Goal: Contribute content: Contribute content

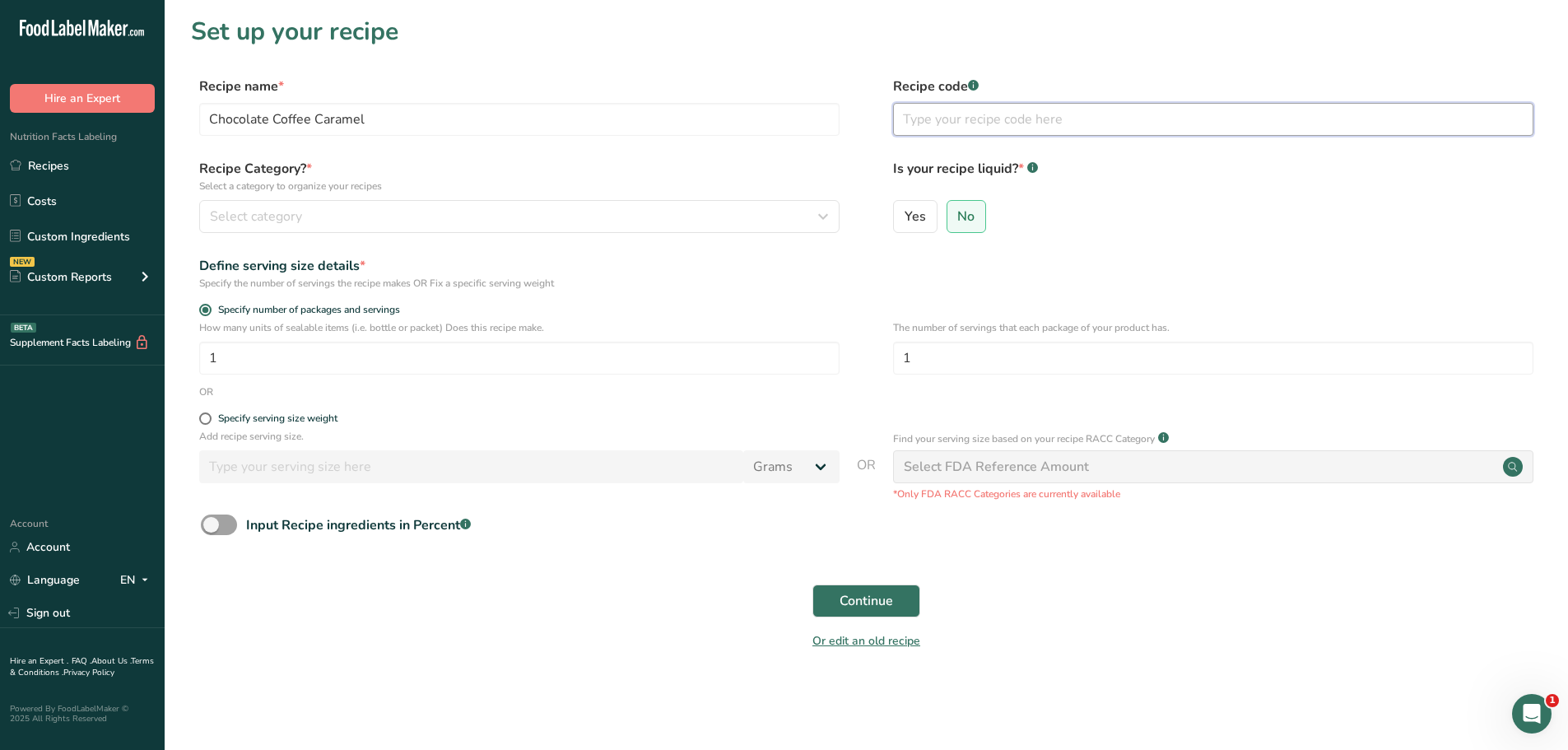
click at [1017, 125] on input "text" at bounding box center [1213, 119] width 641 height 33
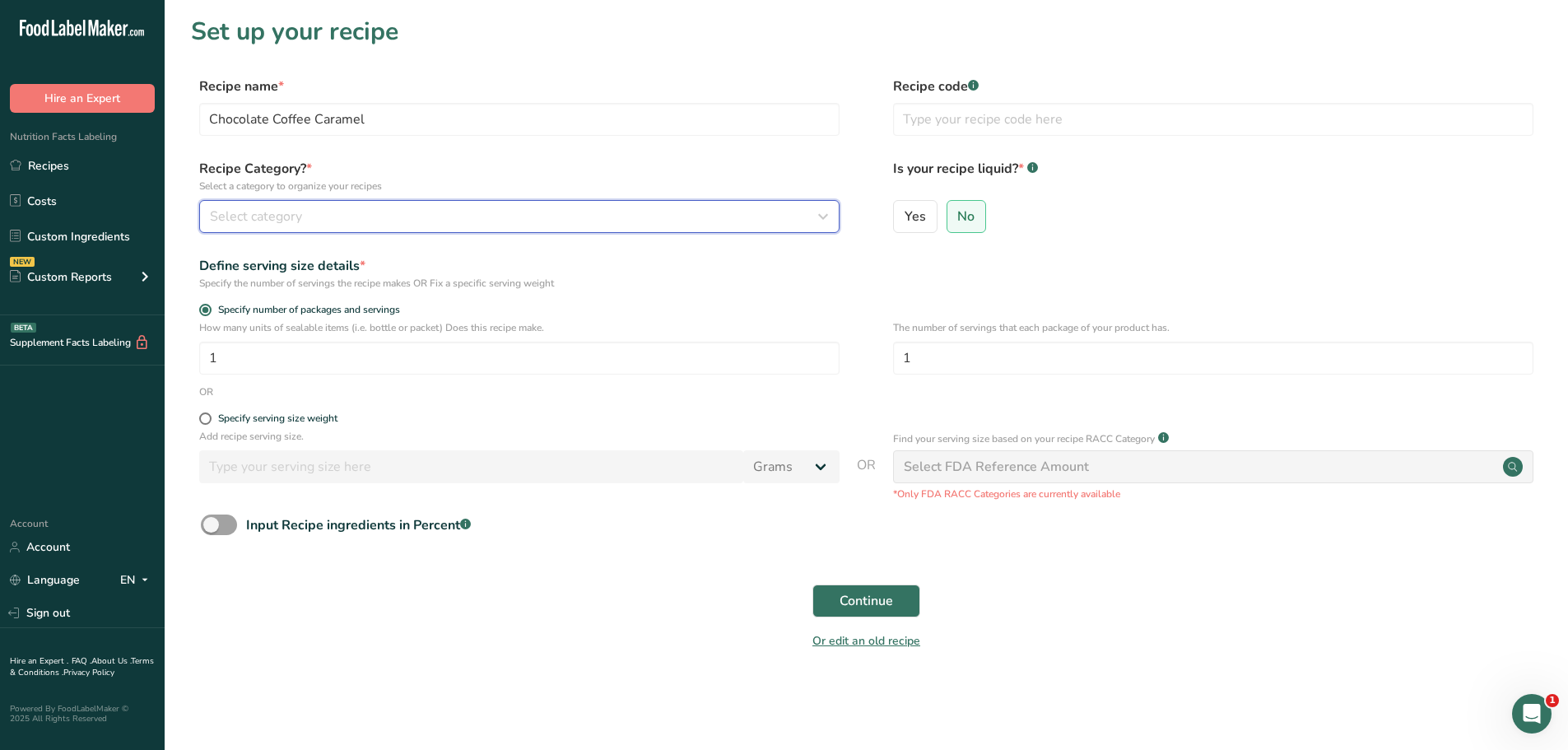
click at [325, 213] on div "Select category" at bounding box center [515, 216] width 610 height 20
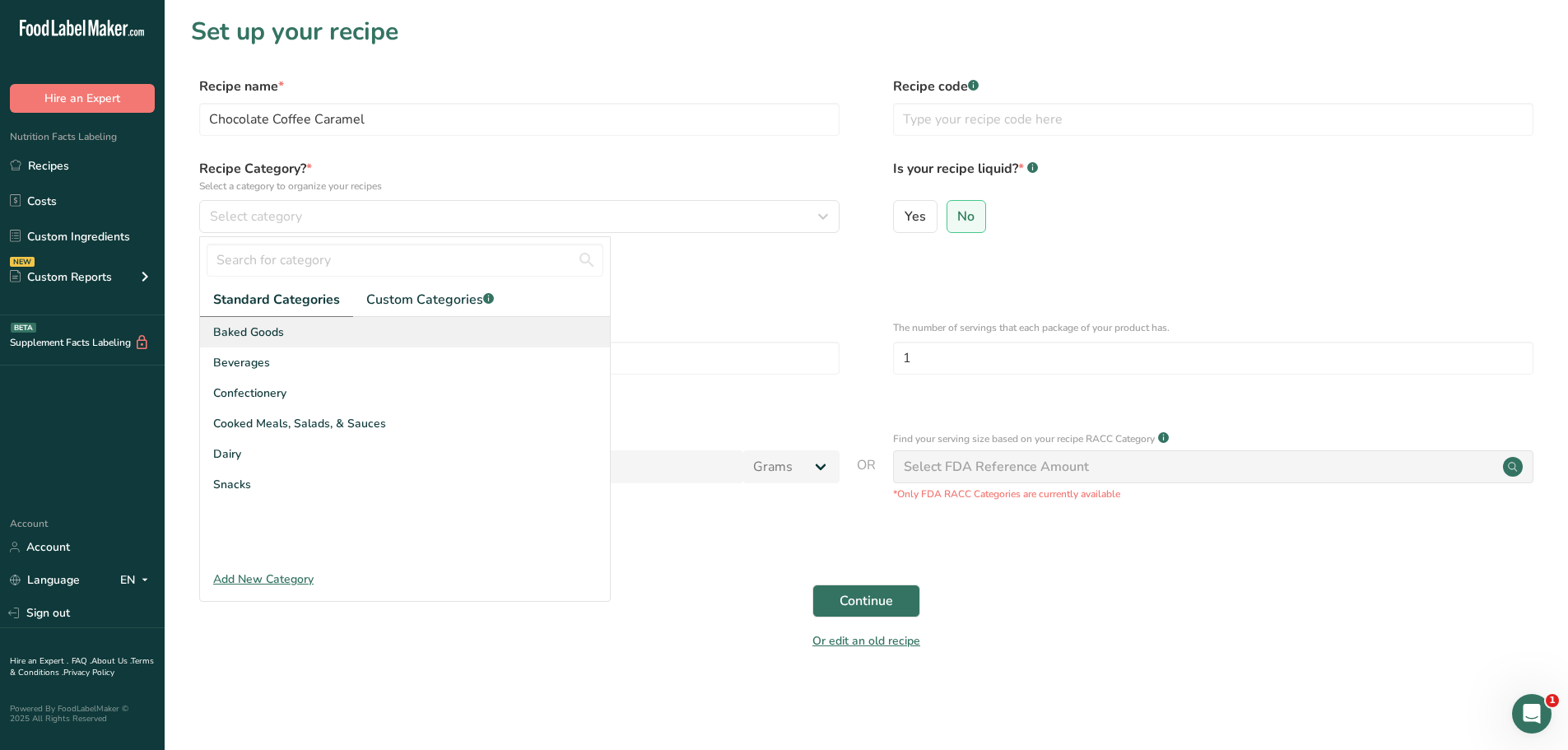
click at [302, 340] on div "Baked Goods" at bounding box center [405, 332] width 410 height 30
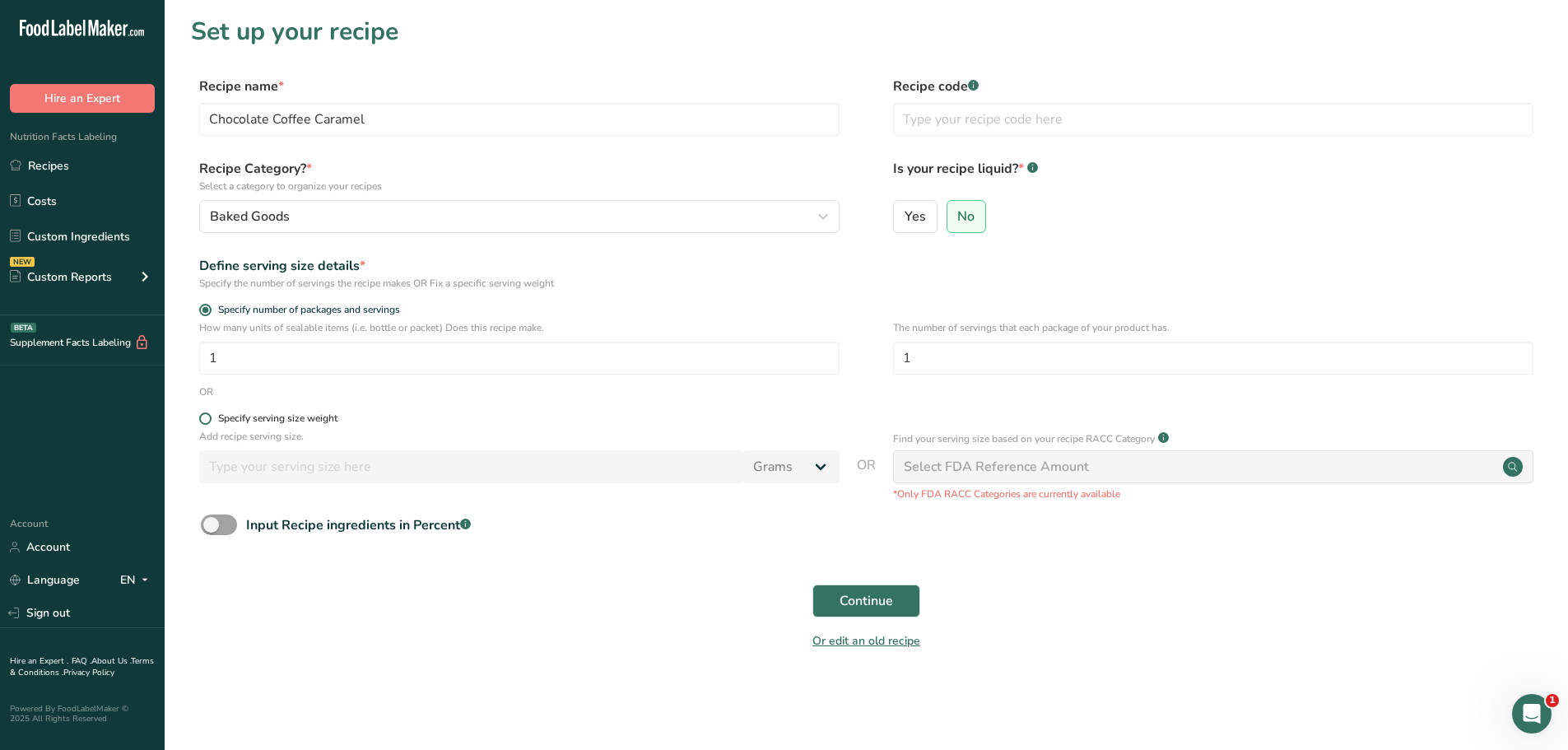
click at [208, 418] on span at bounding box center [205, 418] width 12 height 12
click at [208, 418] on input "Specify serving size weight" at bounding box center [204, 418] width 10 height 10
radio input "true"
radio input "false"
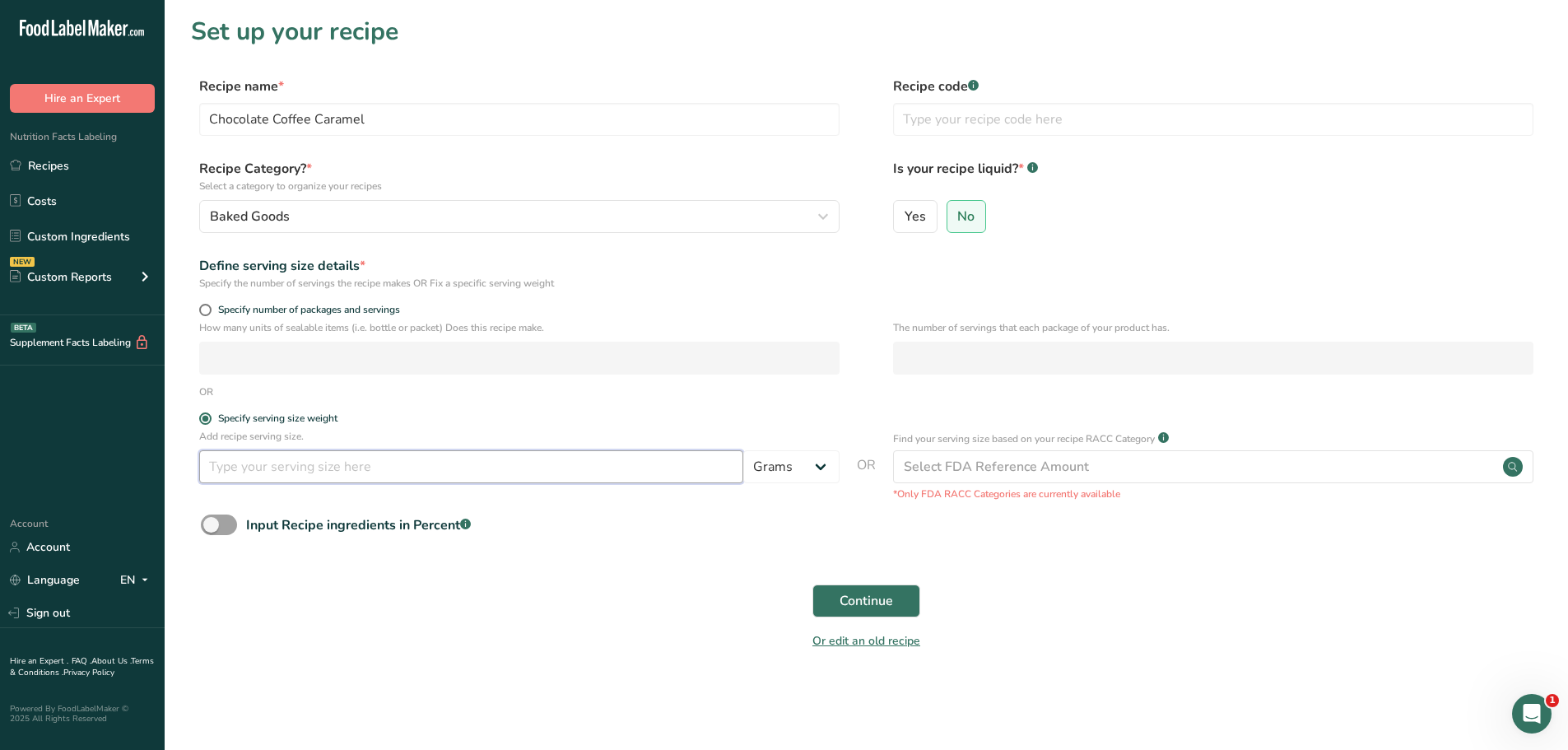
click at [253, 468] on input "number" at bounding box center [471, 467] width 544 height 33
type input "100"
click at [848, 608] on span "Continue" at bounding box center [866, 600] width 54 height 20
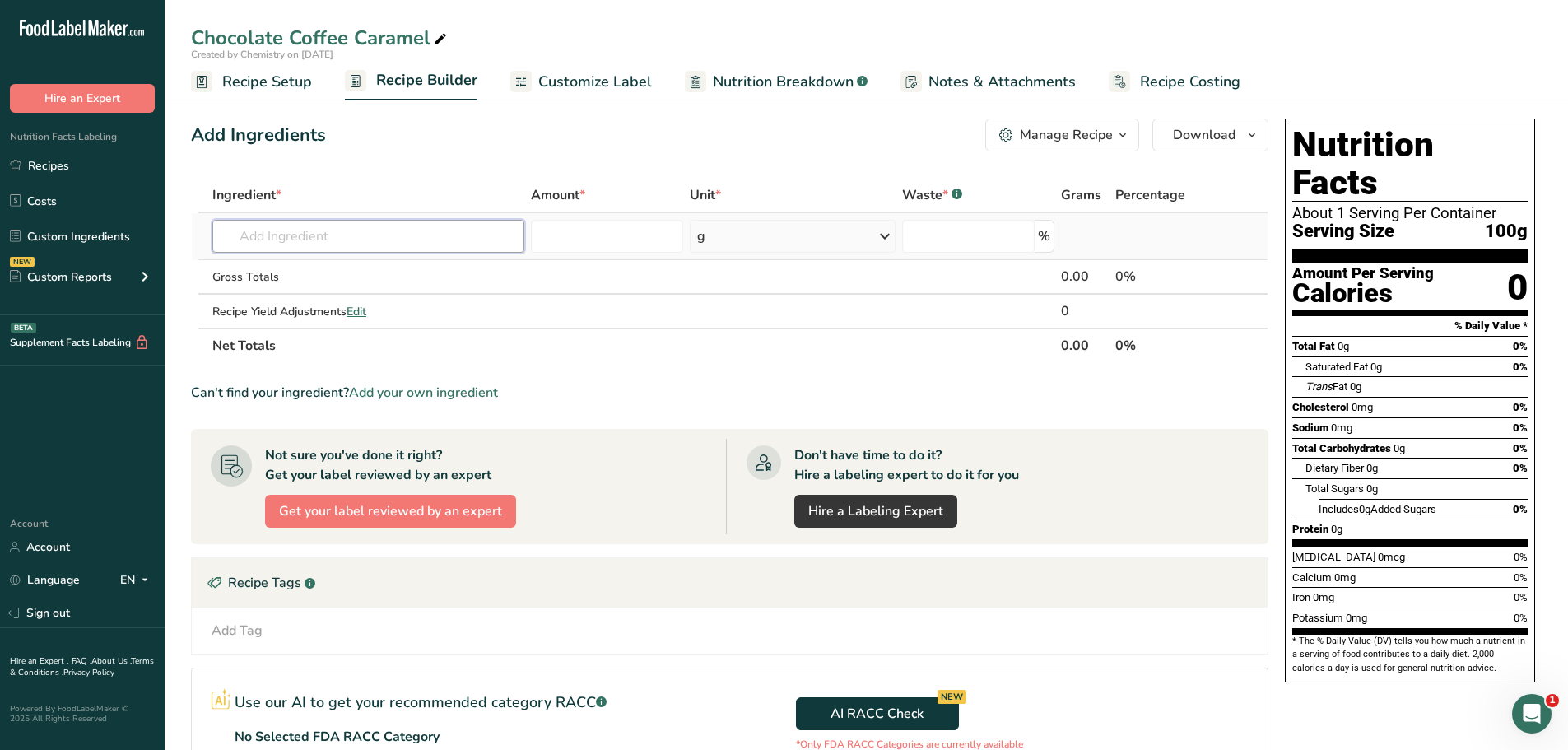
click at [333, 234] on input "text" at bounding box center [369, 236] width 312 height 33
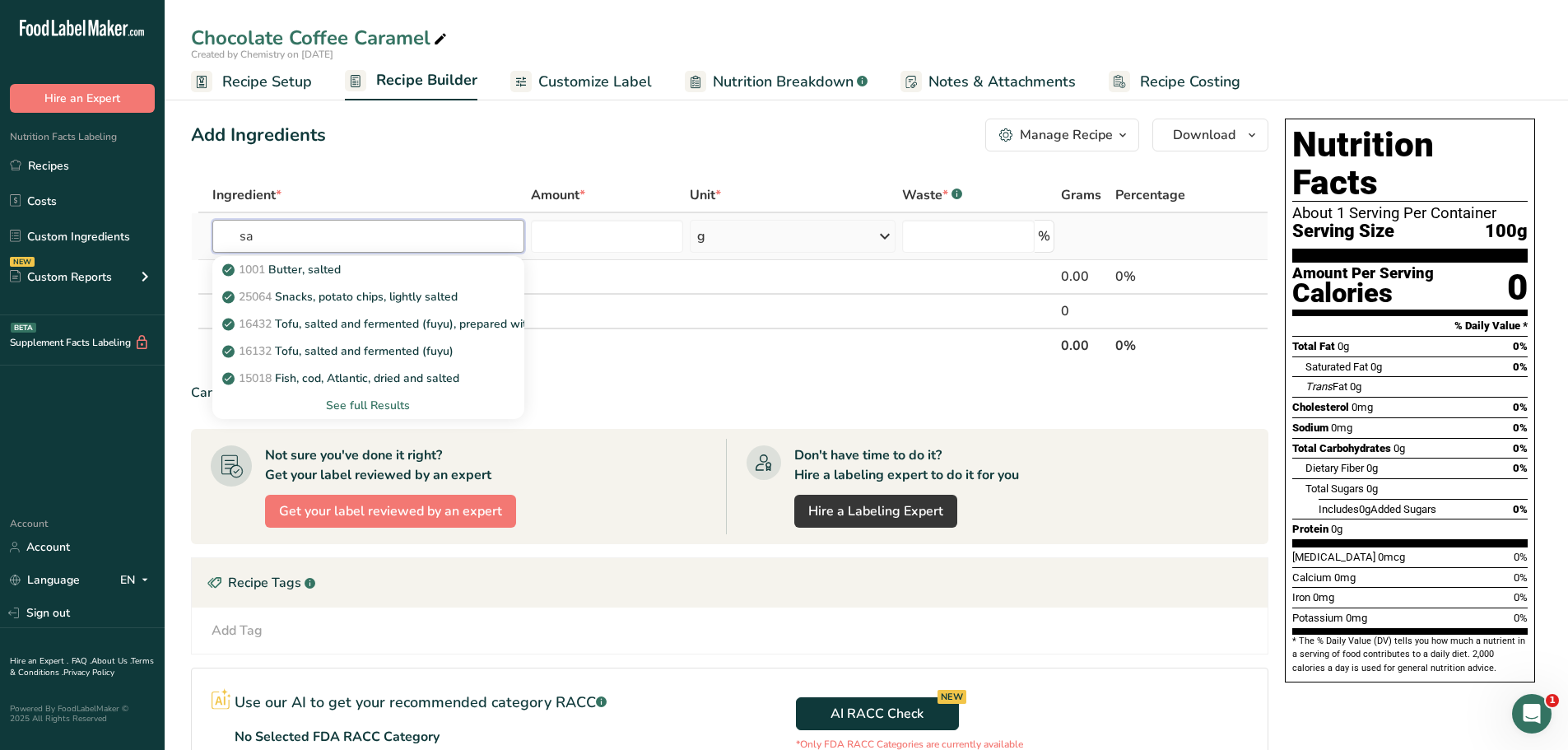
type input "s"
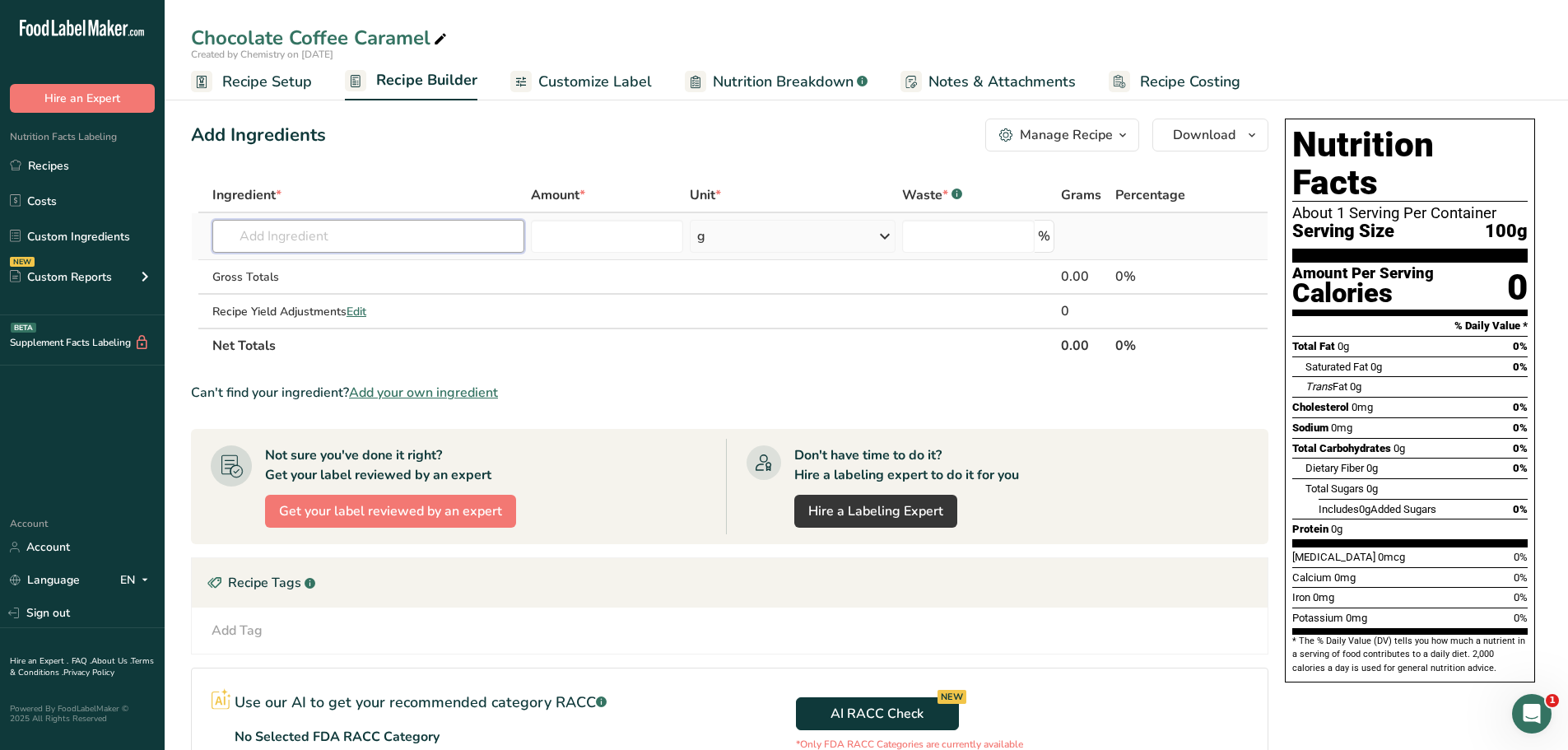
click at [346, 232] on input "text" at bounding box center [369, 236] width 312 height 33
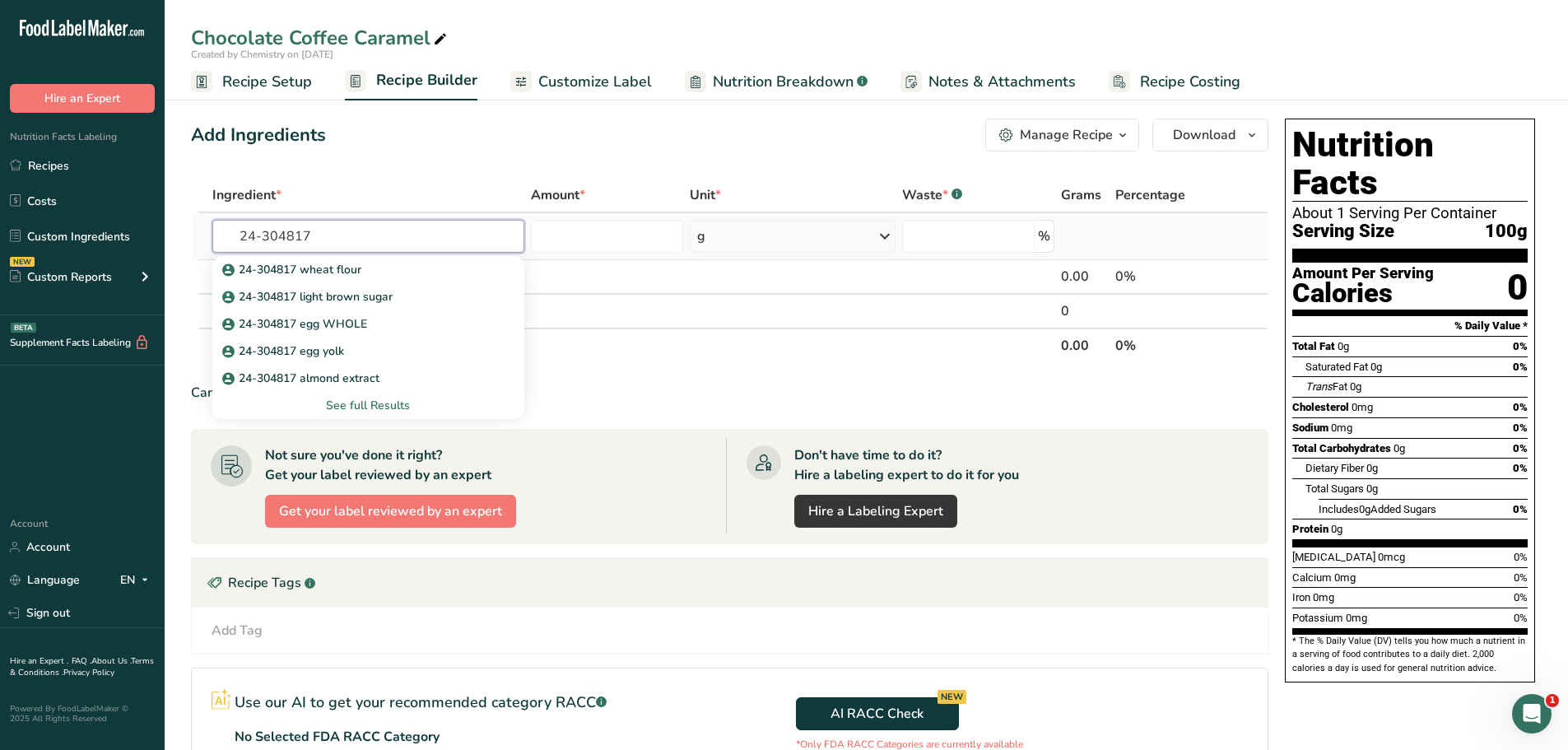
type input "24-304817"
click at [393, 403] on div "See full Results" at bounding box center [369, 406] width 286 height 17
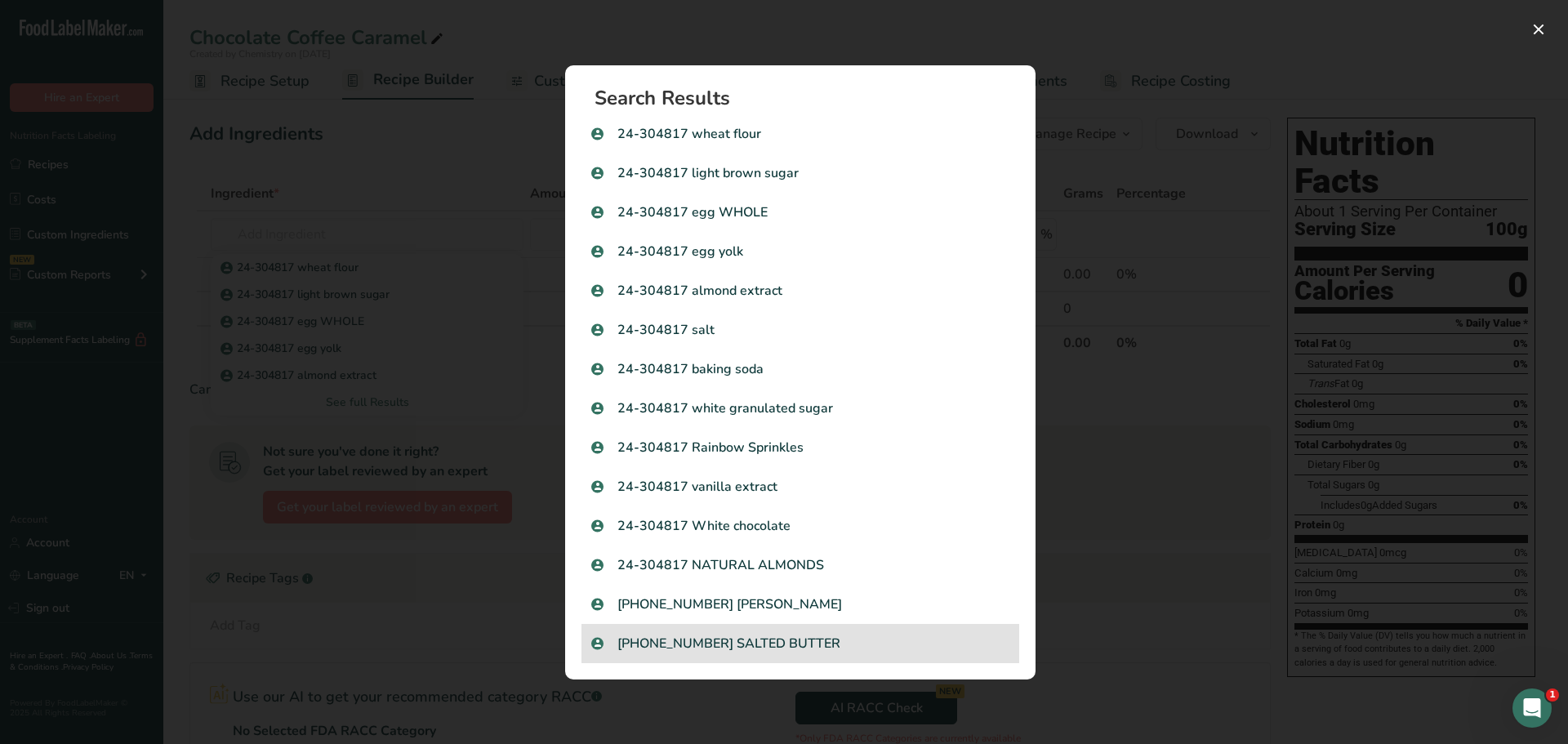
click at [764, 648] on p "[PHONE_NUMBER] SALTED BUTTER" at bounding box center [801, 643] width 418 height 20
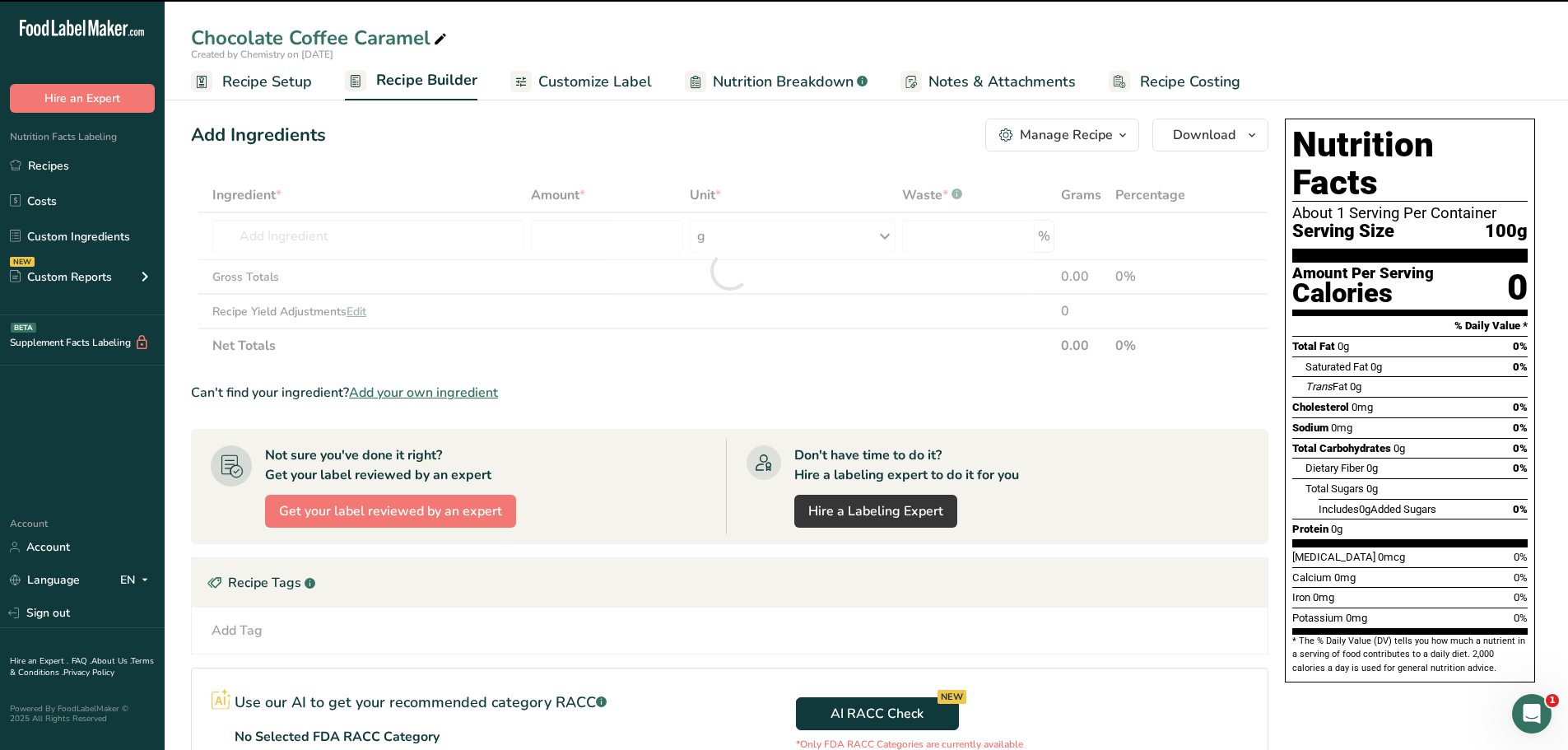
type input "0"
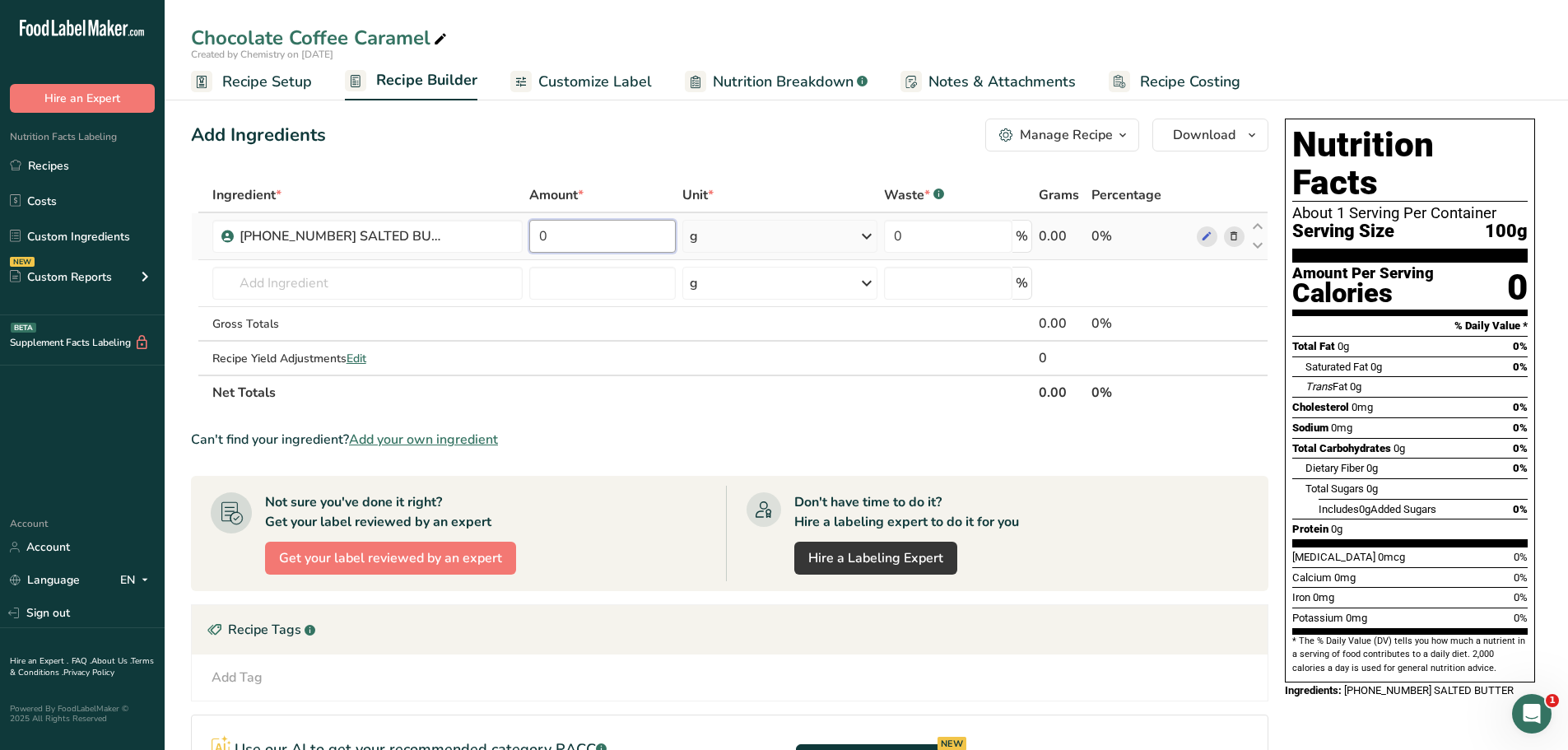
click at [583, 240] on input "0" at bounding box center [603, 236] width 148 height 33
type input "15"
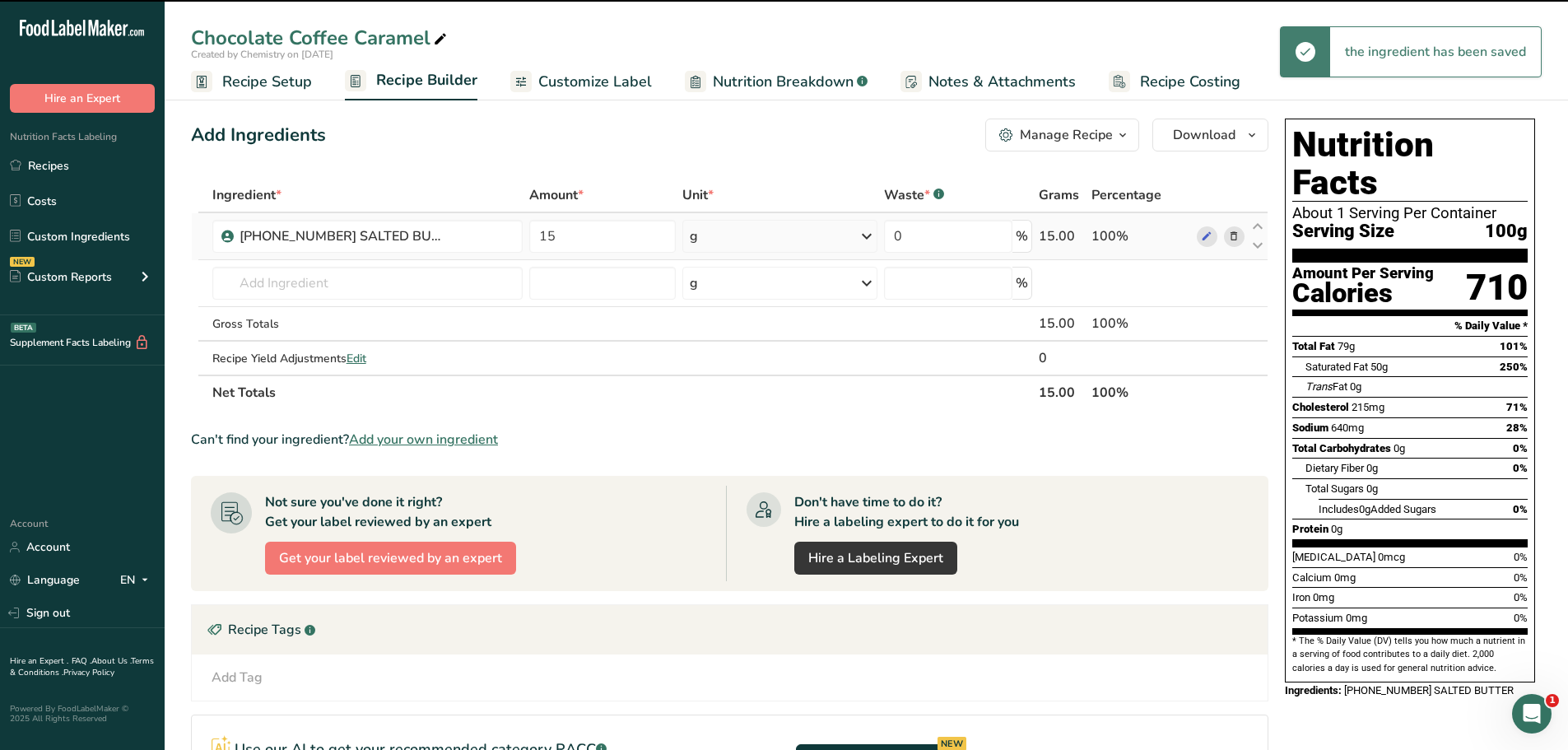
click at [868, 235] on icon at bounding box center [866, 236] width 20 height 30
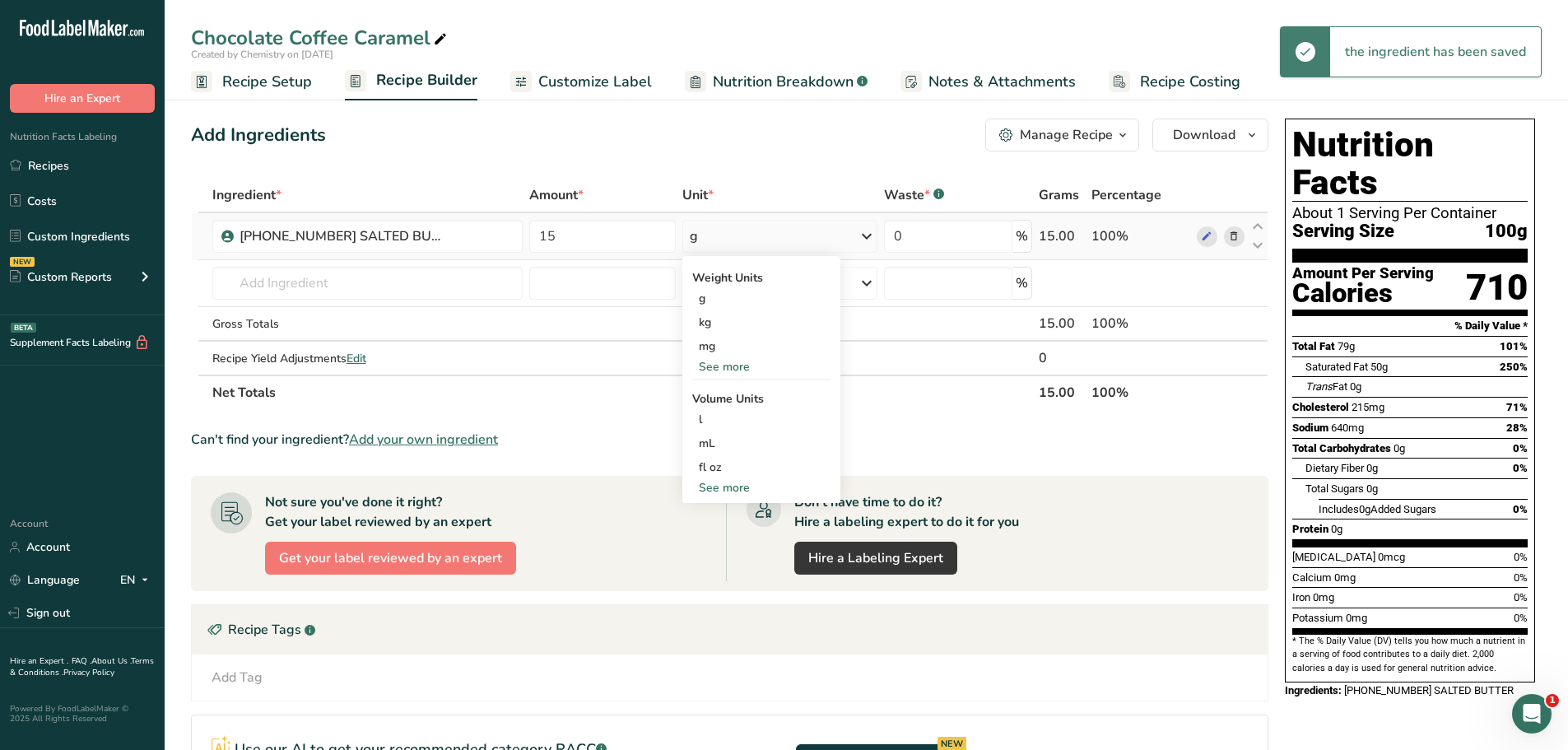
click at [739, 372] on div "See more" at bounding box center [761, 367] width 138 height 17
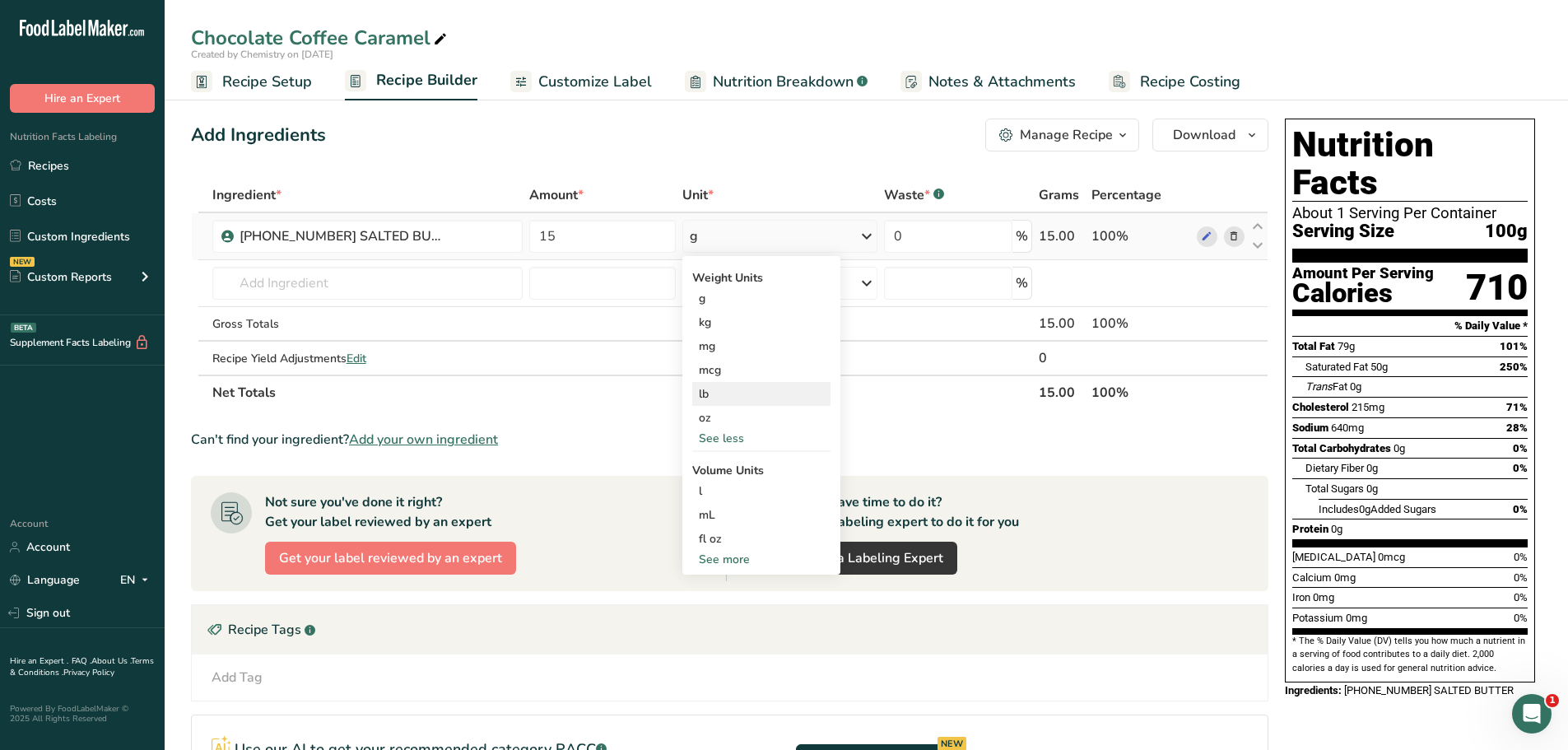
click at [741, 396] on div "lb" at bounding box center [761, 393] width 138 height 24
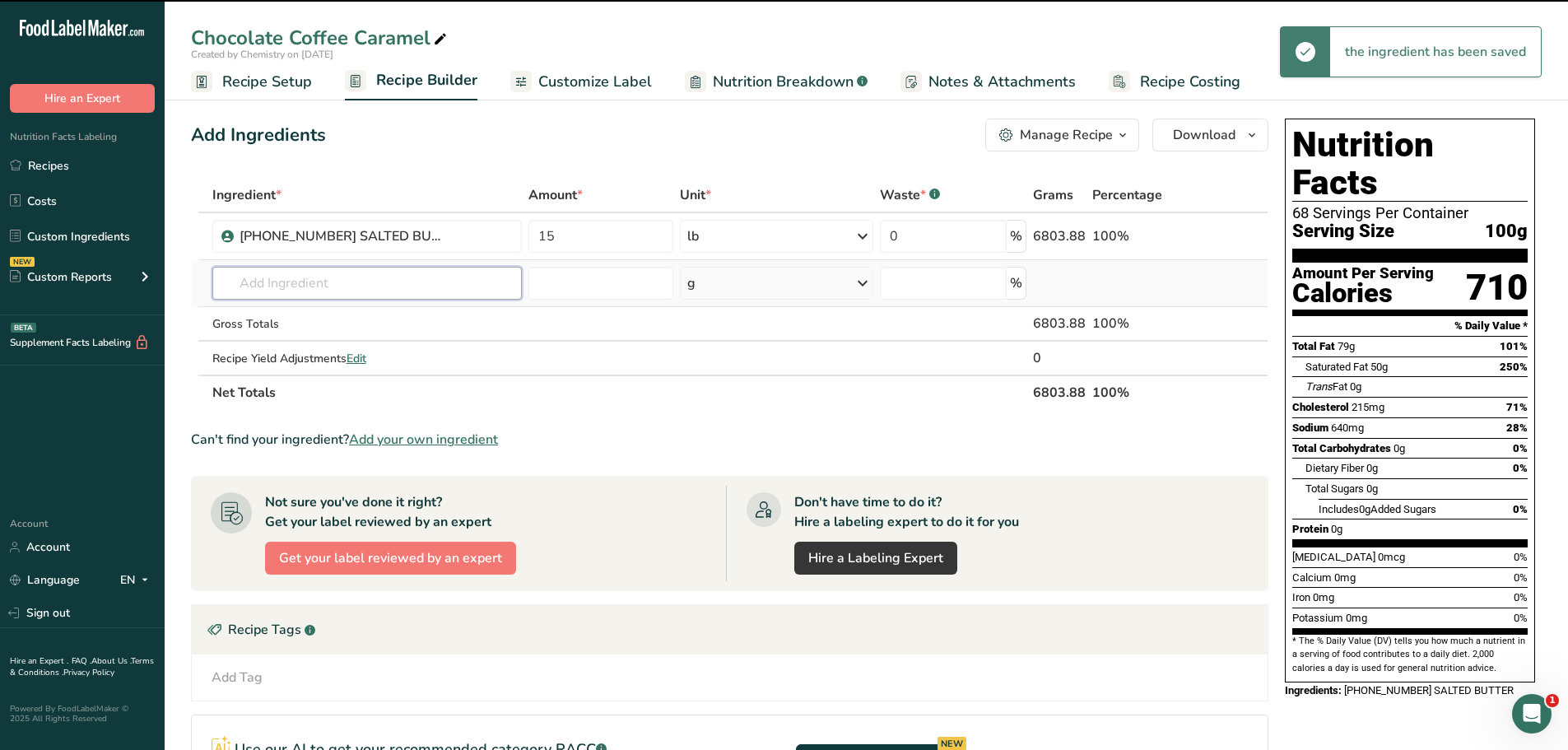
click at [360, 283] on input "text" at bounding box center [367, 283] width 309 height 33
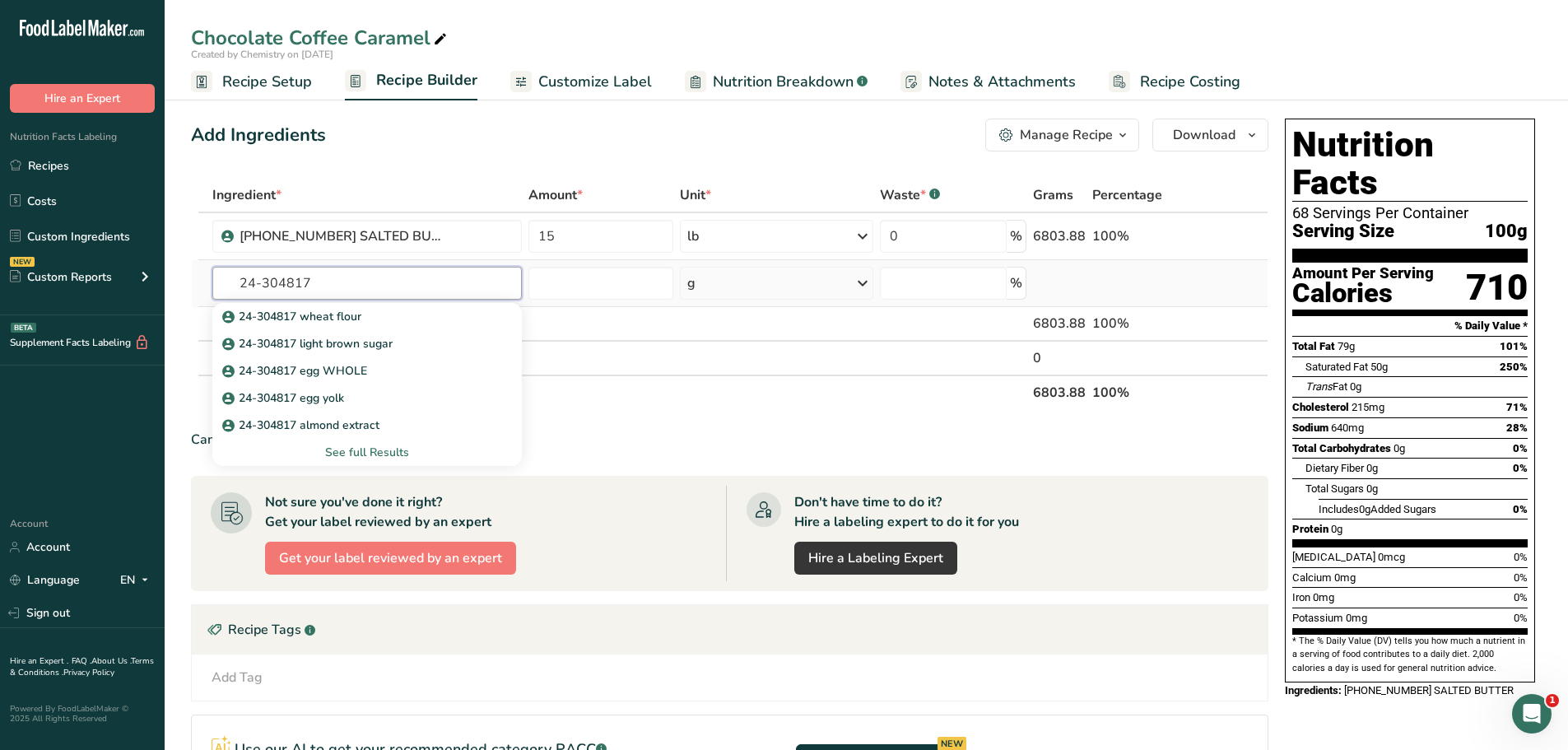
type input "24-304817"
click at [382, 455] on div "See full Results" at bounding box center [367, 453] width 283 height 17
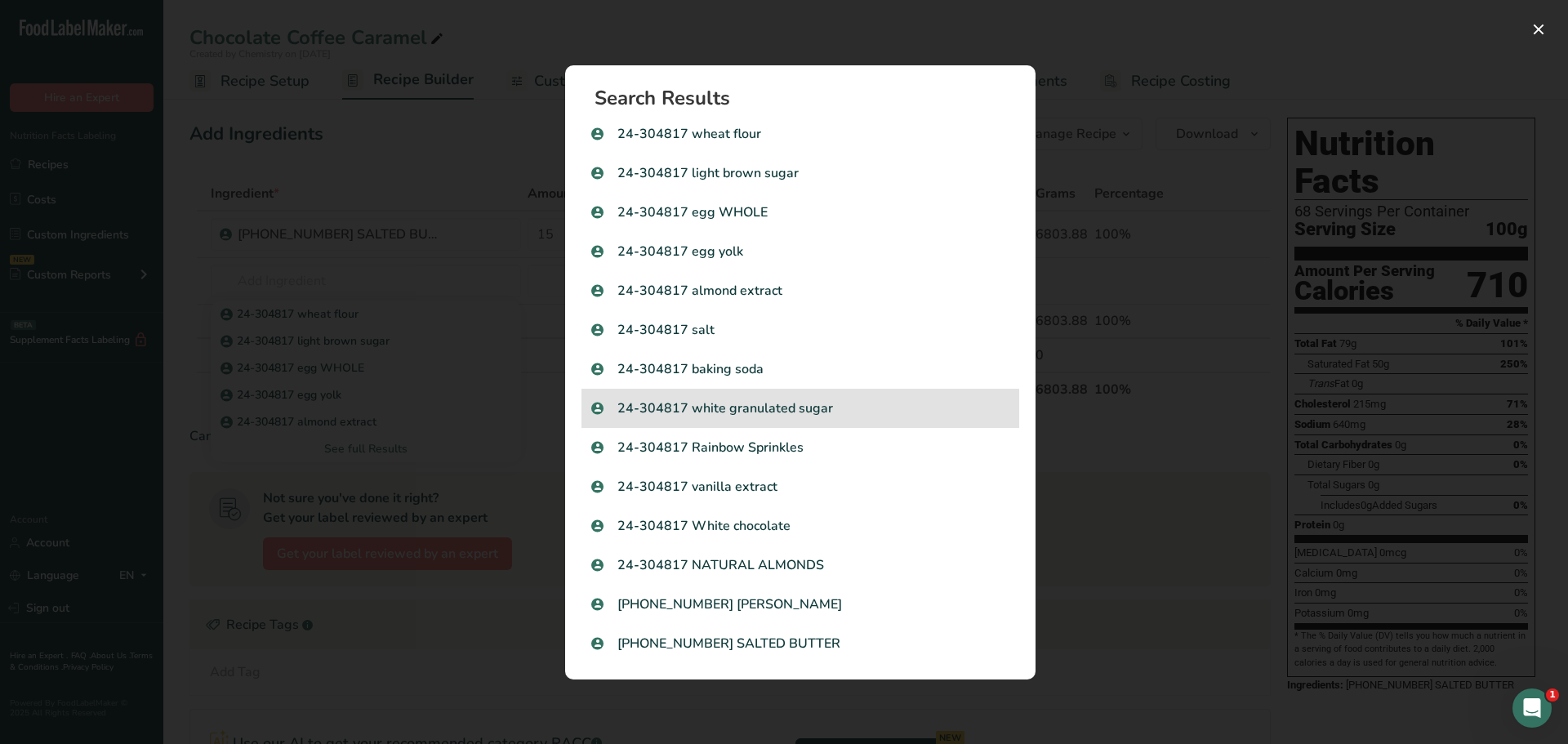
click at [767, 414] on p "24-304817 white granulated sugar" at bounding box center [801, 408] width 418 height 20
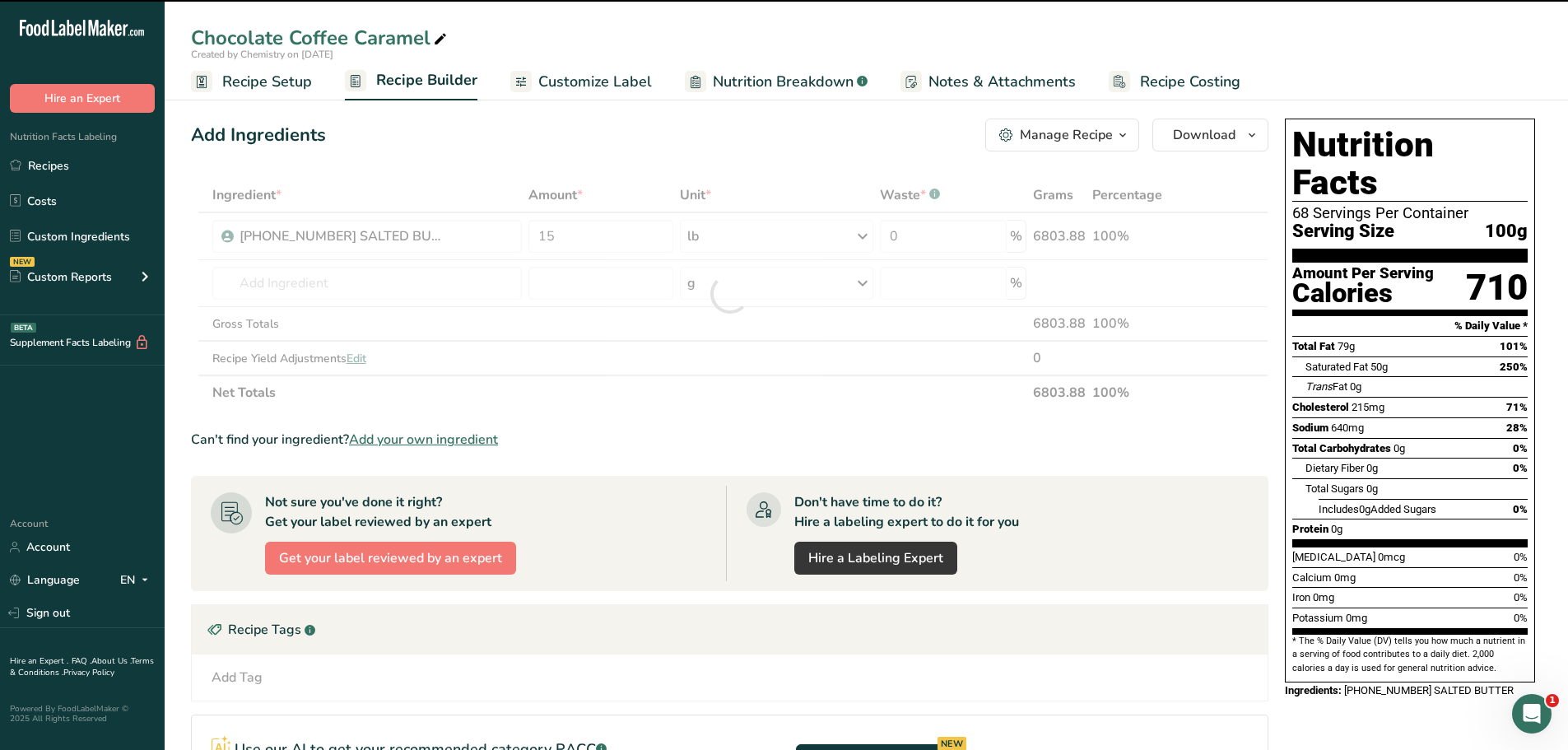
type input "0"
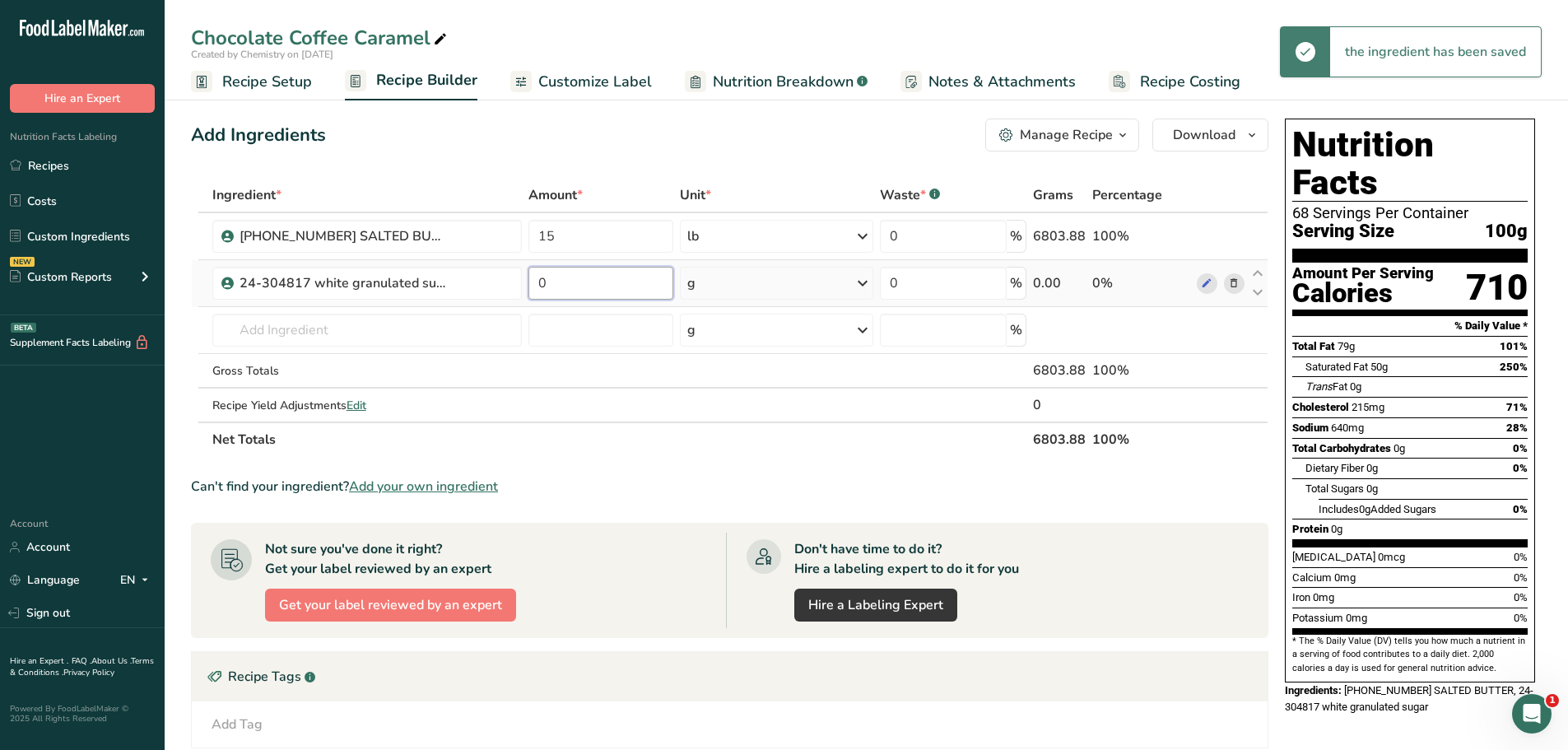
click at [597, 283] on input "0" at bounding box center [601, 283] width 146 height 33
type input "10.905"
click at [855, 283] on icon at bounding box center [863, 283] width 20 height 30
click at [731, 414] on div "See more" at bounding box center [758, 414] width 138 height 17
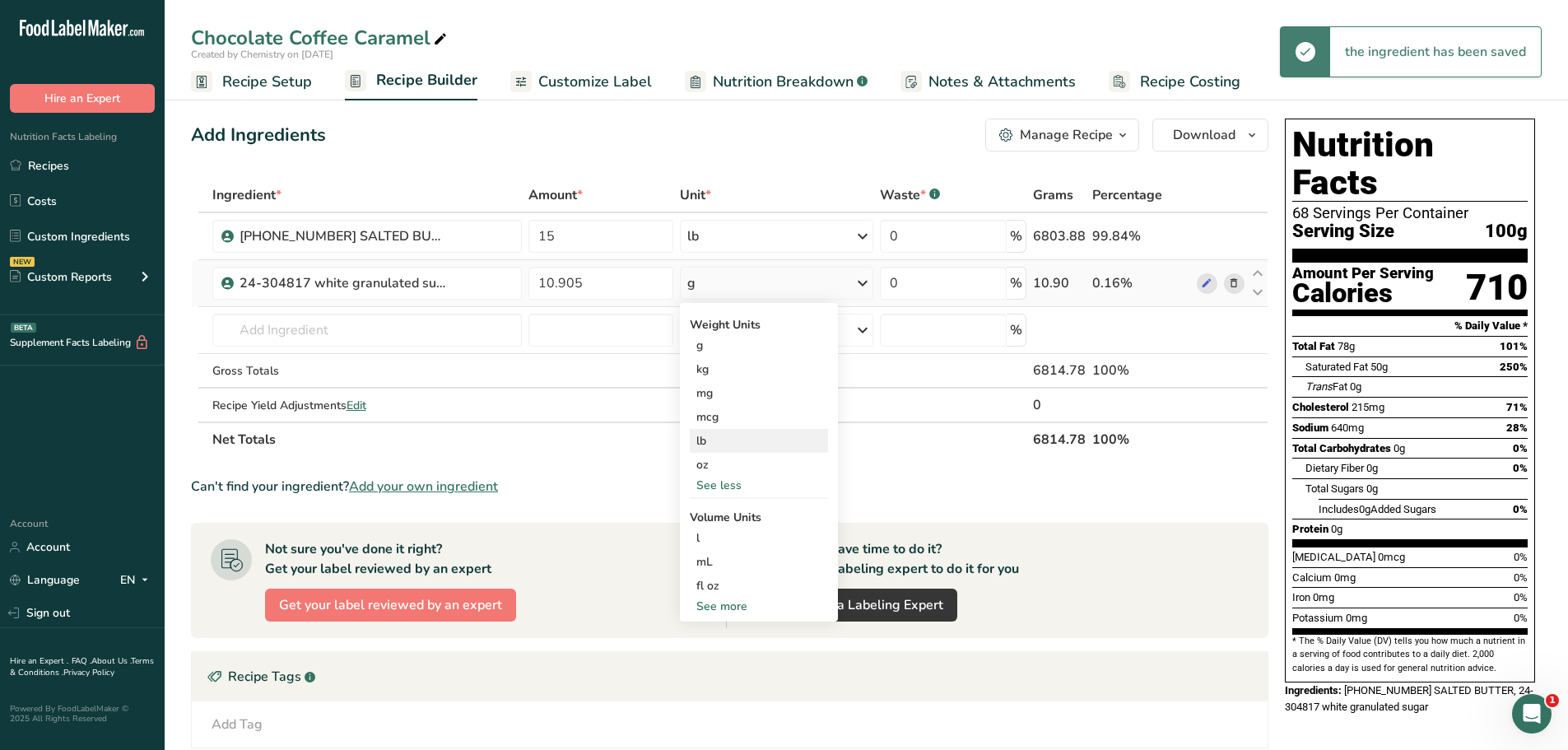
click at [725, 439] on div "lb" at bounding box center [758, 440] width 138 height 24
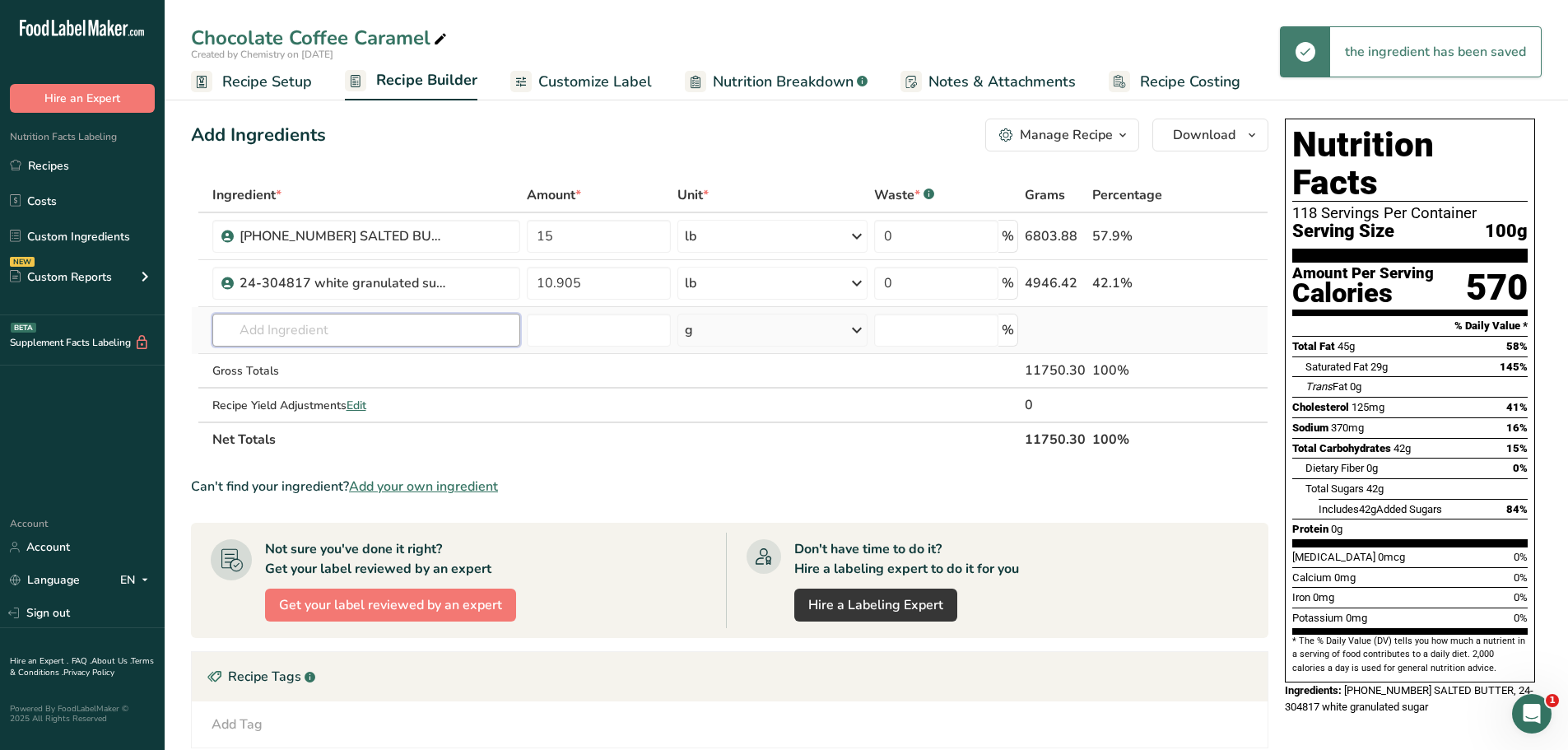
click at [476, 329] on input "text" at bounding box center [366, 329] width 308 height 33
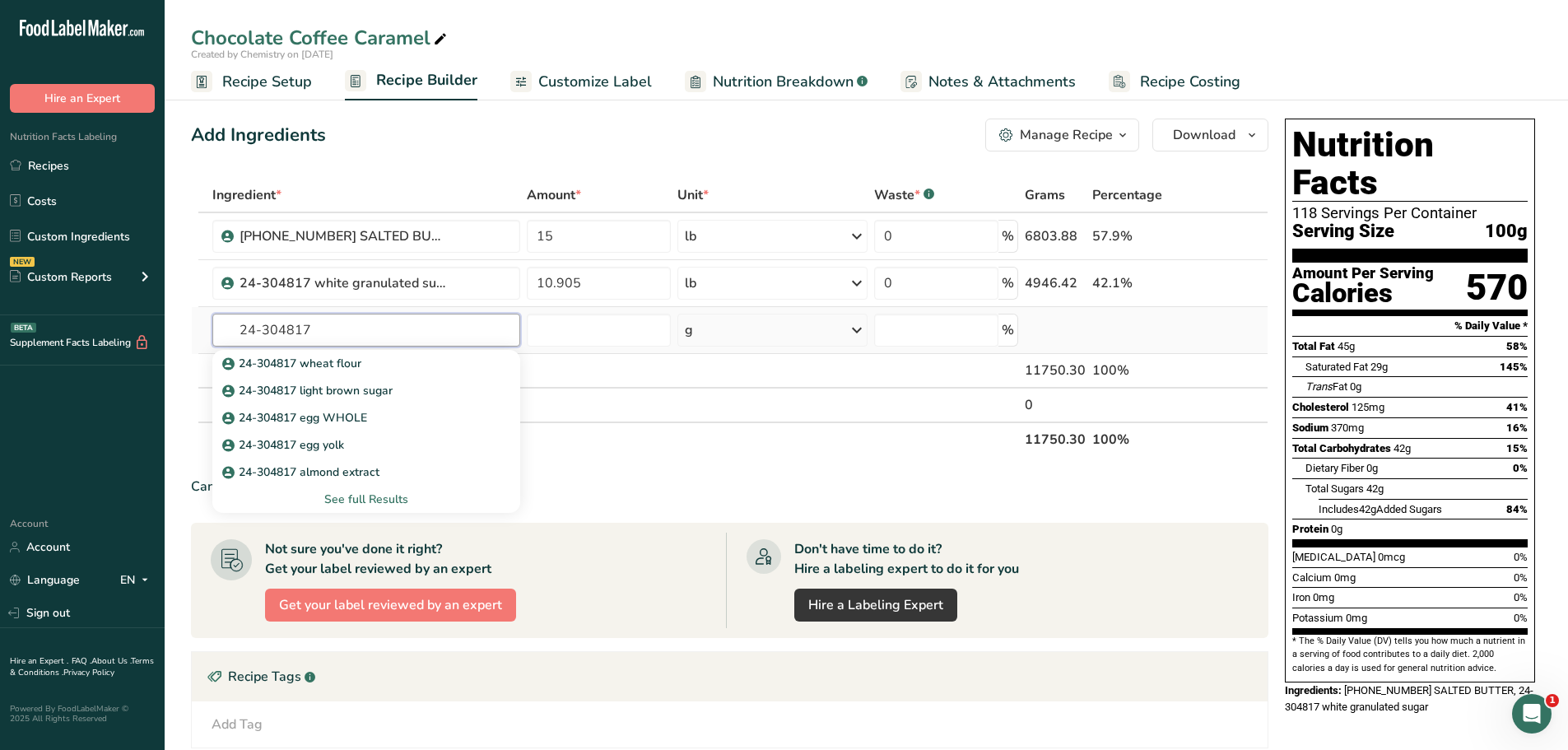
type input "24-304817"
click at [353, 502] on div "See full Results" at bounding box center [366, 500] width 281 height 17
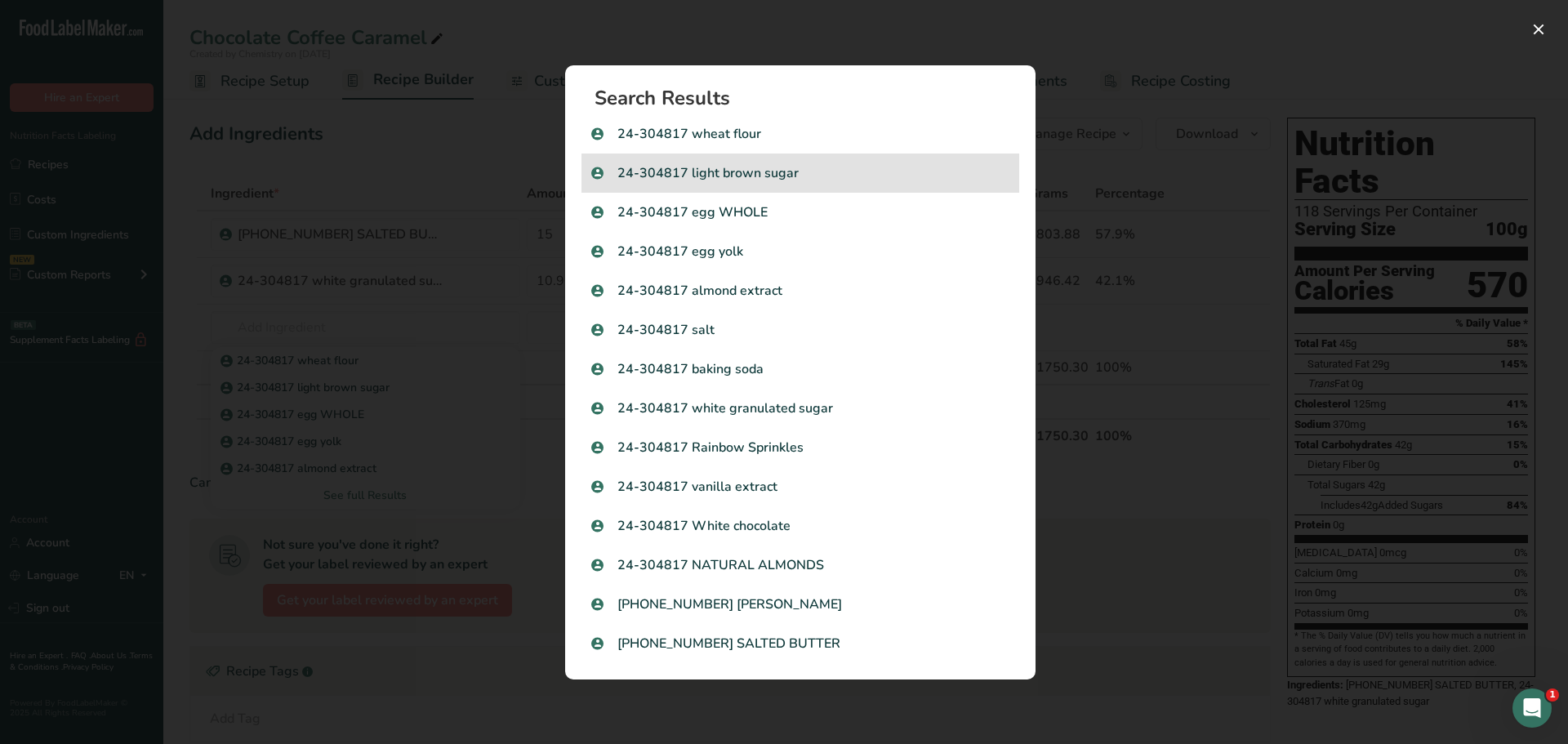
click at [811, 176] on p "24-304817 light brown sugar" at bounding box center [801, 173] width 418 height 20
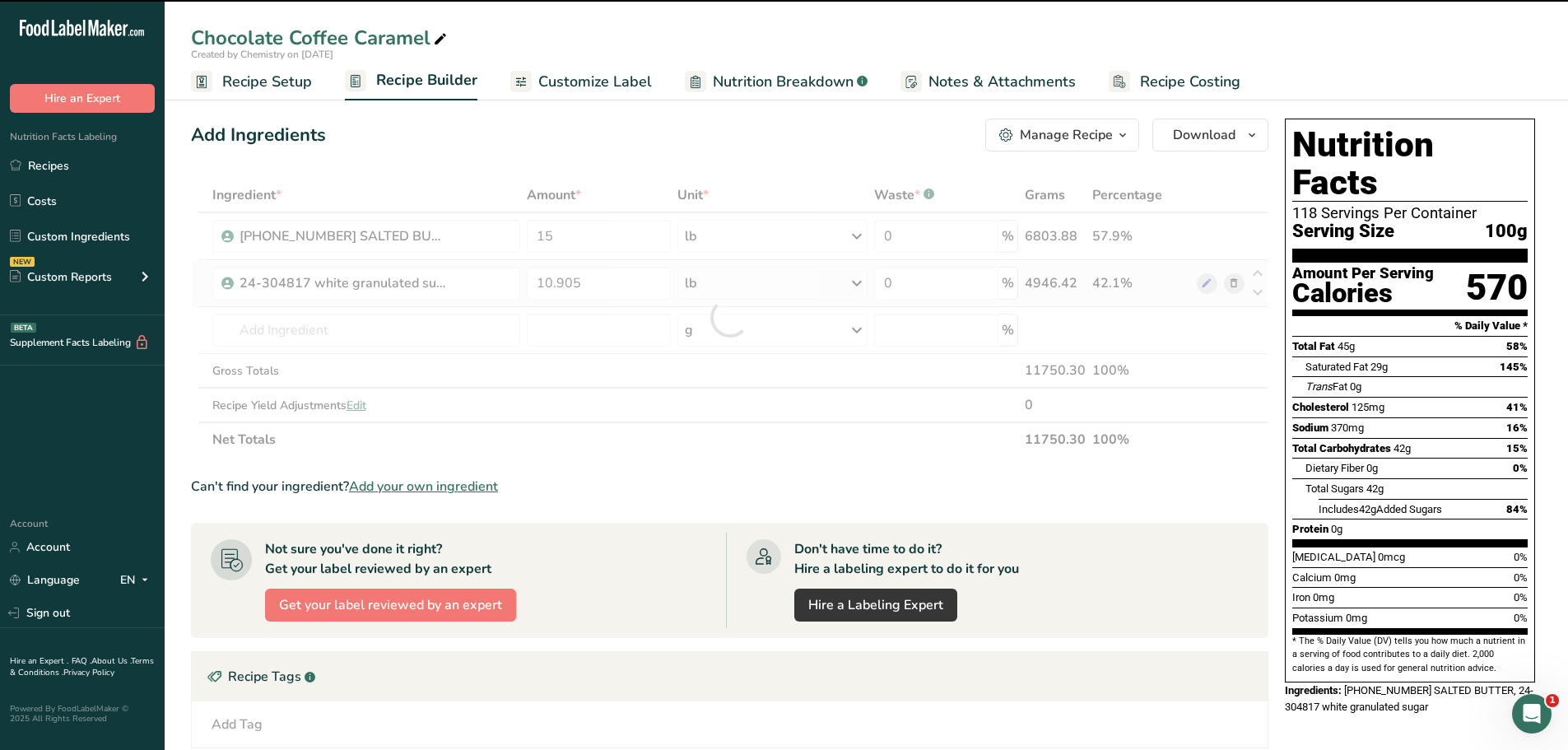
type input "0"
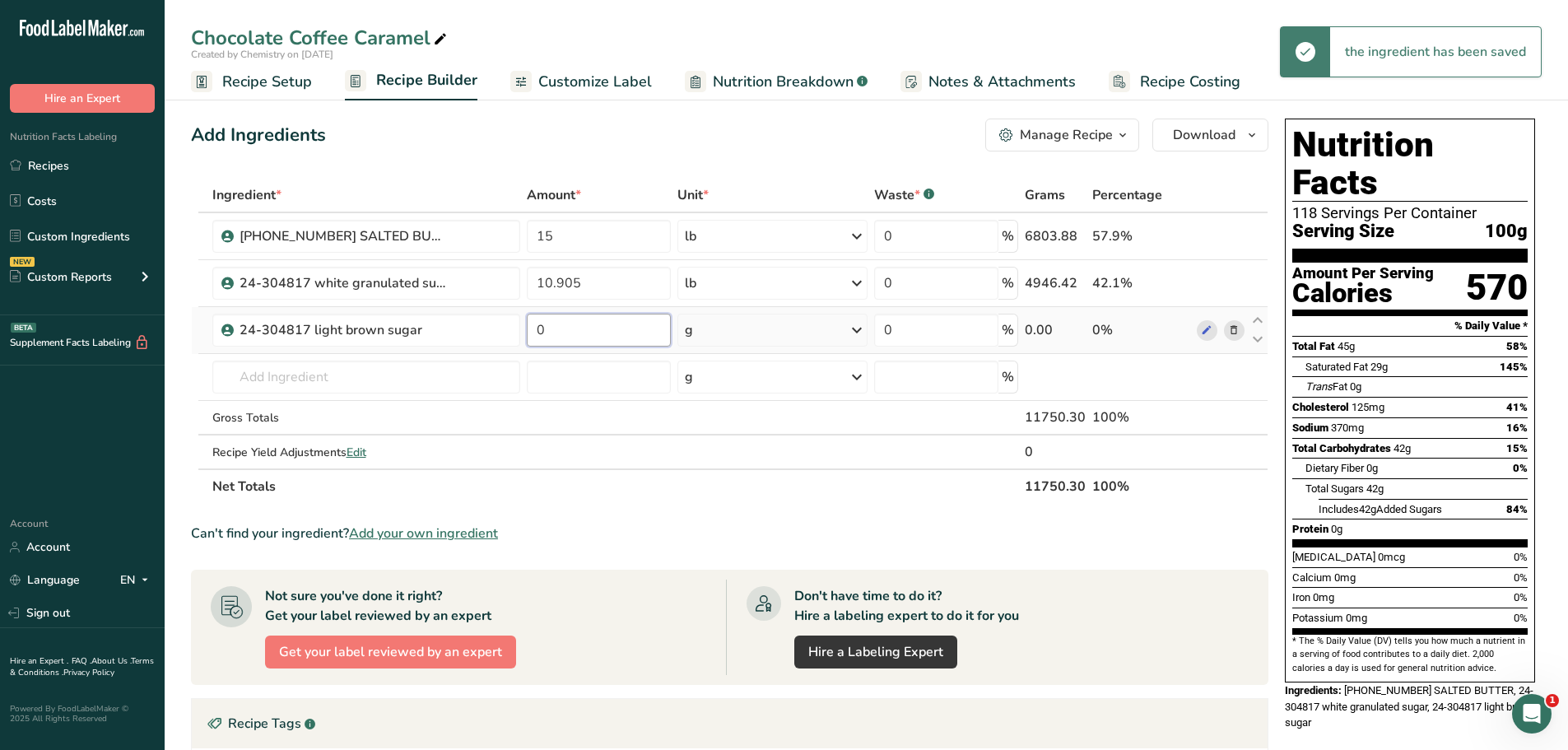
click at [593, 335] on input "0" at bounding box center [598, 329] width 144 height 33
type input "12.05"
click at [832, 330] on div "g" at bounding box center [772, 329] width 190 height 33
click at [740, 467] on div "See more" at bounding box center [756, 460] width 138 height 17
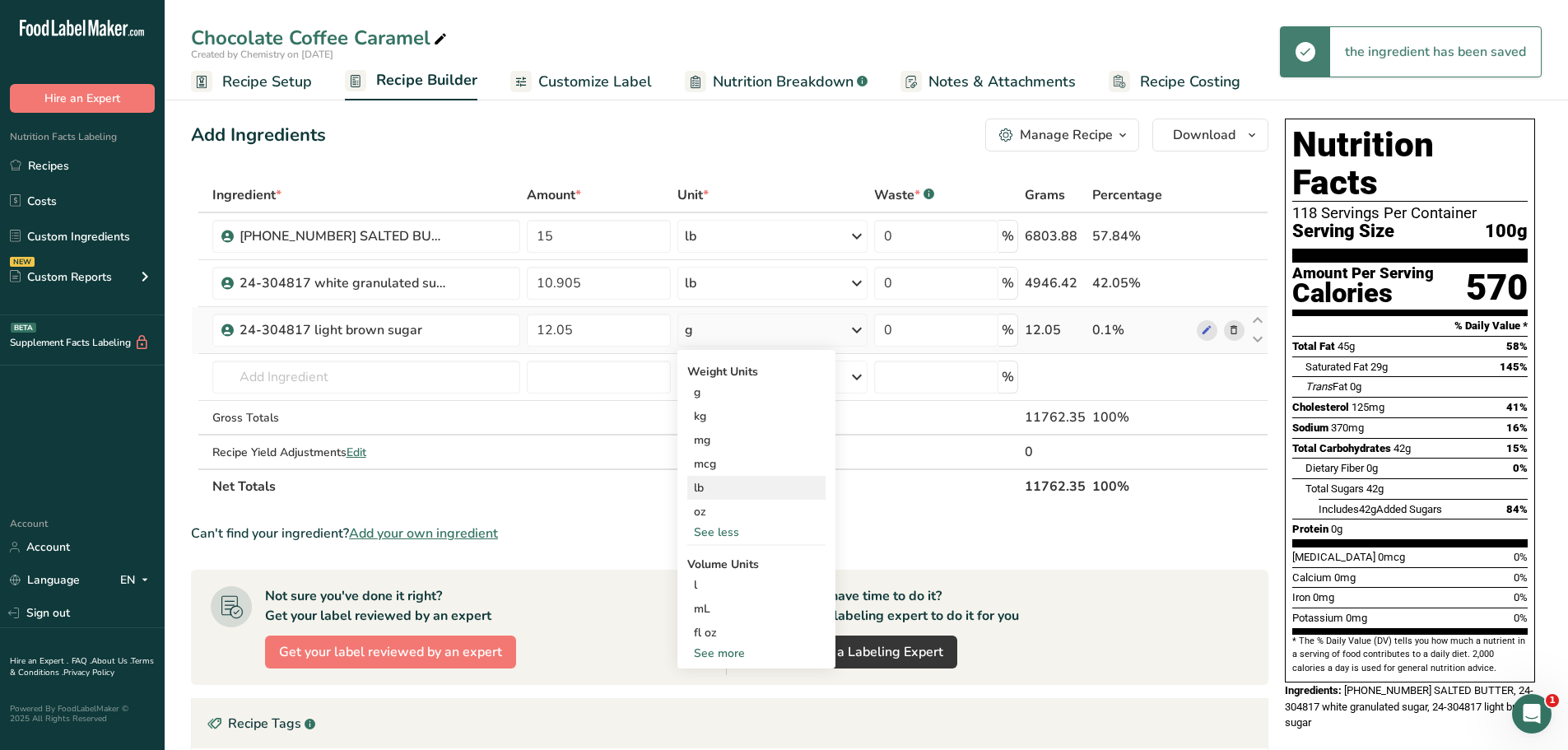
click at [722, 489] on div "lb" at bounding box center [756, 487] width 138 height 24
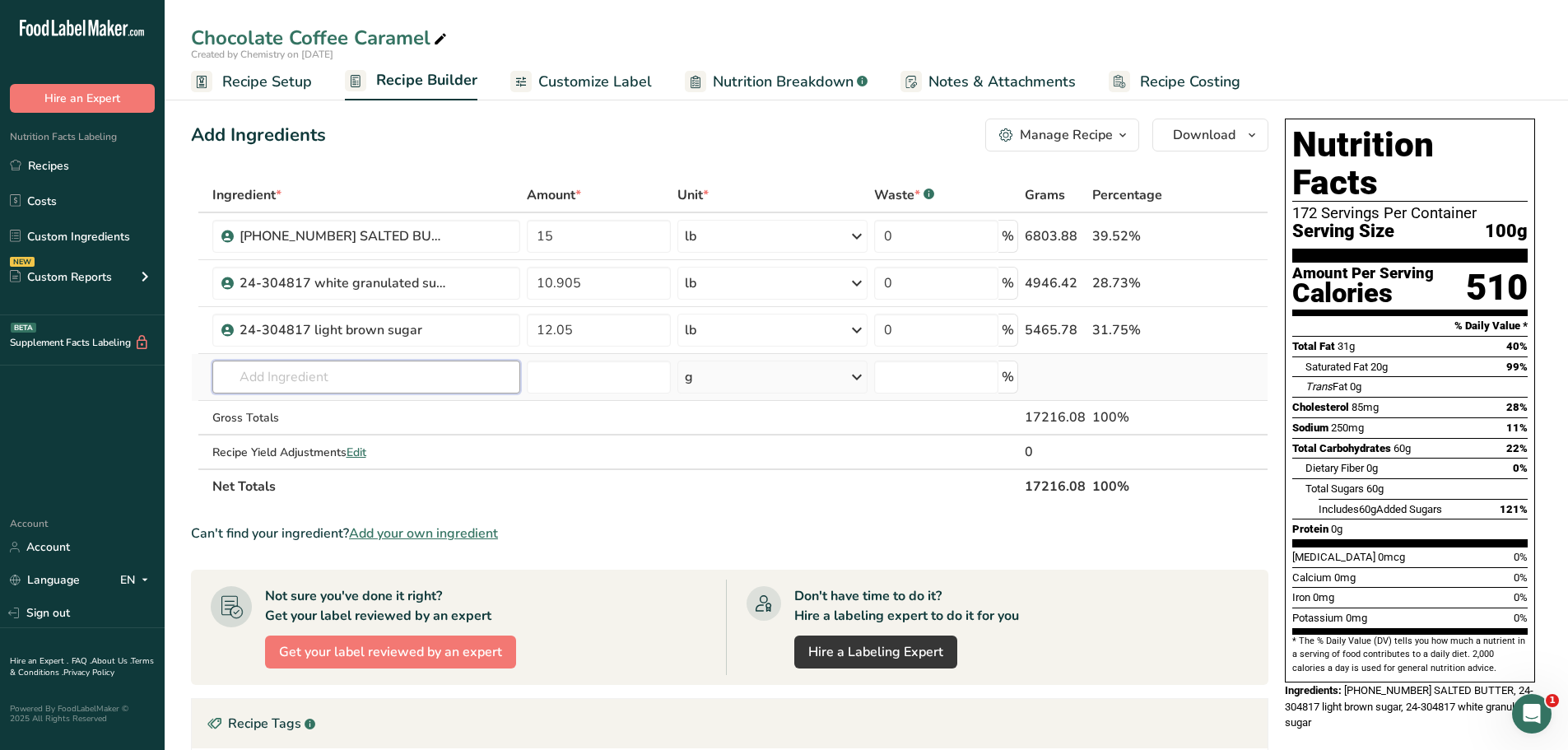
click at [376, 385] on input "text" at bounding box center [366, 376] width 308 height 33
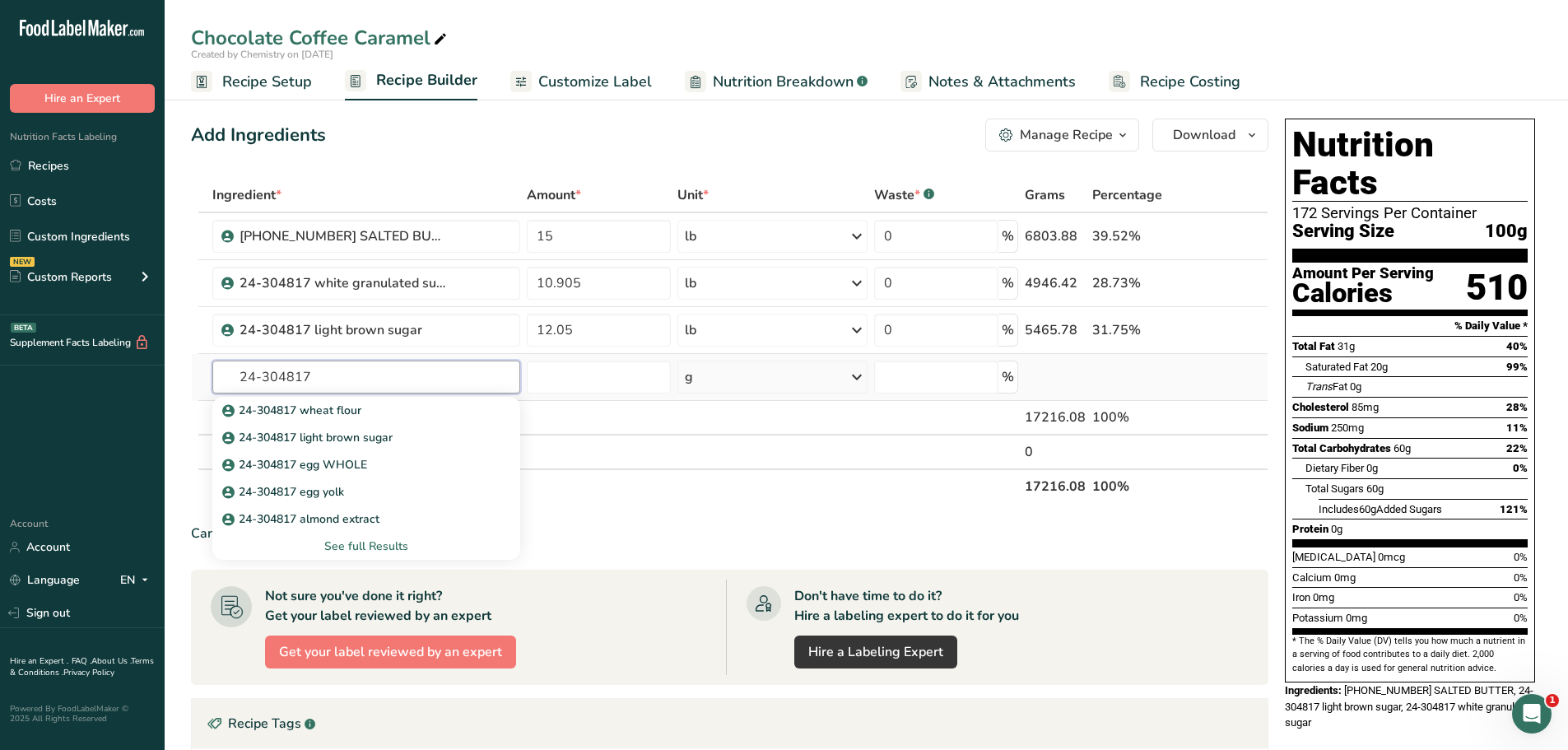
type input "24-304817"
click at [363, 551] on div "See full Results" at bounding box center [366, 546] width 281 height 17
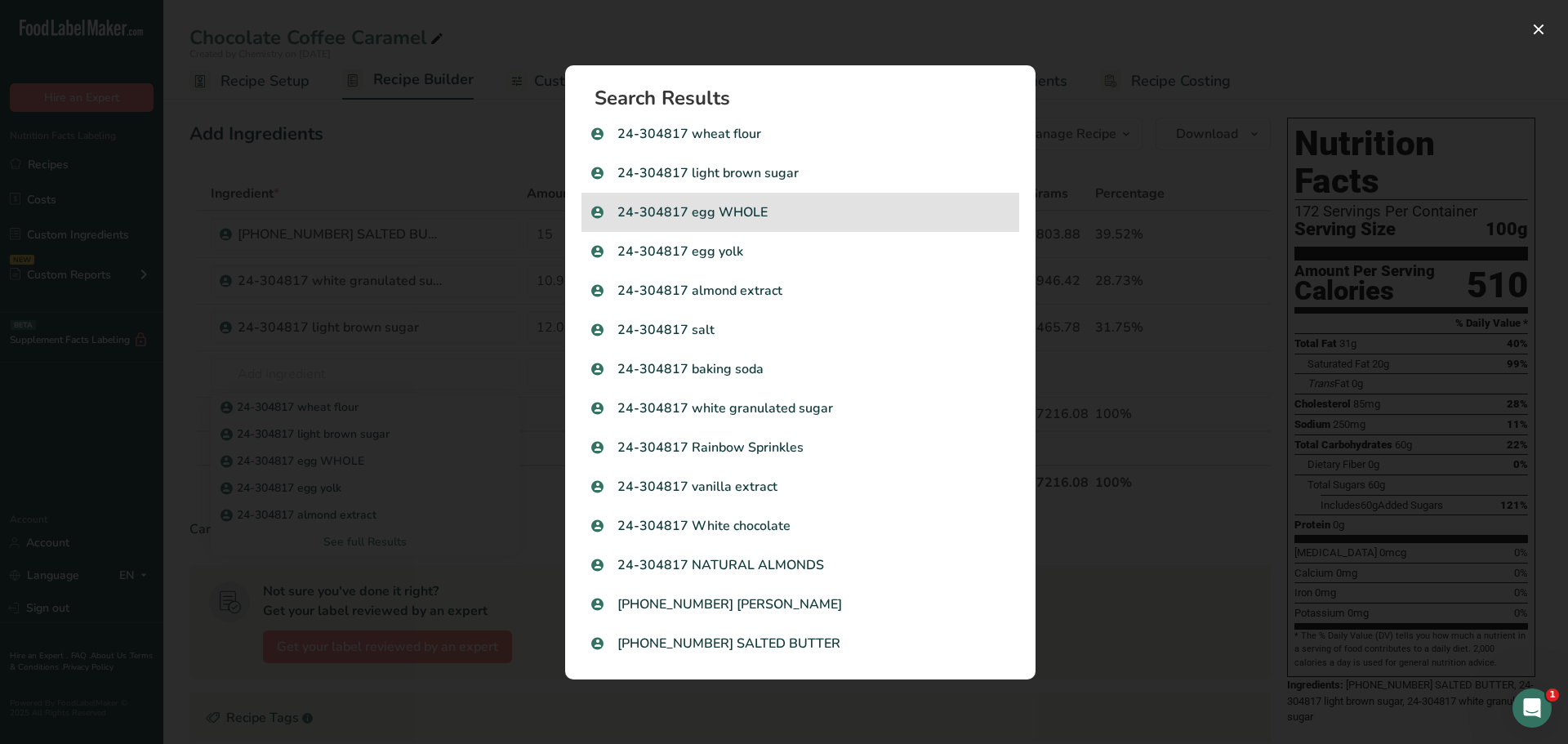
click at [815, 220] on p "24-304817 egg WHOLE" at bounding box center [801, 212] width 418 height 20
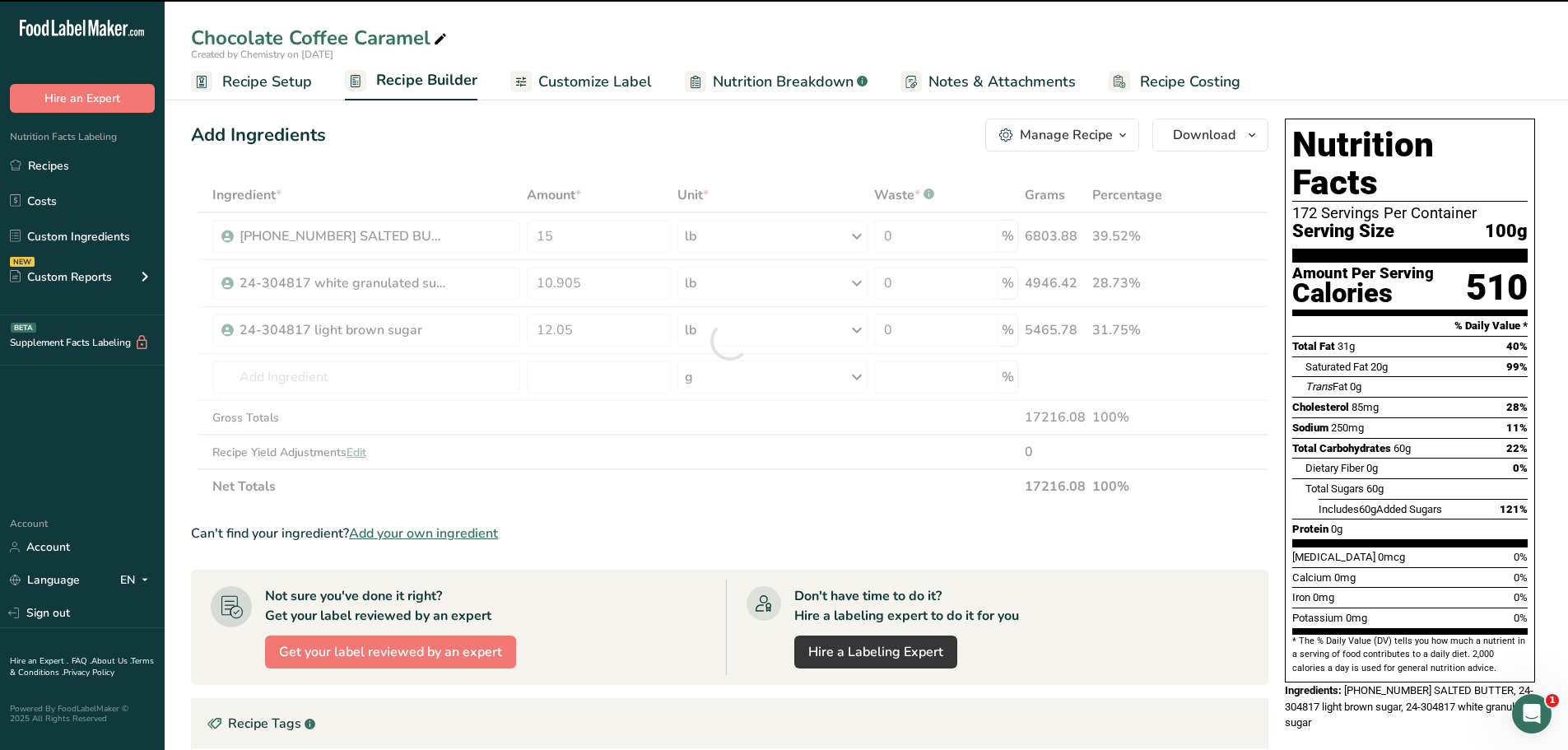
type input "0"
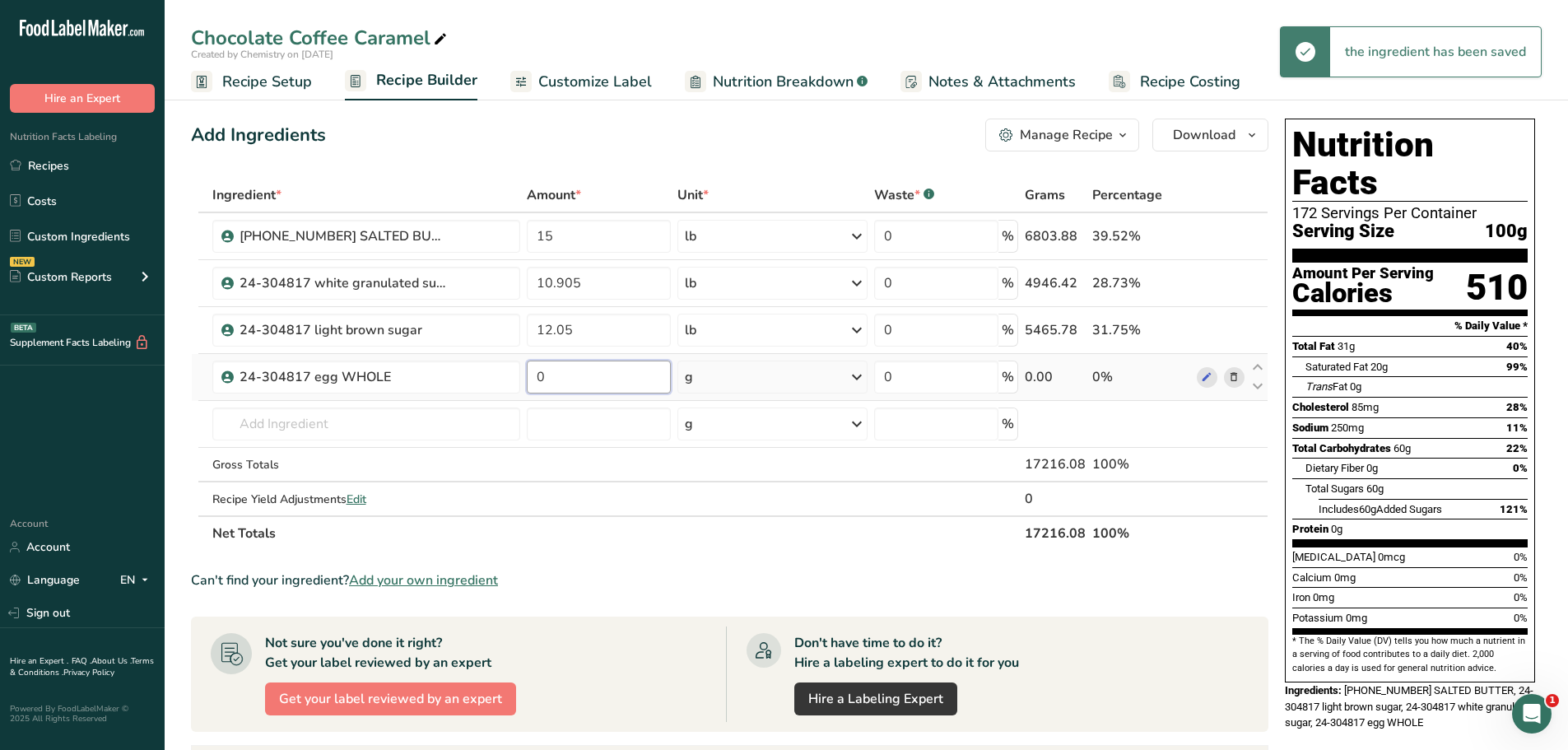
click at [583, 379] on input "0" at bounding box center [598, 376] width 144 height 33
type input "0.6125"
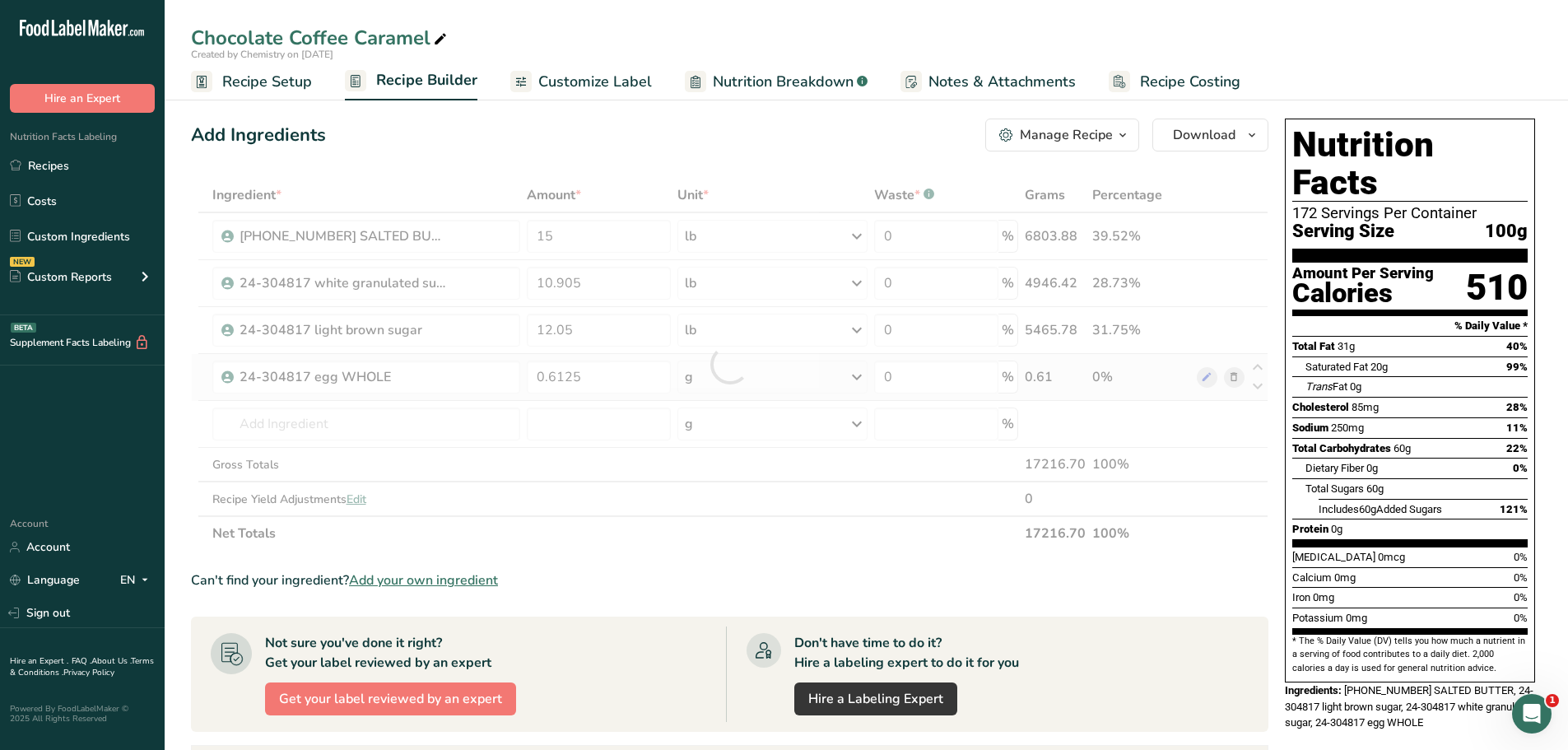
click at [728, 376] on div "Ingredient * Amount * Unit * Waste * .a-a{fill:#347362;}.b-a{fill:#fff;} Grams …" at bounding box center [730, 364] width 1078 height 373
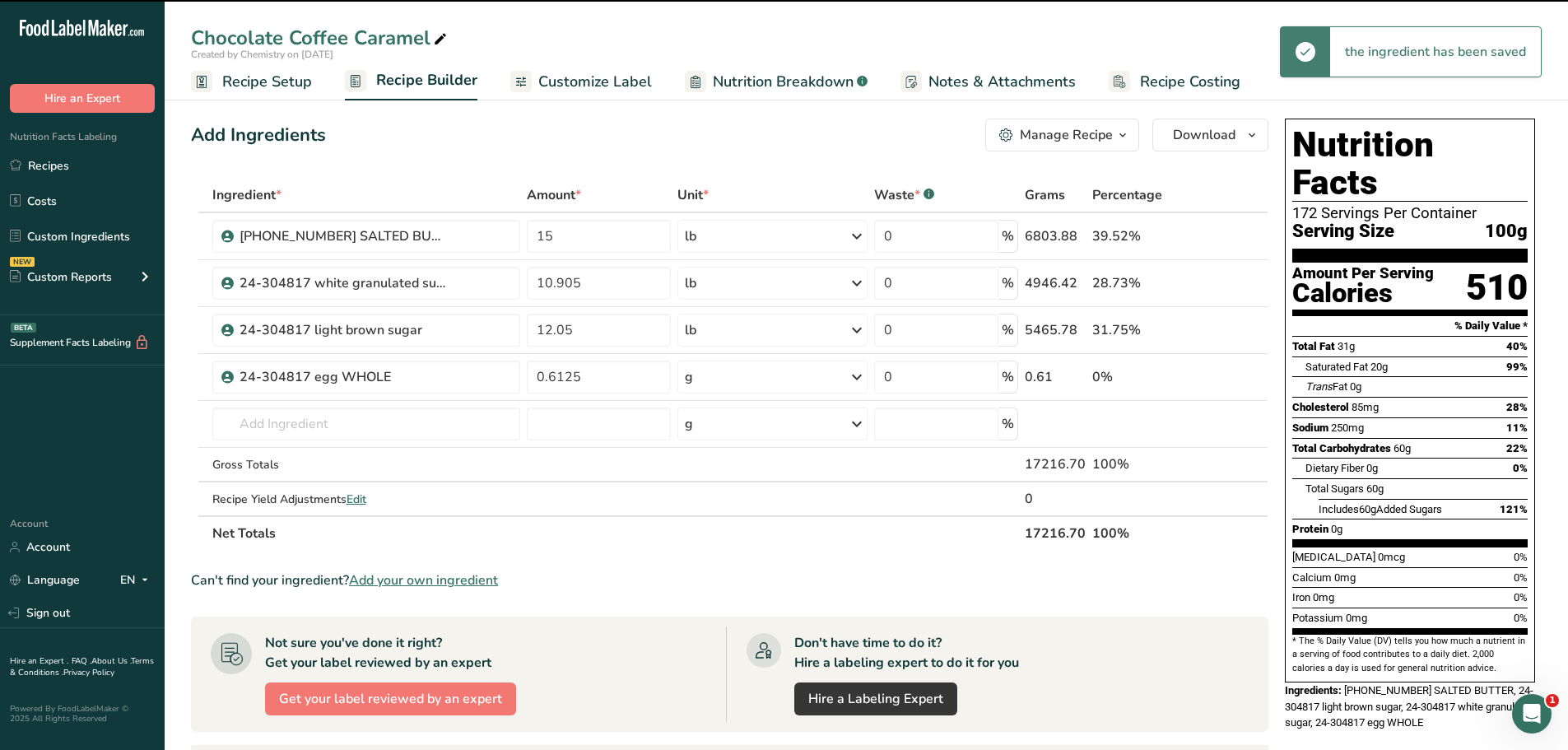
click at [743, 379] on div "g" at bounding box center [772, 376] width 190 height 33
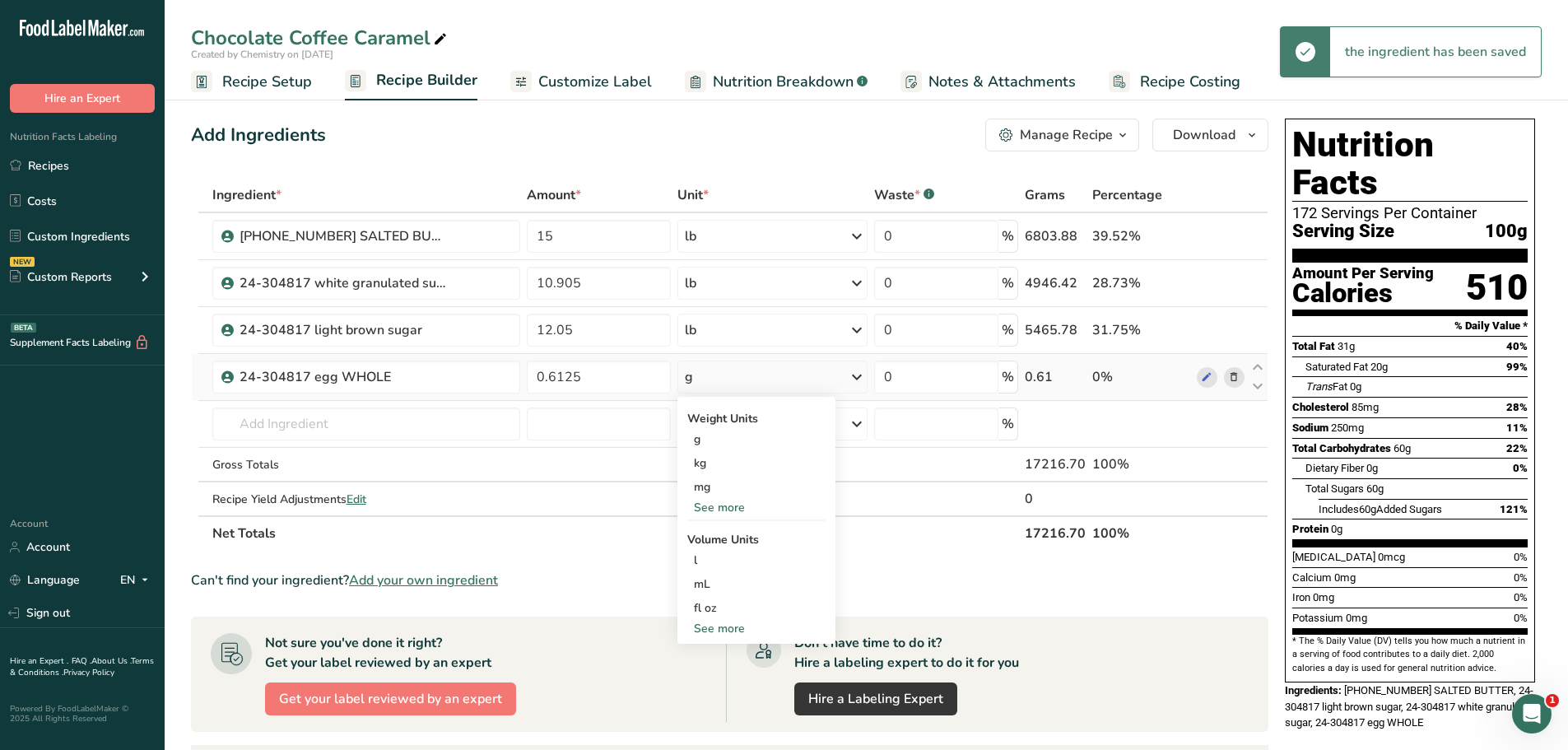
click at [734, 506] on div "See more" at bounding box center [756, 507] width 138 height 17
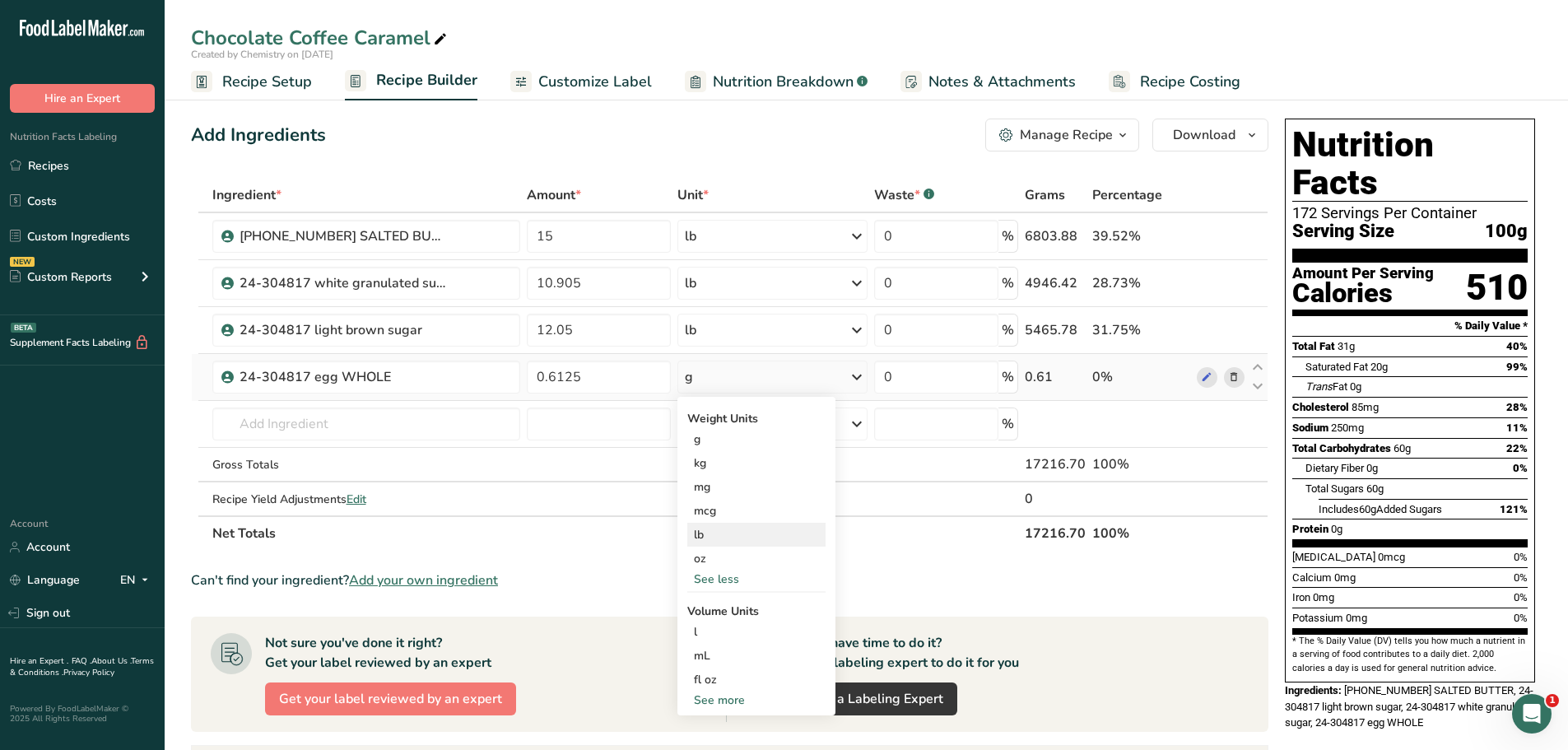
click at [718, 538] on div "lb" at bounding box center [756, 535] width 138 height 24
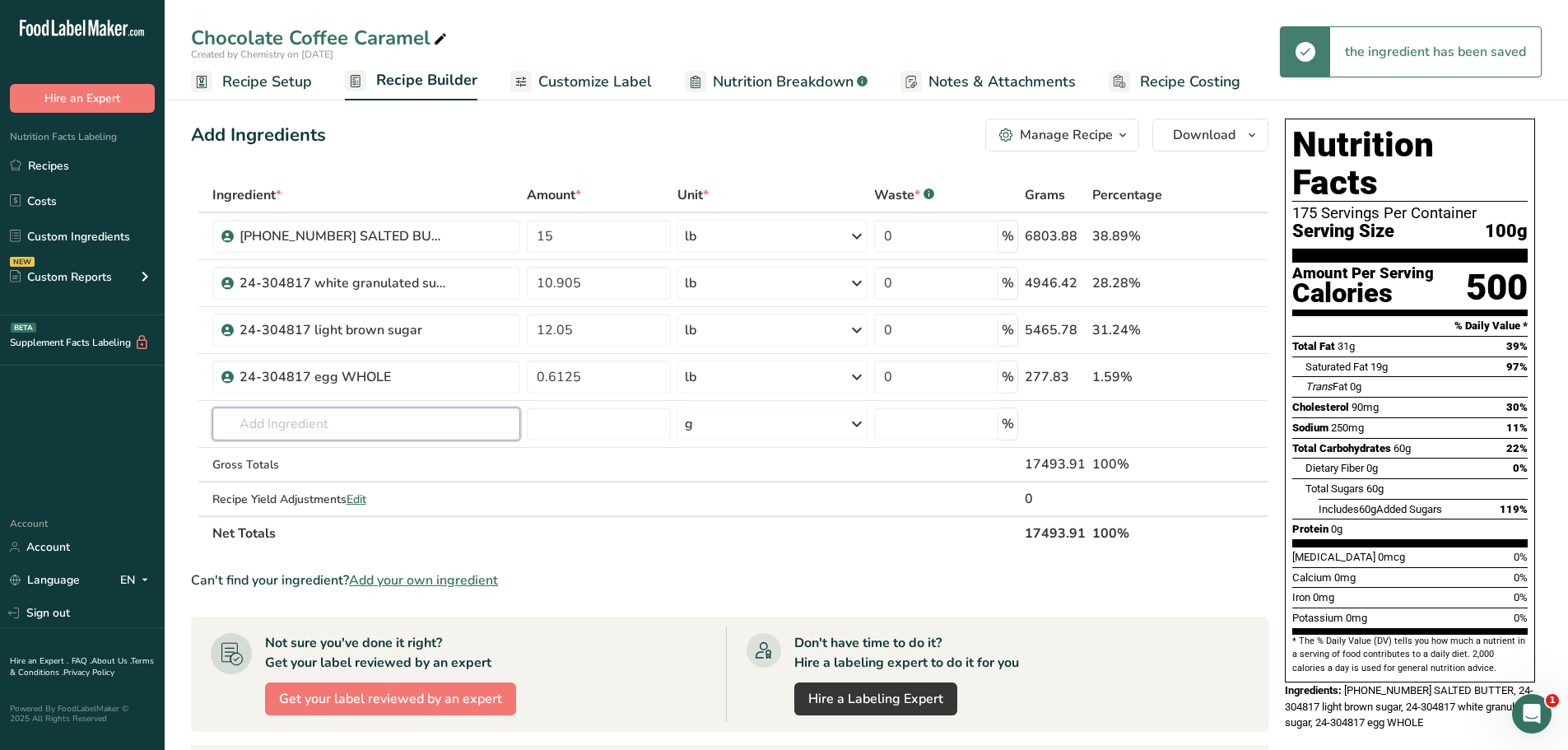
click at [344, 425] on input "text" at bounding box center [366, 423] width 308 height 33
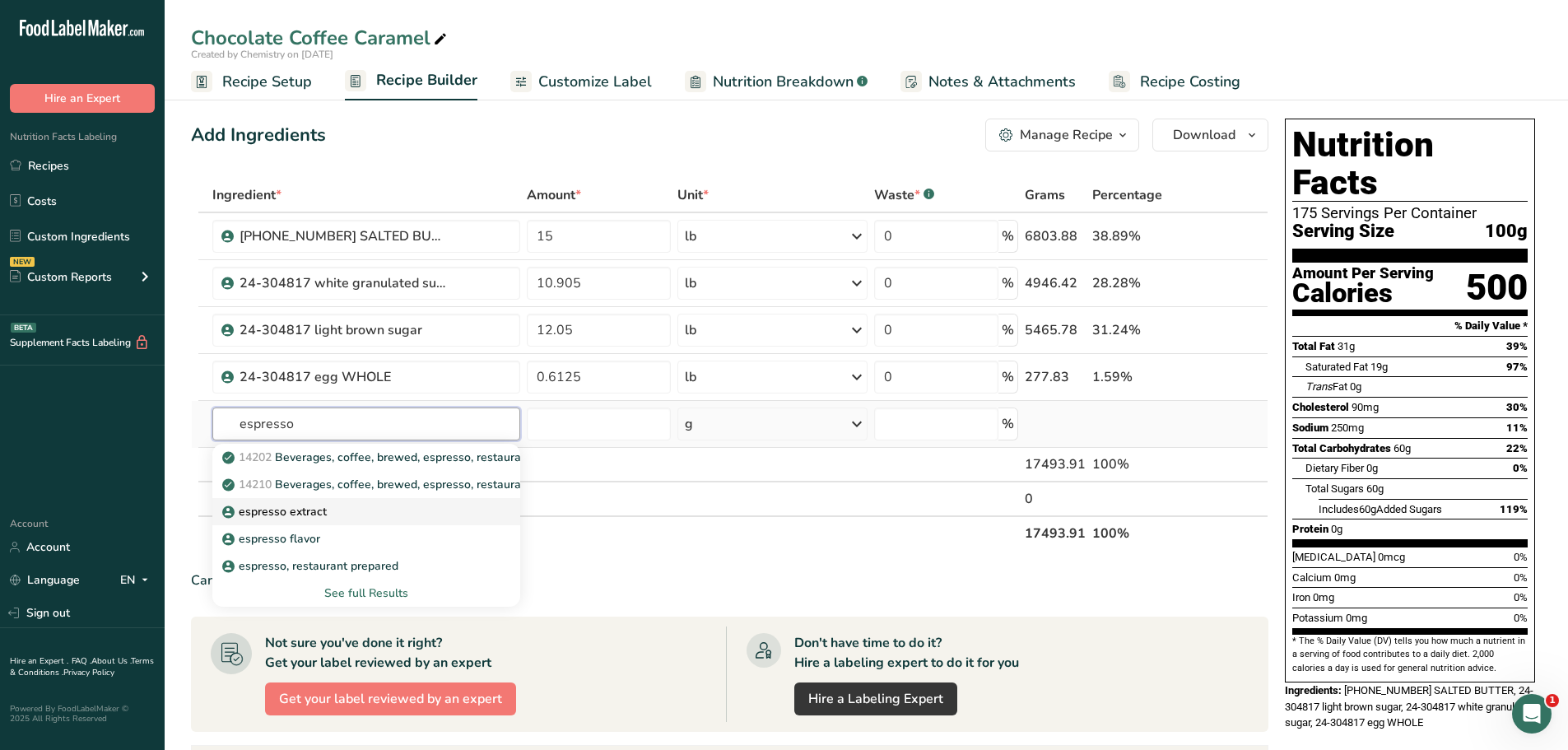
type input "espresso"
click at [302, 516] on p "espresso extract" at bounding box center [277, 512] width 102 height 17
type input "espresso extract"
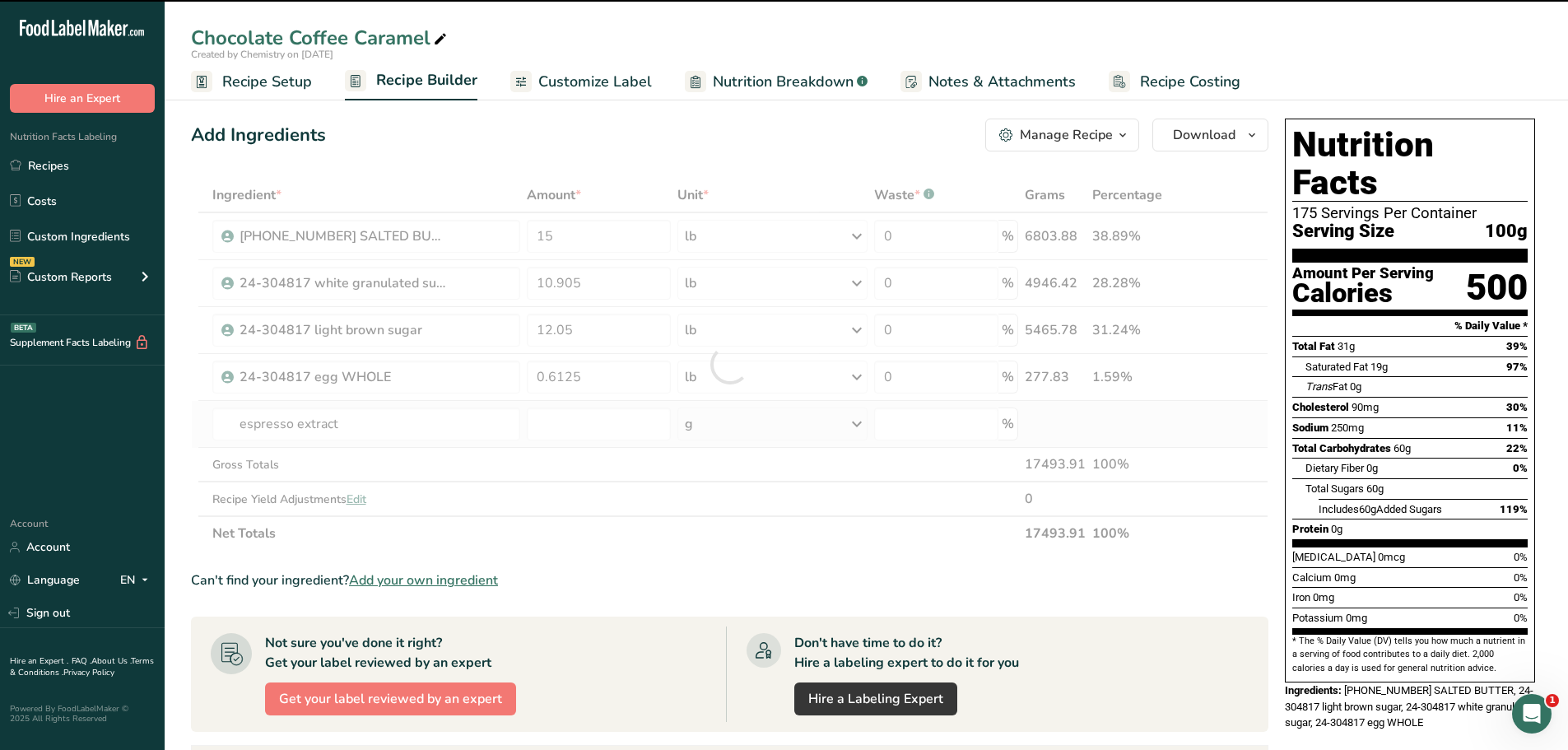
type input "0"
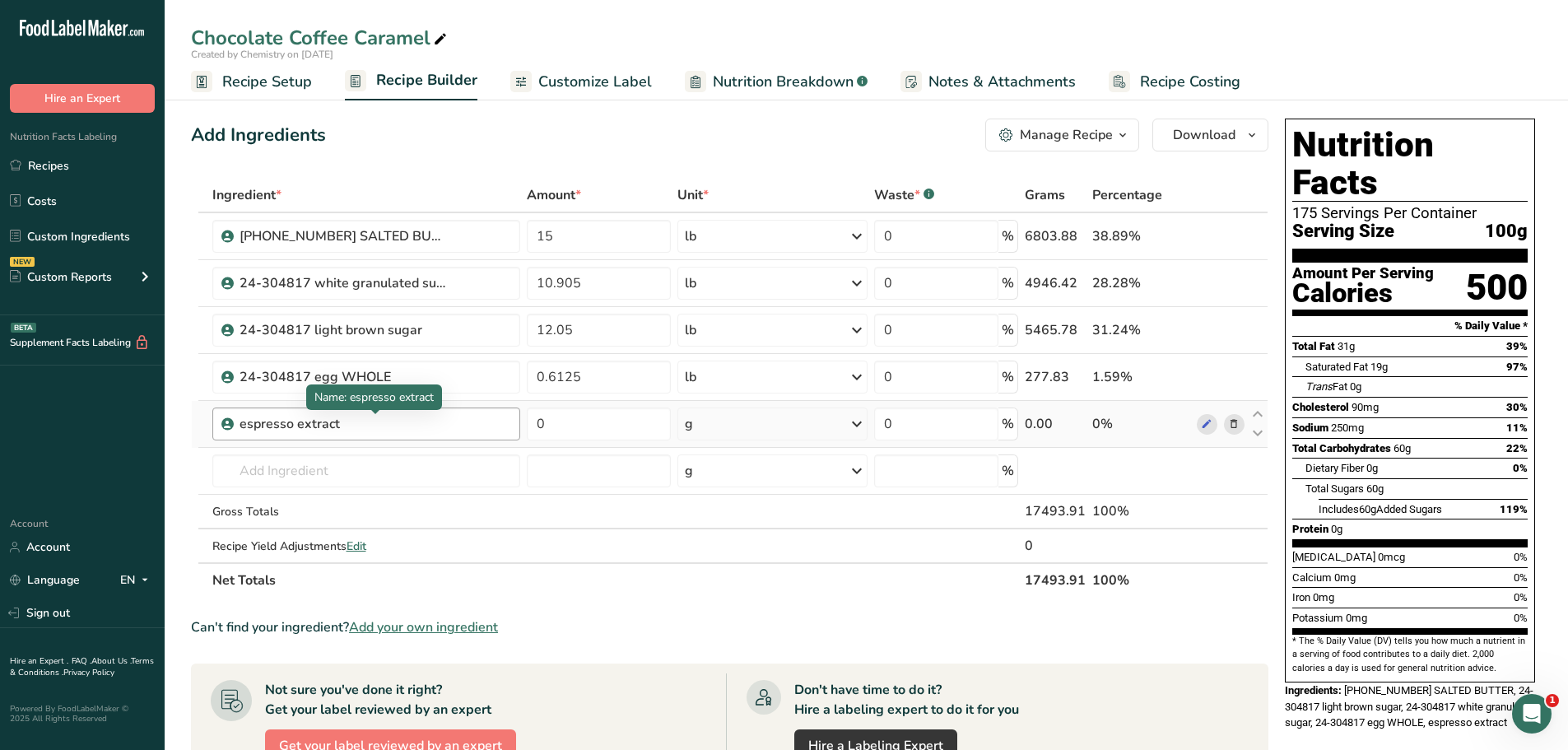
click at [273, 424] on div "espresso extract" at bounding box center [342, 423] width 206 height 20
click at [352, 428] on div "espresso extract" at bounding box center [342, 423] width 206 height 20
click at [1236, 423] on icon at bounding box center [1234, 424] width 11 height 17
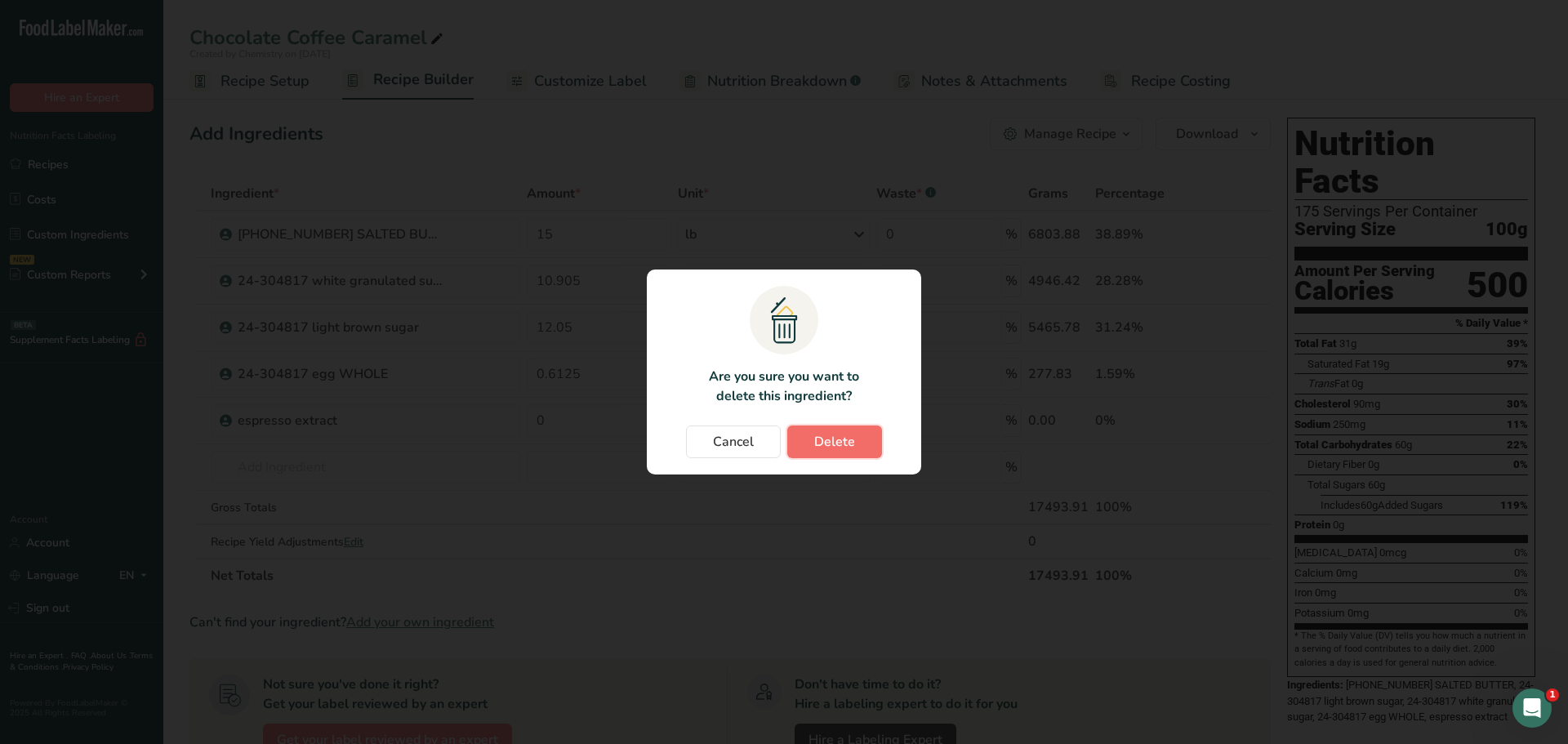
click at [847, 440] on span "Delete" at bounding box center [834, 442] width 41 height 20
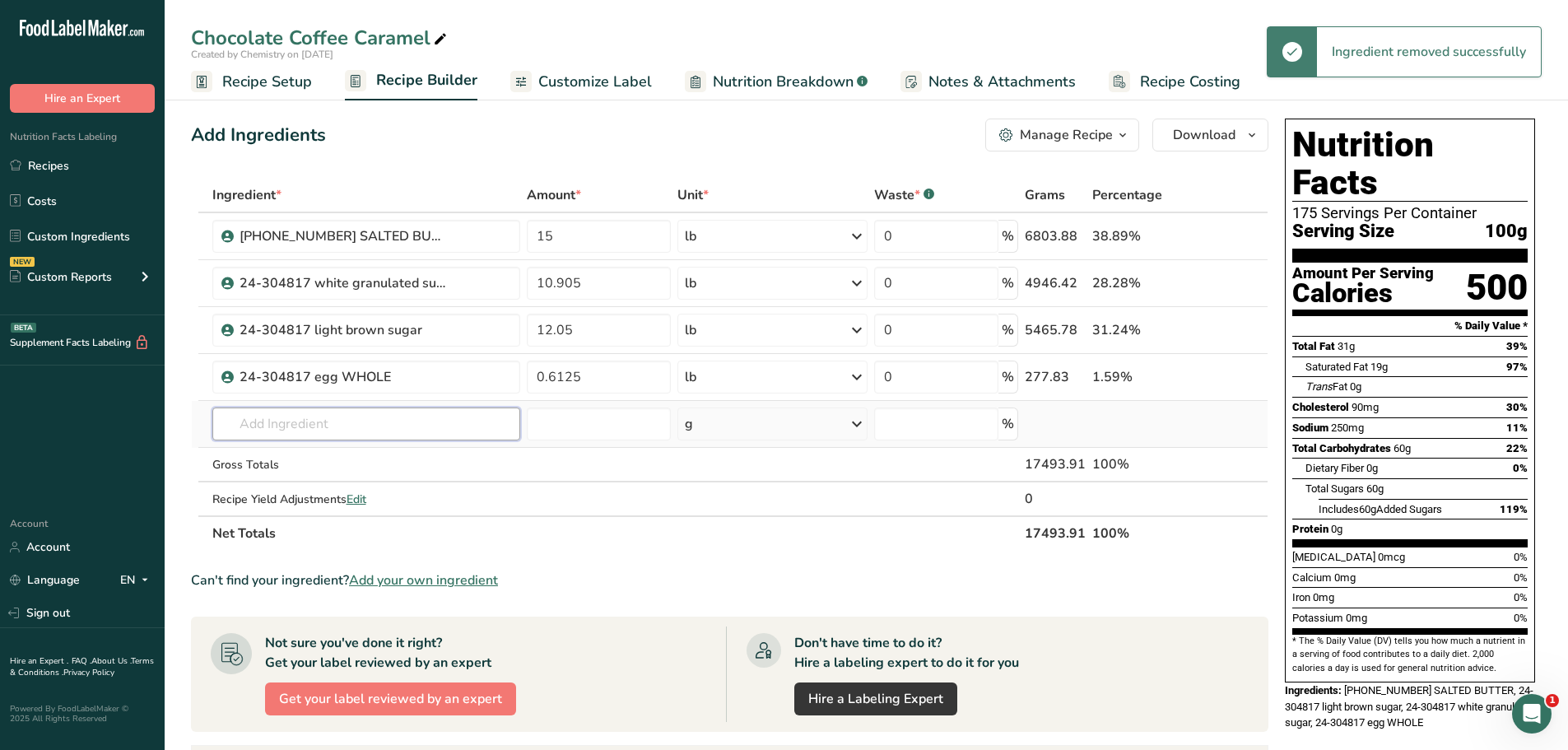
click at [388, 423] on input "text" at bounding box center [366, 423] width 308 height 33
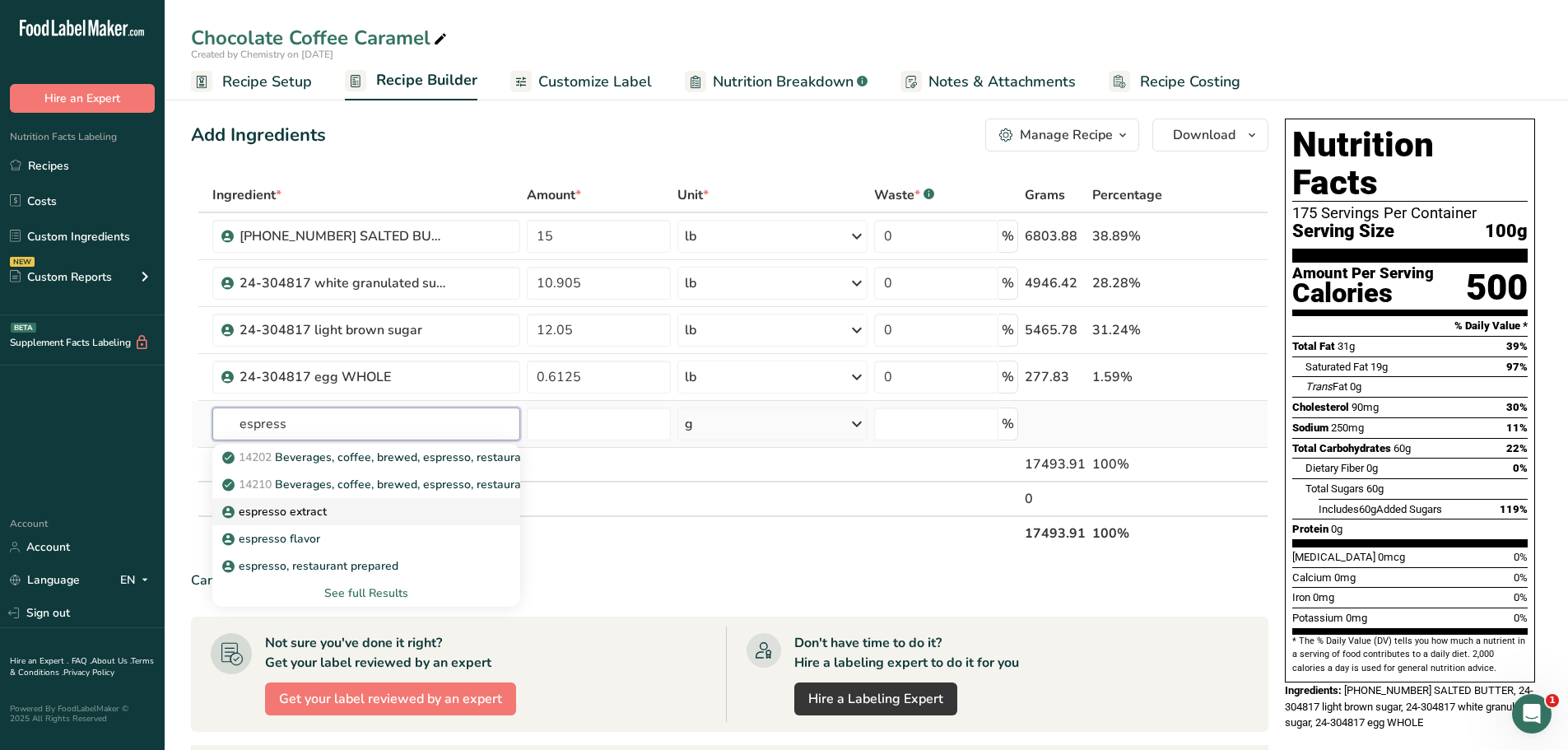
type input "espress"
click at [345, 515] on div "espresso extract" at bounding box center [353, 512] width 255 height 17
type input "espresso extract"
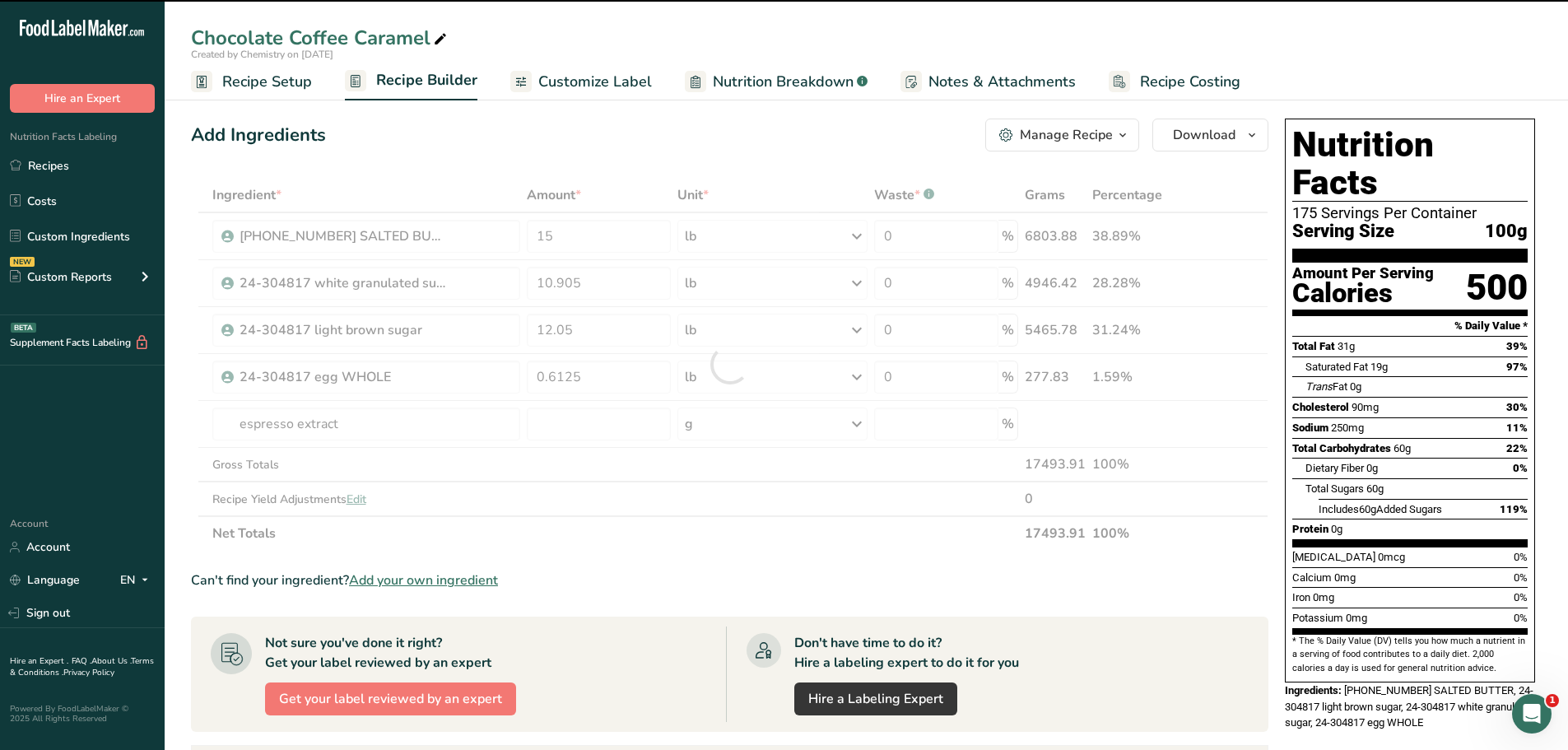
type input "0"
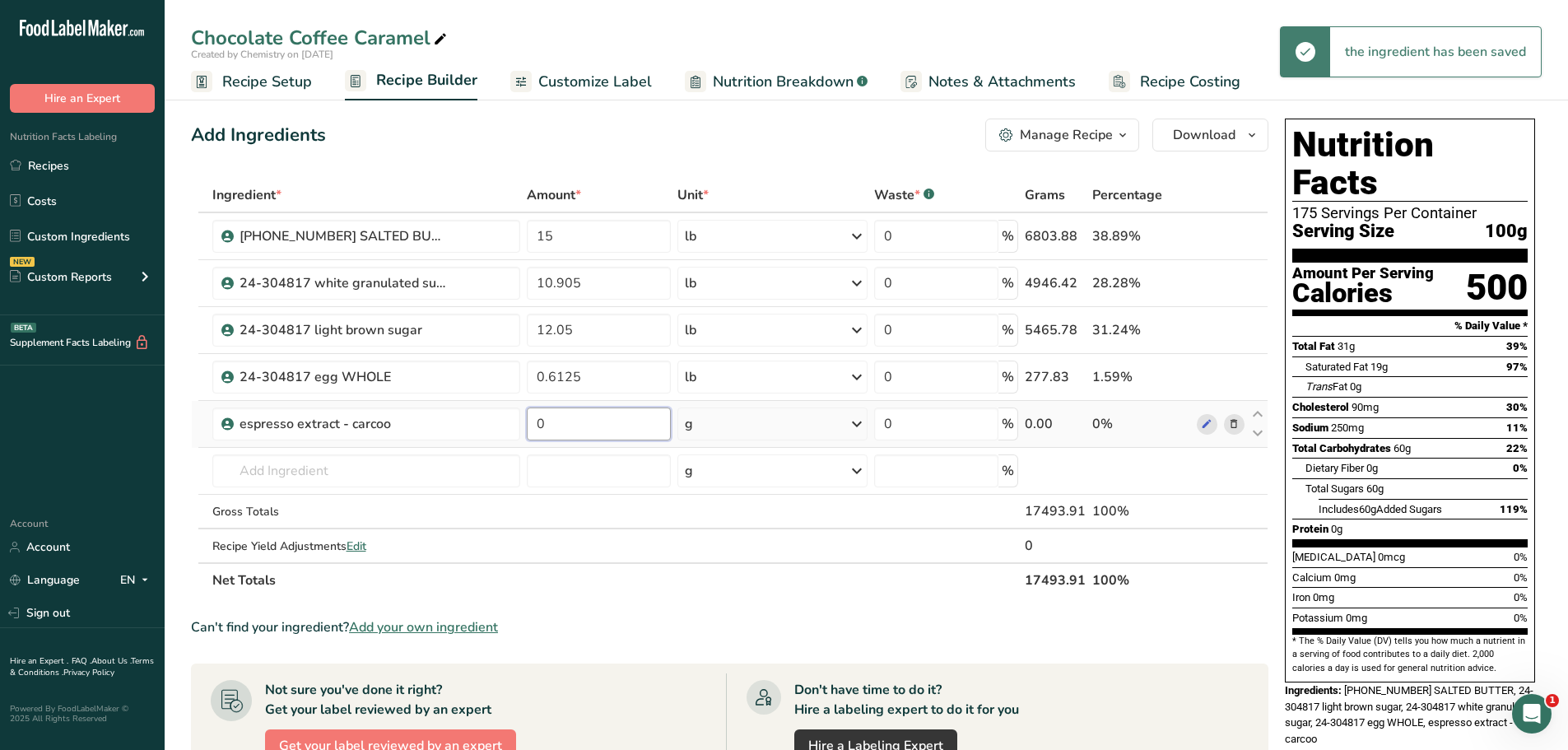
click at [578, 423] on input "0" at bounding box center [598, 423] width 144 height 33
type input "2"
click at [854, 429] on icon at bounding box center [857, 424] width 20 height 30
click at [746, 548] on div "See more" at bounding box center [756, 554] width 138 height 17
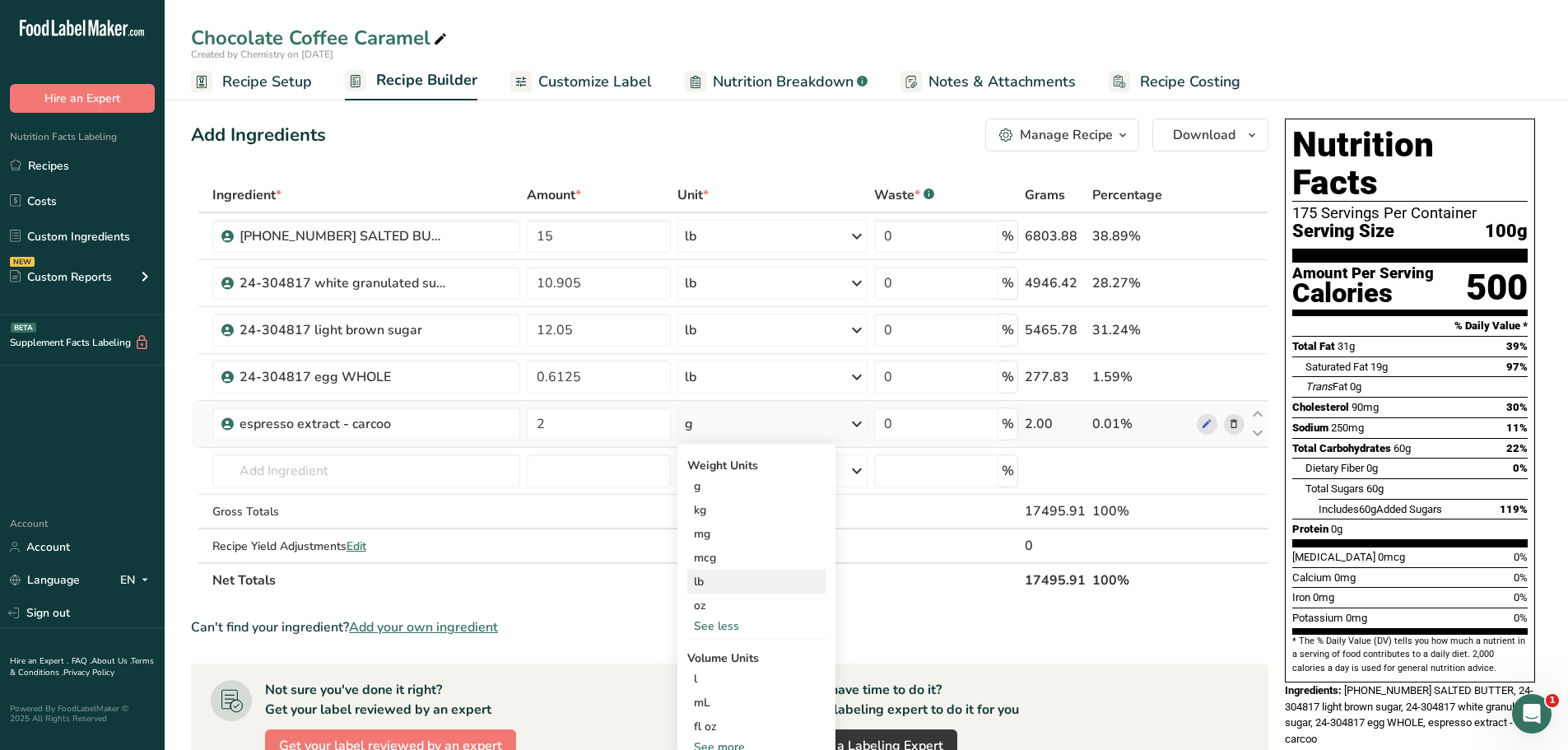
click at [736, 583] on div "lb" at bounding box center [756, 582] width 138 height 24
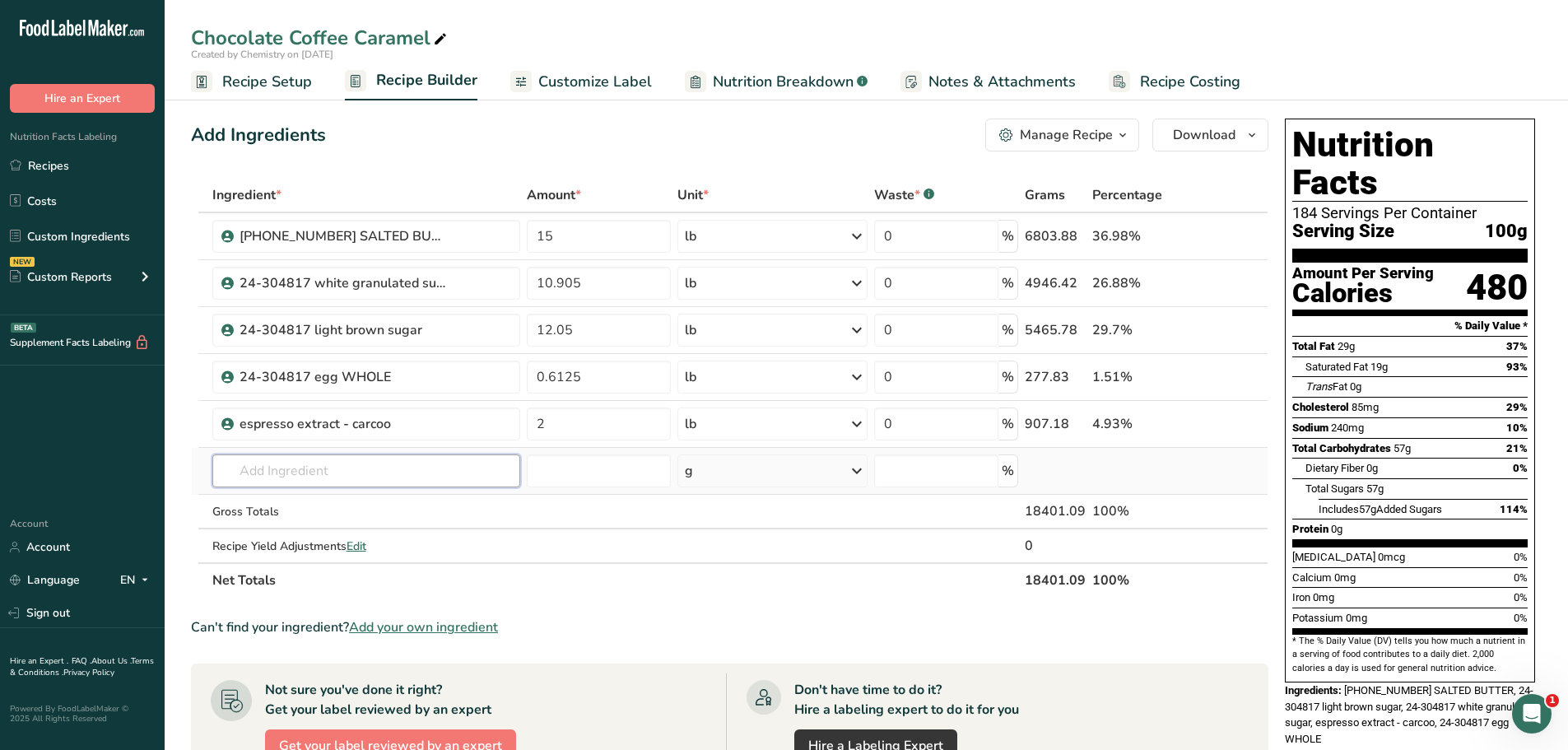
click at [402, 464] on input "text" at bounding box center [366, 471] width 308 height 33
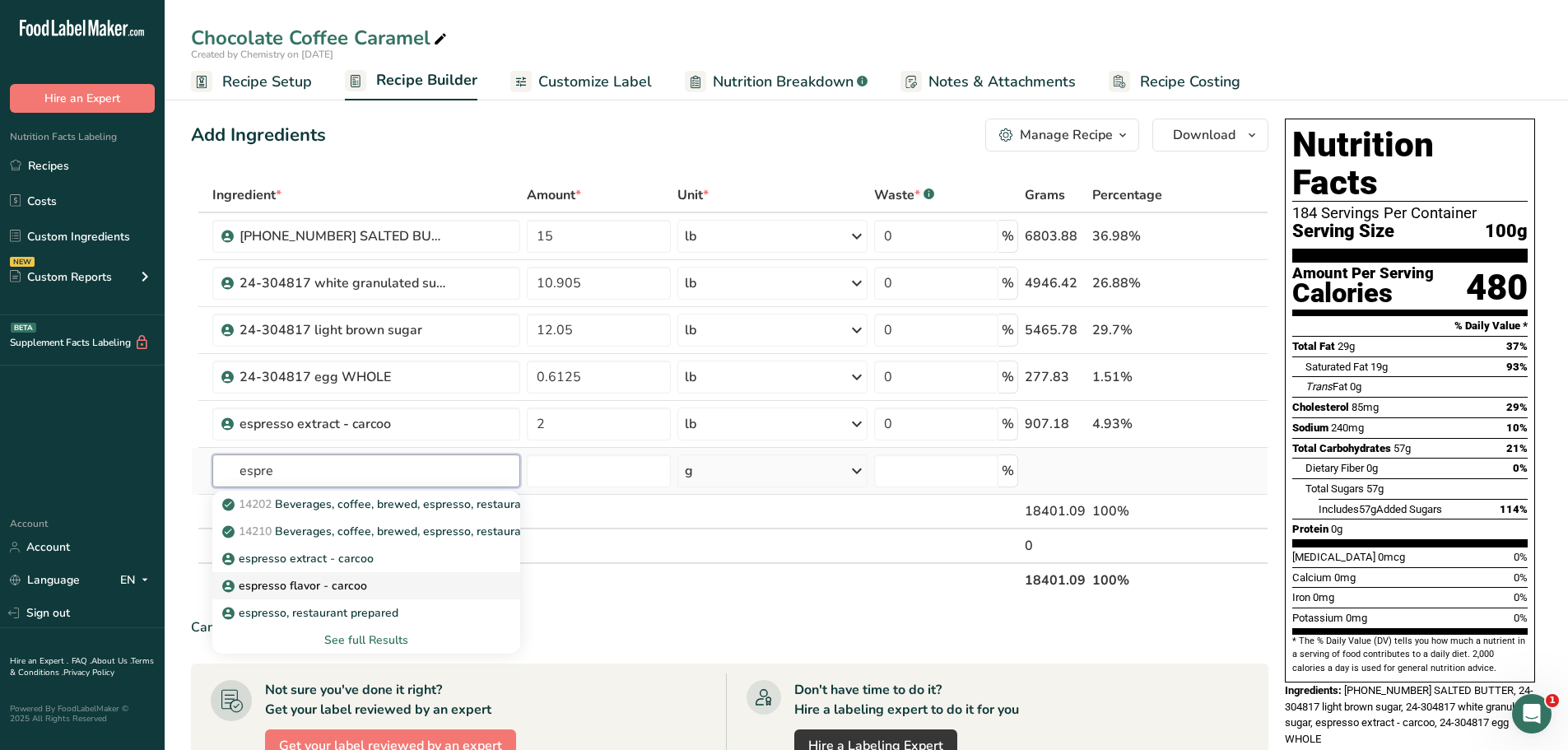
type input "espre"
click at [341, 583] on p "espresso flavor - carcoo" at bounding box center [296, 585] width 142 height 17
type input "espresso flavor - carcoo"
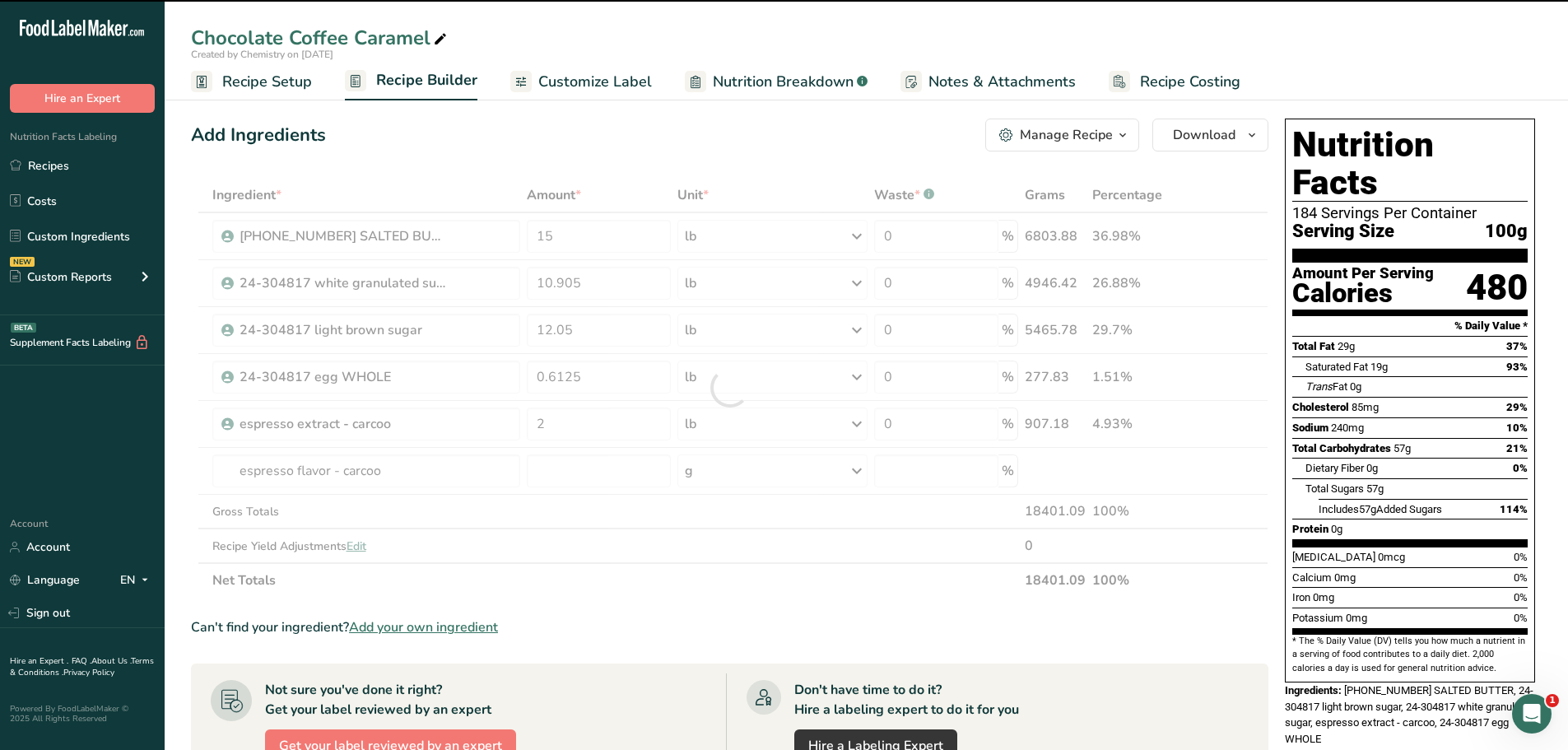
type input "0"
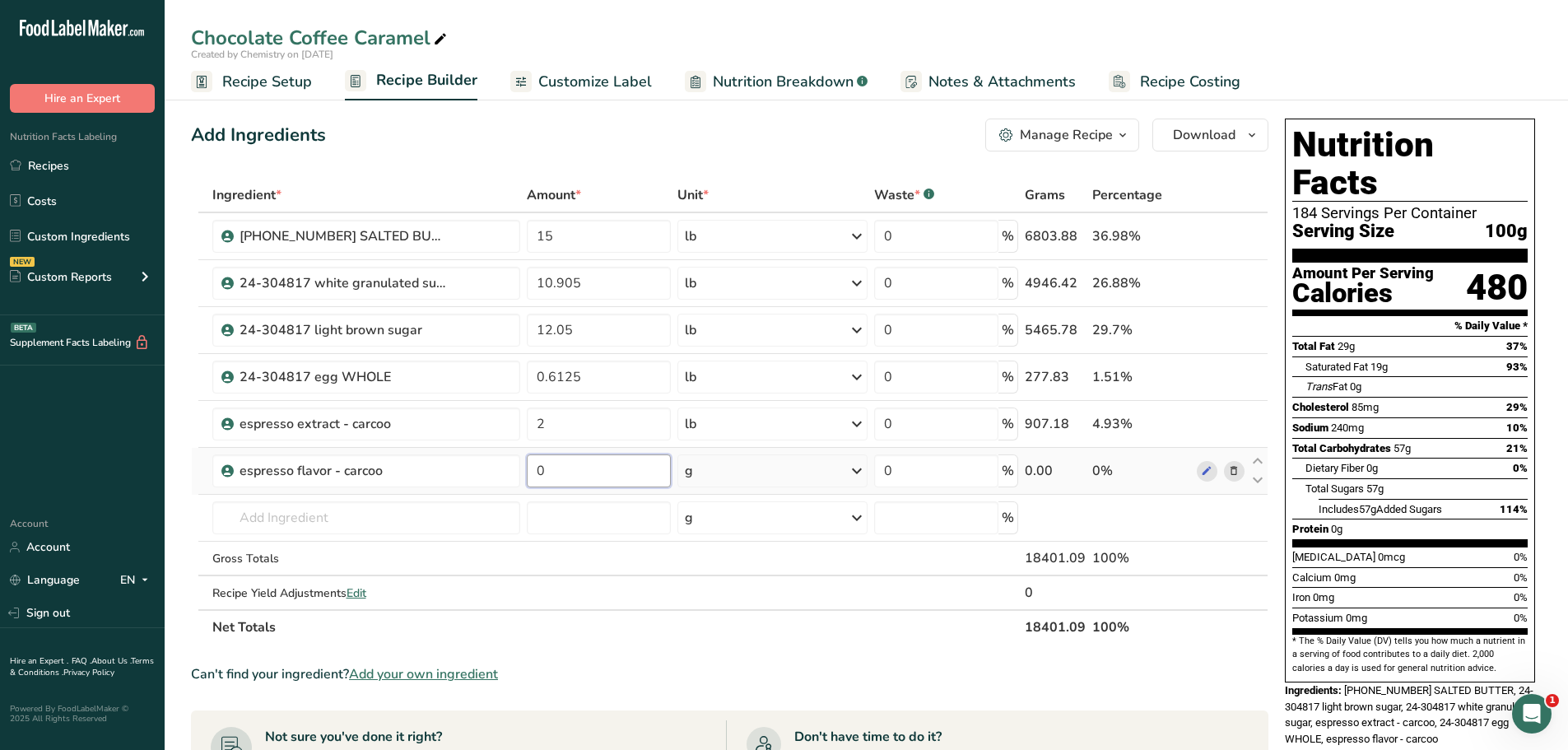
click at [591, 465] on input "0" at bounding box center [598, 471] width 144 height 33
type input "0.75"
click at [795, 478] on div "Ingredient * Amount * Unit * Waste * .a-a{fill:#347362;}.b-a{fill:#fff;} Grams …" at bounding box center [730, 411] width 1078 height 467
click at [795, 478] on div "g" at bounding box center [772, 471] width 190 height 33
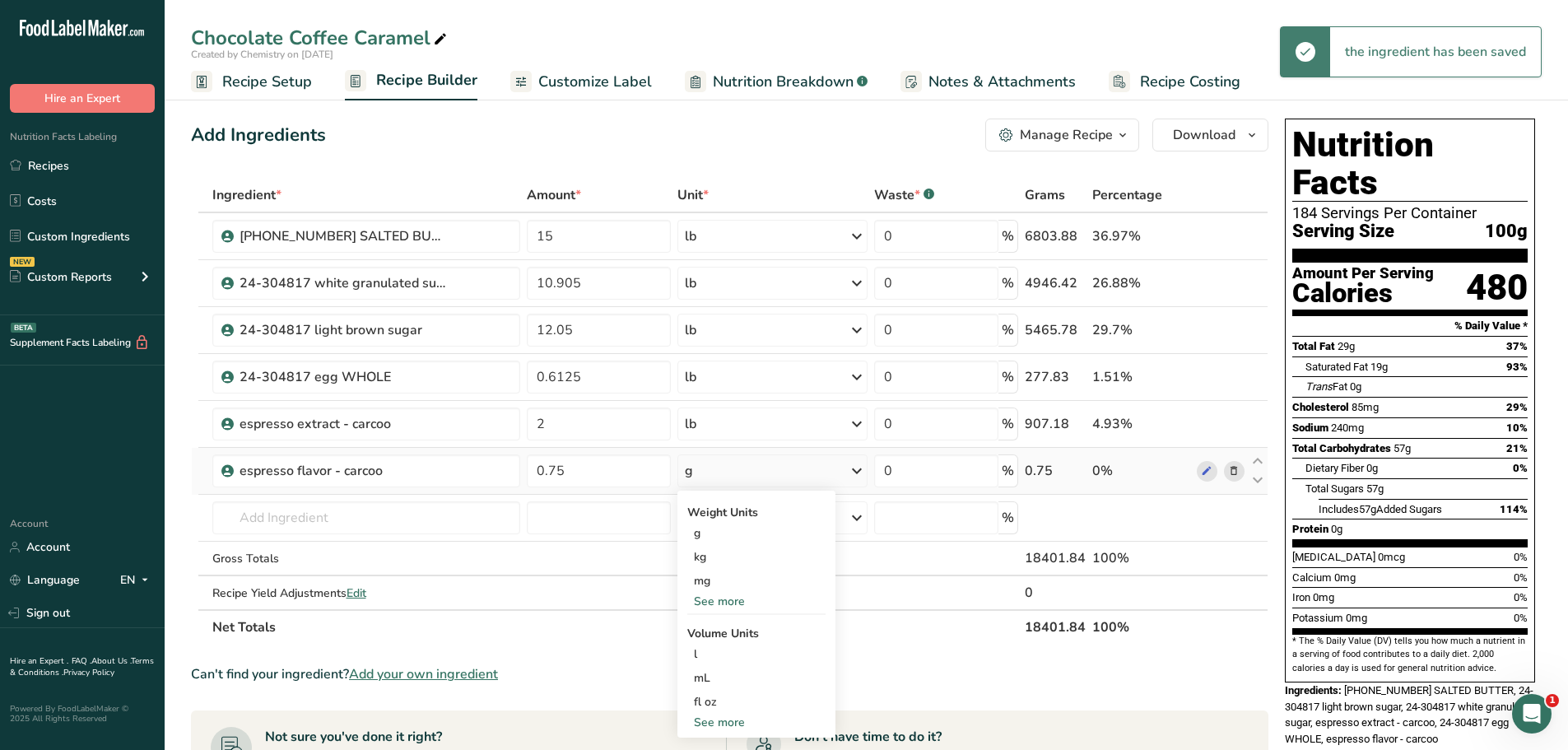
click at [736, 599] on div "See more" at bounding box center [756, 601] width 138 height 17
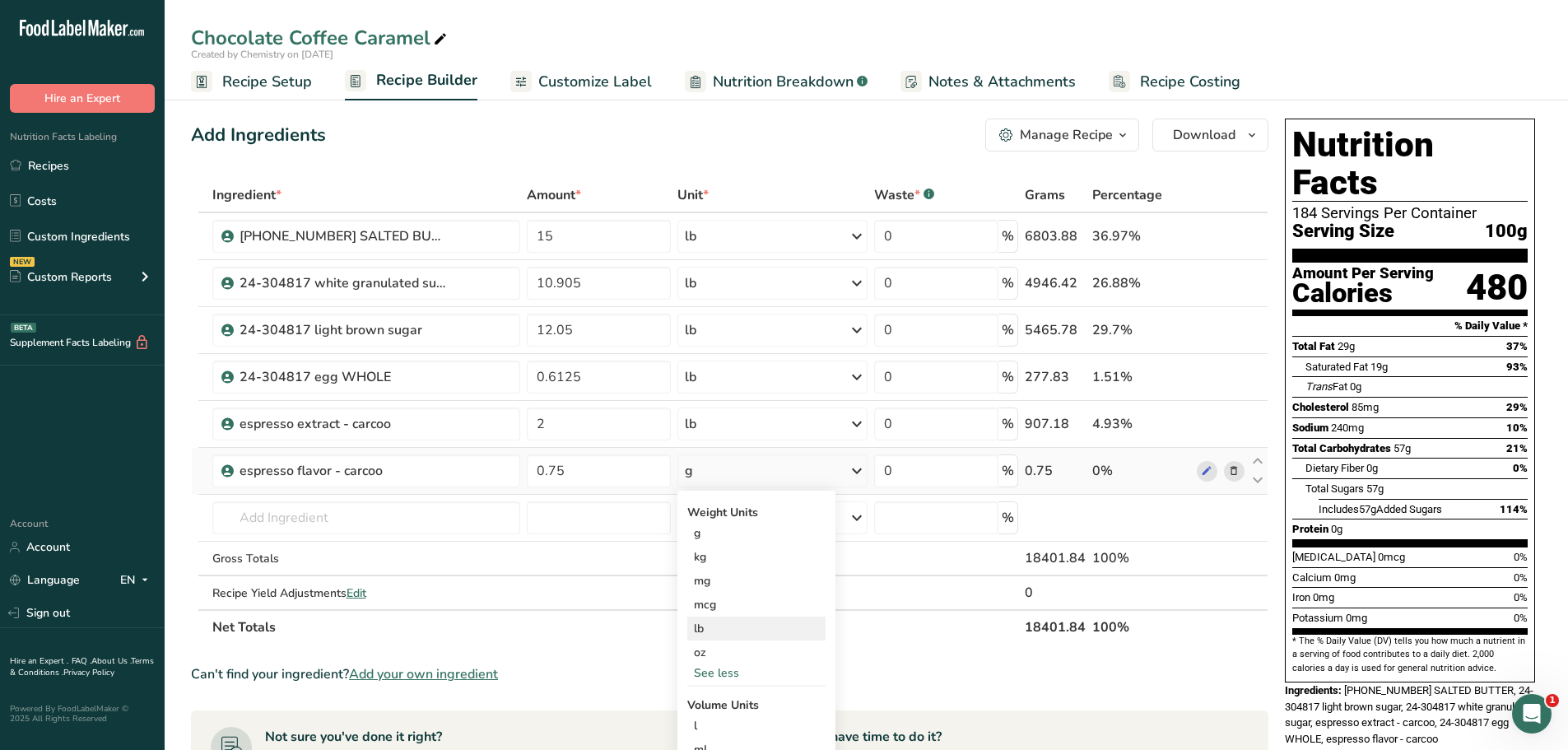
click at [735, 625] on div "lb" at bounding box center [756, 628] width 138 height 24
click at [335, 517] on input "text" at bounding box center [366, 518] width 308 height 33
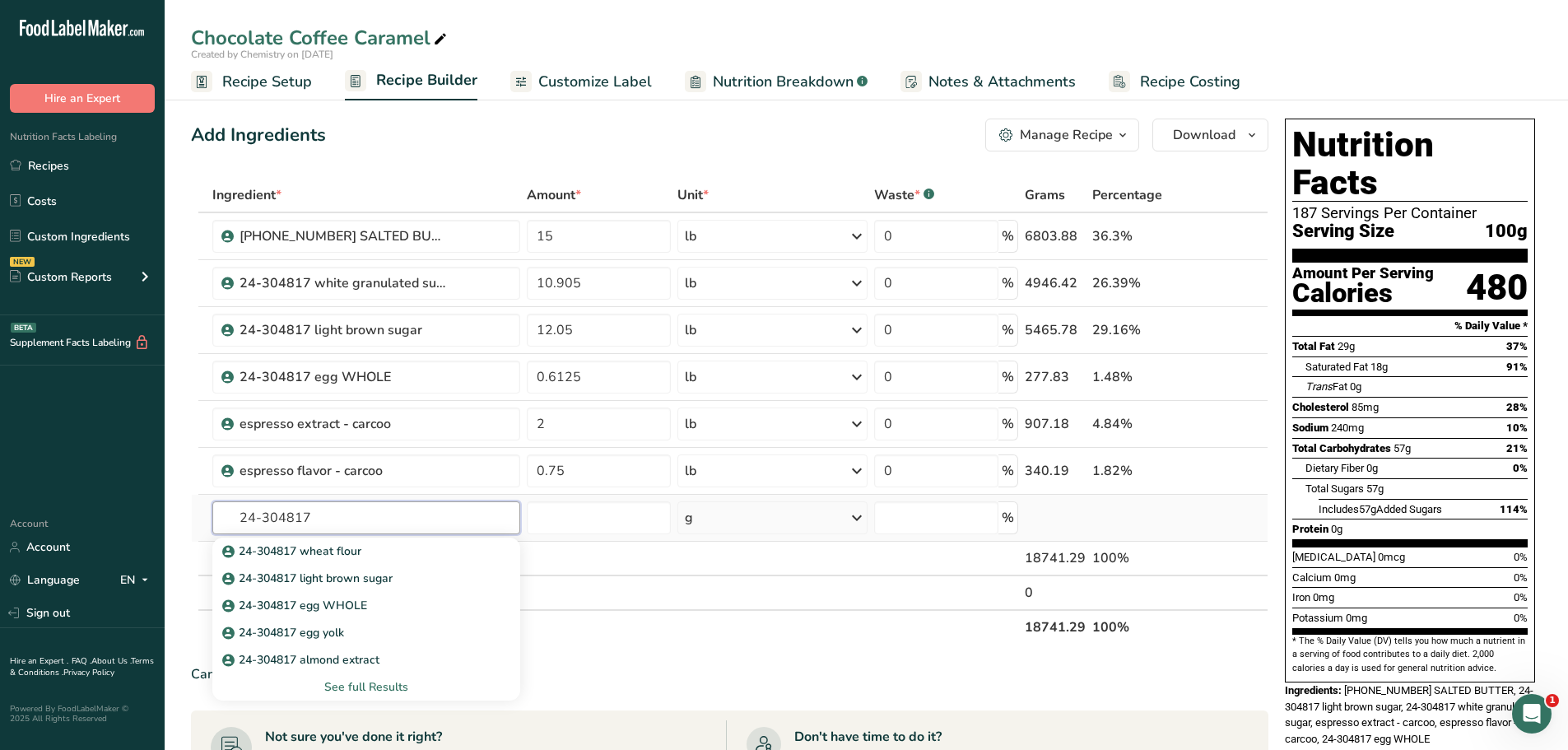
type input "24-304817"
click at [351, 691] on div "See full Results" at bounding box center [366, 687] width 281 height 17
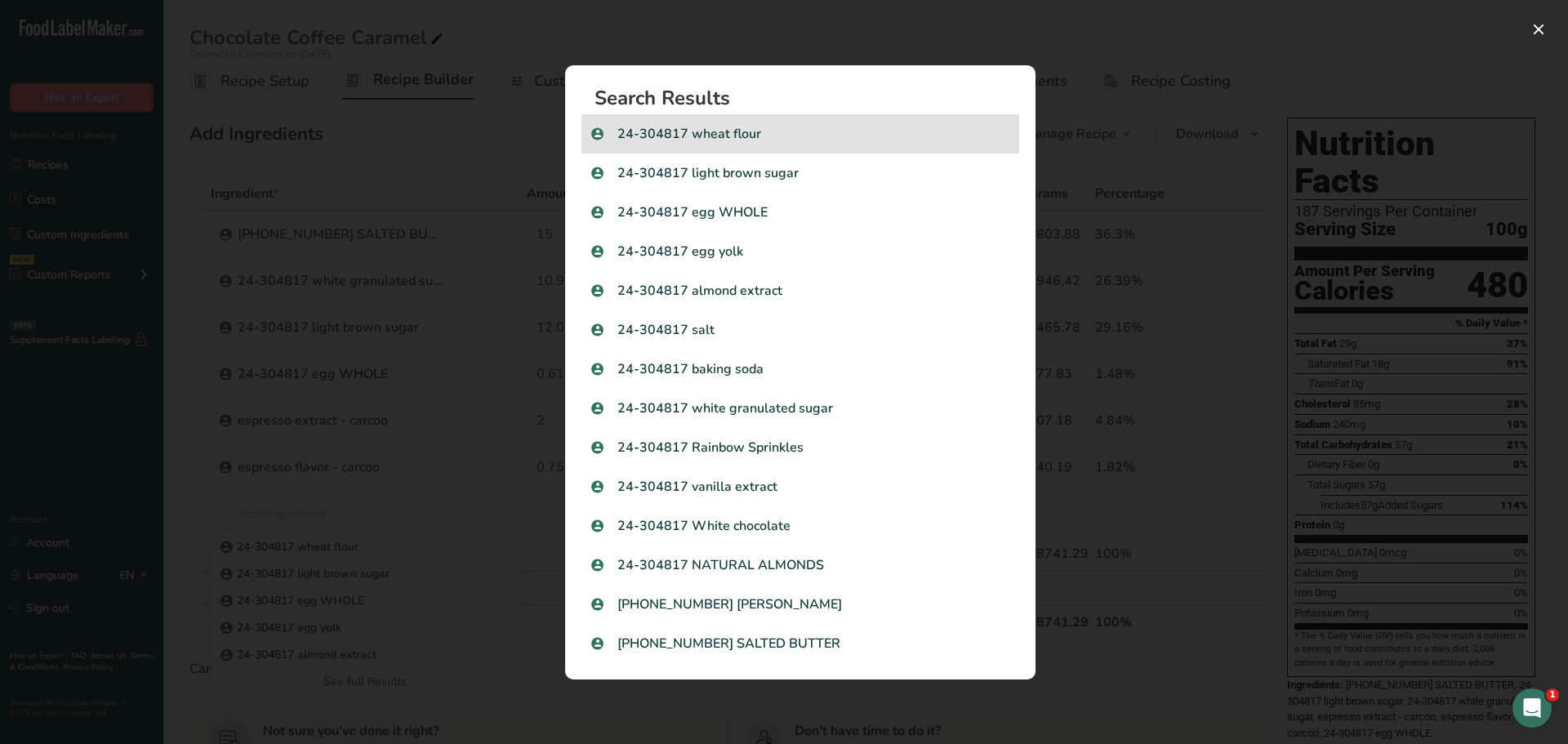
click at [816, 136] on p "24-304817 wheat flour" at bounding box center [801, 133] width 418 height 20
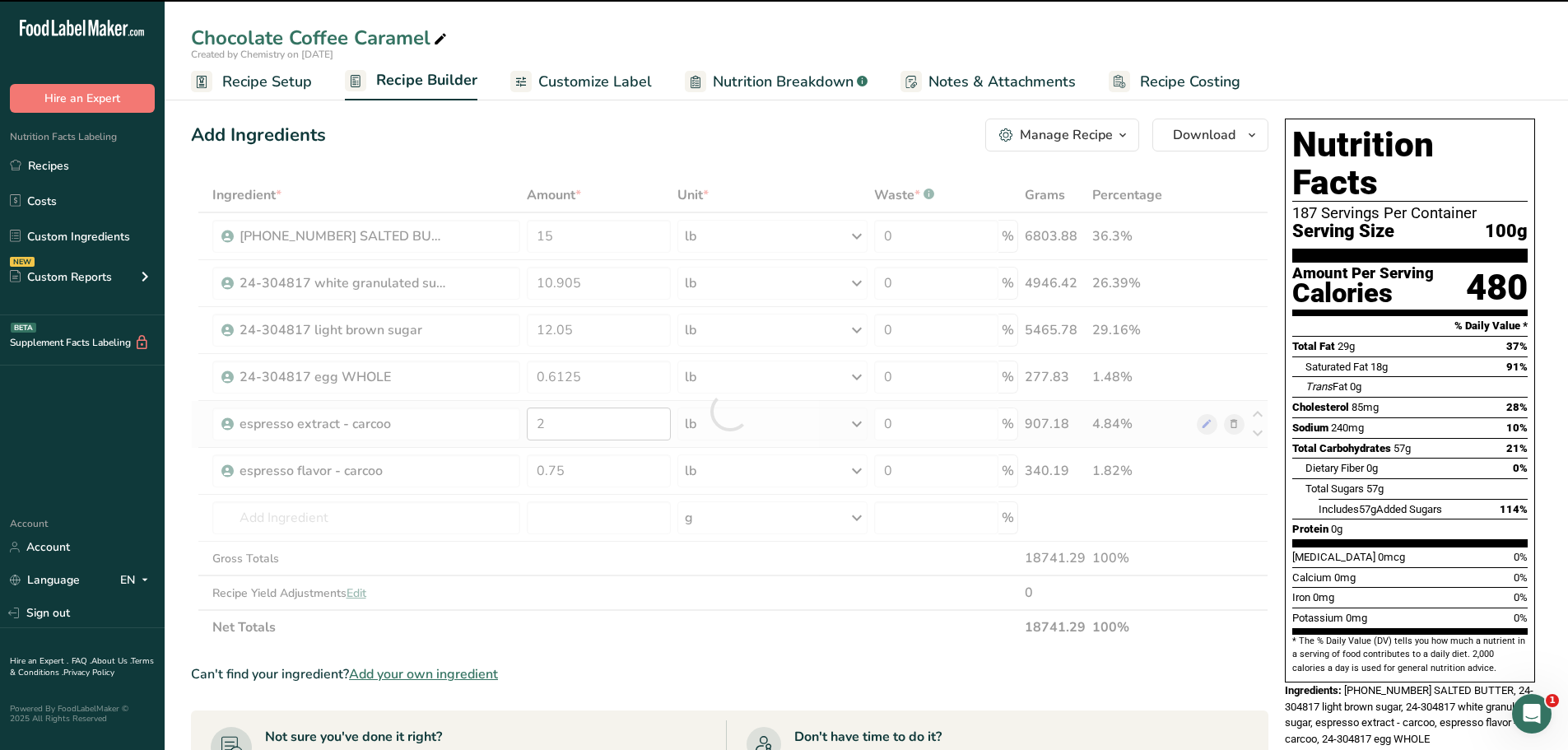
type input "0"
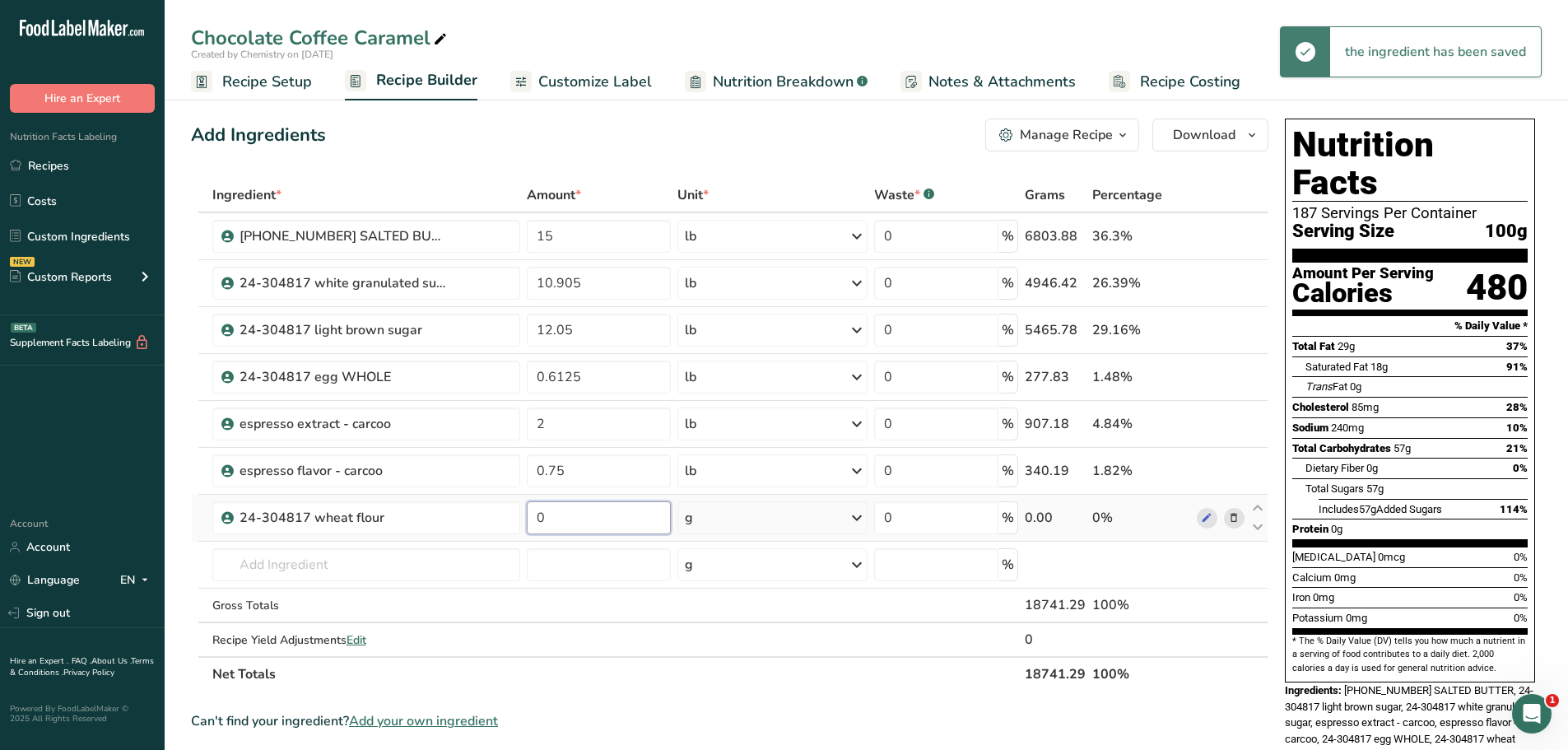
click at [579, 522] on input "0" at bounding box center [598, 518] width 144 height 33
type input "27.4"
click at [768, 524] on div "Ingredient * Amount * Unit * Waste * .a-a{fill:#347362;}.b-a{fill:#fff;} Grams …" at bounding box center [730, 435] width 1078 height 514
click at [775, 525] on div "g" at bounding box center [772, 518] width 190 height 33
click at [725, 649] on div "See more" at bounding box center [756, 648] width 138 height 17
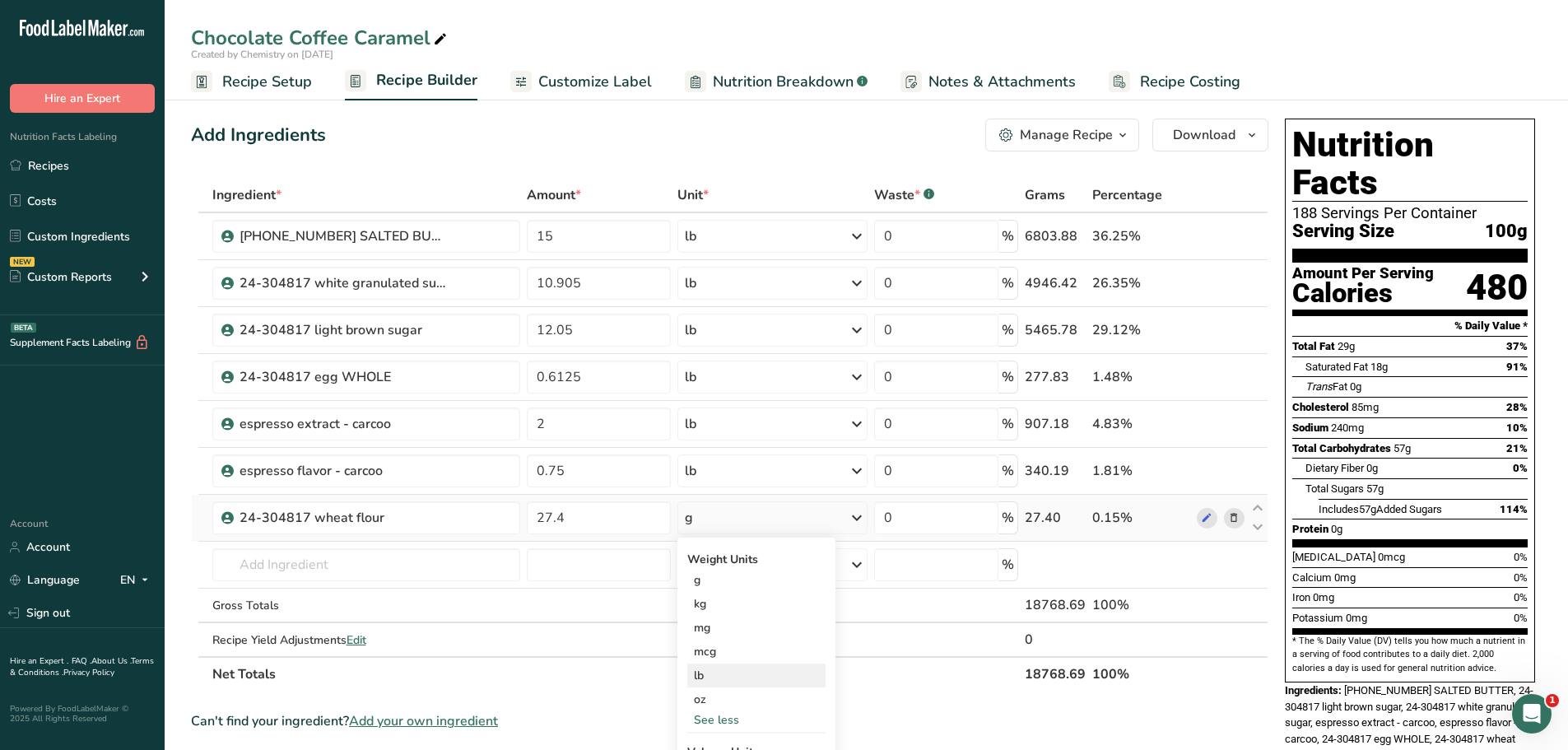
click at [727, 677] on div "lb" at bounding box center [756, 675] width 138 height 24
click at [458, 564] on input "text" at bounding box center [366, 565] width 308 height 33
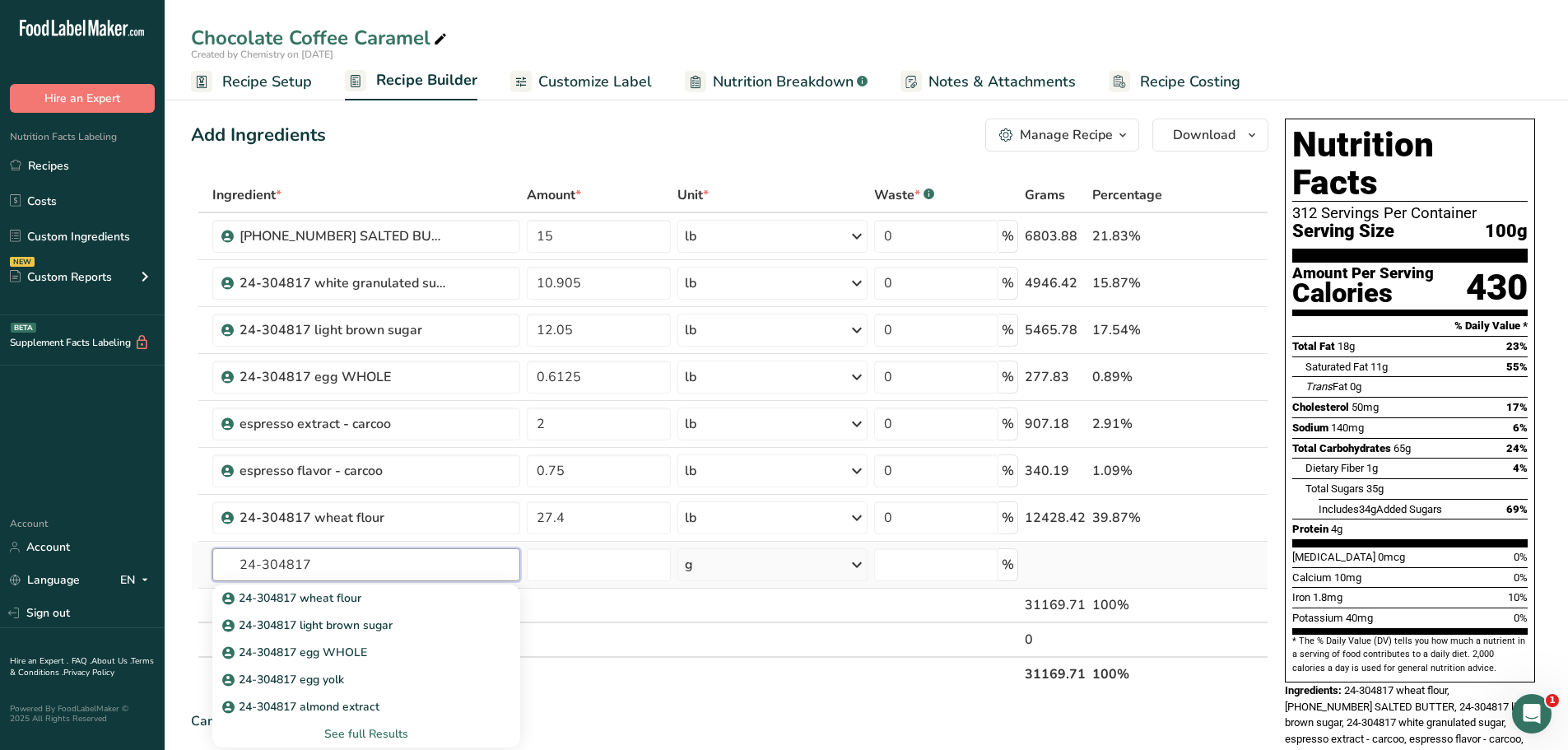
type input "24-304817"
click at [384, 734] on div "See full Results" at bounding box center [366, 734] width 281 height 17
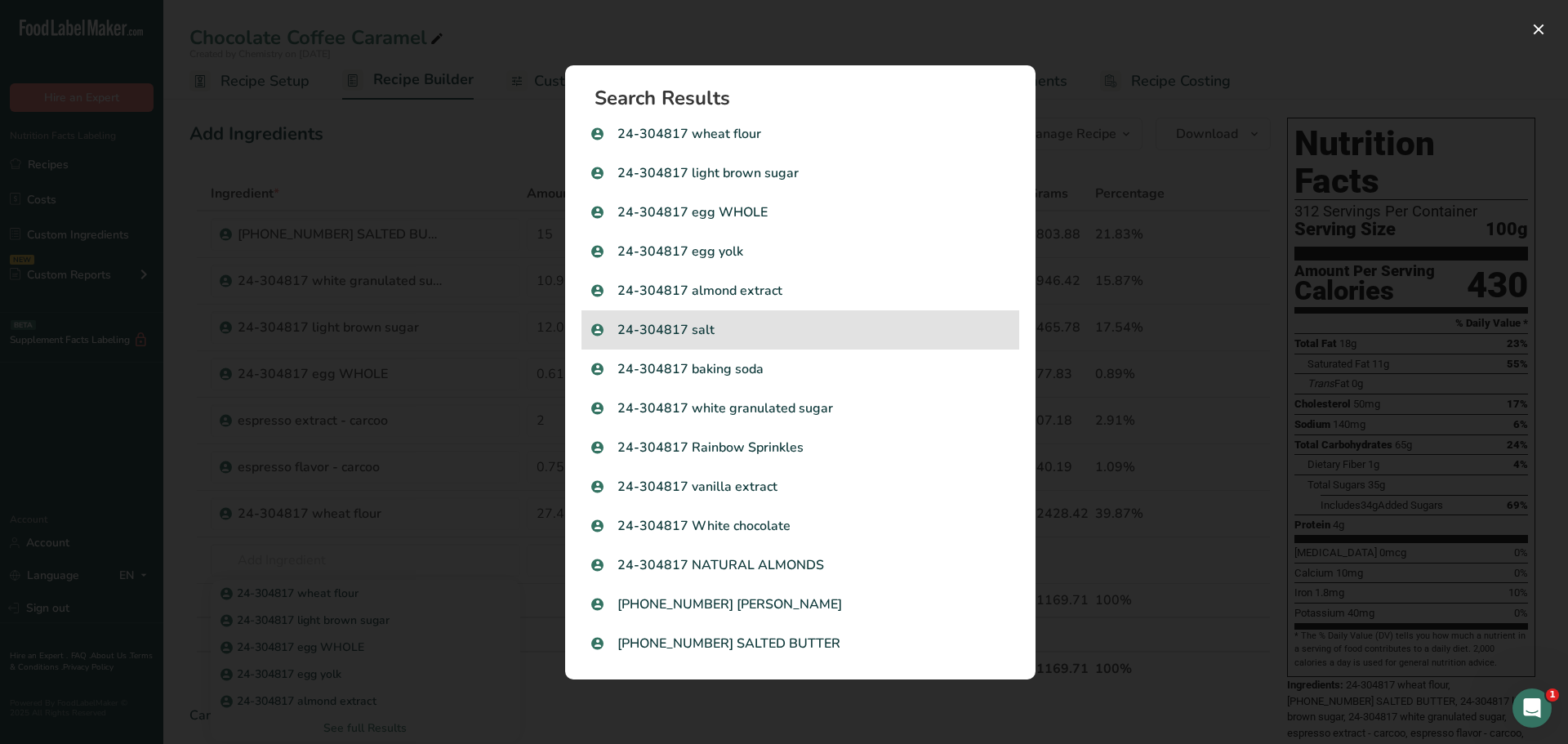
click at [735, 330] on p "24-304817 salt" at bounding box center [801, 330] width 418 height 20
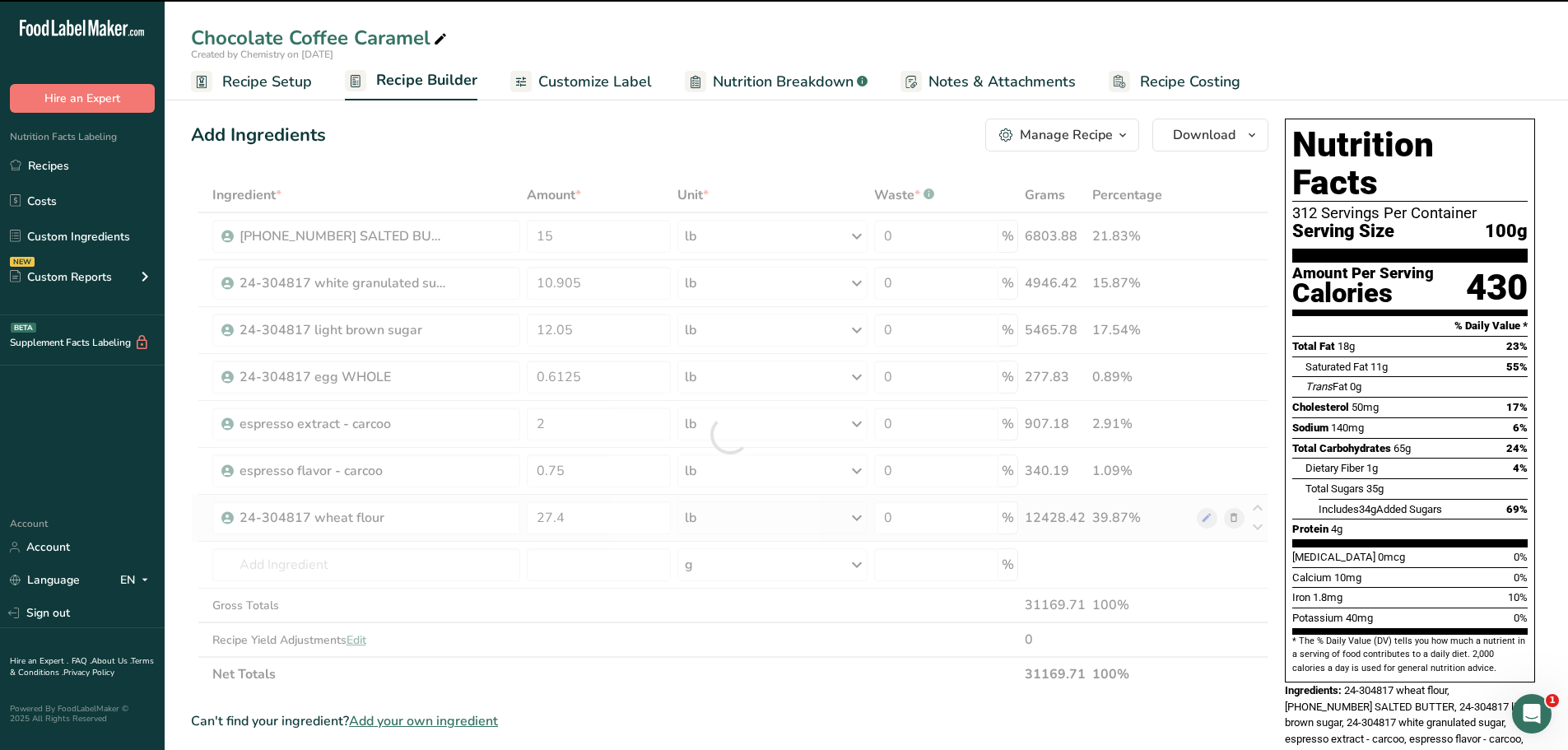
type input "0"
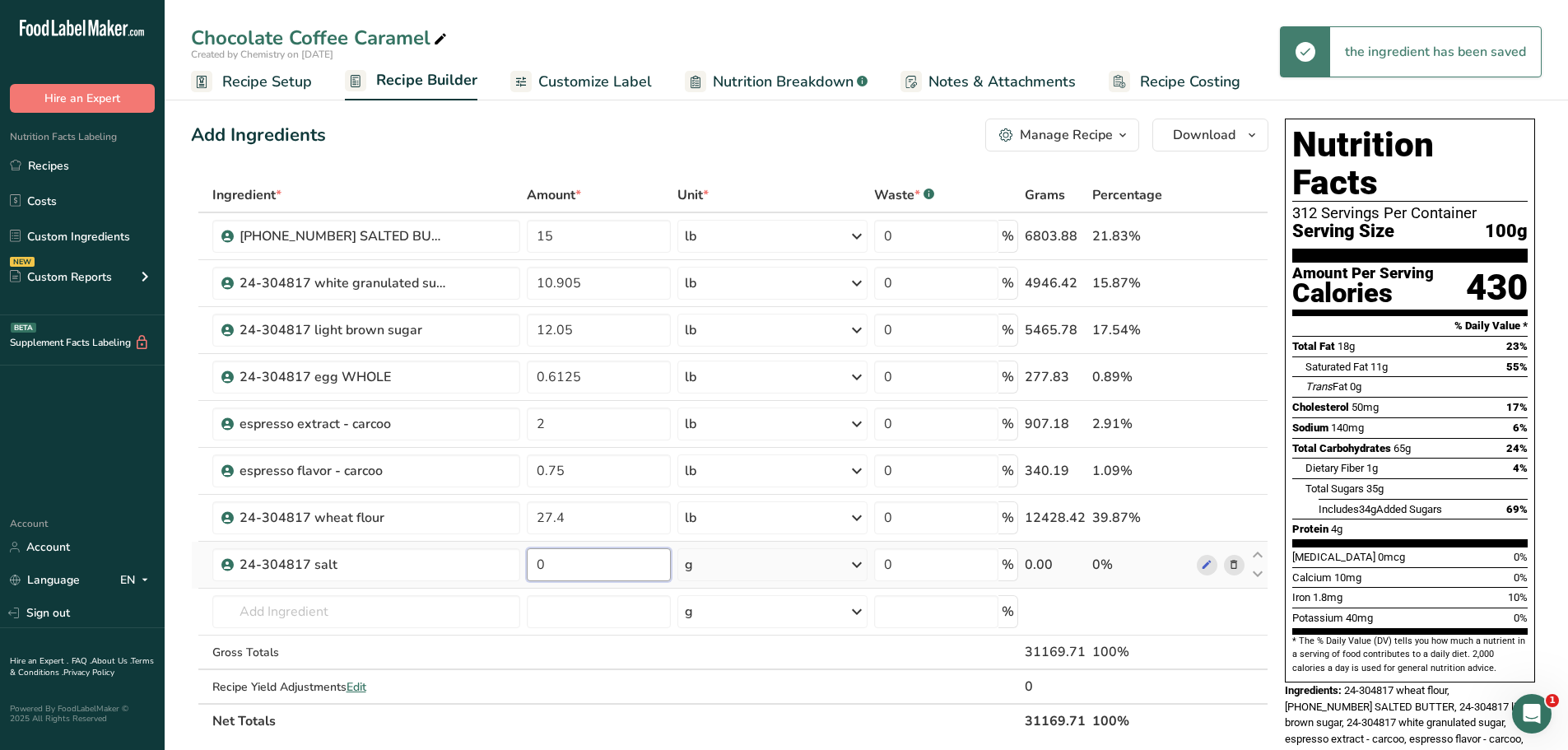
click at [581, 568] on input "0" at bounding box center [598, 565] width 144 height 33
type input "0.28"
click at [762, 566] on div "Ingredient * Amount * Unit * Waste * .a-a{fill:#347362;}.b-a{fill:#fff;} Grams …" at bounding box center [730, 458] width 1078 height 561
click at [764, 569] on div "g" at bounding box center [772, 565] width 190 height 33
click at [733, 697] on div "See more" at bounding box center [756, 695] width 138 height 17
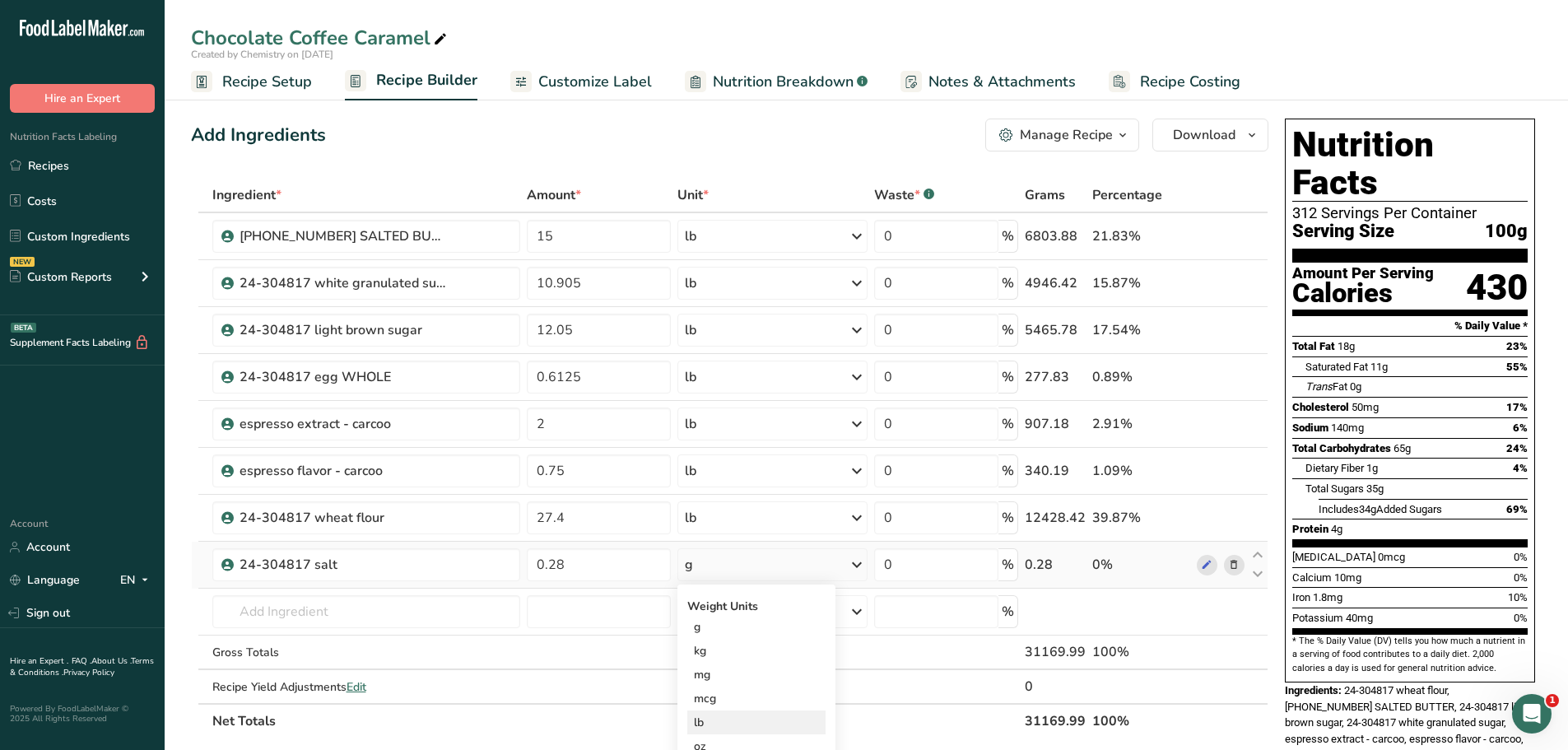
click at [726, 720] on div "lb" at bounding box center [756, 722] width 138 height 24
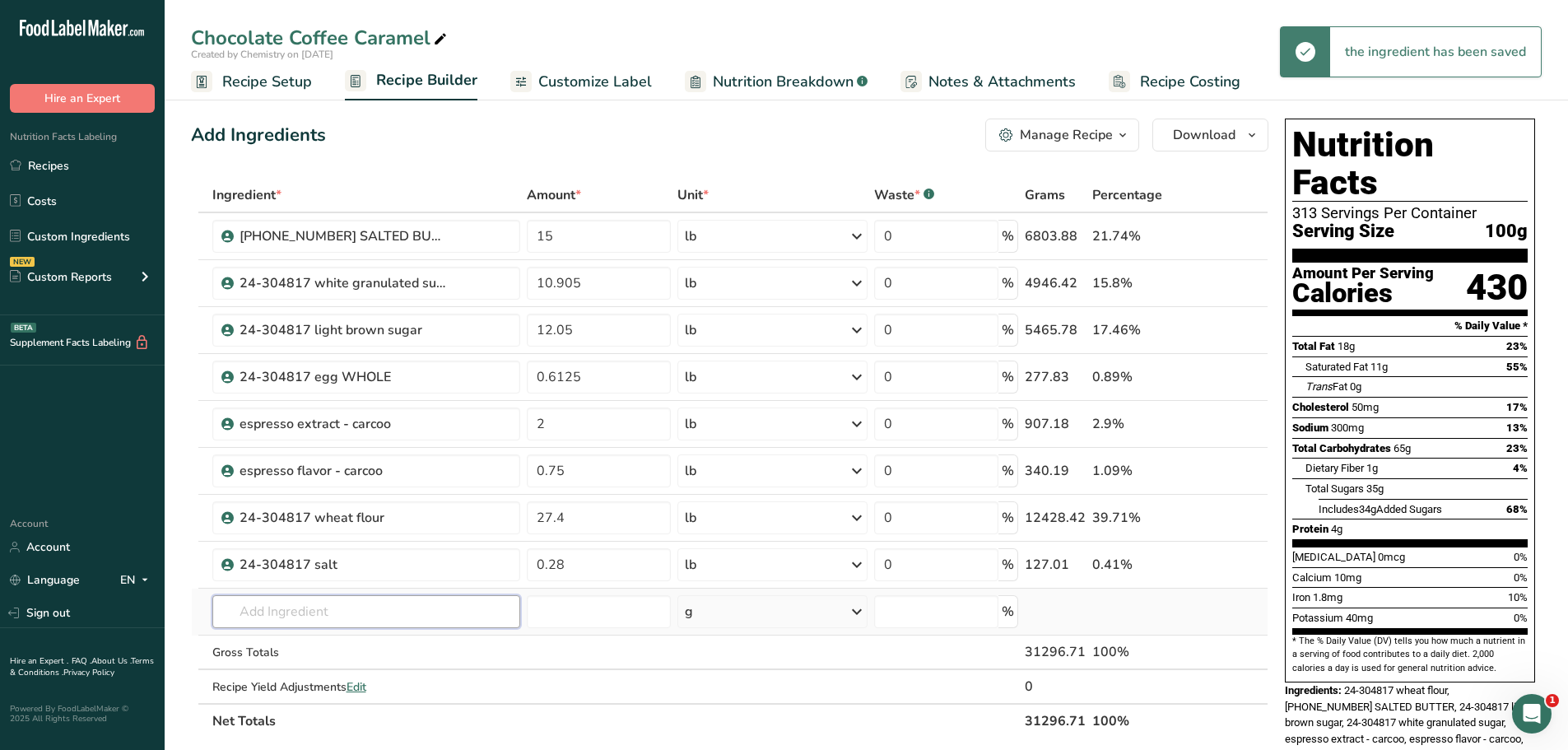
click at [359, 614] on input "text" at bounding box center [366, 612] width 308 height 33
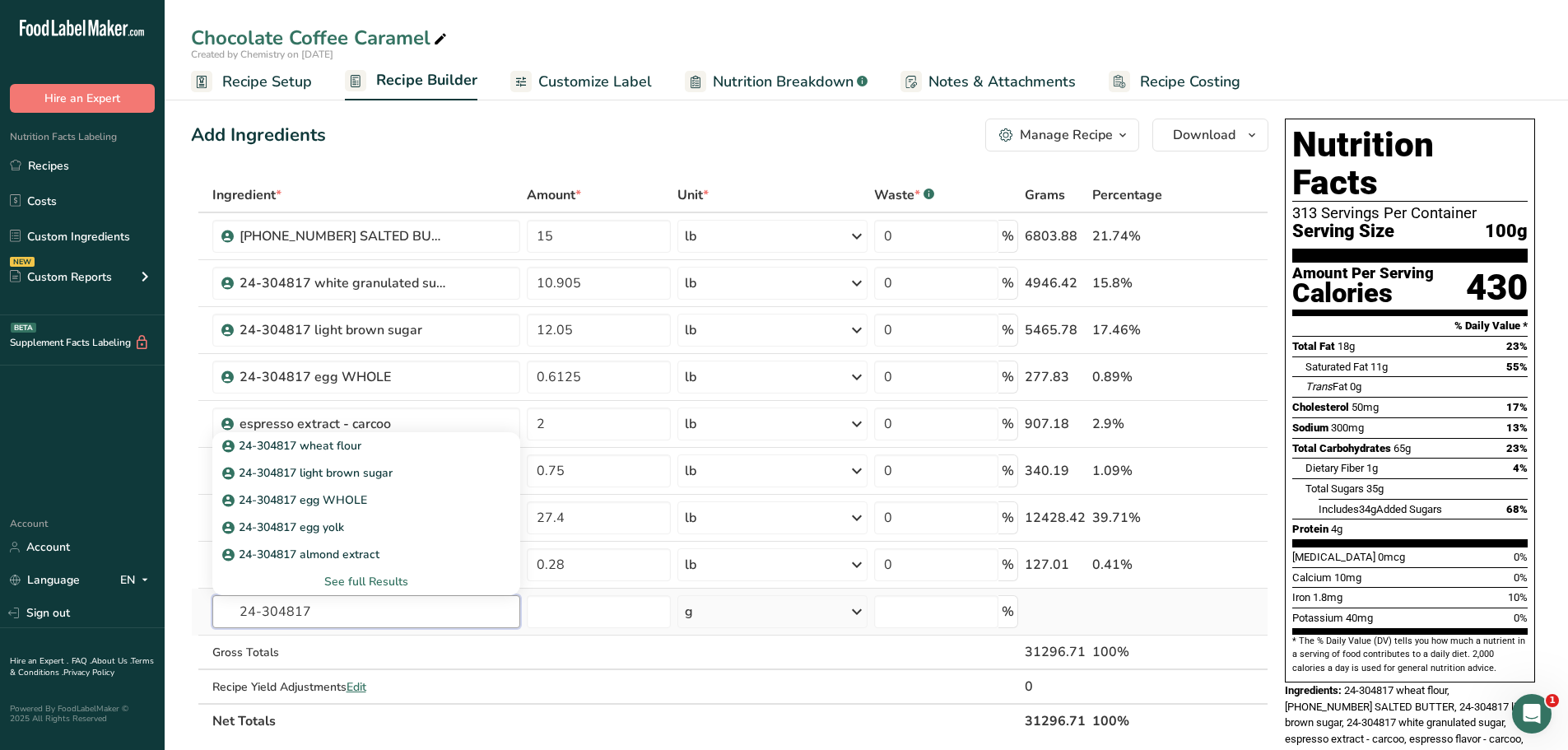
type input "24-304817"
click at [395, 582] on div "See full Results" at bounding box center [366, 582] width 281 height 17
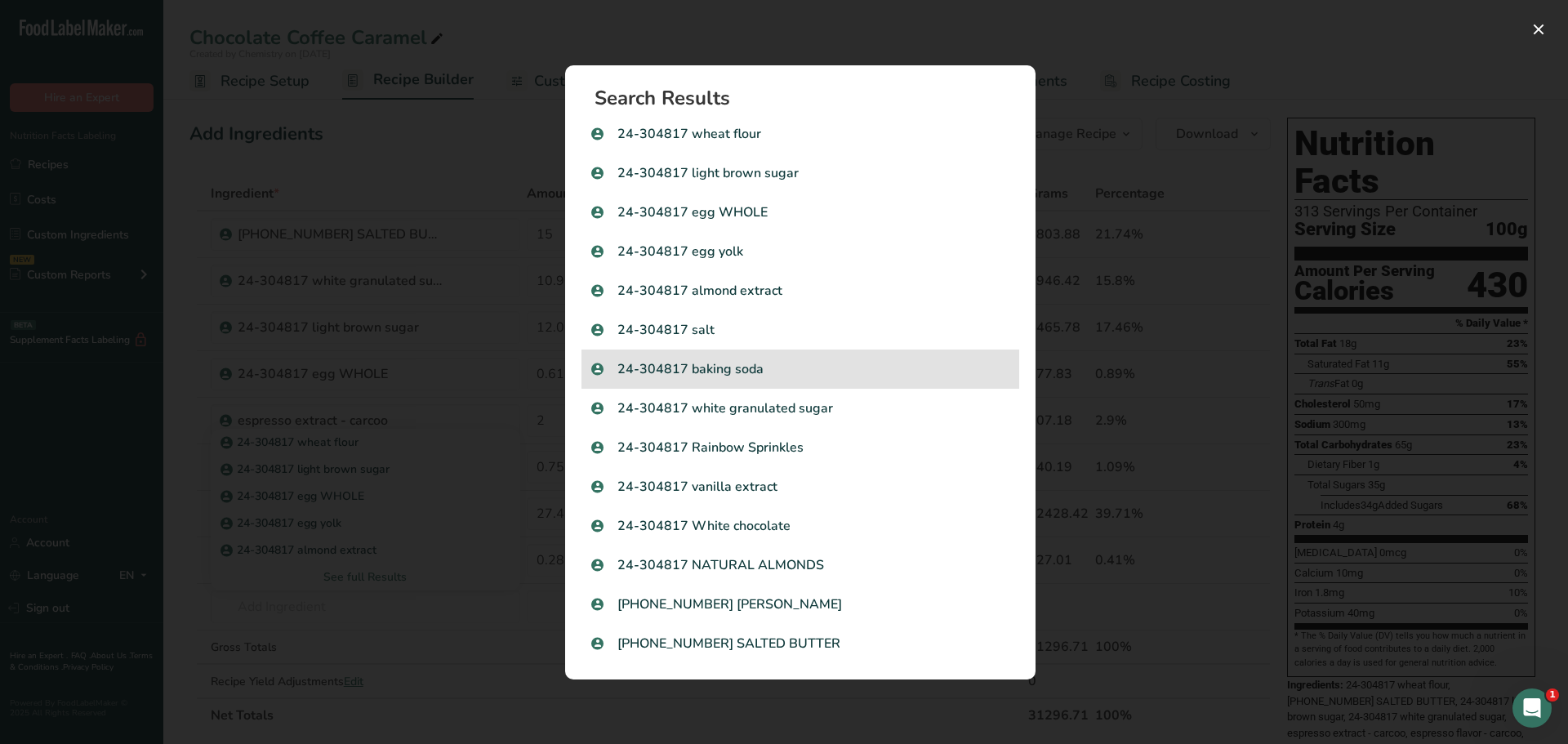
click at [851, 374] on p "24-304817 baking soda" at bounding box center [801, 369] width 418 height 20
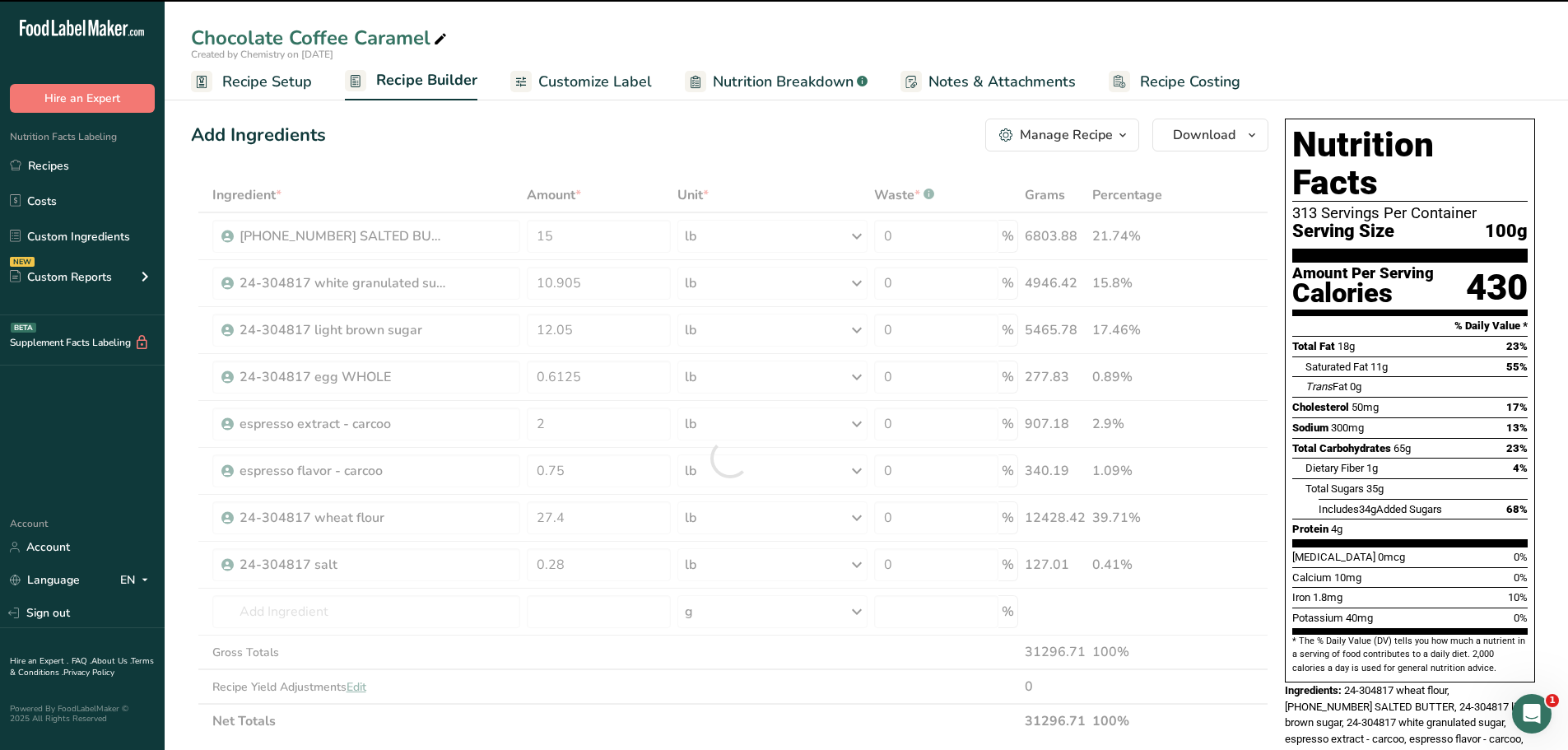
type input "0"
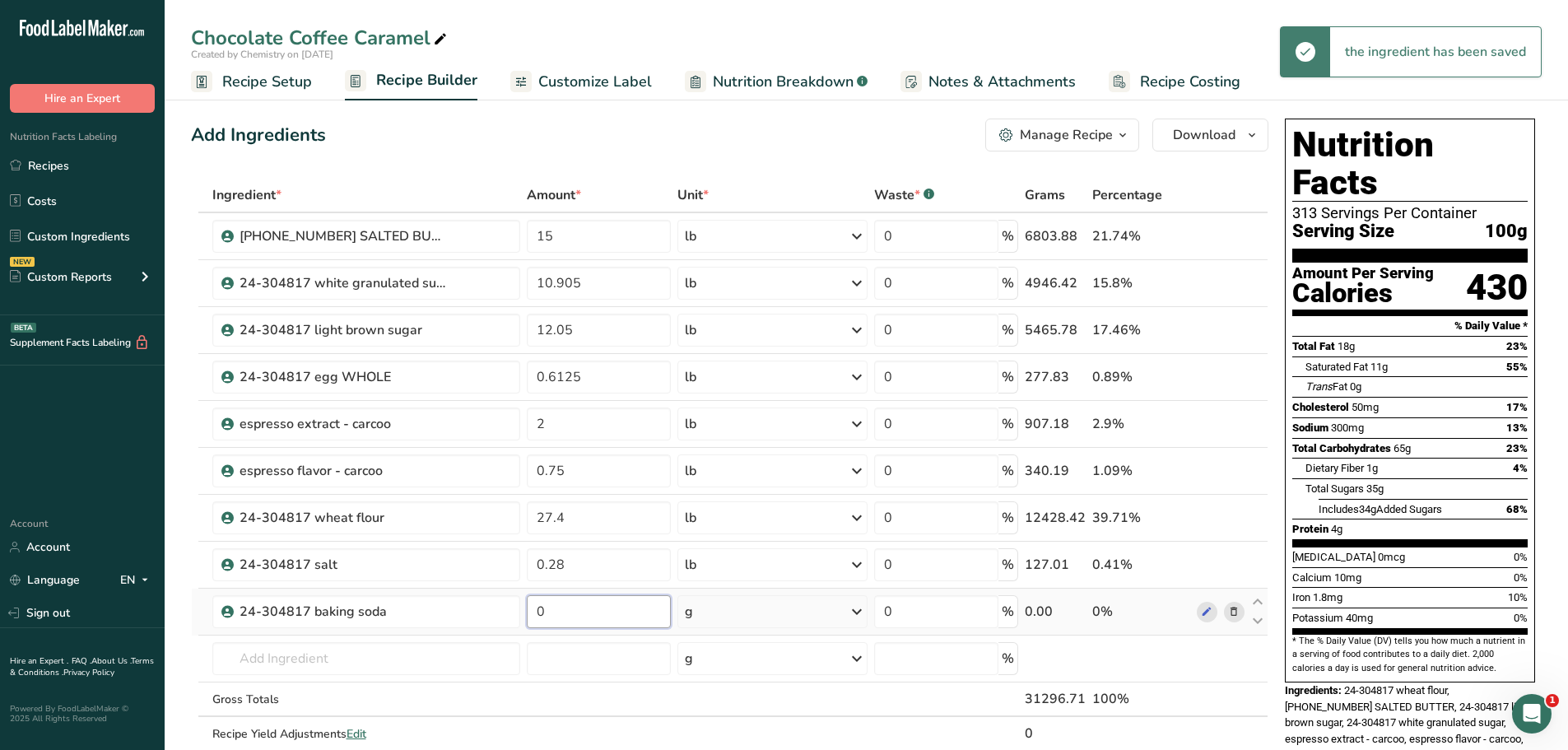
click at [570, 613] on input "0" at bounding box center [598, 612] width 144 height 33
type input "0.26"
click at [714, 616] on div "Ingredient * Amount * Unit * Waste * .a-a{fill:#347362;}.b-a{fill:#fff;} Grams …" at bounding box center [730, 482] width 1078 height 608
click at [728, 615] on div "g" at bounding box center [772, 612] width 190 height 33
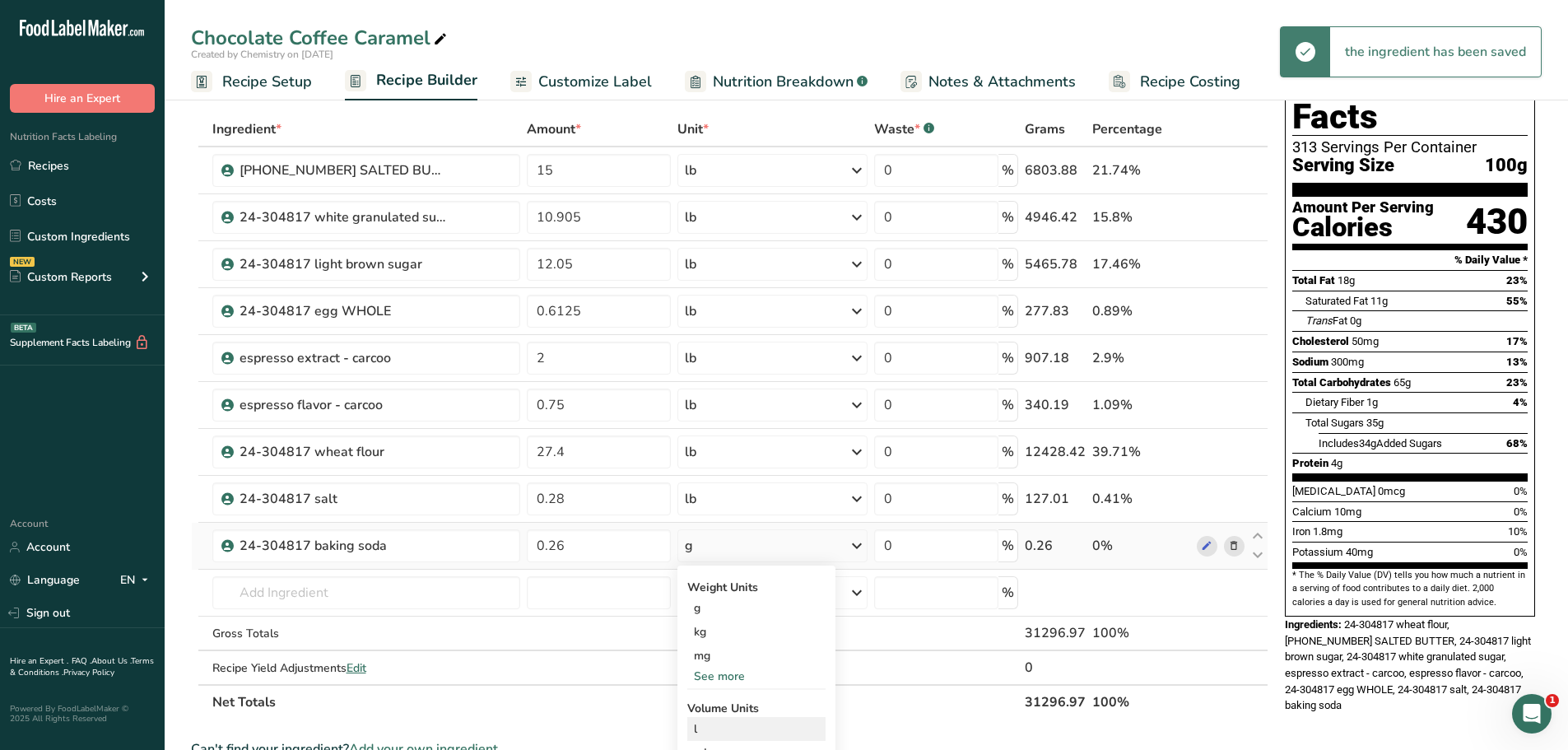
scroll to position [165, 0]
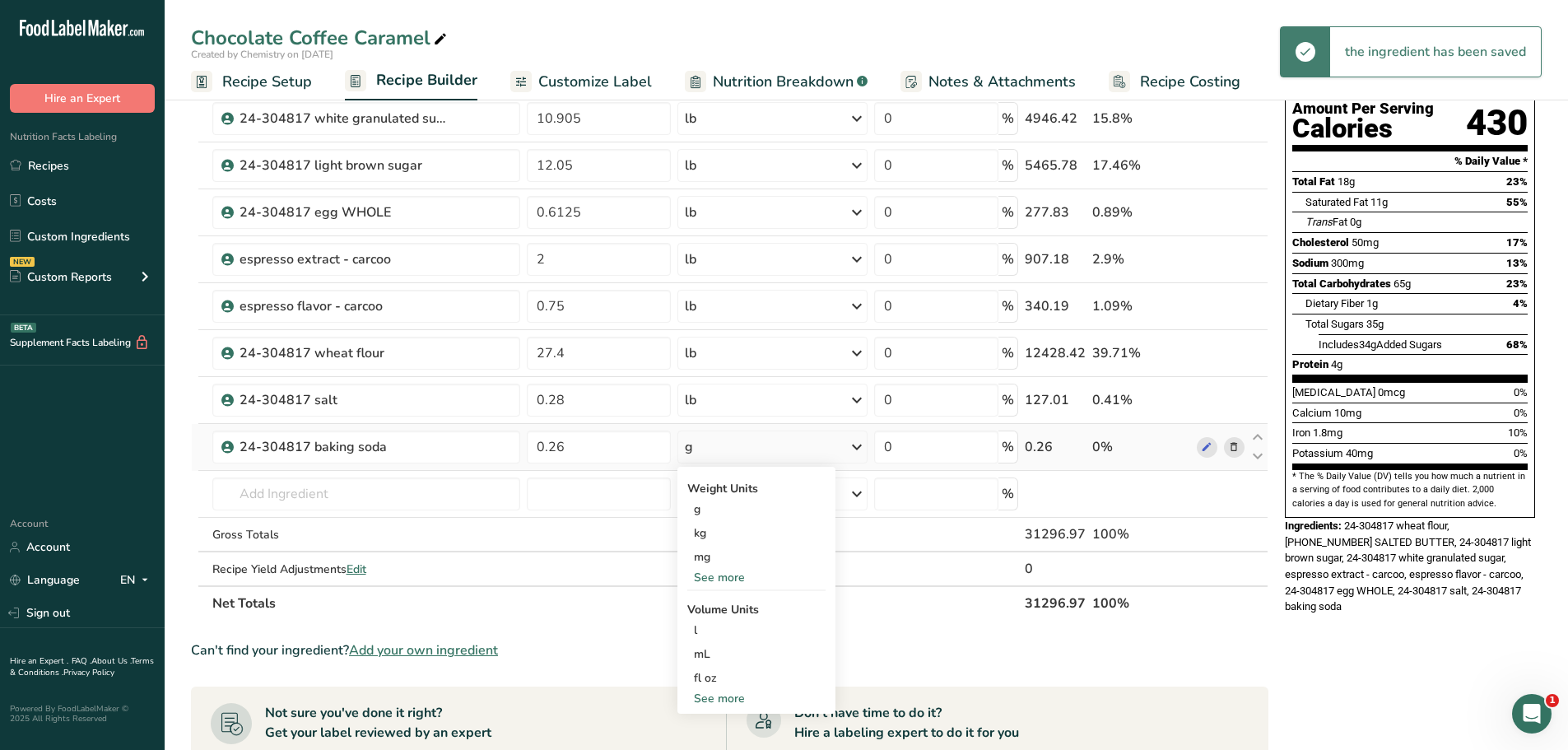
click at [736, 579] on div "See more" at bounding box center [756, 578] width 138 height 17
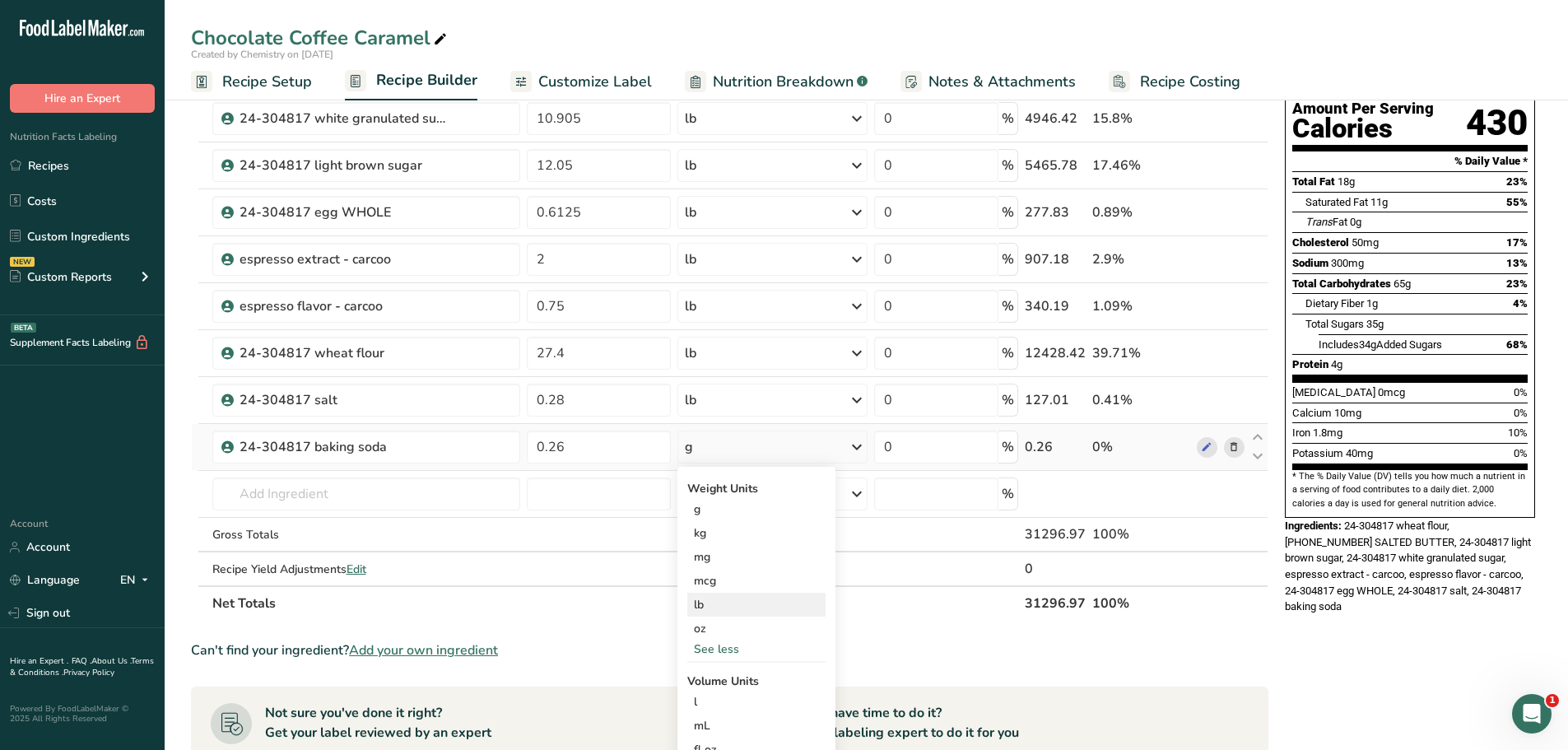
click at [728, 602] on div "lb" at bounding box center [756, 604] width 138 height 24
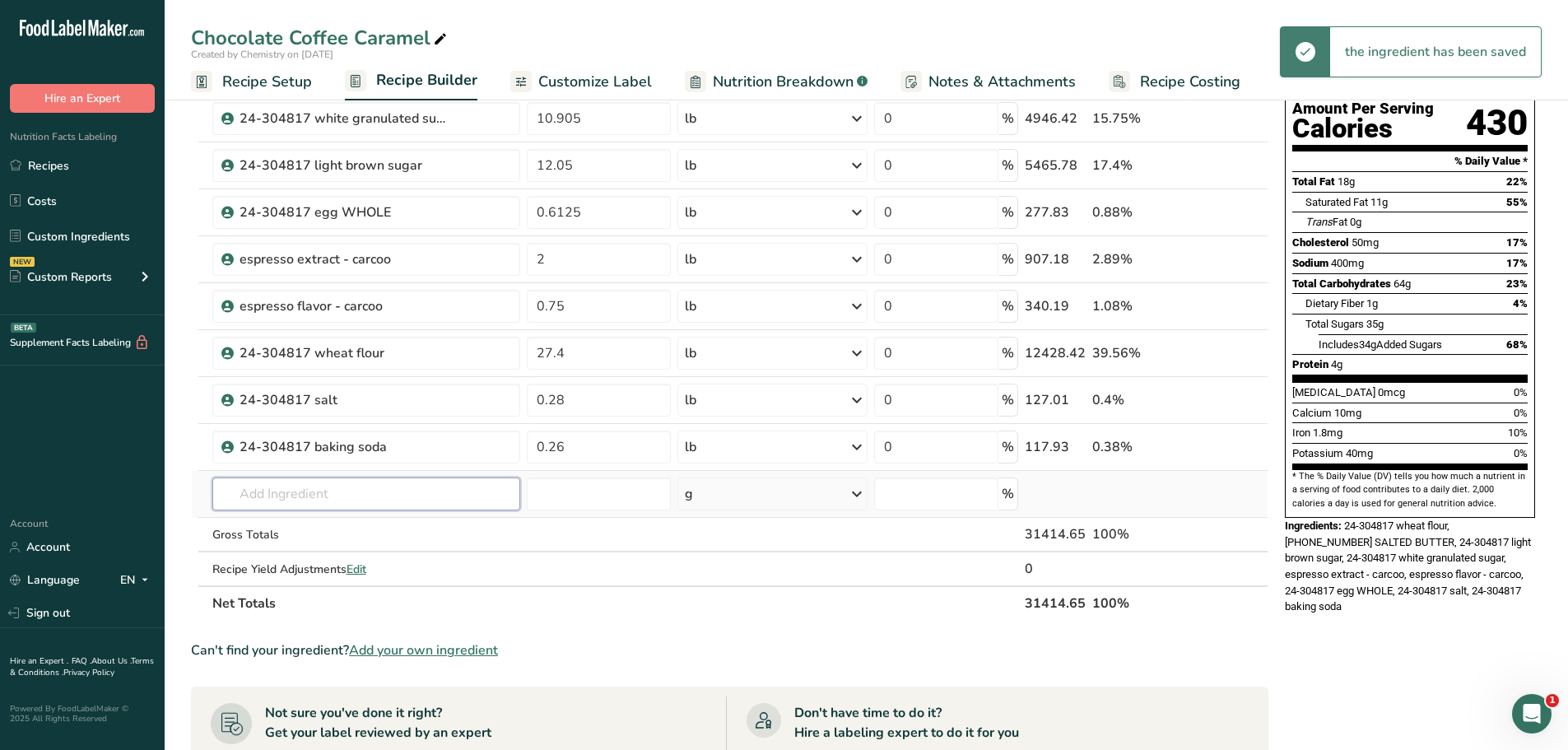
click at [375, 494] on input "text" at bounding box center [366, 494] width 308 height 33
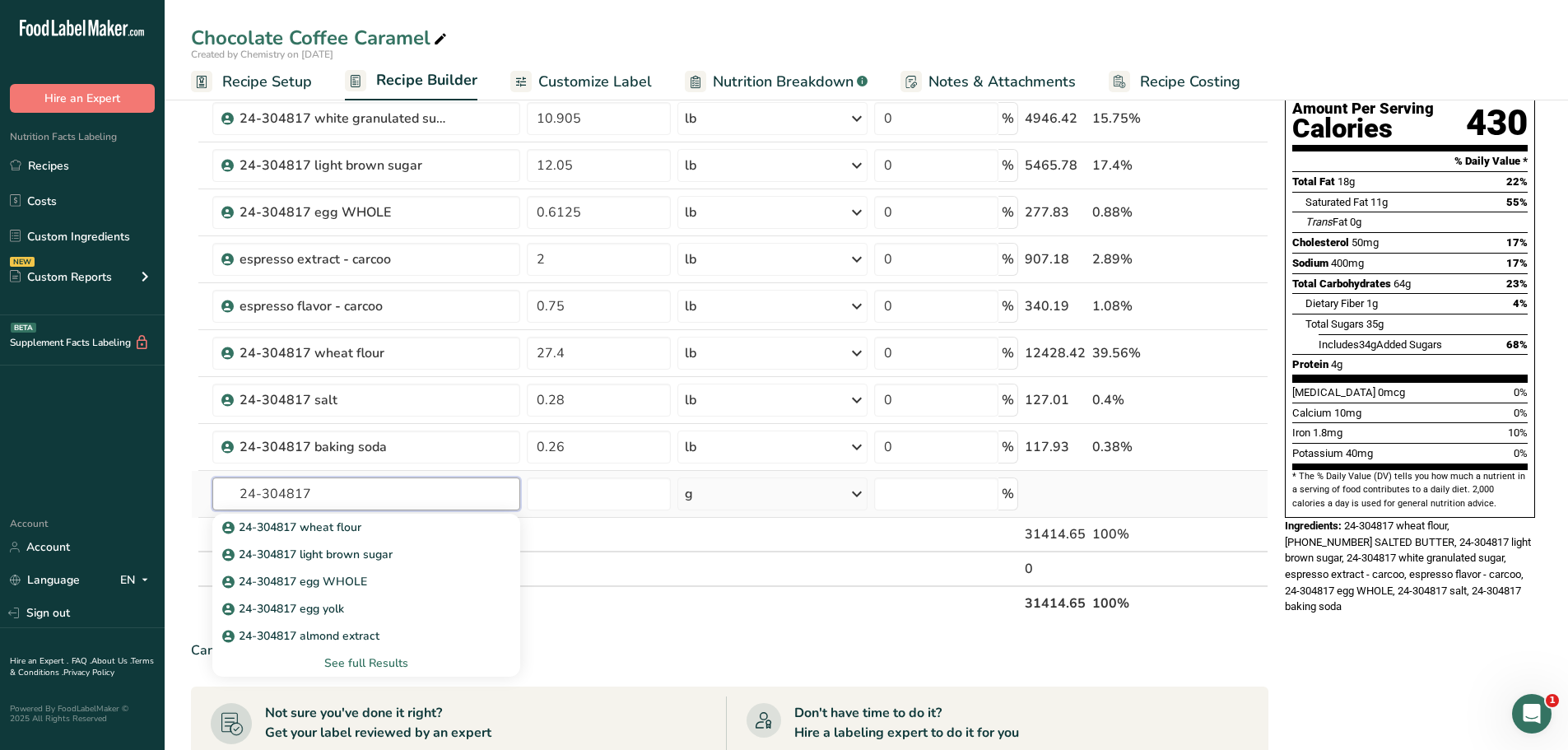
type input "24-304817"
click at [360, 659] on div "See full Results" at bounding box center [366, 663] width 281 height 17
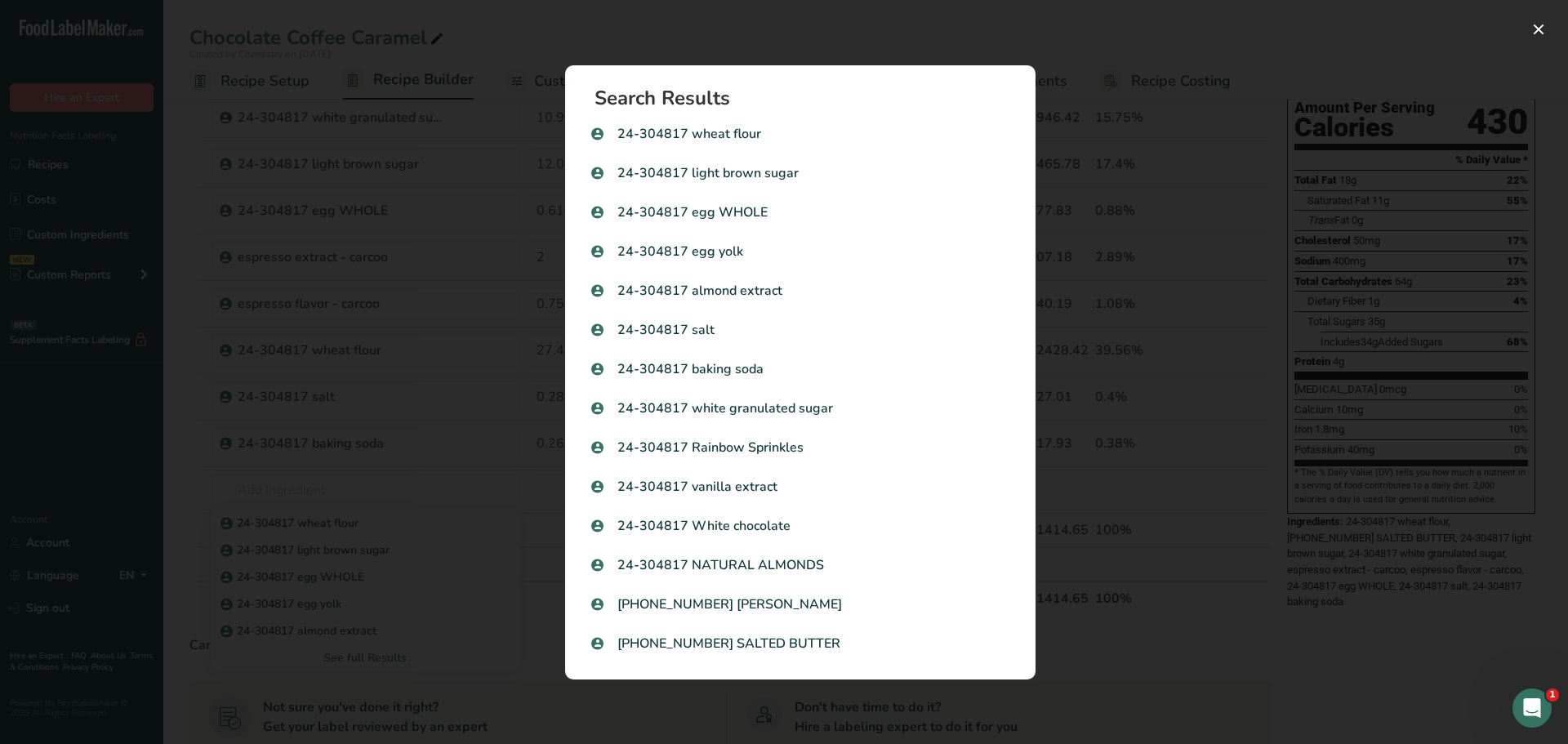
click at [483, 330] on div "Search results modal" at bounding box center [784, 372] width 1568 height 744
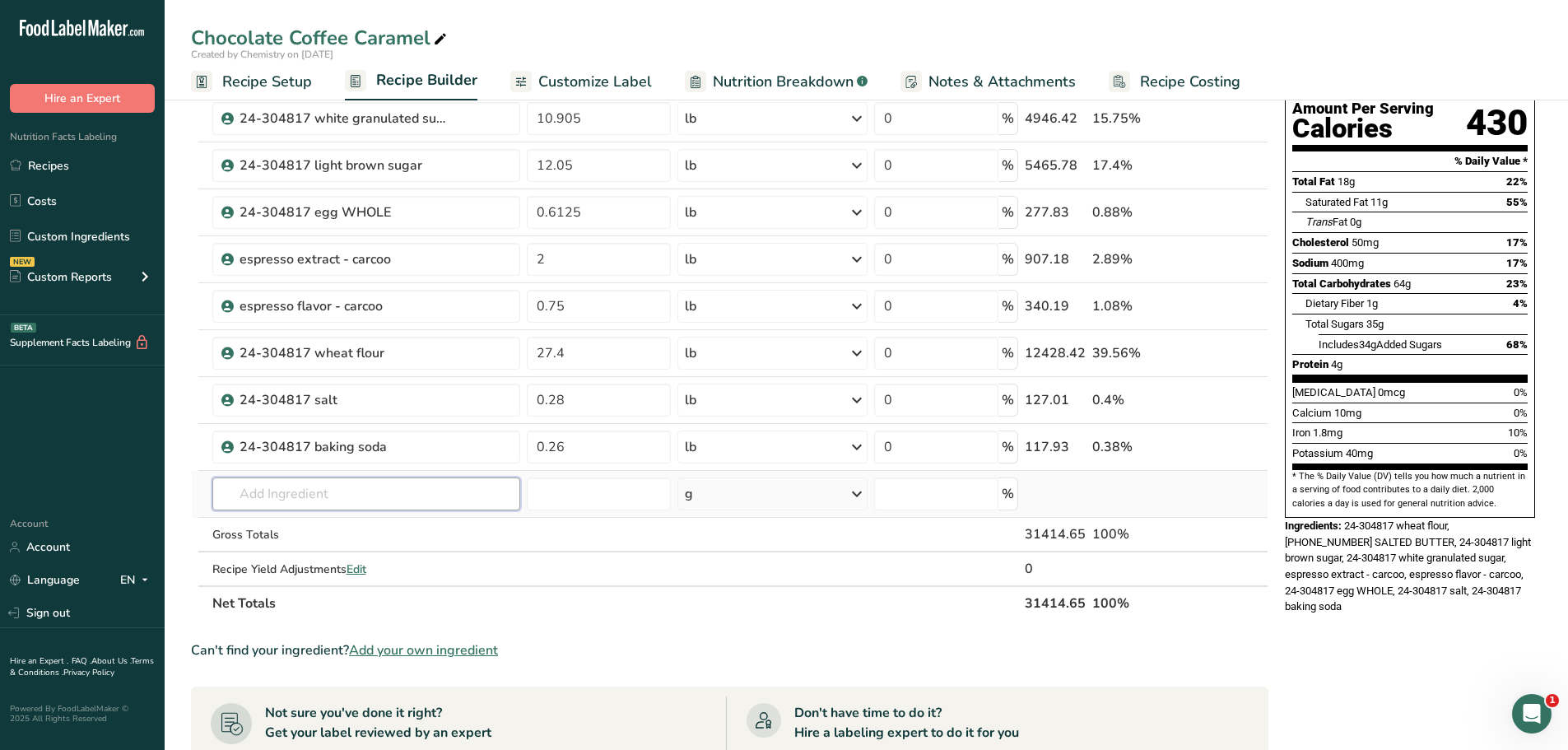
click at [316, 499] on input "text" at bounding box center [366, 494] width 308 height 33
type input "vanilla 3x"
click at [300, 531] on p "vanilla 3x dark" at bounding box center [270, 527] width 89 height 17
type input "vanilla 3x dark"
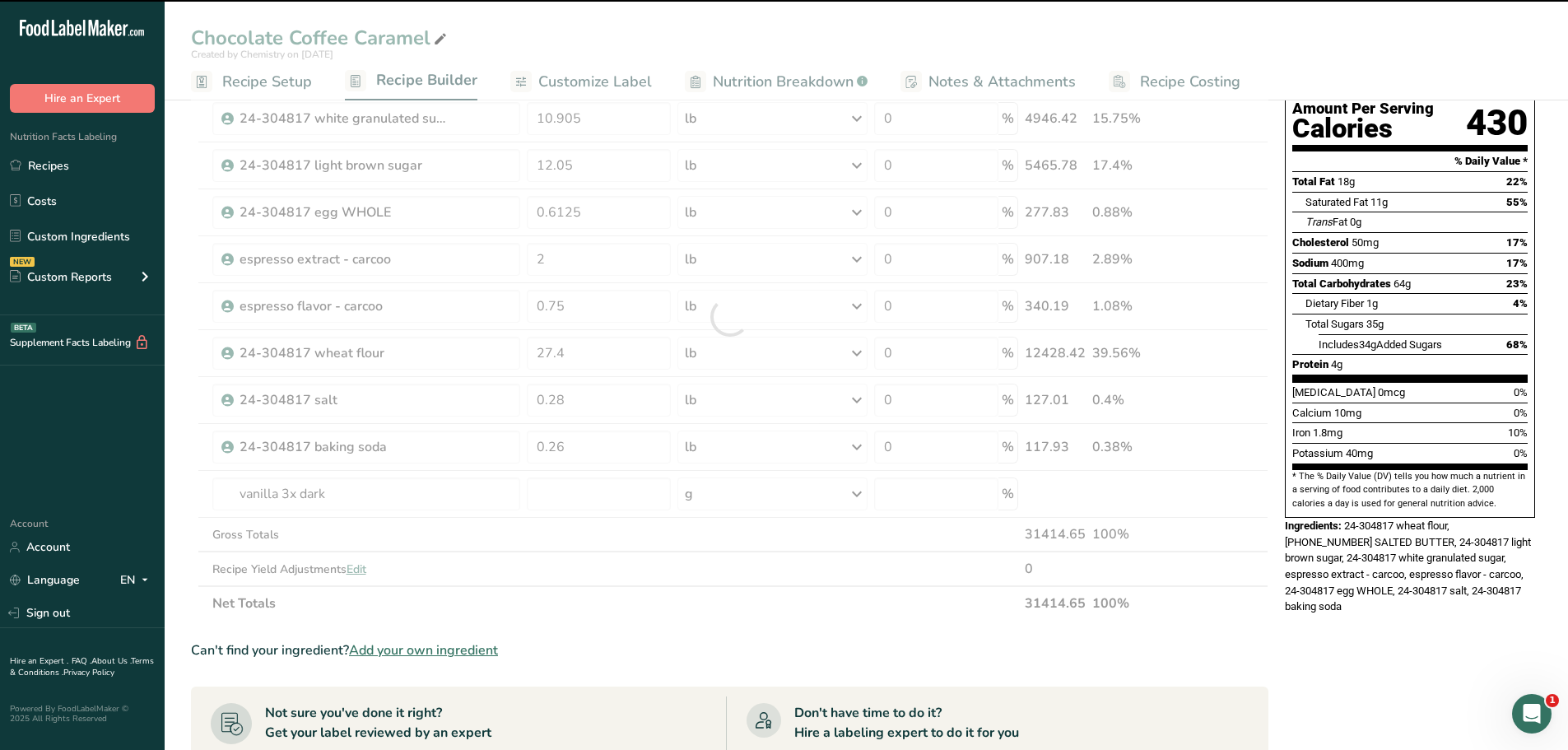
type input "0"
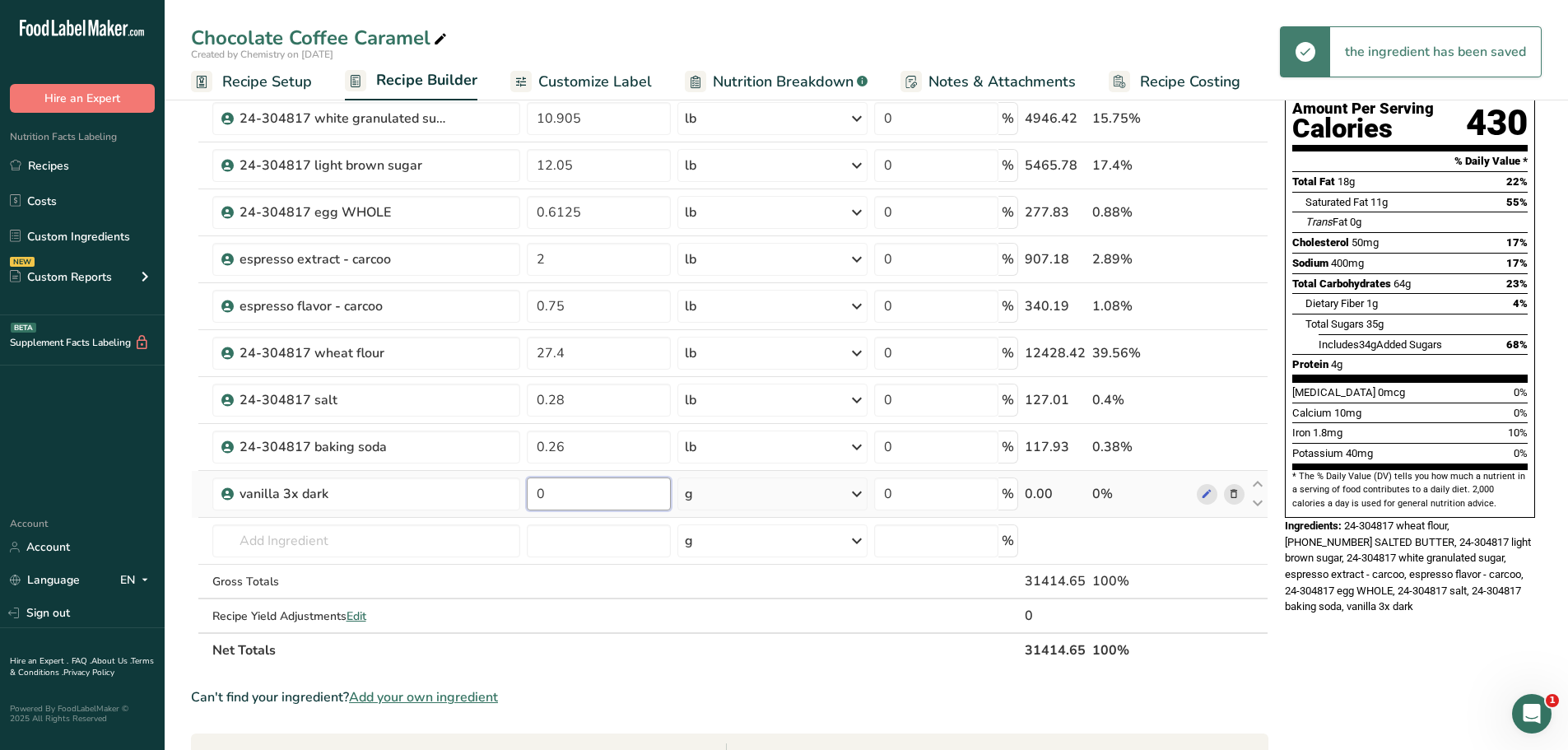
click at [587, 492] on input "0" at bounding box center [598, 494] width 144 height 33
click at [1236, 496] on div "Ingredient * Amount * Unit * Waste * .a-a{fill:#347362;}.b-a{fill:#fff;} Grams …" at bounding box center [730, 341] width 1078 height 655
click at [621, 495] on input "0" at bounding box center [598, 494] width 144 height 33
type input "0.02"
click at [718, 498] on div "g" at bounding box center [772, 494] width 190 height 33
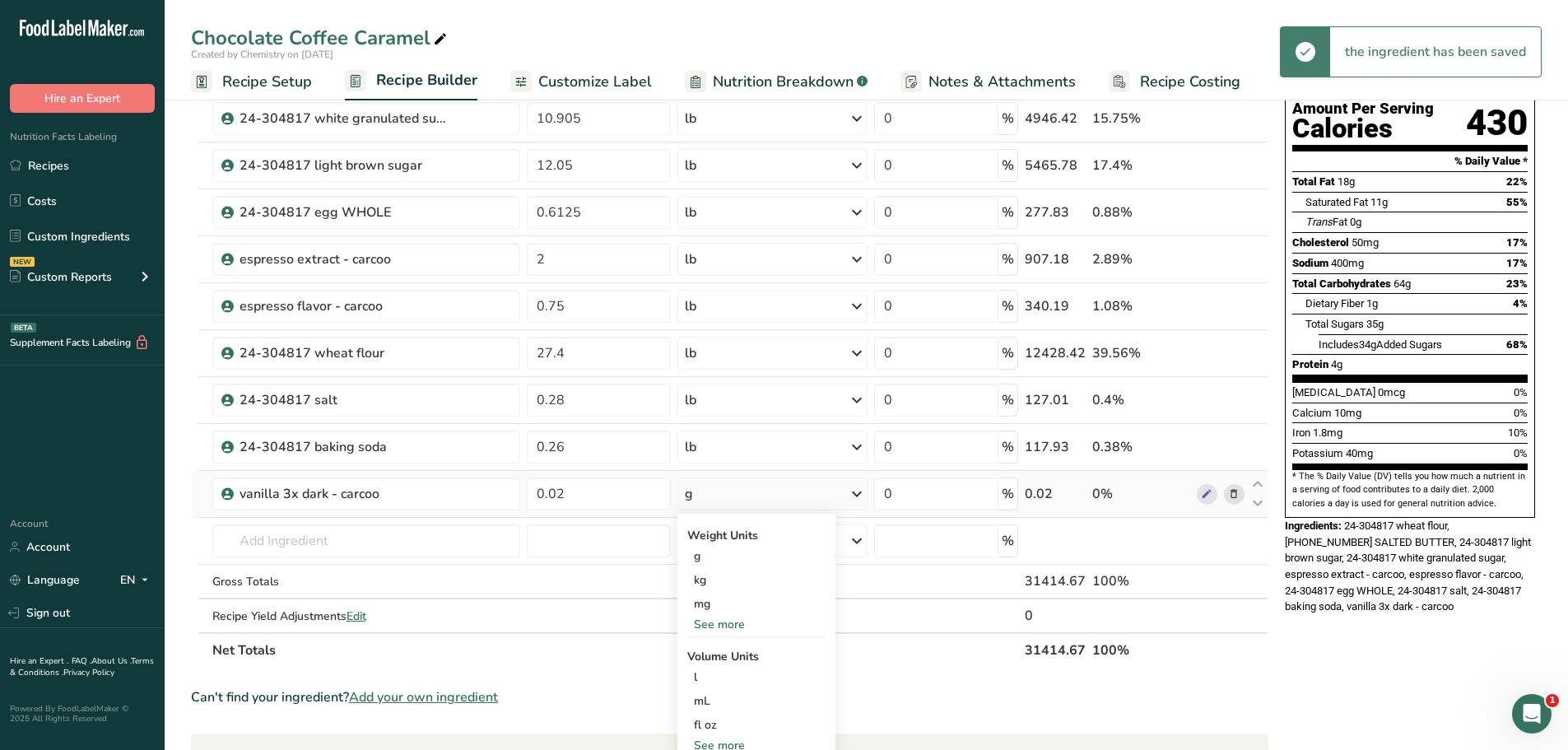
click at [740, 618] on div "See more" at bounding box center [756, 625] width 138 height 17
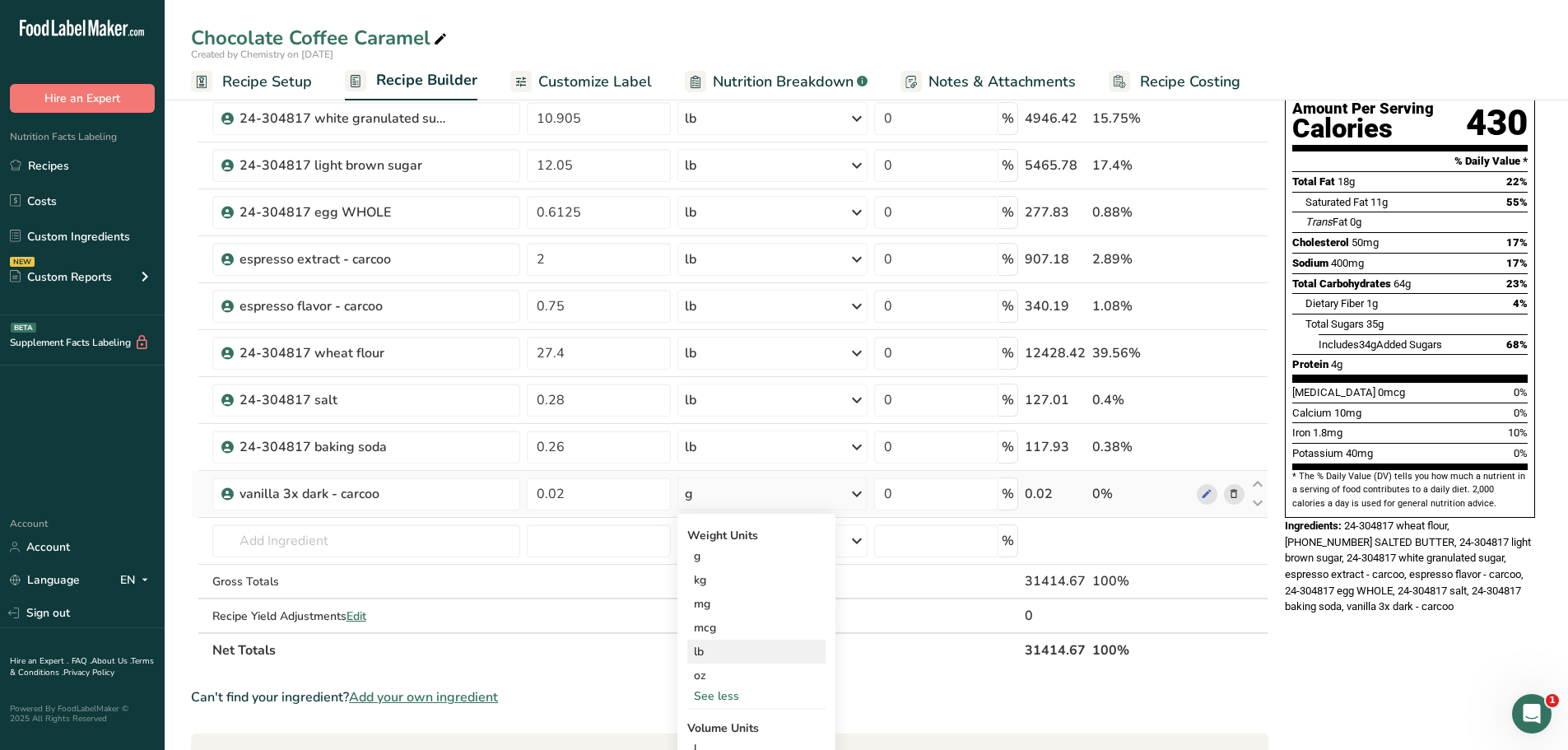
click at [732, 650] on div "lb" at bounding box center [756, 651] width 138 height 24
click at [317, 545] on input "text" at bounding box center [366, 540] width 308 height 33
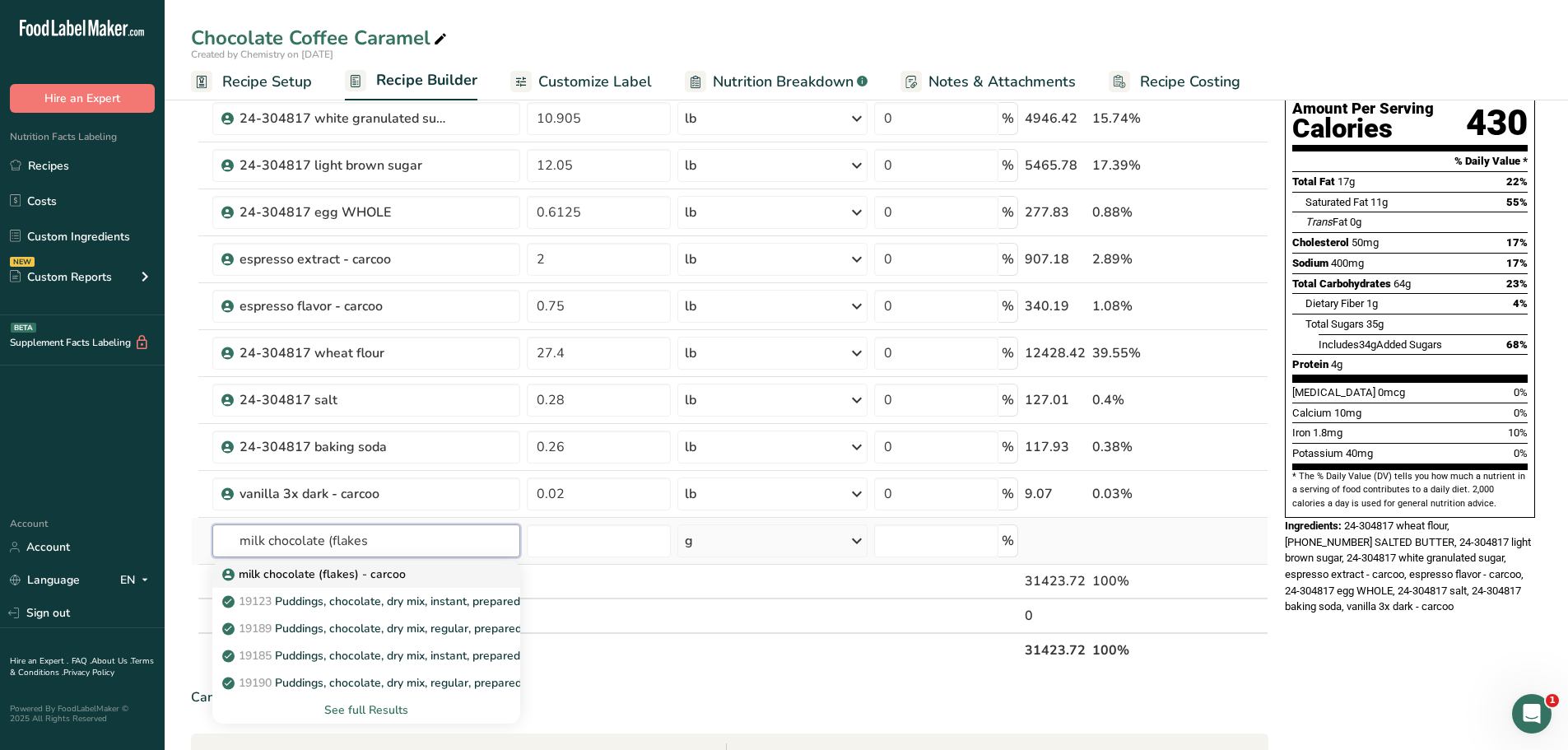
type input "milk chocolate (flakes"
click at [434, 574] on div "milk chocolate (flakes) - carcoo" at bounding box center [353, 574] width 255 height 17
type input "milk chocolate (flakes) - carcoo"
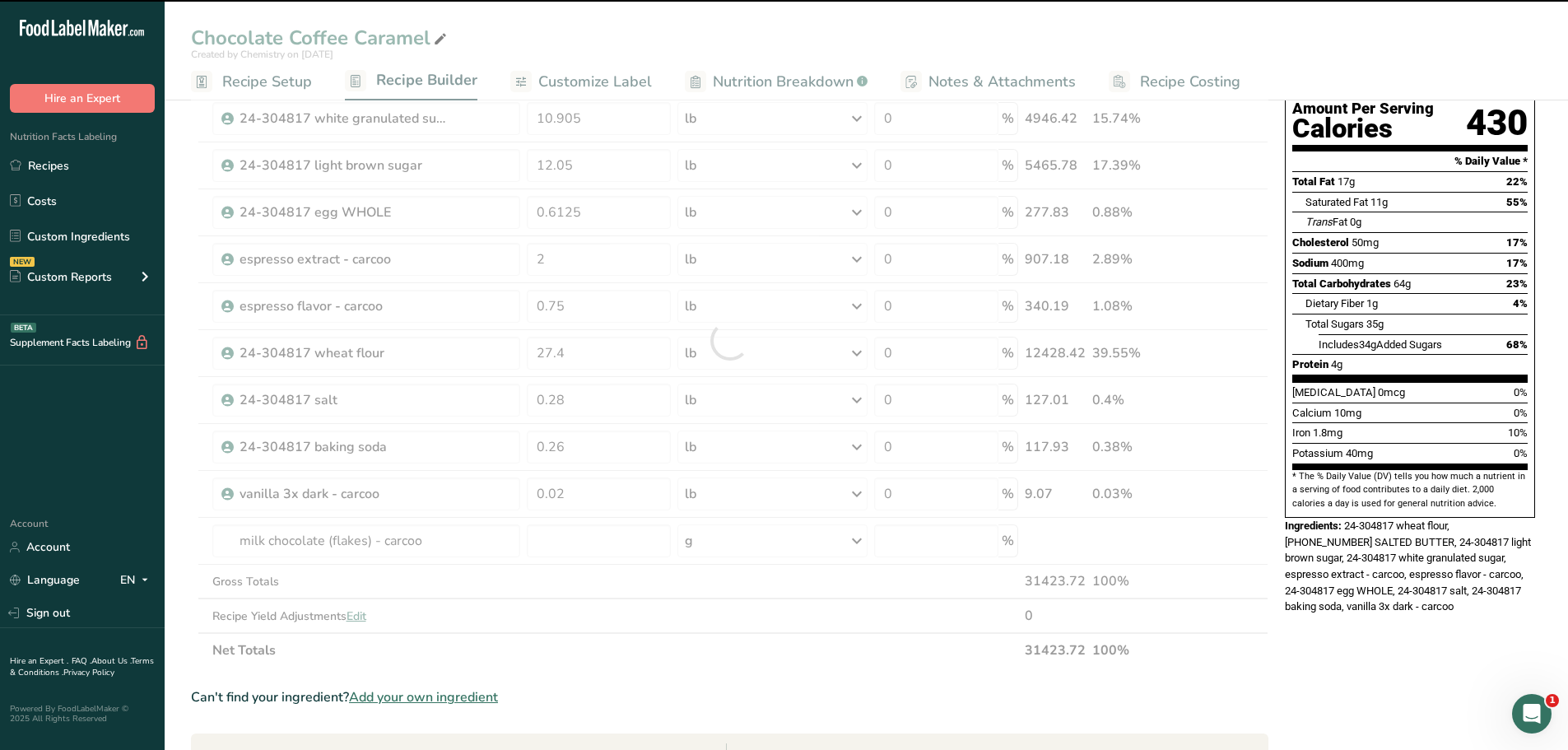
type input "0"
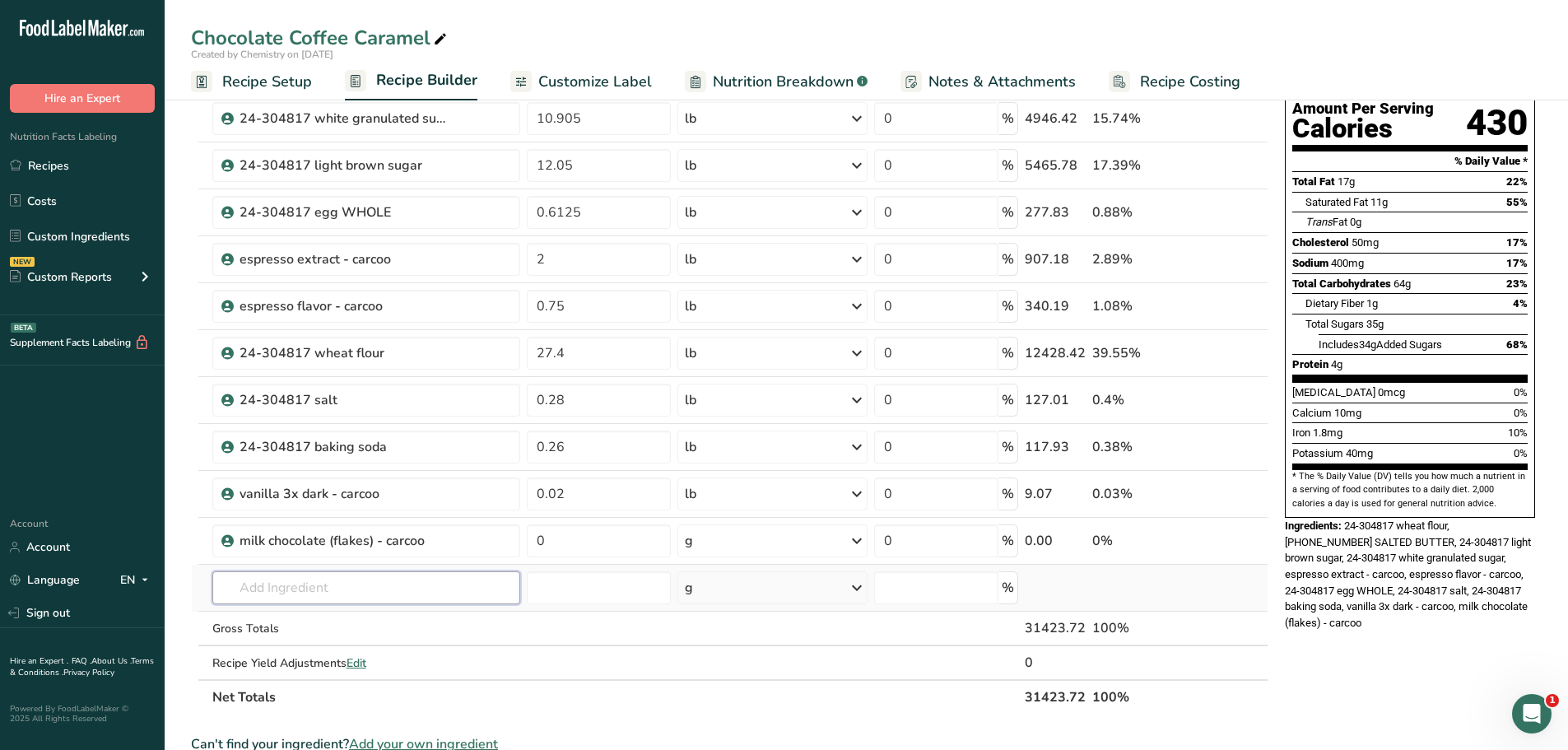
click at [334, 584] on input "text" at bounding box center [366, 587] width 308 height 33
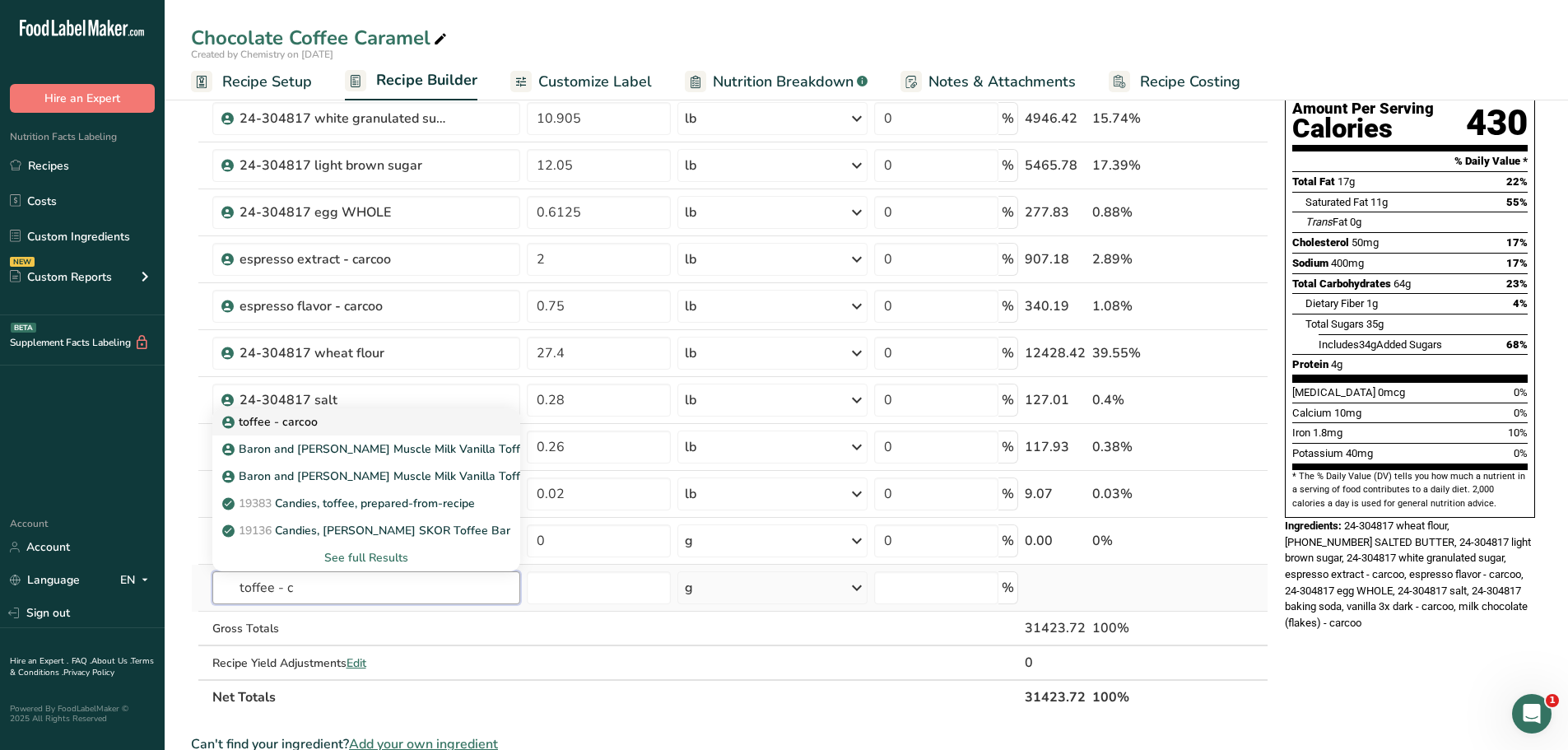
type input "toffee - c"
click at [334, 426] on div "toffee - carcoo" at bounding box center [353, 422] width 255 height 17
type input "toffee - carcoo"
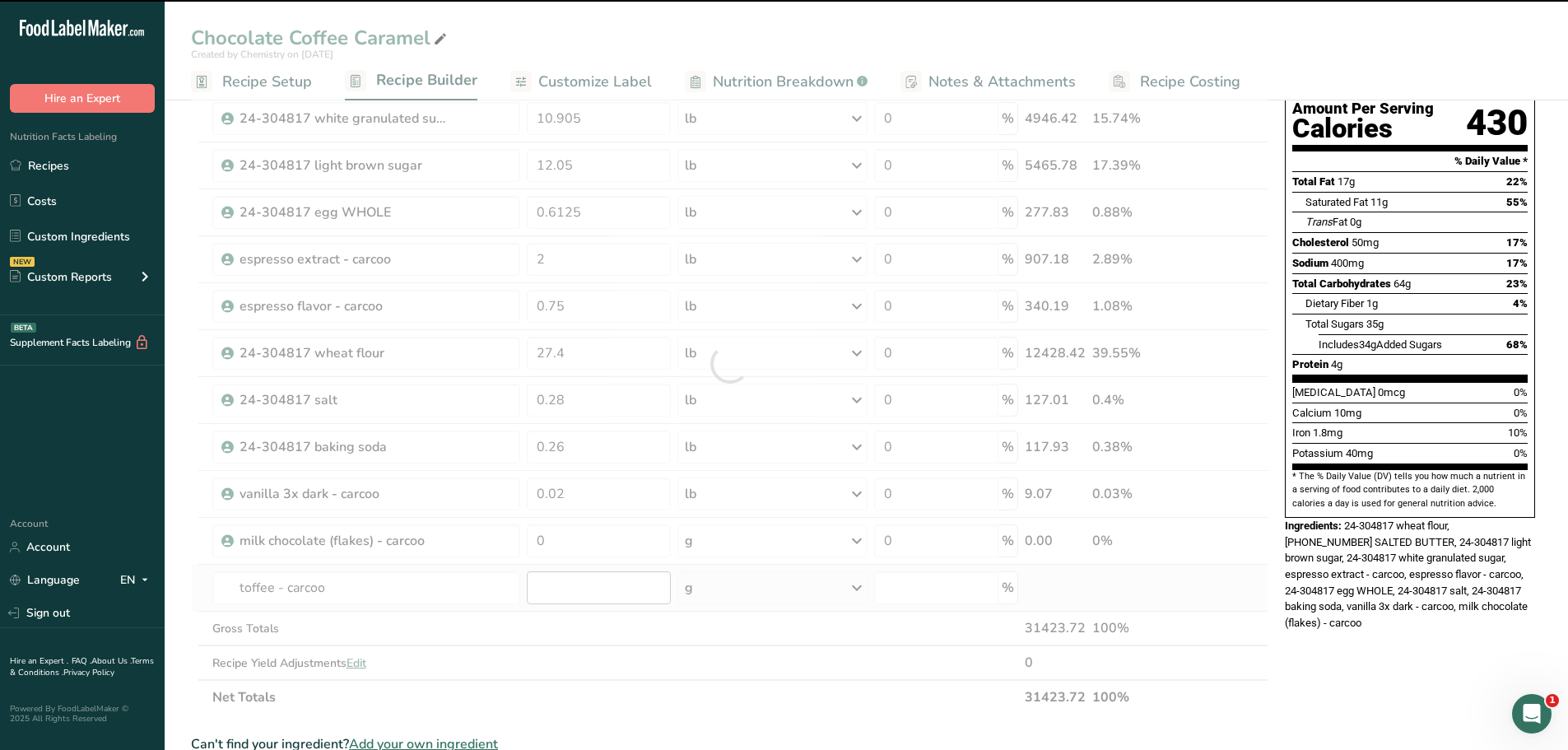
type input "0"
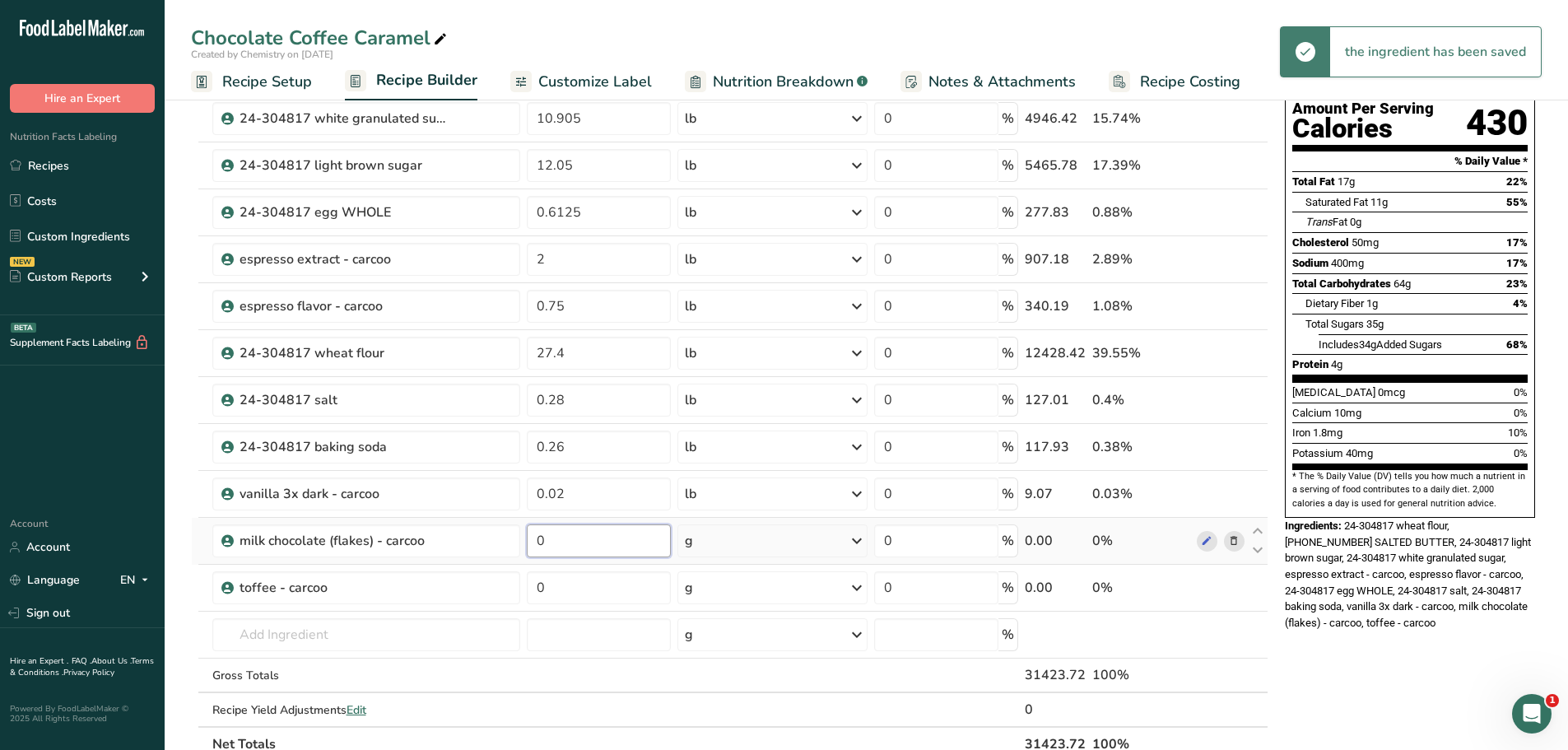
click at [579, 540] on input "0" at bounding box center [598, 540] width 144 height 33
type input "11"
click at [836, 544] on div "g" at bounding box center [772, 540] width 190 height 33
click at [751, 670] on div "See more" at bounding box center [756, 671] width 138 height 17
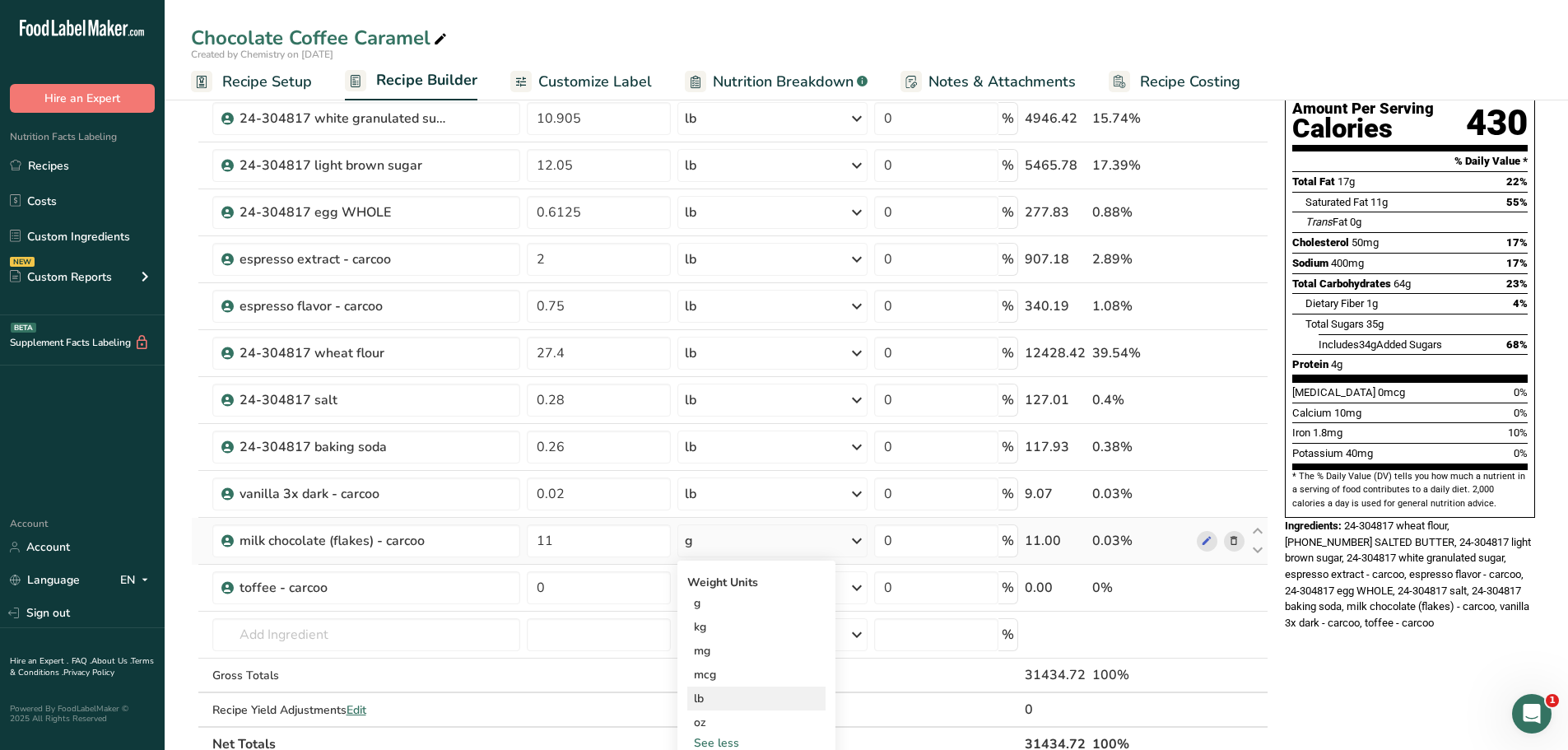
click at [725, 693] on div "lb" at bounding box center [756, 698] width 138 height 24
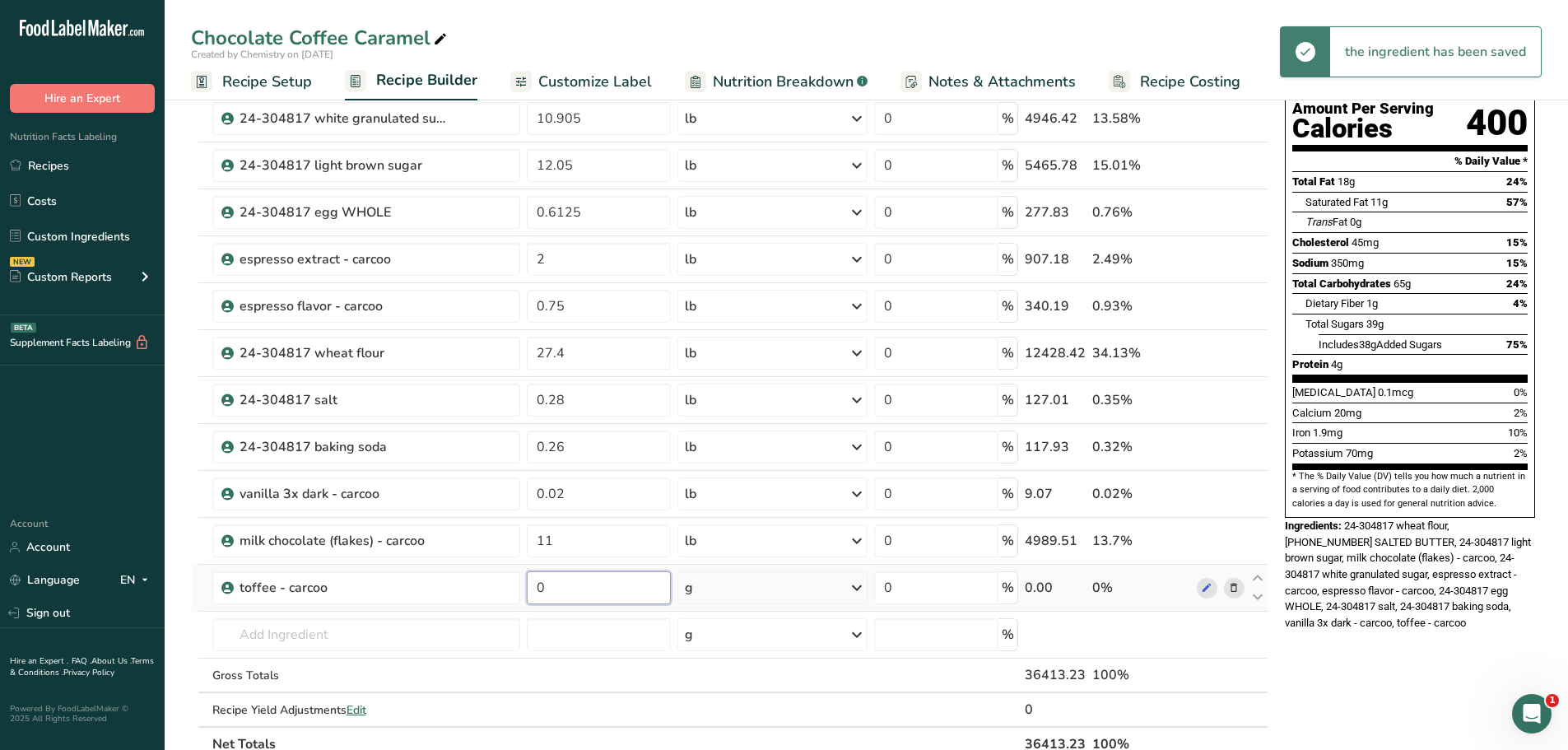
click at [590, 590] on input "0" at bounding box center [598, 587] width 144 height 33
type input "5.75"
click at [770, 589] on div "g" at bounding box center [772, 587] width 190 height 33
click at [736, 719] on div "See more" at bounding box center [756, 718] width 138 height 17
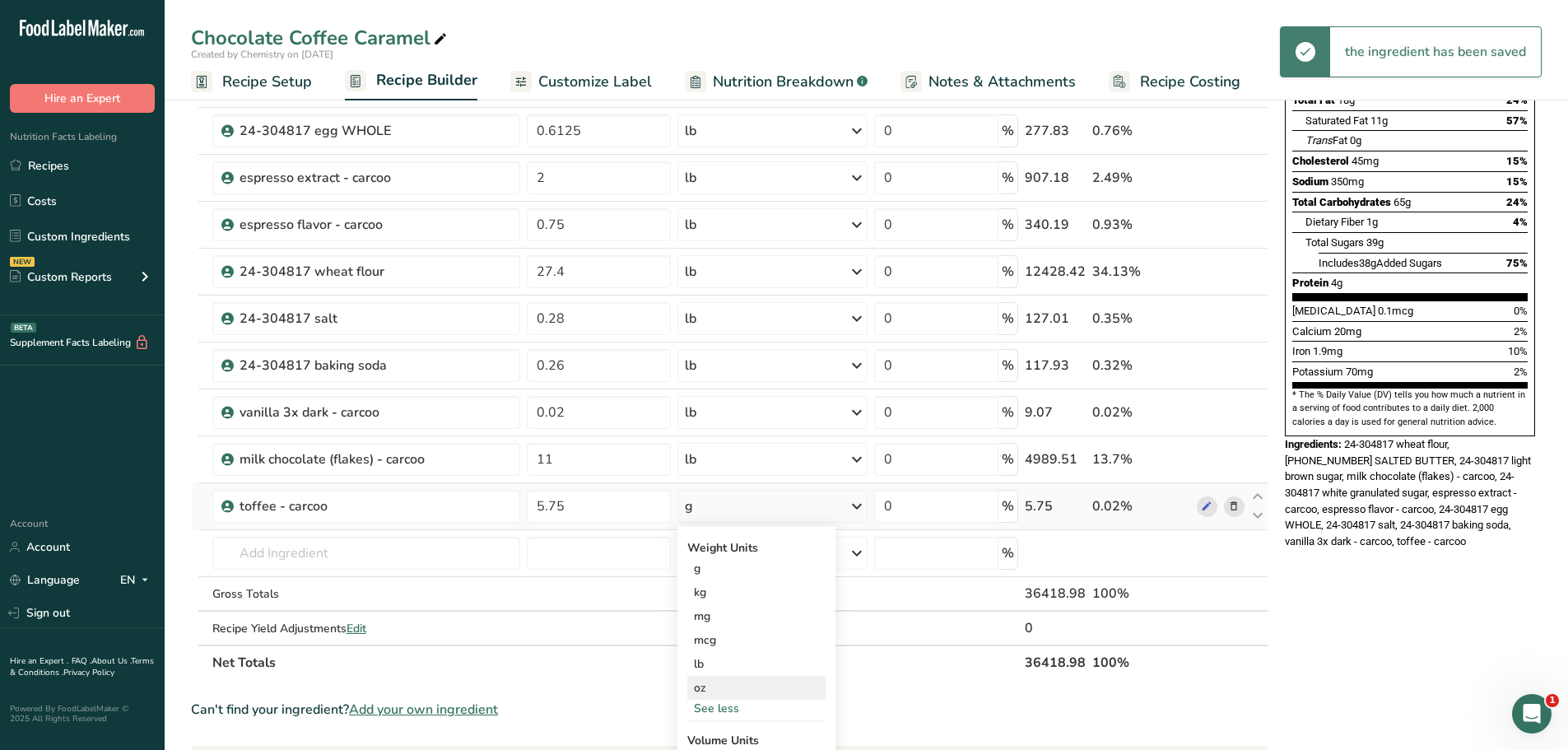
scroll to position [247, 0]
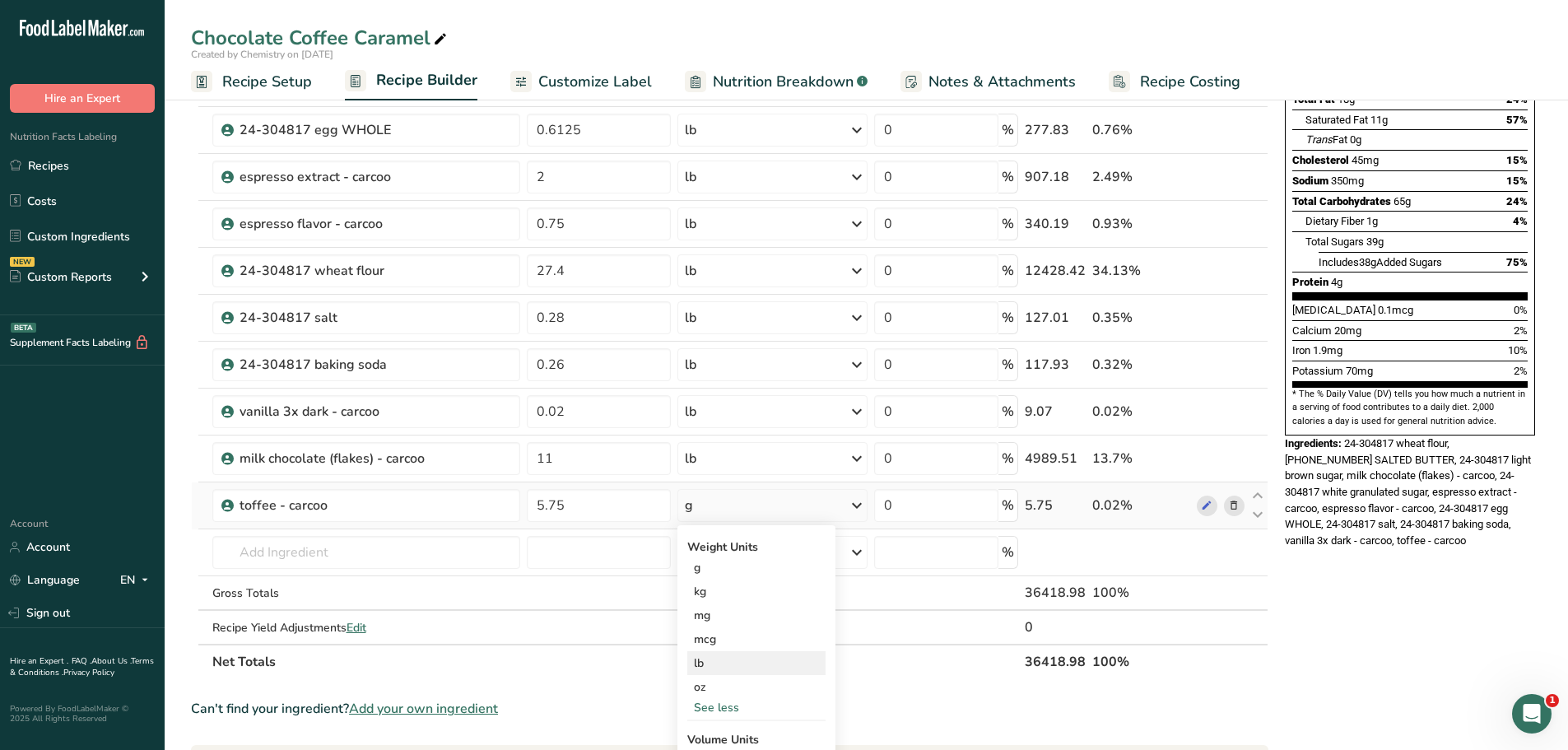
click at [718, 666] on div "lb" at bounding box center [756, 662] width 138 height 24
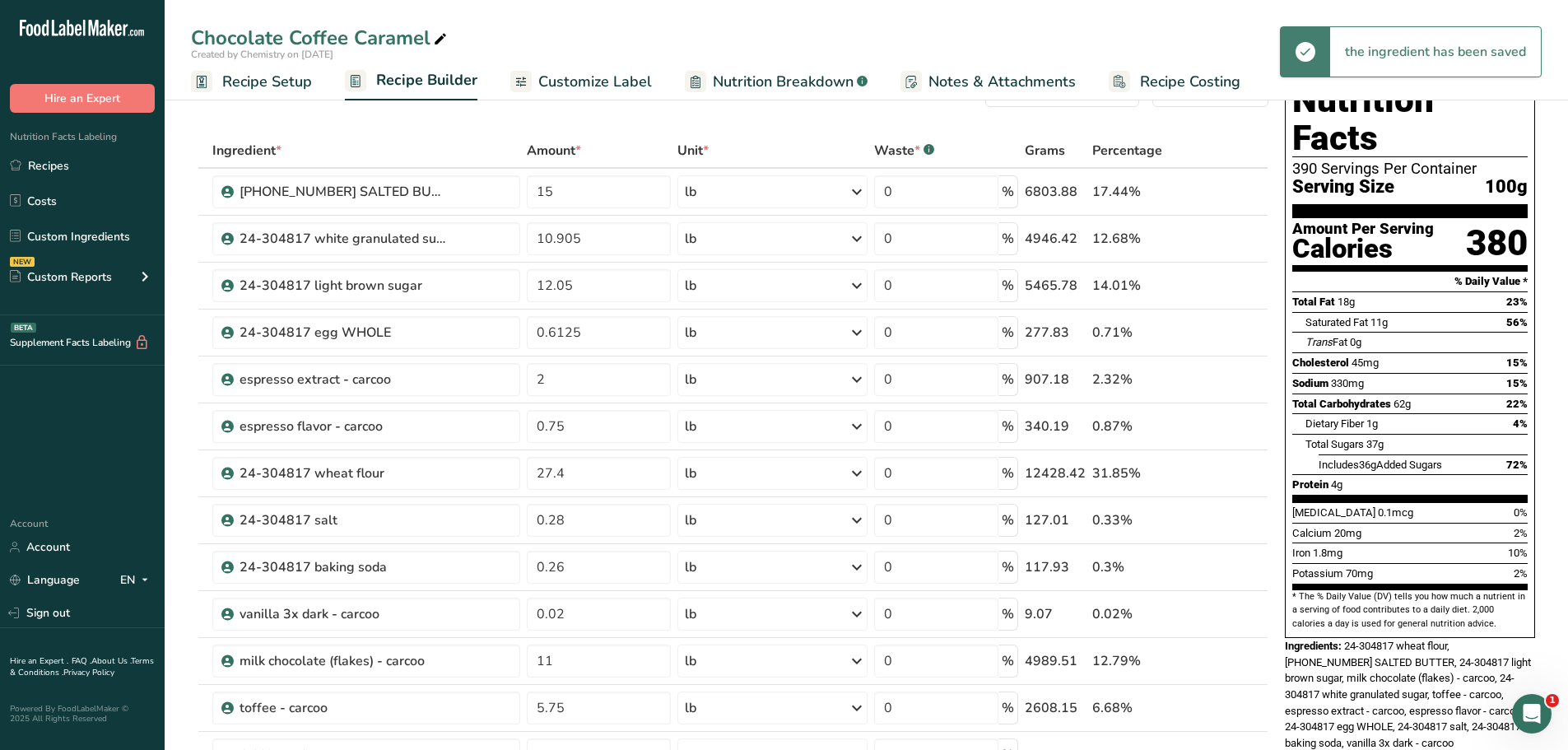
scroll to position [0, 0]
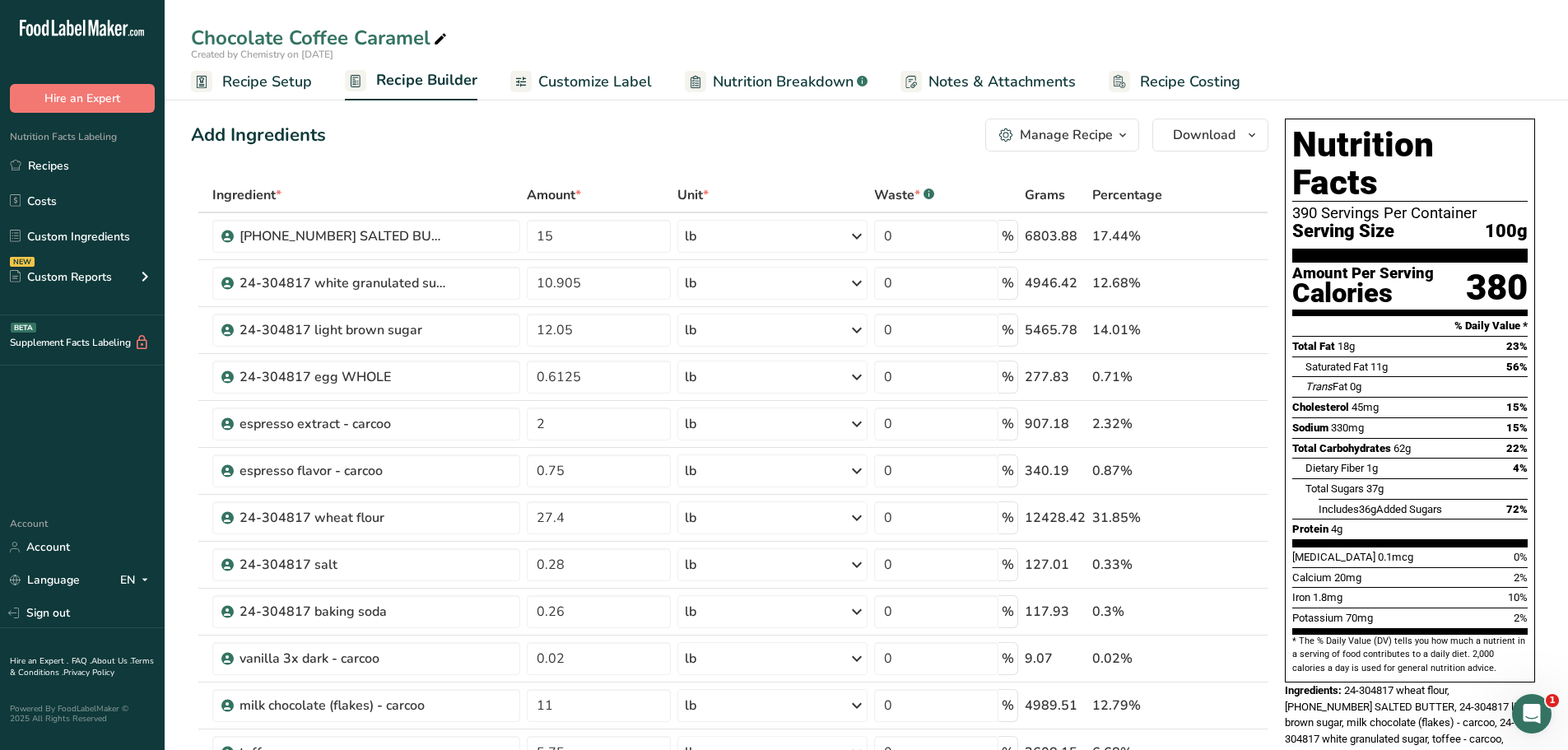
click at [443, 39] on icon at bounding box center [440, 40] width 15 height 24
type input "Chocolate Coffee Caramel - [PERSON_NAME]'s Cookies Carcoo"
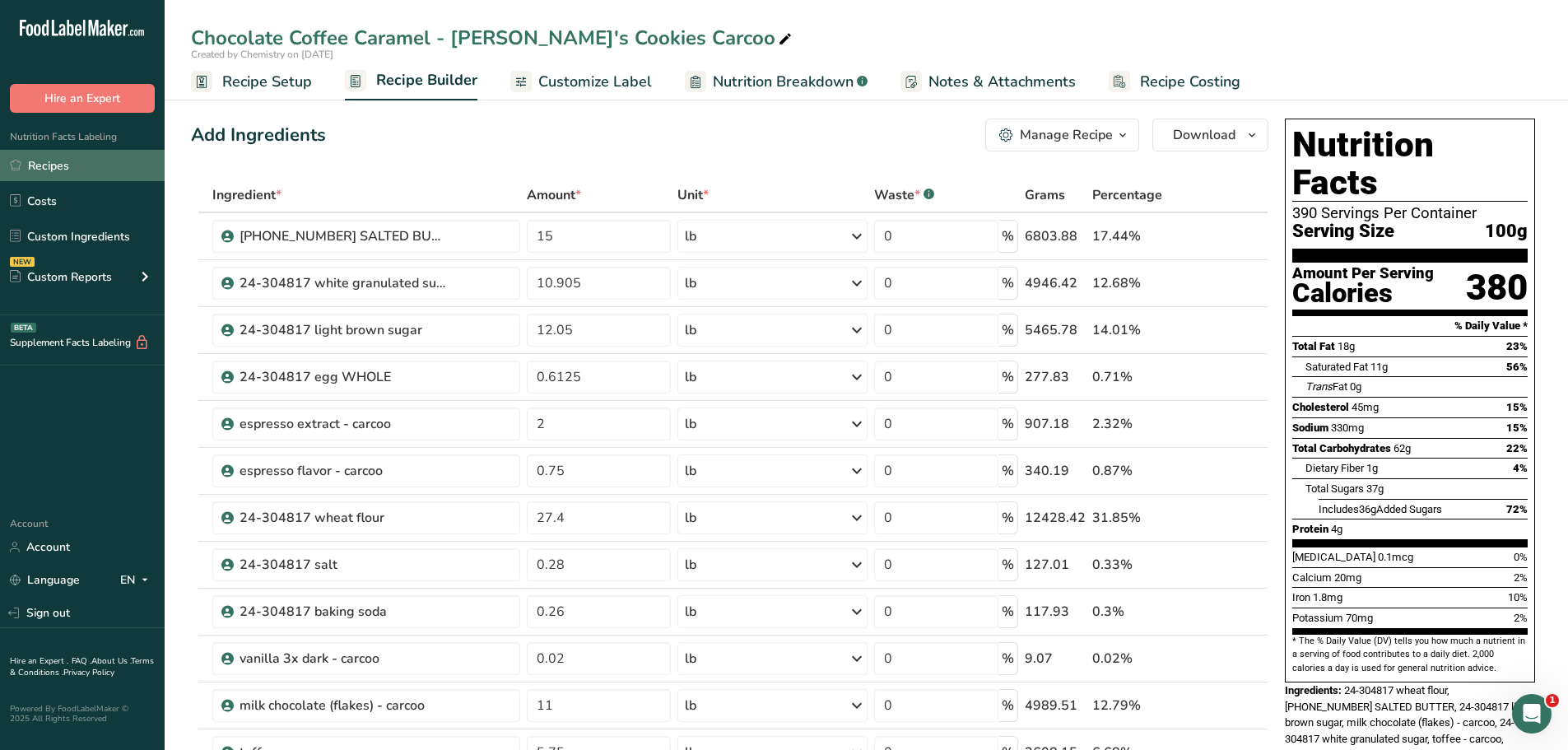
click at [59, 171] on link "Recipes" at bounding box center [82, 165] width 165 height 31
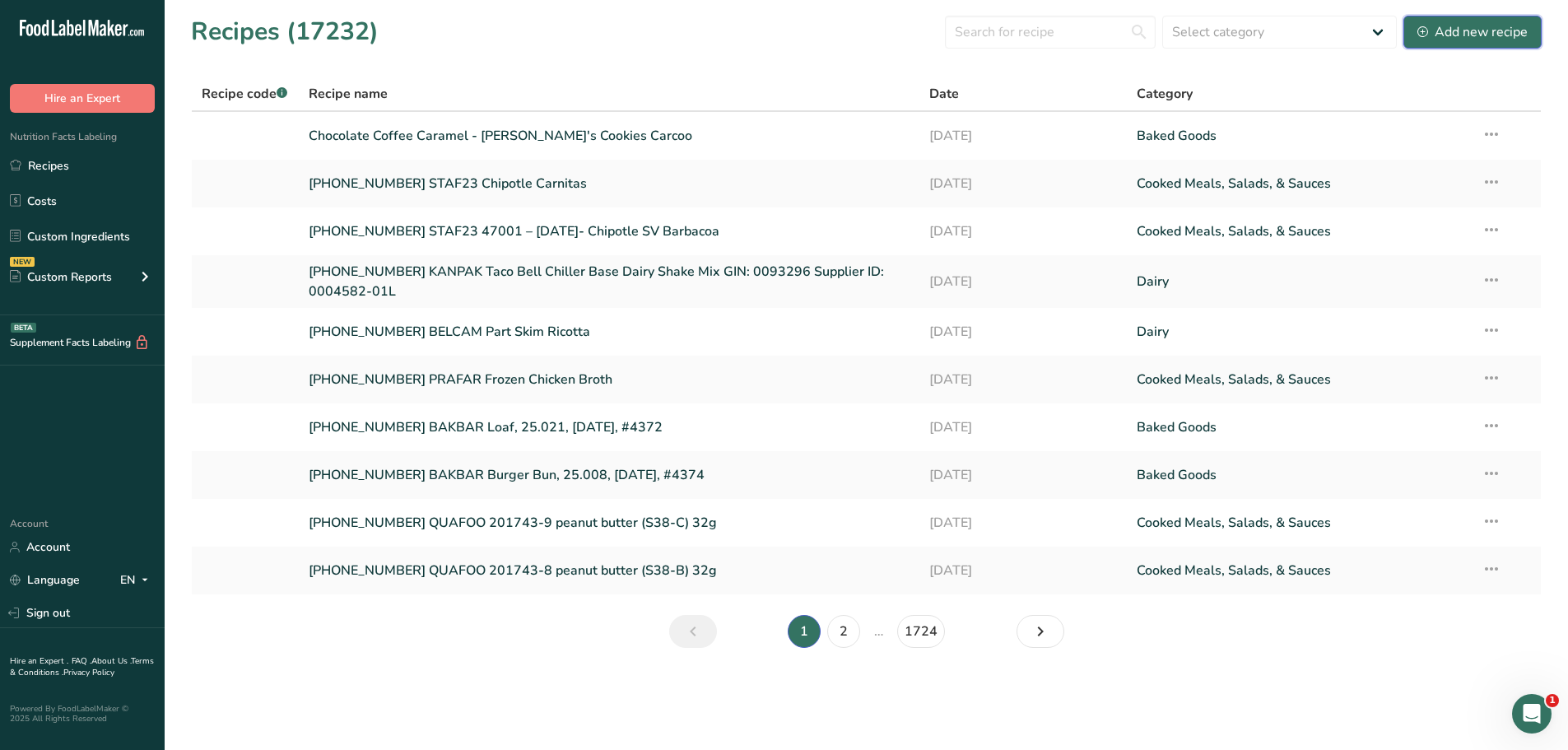
click at [1453, 40] on div "Add new recipe" at bounding box center [1472, 32] width 110 height 20
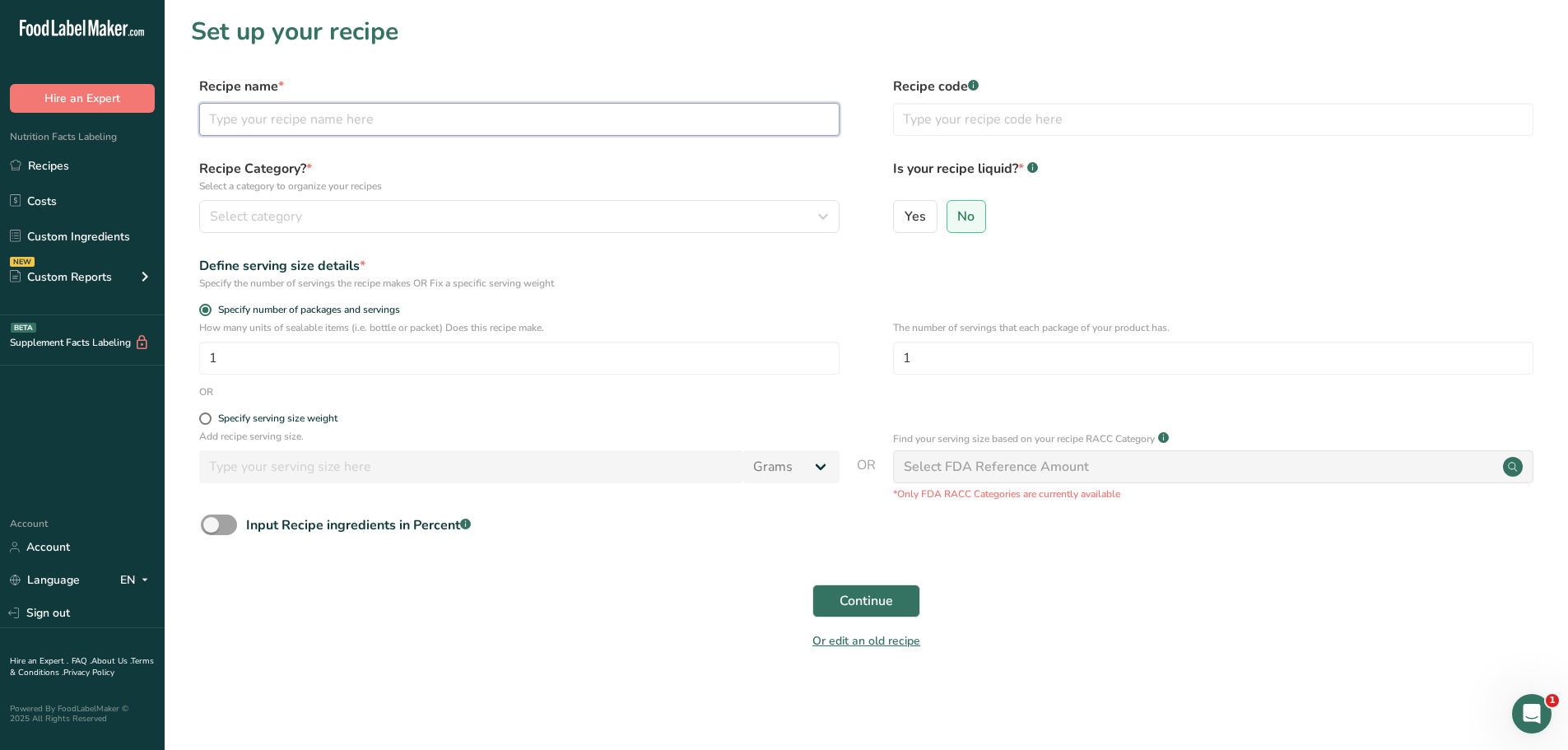
click at [429, 125] on input "text" at bounding box center [519, 119] width 641 height 33
type input "S'Mores Cookies [PERSON_NAME]'s Cookies Carcoo"
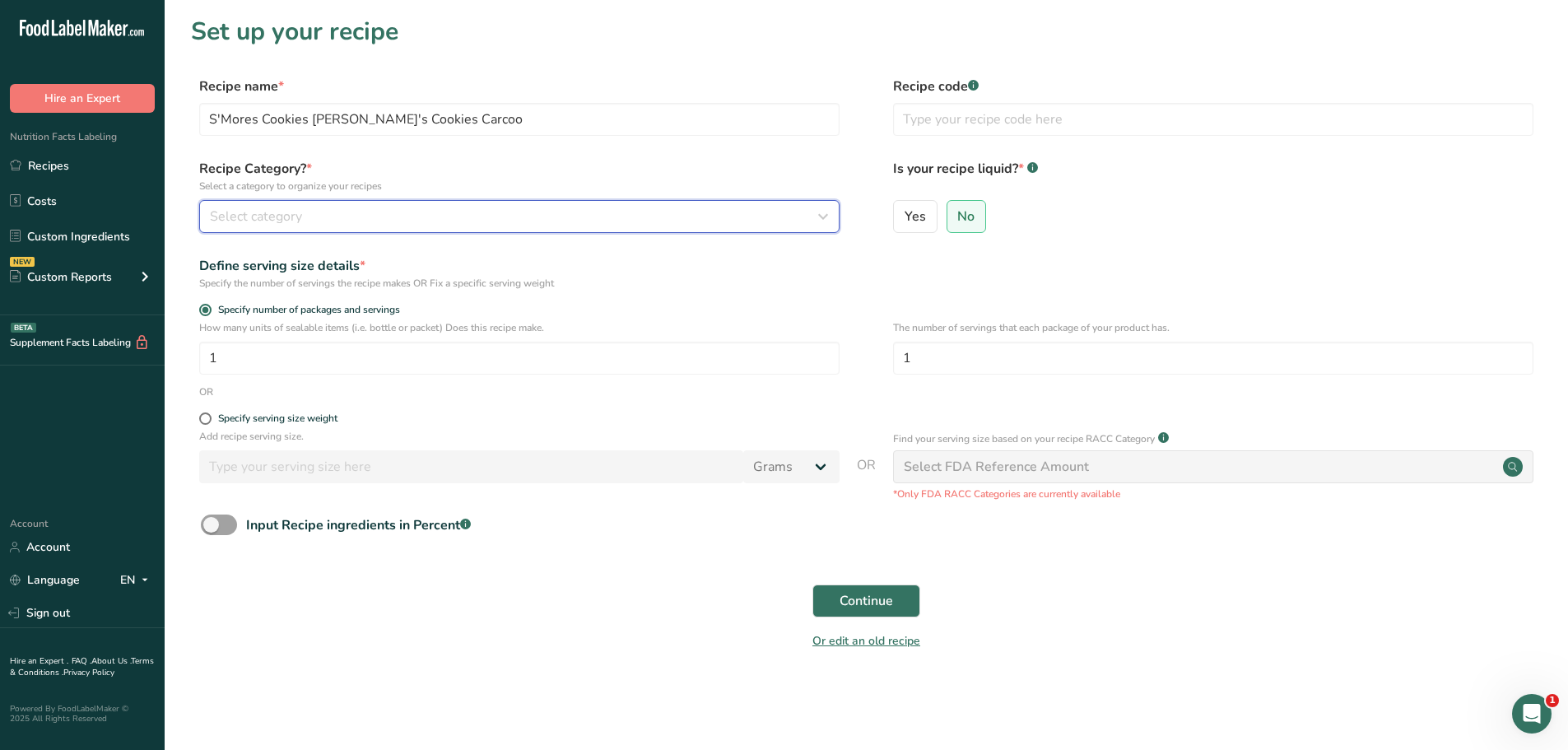
click at [378, 206] on button "Select category" at bounding box center [519, 216] width 641 height 33
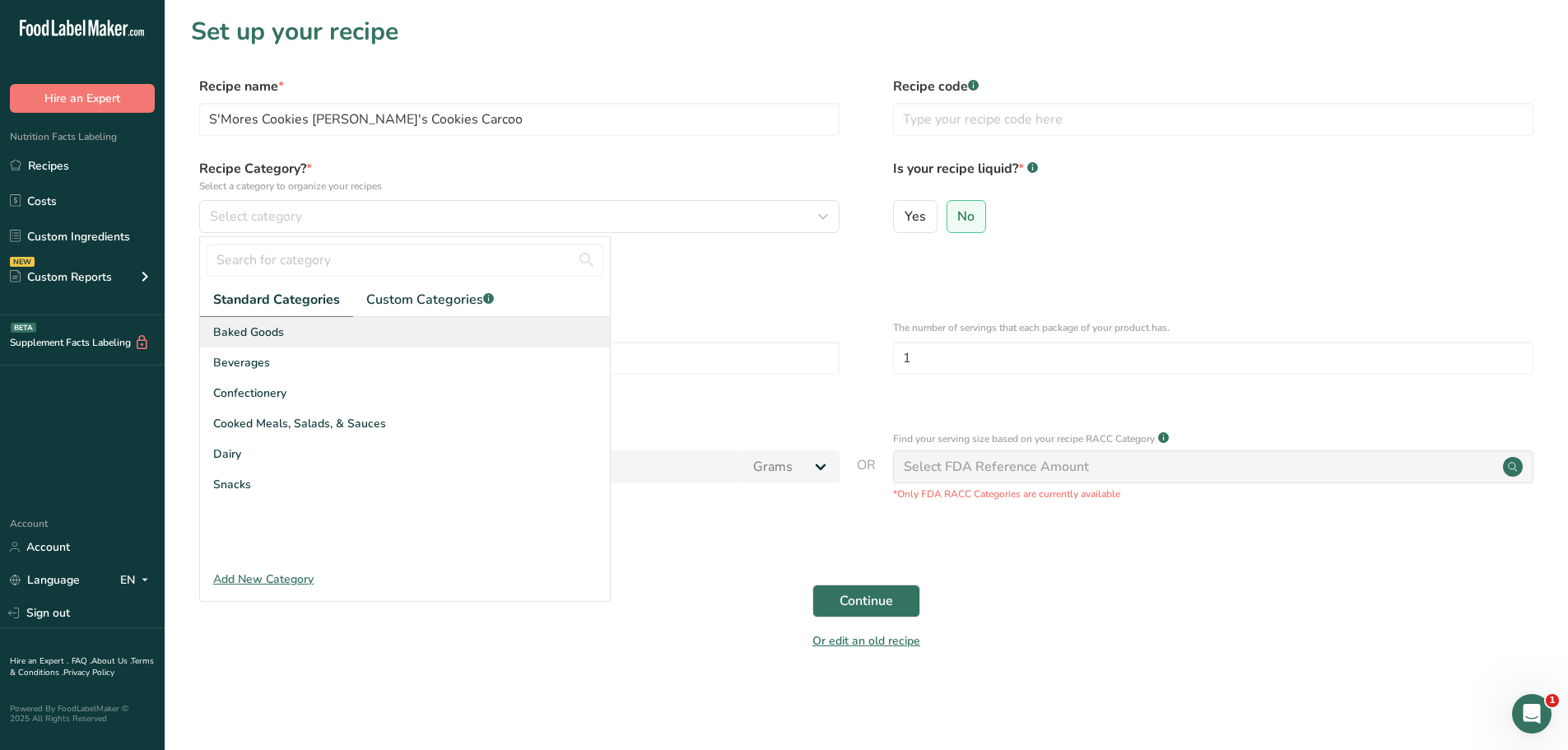
click at [312, 333] on div "Baked Goods" at bounding box center [405, 332] width 410 height 30
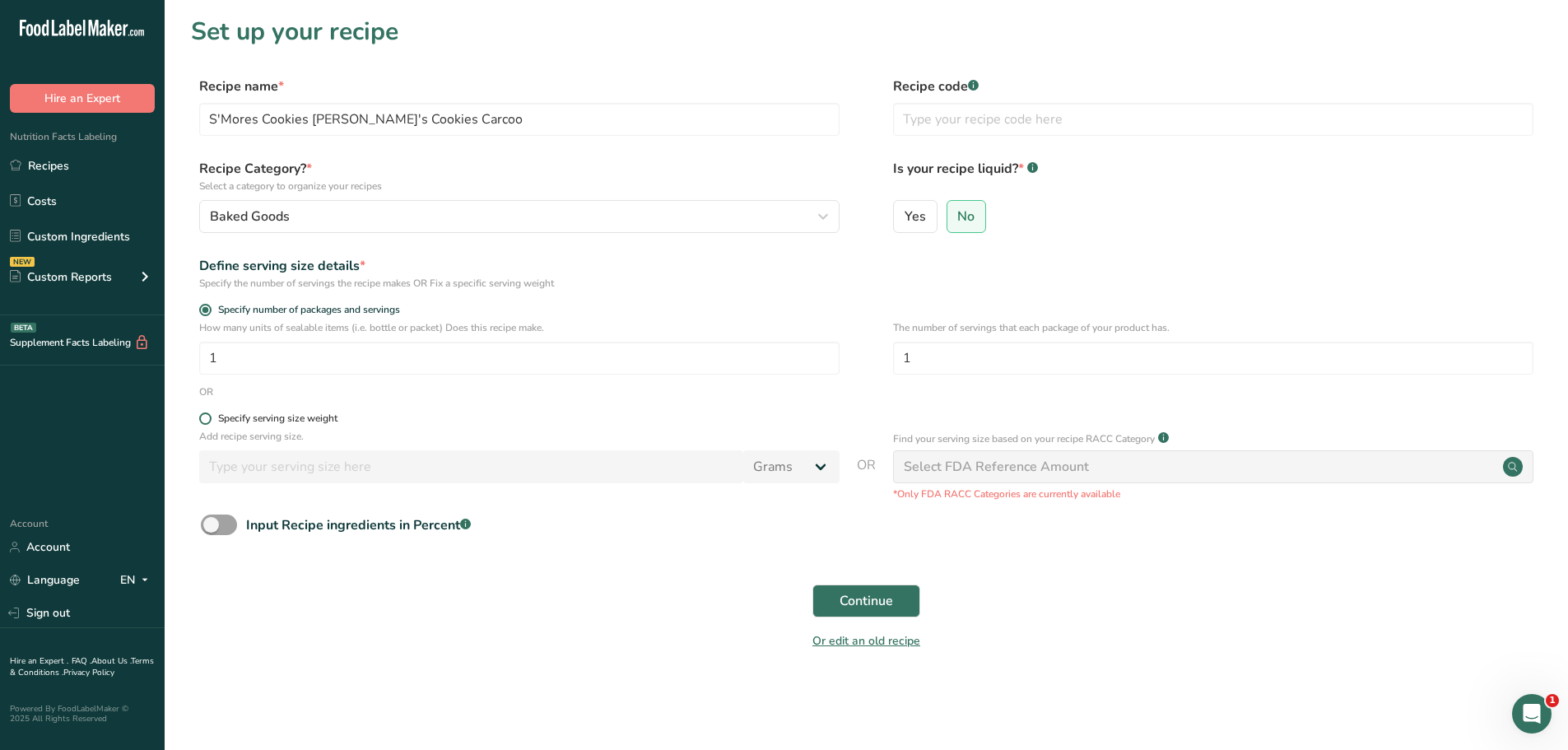
click at [202, 421] on span at bounding box center [205, 418] width 12 height 12
click at [202, 421] on input "Specify serving size weight" at bounding box center [204, 418] width 10 height 10
radio input "true"
radio input "false"
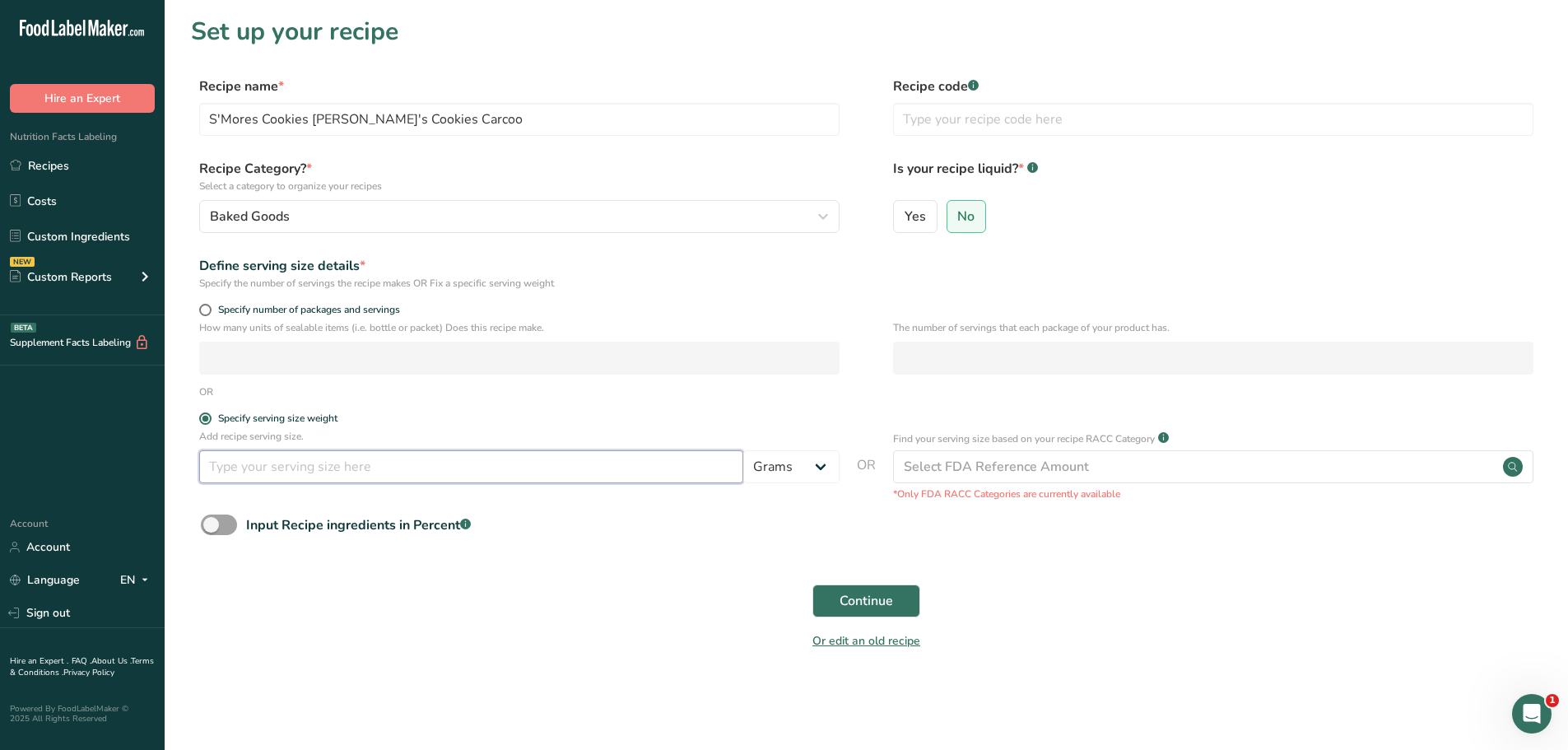
click at [239, 465] on input "number" at bounding box center [471, 467] width 544 height 33
type input "100"
click at [855, 590] on button "Continue" at bounding box center [866, 600] width 108 height 33
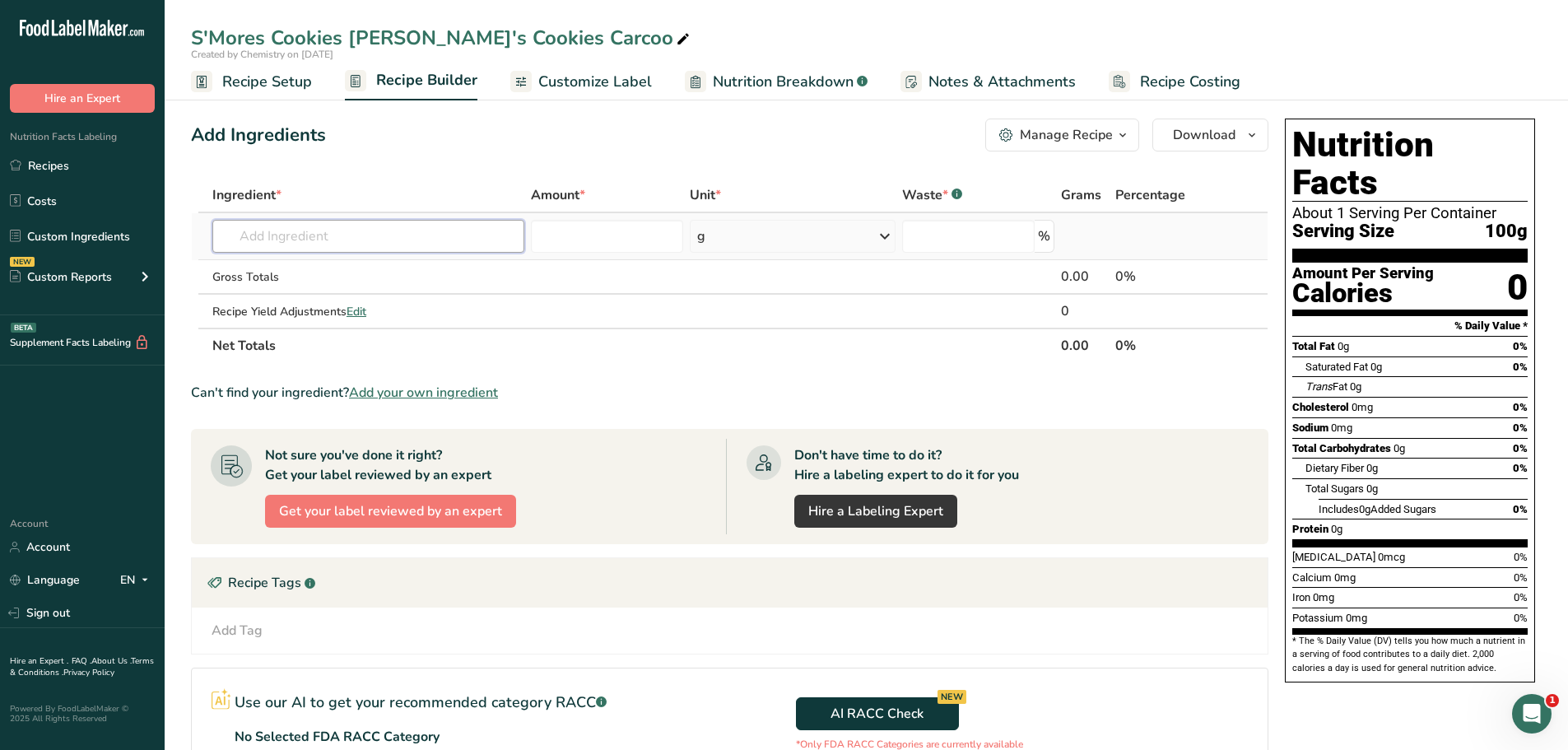
click at [359, 233] on input "text" at bounding box center [369, 236] width 312 height 33
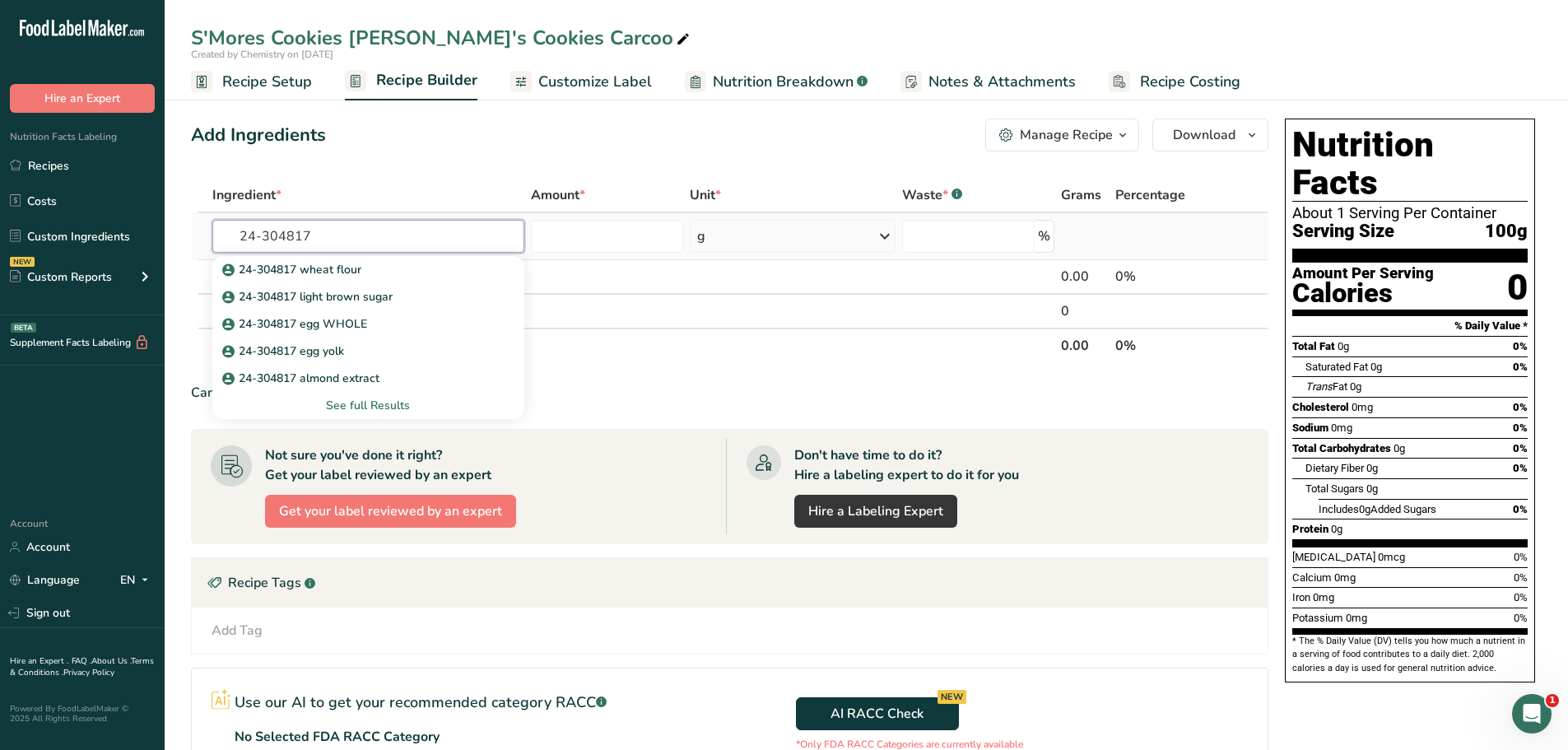
type input "24-304817"
click at [372, 406] on div "See full Results" at bounding box center [369, 406] width 286 height 17
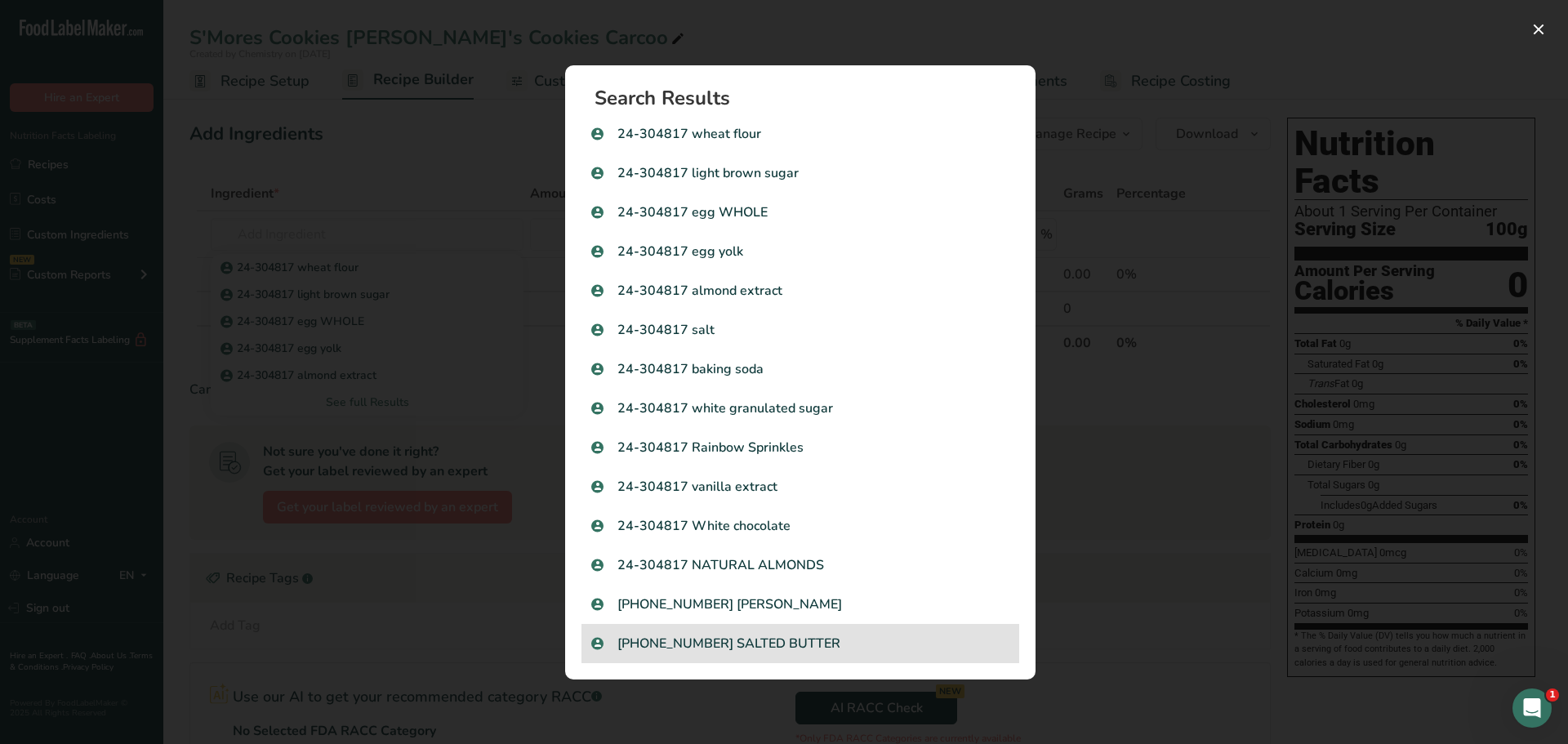
click at [757, 639] on p "[PHONE_NUMBER] SALTED BUTTER" at bounding box center [801, 643] width 418 height 20
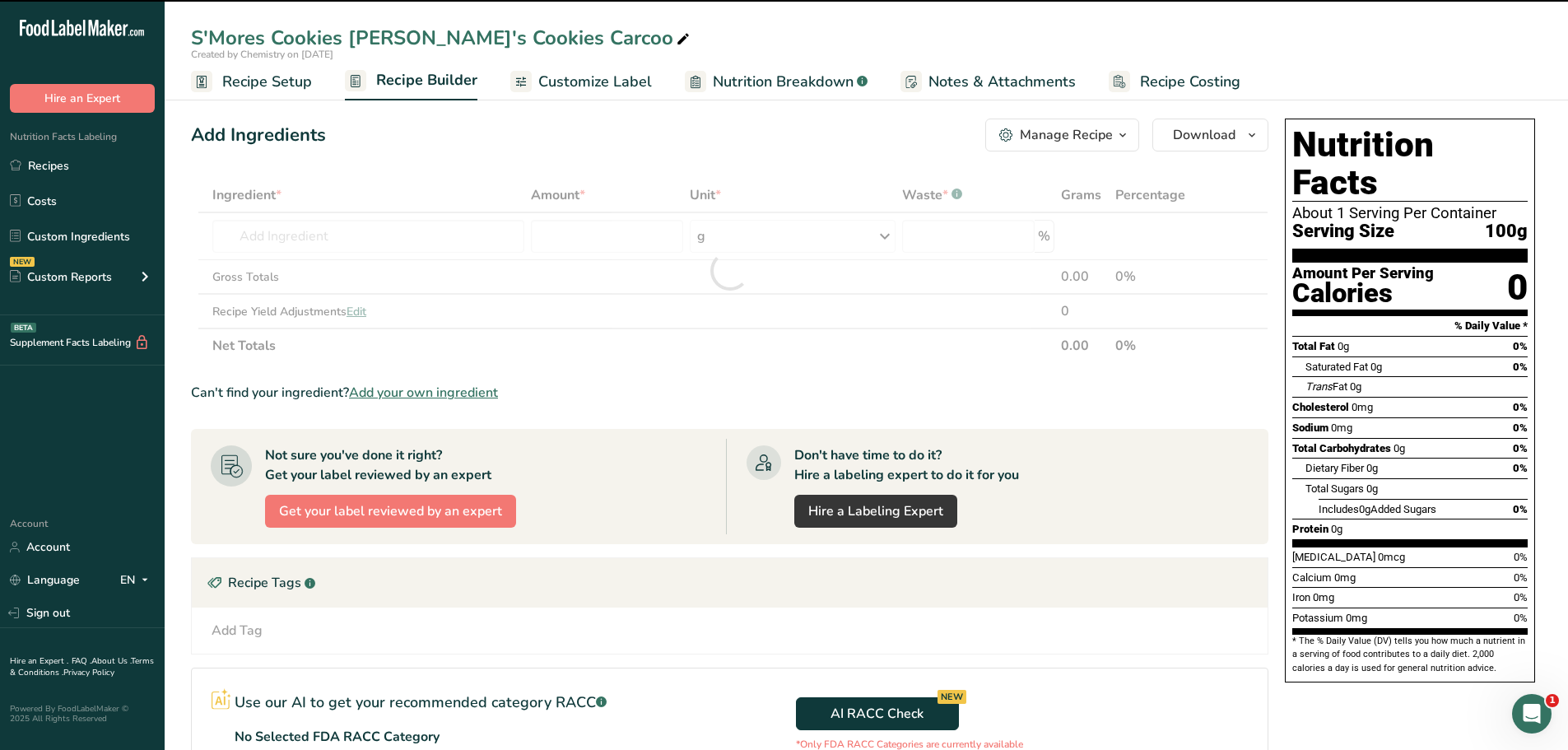
type input "0"
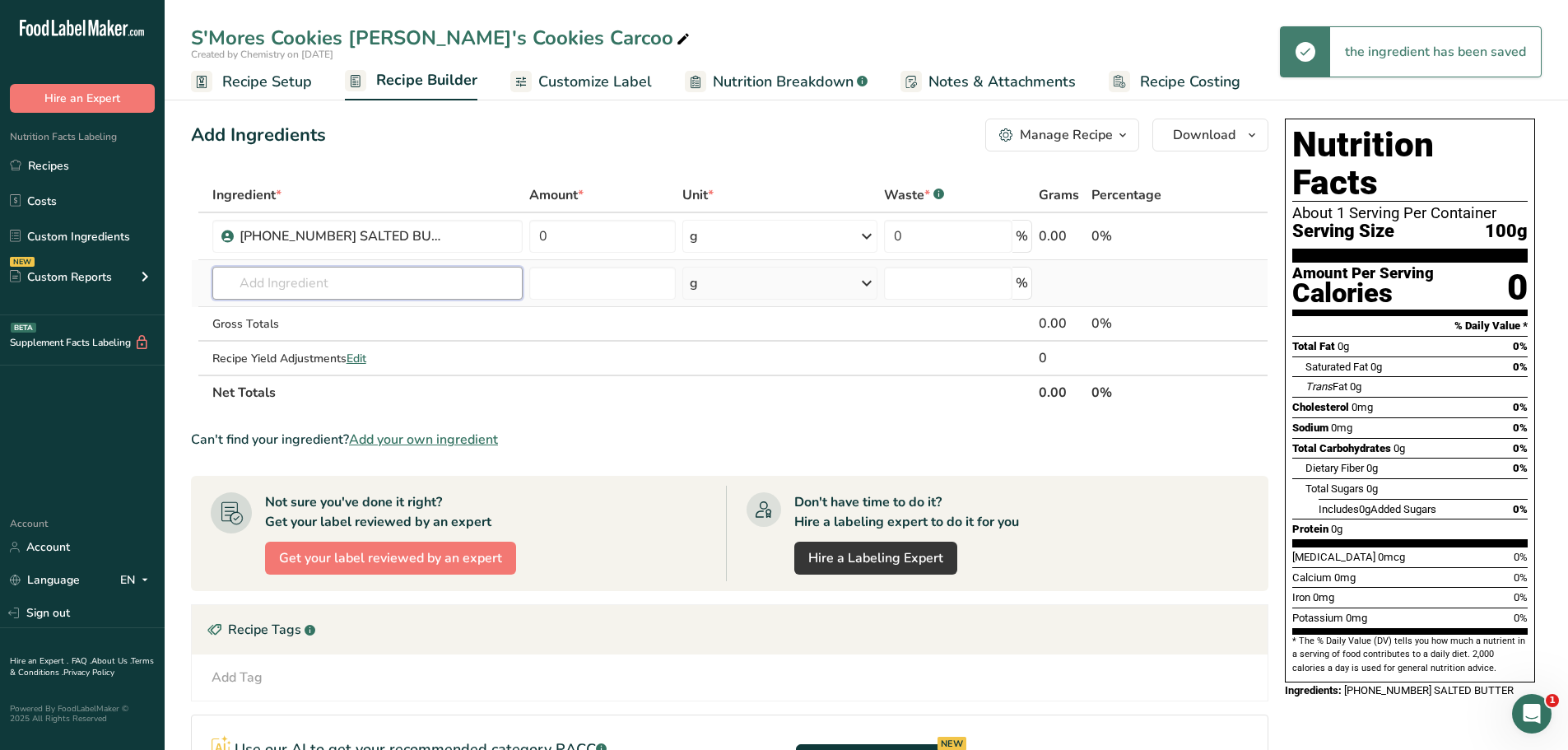
click at [419, 288] on input "text" at bounding box center [368, 283] width 310 height 33
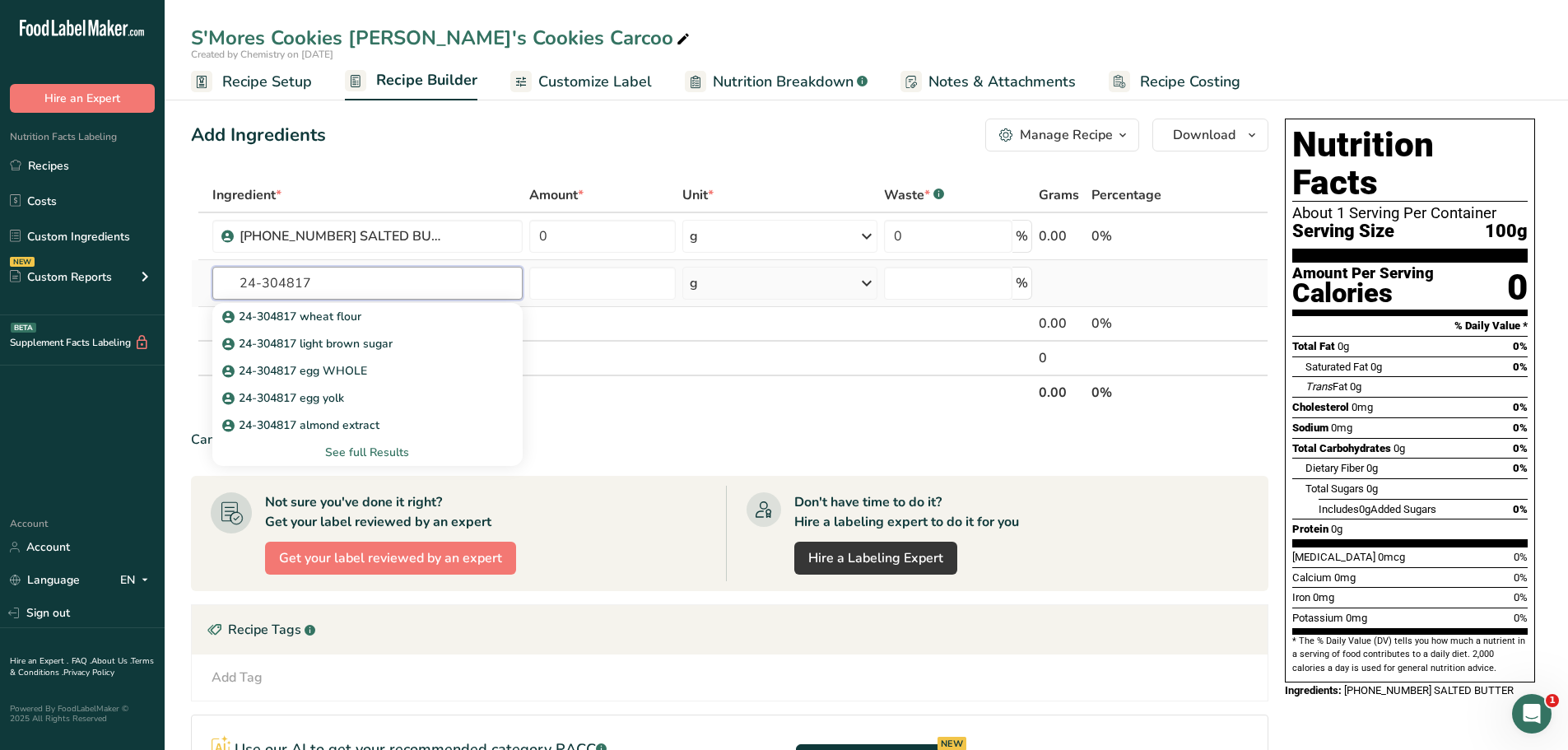
type input "24-304817"
click at [359, 452] on div "See full Results" at bounding box center [368, 453] width 284 height 17
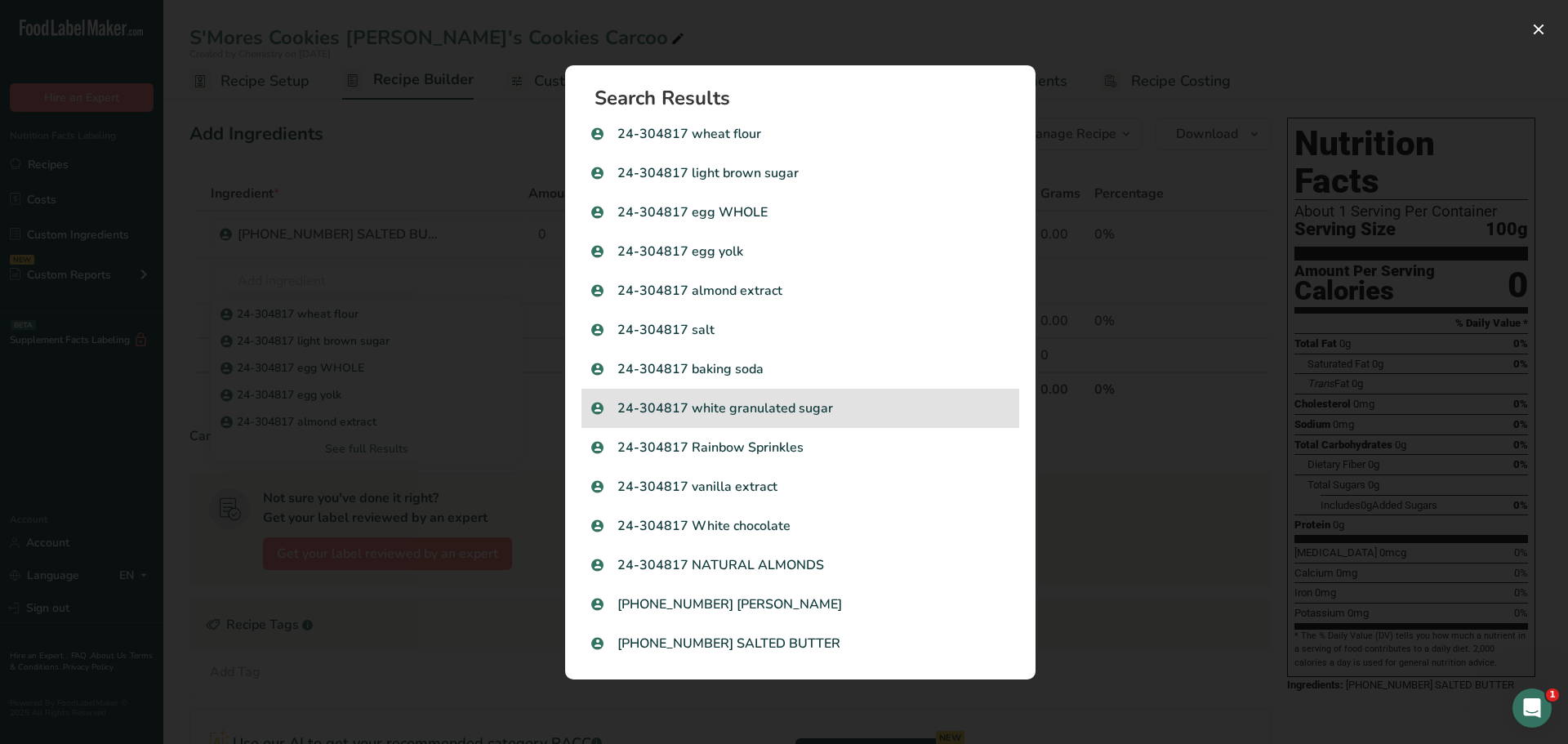
click at [780, 410] on p "24-304817 white granulated sugar" at bounding box center [801, 408] width 418 height 20
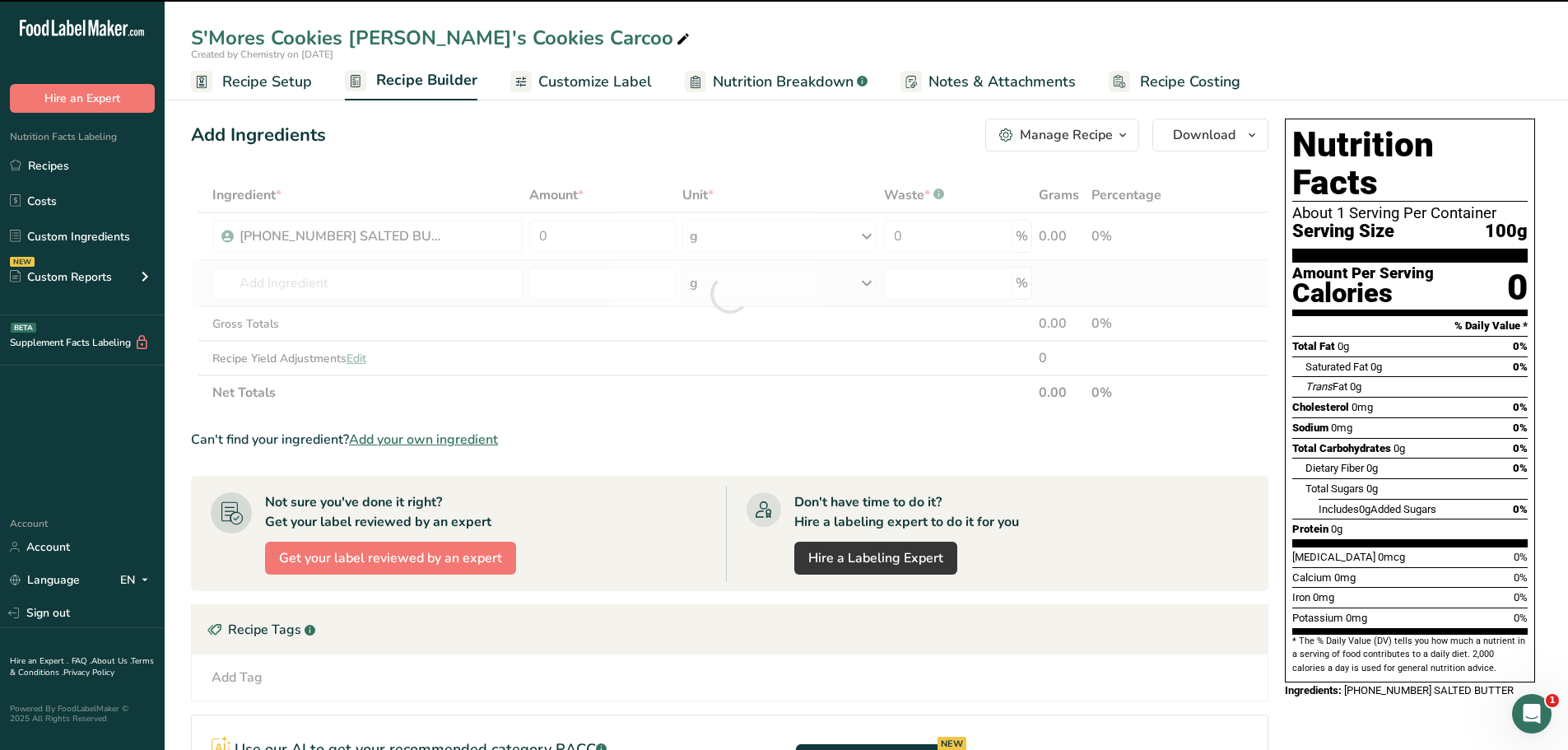
type input "0"
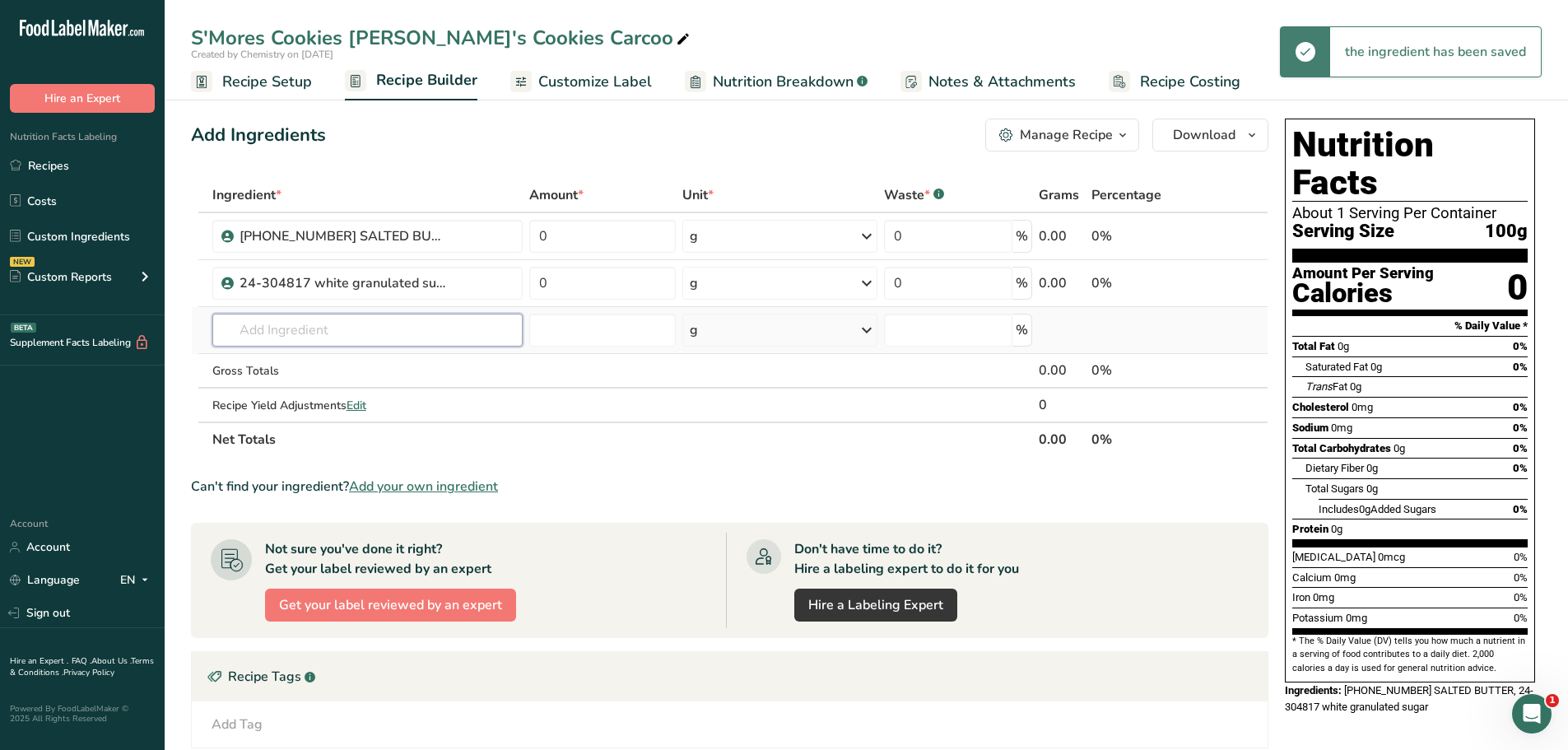
click at [356, 331] on input "text" at bounding box center [368, 329] width 310 height 33
click at [334, 335] on input "text" at bounding box center [368, 329] width 310 height 33
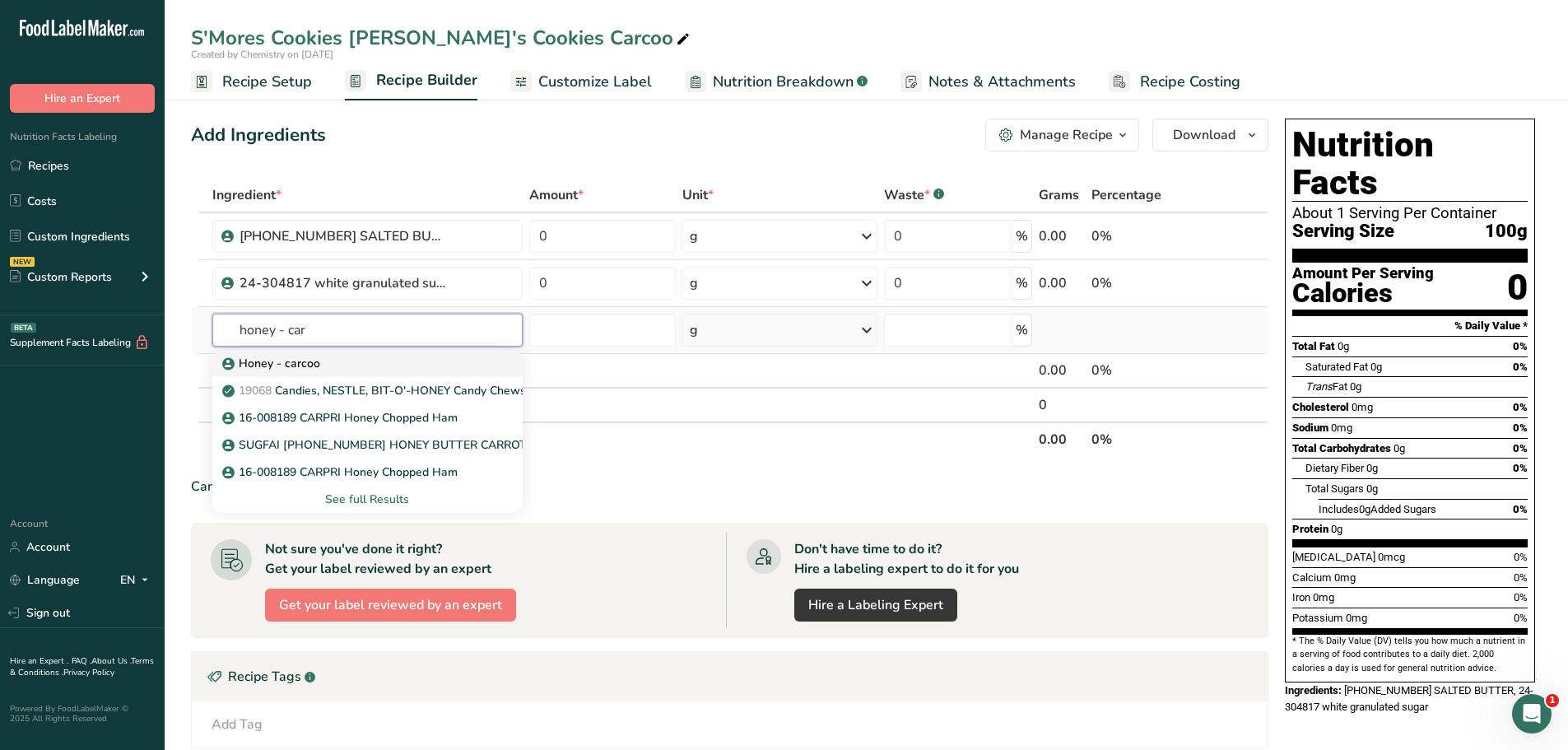
type input "honey - car"
click at [318, 371] on div "Honey - carcoo" at bounding box center [355, 363] width 258 height 17
type input "Honey - carcoo"
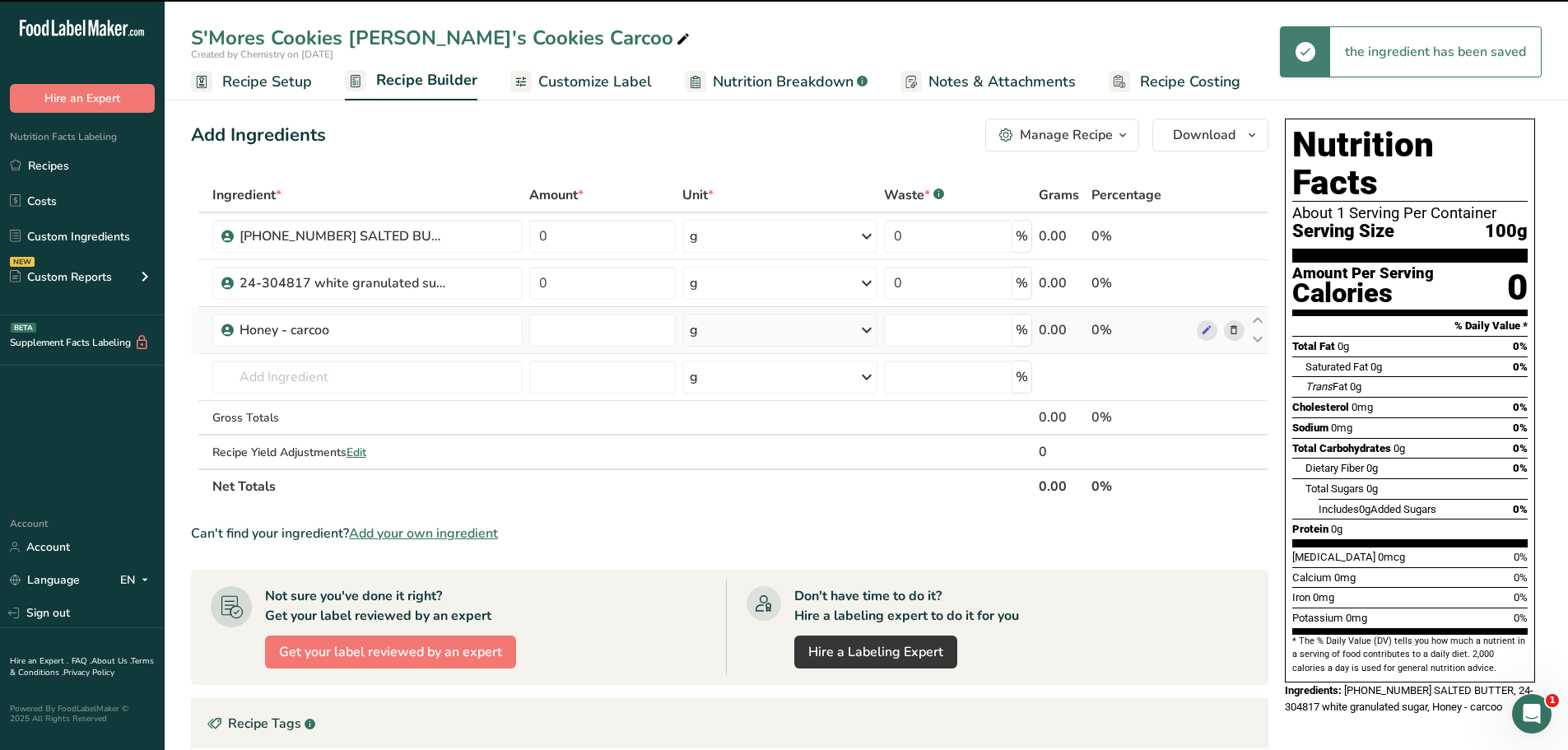
type input "0"
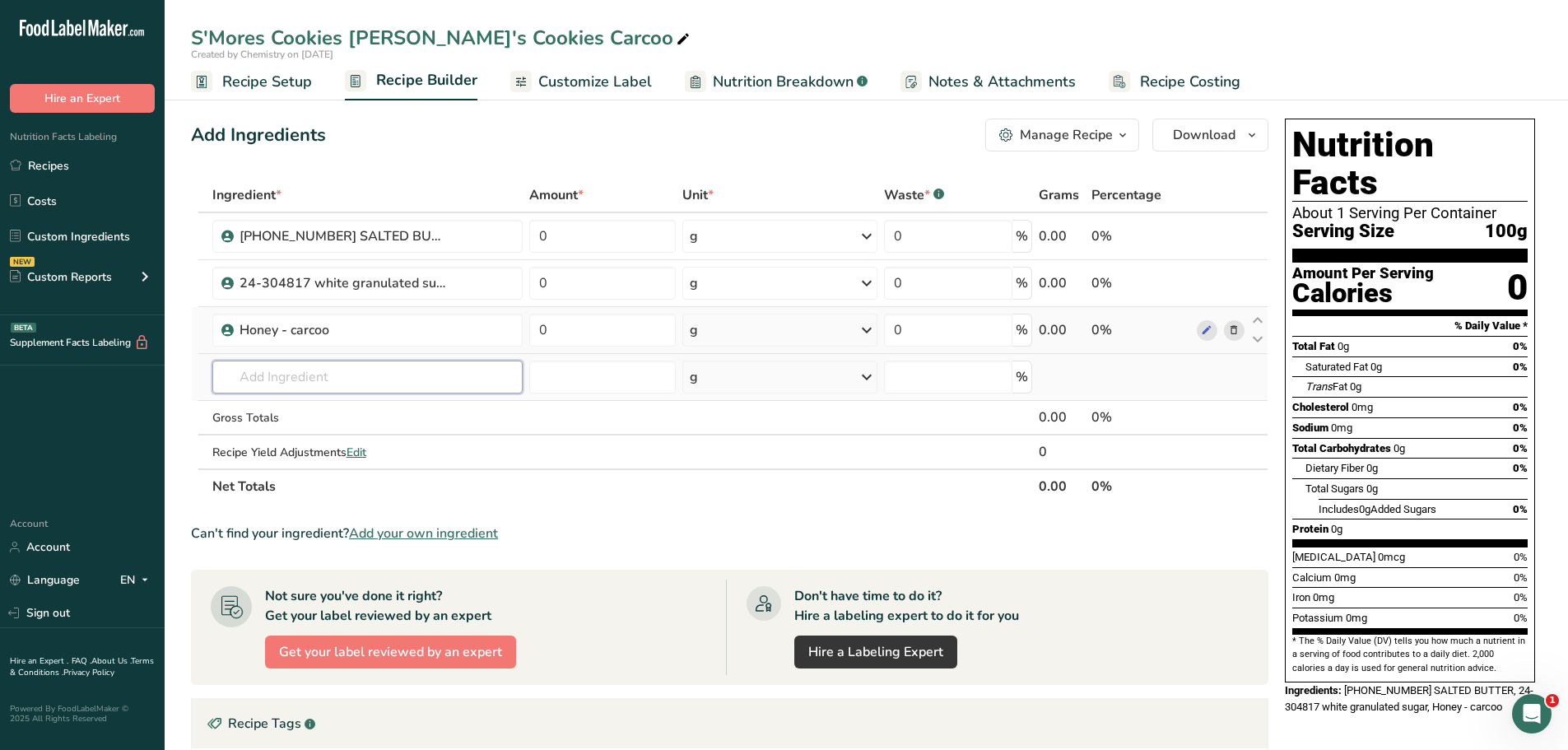
click at [366, 368] on input "text" at bounding box center [368, 376] width 310 height 33
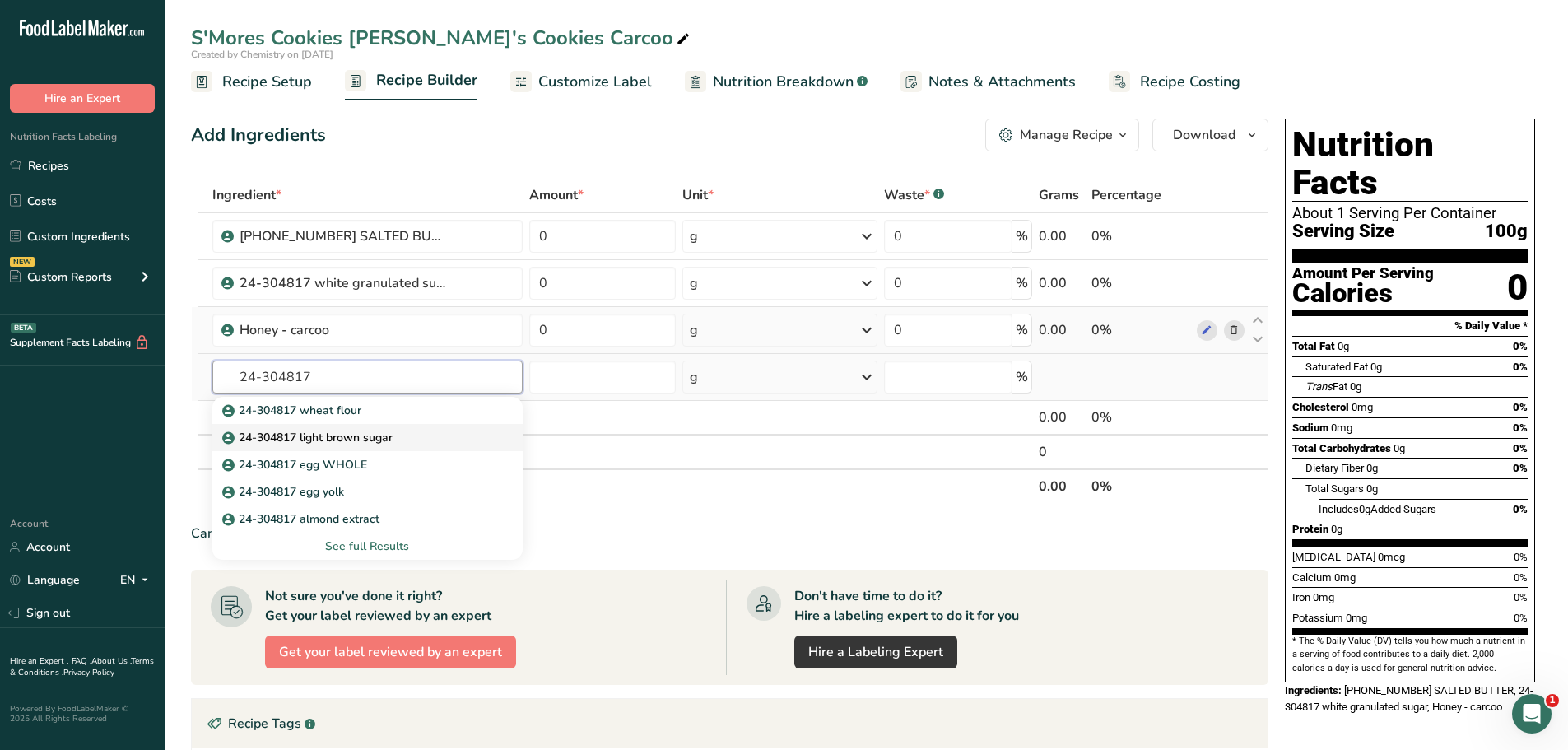
type input "24-304817"
click at [371, 433] on p "24-304817 light brown sugar" at bounding box center [309, 438] width 167 height 17
type input "24-304817 light brown sugar"
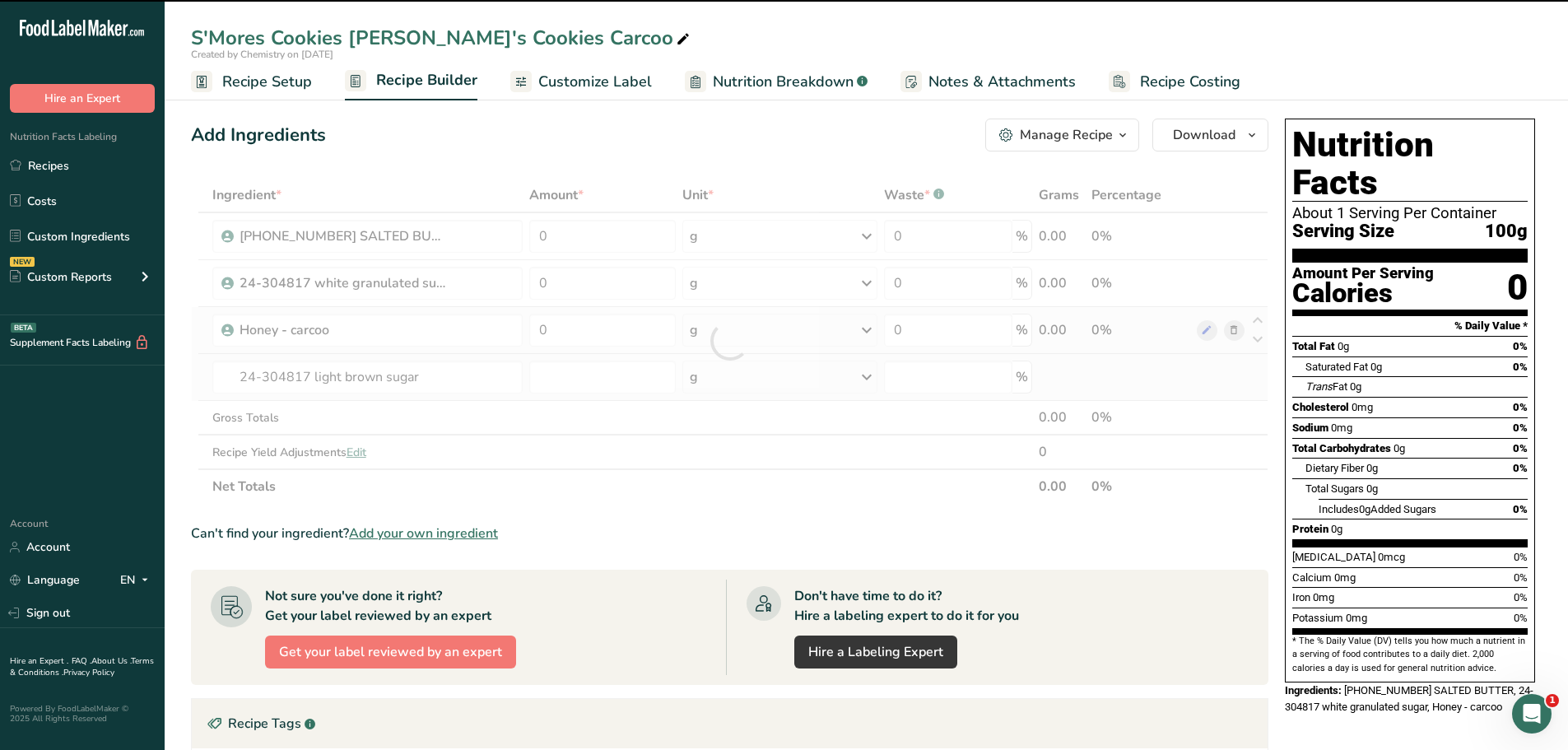
type input "0"
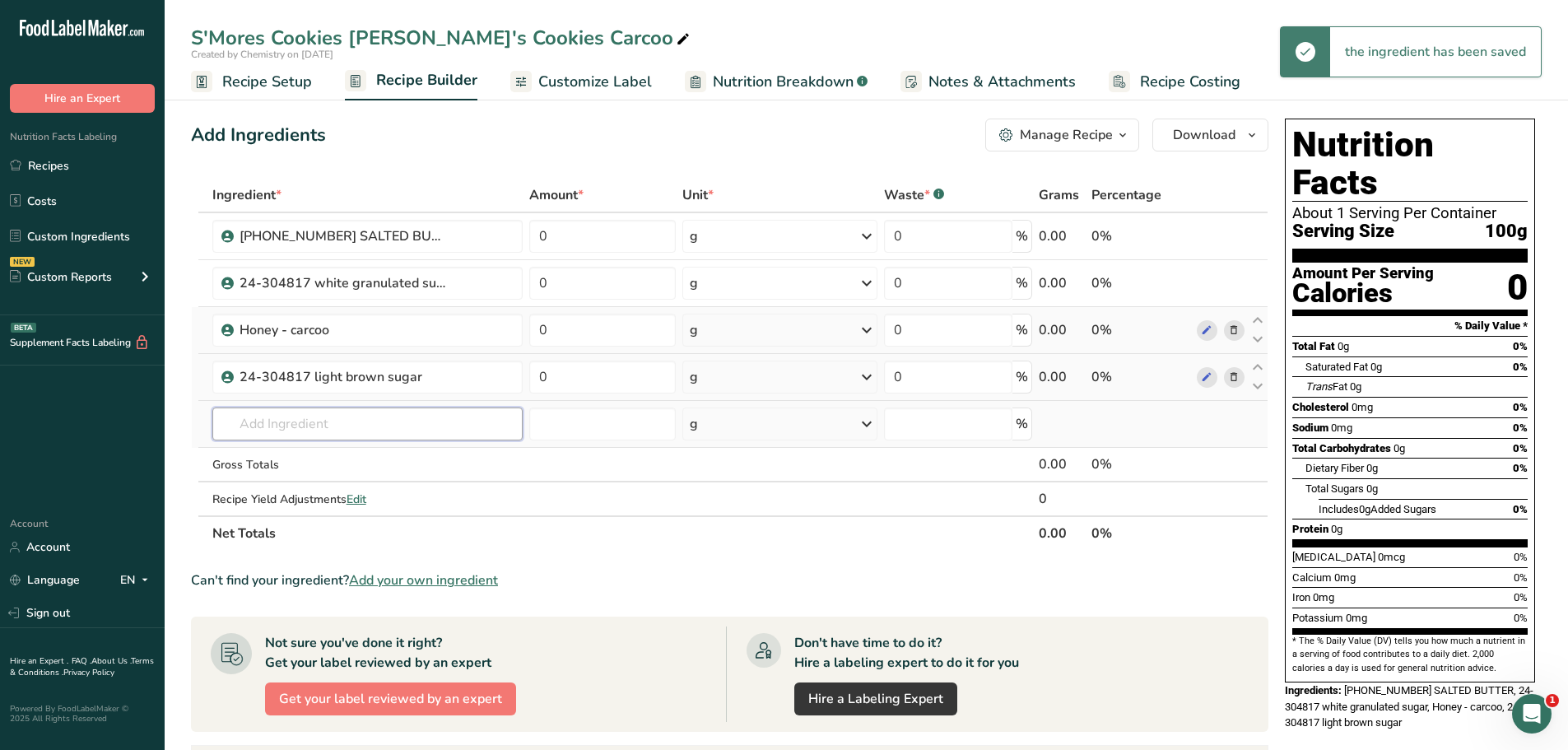
click at [372, 432] on input "text" at bounding box center [368, 423] width 310 height 33
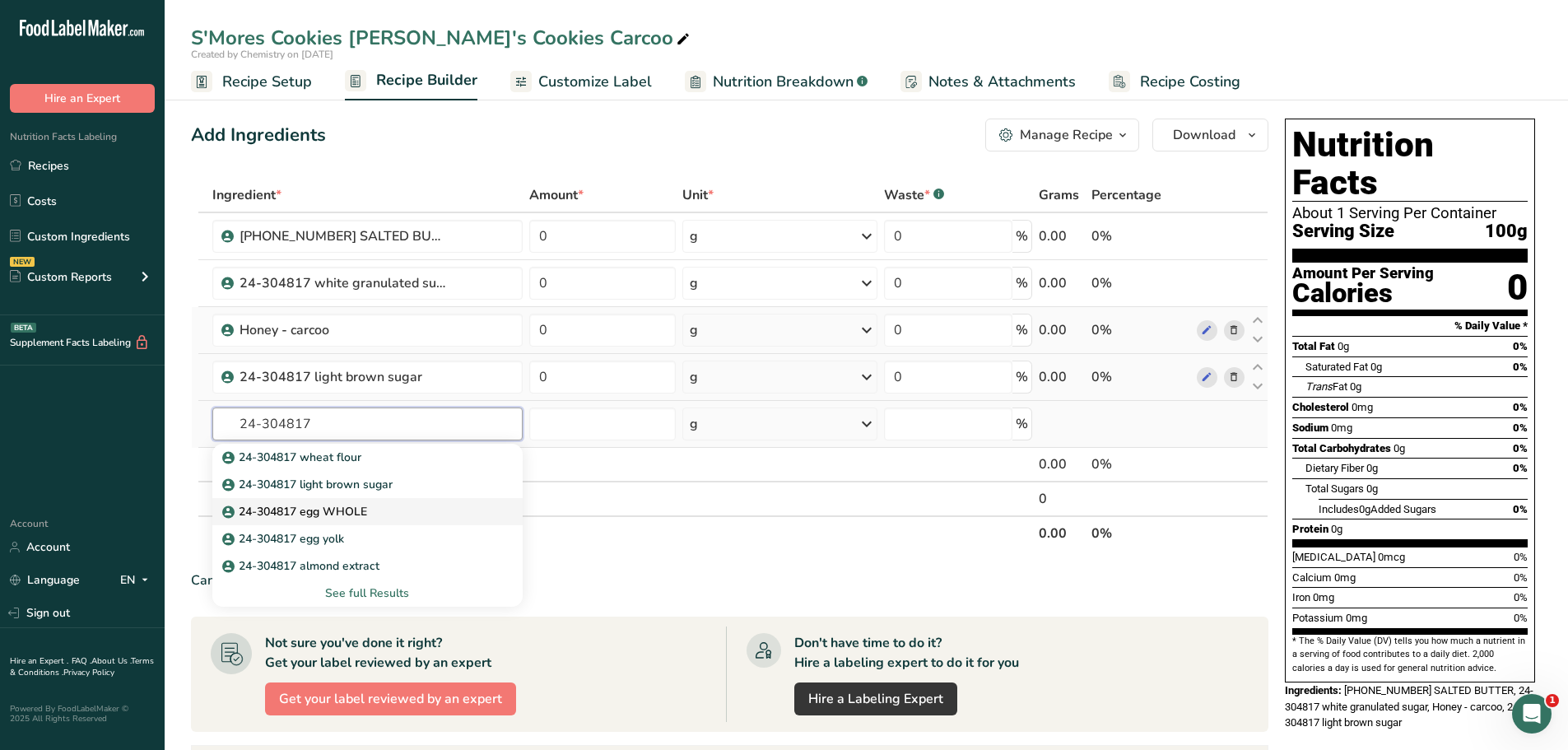
type input "24-304817"
click at [388, 517] on div "24-304817 egg WHOLE" at bounding box center [355, 512] width 258 height 17
type input "24-304817 egg WHOLE"
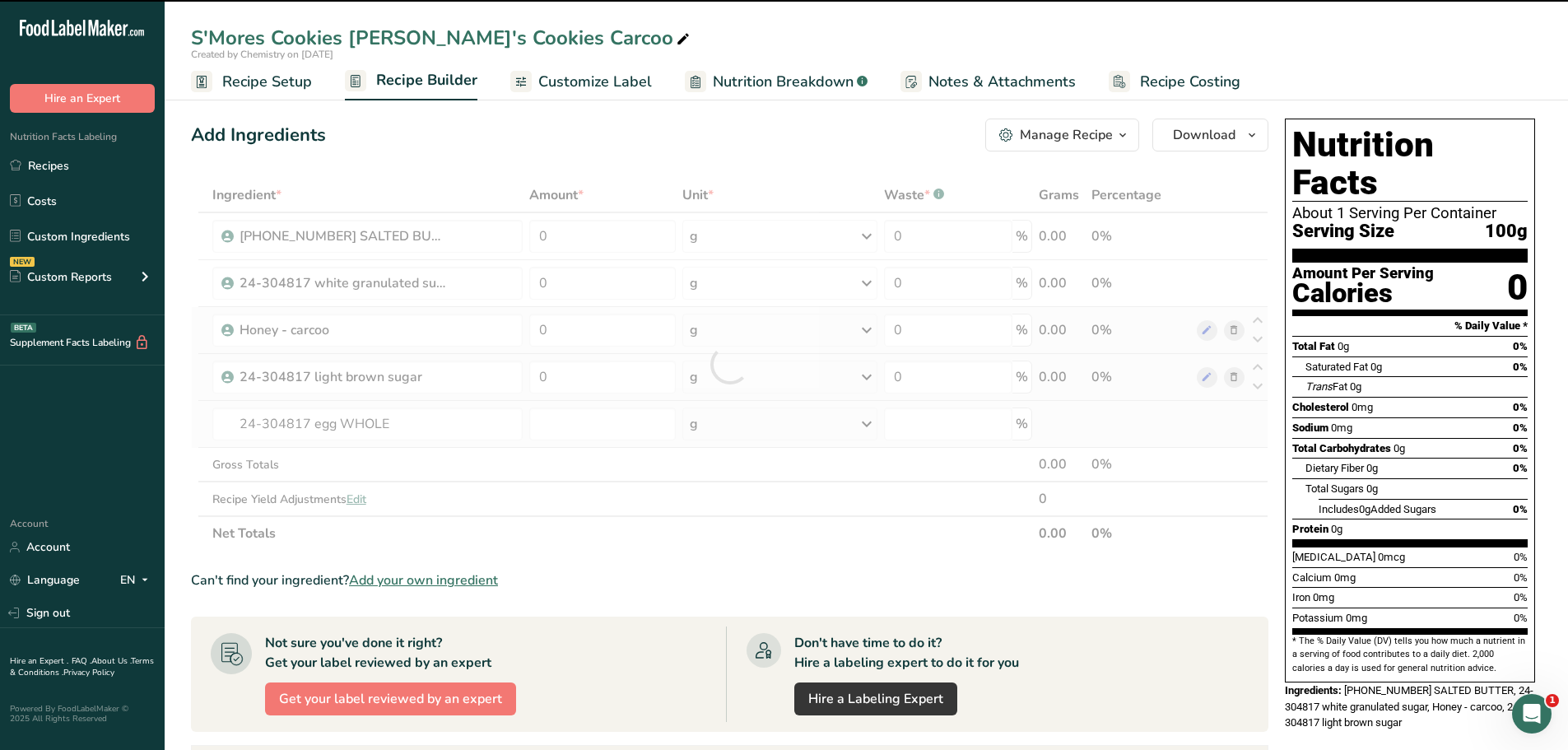
type input "0"
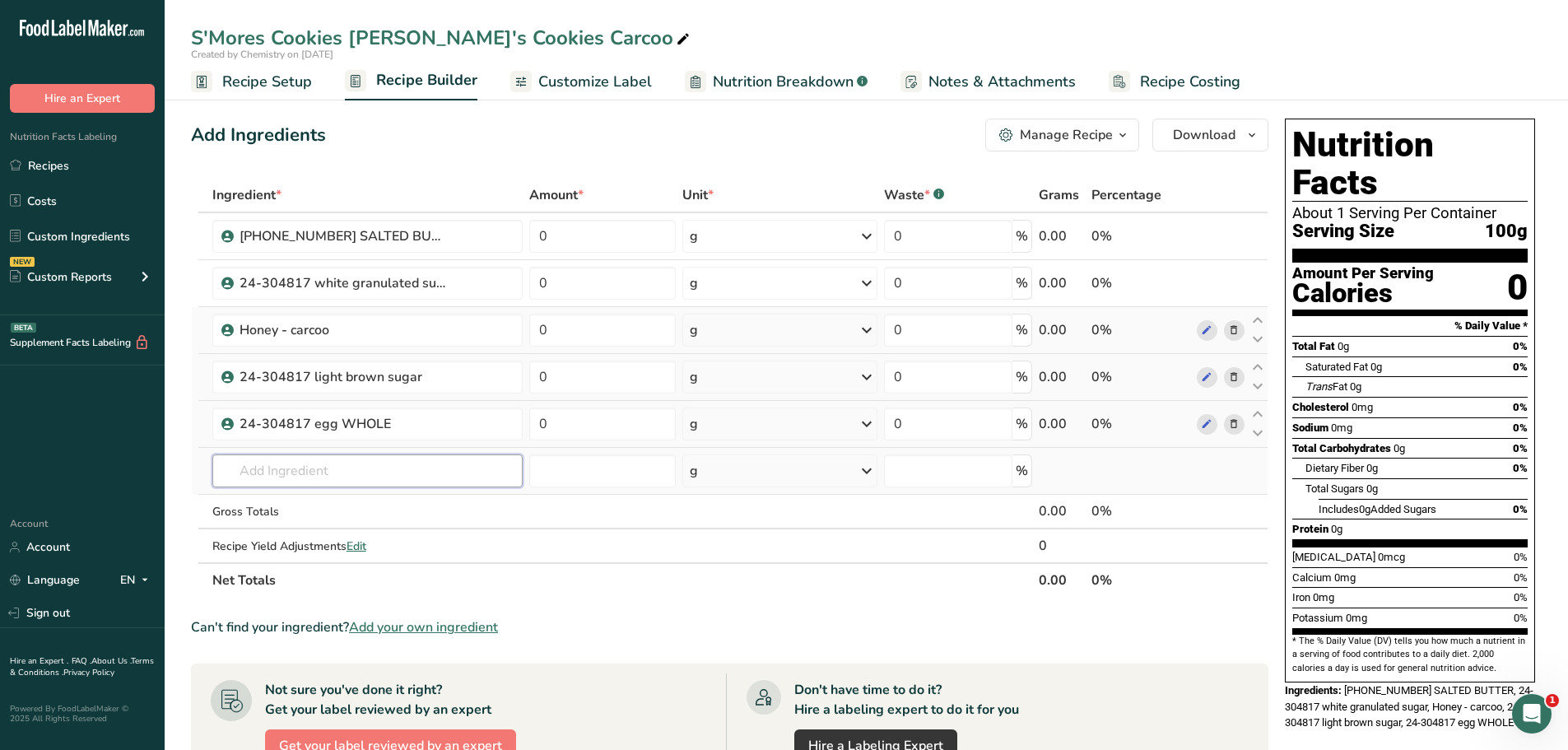
click at [371, 469] on input "text" at bounding box center [368, 471] width 310 height 33
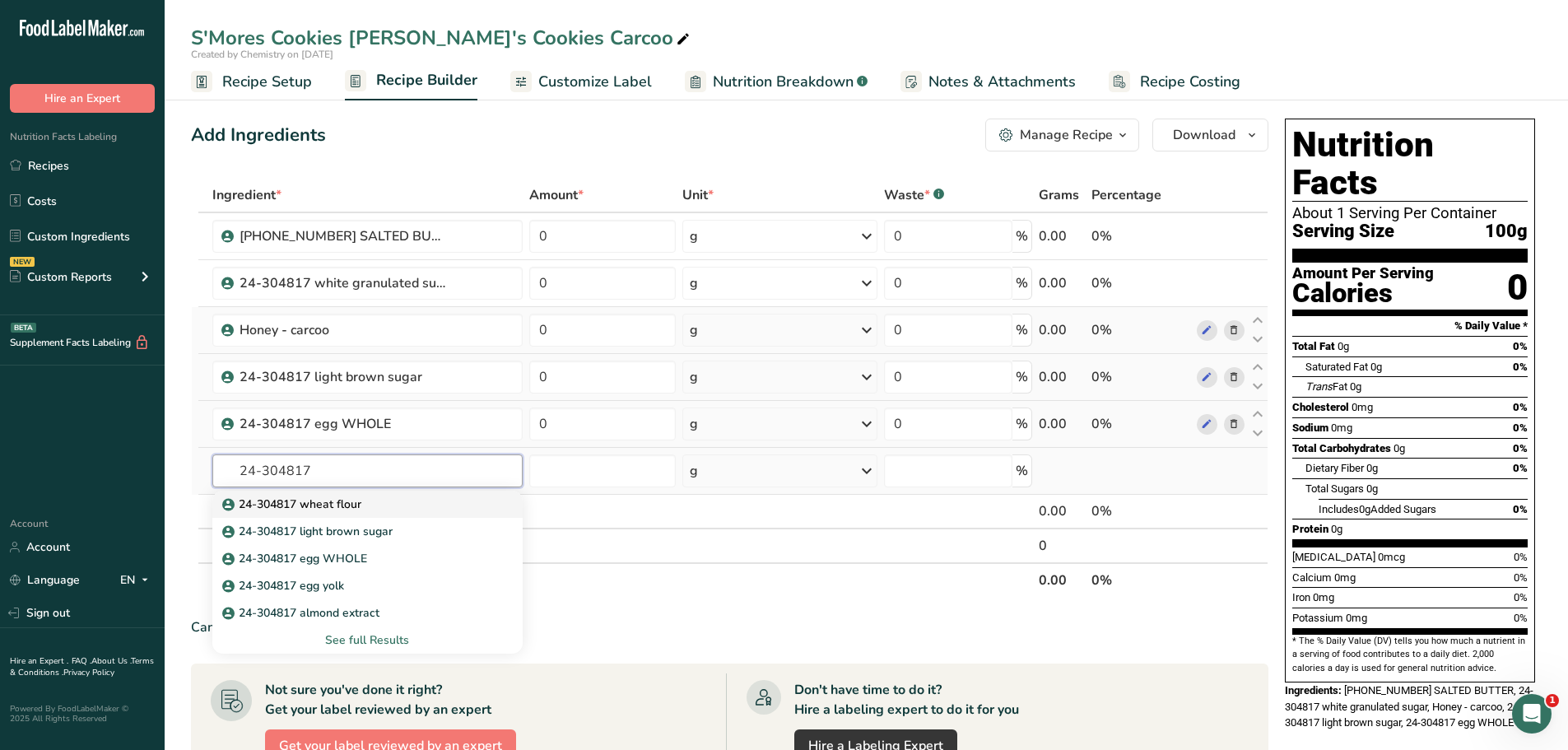
type input "24-304817"
click at [359, 511] on p "24-304817 wheat flour" at bounding box center [293, 504] width 135 height 17
type input "24-304817 wheat flour"
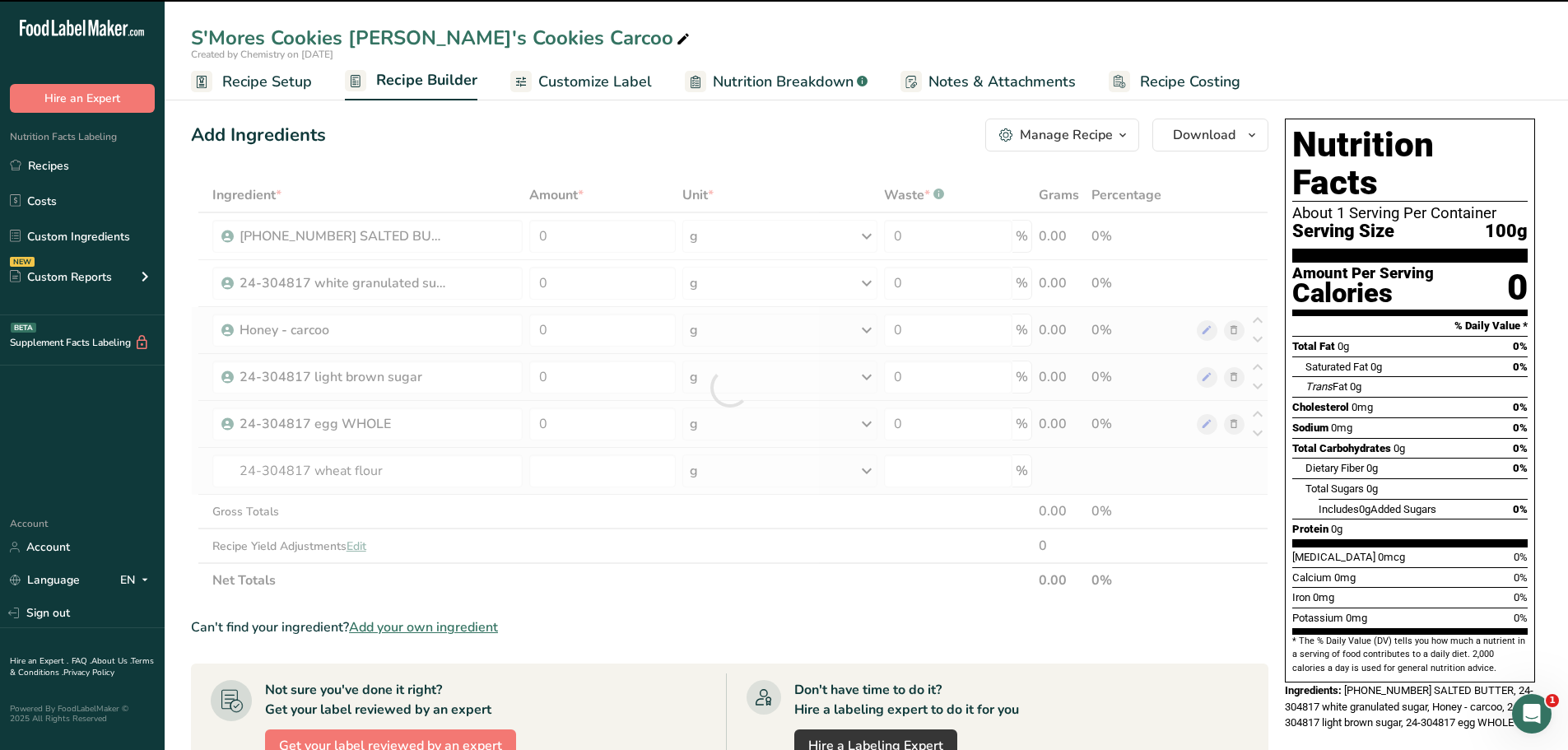
type input "0"
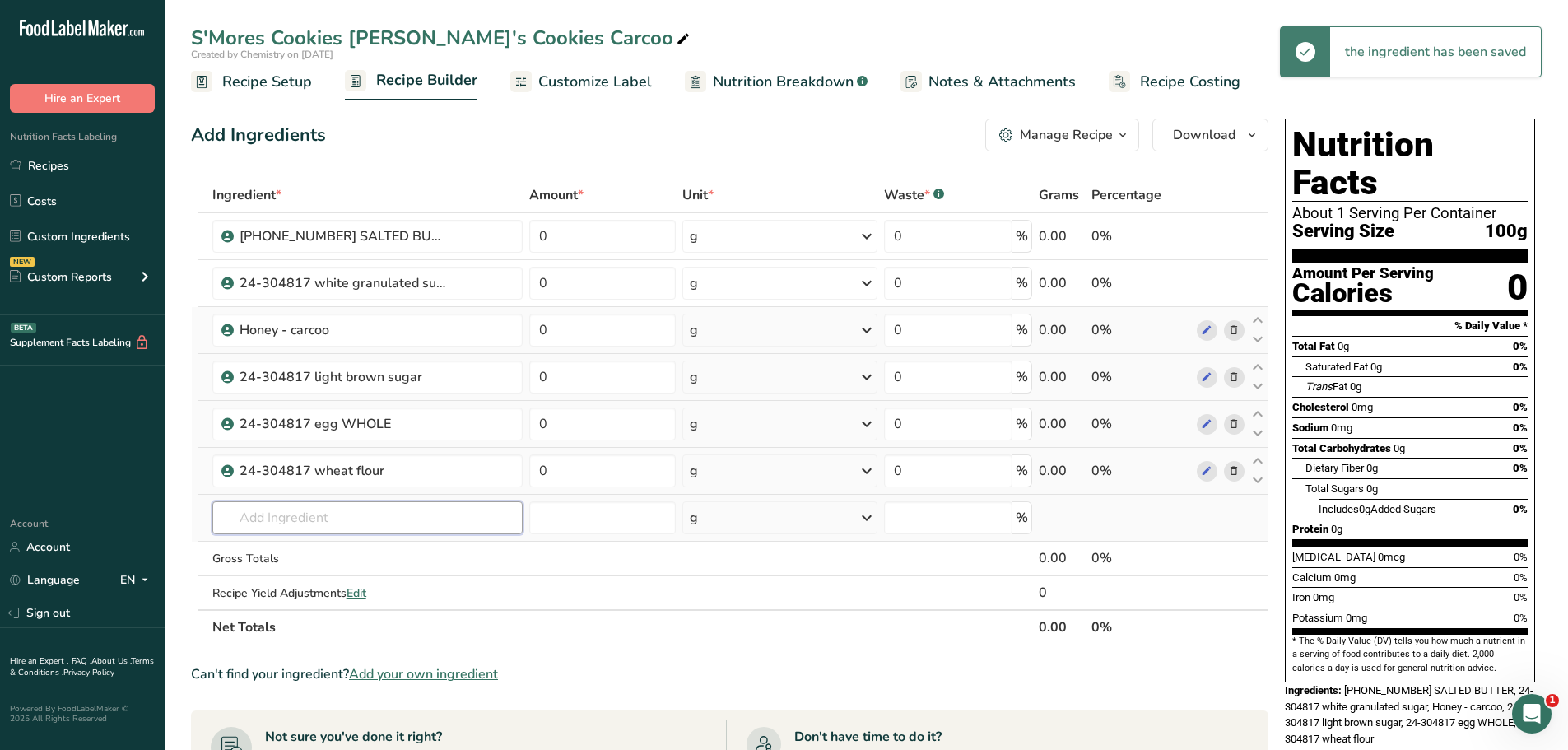
click at [366, 516] on input "text" at bounding box center [368, 518] width 310 height 33
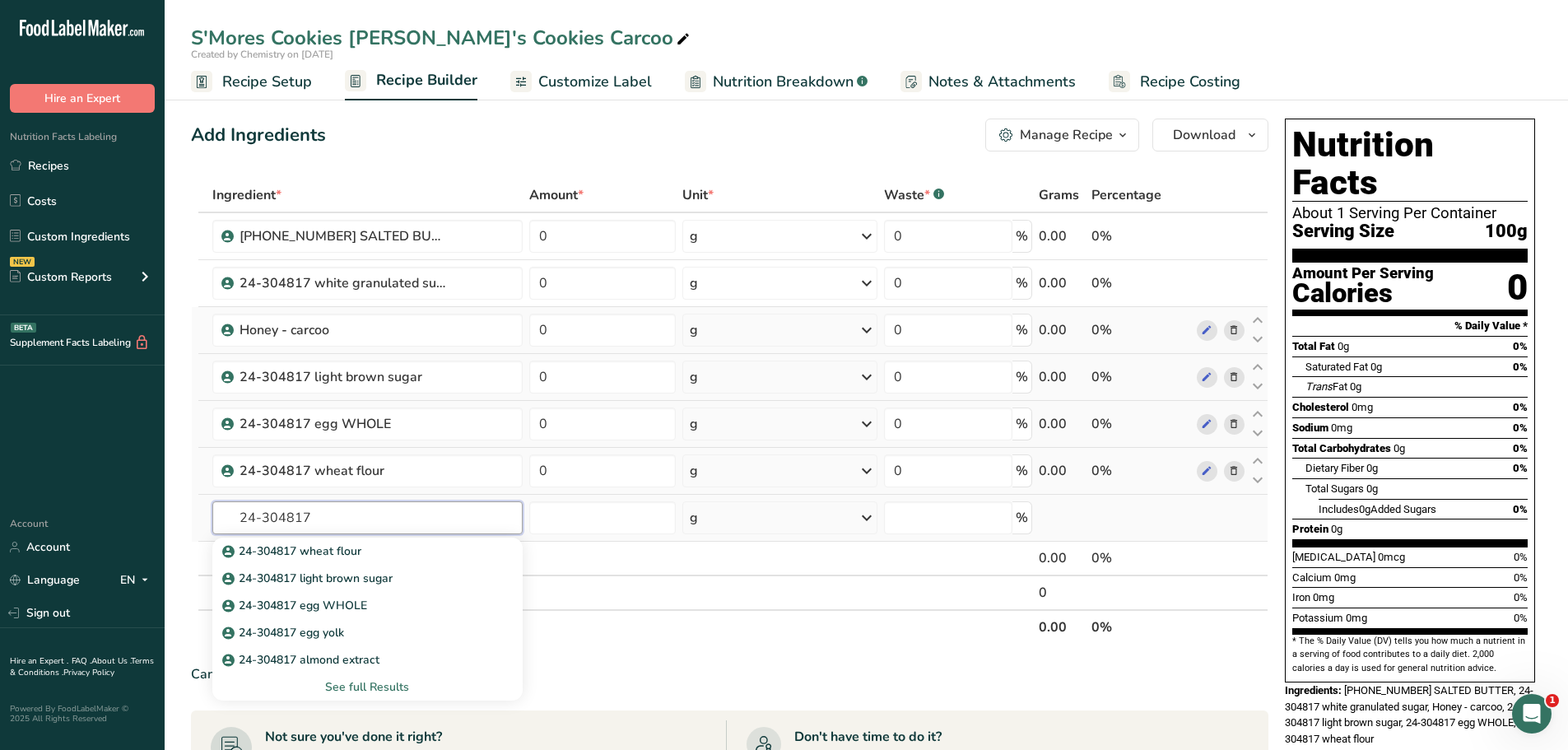
type input "24-304817"
click at [388, 686] on div "See full Results" at bounding box center [368, 687] width 284 height 17
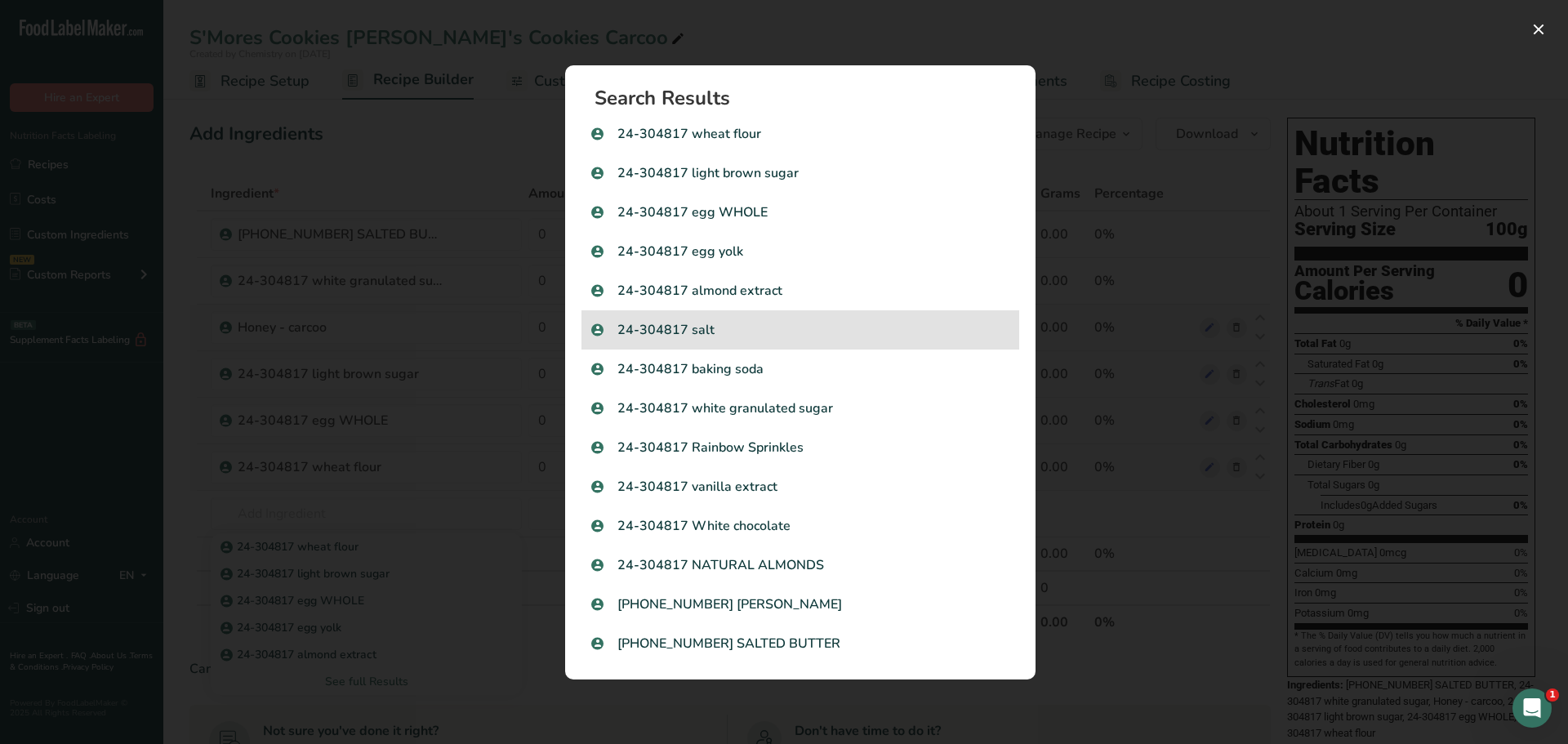
click at [731, 330] on p "24-304817 salt" at bounding box center [801, 330] width 418 height 20
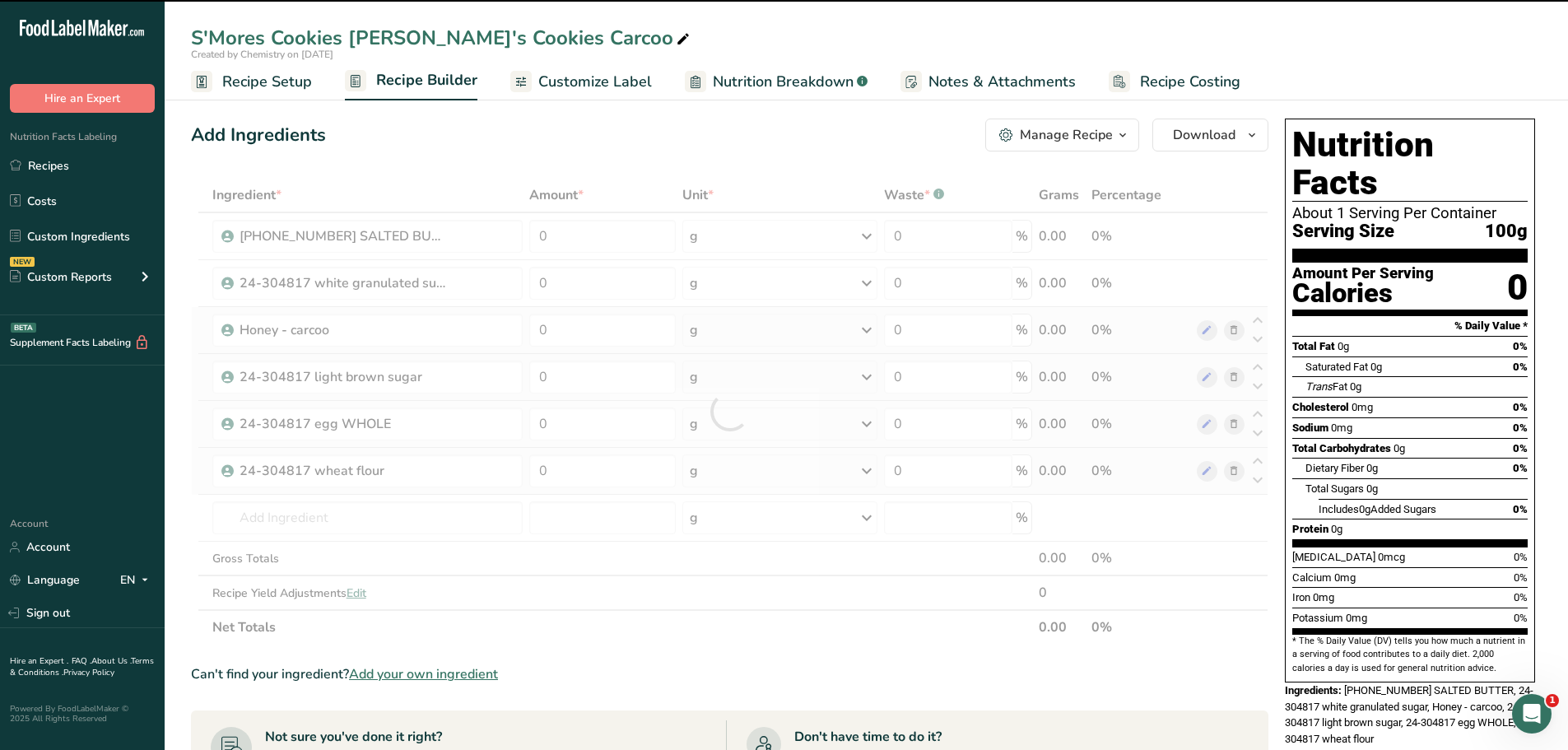
type input "0"
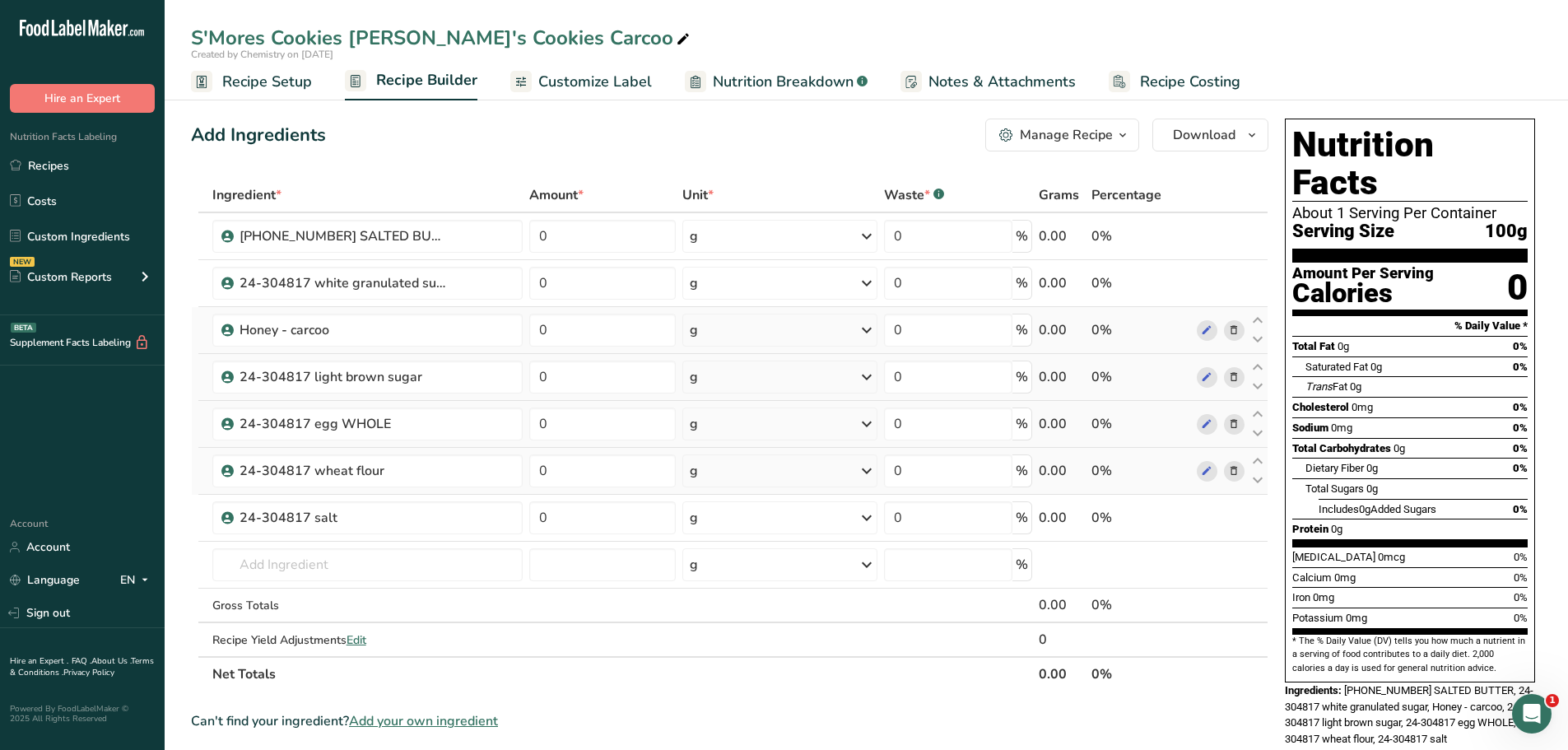
click at [455, 150] on div "Add Ingredients Manage Recipe Delete Recipe Duplicate Recipe Scale Recipe Save …" at bounding box center [730, 135] width 1078 height 33
click at [84, 164] on link "Recipes" at bounding box center [82, 165] width 165 height 31
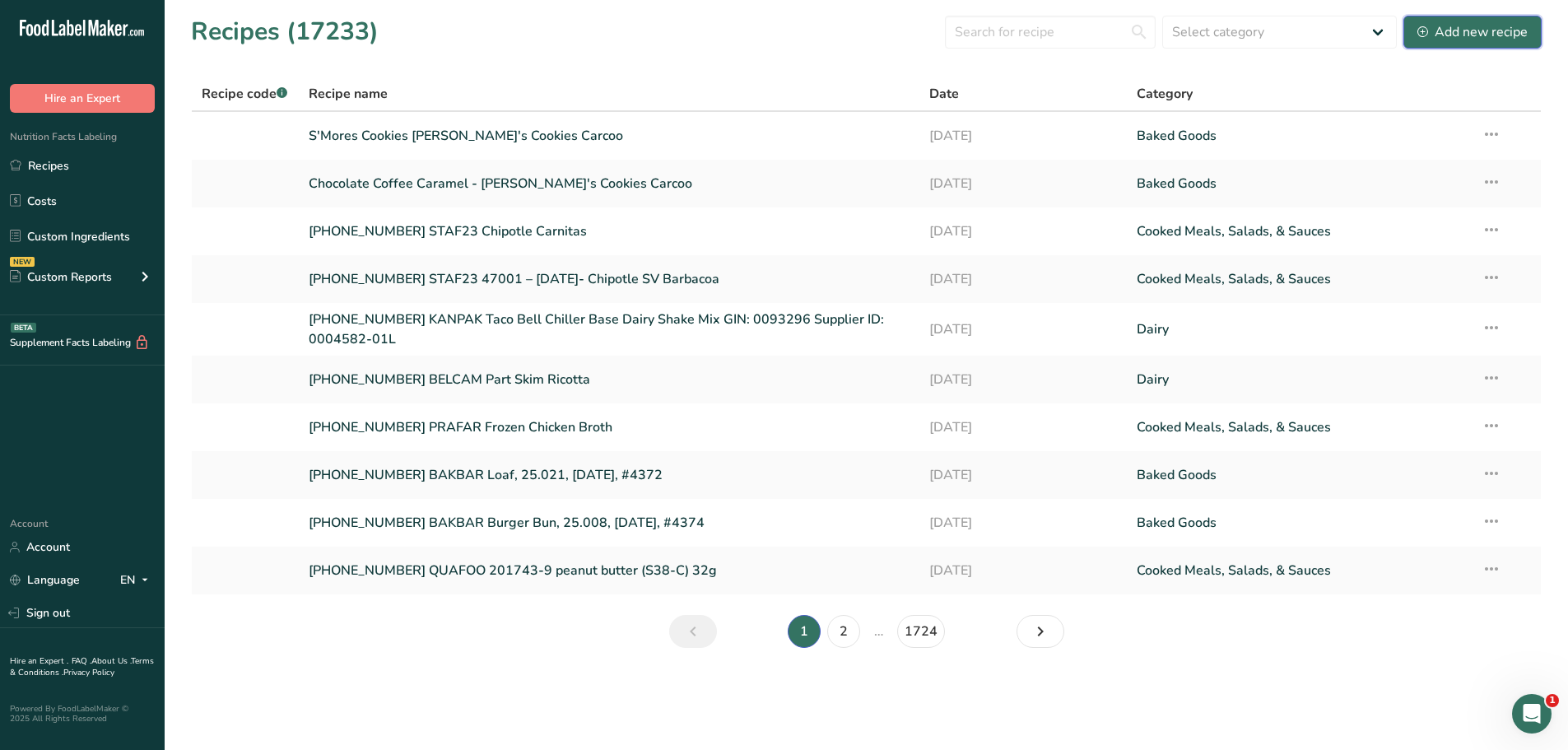
click at [1455, 25] on div "Add new recipe" at bounding box center [1472, 32] width 110 height 20
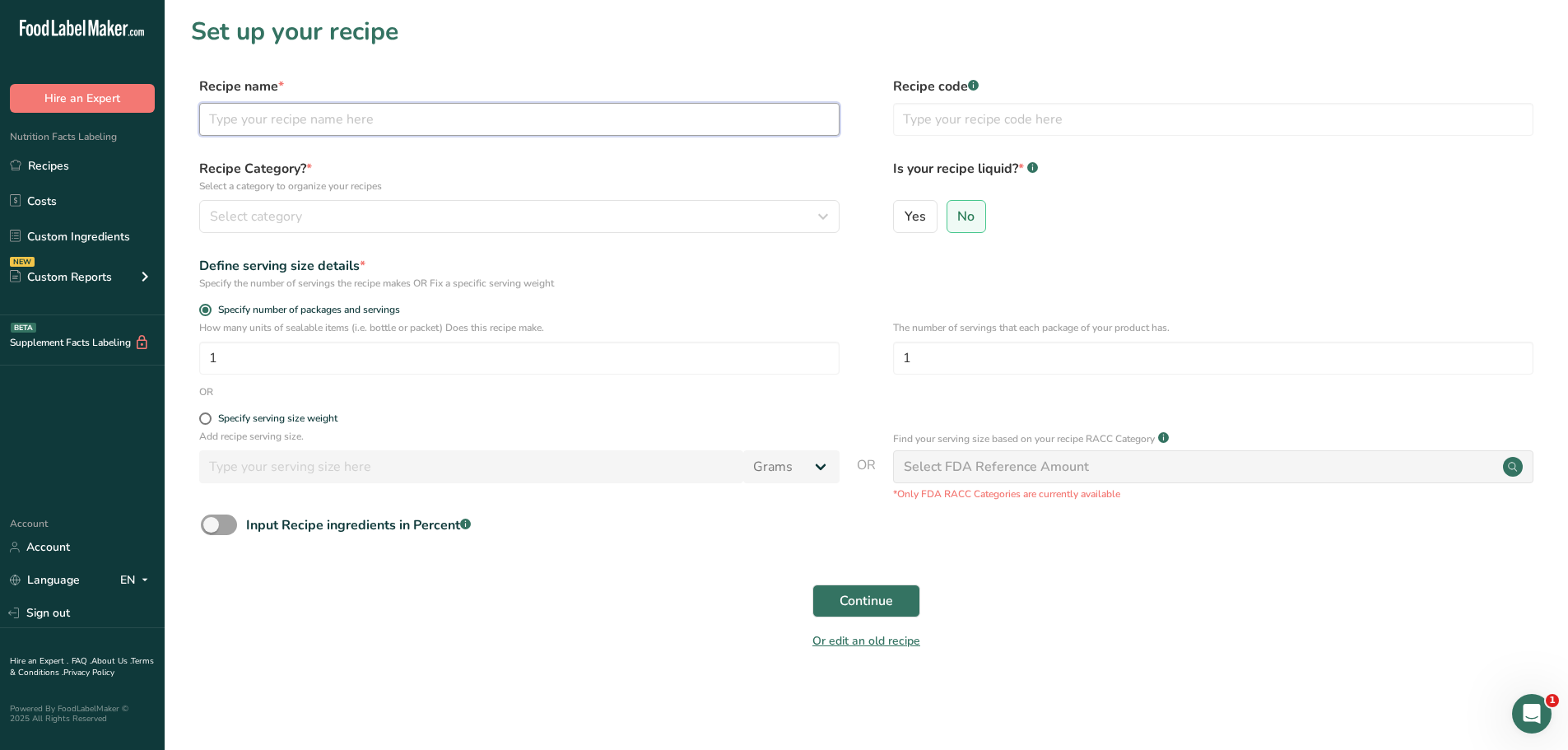
click at [381, 113] on input "text" at bounding box center [519, 119] width 641 height 33
type input "Sweet N' Salty Cookies [PERSON_NAME]'s Cookies Carcoo"
click at [212, 420] on span "Specify serving size weight" at bounding box center [275, 418] width 126 height 12
click at [210, 420] on input "Specify serving size weight" at bounding box center [204, 418] width 10 height 10
radio input "true"
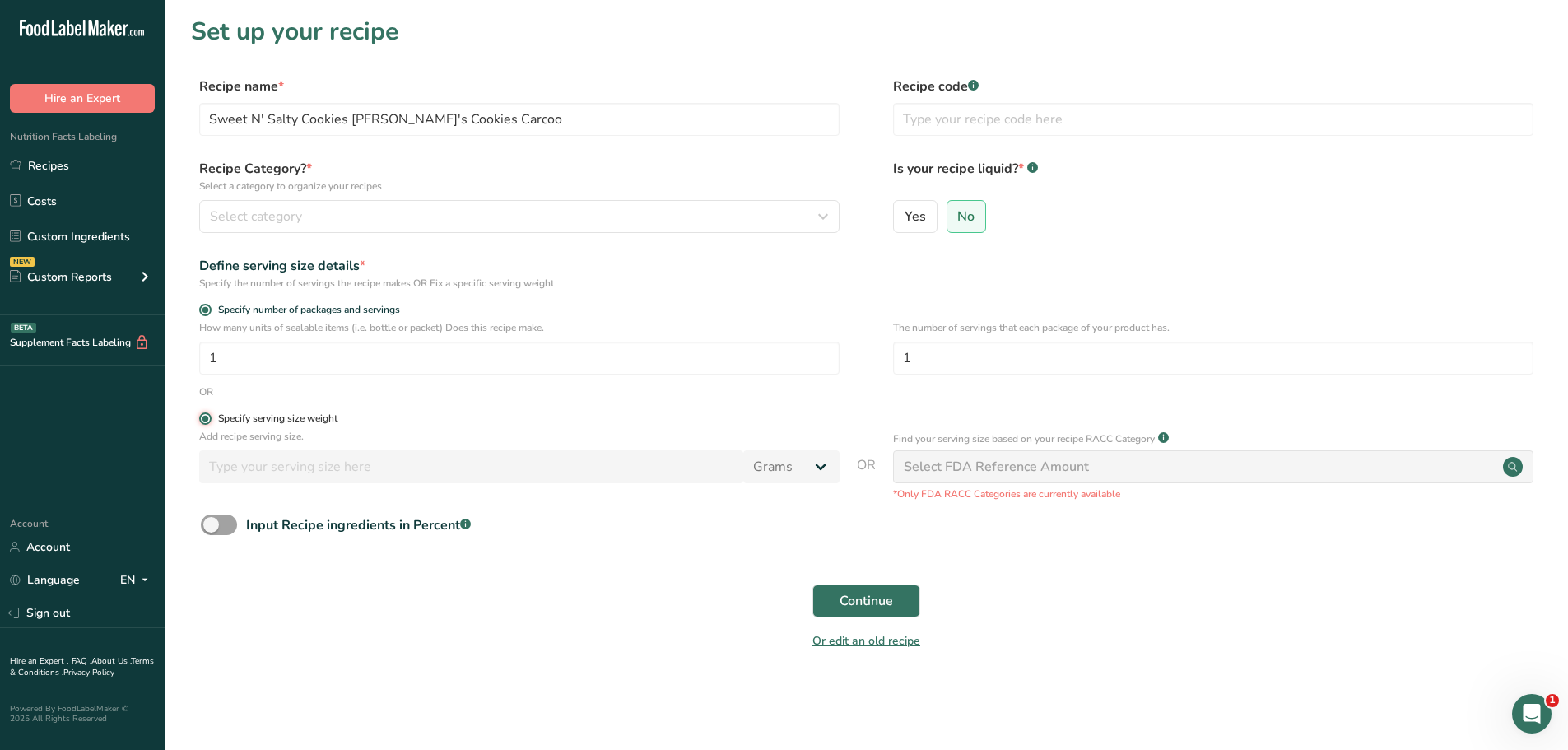
radio input "false"
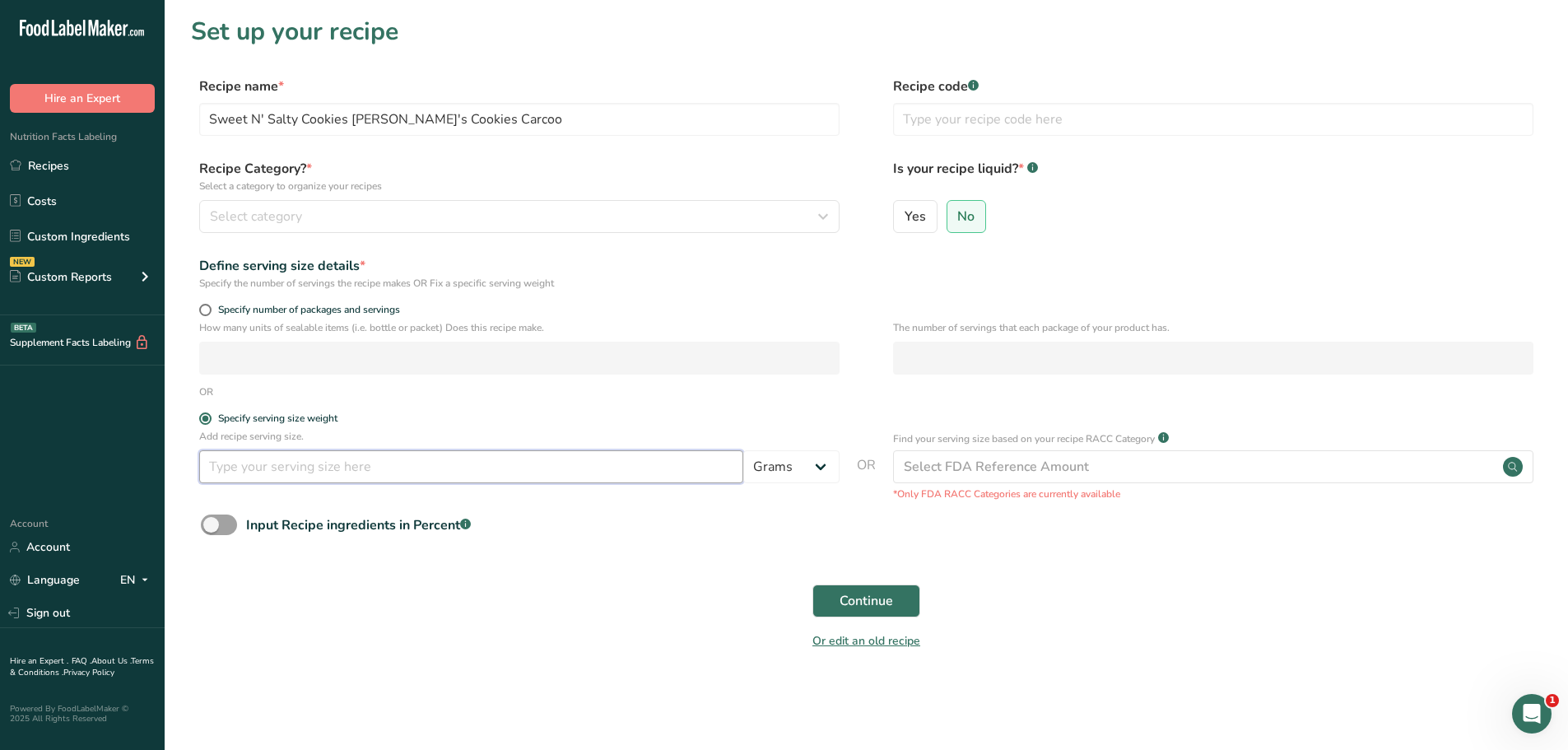
click at [245, 464] on input "number" at bounding box center [471, 467] width 544 height 33
type input "100"
click at [874, 591] on span "Continue" at bounding box center [866, 600] width 54 height 20
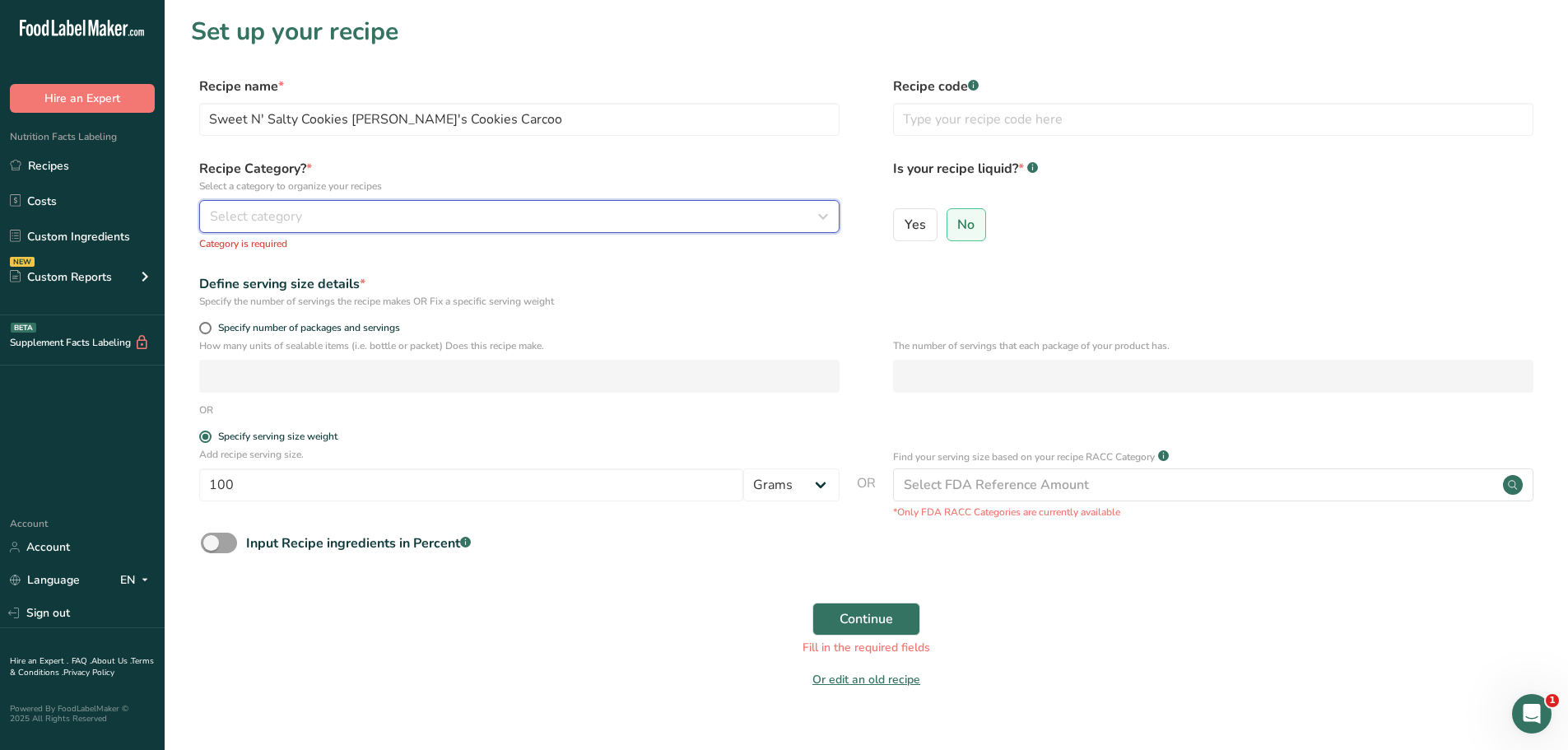
click at [427, 205] on button "Select category" at bounding box center [519, 216] width 641 height 33
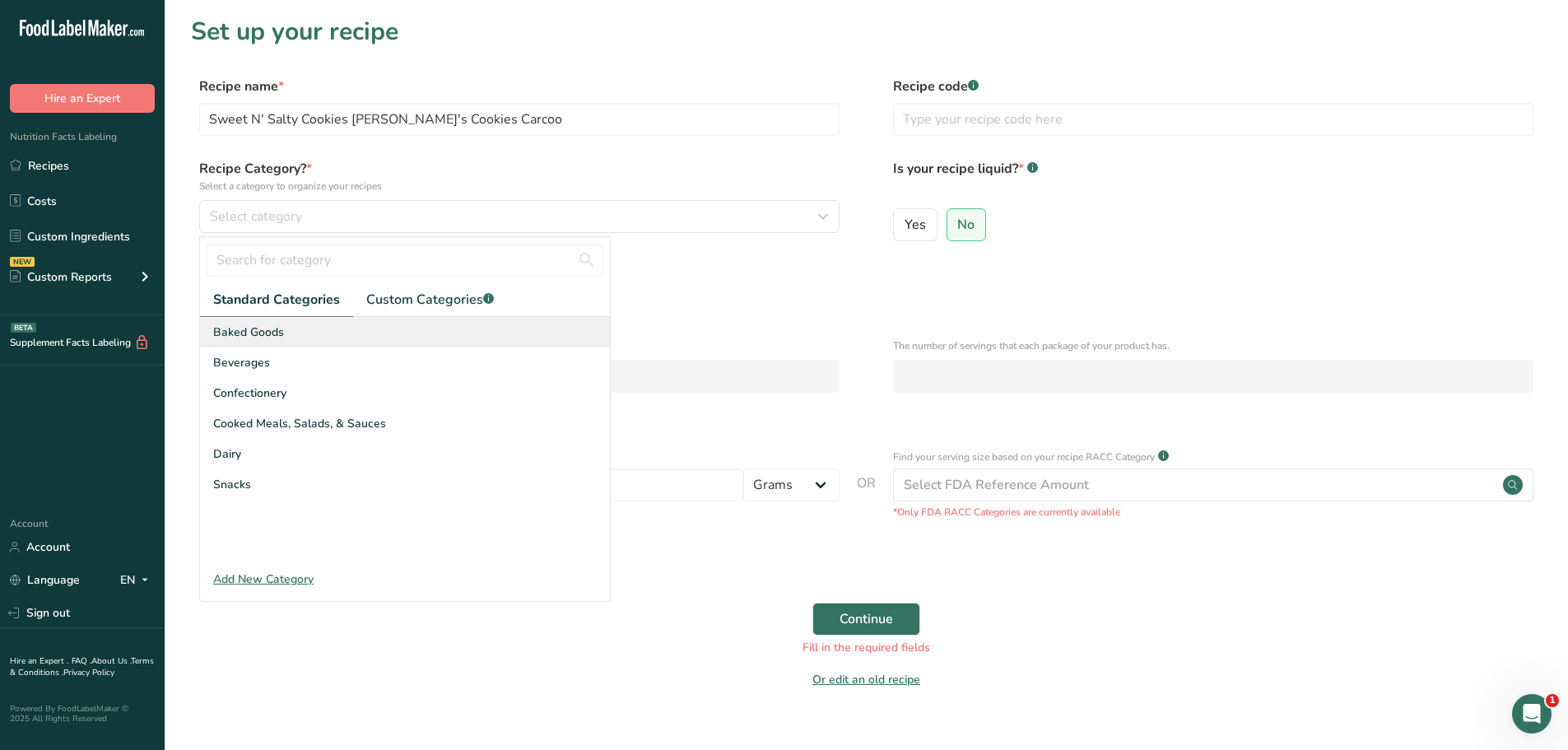
click at [328, 333] on div "Baked Goods" at bounding box center [405, 332] width 410 height 30
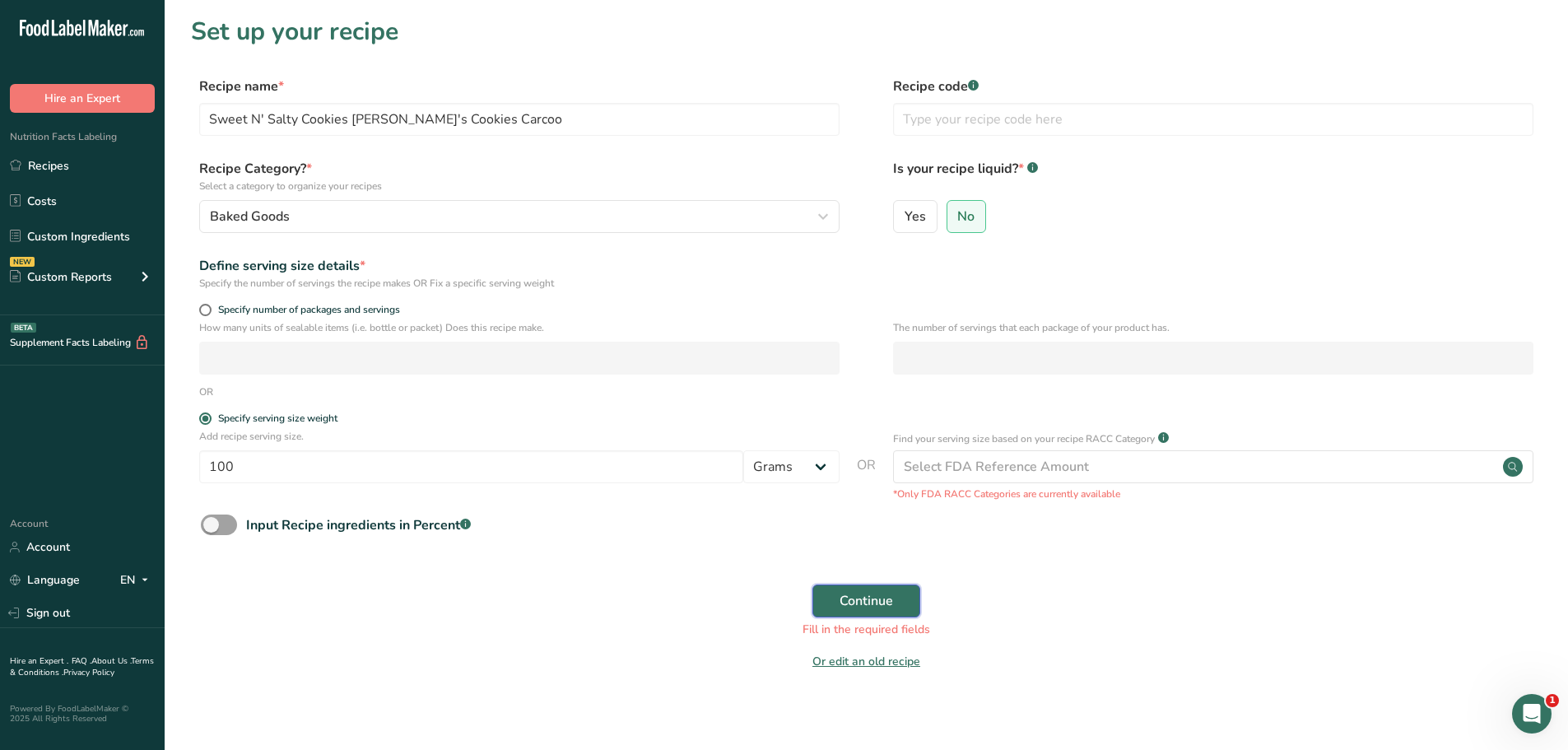
click at [860, 608] on span "Continue" at bounding box center [866, 600] width 54 height 20
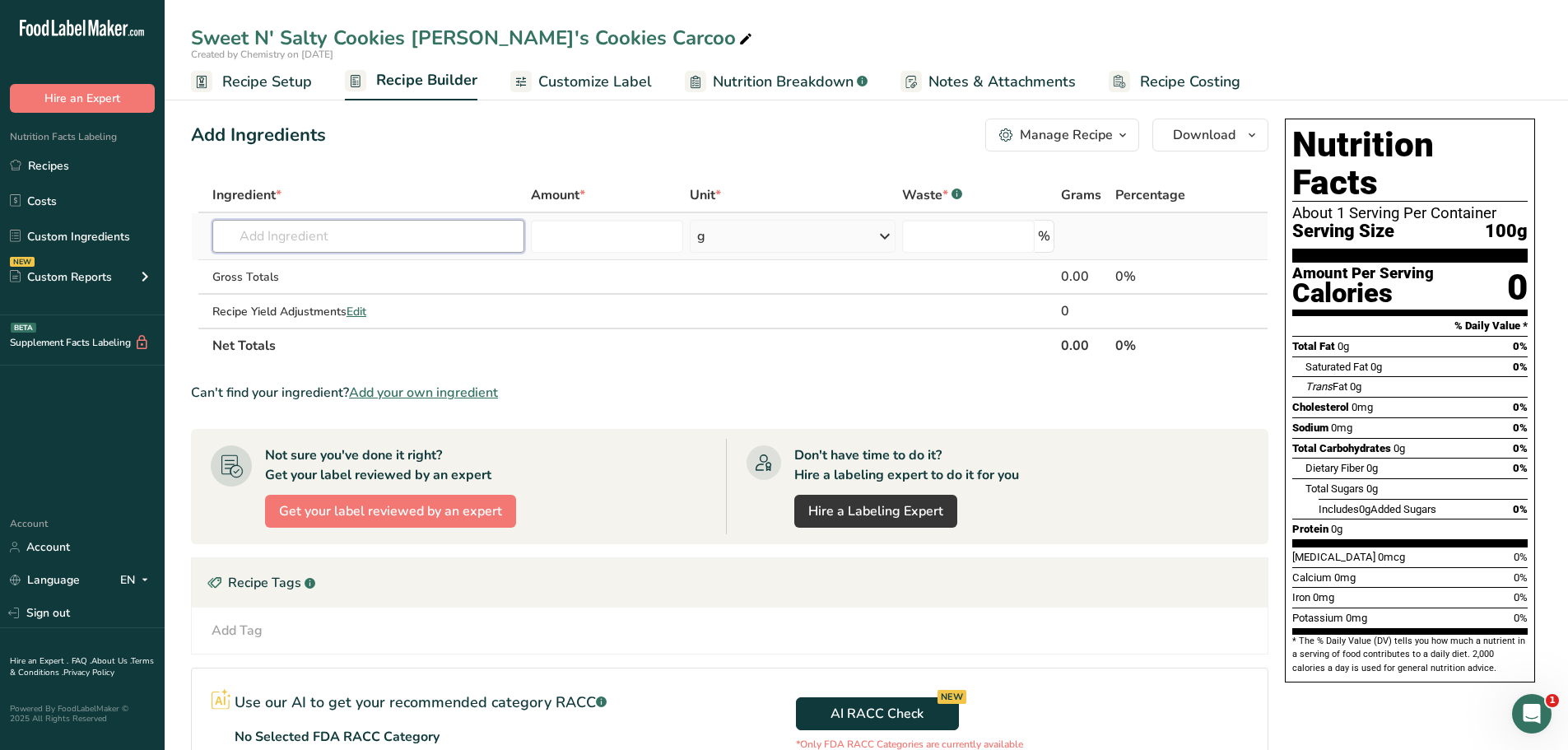
click at [273, 229] on input "text" at bounding box center [369, 236] width 312 height 33
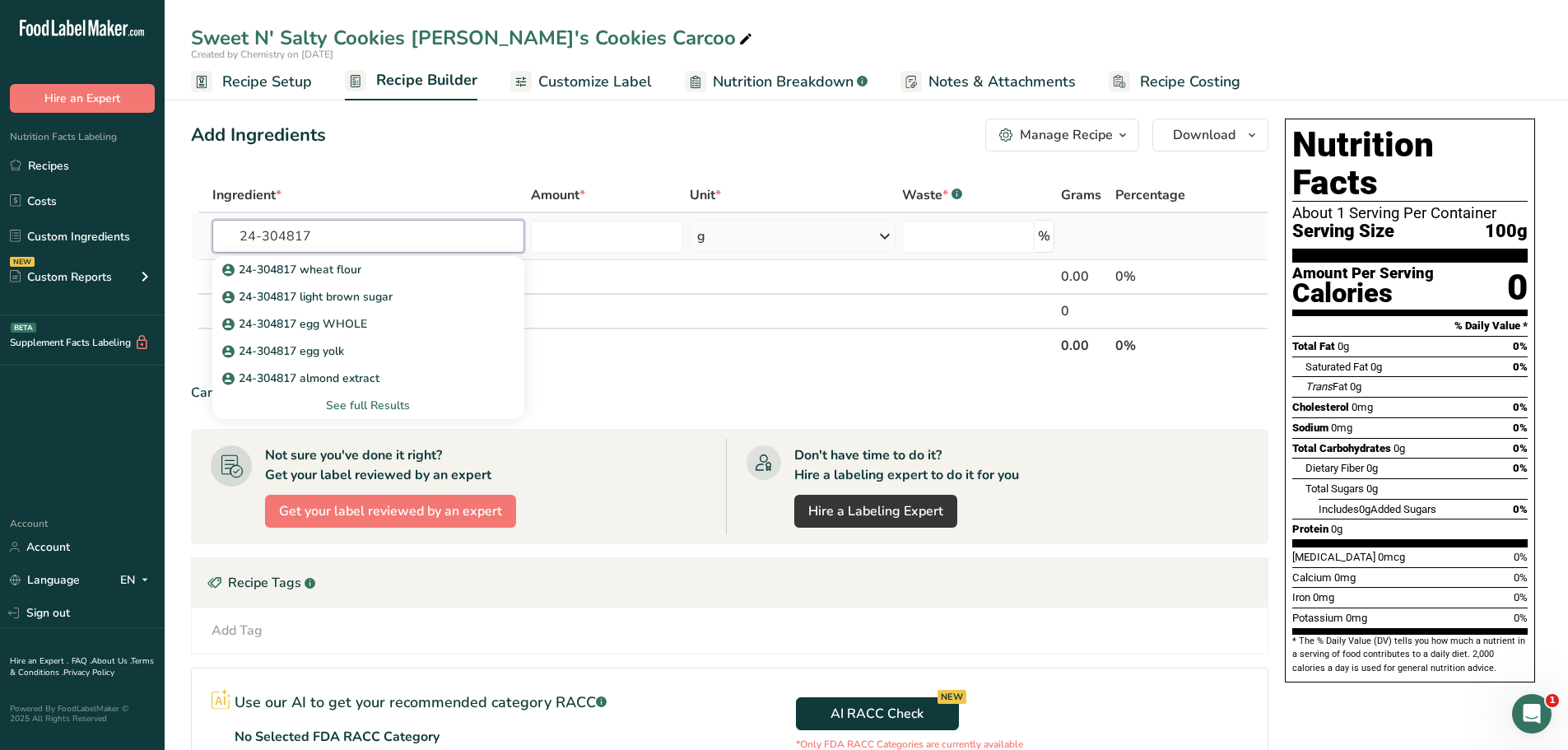
type input "24-304817"
click at [388, 407] on div "See full Results" at bounding box center [369, 406] width 286 height 17
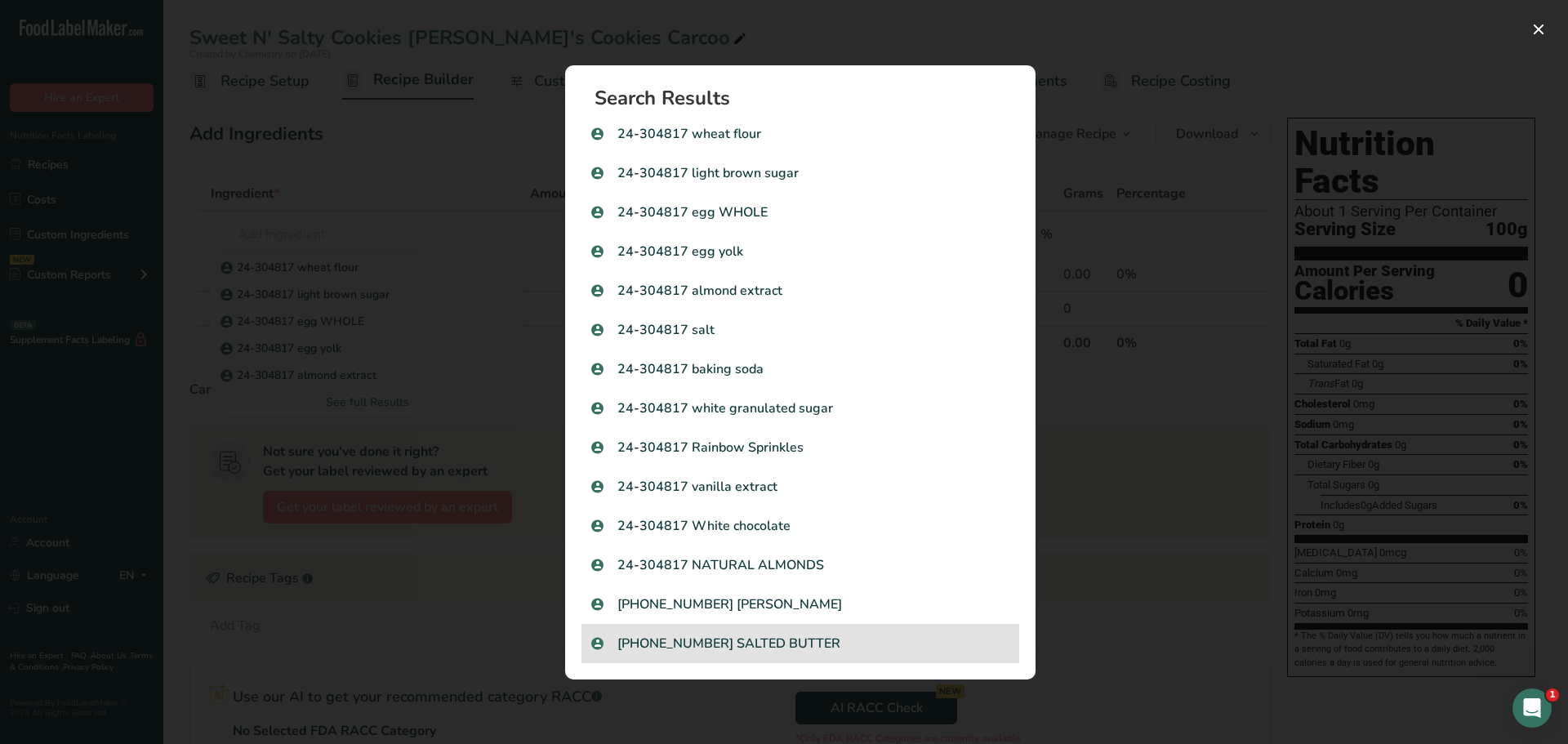
click at [821, 648] on p "[PHONE_NUMBER] SALTED BUTTER" at bounding box center [801, 643] width 418 height 20
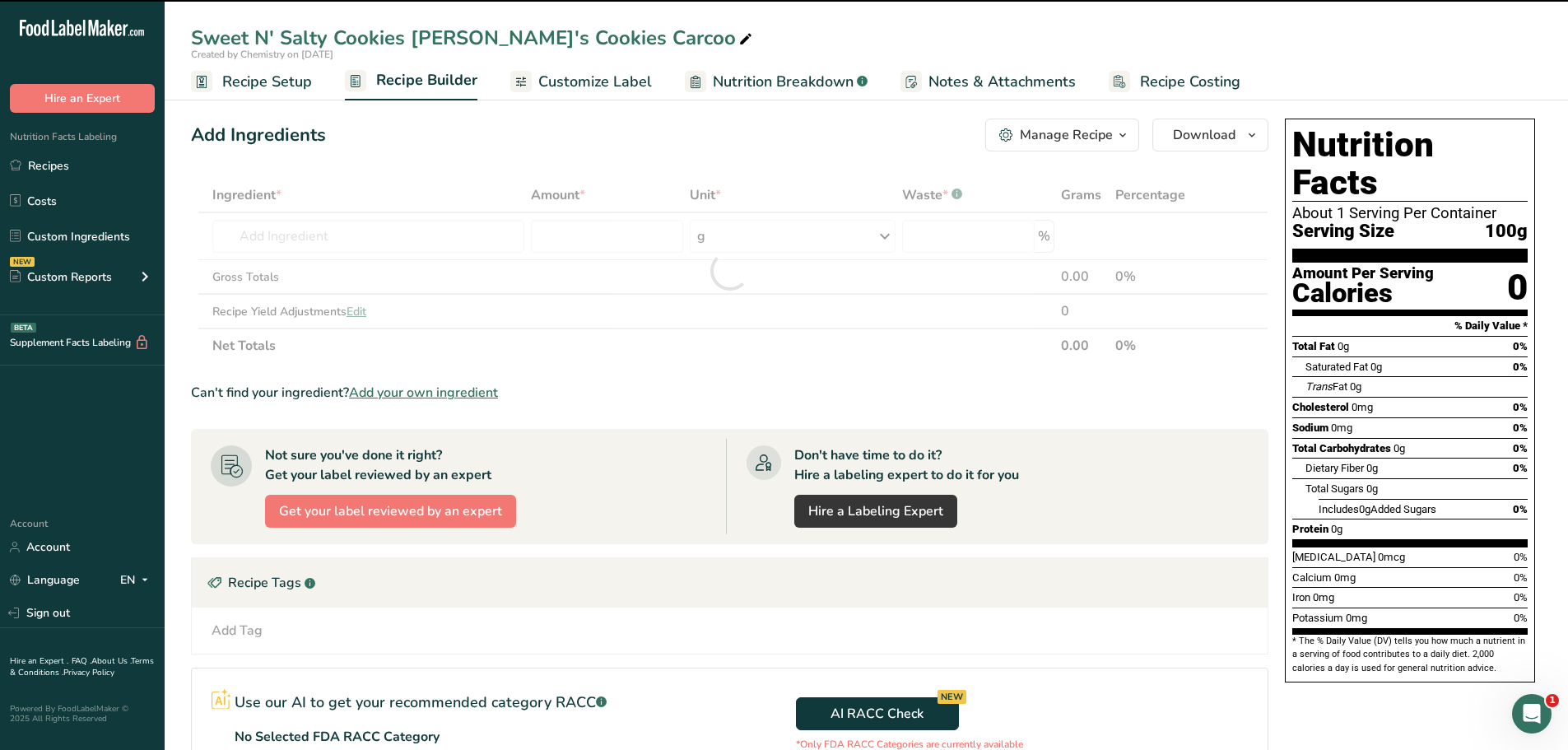
type input "0"
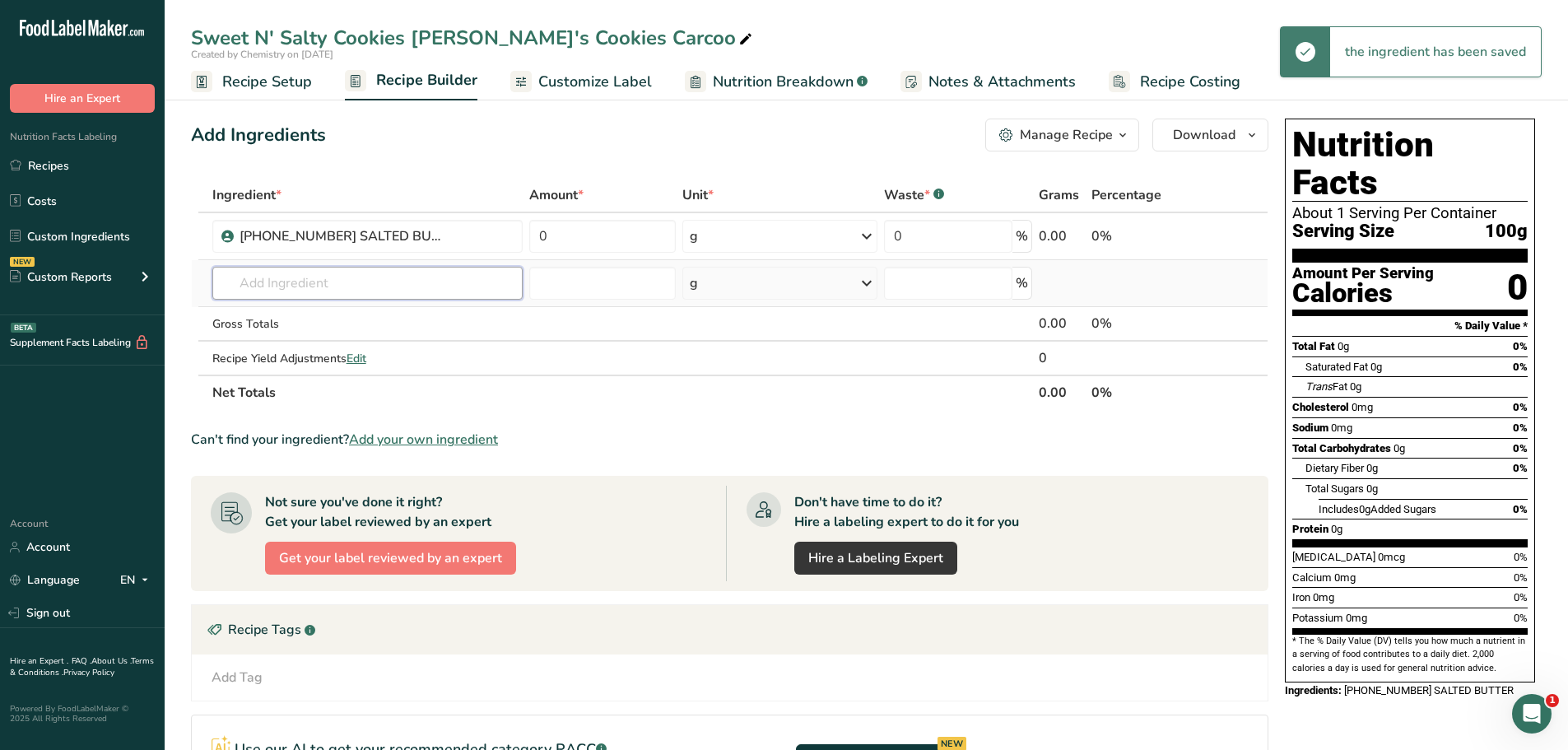
click at [422, 293] on input "text" at bounding box center [368, 283] width 310 height 33
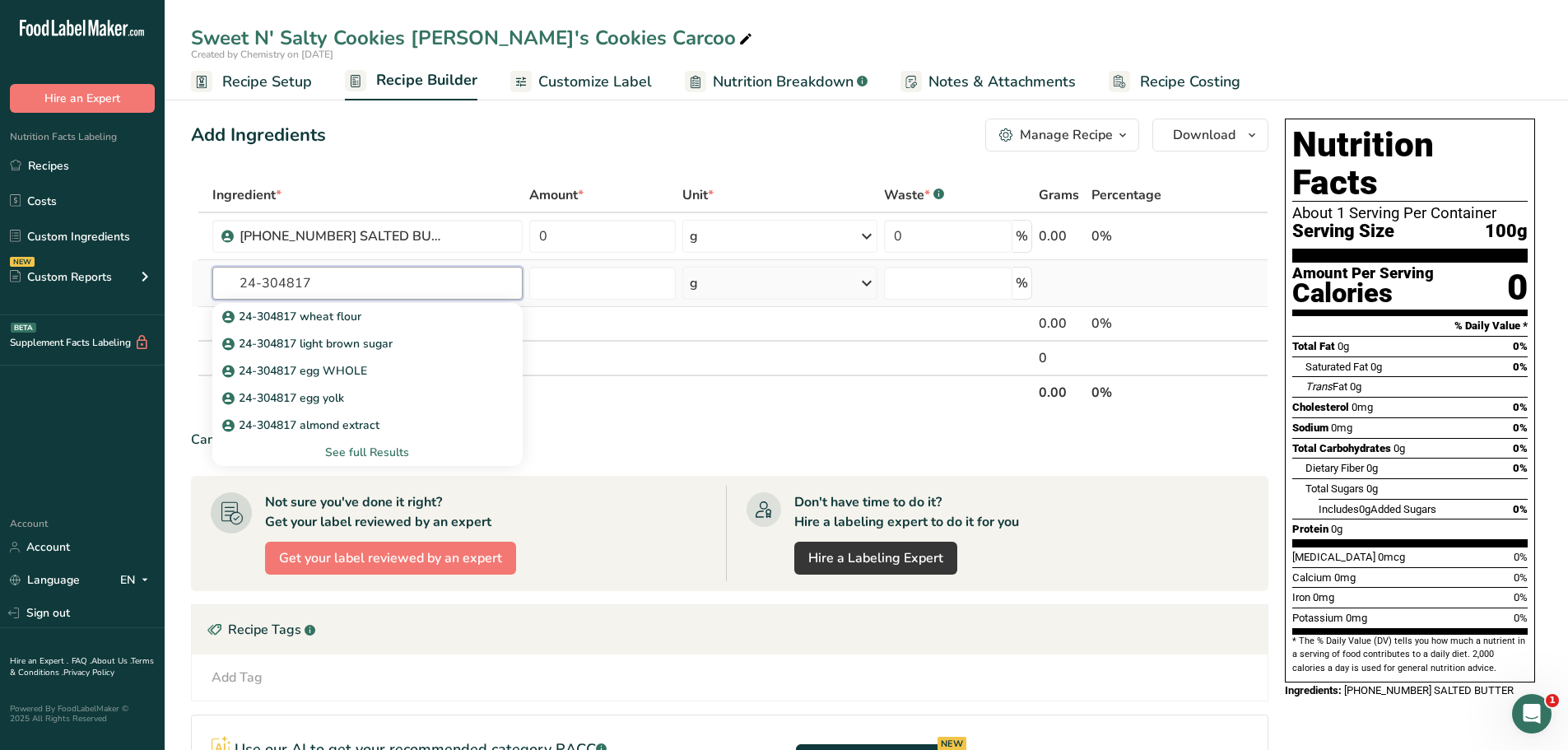
type input "24-304817"
click at [374, 454] on div "See full Results" at bounding box center [368, 453] width 284 height 17
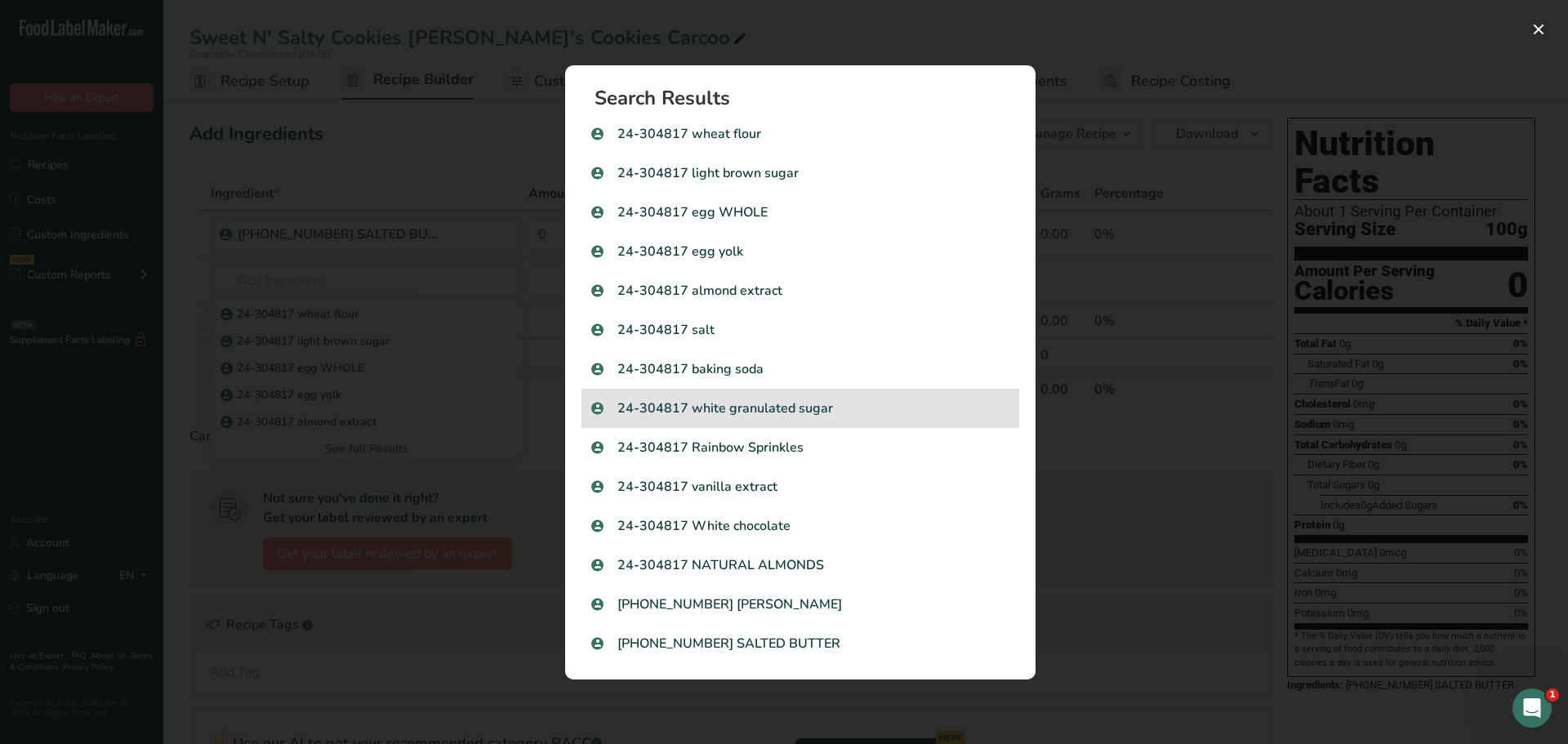
click at [807, 405] on p "24-304817 white granulated sugar" at bounding box center [801, 408] width 418 height 20
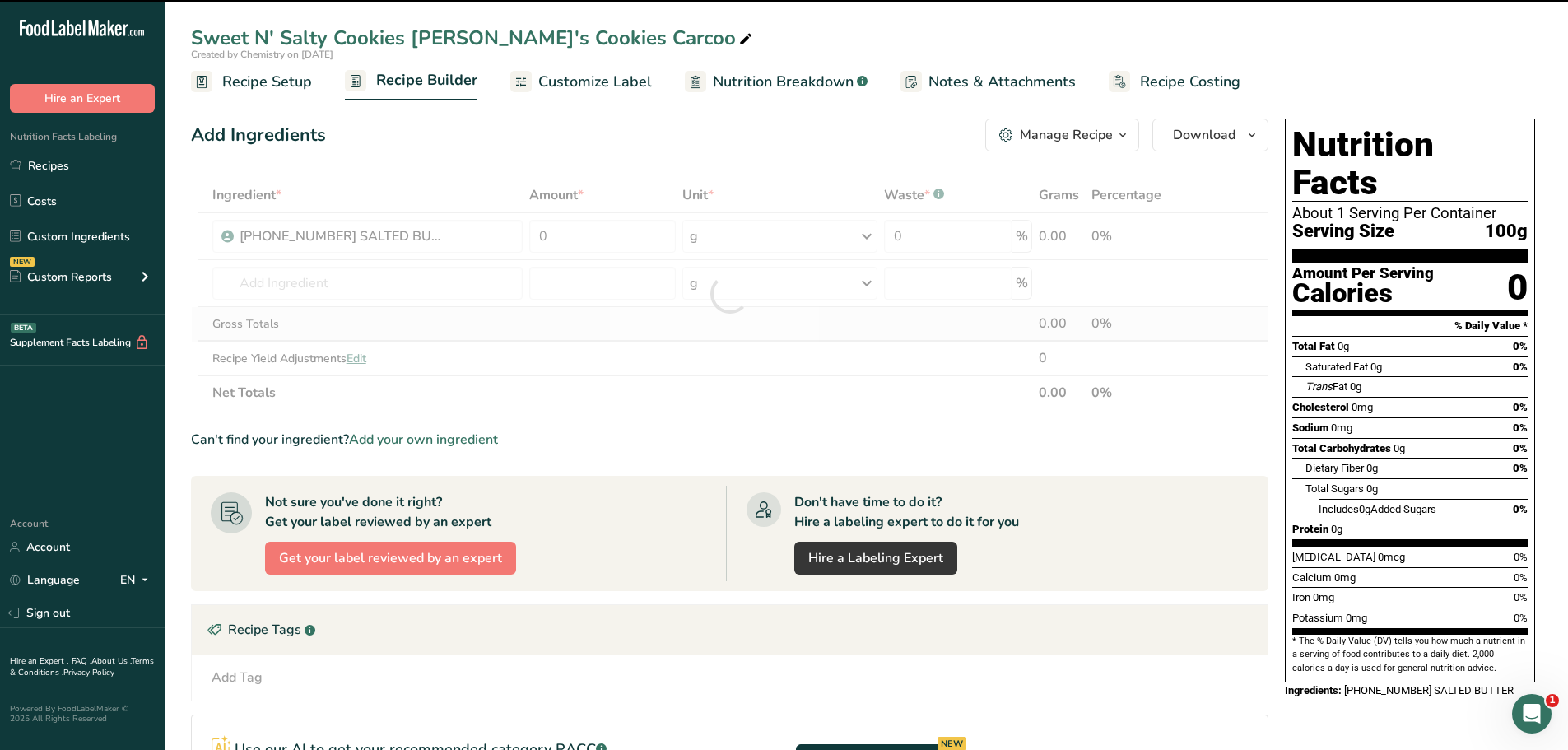
type input "0"
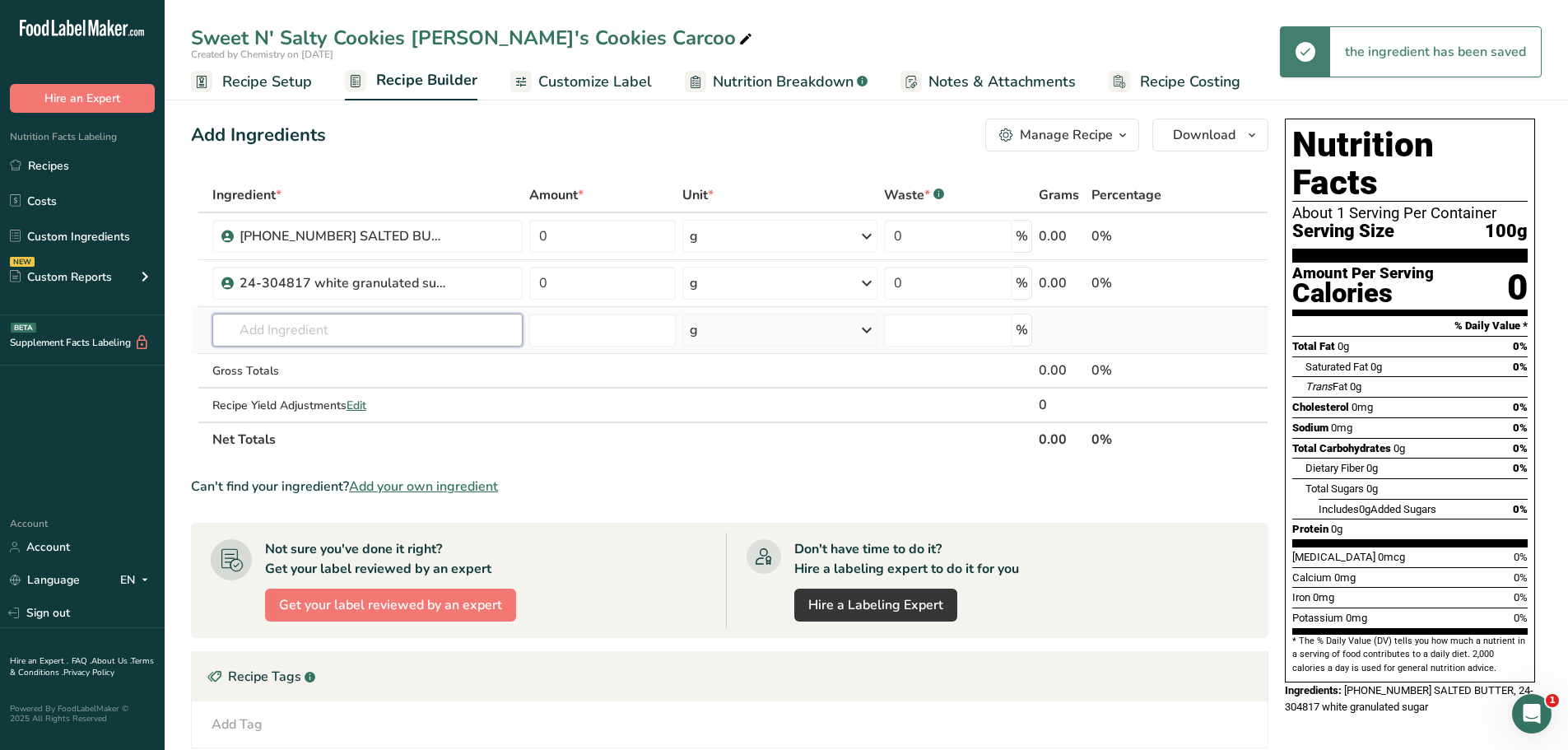
click at [363, 327] on input "text" at bounding box center [368, 329] width 310 height 33
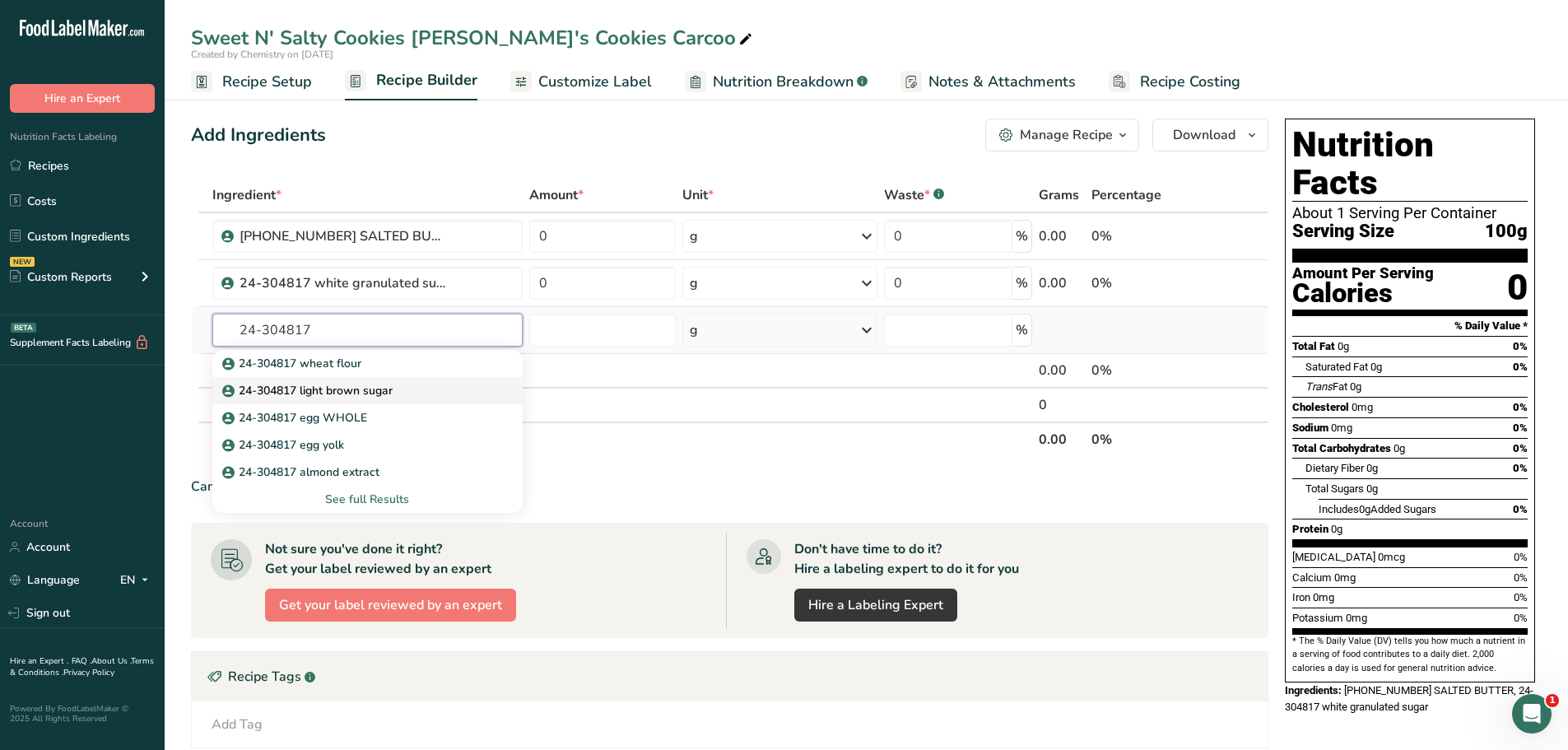
type input "24-304817"
click at [385, 388] on p "24-304817 light brown sugar" at bounding box center [309, 391] width 167 height 17
type input "24-304817 light brown sugar"
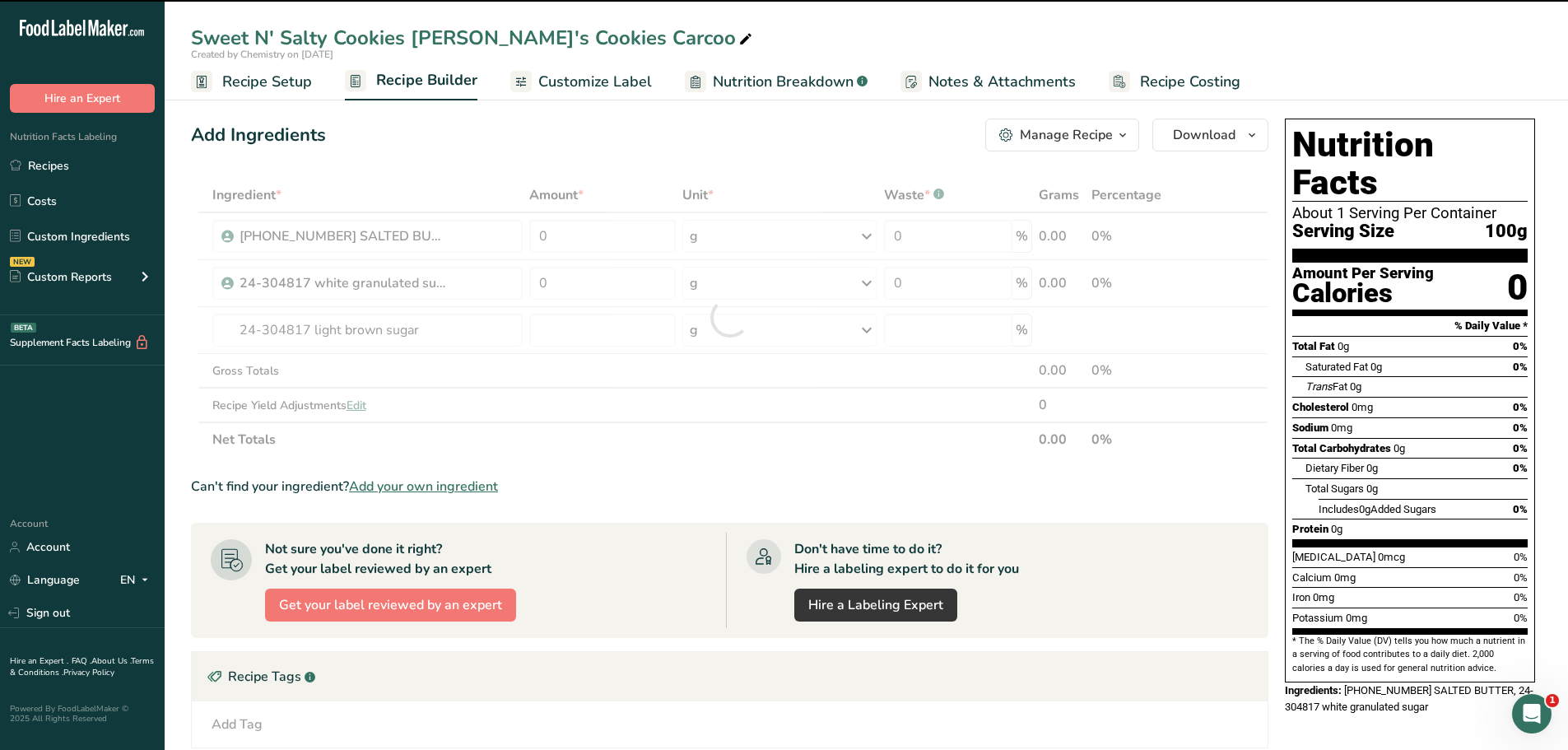
type input "0"
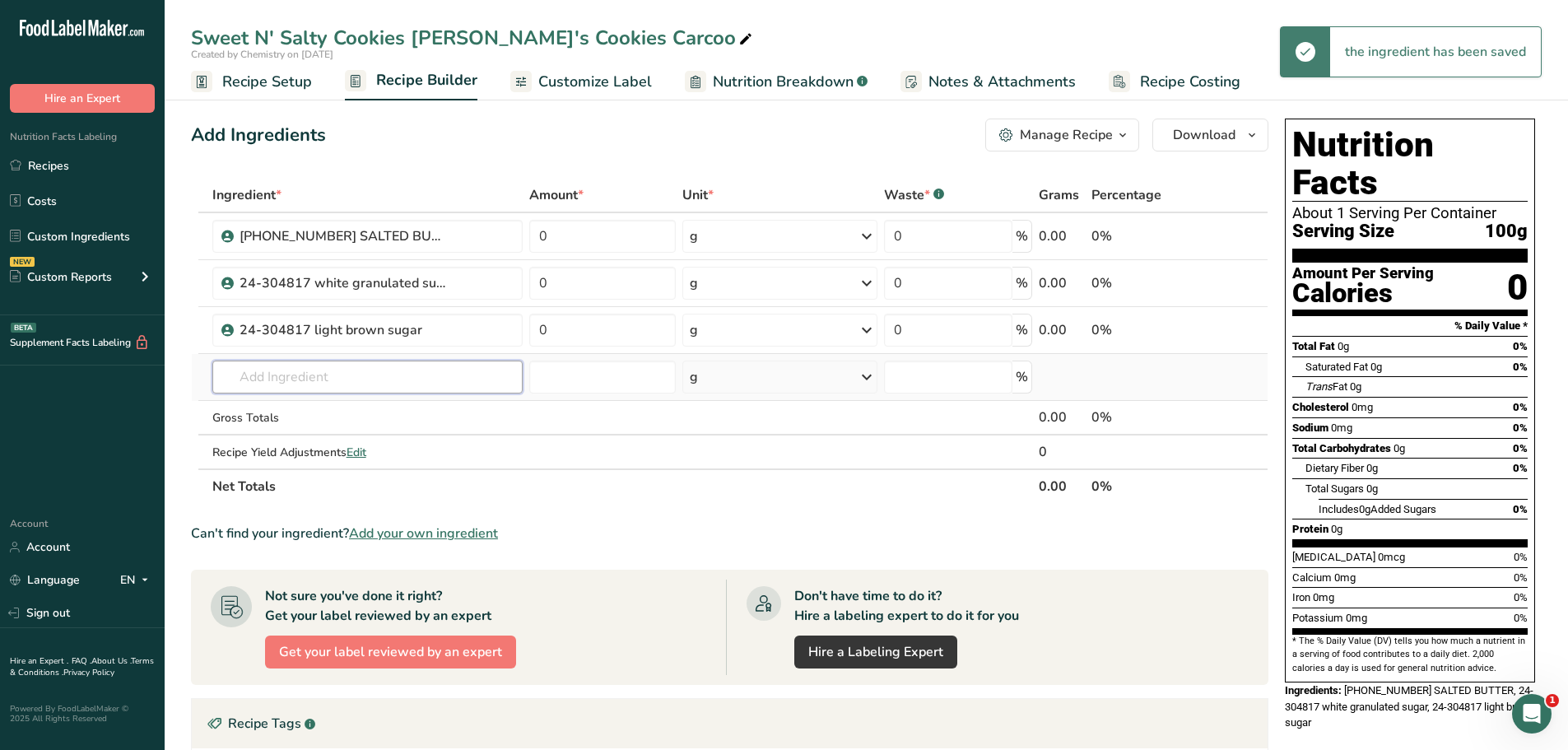
click at [393, 377] on input "text" at bounding box center [368, 376] width 310 height 33
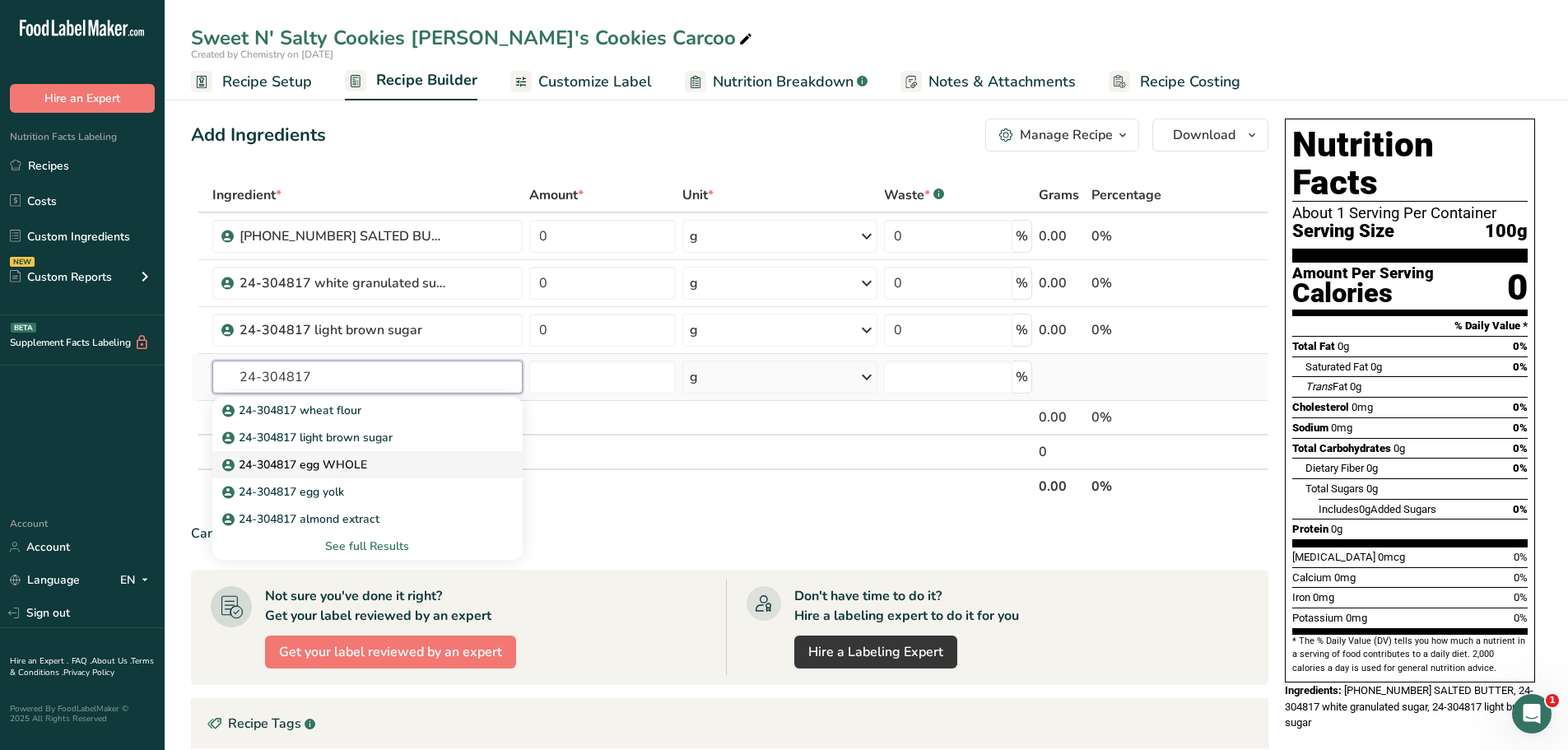
type input "24-304817"
click at [381, 471] on div "24-304817 egg WHOLE" at bounding box center [355, 465] width 258 height 17
type input "24-304817 egg WHOLE"
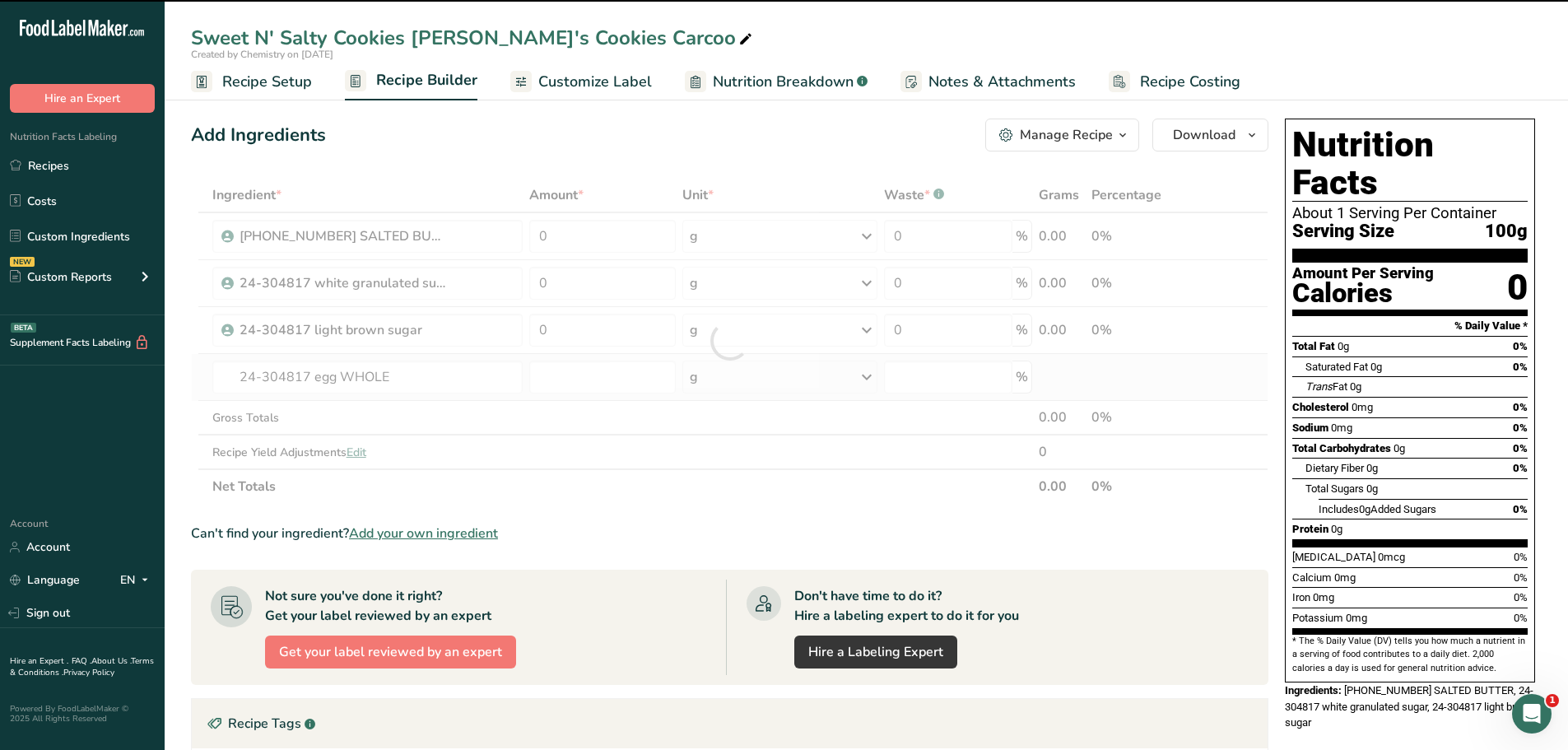
type input "0"
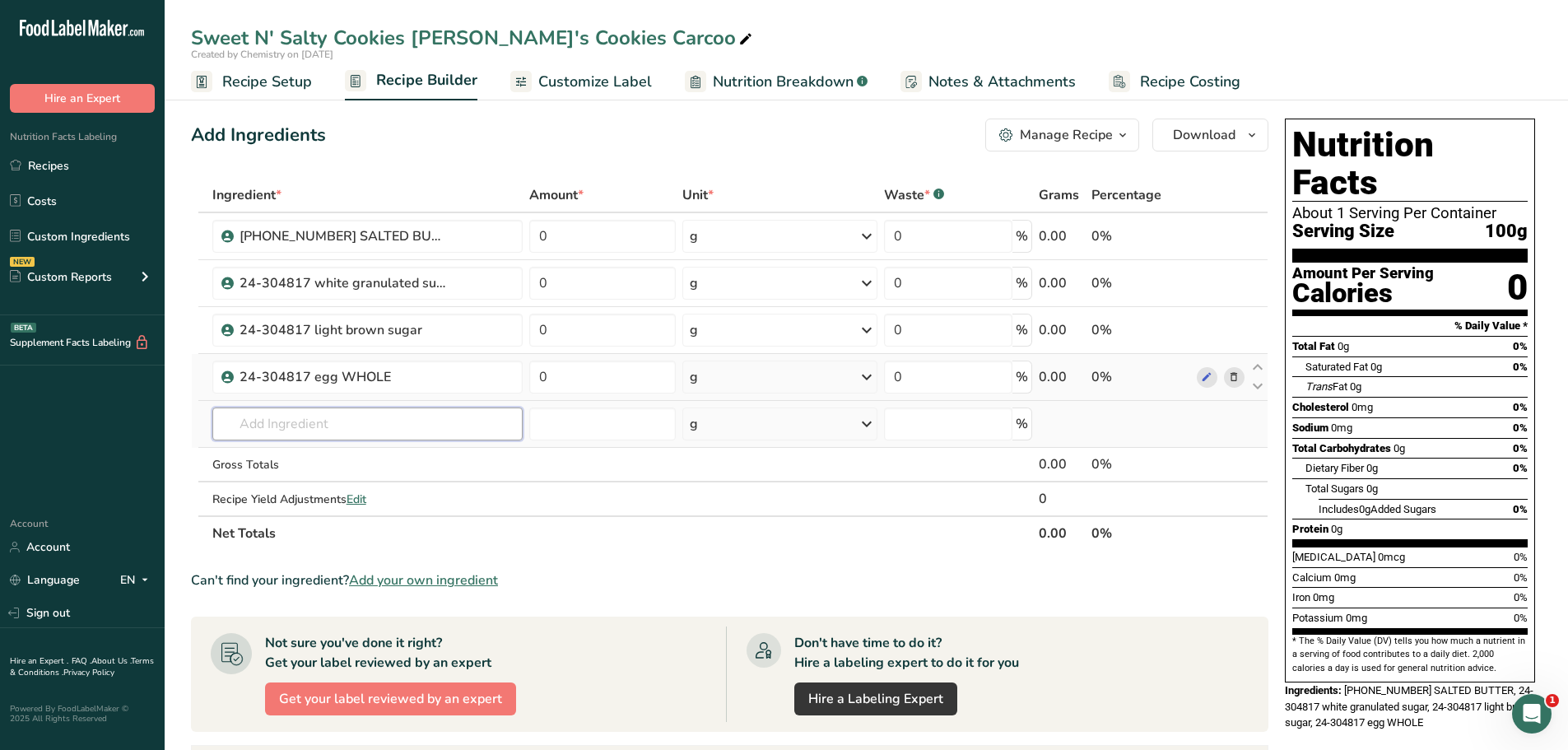
click at [368, 428] on input "text" at bounding box center [368, 423] width 310 height 33
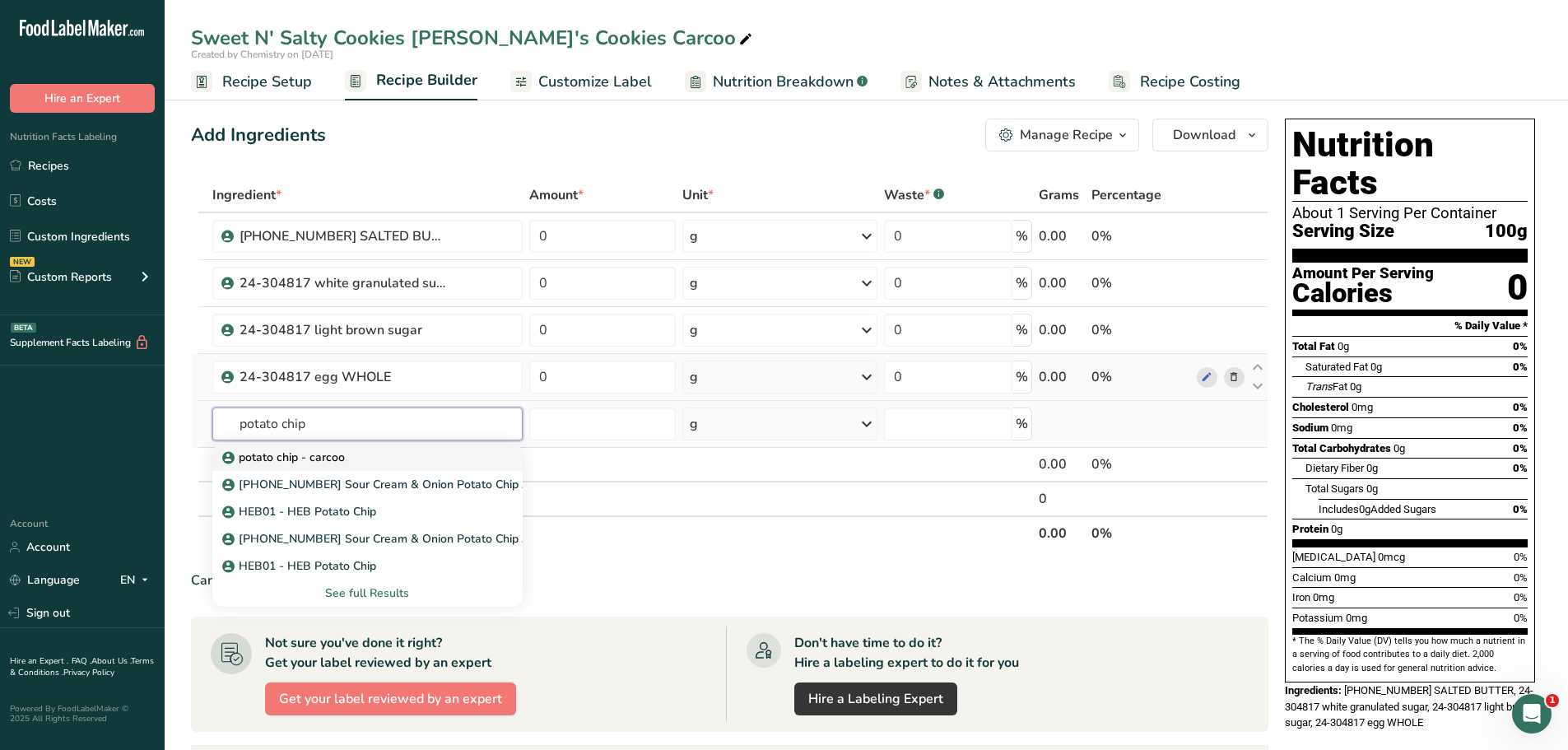
type input "potato chip"
click at [380, 462] on div "potato chip - carcoo" at bounding box center [355, 457] width 258 height 17
type input "potato chip - carcoo"
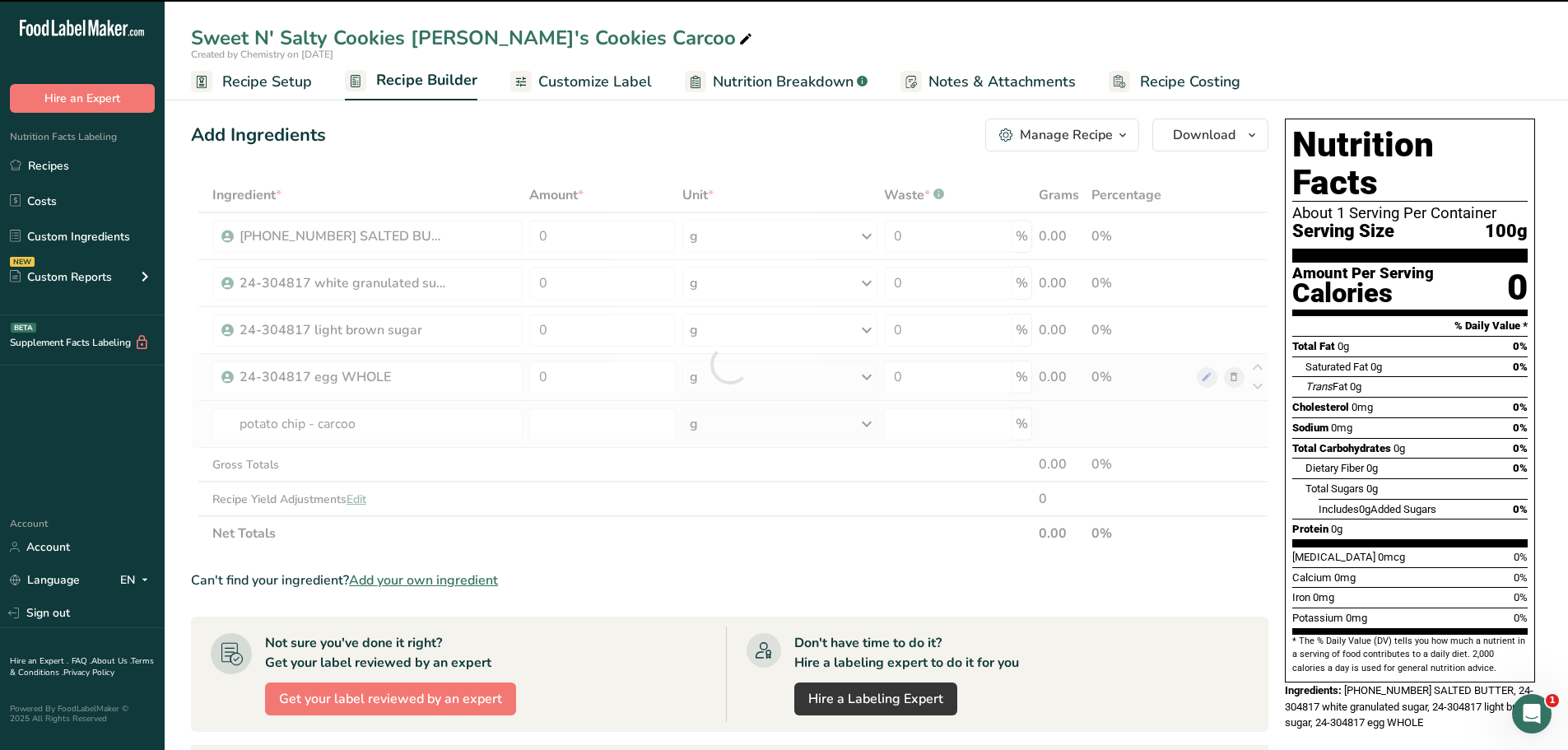
type input "0"
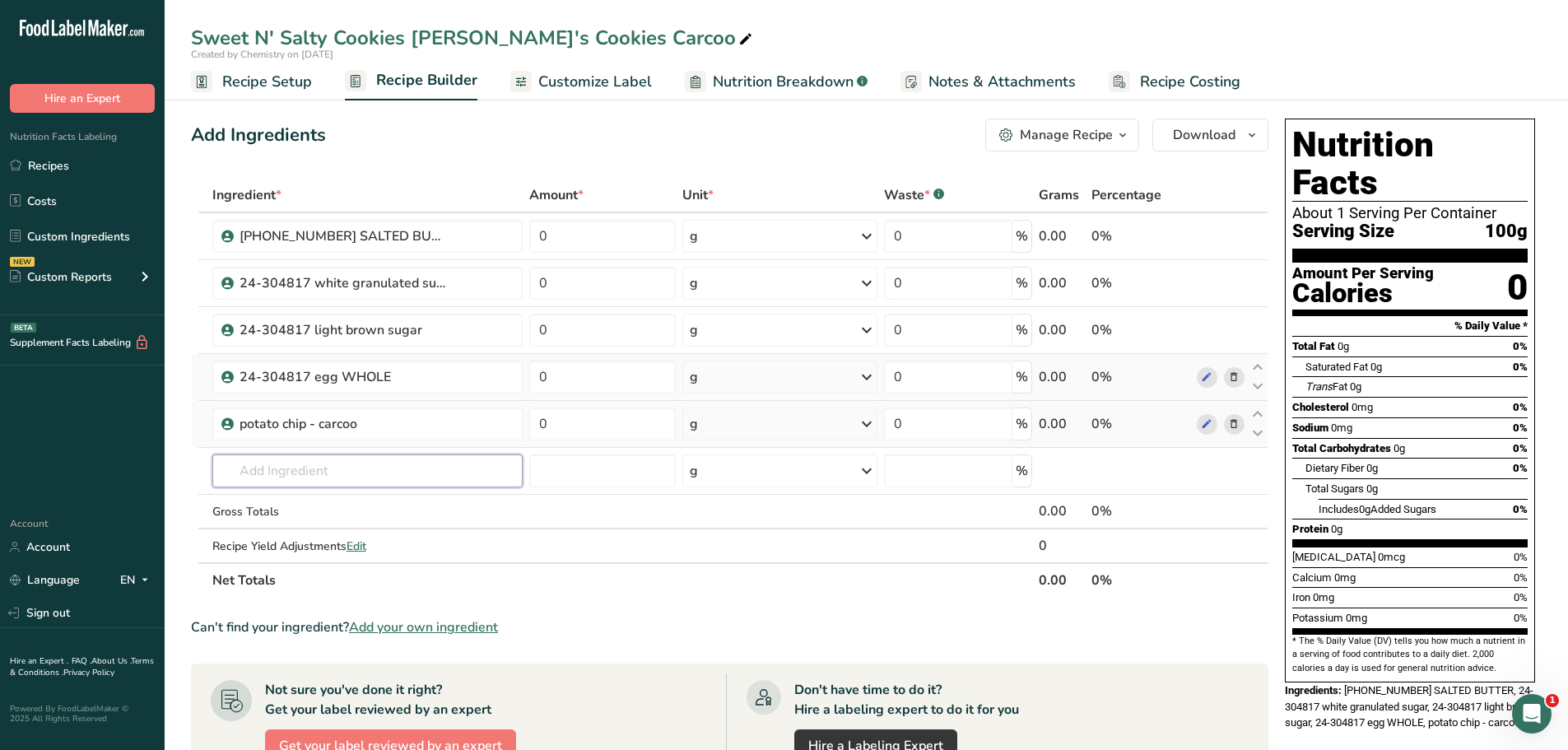
click at [380, 462] on input "text" at bounding box center [368, 471] width 310 height 33
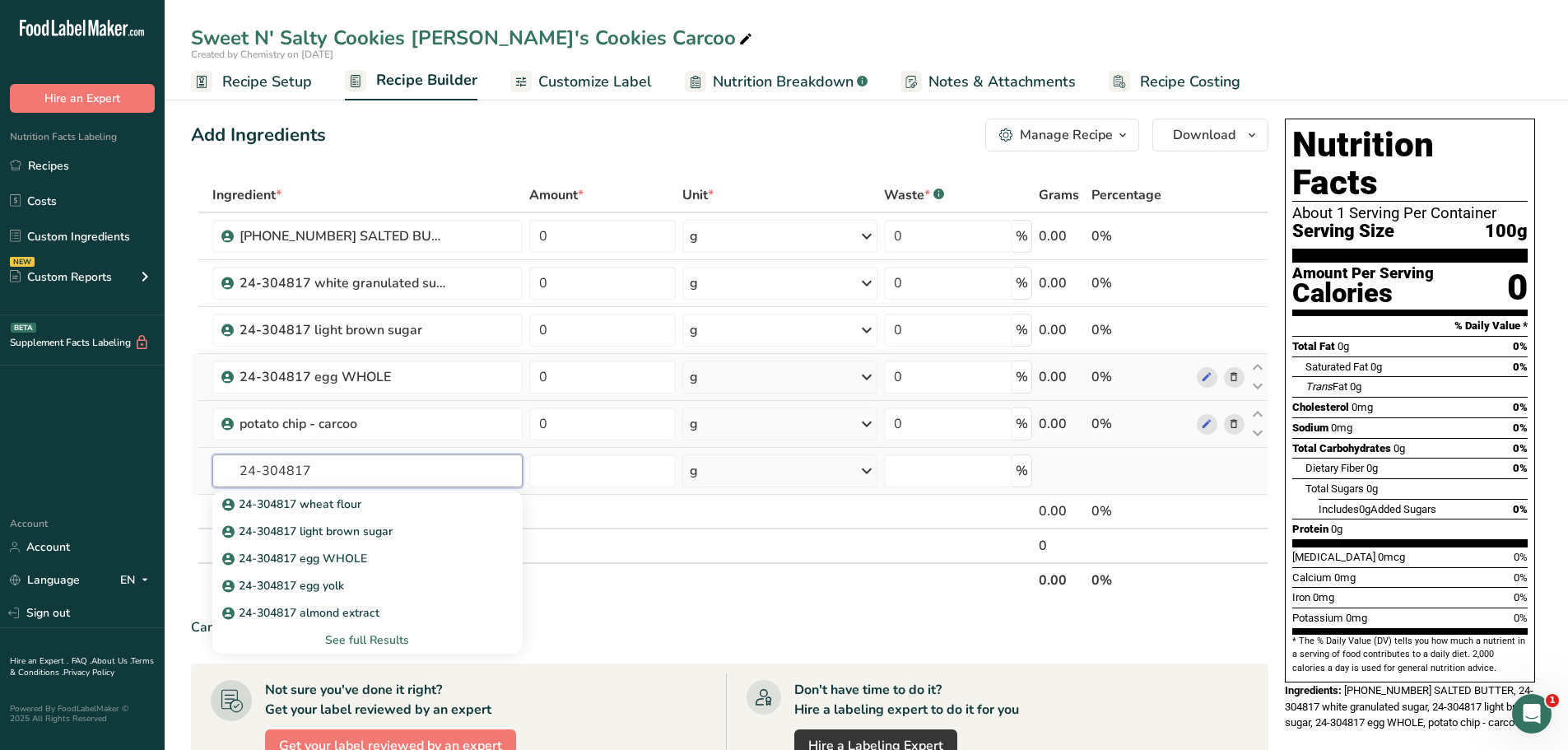
type input "24-304817"
click at [362, 638] on div "See full Results" at bounding box center [368, 640] width 284 height 17
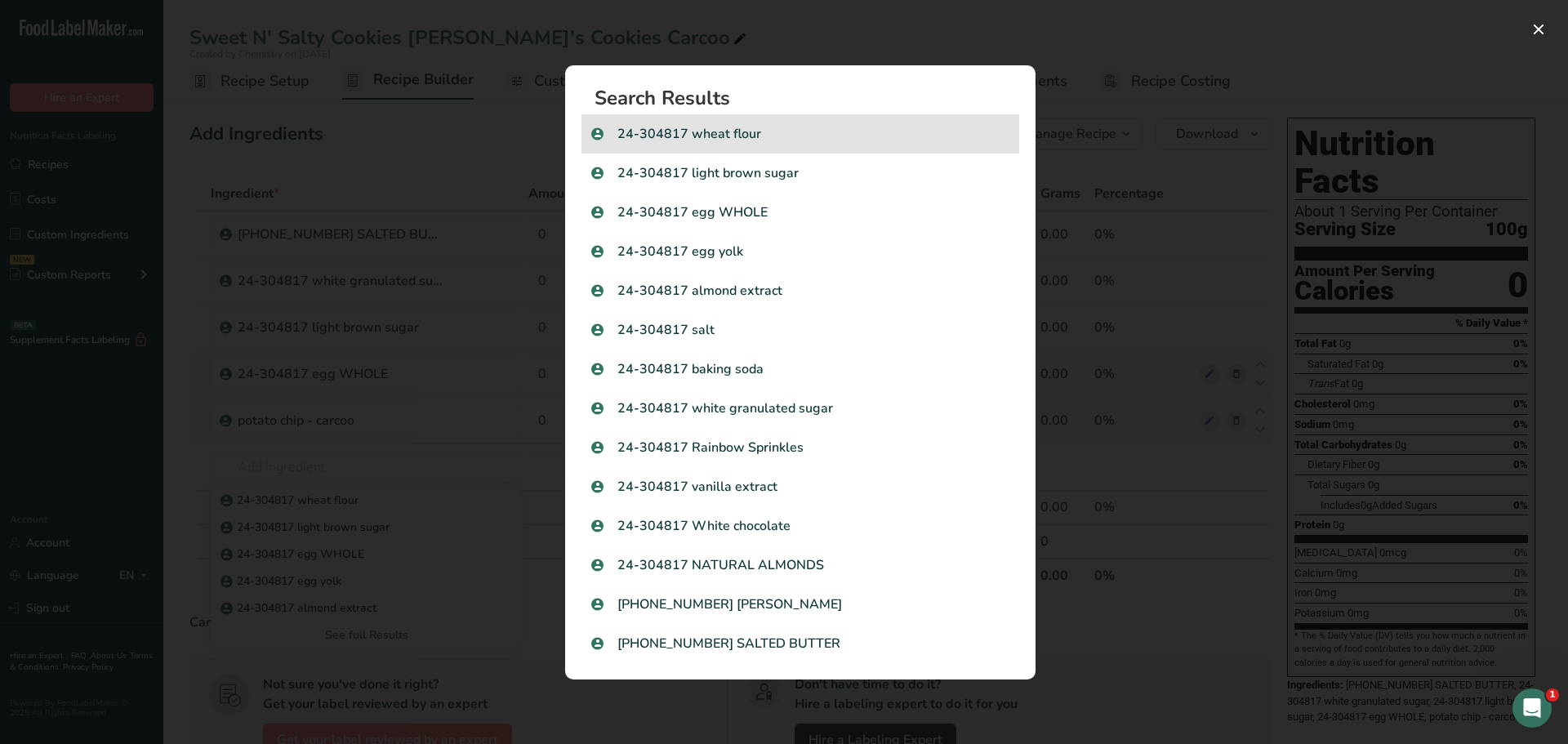
click at [813, 141] on p "24-304817 wheat flour" at bounding box center [801, 133] width 418 height 20
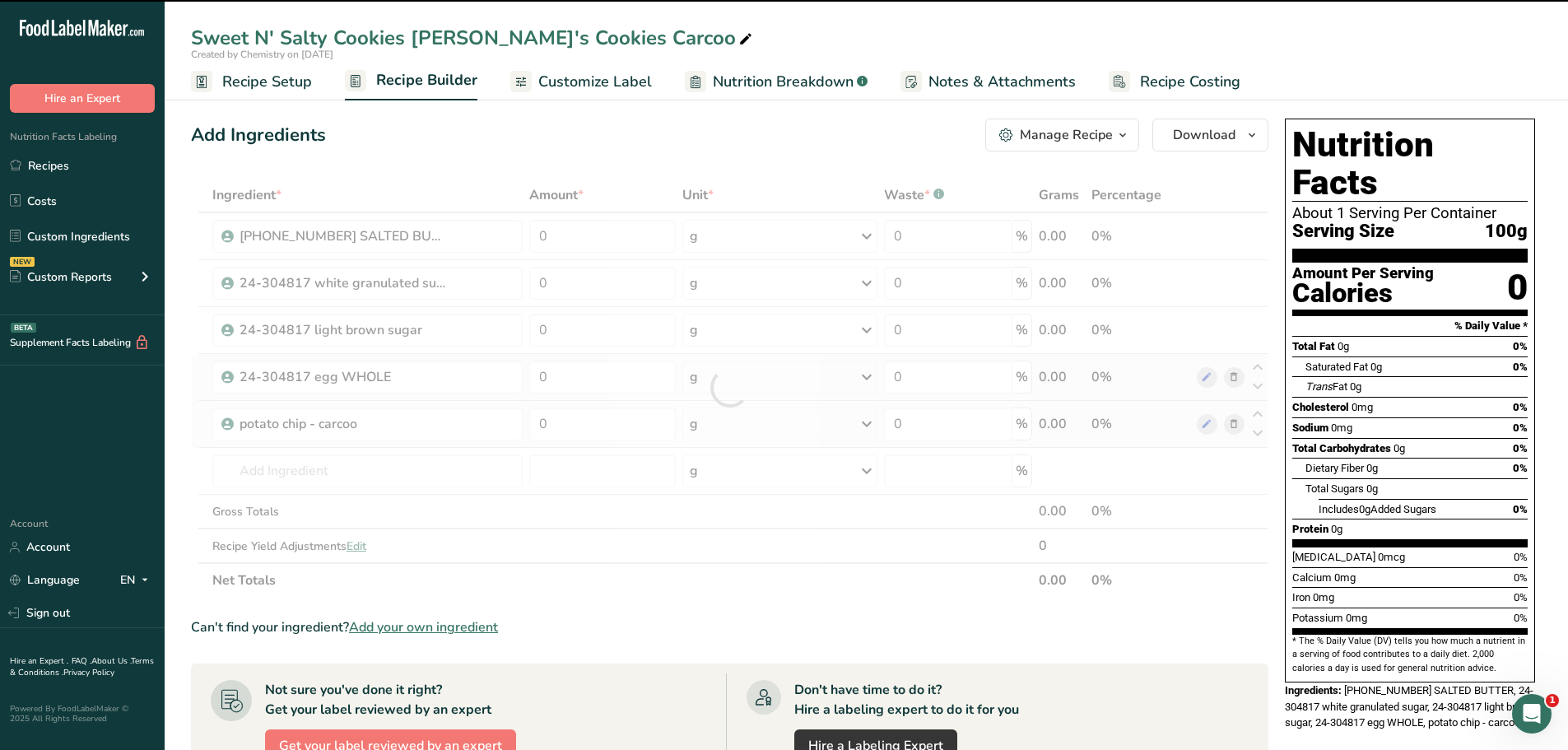
type input "0"
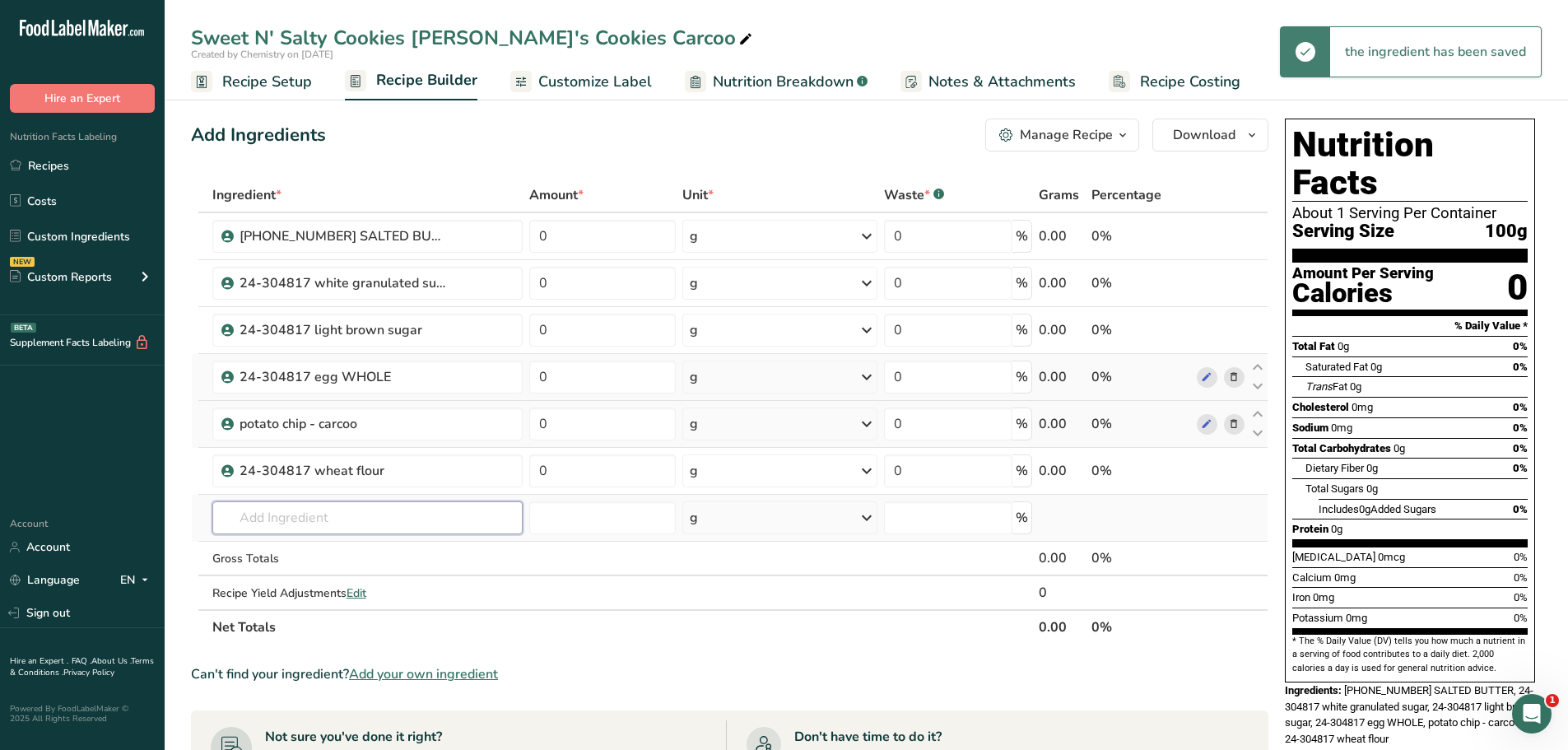
click at [326, 514] on input "text" at bounding box center [368, 518] width 310 height 33
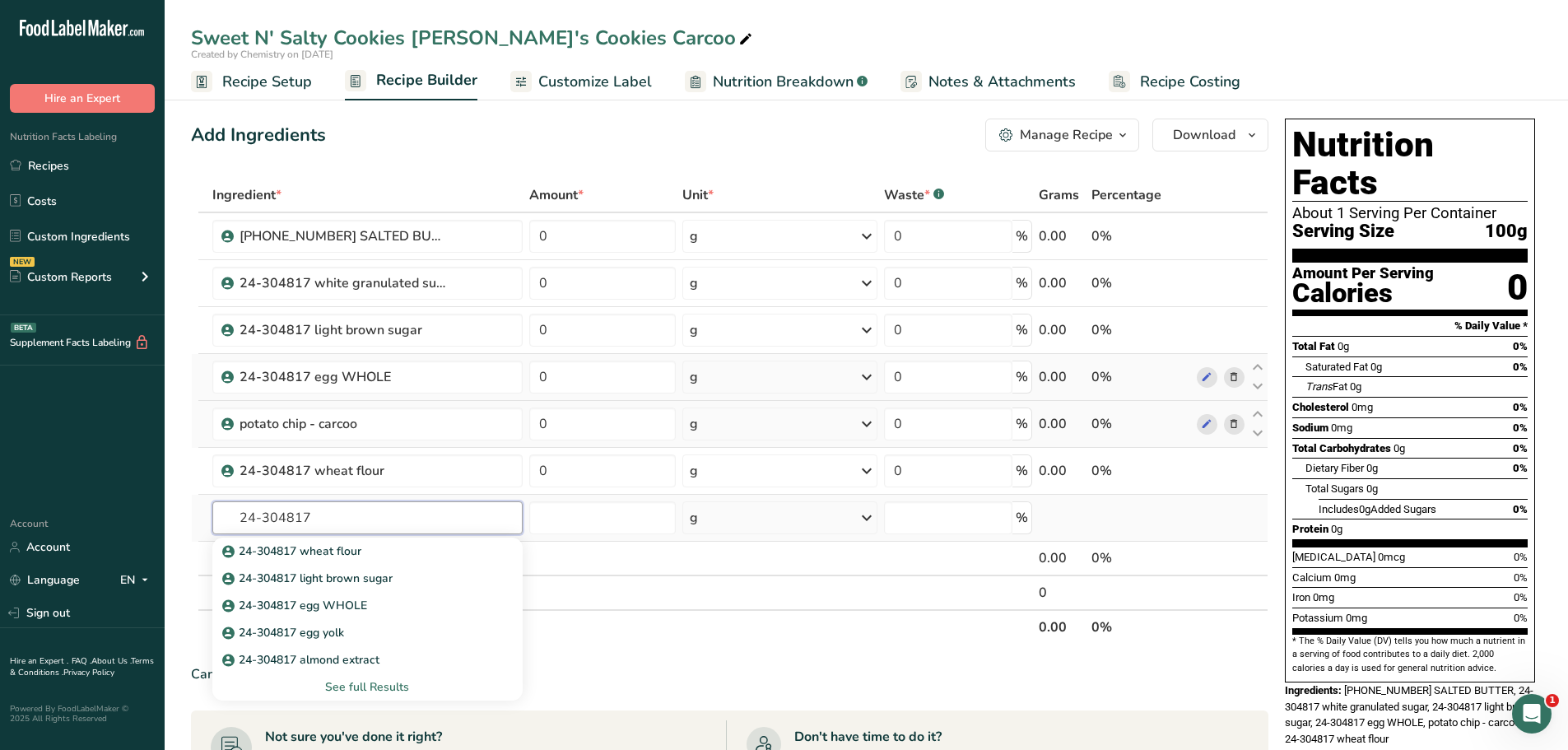
type input "24-304817"
click at [344, 689] on div "See full Results" at bounding box center [368, 687] width 284 height 17
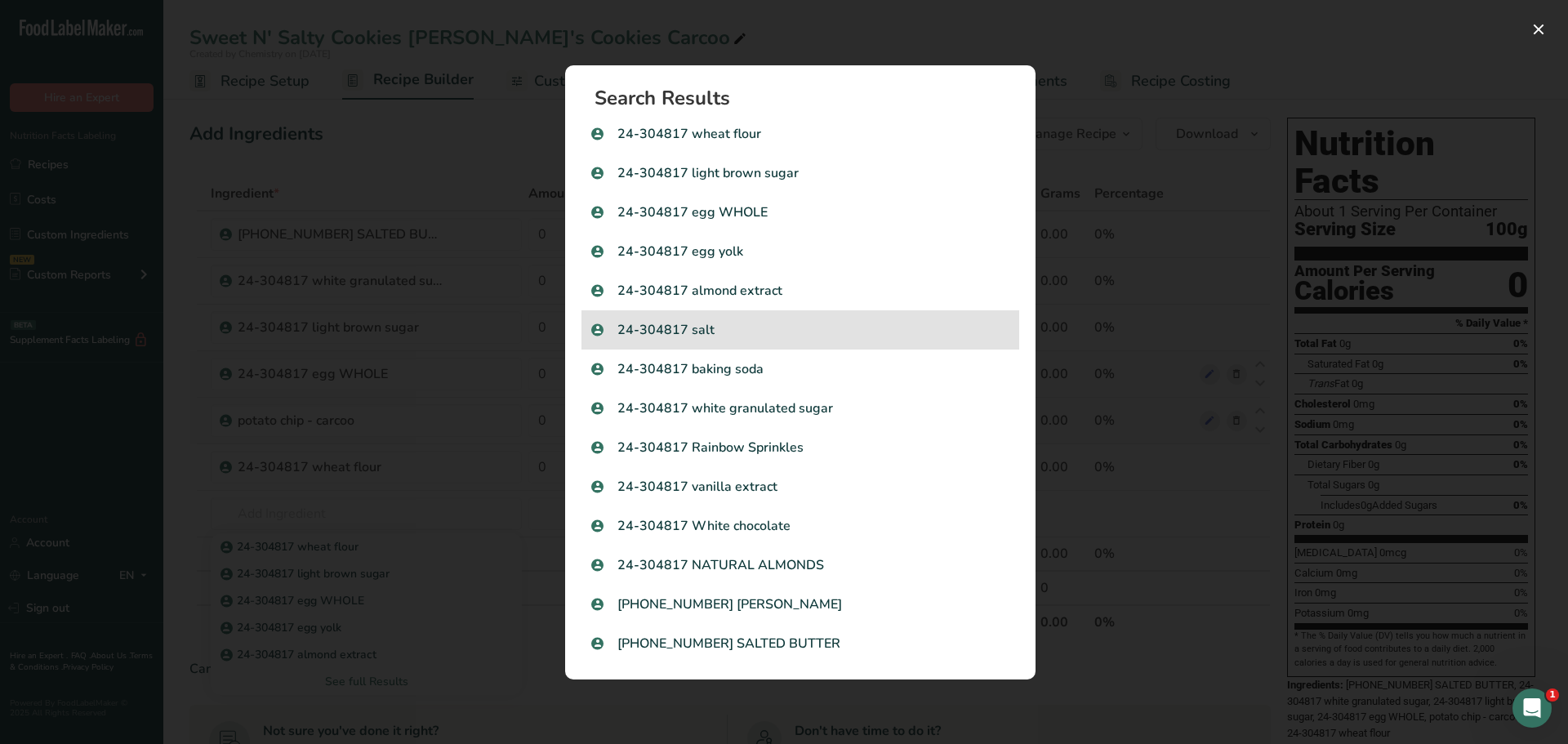
click at [788, 330] on p "24-304817 salt" at bounding box center [801, 330] width 418 height 20
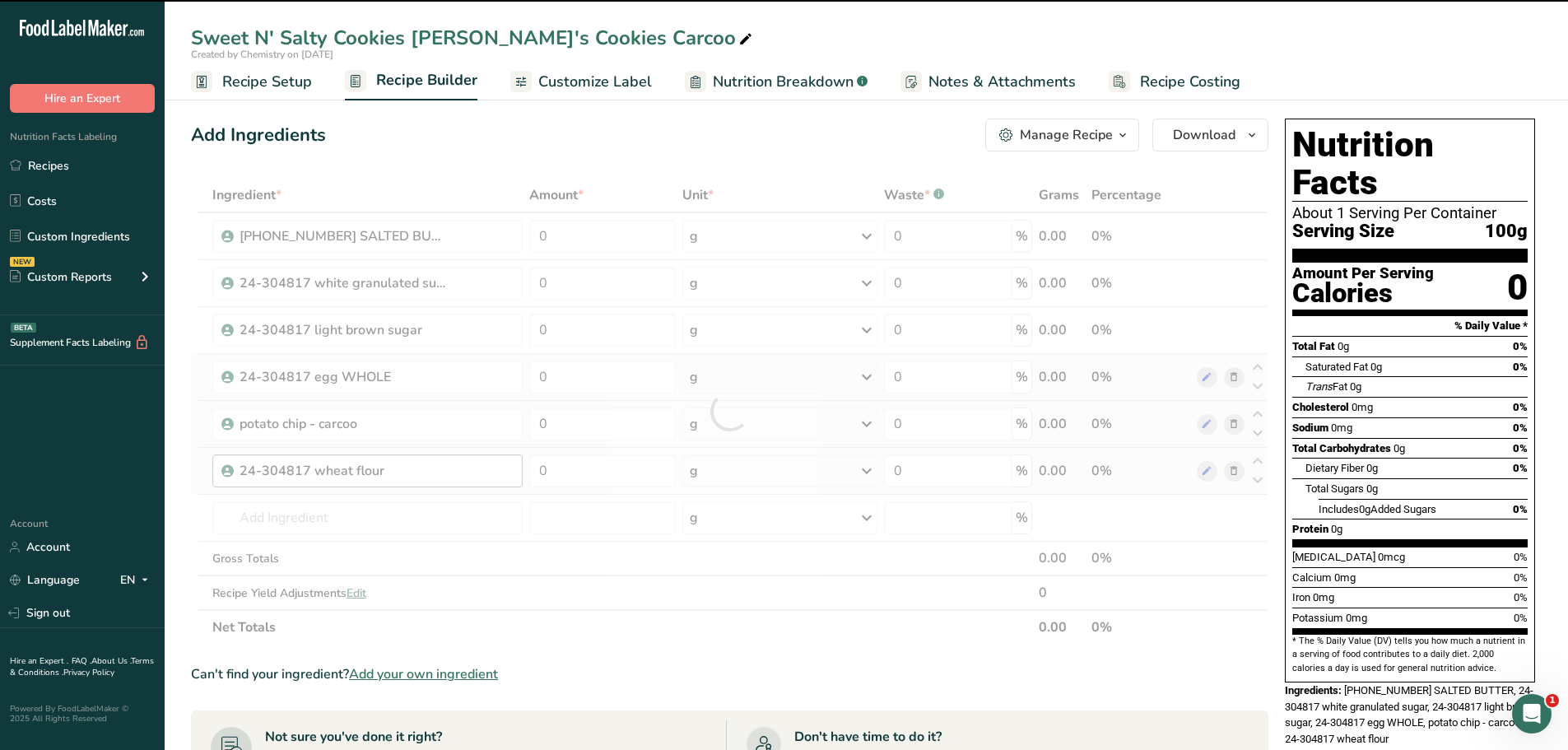
type input "0"
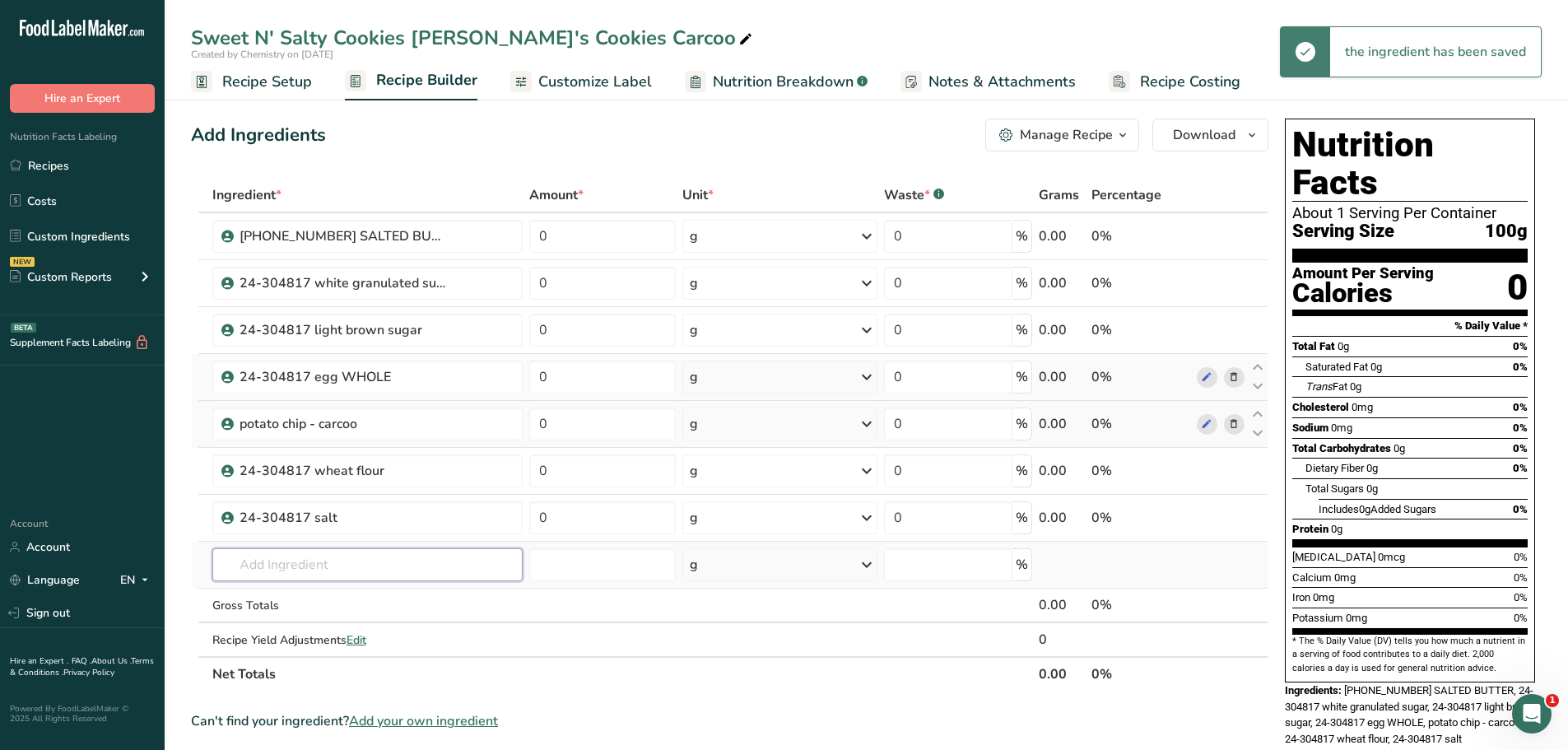
click at [396, 564] on input "text" at bounding box center [368, 565] width 310 height 33
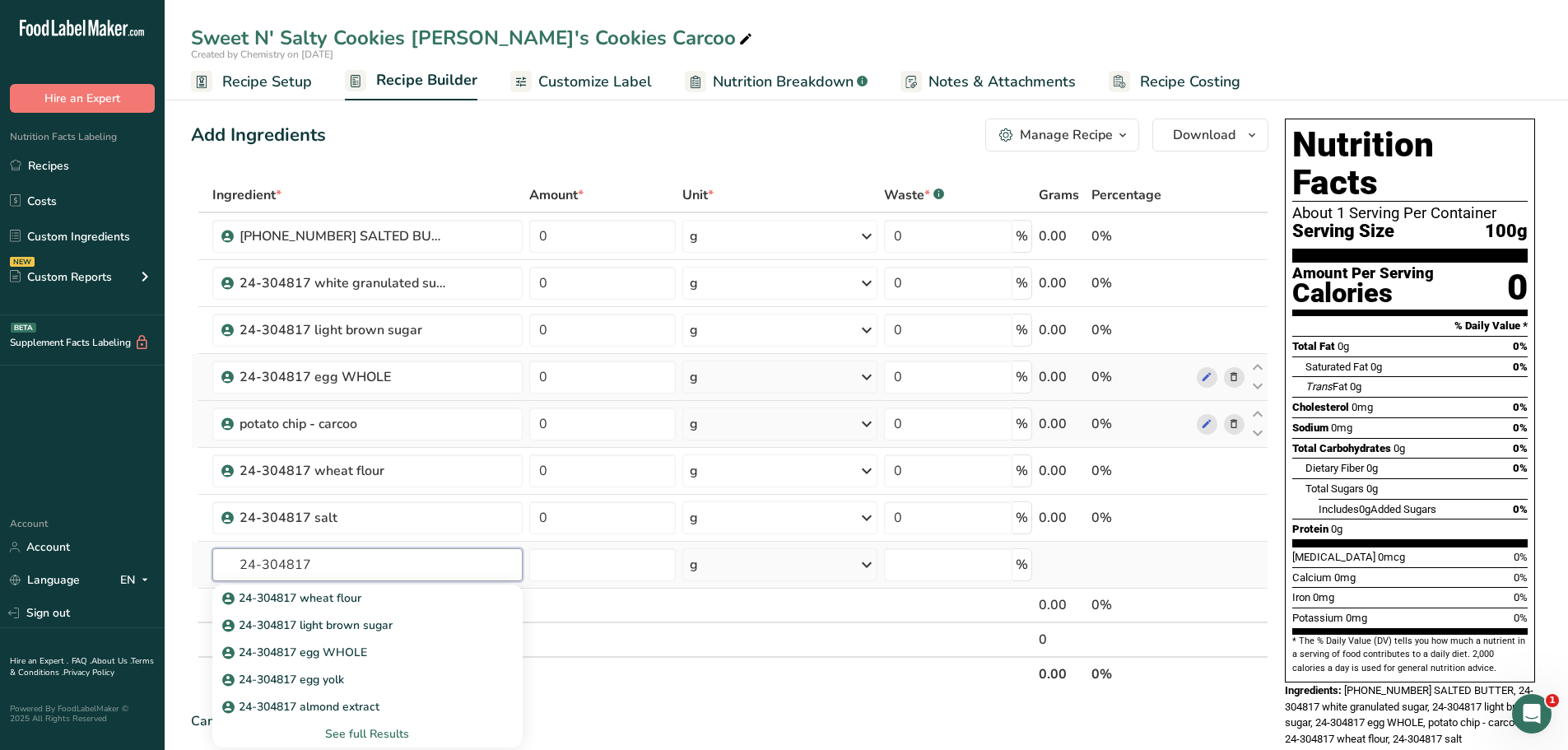
type input "24-304817"
click at [370, 728] on div "See full Results" at bounding box center [368, 734] width 284 height 17
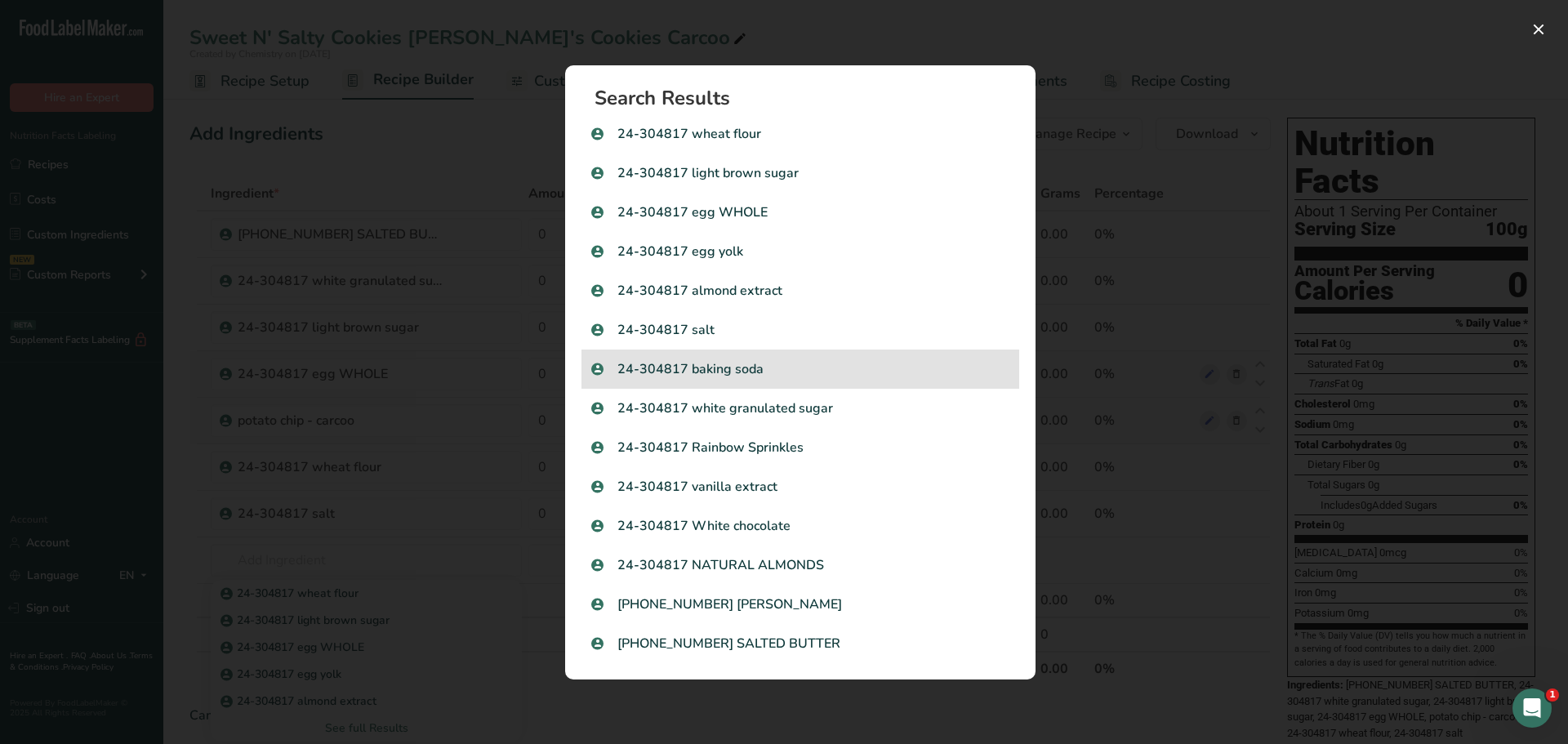
click at [746, 371] on p "24-304817 baking soda" at bounding box center [801, 369] width 418 height 20
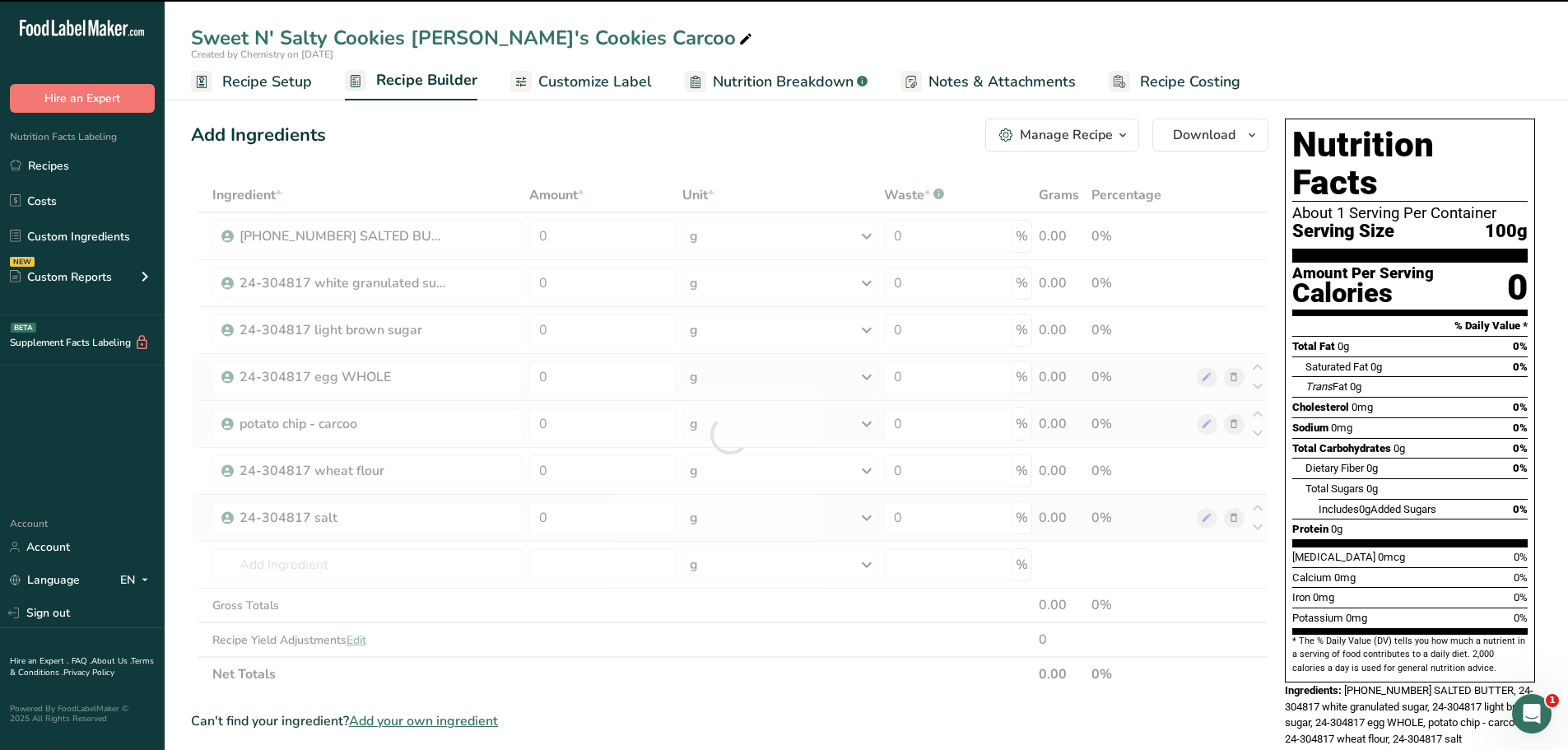
type input "0"
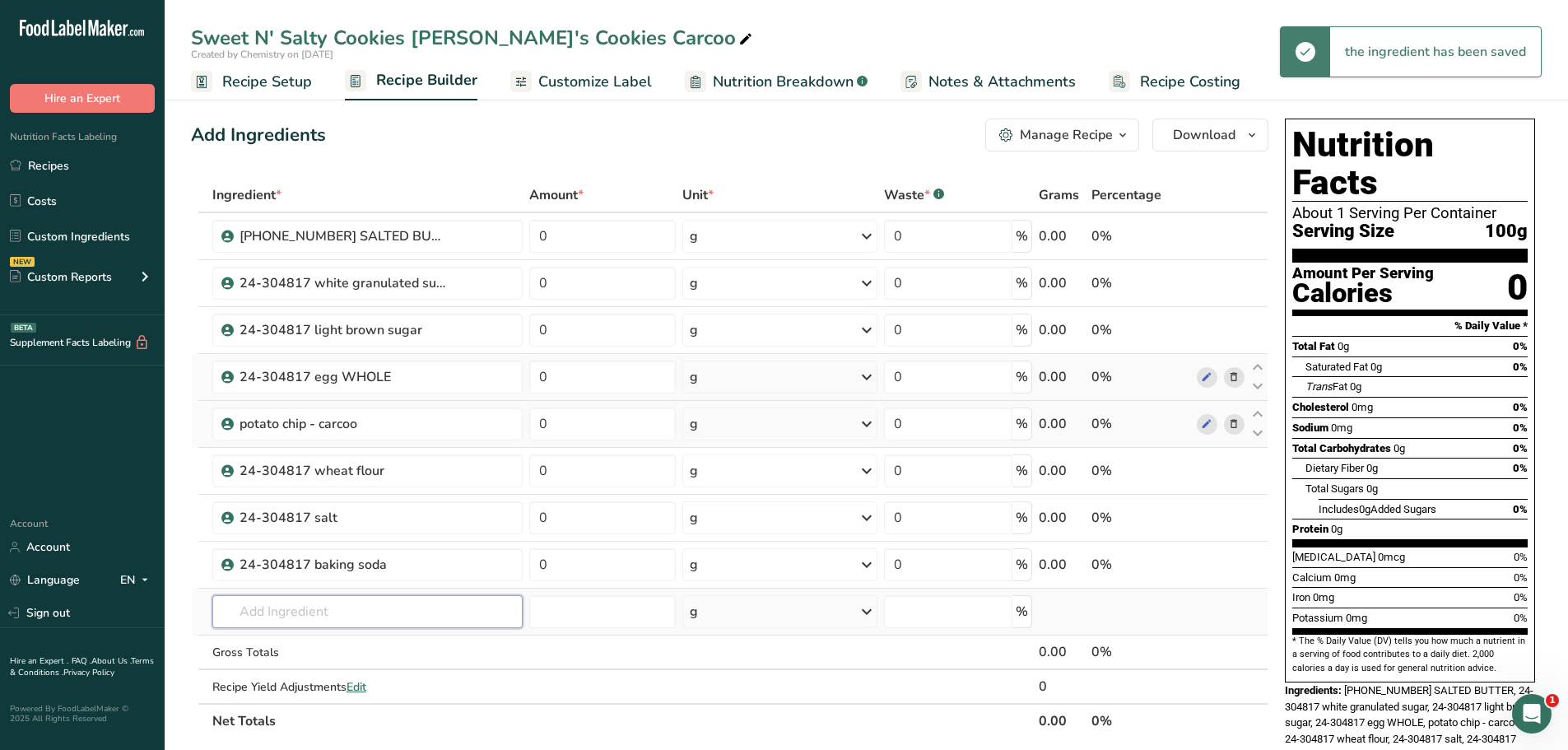
click at [379, 619] on input "text" at bounding box center [368, 612] width 310 height 33
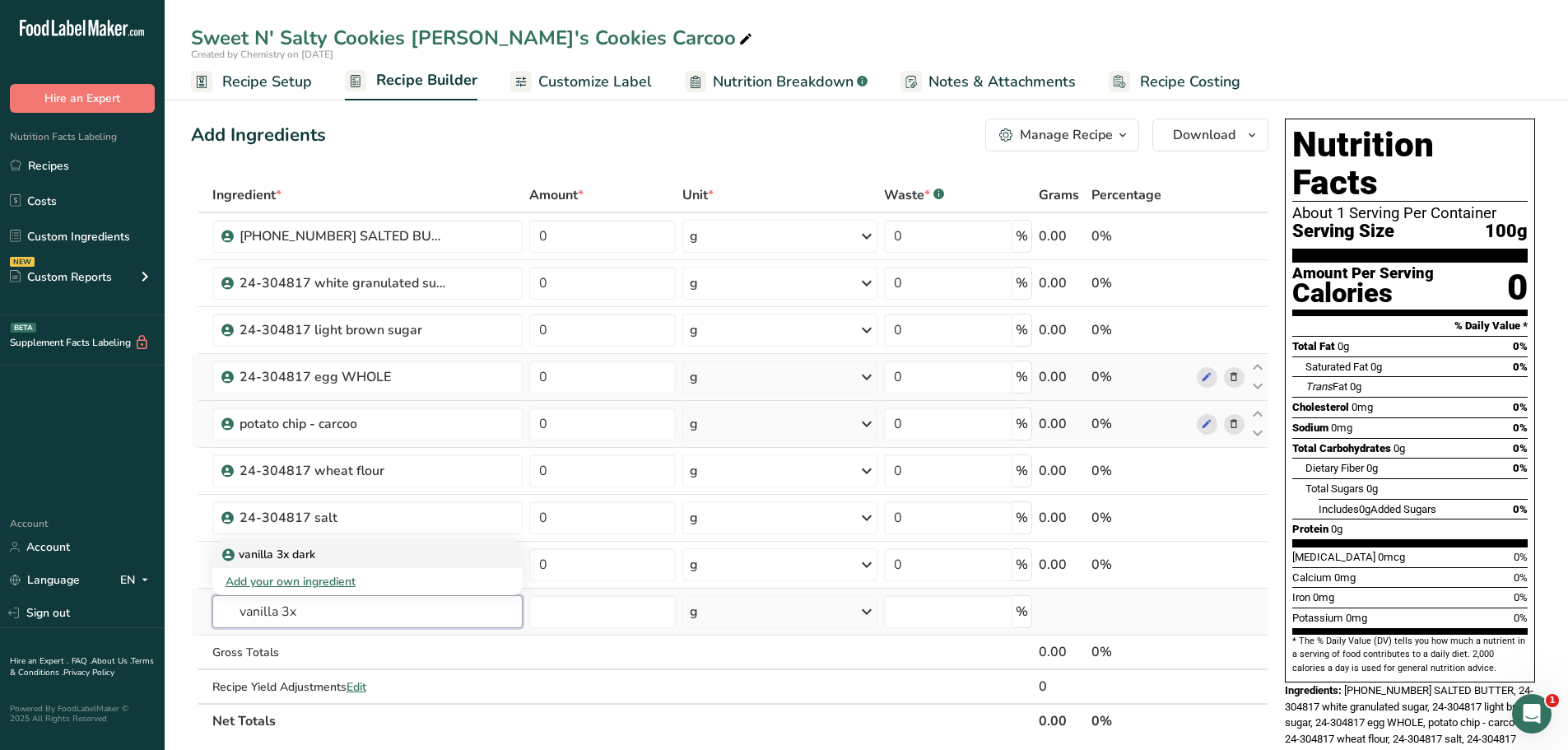
type input "vanilla 3x"
click at [293, 561] on p "vanilla 3x dark" at bounding box center [270, 554] width 89 height 17
type input "vanilla 3x dark"
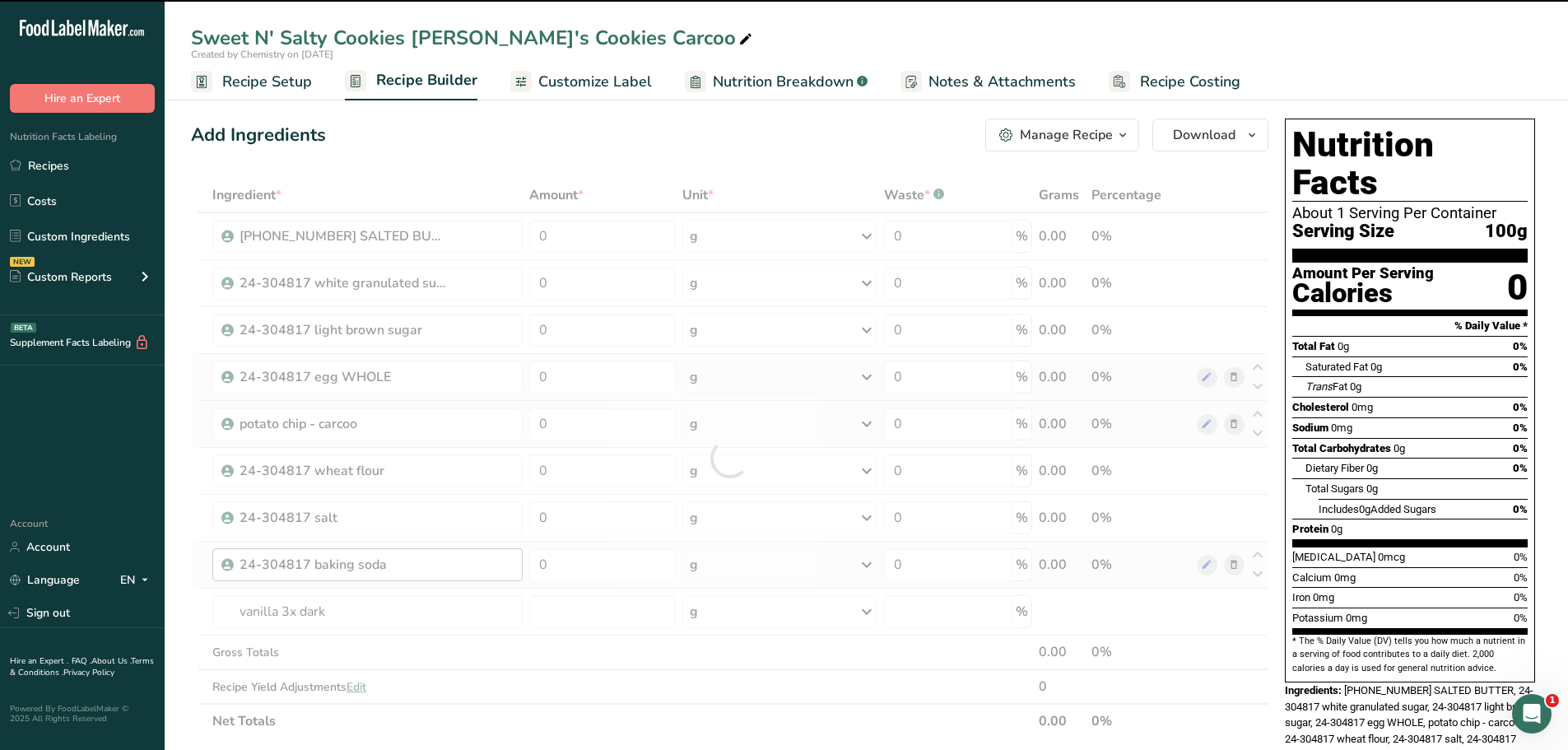
type input "0"
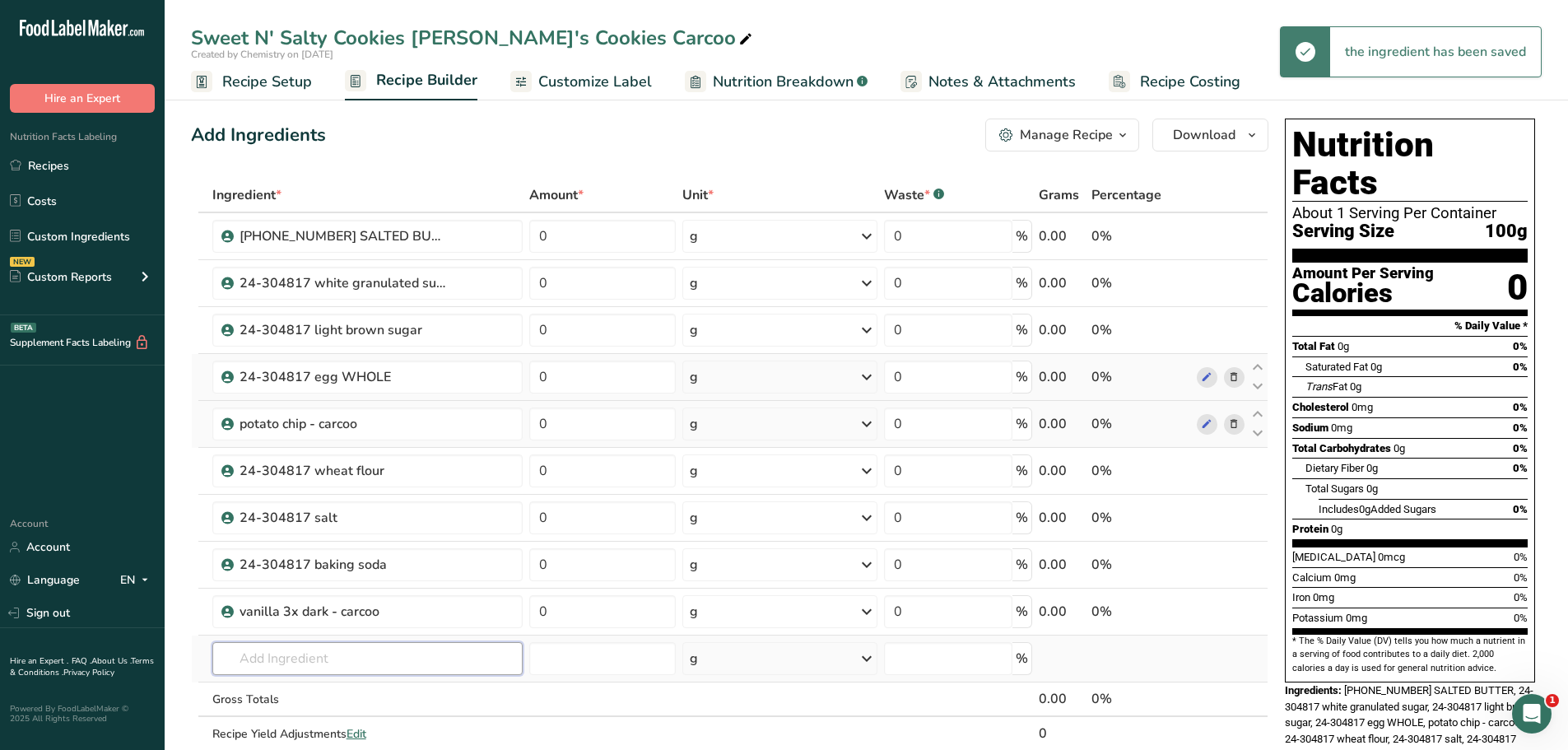
click at [419, 672] on input "text" at bounding box center [368, 659] width 310 height 33
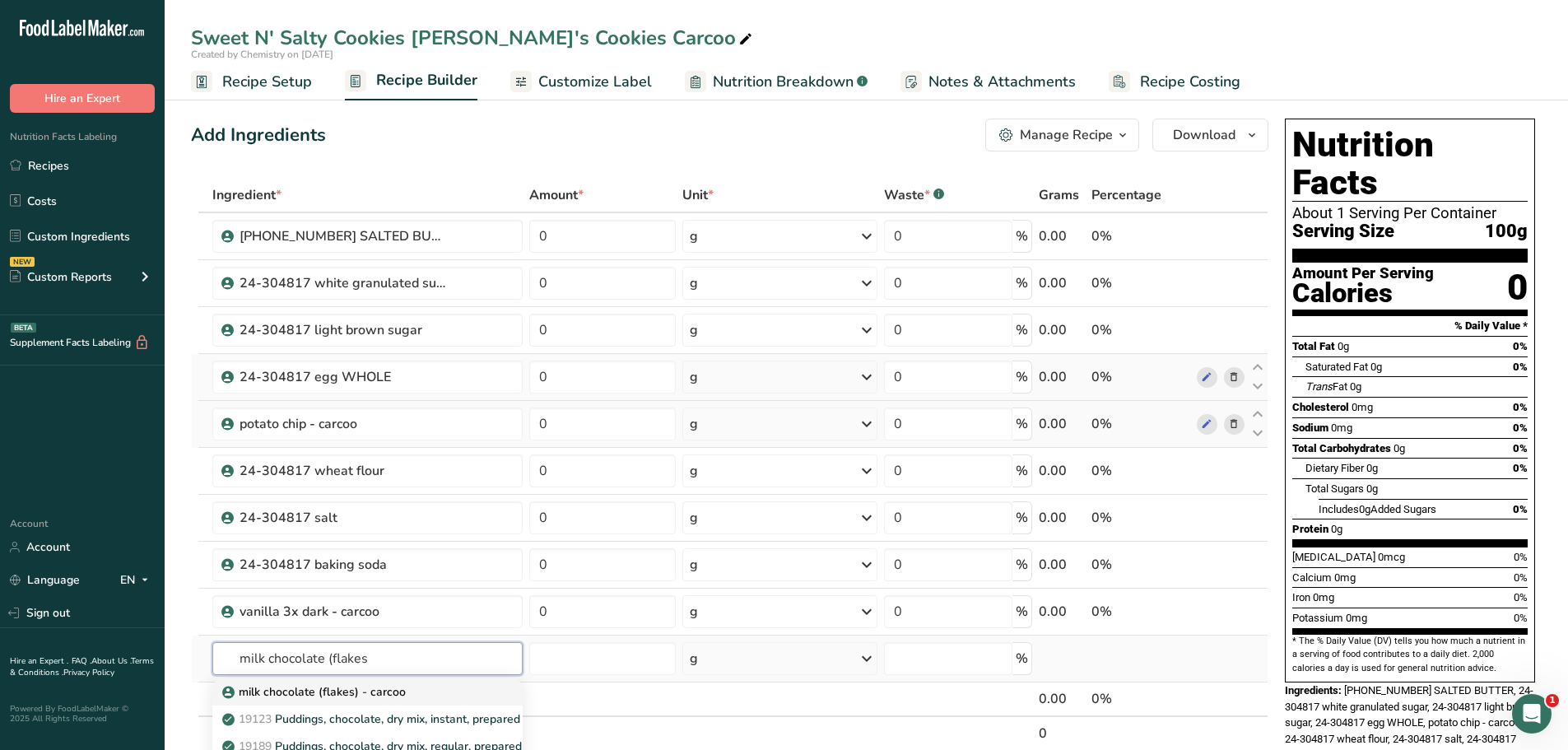
type input "milk chocolate (flakes"
click at [412, 689] on div "milk chocolate (flakes) - carcoo" at bounding box center [355, 692] width 258 height 17
type input "milk chocolate (flakes) - carcoo"
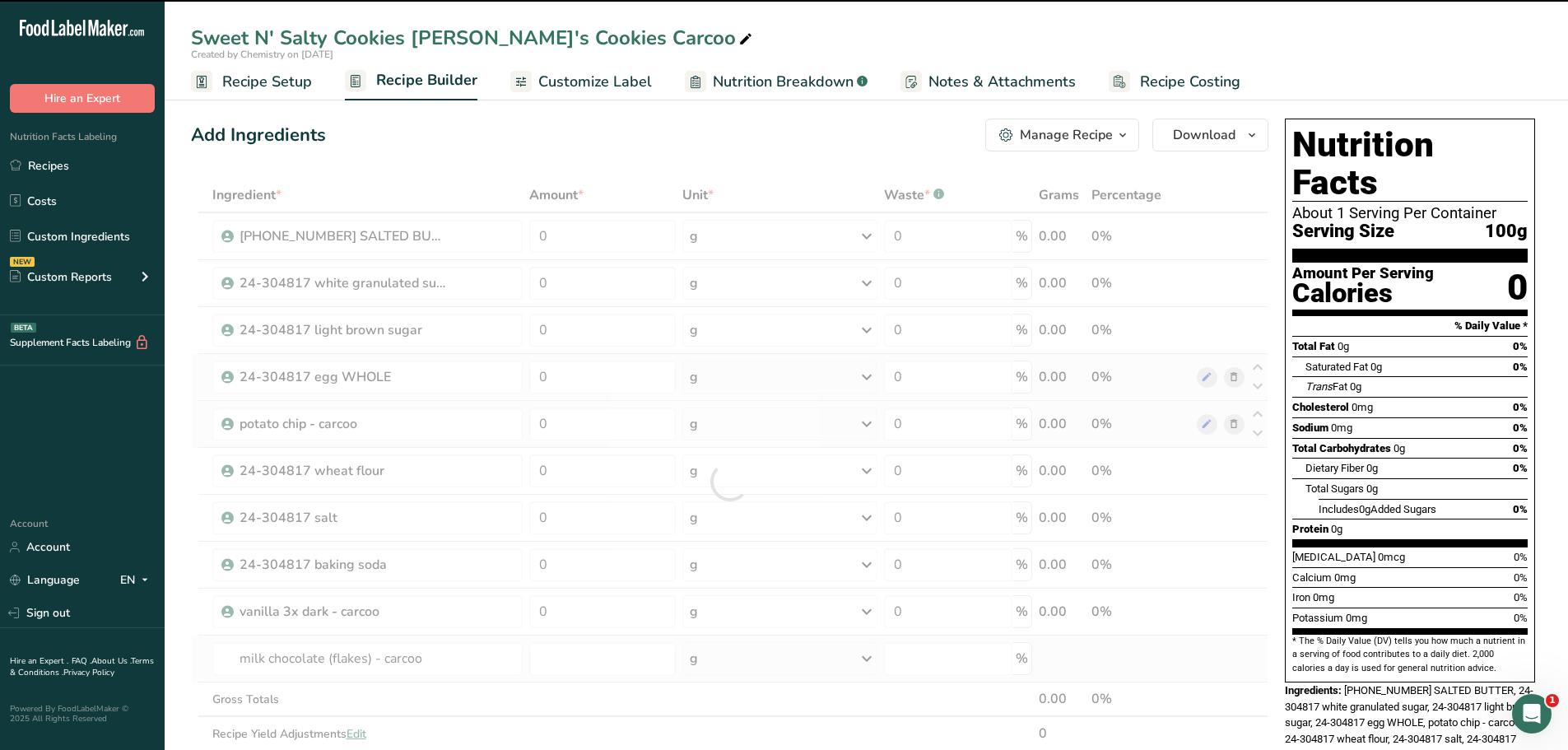
type input "0"
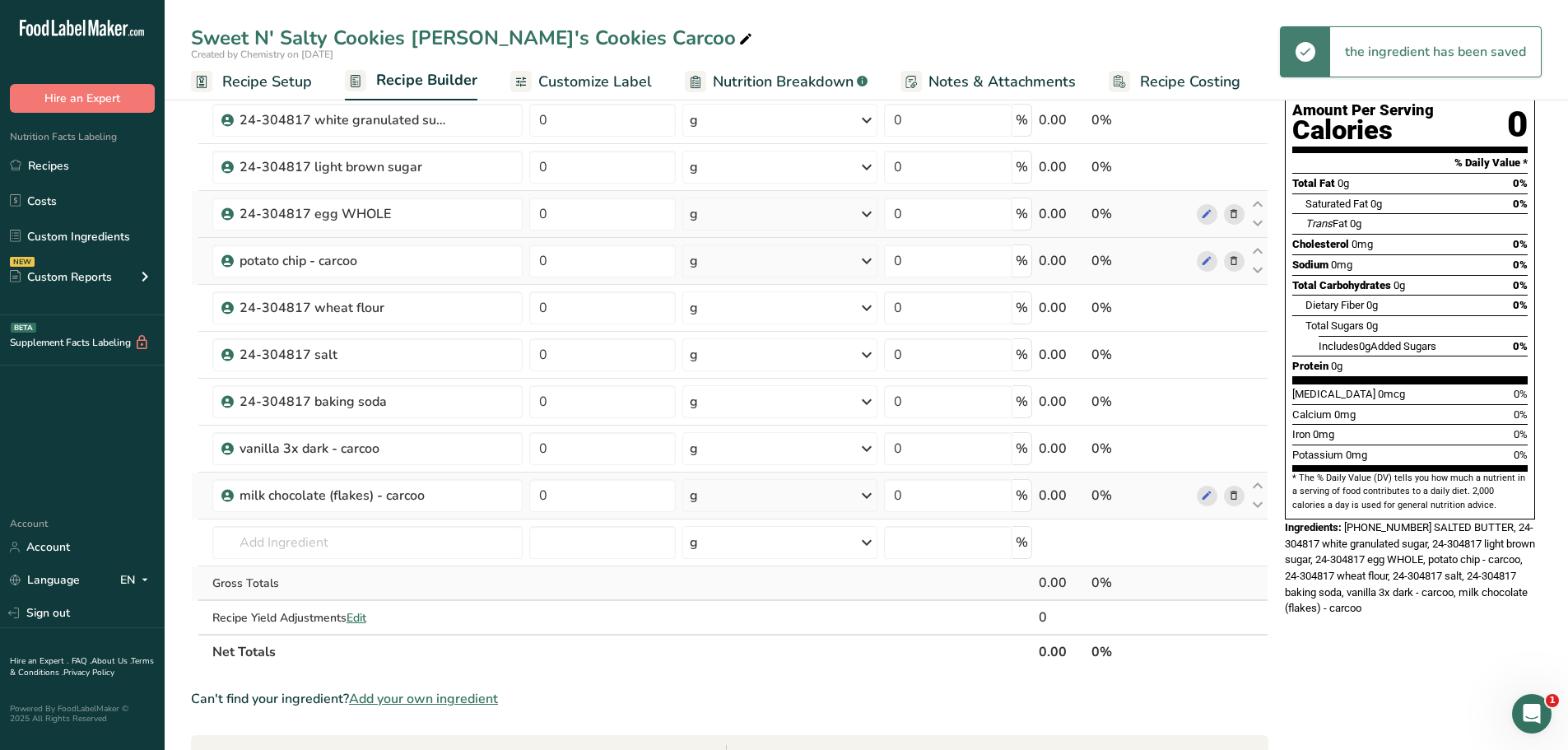
scroll to position [165, 0]
click at [386, 546] on input "text" at bounding box center [368, 540] width 310 height 33
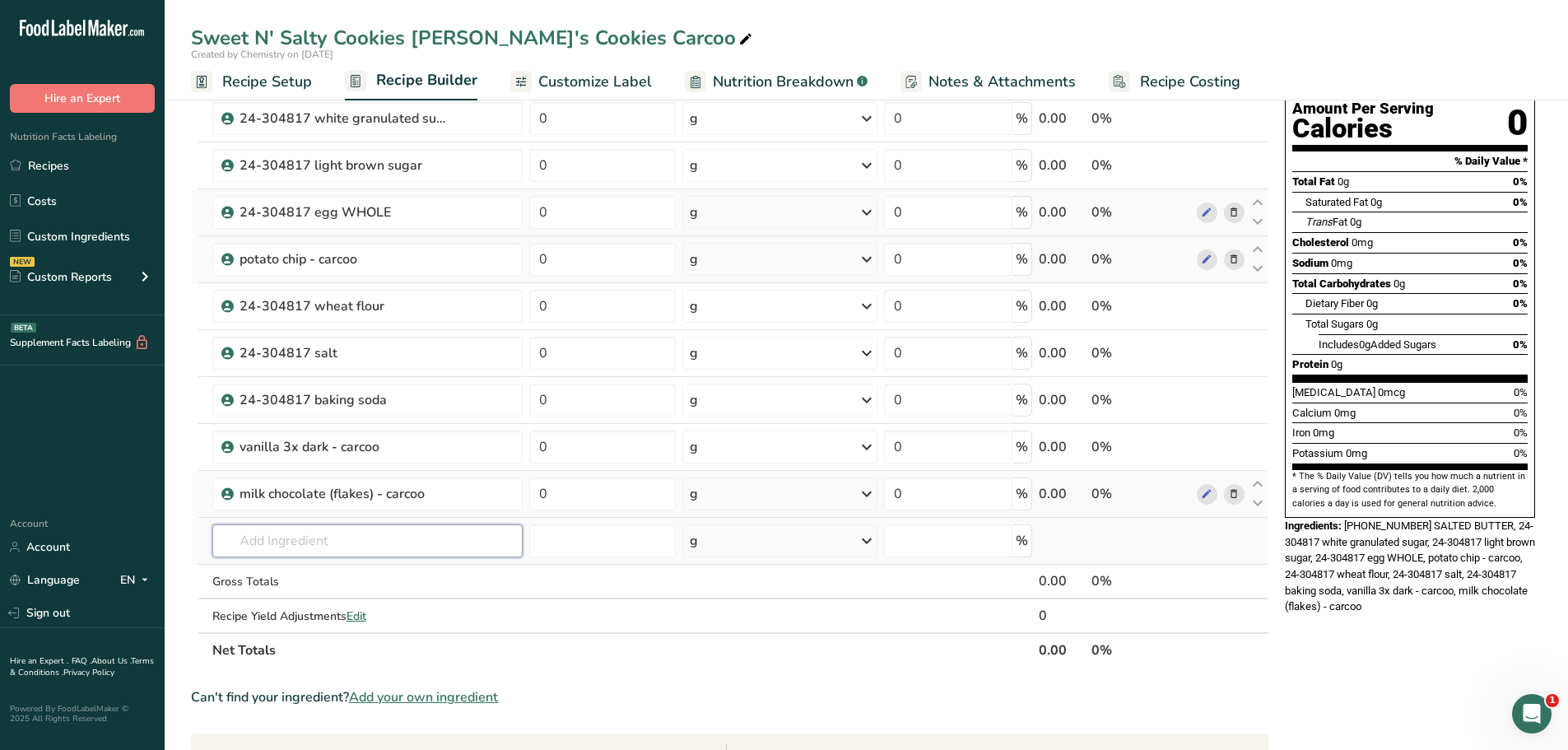
click at [312, 535] on input "text" at bounding box center [368, 540] width 310 height 33
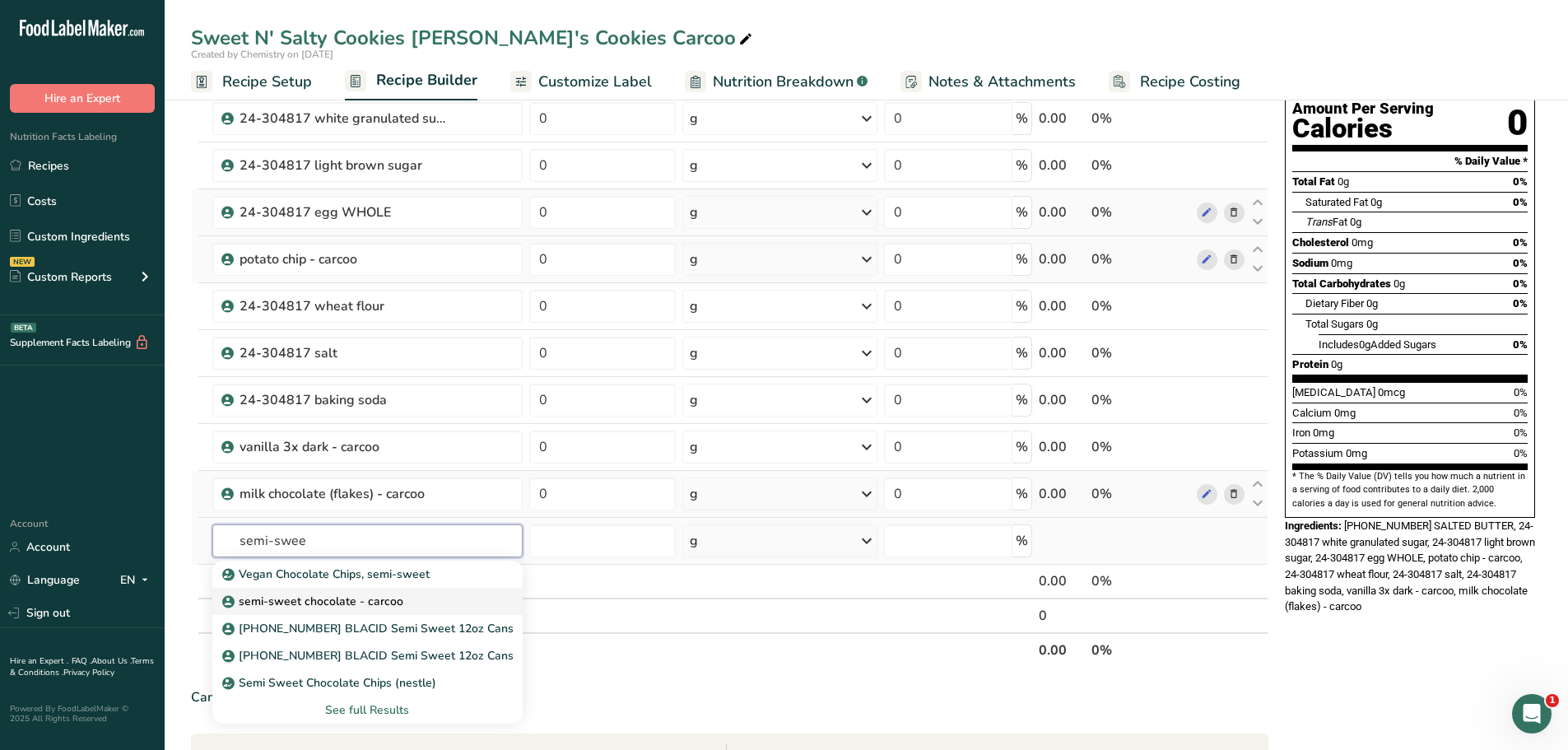
type input "semi-swee"
click at [337, 598] on p "semi-sweet chocolate - carcoo" at bounding box center [314, 601] width 178 height 17
type input "semi-sweet chocolate - carcoo"
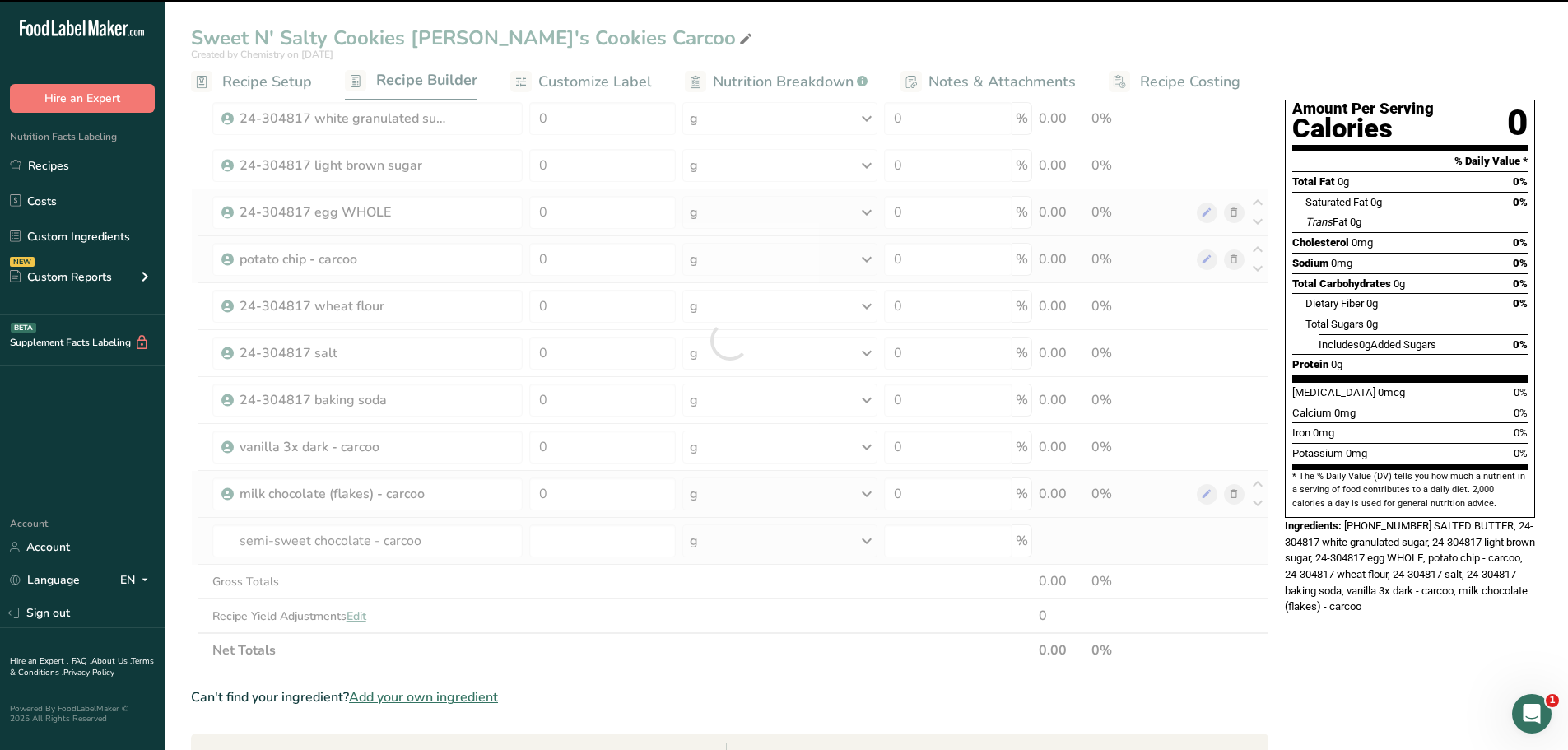
type input "0"
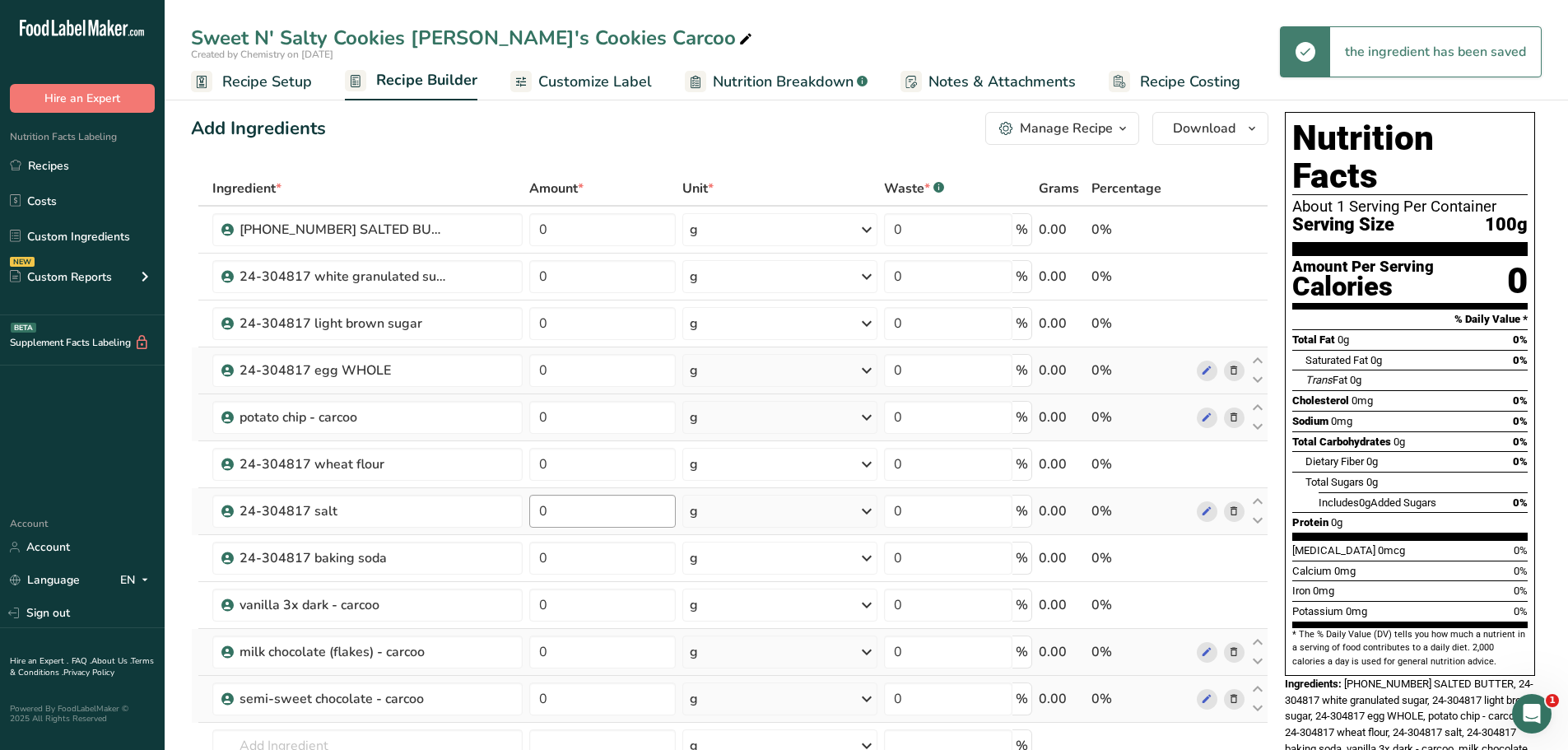
scroll to position [0, 0]
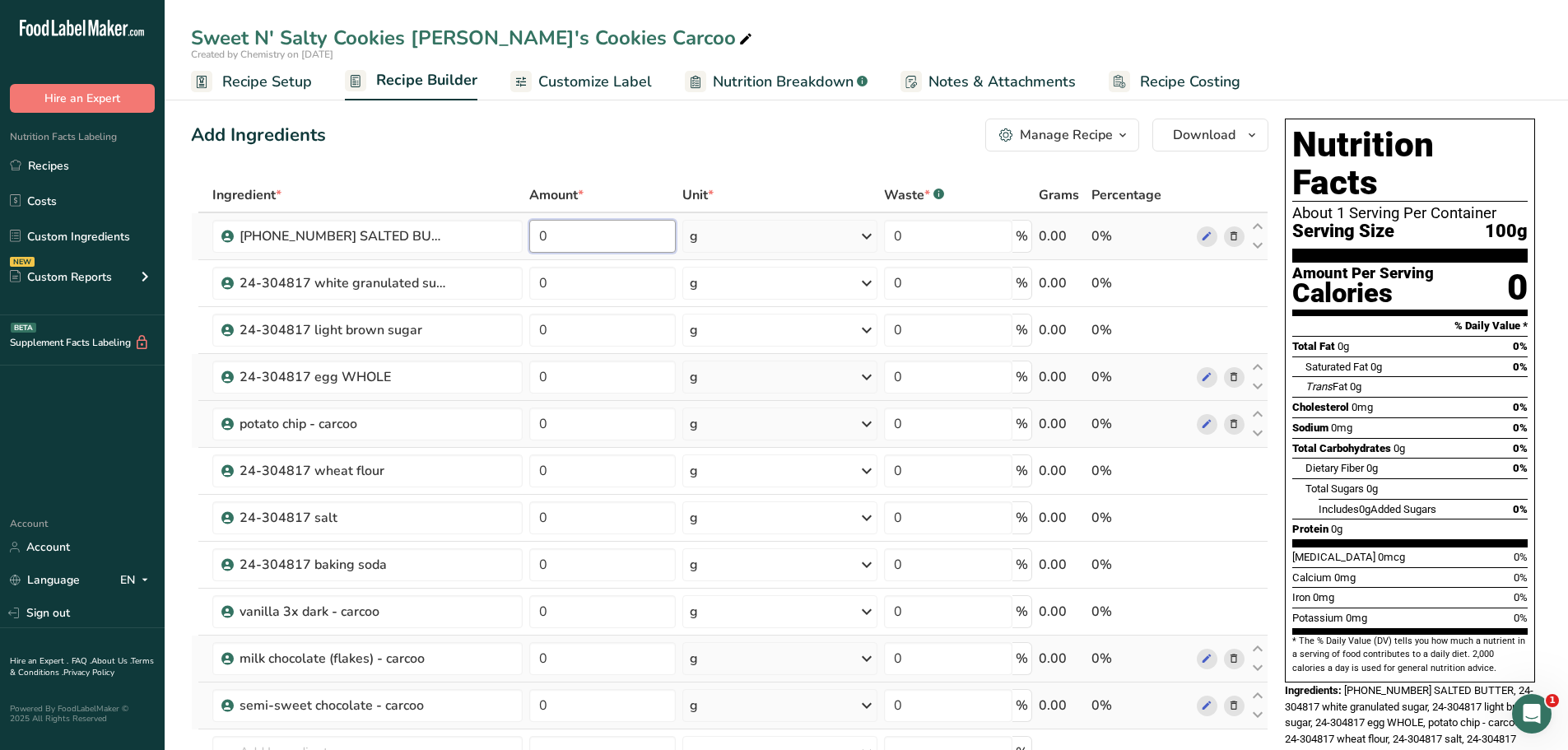
click at [595, 236] on input "0" at bounding box center [603, 236] width 148 height 33
type input "17"
click at [744, 232] on div "Ingredient * Amount * Unit * Waste * .a-a{fill:#347362;}.b-a{fill:#fff;} Grams …" at bounding box center [730, 529] width 1078 height 702
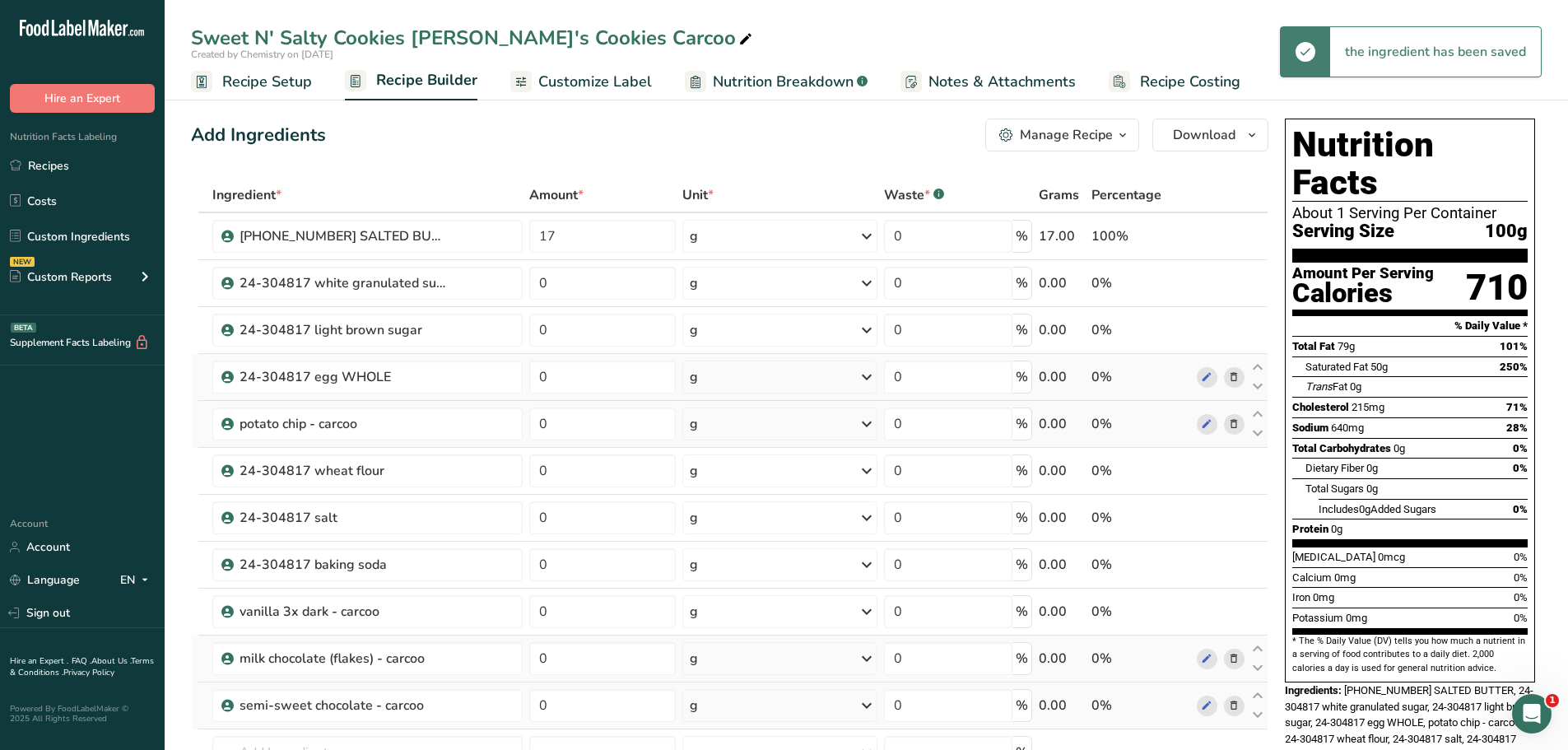
click at [745, 239] on div "g" at bounding box center [779, 236] width 195 height 33
click at [730, 365] on div "See more" at bounding box center [761, 367] width 138 height 17
click at [728, 395] on div "lb" at bounding box center [761, 393] width 138 height 24
click at [593, 295] on input "0" at bounding box center [601, 283] width 146 height 33
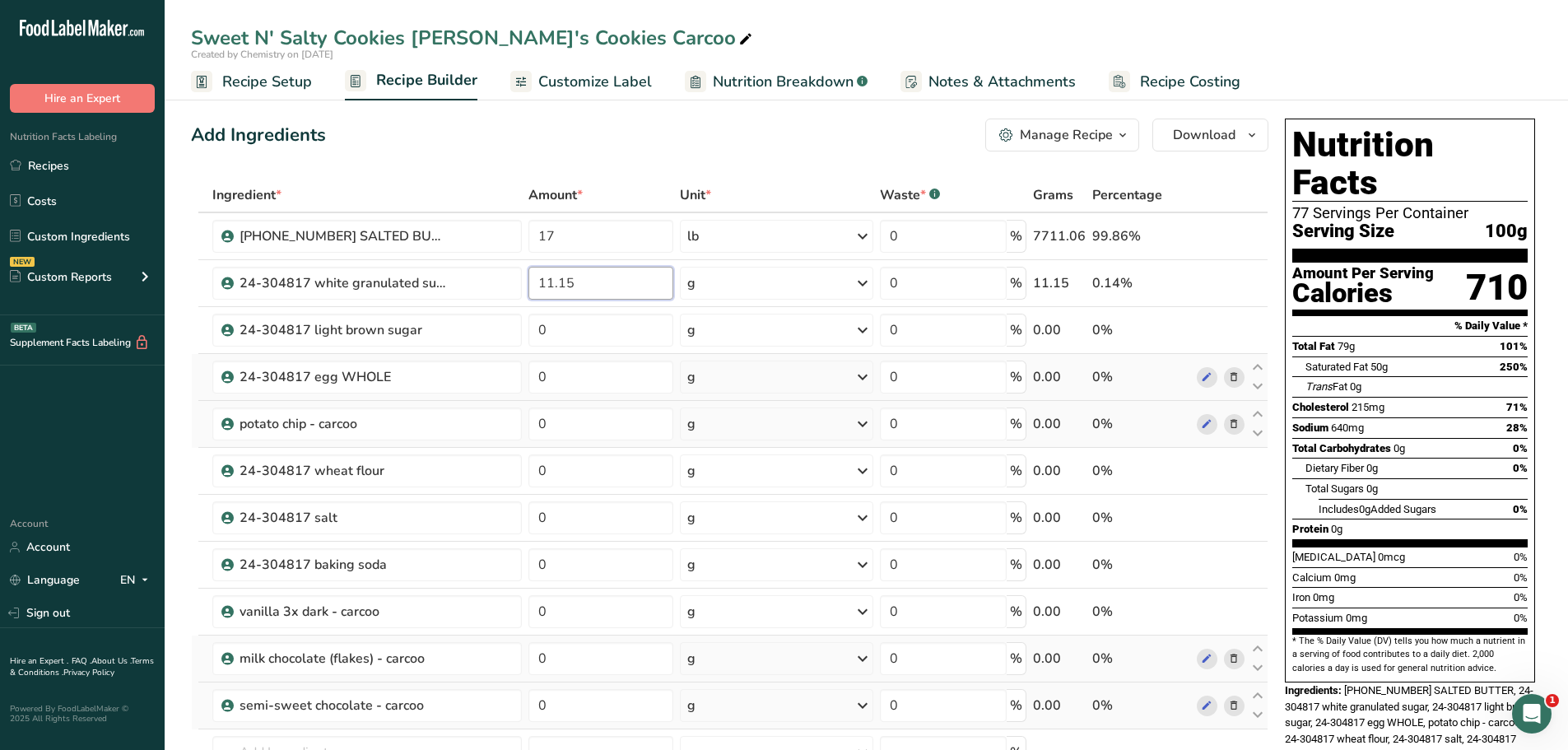
type input "11.15"
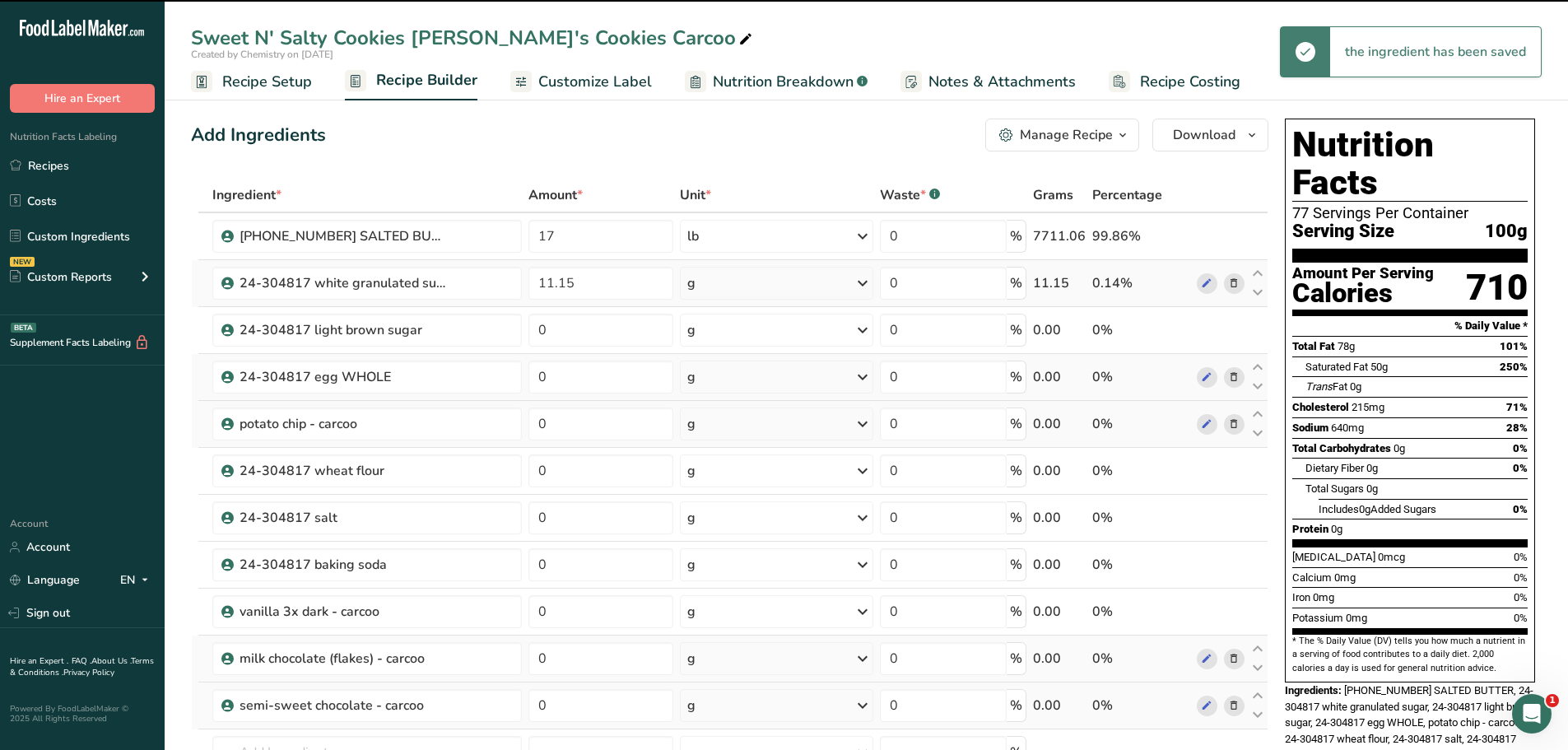
click at [730, 286] on div "g" at bounding box center [777, 283] width 194 height 33
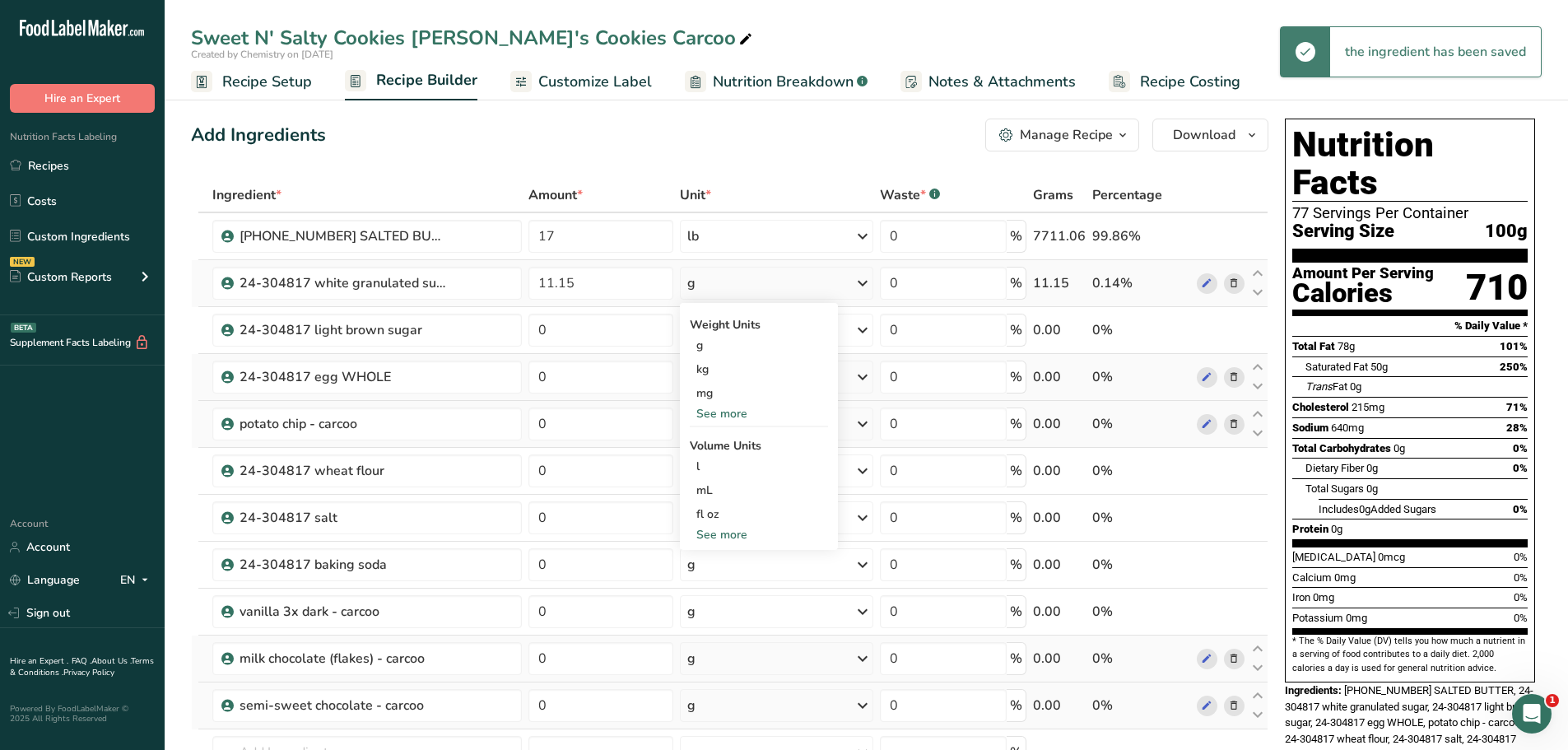
click at [743, 413] on div "See more" at bounding box center [758, 414] width 138 height 17
click at [740, 443] on div "lb" at bounding box center [758, 440] width 138 height 24
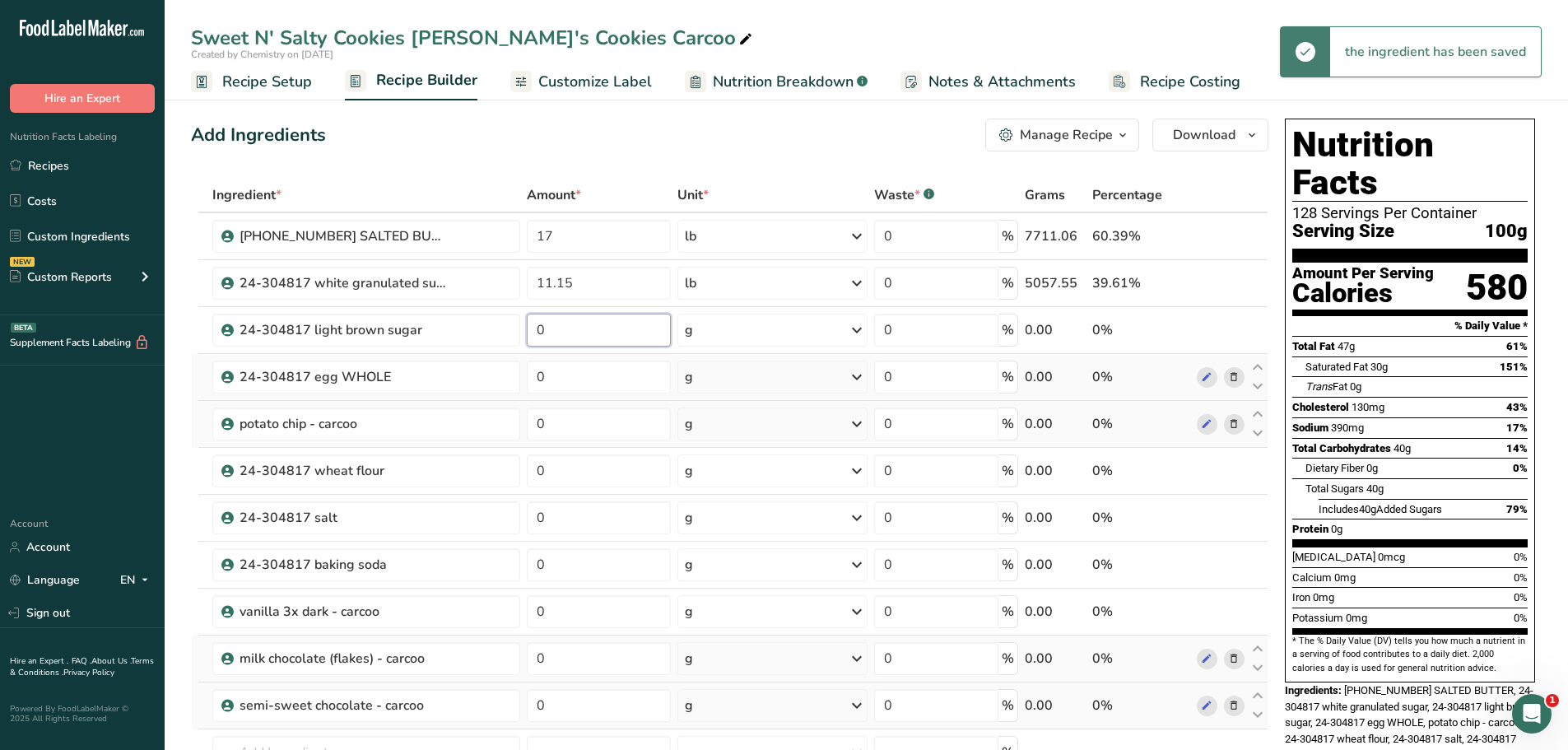
click at [572, 339] on input "0" at bounding box center [598, 329] width 144 height 33
type input "12.05"
click at [788, 333] on div "g" at bounding box center [772, 329] width 190 height 33
click at [749, 464] on div "See more" at bounding box center [756, 460] width 138 height 17
click at [726, 489] on div "lb" at bounding box center [756, 487] width 138 height 24
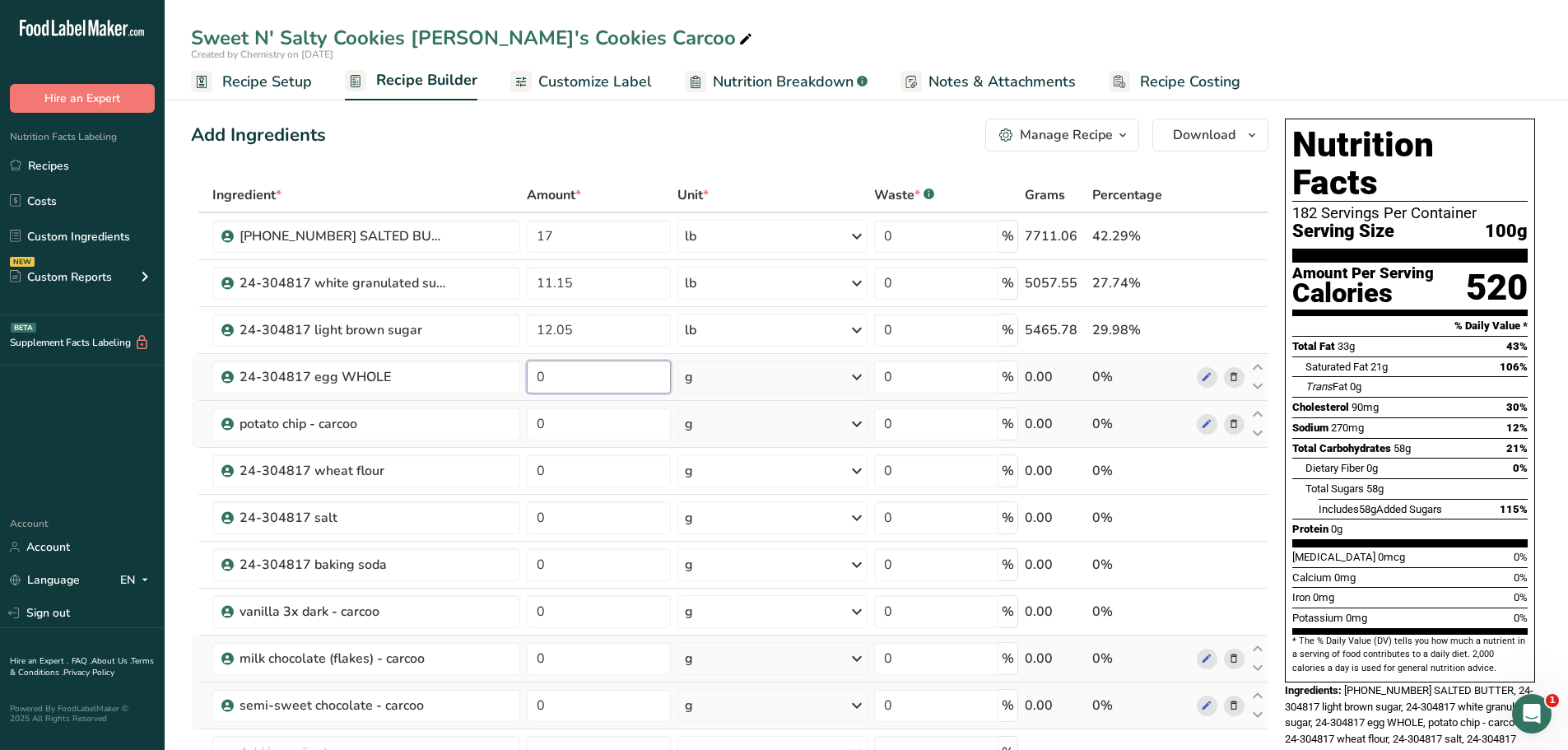
click at [568, 381] on input "0" at bounding box center [598, 376] width 144 height 33
type input "0.9625"
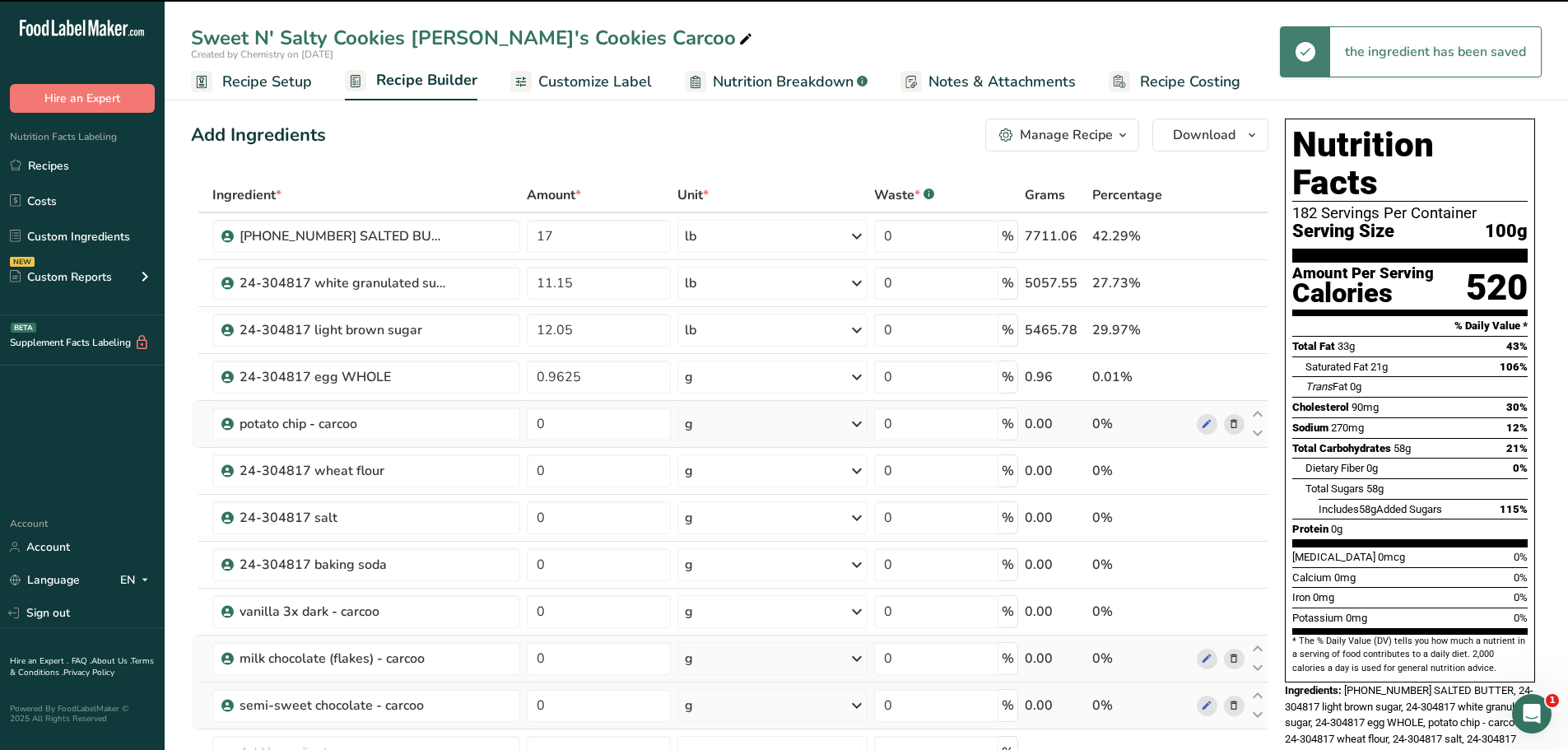
click at [716, 377] on div "g" at bounding box center [772, 376] width 190 height 33
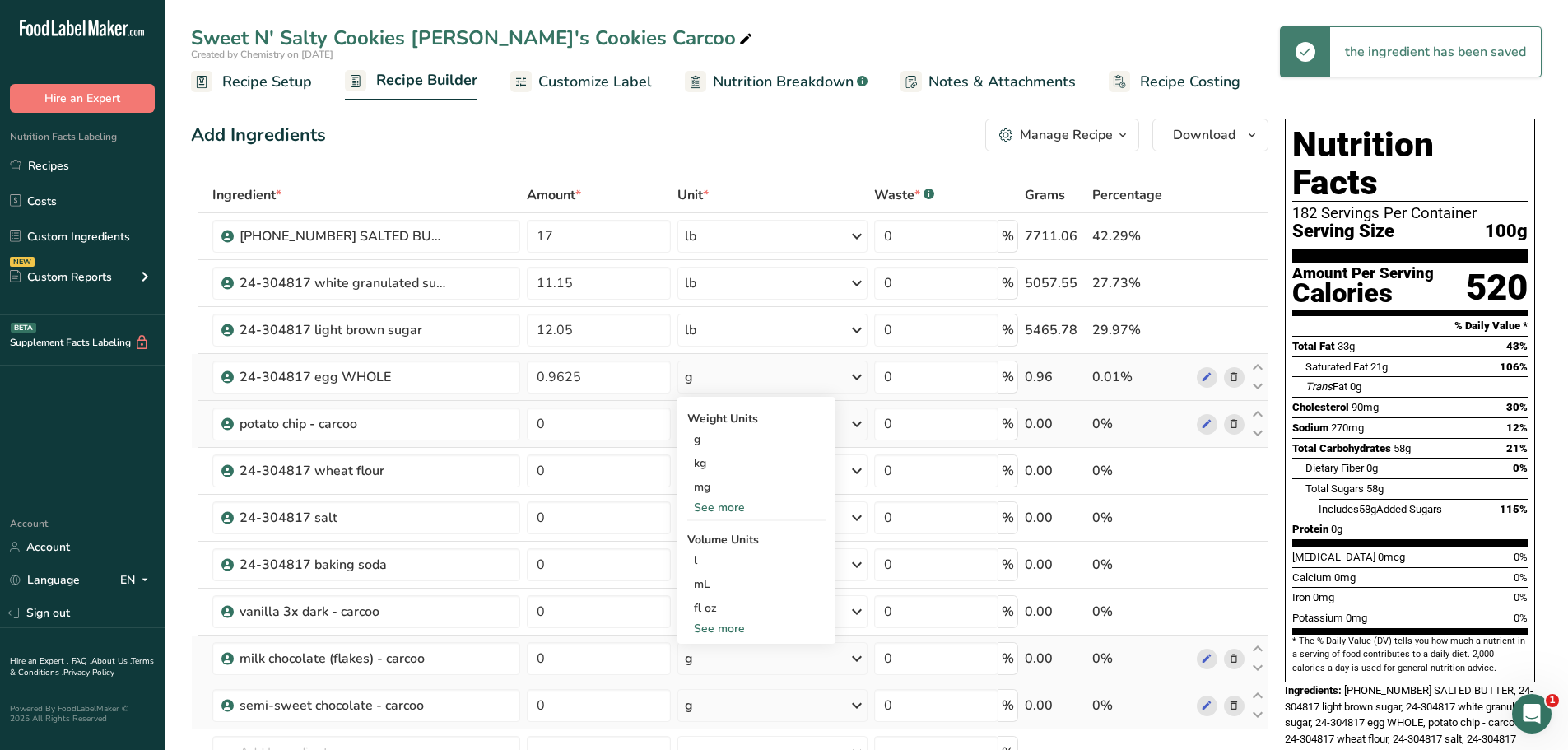
click at [725, 511] on div "See more" at bounding box center [756, 507] width 138 height 17
click at [721, 533] on div "lb" at bounding box center [756, 535] width 138 height 24
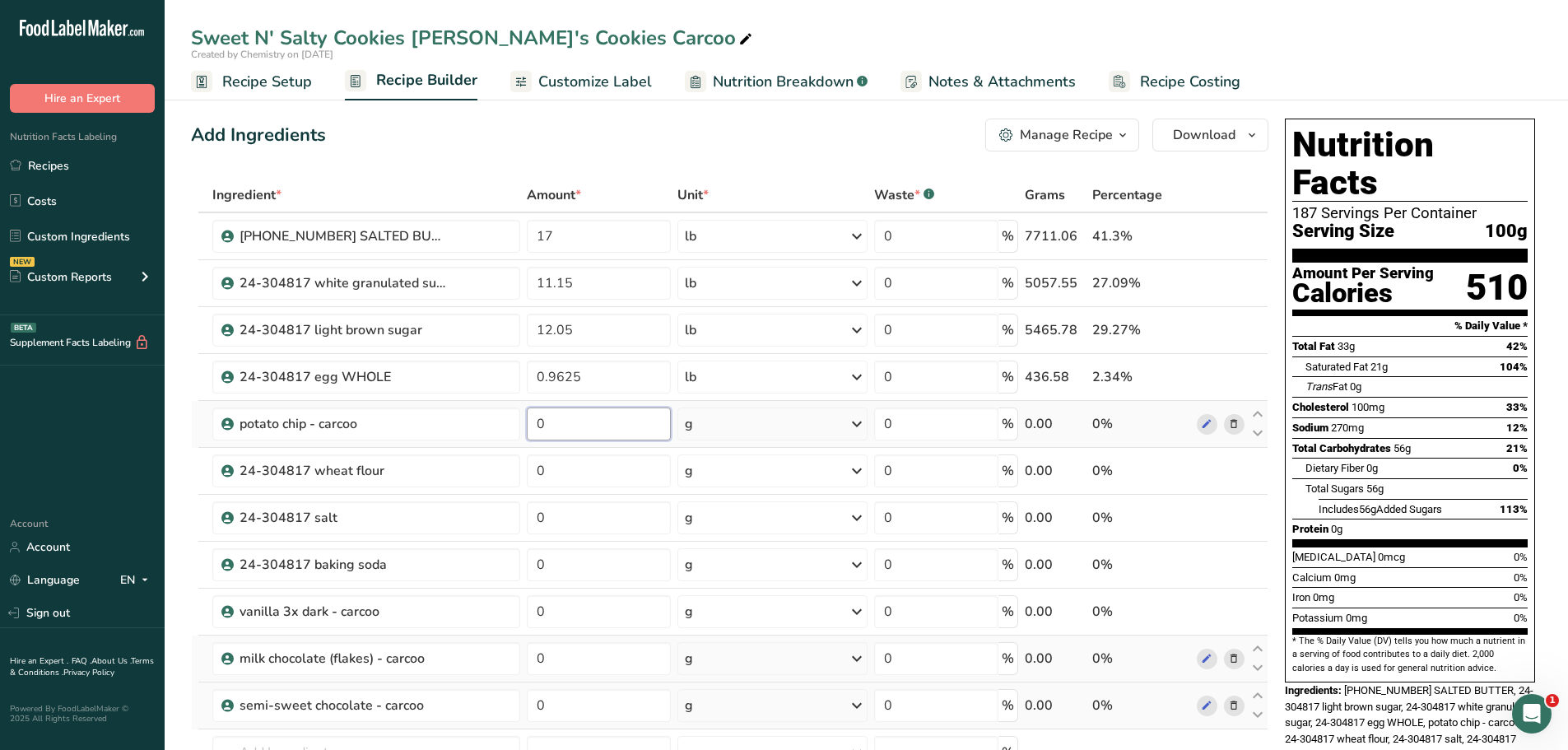
click at [635, 439] on input "0" at bounding box center [598, 423] width 144 height 33
type input "5.25"
click at [718, 418] on div "Ingredient * Amount * Unit * Waste * .a-a{fill:#347362;}.b-a{fill:#fff;} Grams …" at bounding box center [730, 529] width 1078 height 702
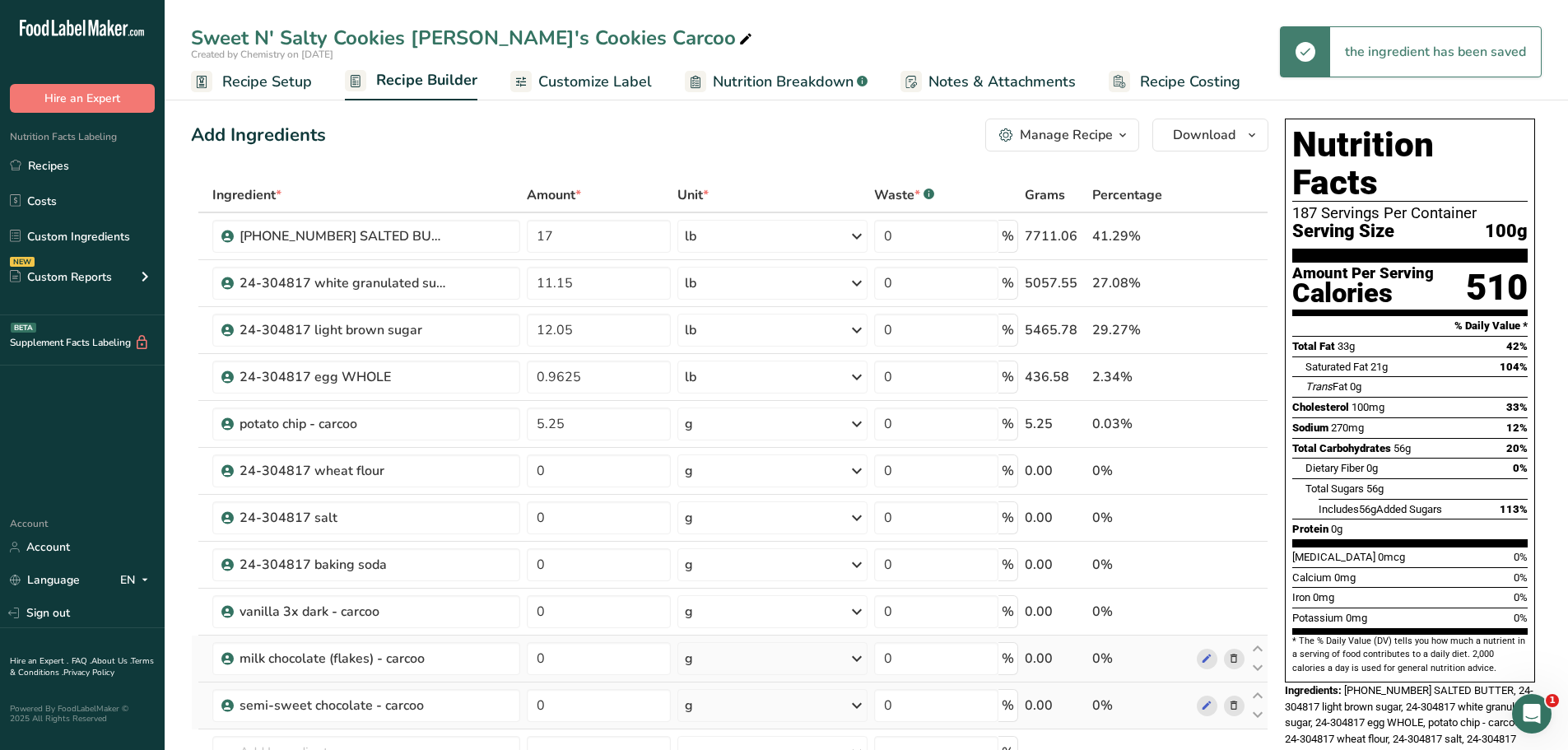
click at [729, 425] on div "g" at bounding box center [772, 423] width 190 height 33
click at [762, 551] on div "See more" at bounding box center [756, 554] width 138 height 17
click at [752, 577] on div "lb" at bounding box center [756, 582] width 138 height 24
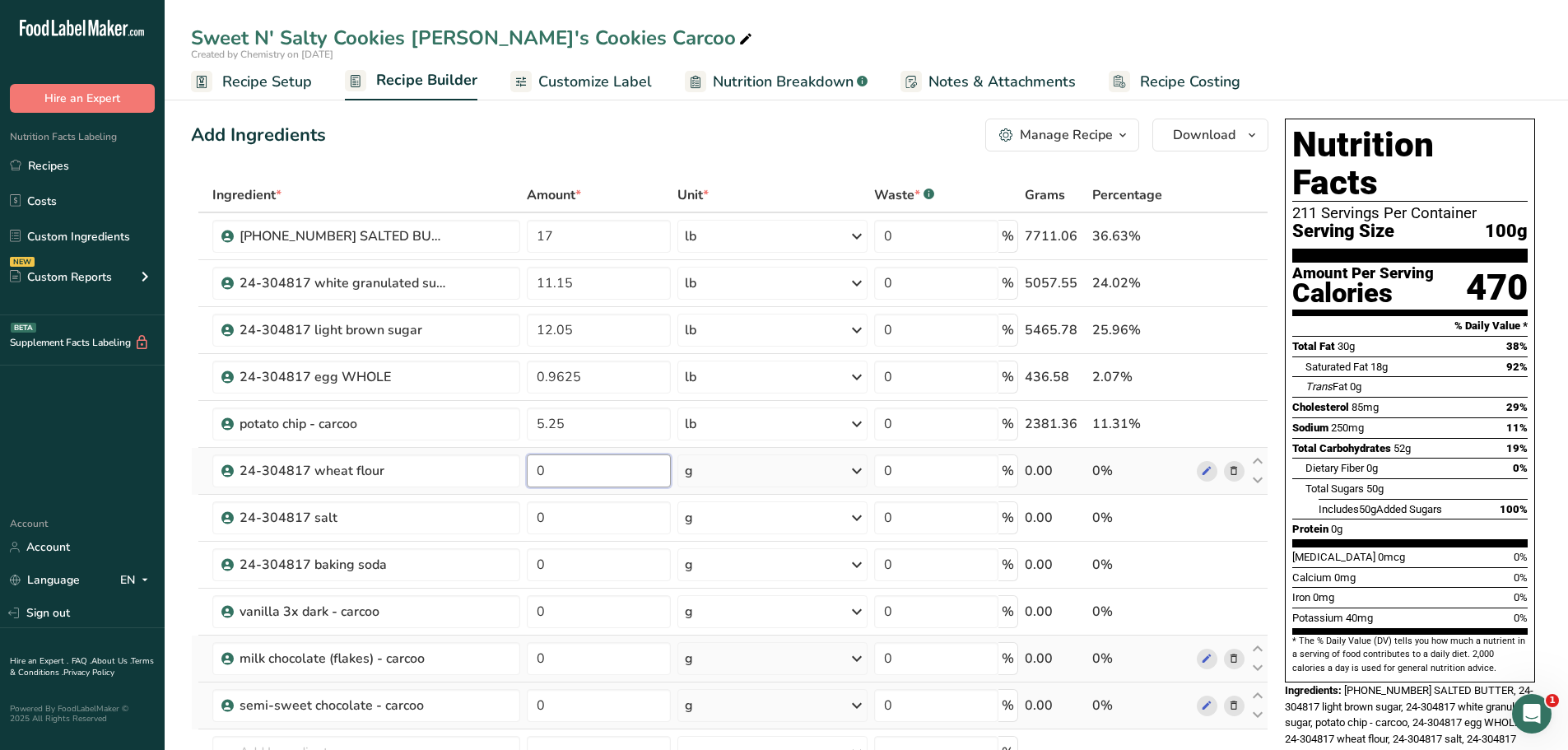
click at [588, 476] on input "0" at bounding box center [598, 471] width 144 height 33
type input "25.8"
click at [708, 467] on div "Ingredient * Amount * Unit * Waste * .a-a{fill:#347362;}.b-a{fill:#fff;} Grams …" at bounding box center [730, 529] width 1078 height 702
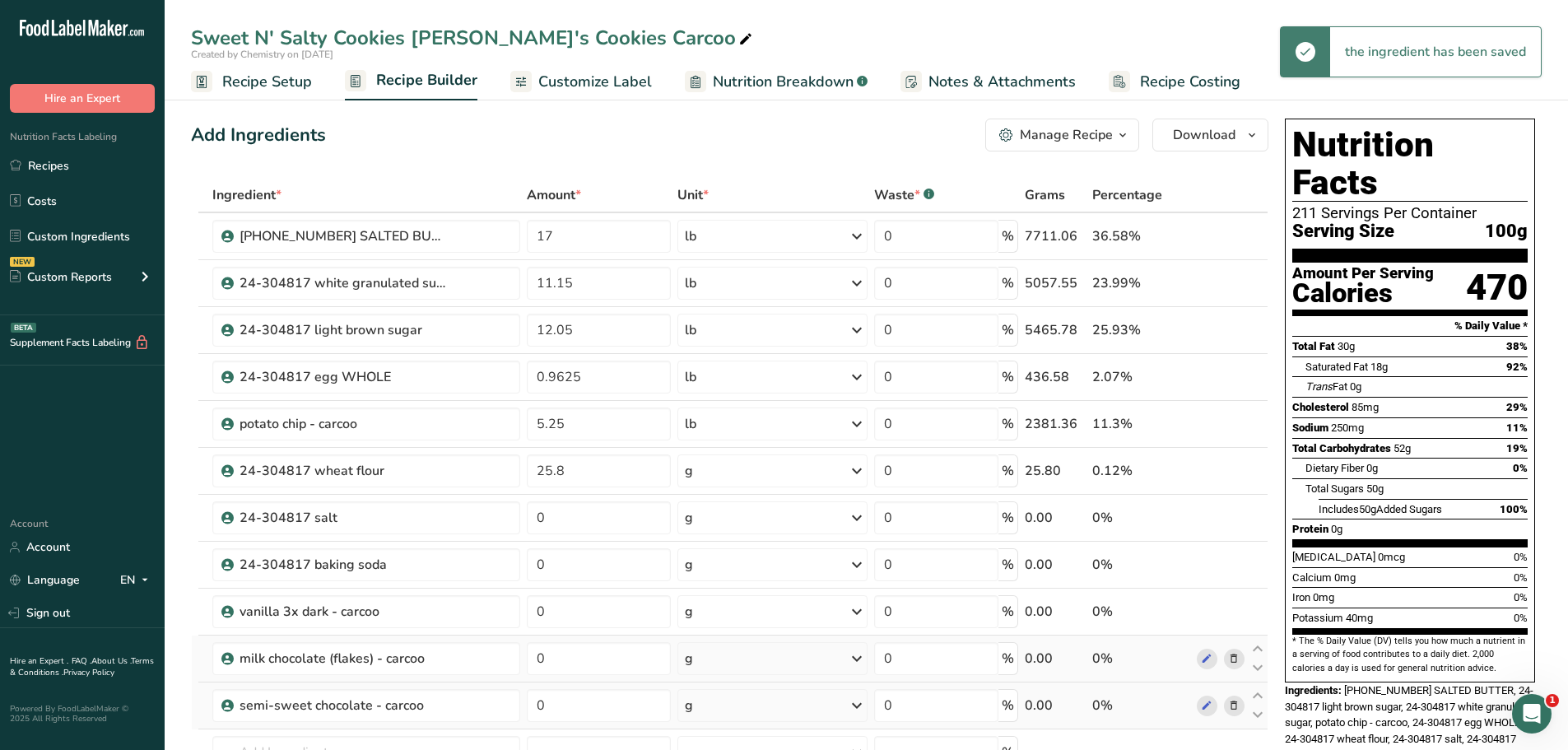
click at [724, 472] on div "g" at bounding box center [772, 471] width 190 height 33
click at [721, 600] on div "See more" at bounding box center [756, 601] width 138 height 17
click at [714, 629] on div "lb" at bounding box center [756, 628] width 138 height 24
click at [578, 519] on input "0" at bounding box center [598, 518] width 144 height 33
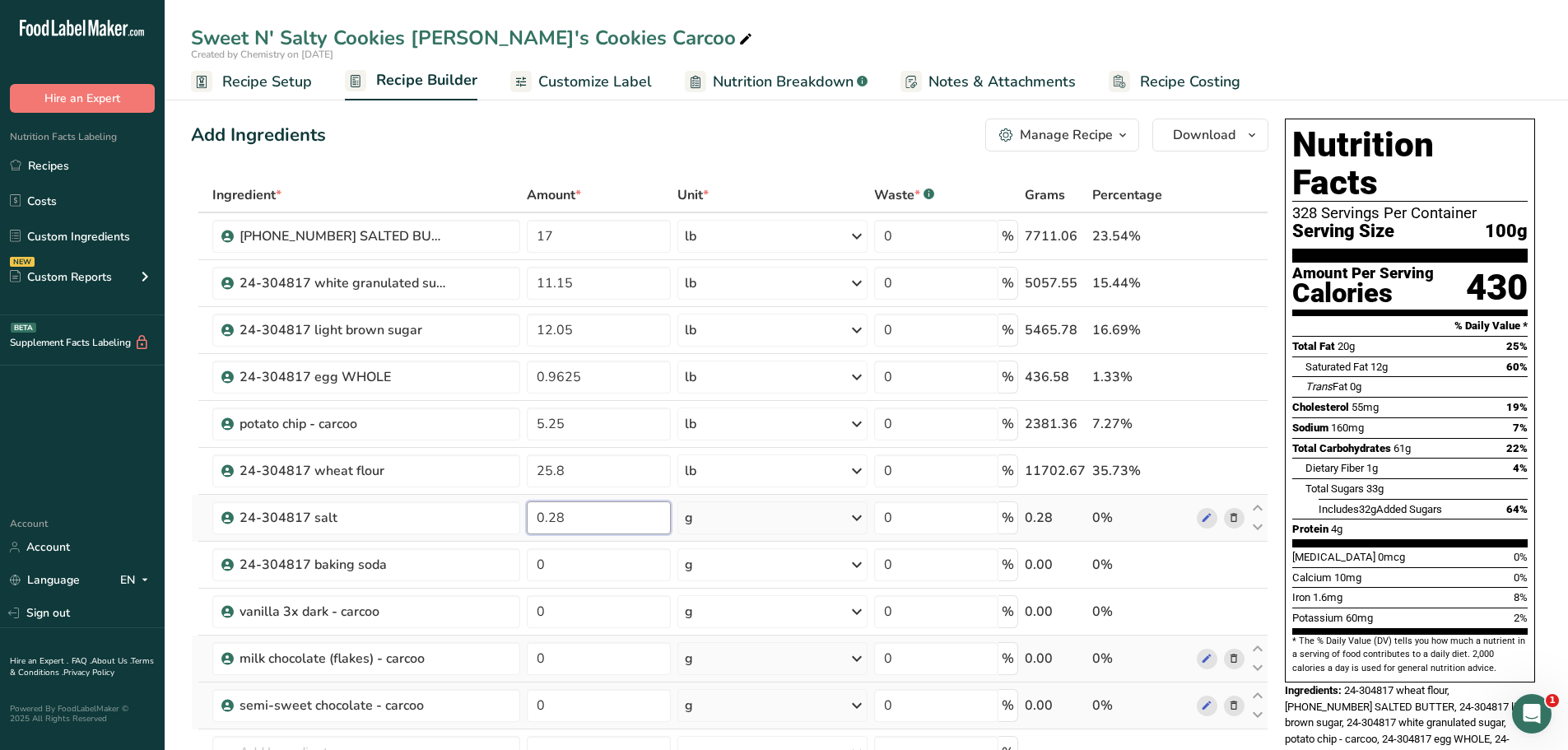
type input "0.28"
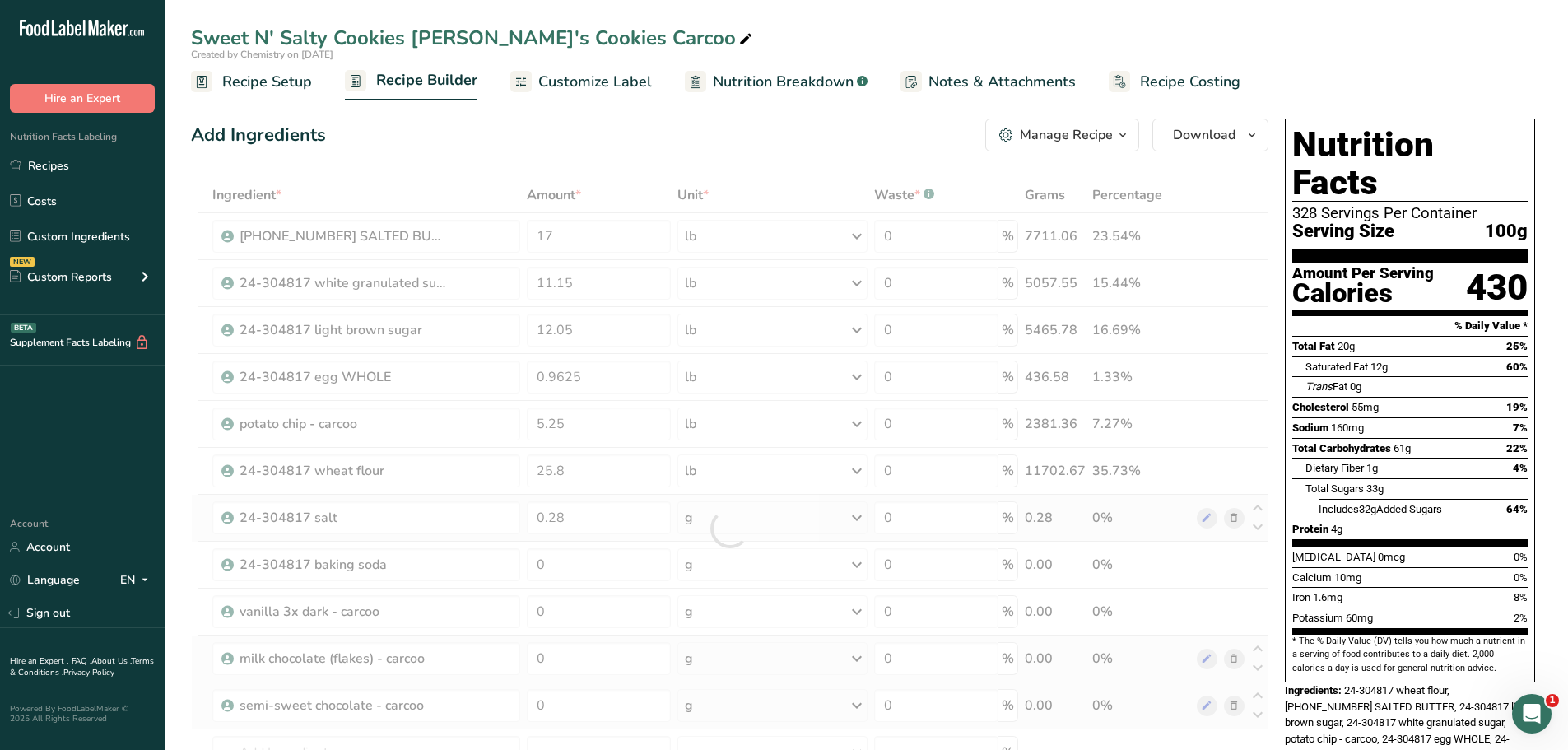
click at [730, 522] on div "Ingredient * Amount * Unit * Waste * .a-a{fill:#347362;}.b-a{fill:#fff;} Grams …" at bounding box center [730, 529] width 1078 height 702
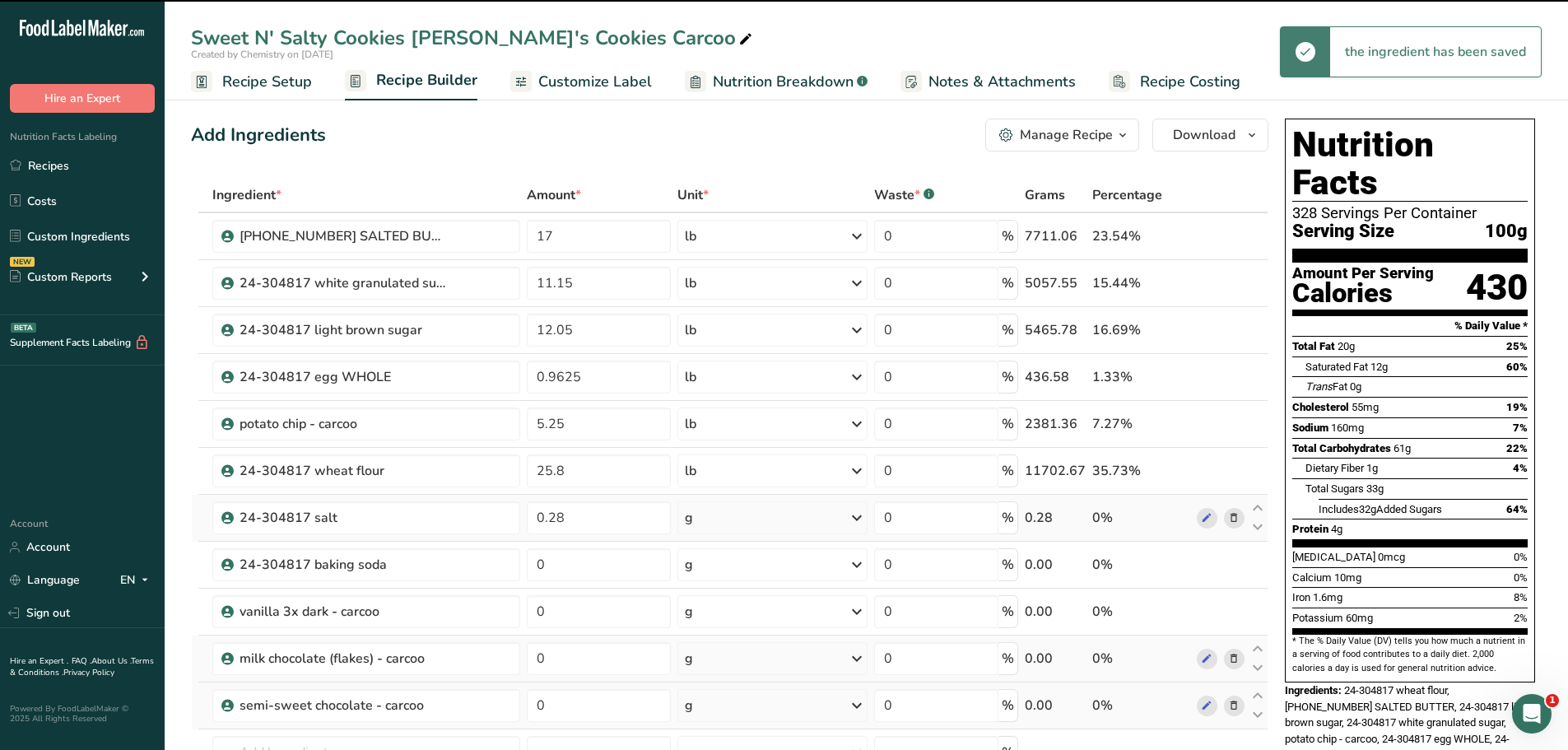
click at [730, 522] on div "g" at bounding box center [772, 518] width 190 height 33
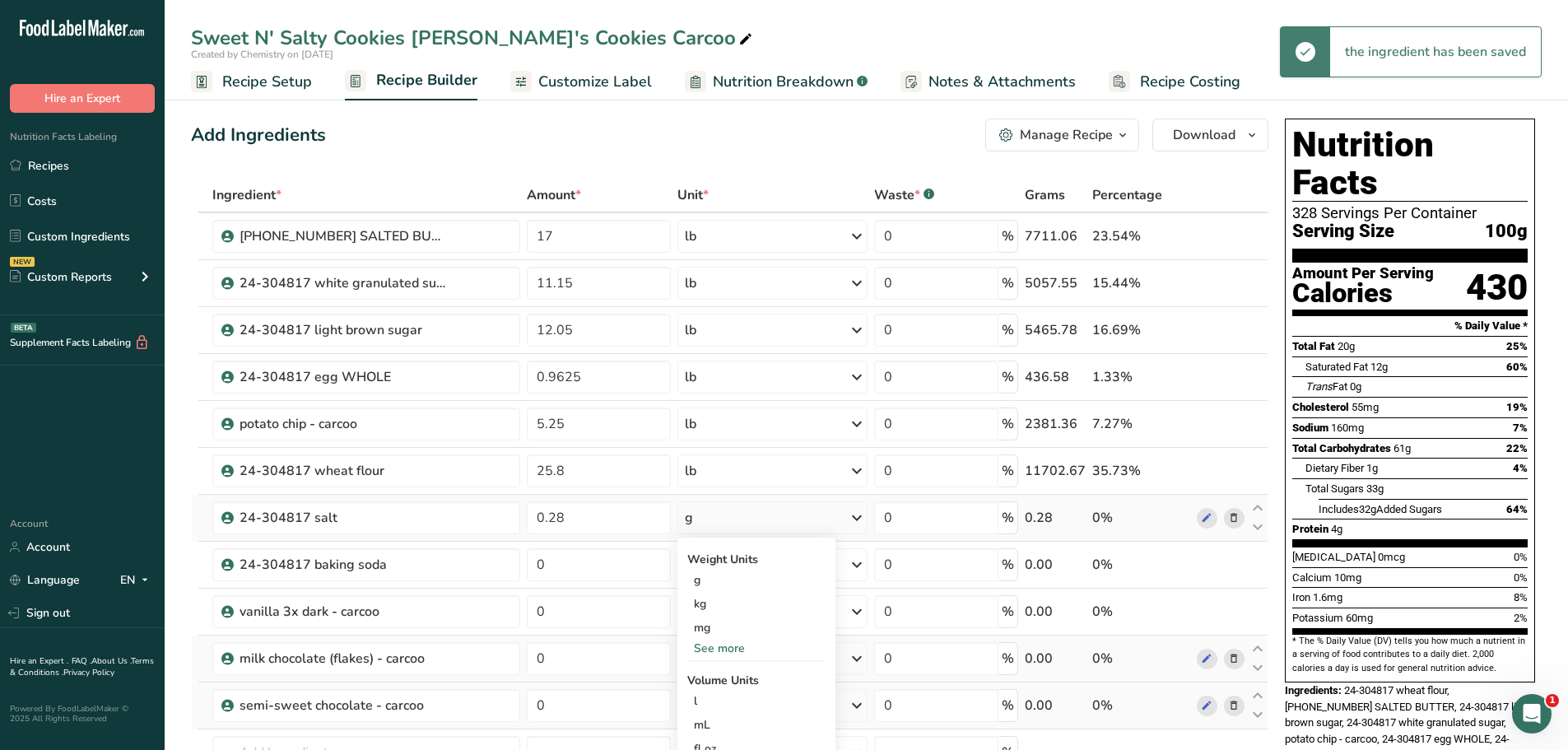
click at [721, 646] on div "See more" at bounding box center [756, 648] width 138 height 17
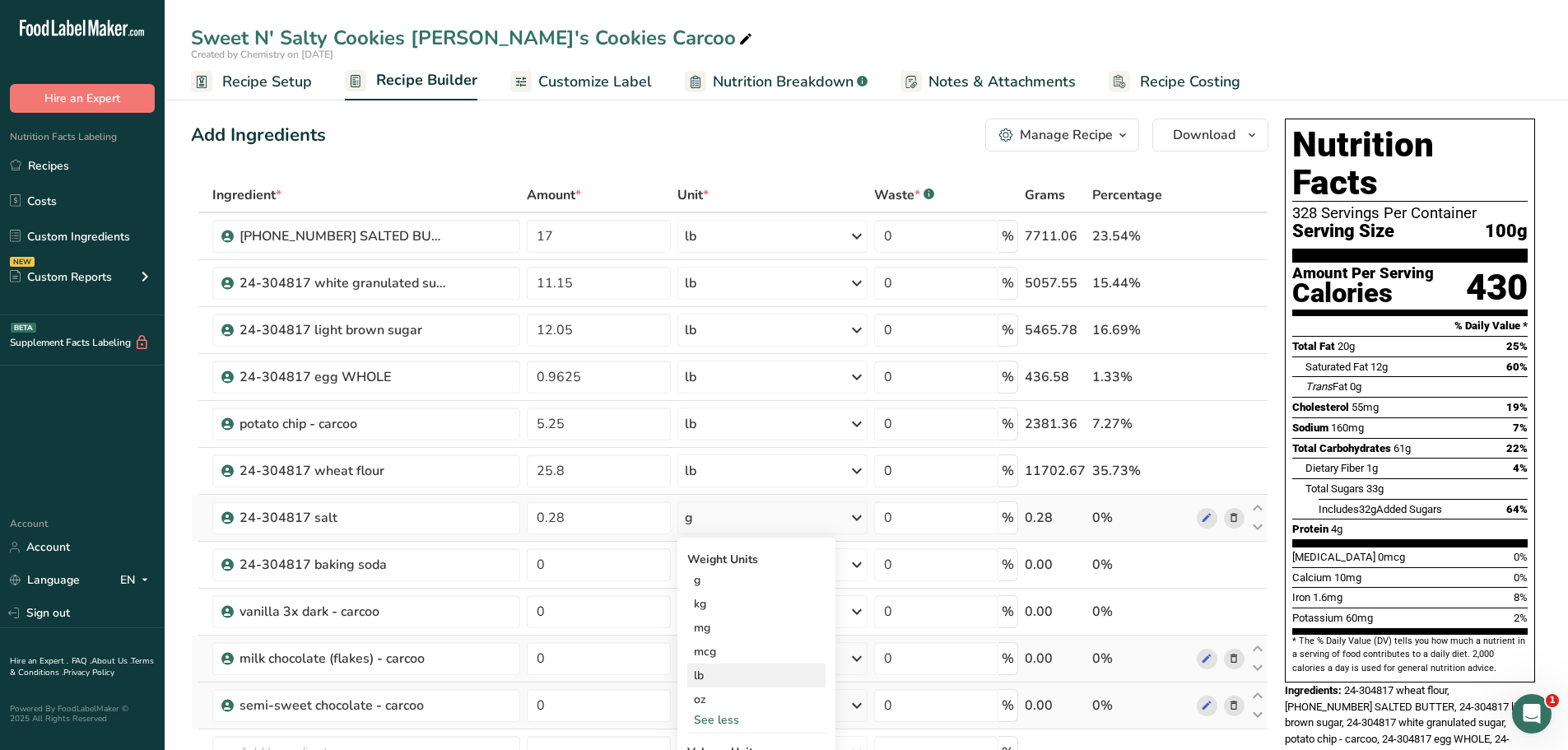
click at [716, 677] on div "lb" at bounding box center [756, 675] width 138 height 24
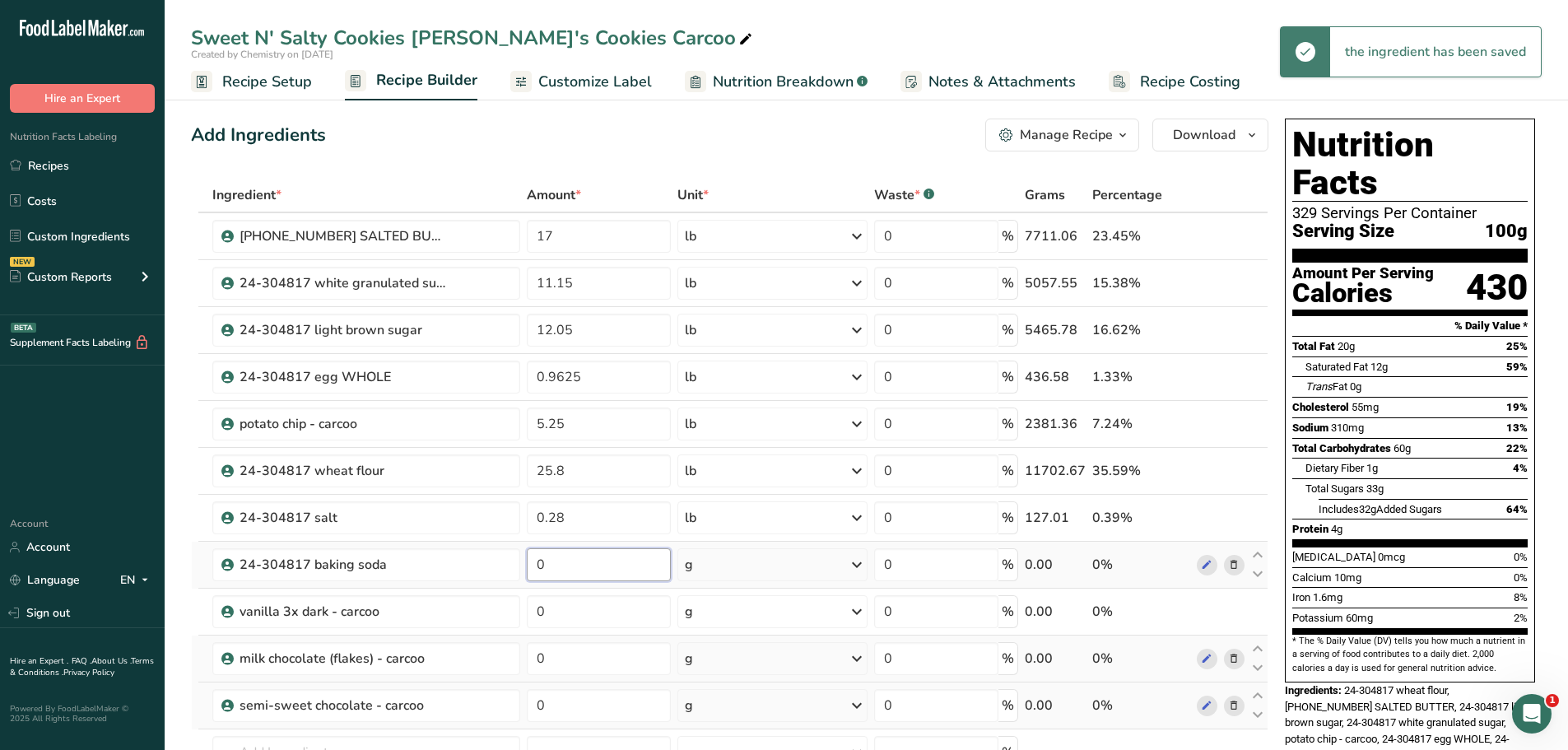
click at [583, 573] on input "0" at bounding box center [598, 565] width 144 height 33
type input "0.26"
click at [710, 558] on div "Ingredient * Amount * Unit * Waste * .a-a{fill:#347362;}.b-a{fill:#fff;} Grams …" at bounding box center [730, 529] width 1078 height 702
click at [711, 562] on div "g" at bounding box center [772, 565] width 190 height 33
click at [744, 693] on div "See more" at bounding box center [756, 695] width 138 height 17
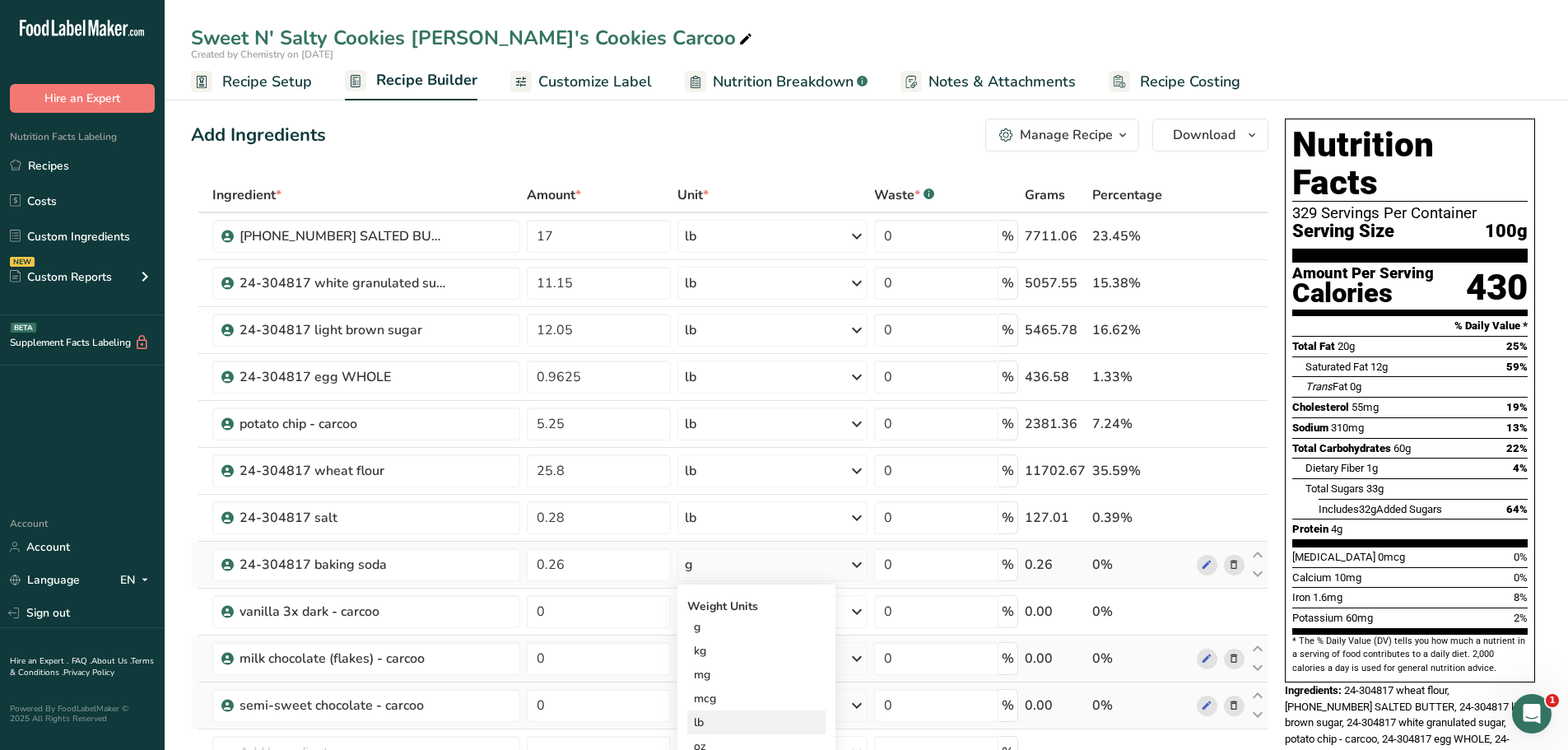
click at [736, 721] on div "lb" at bounding box center [756, 722] width 138 height 24
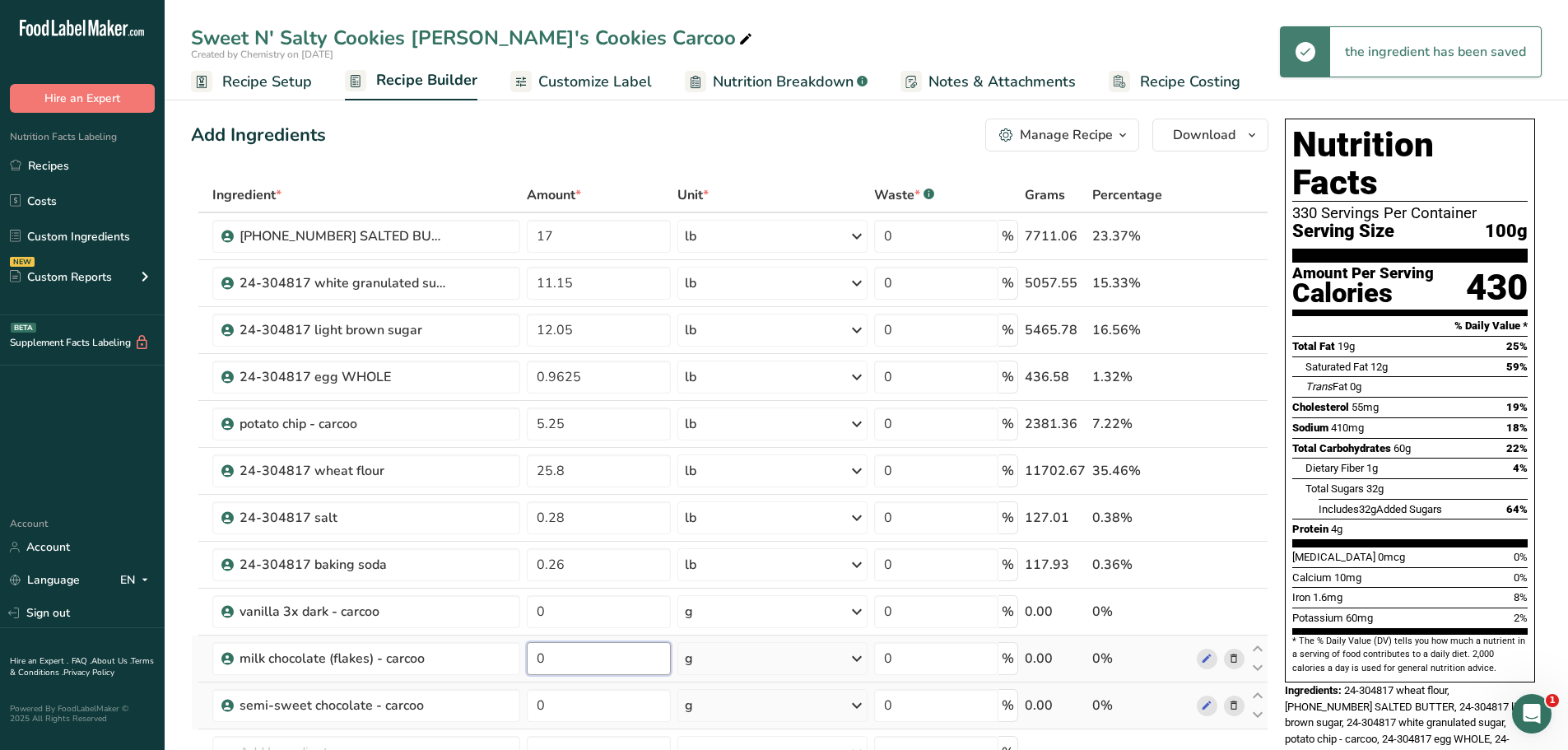
click at [616, 659] on input "0" at bounding box center [598, 659] width 144 height 33
type input "0.02"
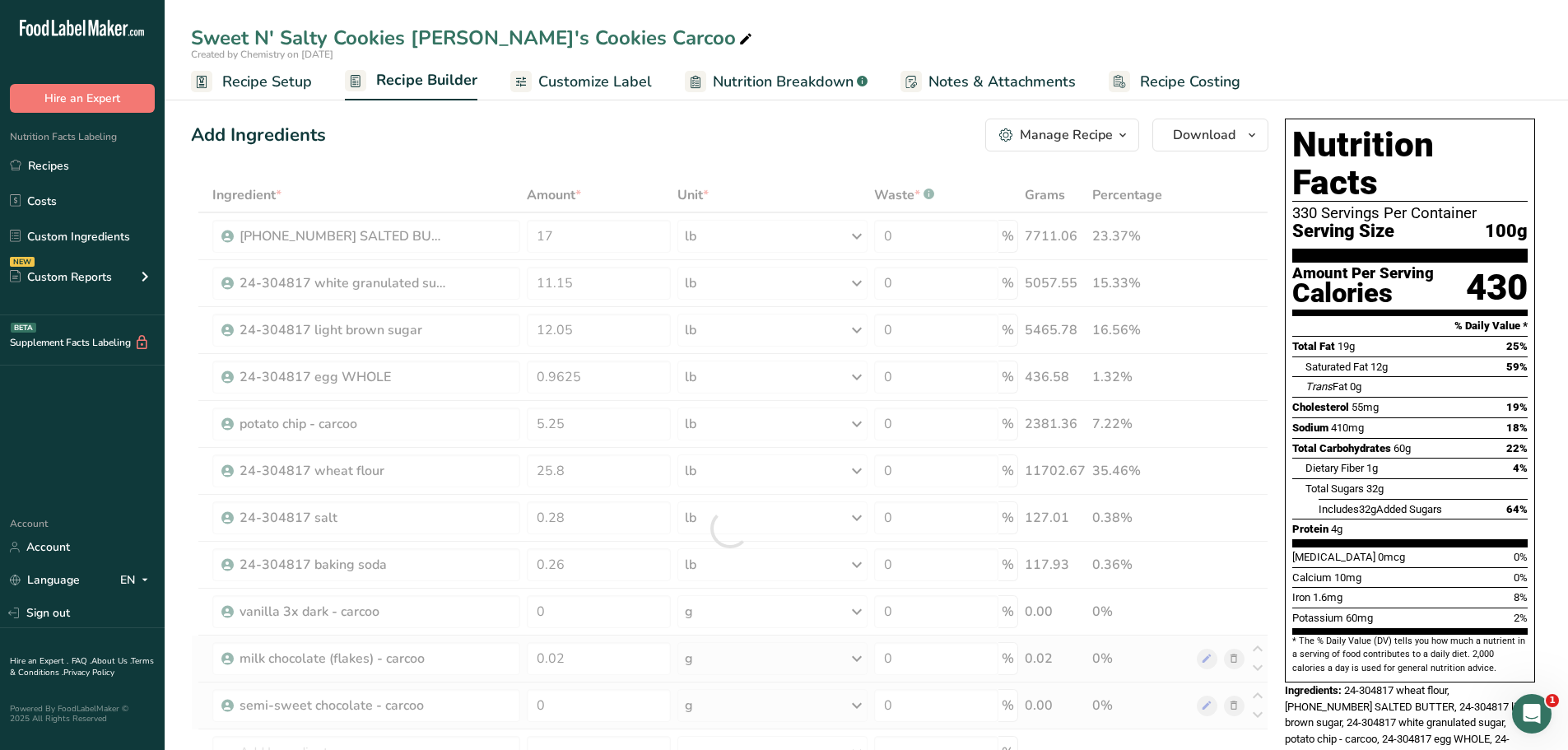
click at [727, 662] on div "Ingredient * Amount * Unit * Waste * .a-a{fill:#347362;}.b-a{fill:#fff;} Grams …" at bounding box center [730, 529] width 1078 height 702
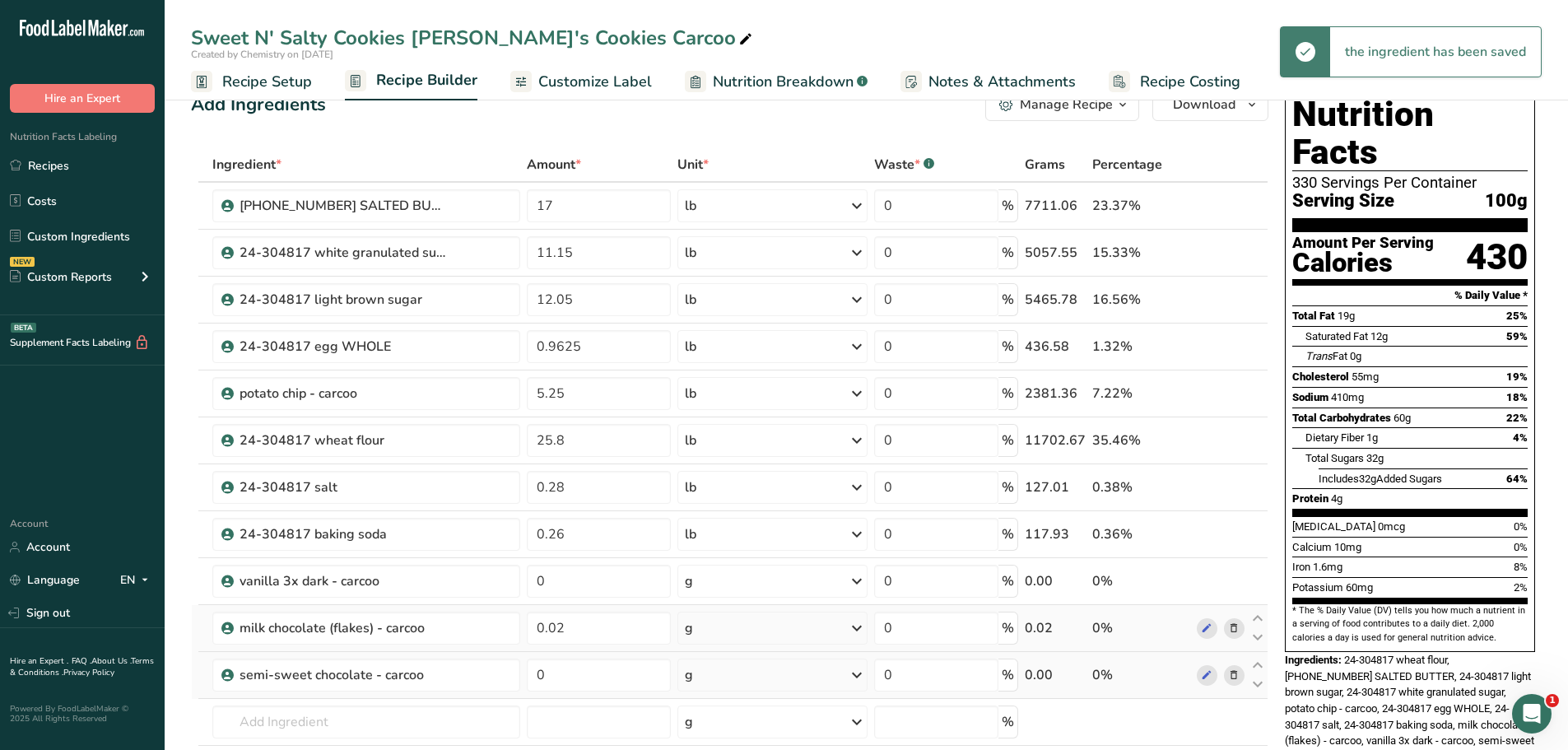
scroll to position [83, 0]
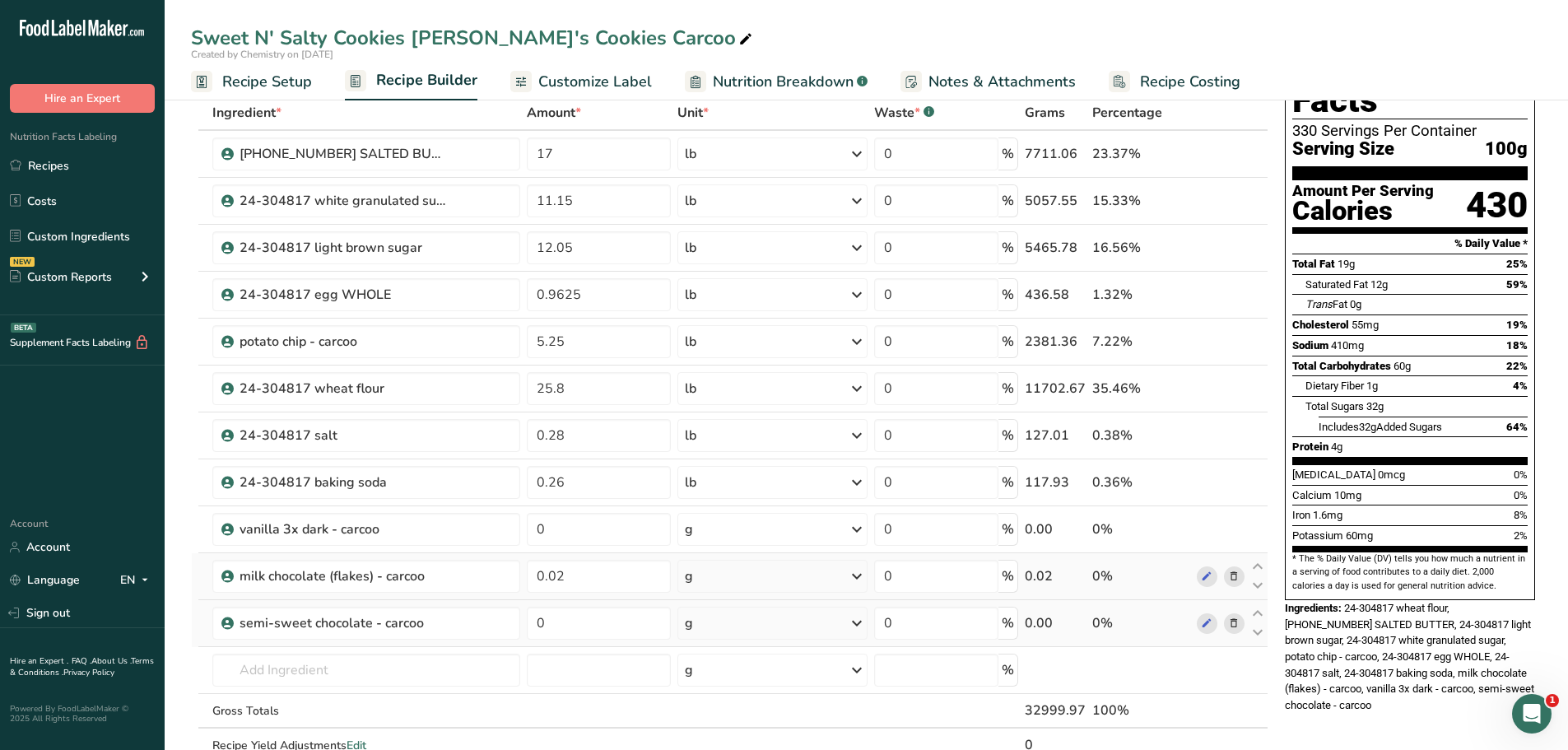
click at [768, 575] on div "g" at bounding box center [772, 576] width 190 height 33
click at [742, 709] on div "See more" at bounding box center [756, 707] width 138 height 17
click at [593, 531] on input "0" at bounding box center [598, 529] width 144 height 33
type input "0.02"
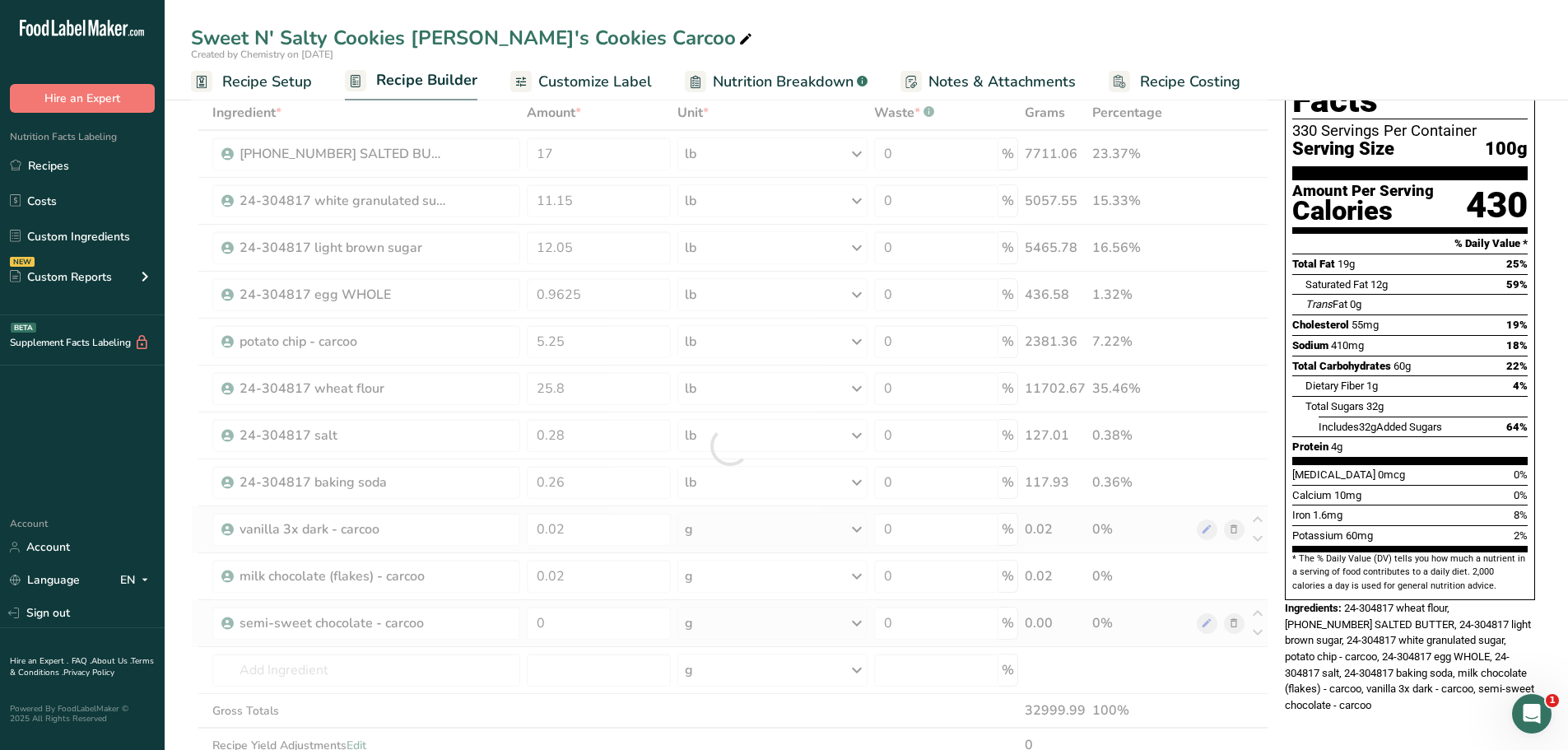
click at [728, 535] on div "Ingredient * Amount * Unit * Waste * .a-a{fill:#347362;}.b-a{fill:#fff;} Grams …" at bounding box center [730, 447] width 1078 height 702
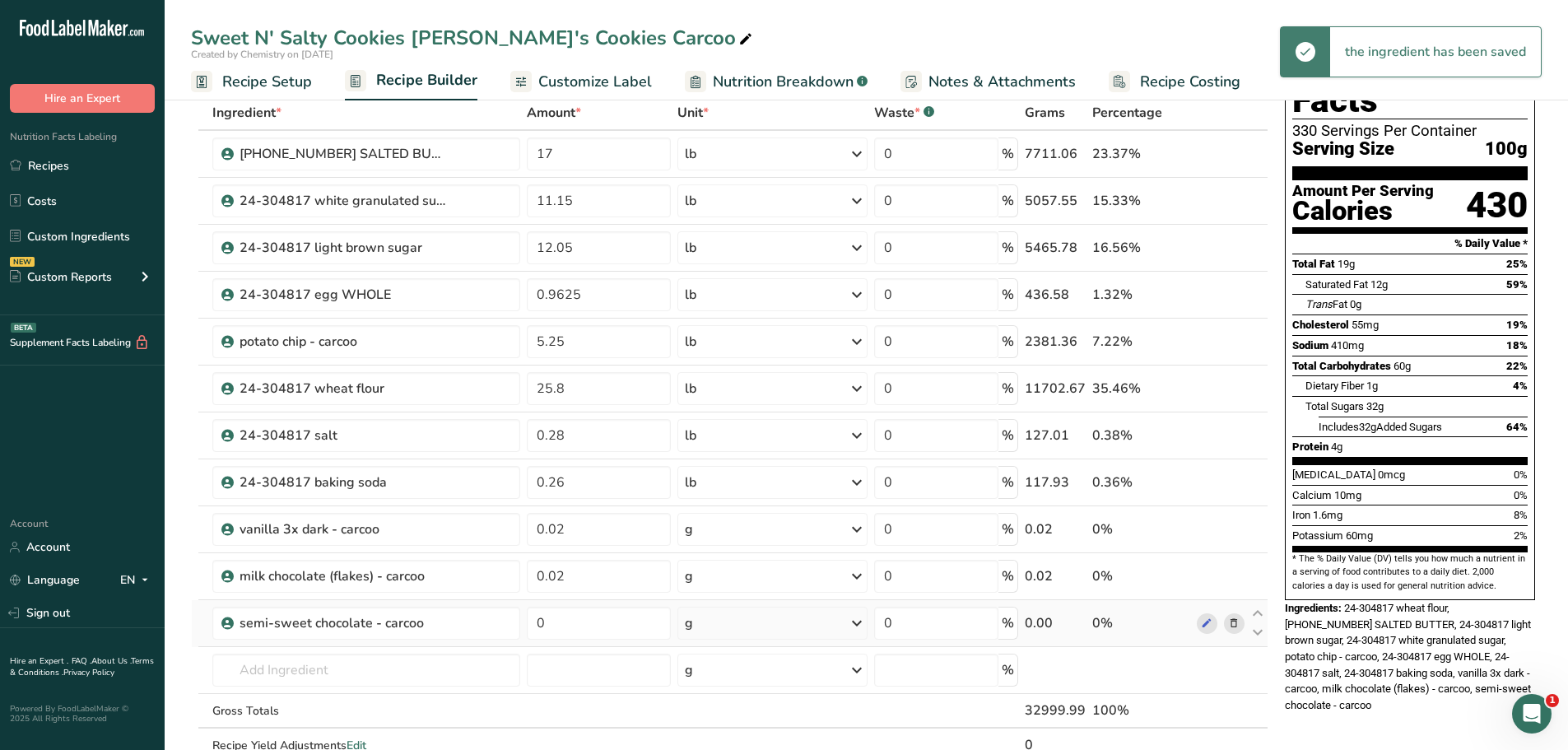
click at [734, 535] on div "g" at bounding box center [772, 529] width 190 height 33
click at [715, 658] on div "See more" at bounding box center [756, 660] width 138 height 17
click at [726, 695] on div "lb" at bounding box center [756, 687] width 138 height 24
click at [621, 583] on input "0.02" at bounding box center [598, 576] width 144 height 33
type input "0"
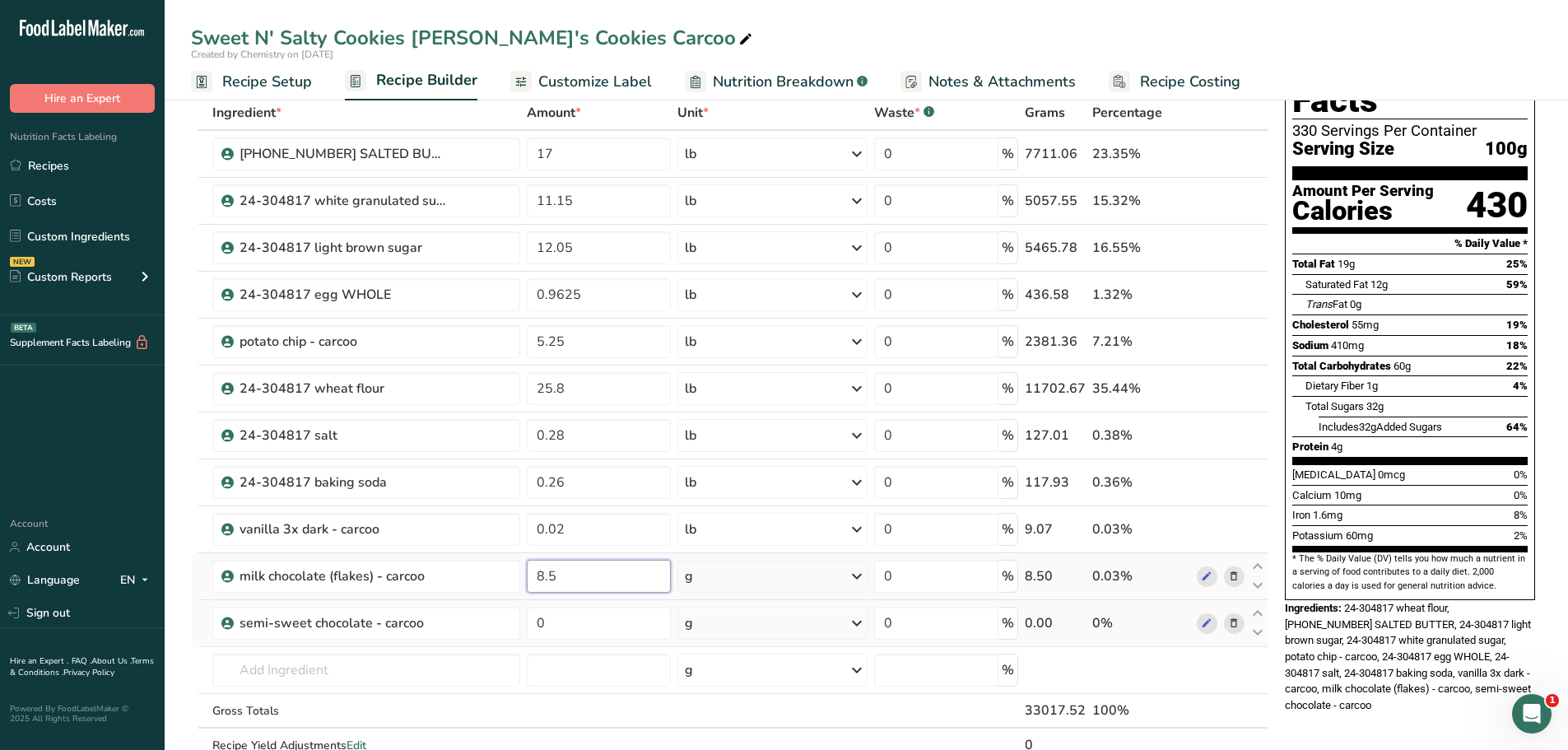
type input "8.5"
click at [768, 581] on div "Ingredient * Amount * Unit * Waste * .a-a{fill:#347362;}.b-a{fill:#fff;} Grams …" at bounding box center [730, 447] width 1078 height 702
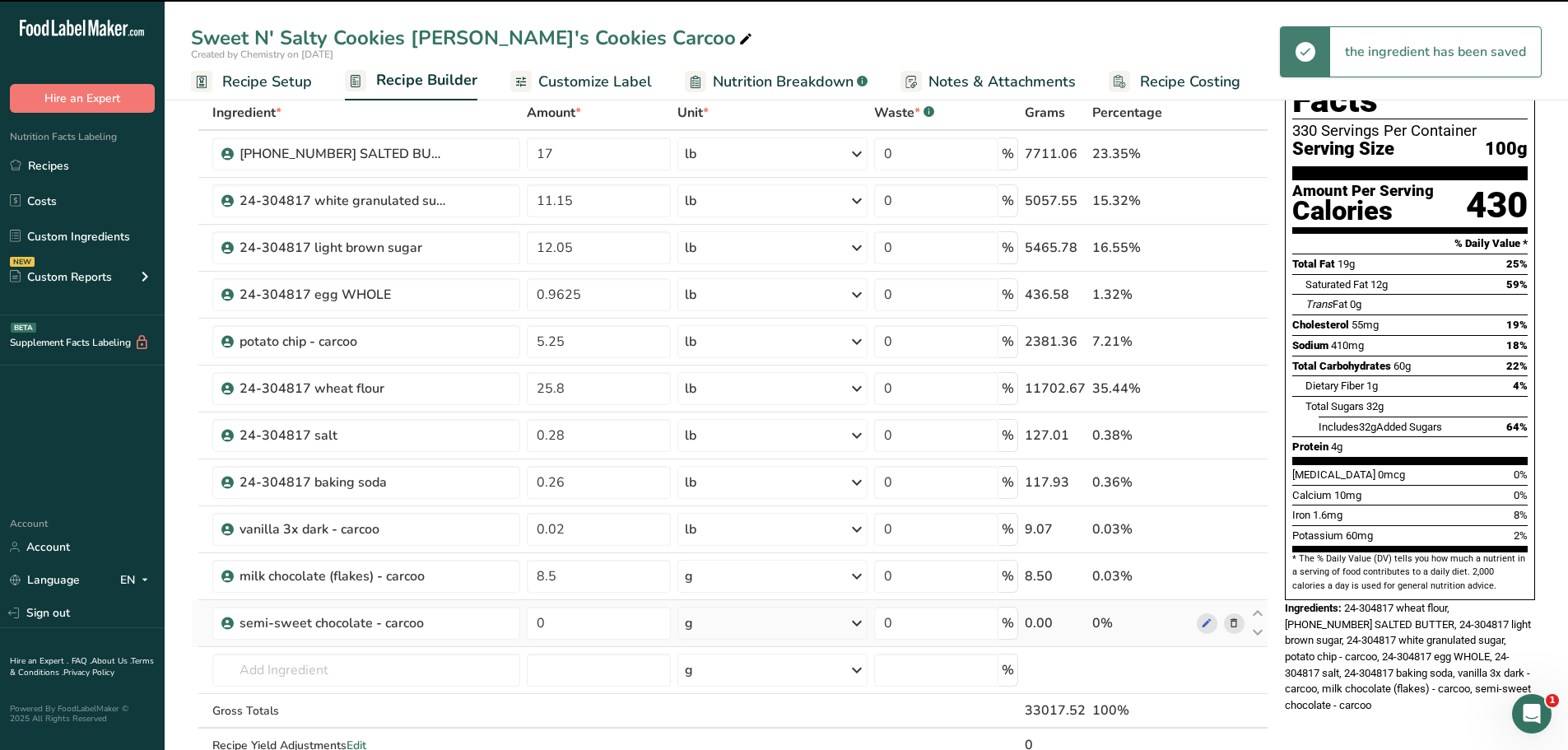
click at [768, 580] on div "g" at bounding box center [772, 576] width 190 height 33
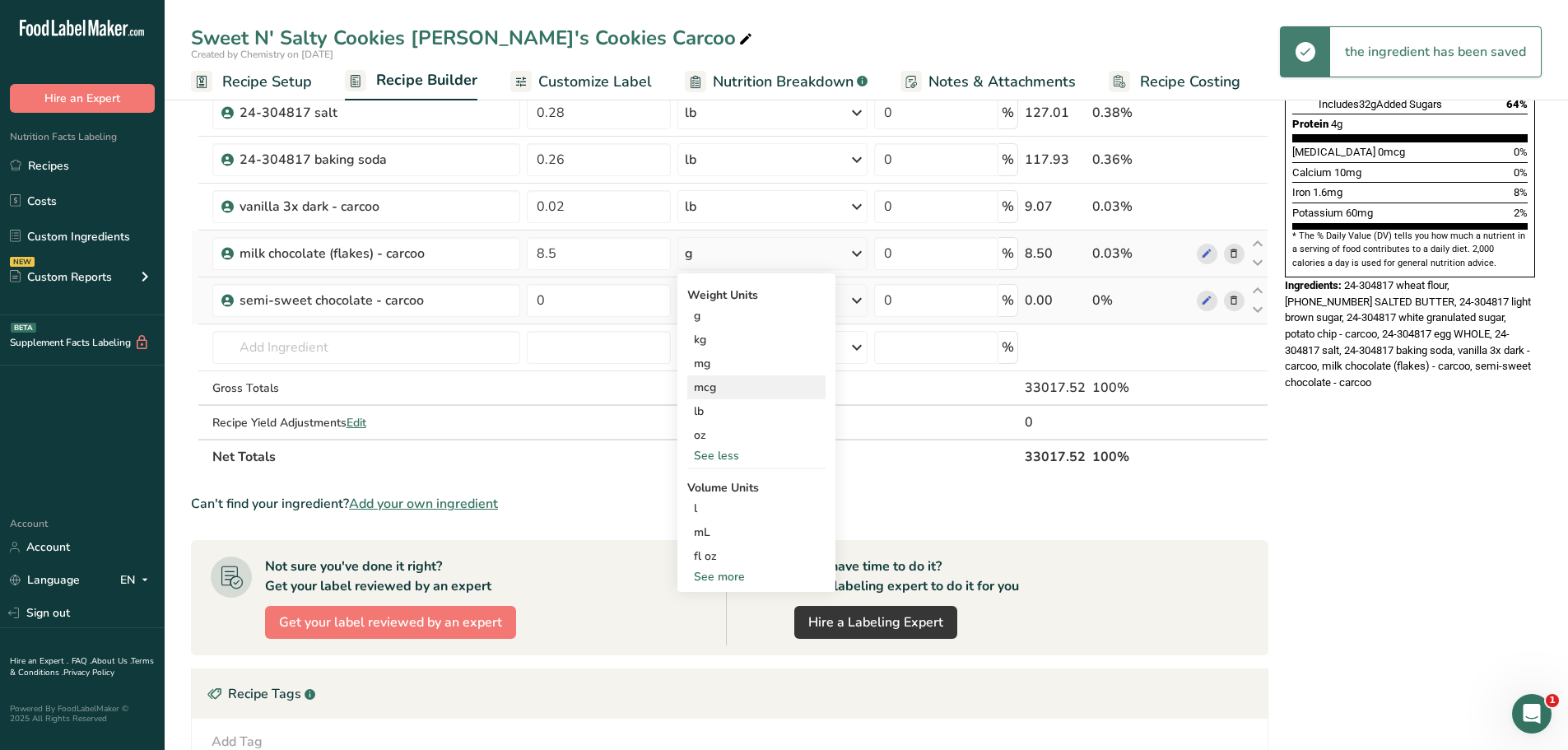
scroll to position [412, 0]
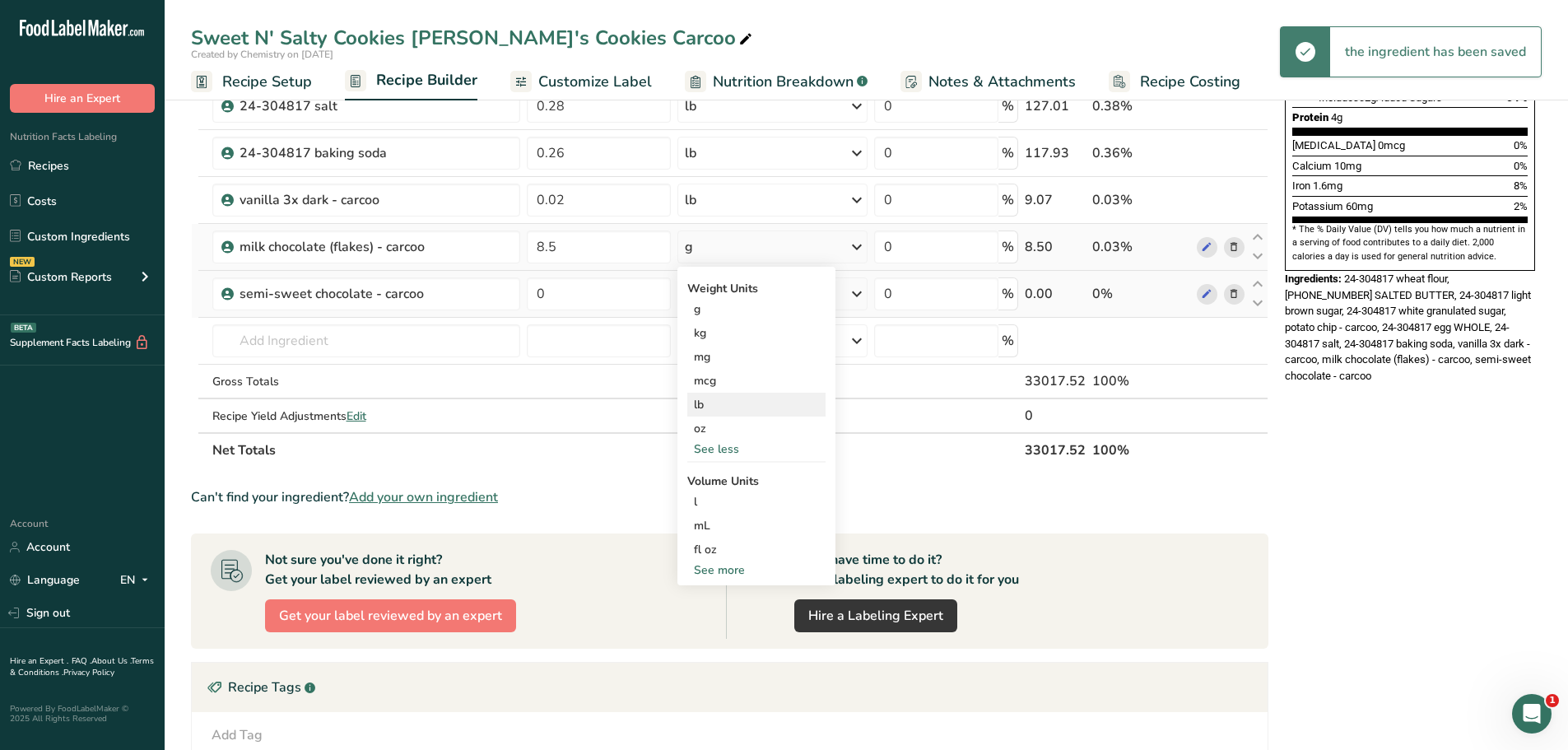
click at [752, 411] on div "lb" at bounding box center [756, 404] width 138 height 24
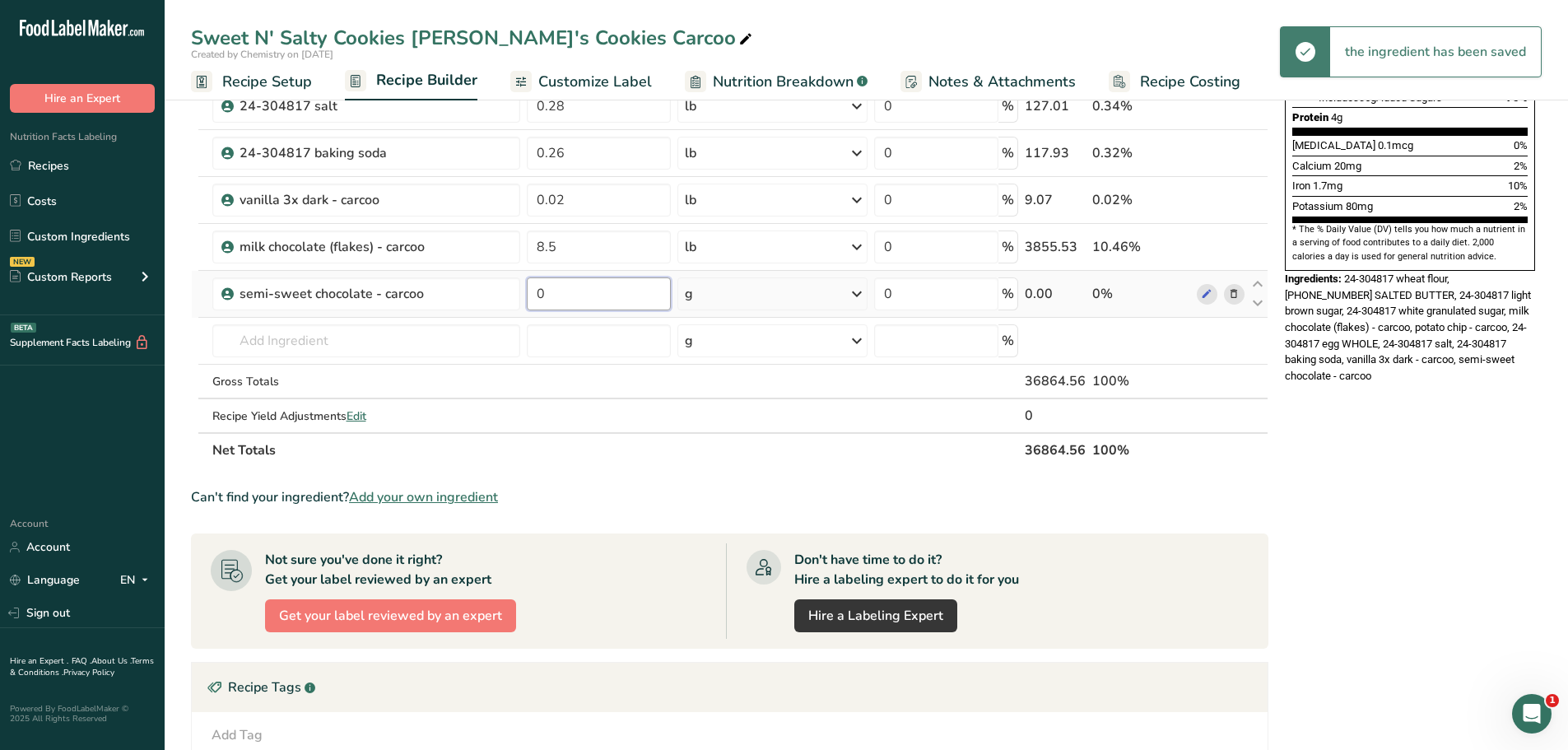
click at [597, 307] on input "0" at bounding box center [598, 294] width 144 height 33
type input "9"
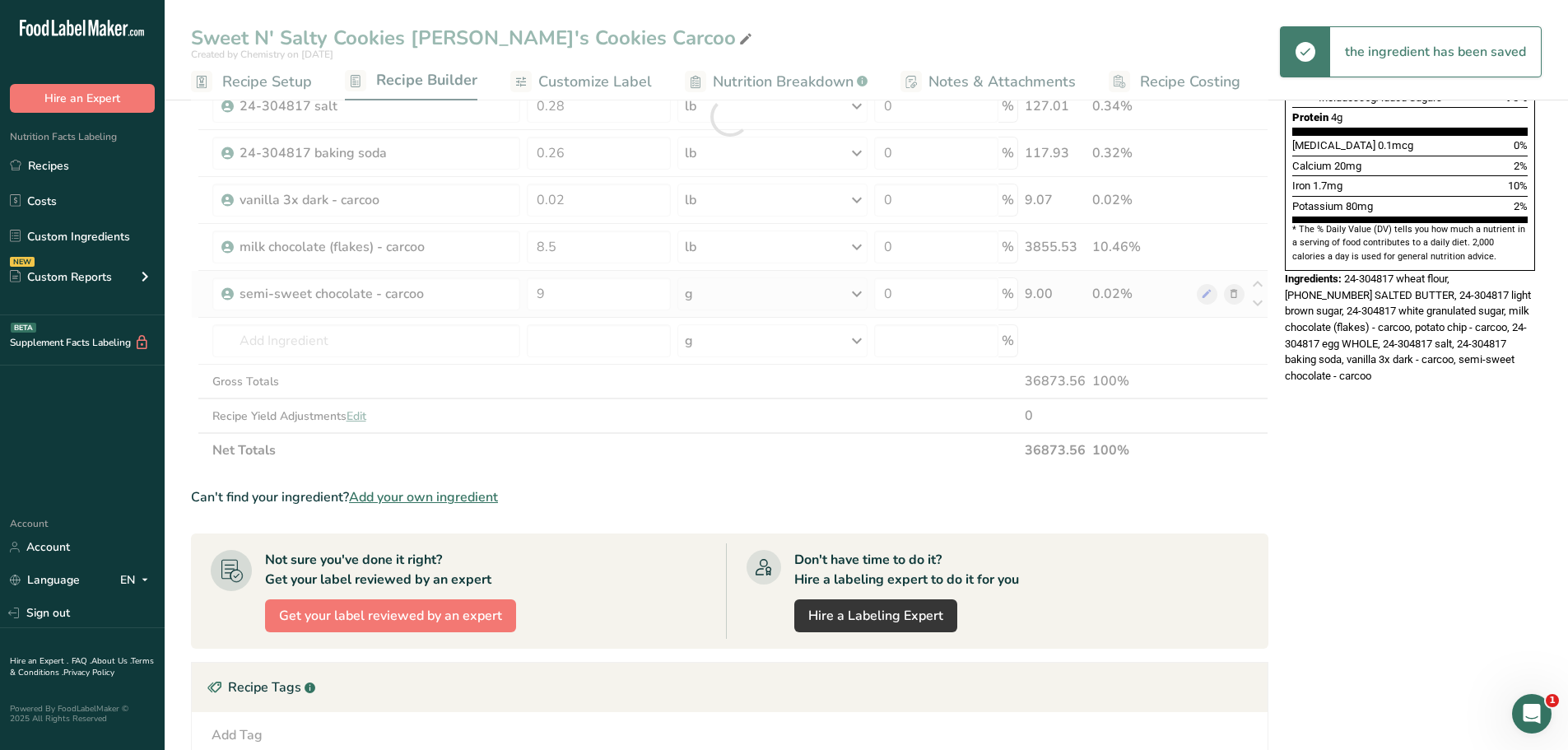
click at [732, 293] on div "Ingredient * Amount * Unit * Waste * .a-a{fill:#347362;}.b-a{fill:#fff;} Grams …" at bounding box center [730, 117] width 1078 height 702
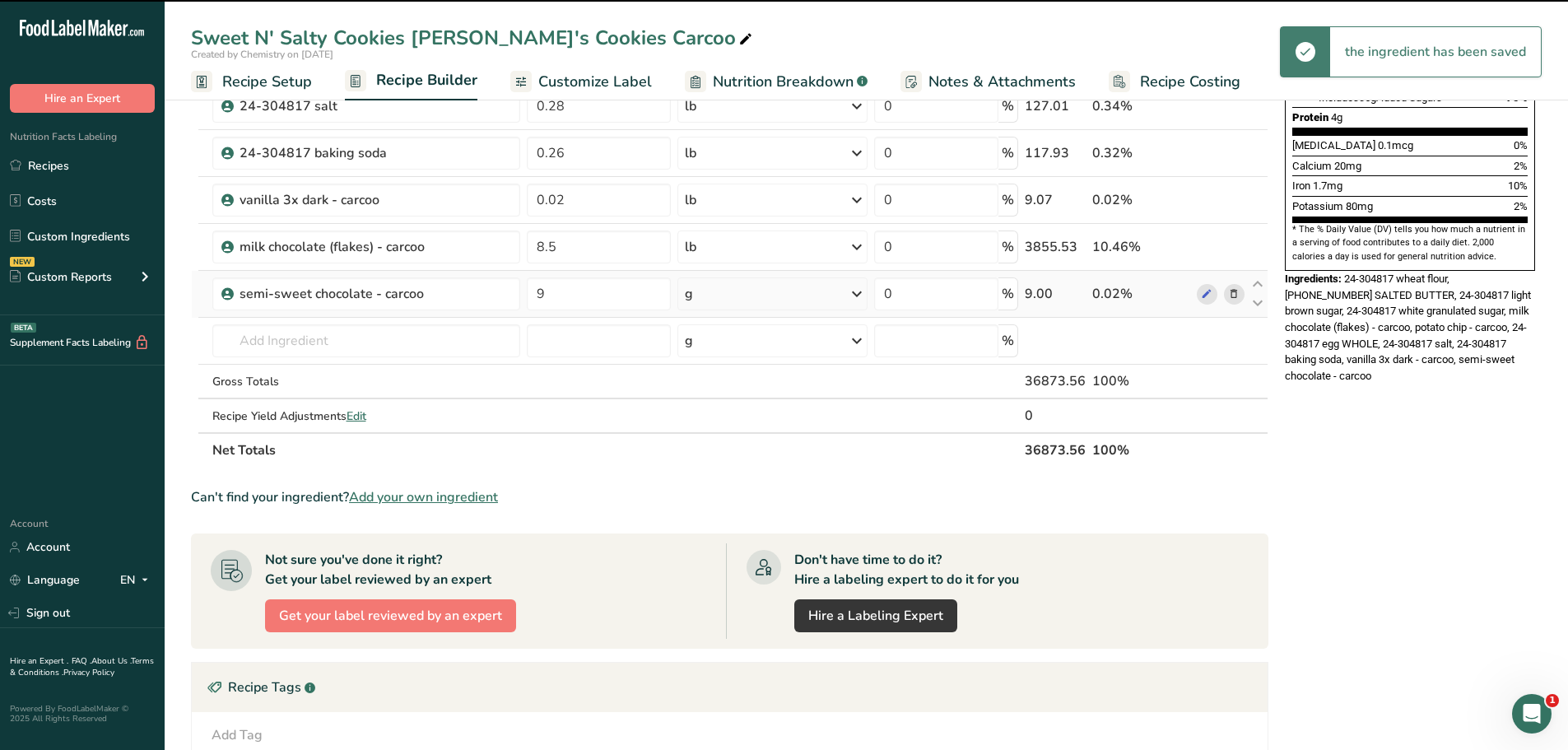
click at [732, 293] on div "g" at bounding box center [772, 294] width 190 height 33
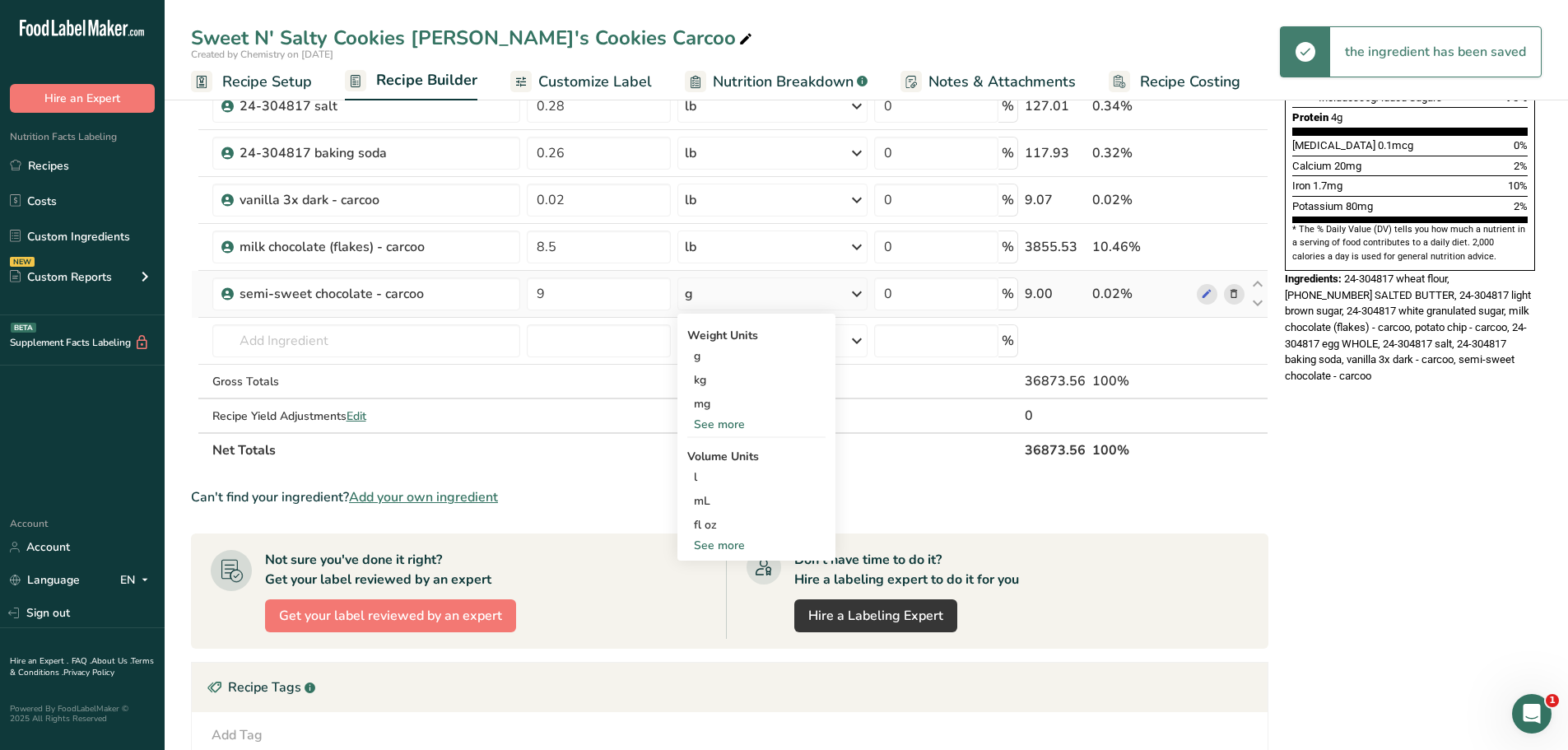
click at [746, 424] on div "See more" at bounding box center [756, 424] width 138 height 17
click at [734, 450] on div "lb" at bounding box center [756, 451] width 138 height 24
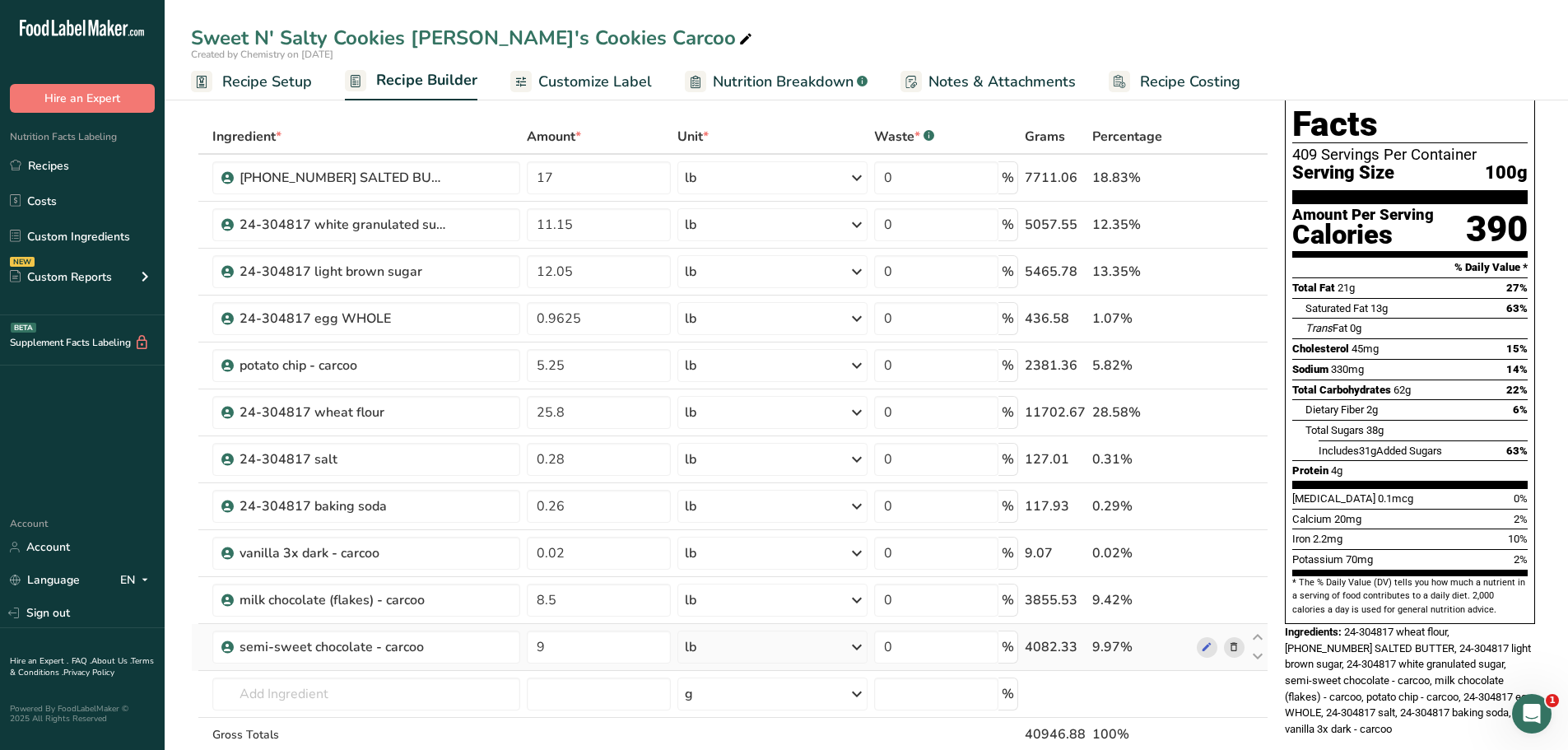
scroll to position [0, 0]
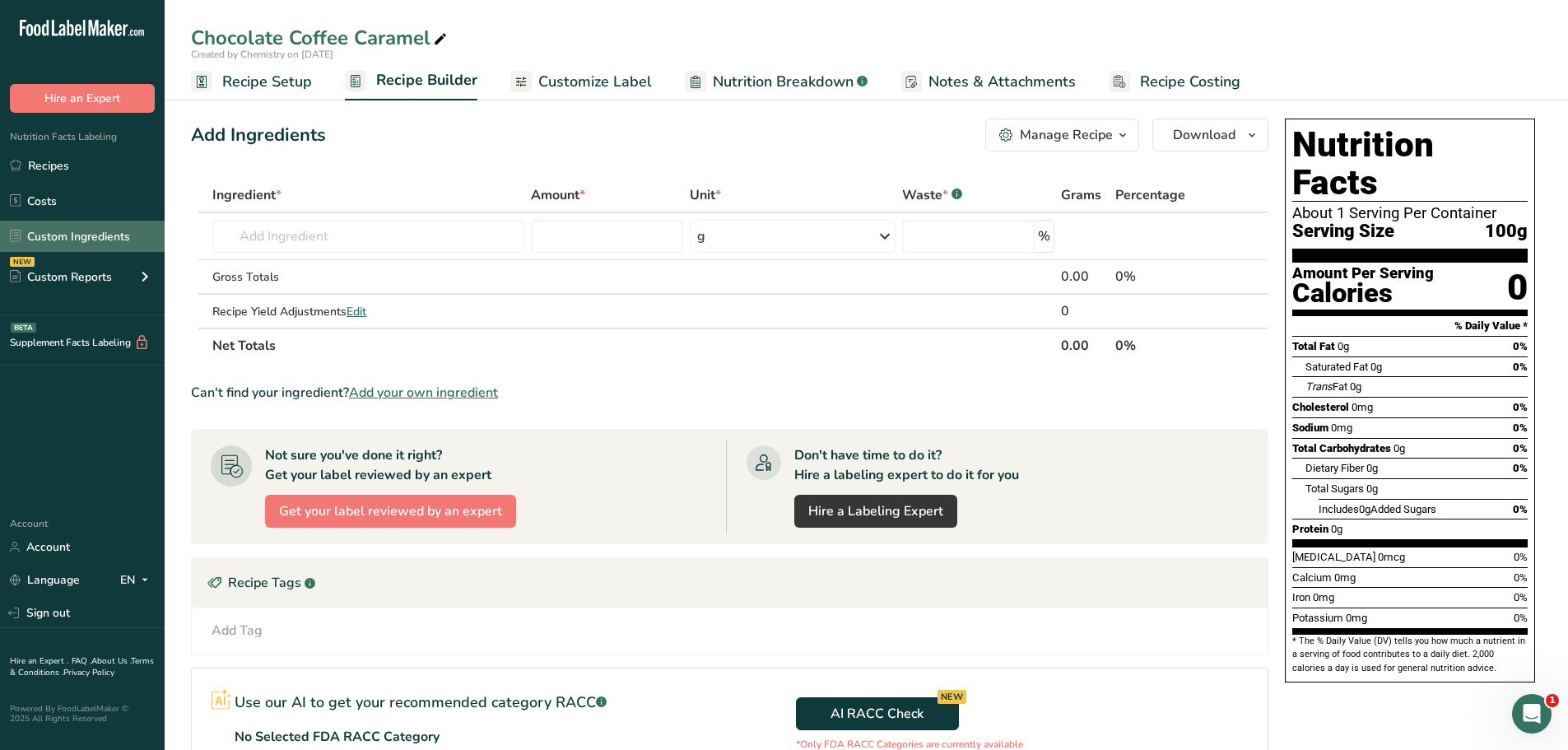
click at [83, 233] on link "Custom Ingredients" at bounding box center [82, 236] width 165 height 31
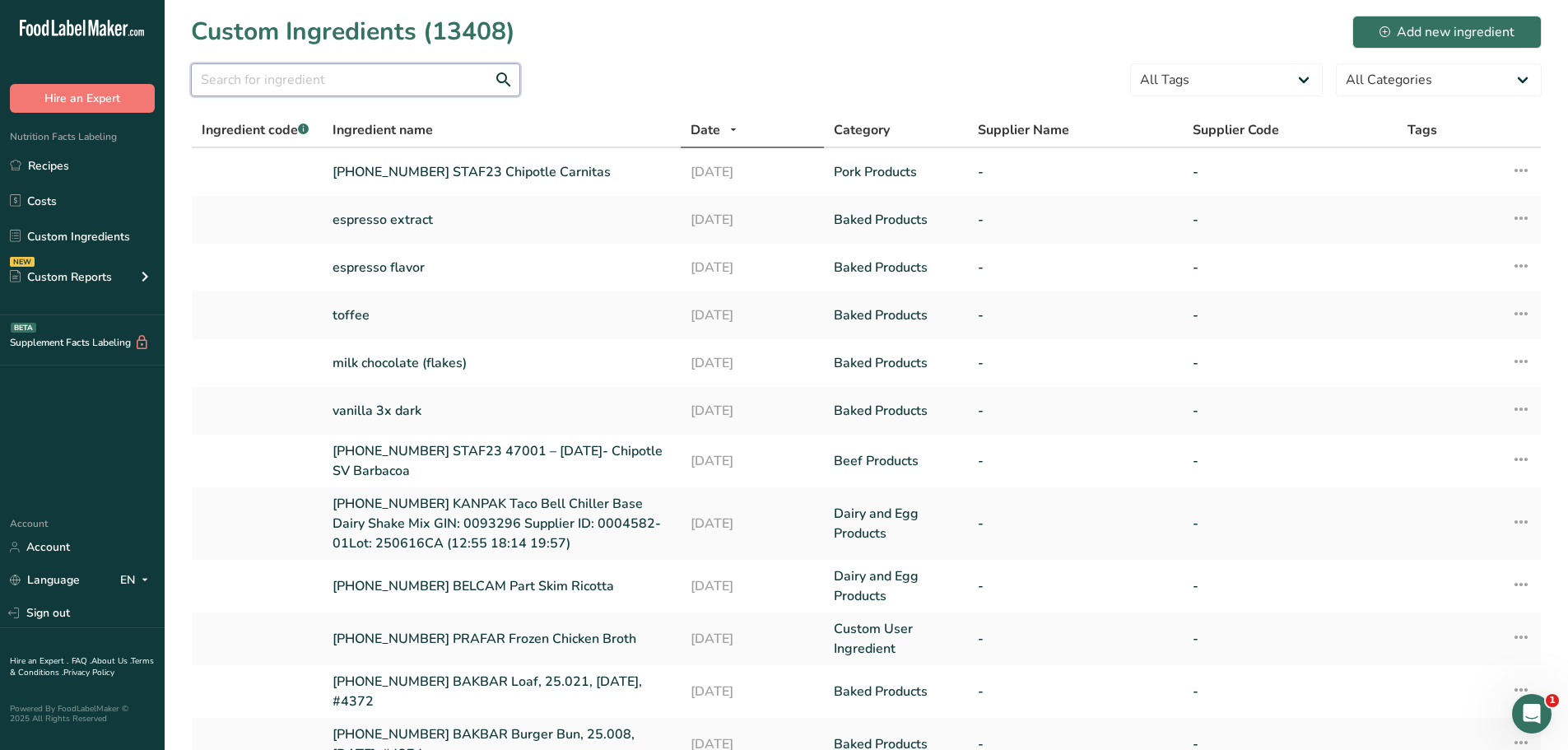
click at [405, 83] on input "text" at bounding box center [356, 79] width 329 height 33
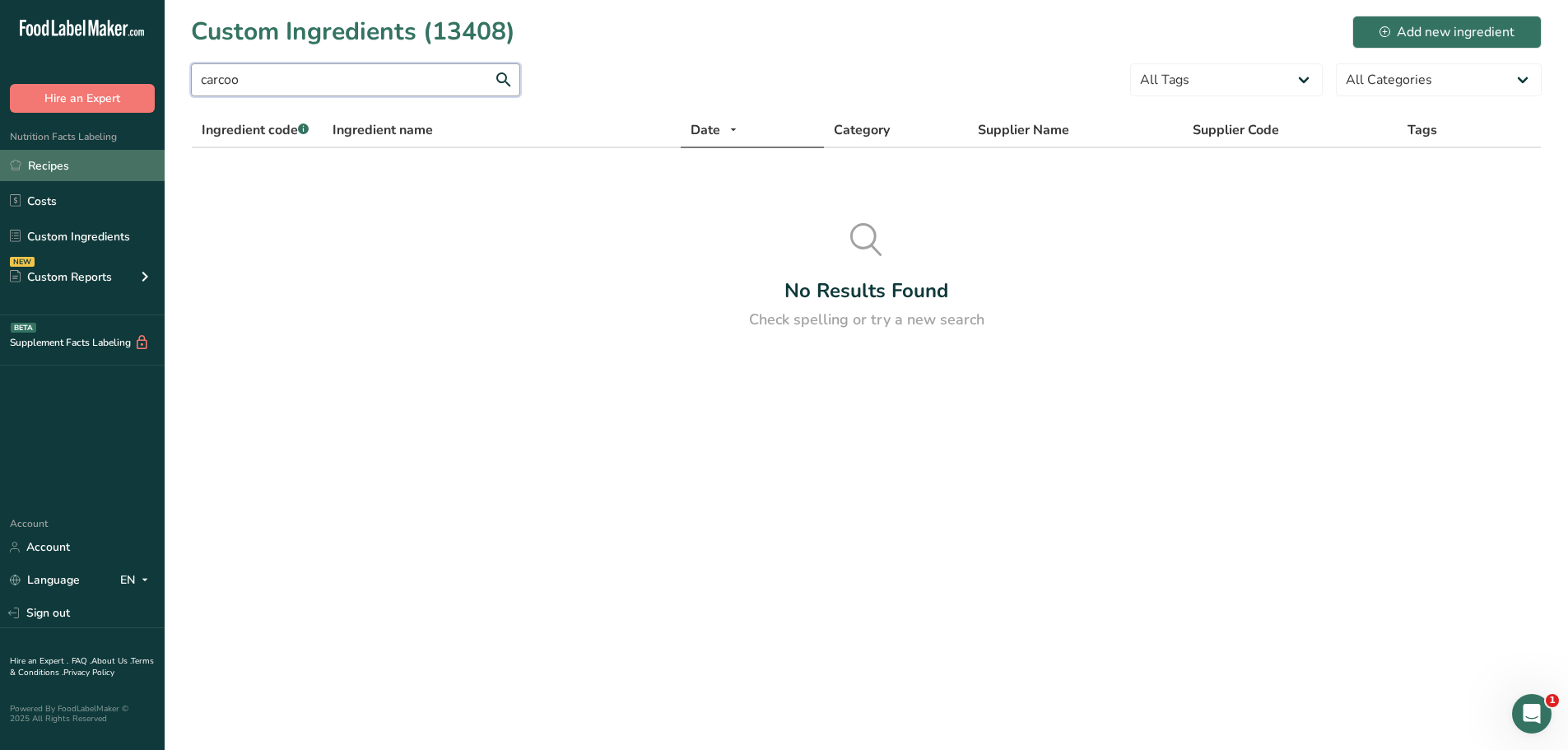
type input "carcoo"
click at [103, 169] on link "Recipes" at bounding box center [82, 165] width 165 height 31
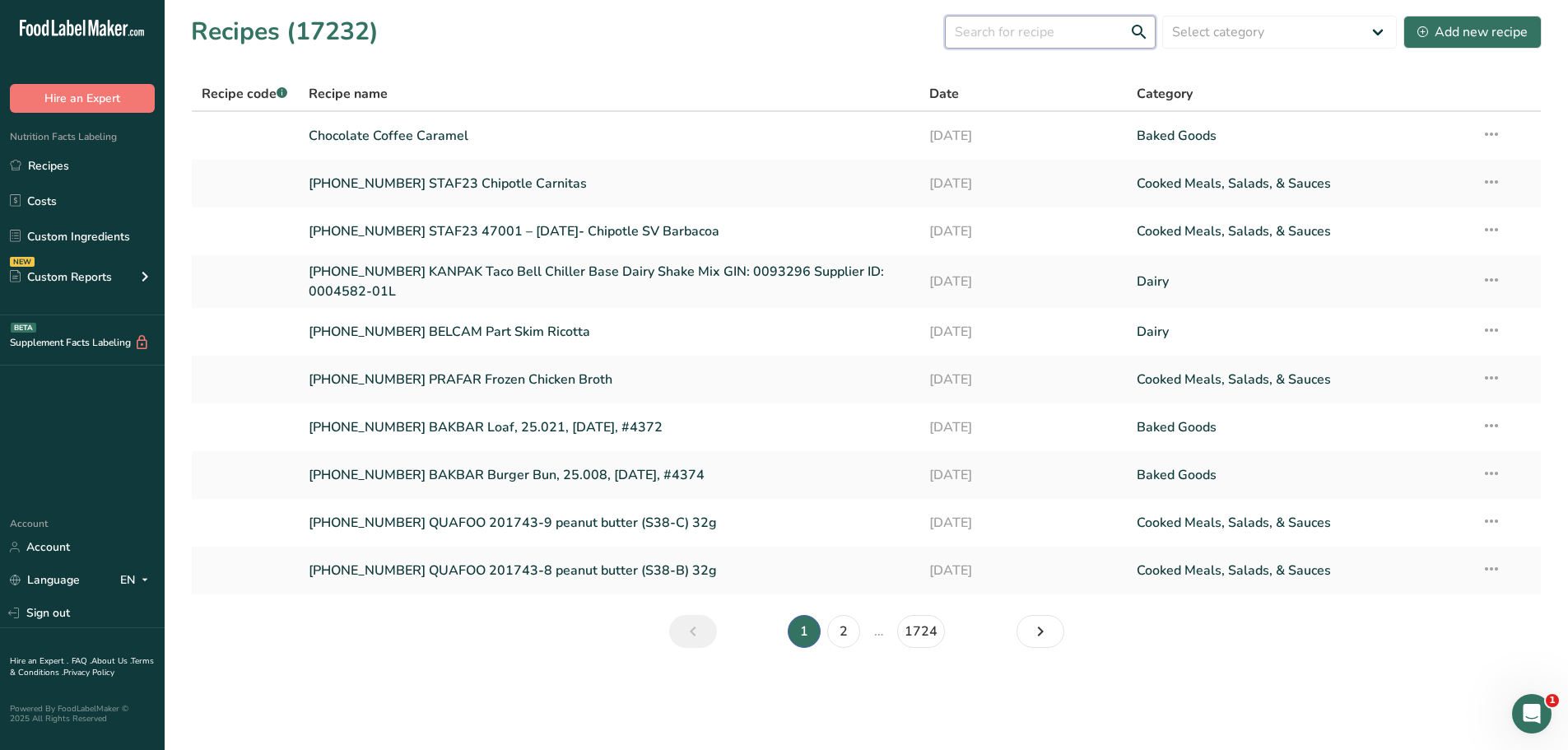
click at [1054, 37] on input "text" at bounding box center [1051, 32] width 211 height 33
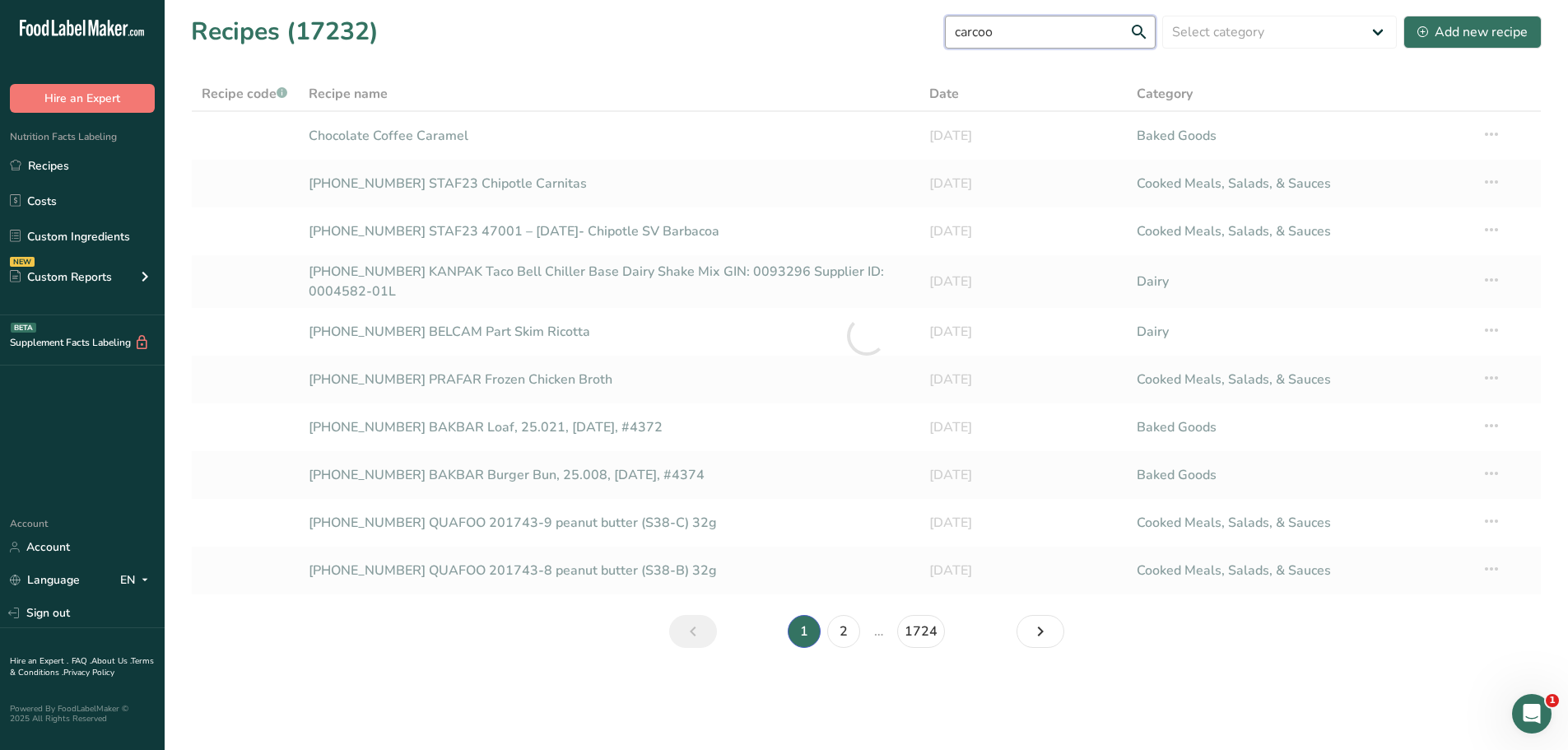
type input "carcoo"
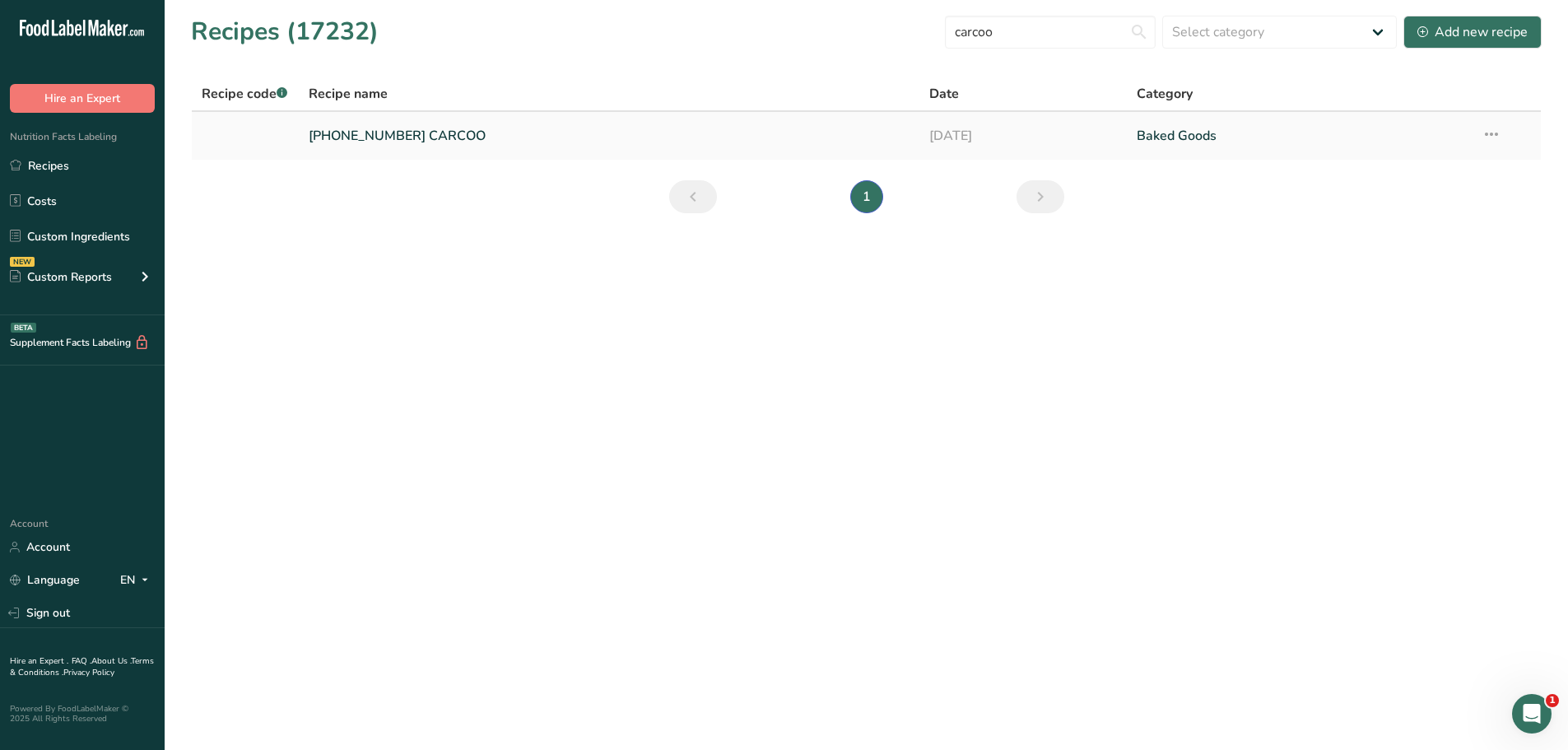
click at [372, 136] on link "25-464132-001 CARCOO" at bounding box center [610, 136] width 602 height 35
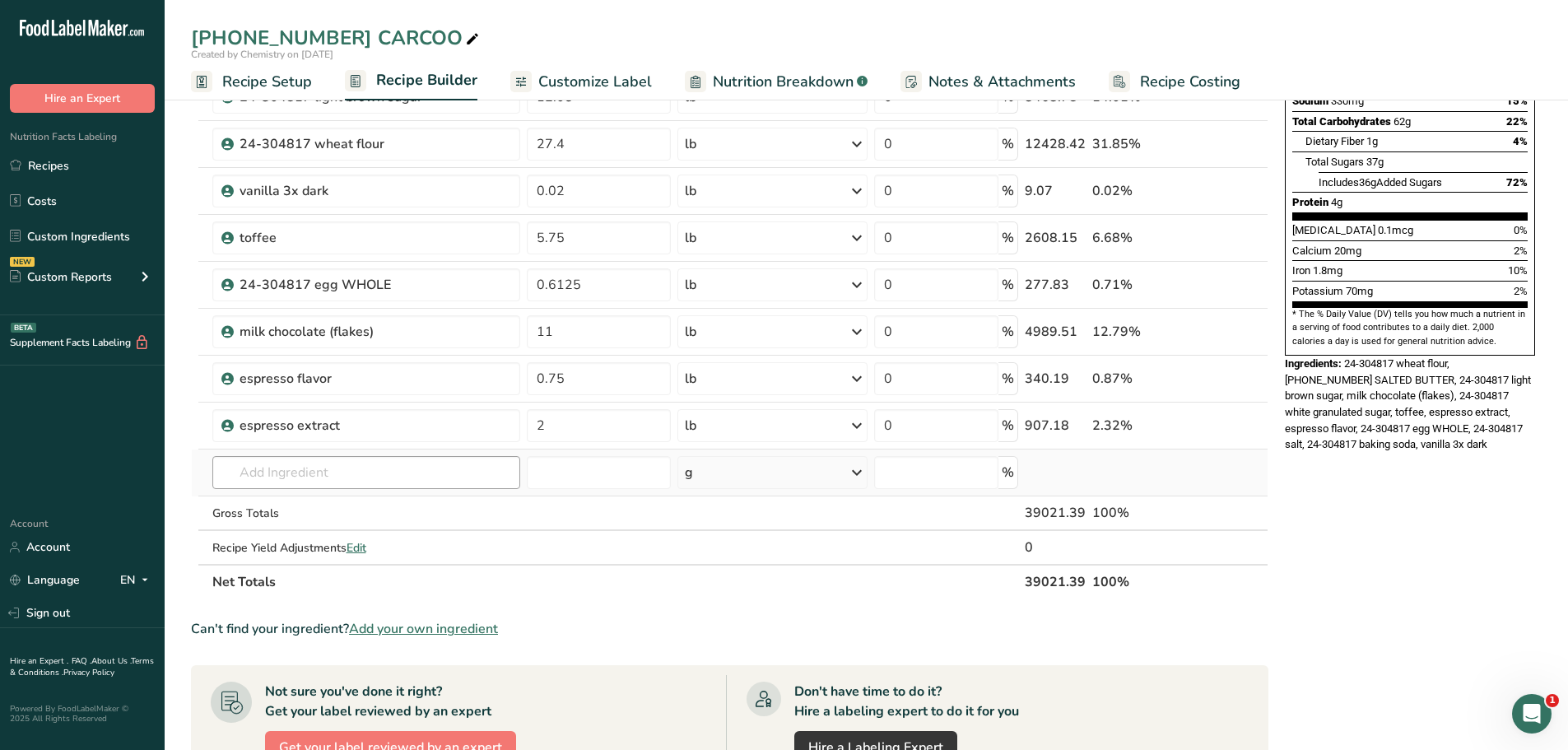
scroll to position [412, 0]
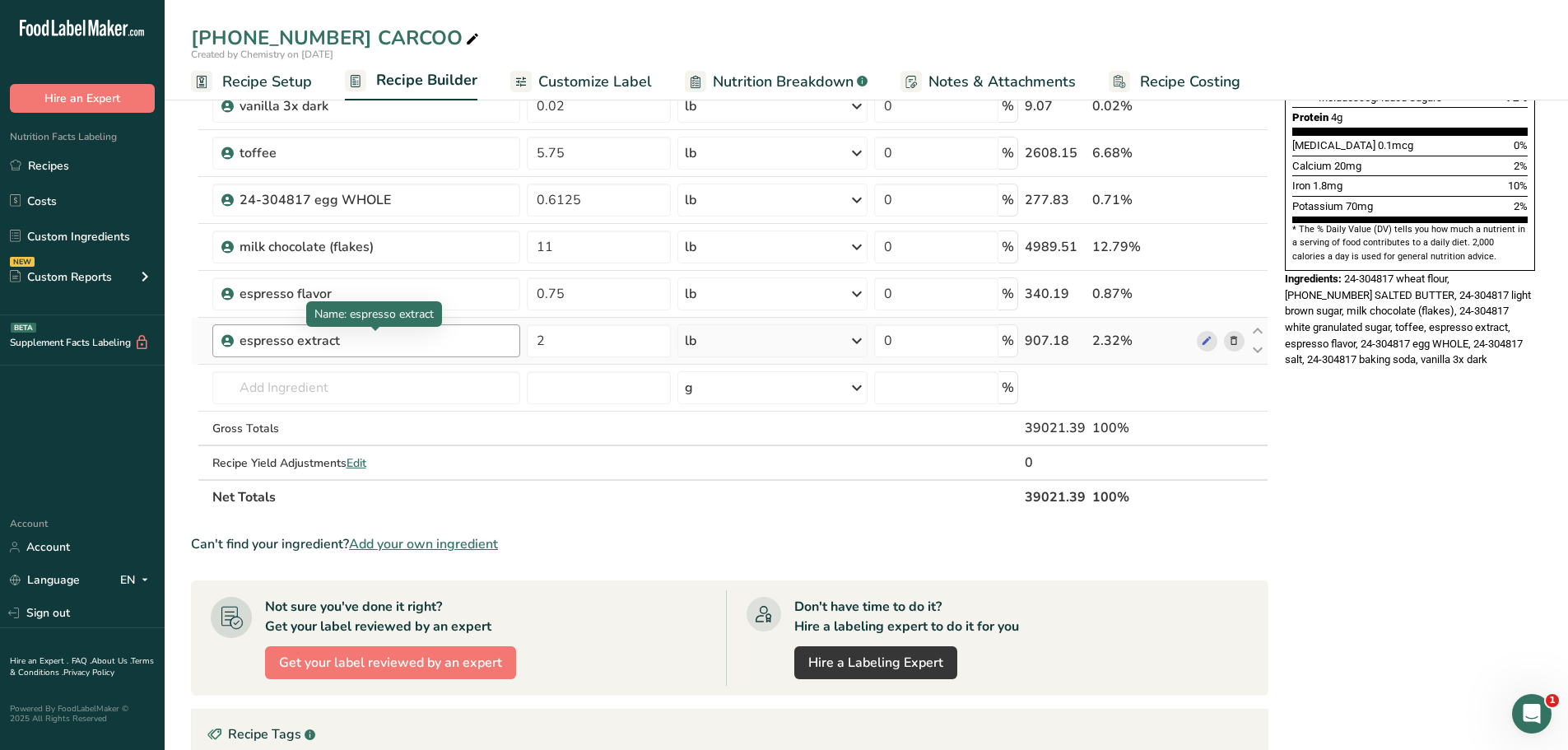
click at [285, 346] on div "espresso extract" at bounding box center [342, 341] width 206 height 20
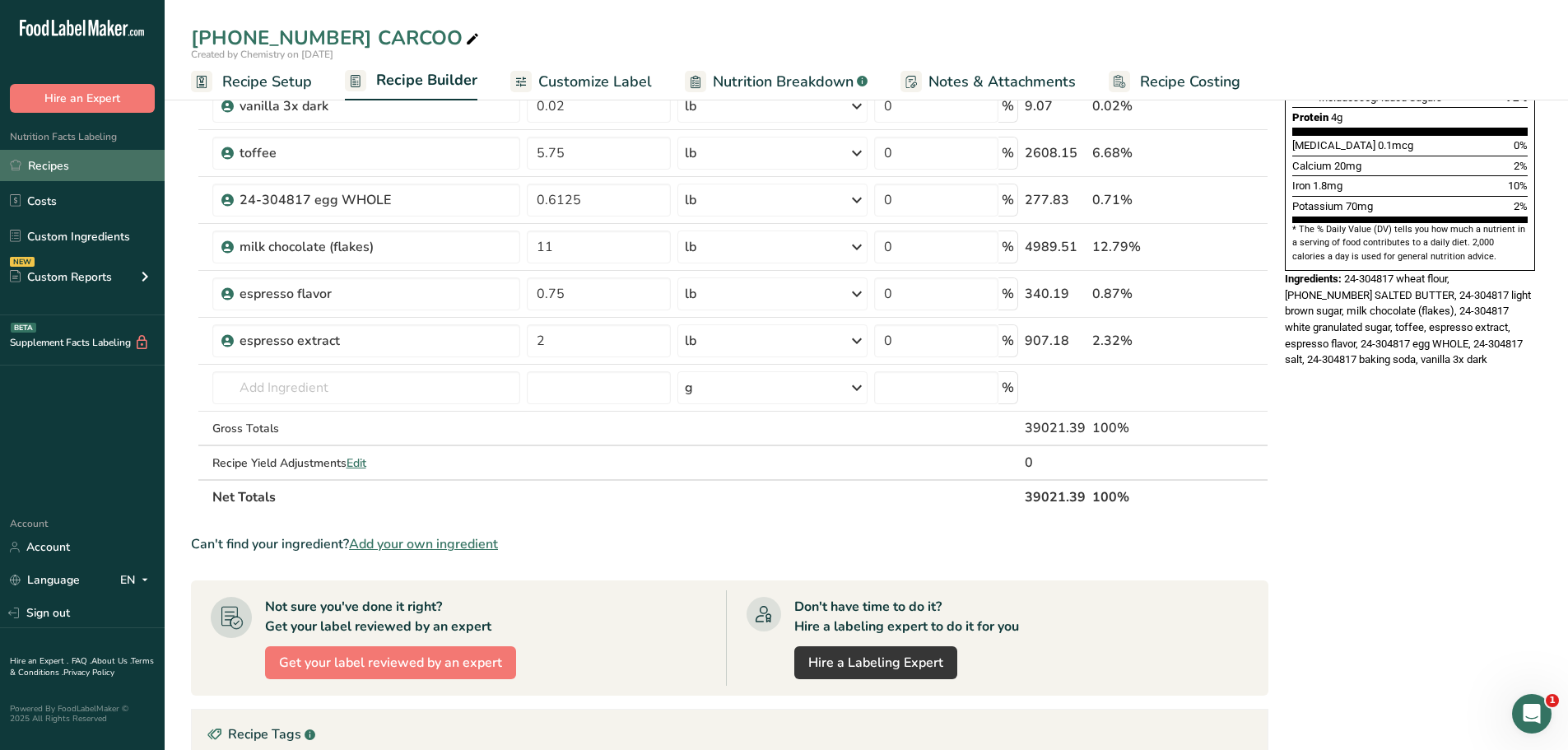
click at [63, 174] on link "Recipes" at bounding box center [82, 165] width 165 height 31
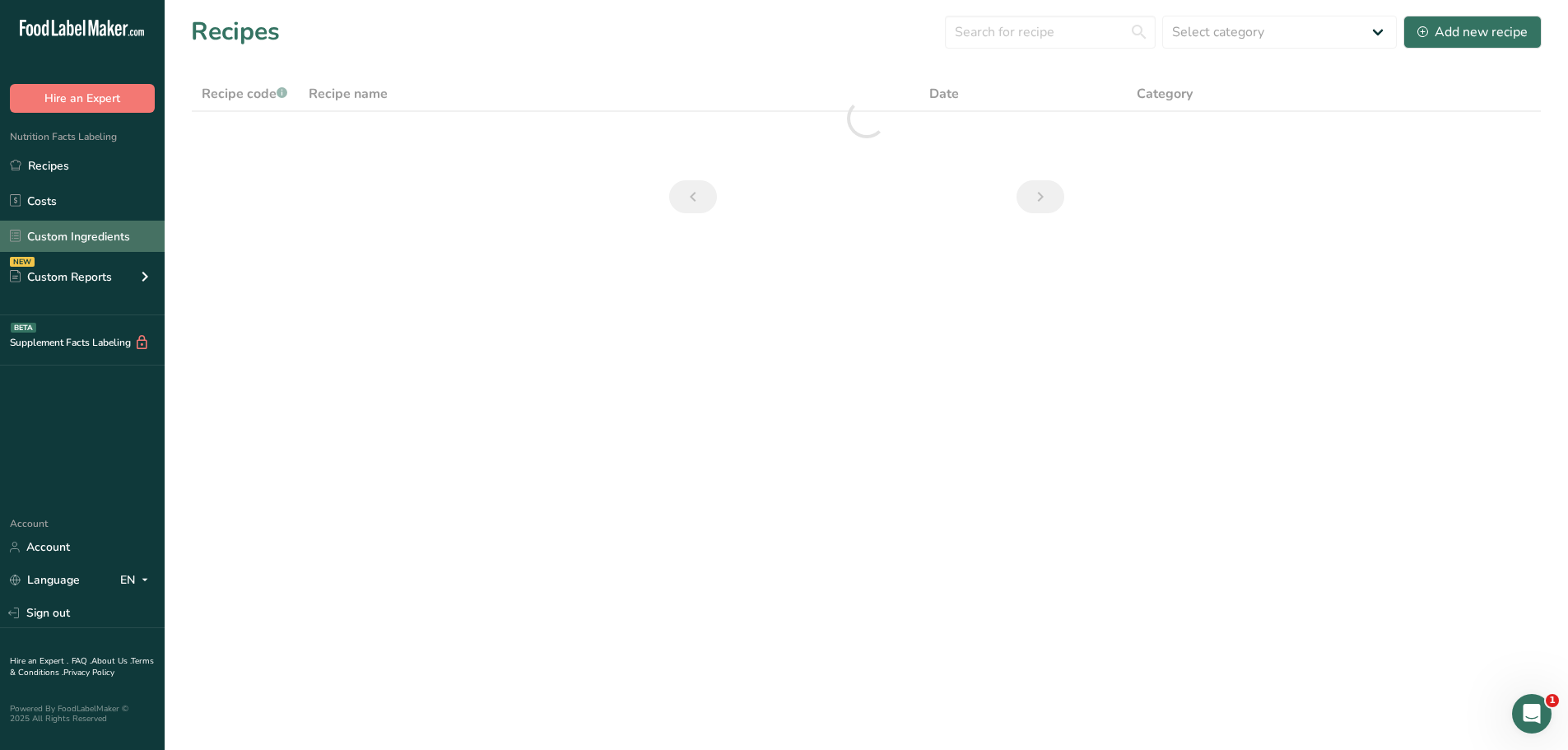
click at [78, 231] on link "Custom Ingredients" at bounding box center [82, 236] width 165 height 31
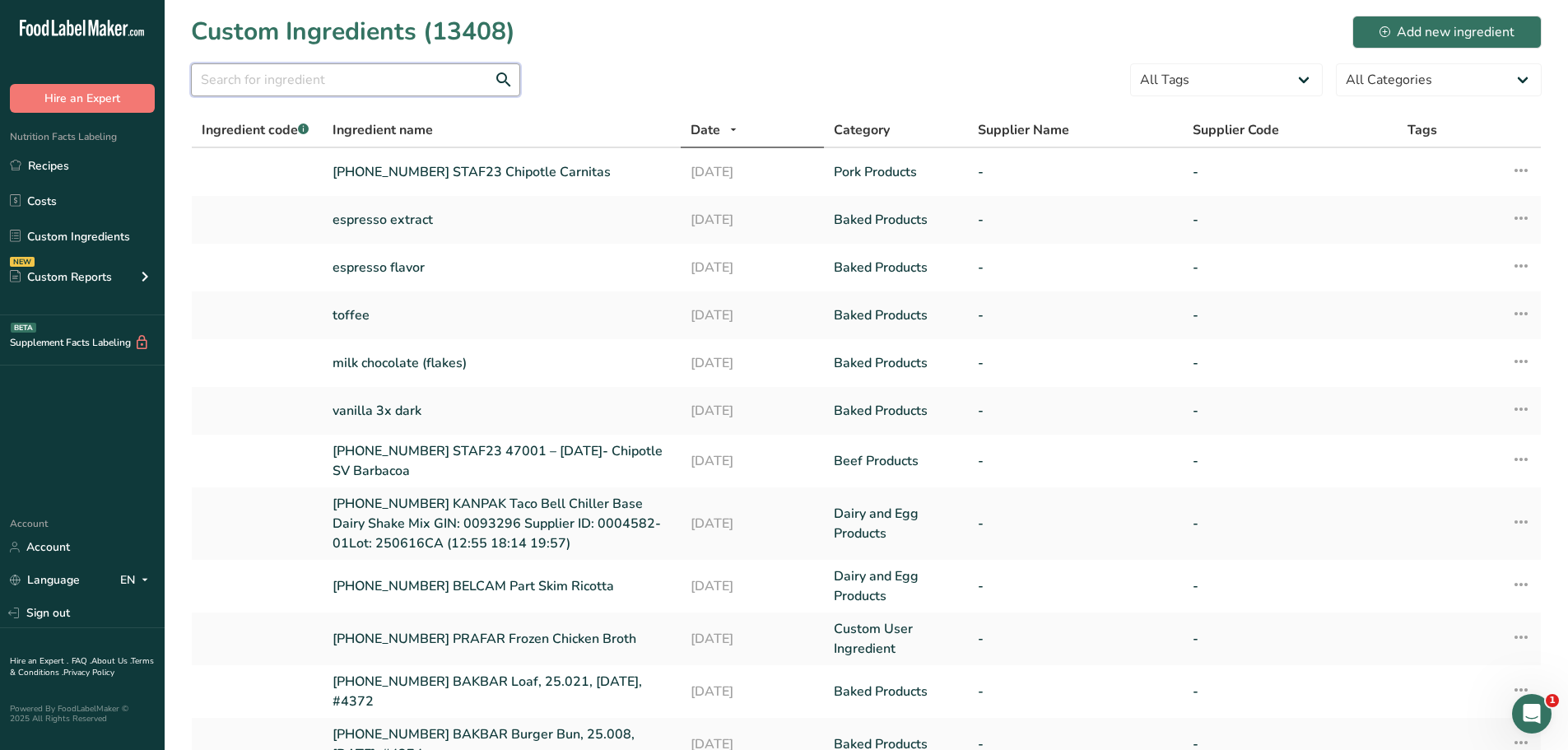
click at [381, 84] on input "text" at bounding box center [356, 79] width 329 height 33
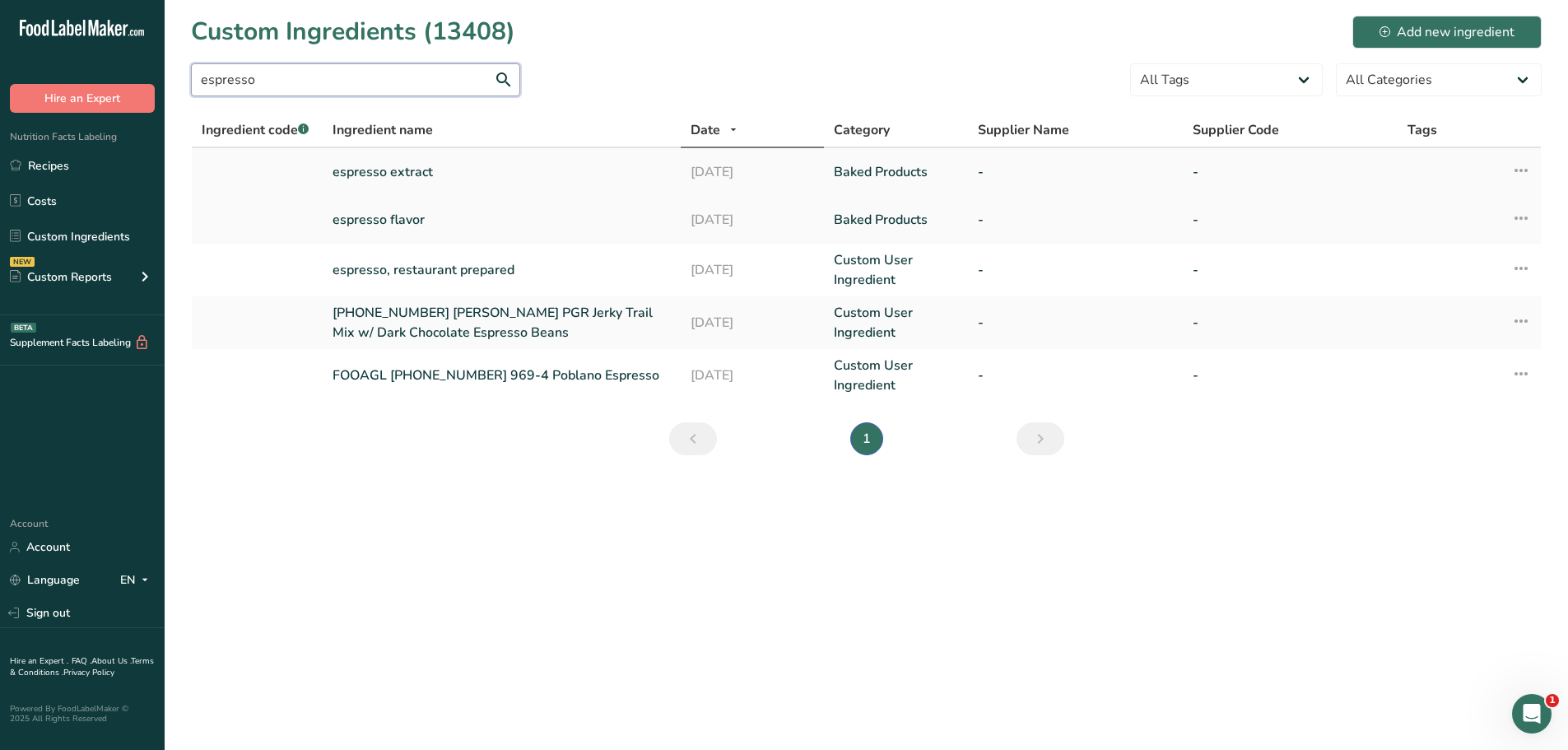
type input "espresso"
click at [388, 168] on link "espresso extract" at bounding box center [502, 171] width 339 height 20
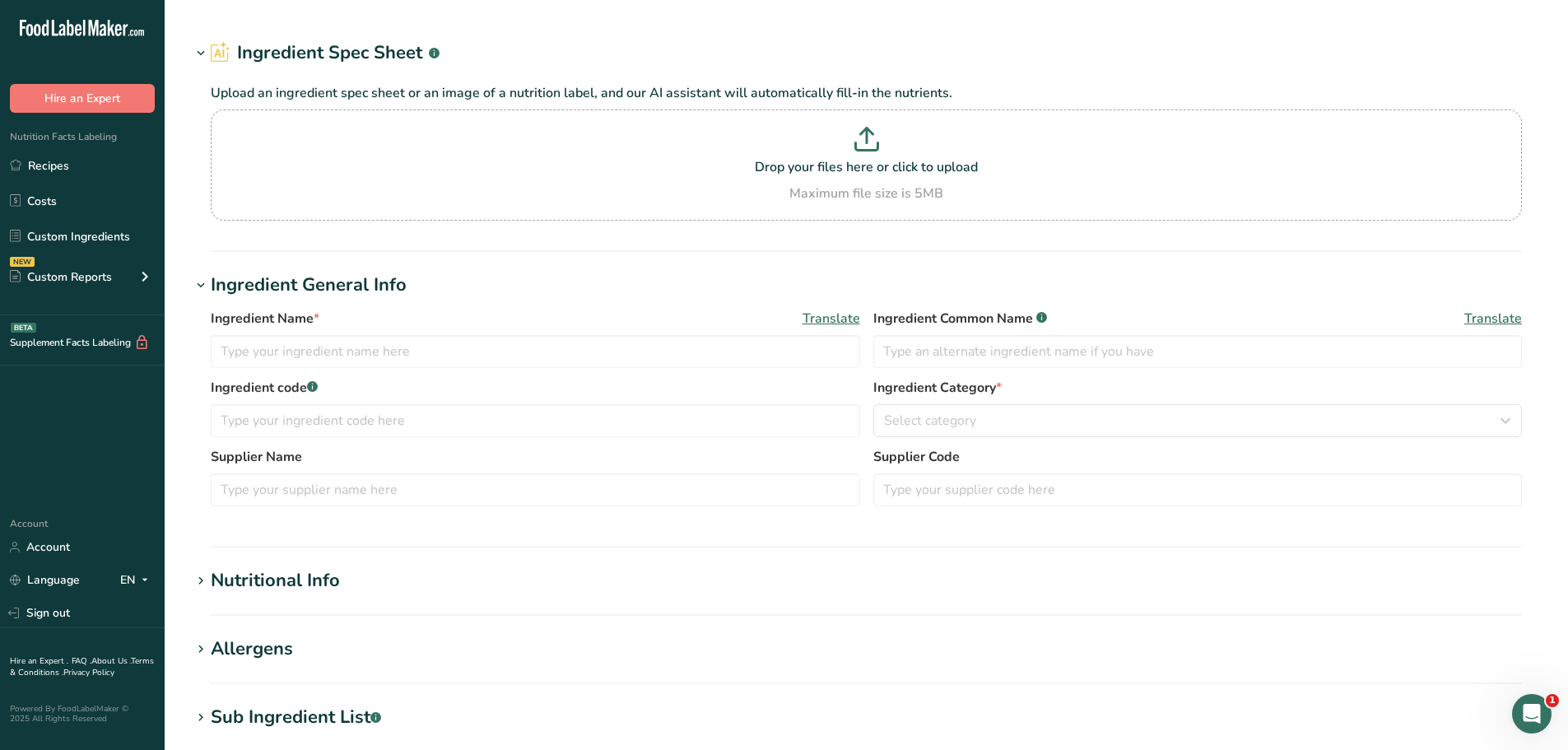
type input "espresso extract"
type input "100"
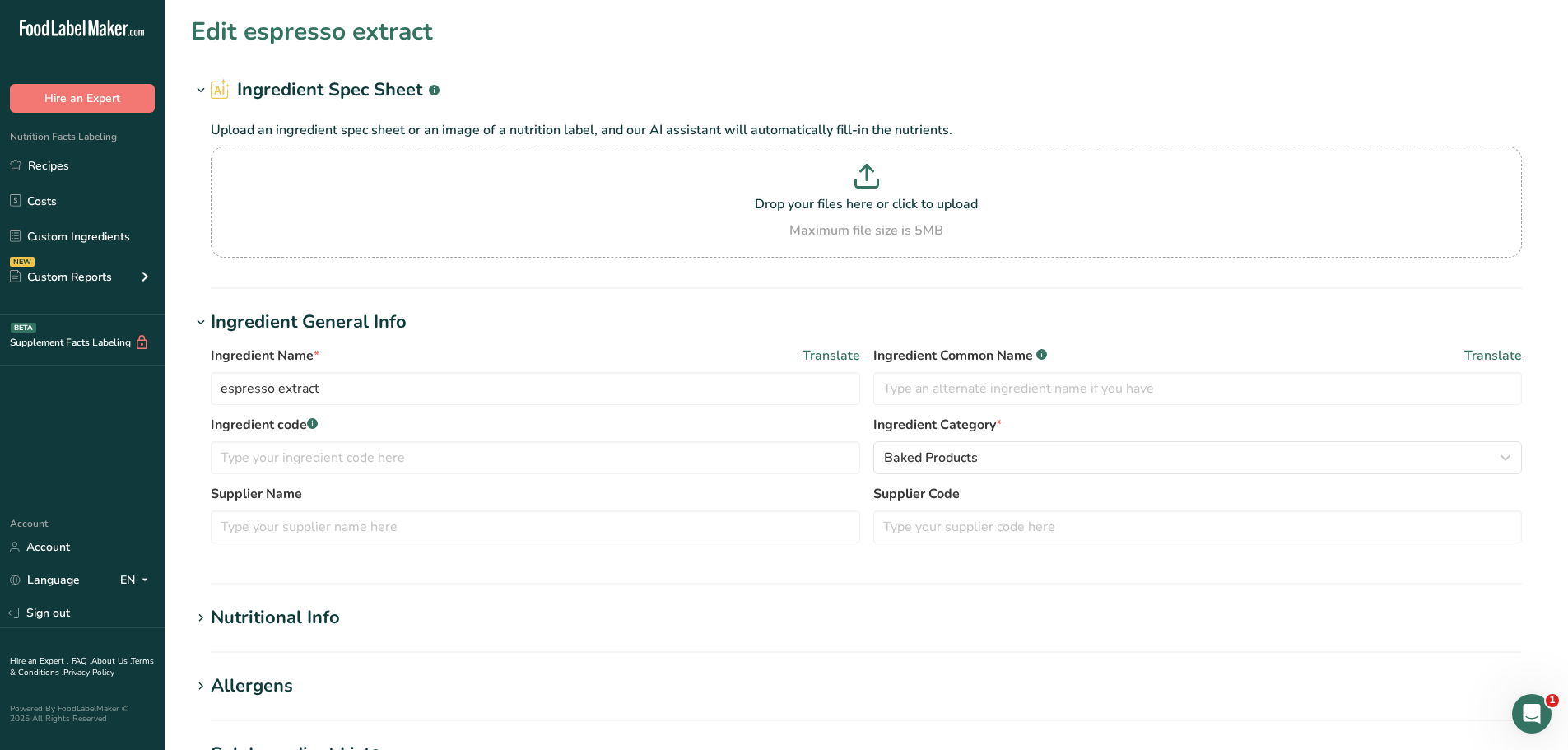
type input "20"
type KJ "83.7"
type Fat "0"
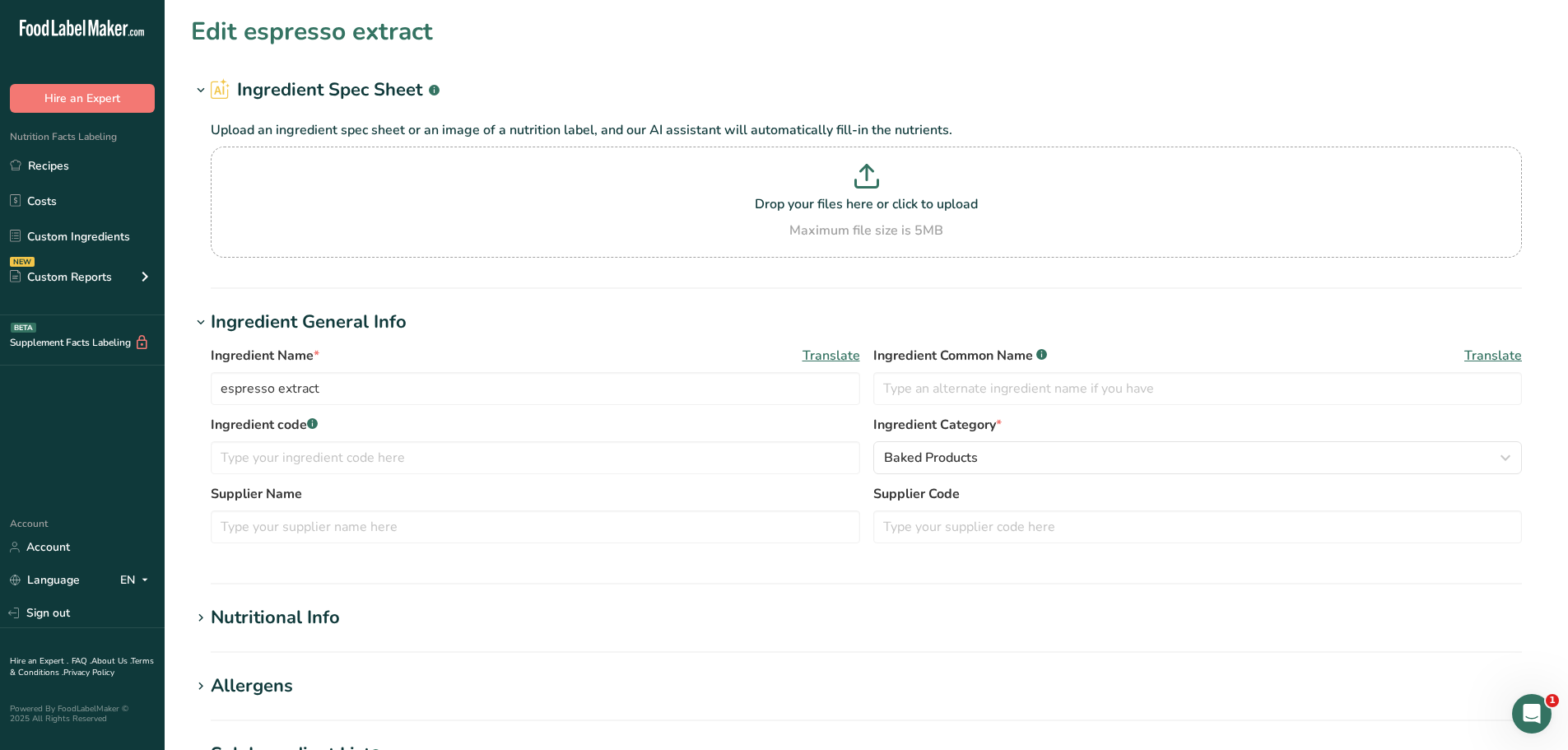
type input "0"
type Carbohydrates "5"
type Fiber "0"
type Sugars "5"
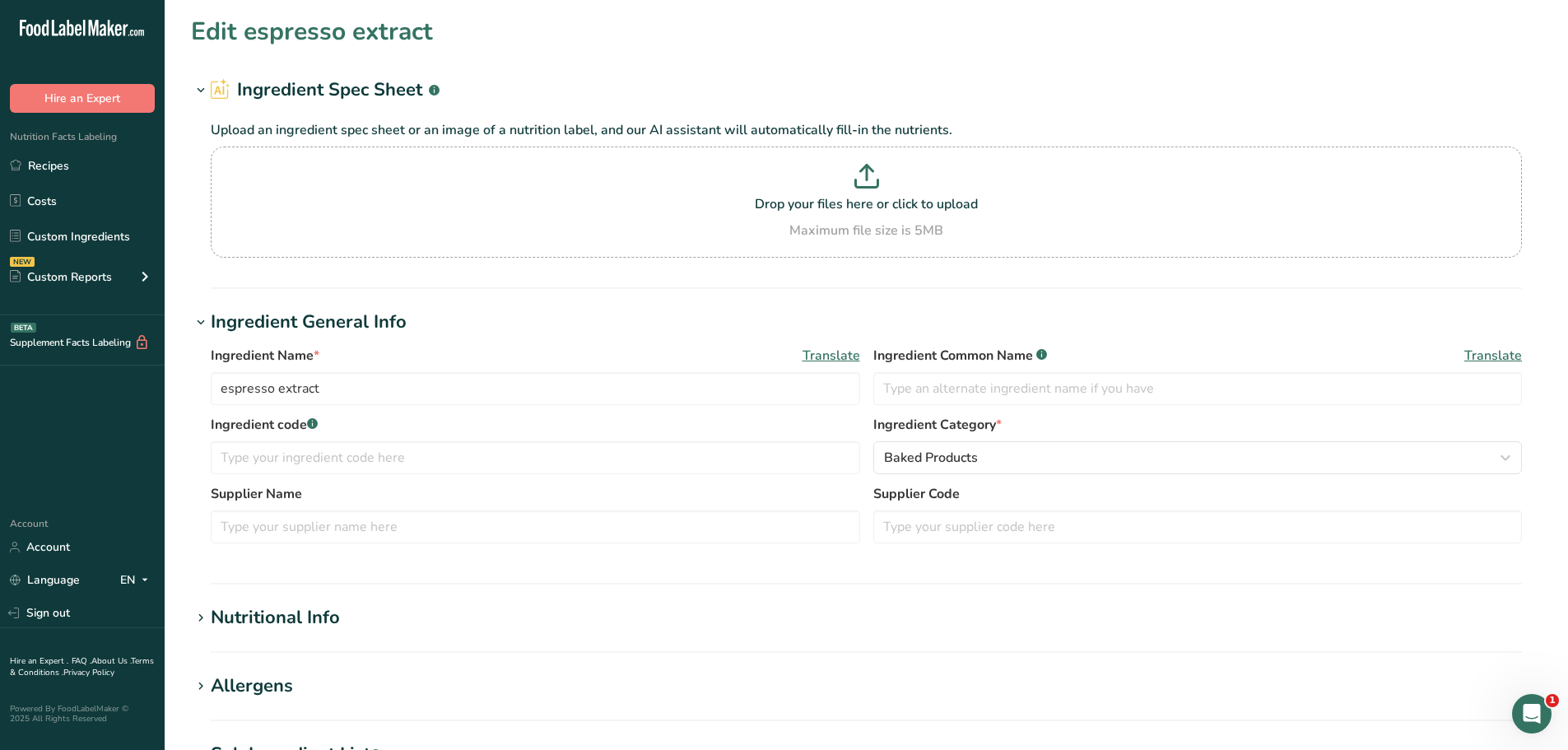
type Sugars "5"
type input "0"
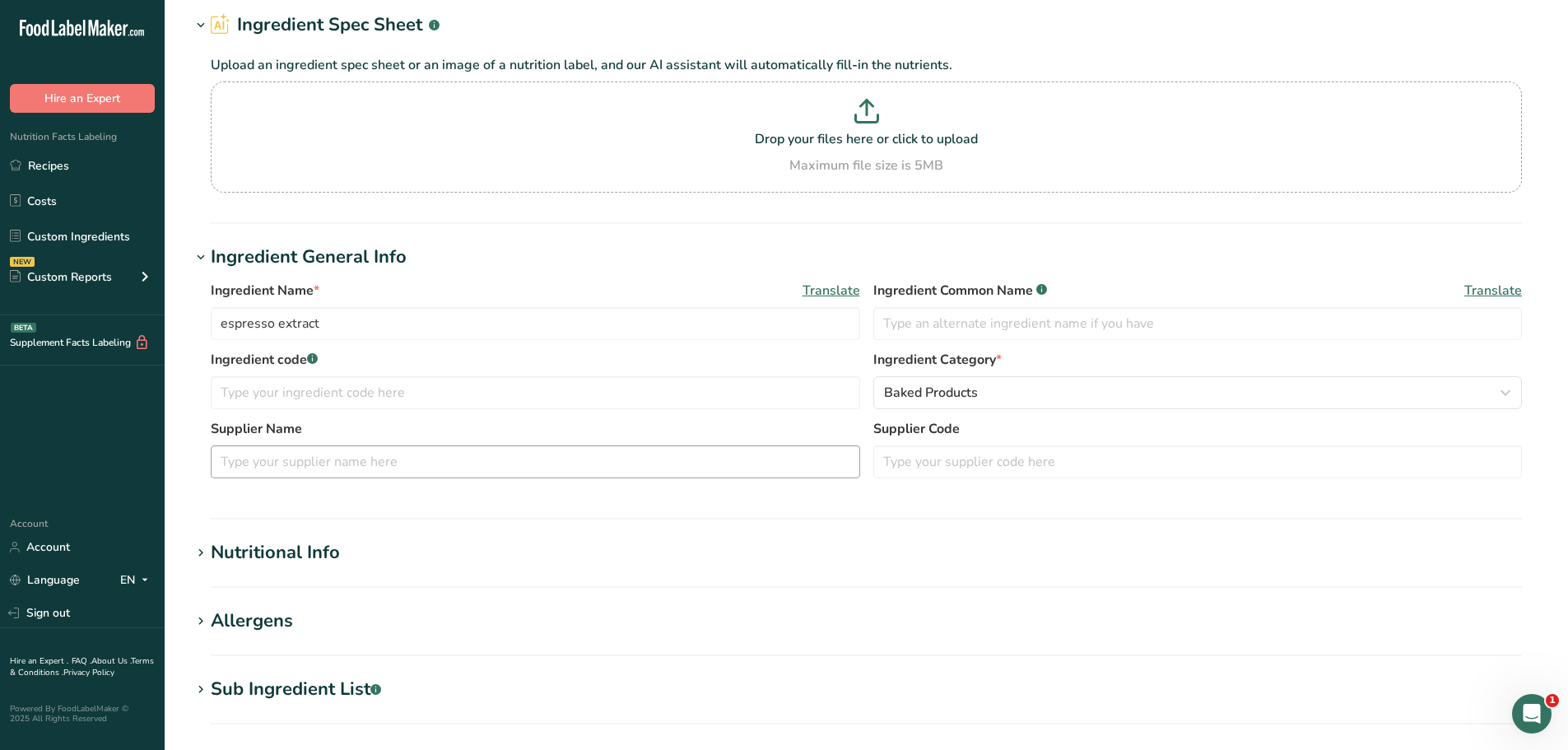
scroll to position [165, 0]
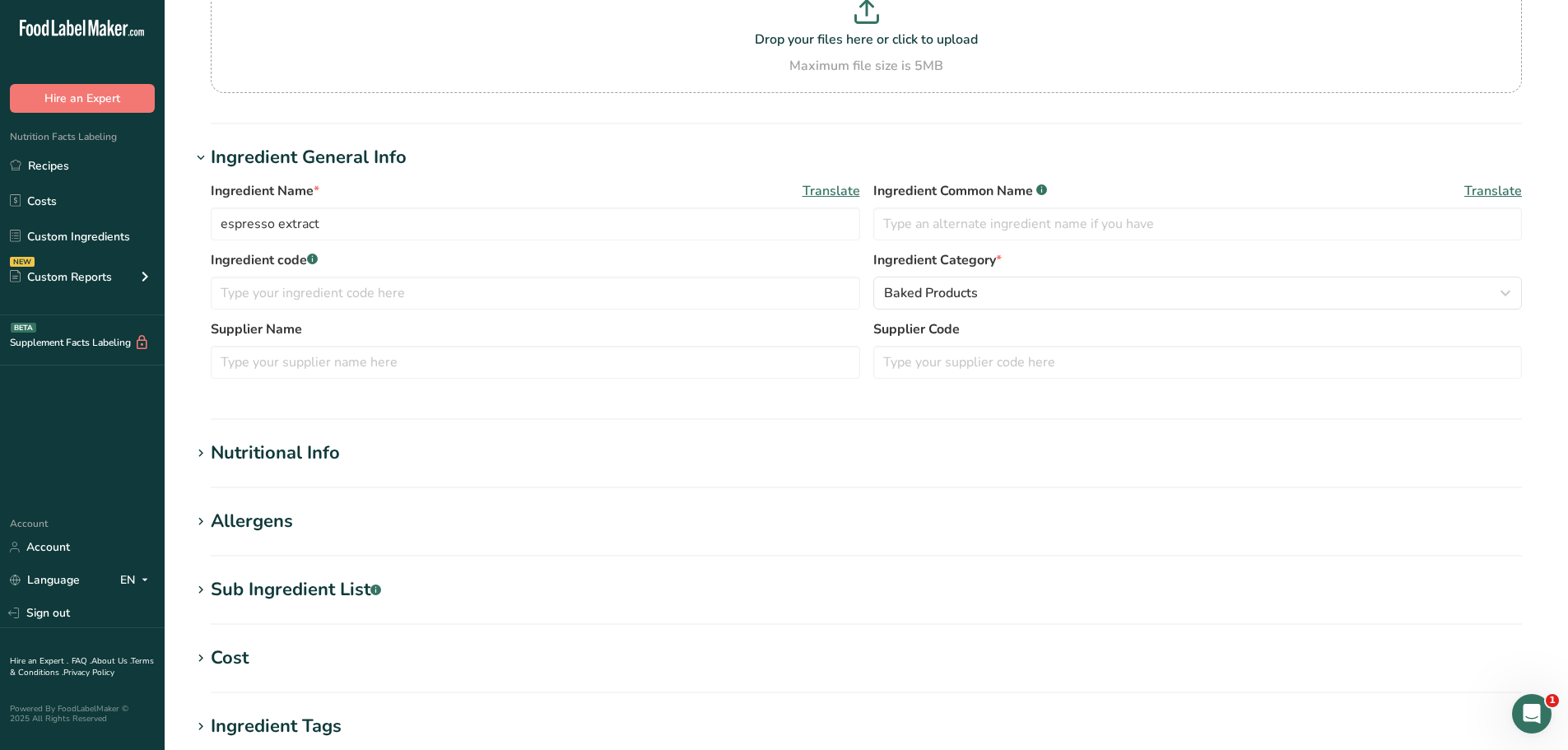
click at [342, 470] on section "Nutritional Info Serving Size .a-a{fill:#347362;}.b-a{fill:#fff;} Add ingredien…" at bounding box center [866, 464] width 1351 height 49
click at [324, 458] on div "Nutritional Info" at bounding box center [275, 453] width 129 height 27
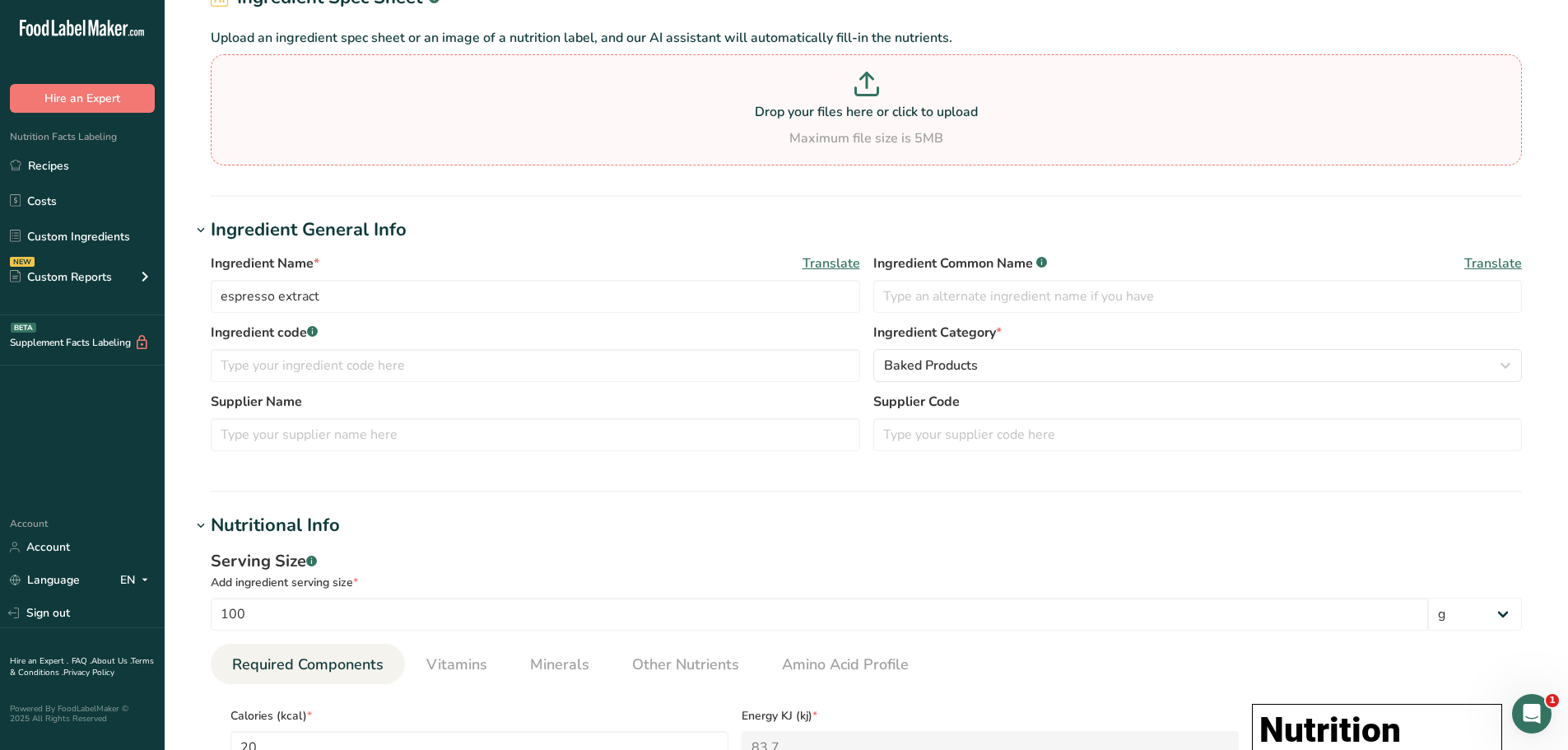
scroll to position [0, 0]
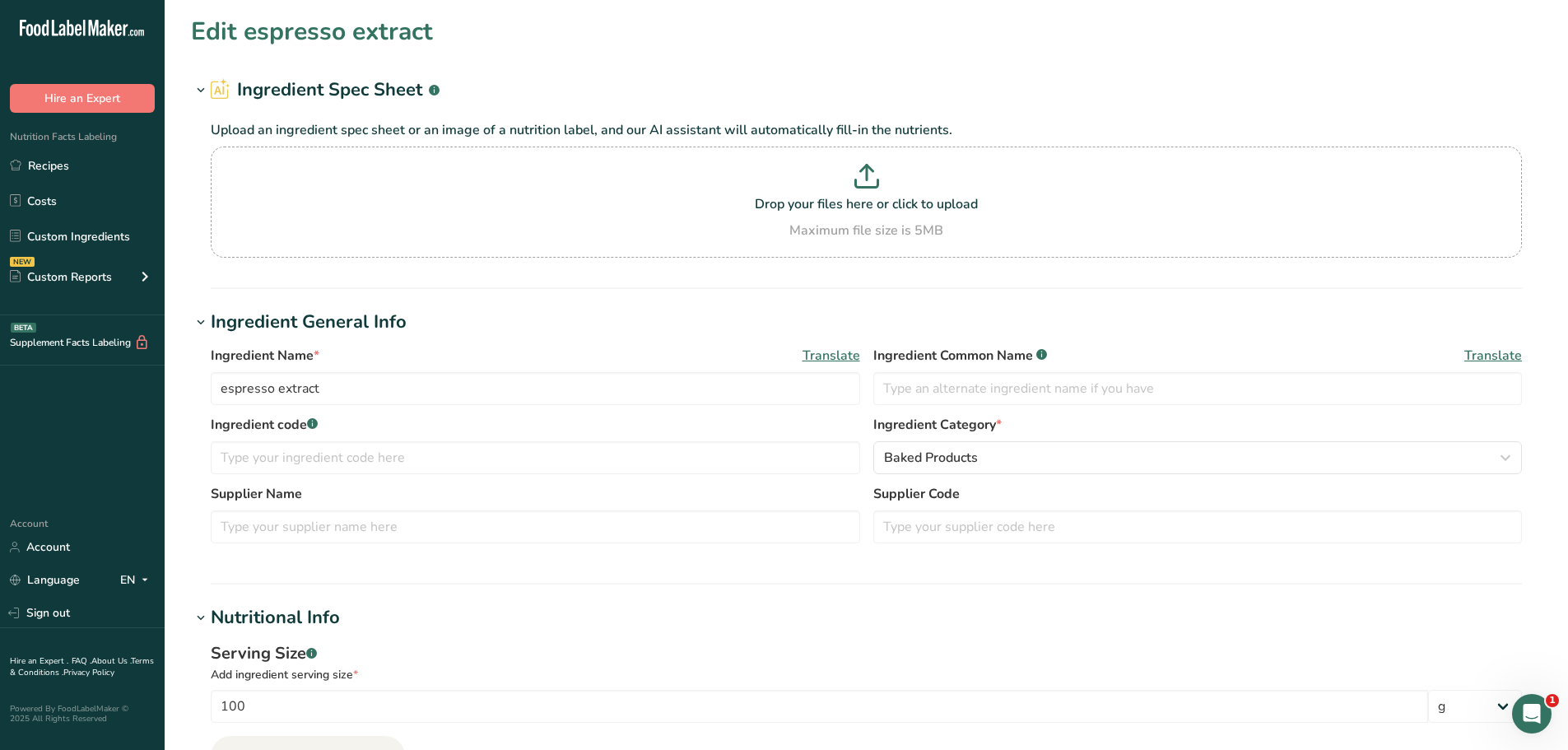
click at [460, 29] on div "Edit espresso extract" at bounding box center [866, 31] width 1351 height 37
click at [218, 35] on h1 "Edit espresso extract" at bounding box center [311, 31] width 242 height 37
click at [413, 25] on h1 "Edit espresso extract" at bounding box center [311, 31] width 242 height 37
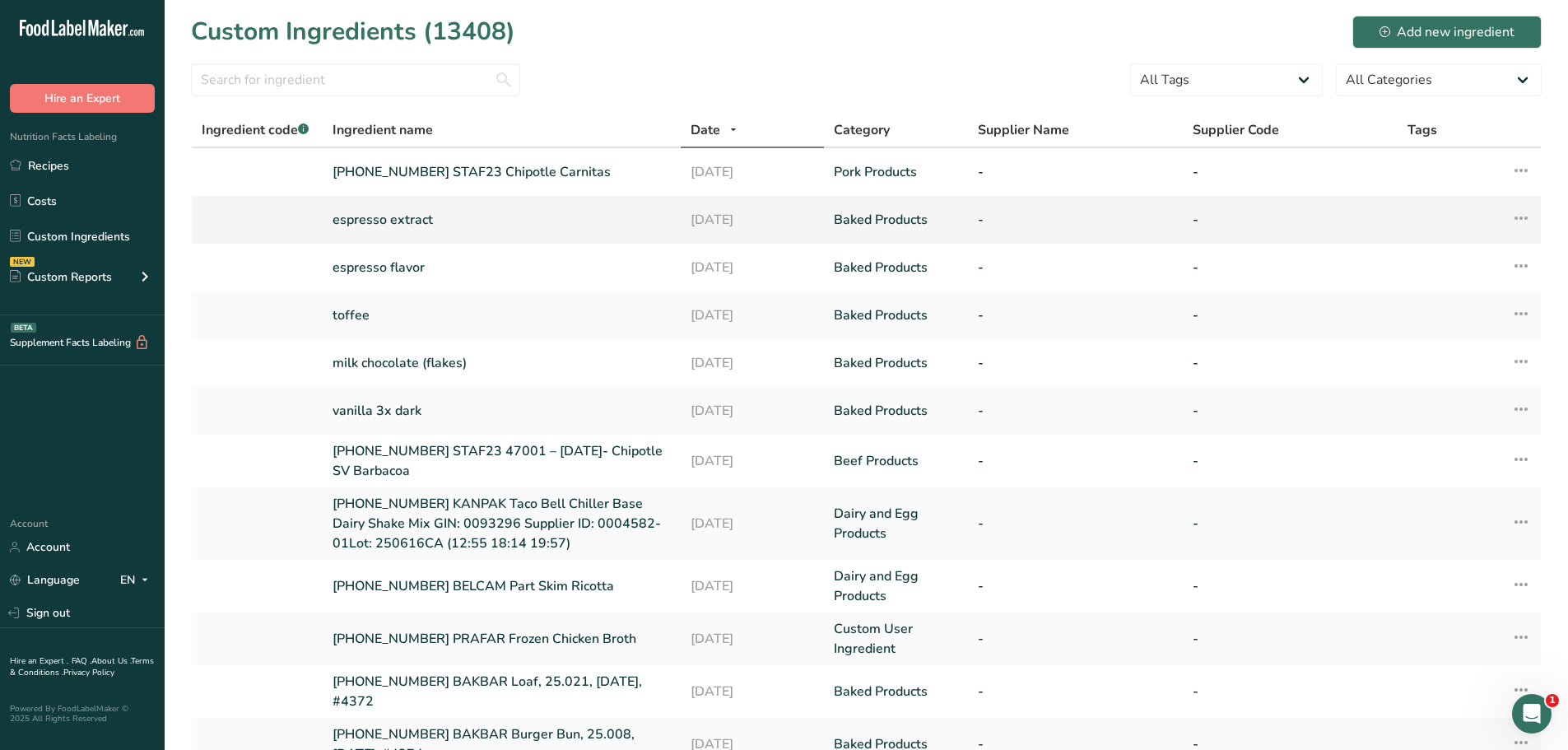
click at [1522, 223] on icon at bounding box center [1521, 218] width 20 height 30
click at [1463, 253] on span "Edit Ingredient" at bounding box center [1445, 255] width 76 height 17
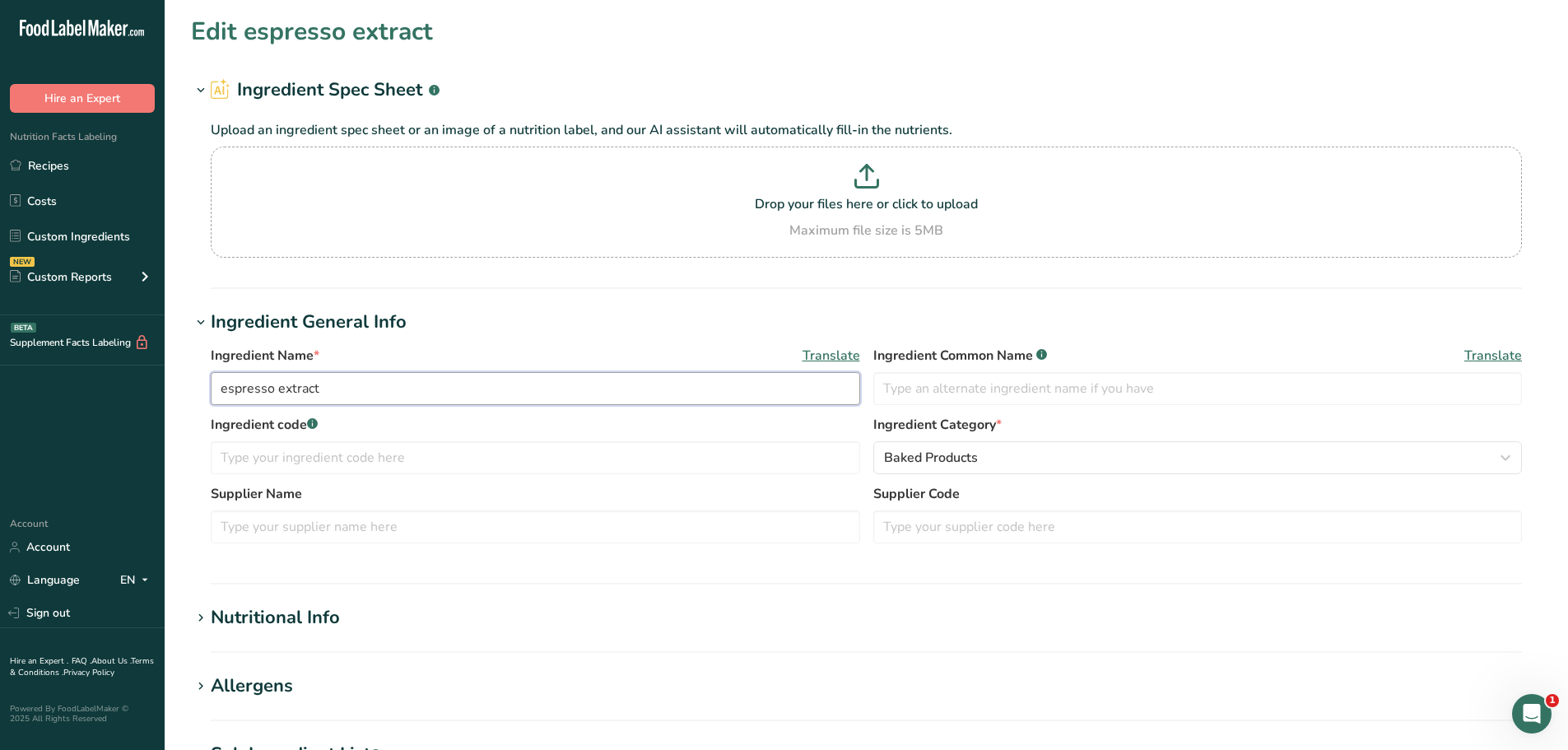
click at [390, 390] on input "espresso extract" at bounding box center [535, 389] width 649 height 33
type input "espresso extract - carcoo"
click at [471, 334] on h1 "Ingredient General Info" at bounding box center [866, 322] width 1351 height 27
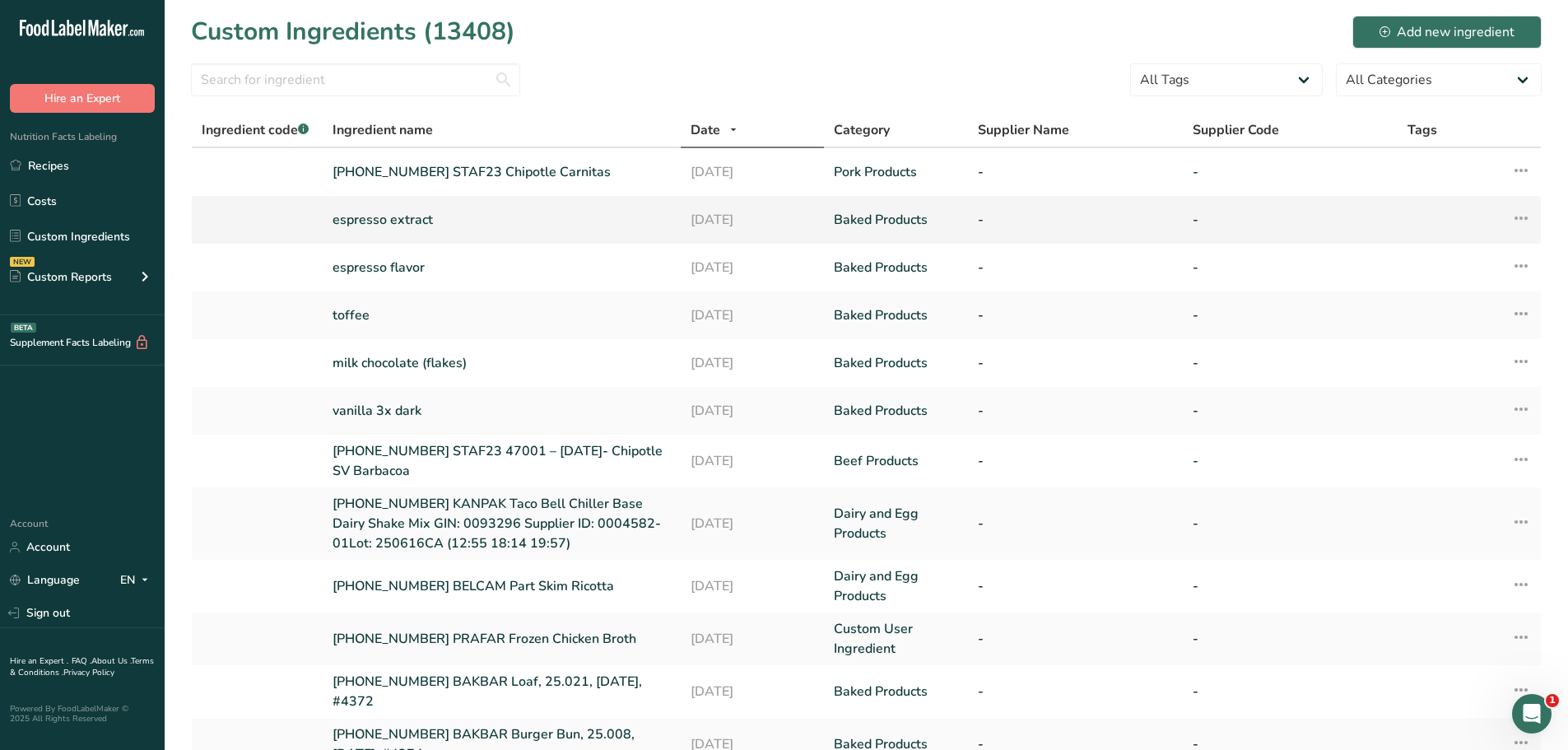
click at [404, 220] on link "espresso extract" at bounding box center [502, 219] width 339 height 20
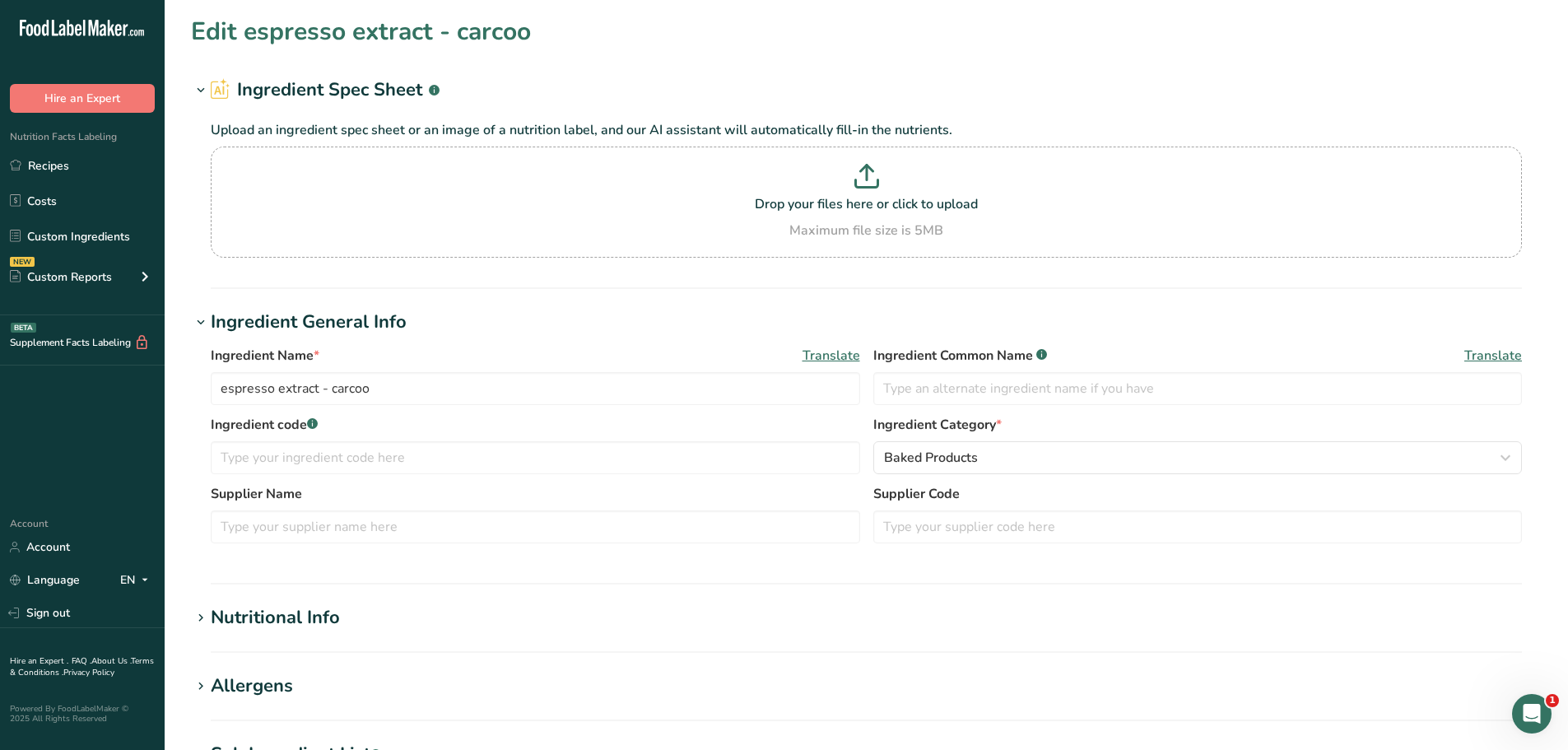
type input "espresso extract"
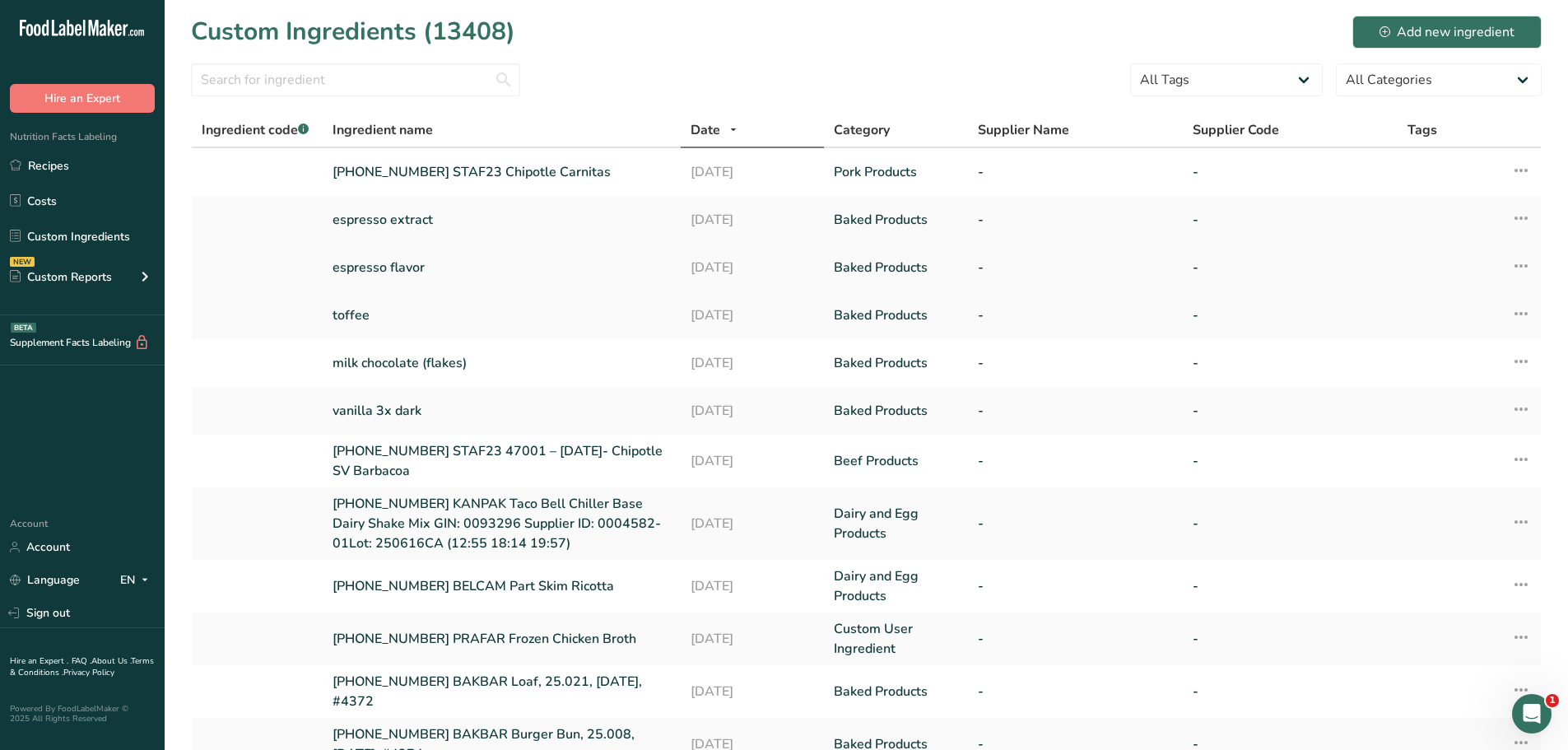
click at [1528, 268] on icon at bounding box center [1521, 266] width 20 height 30
click at [1460, 305] on span "Edit Ingredient" at bounding box center [1445, 302] width 76 height 17
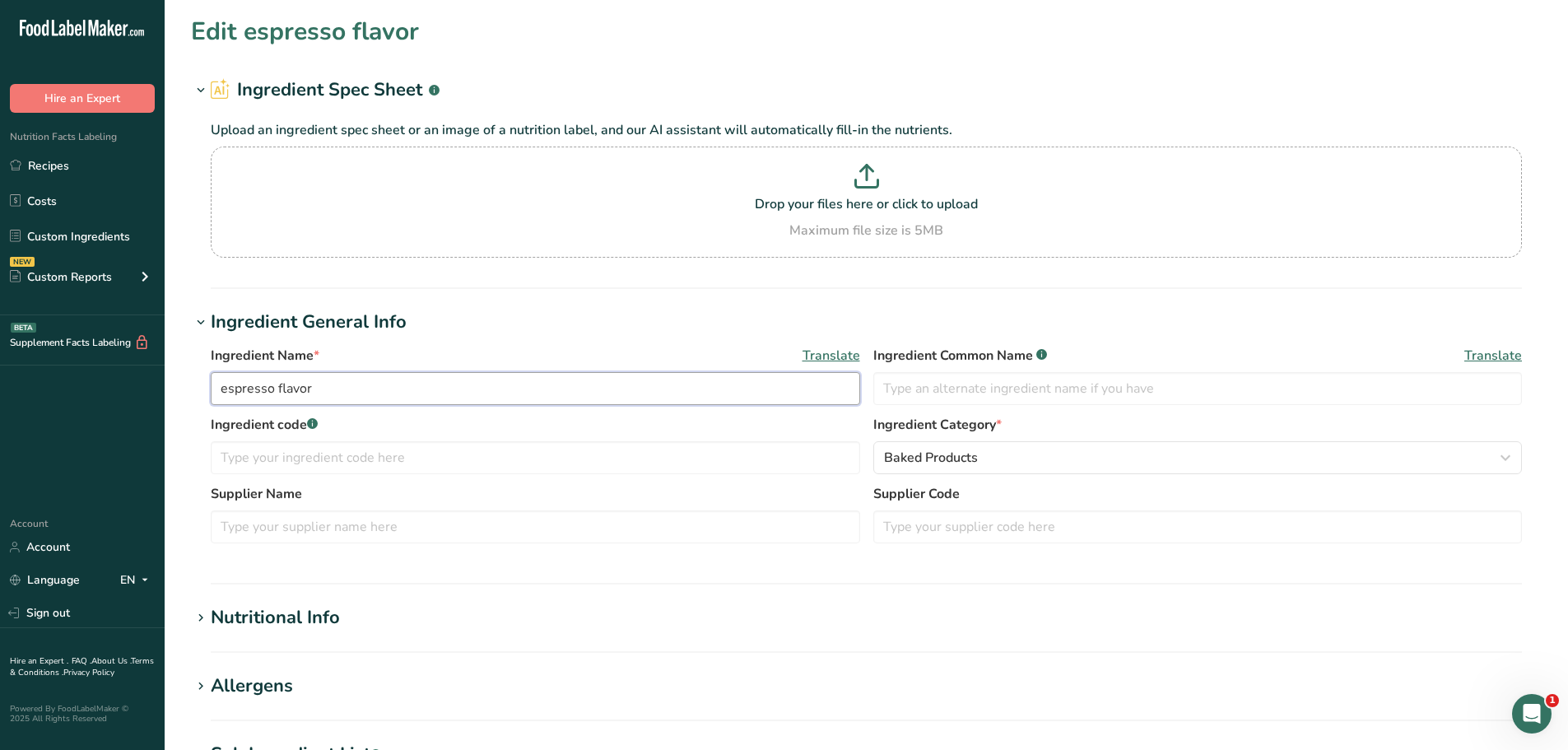
click at [388, 395] on input "espresso flavor" at bounding box center [535, 389] width 649 height 33
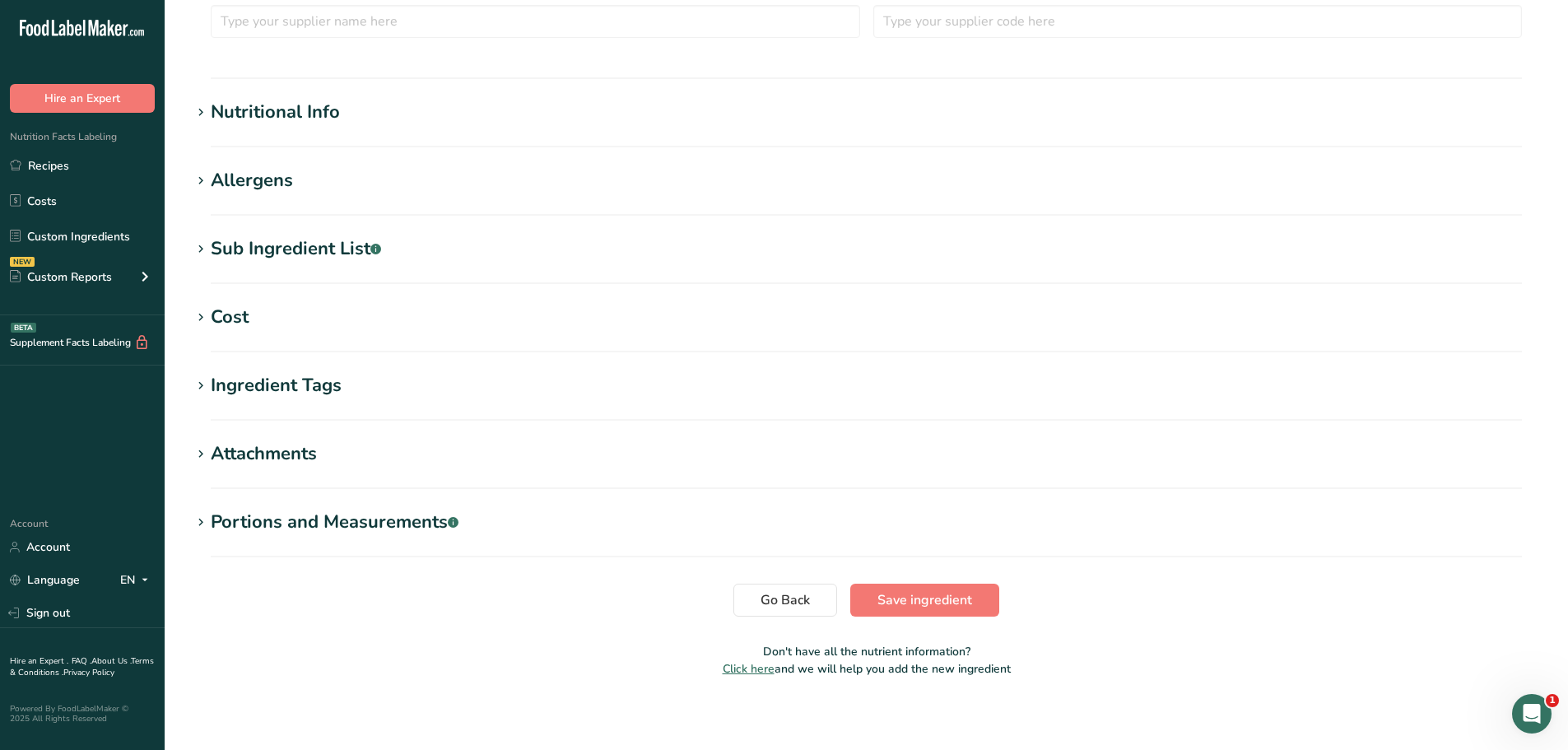
scroll to position [512, 0]
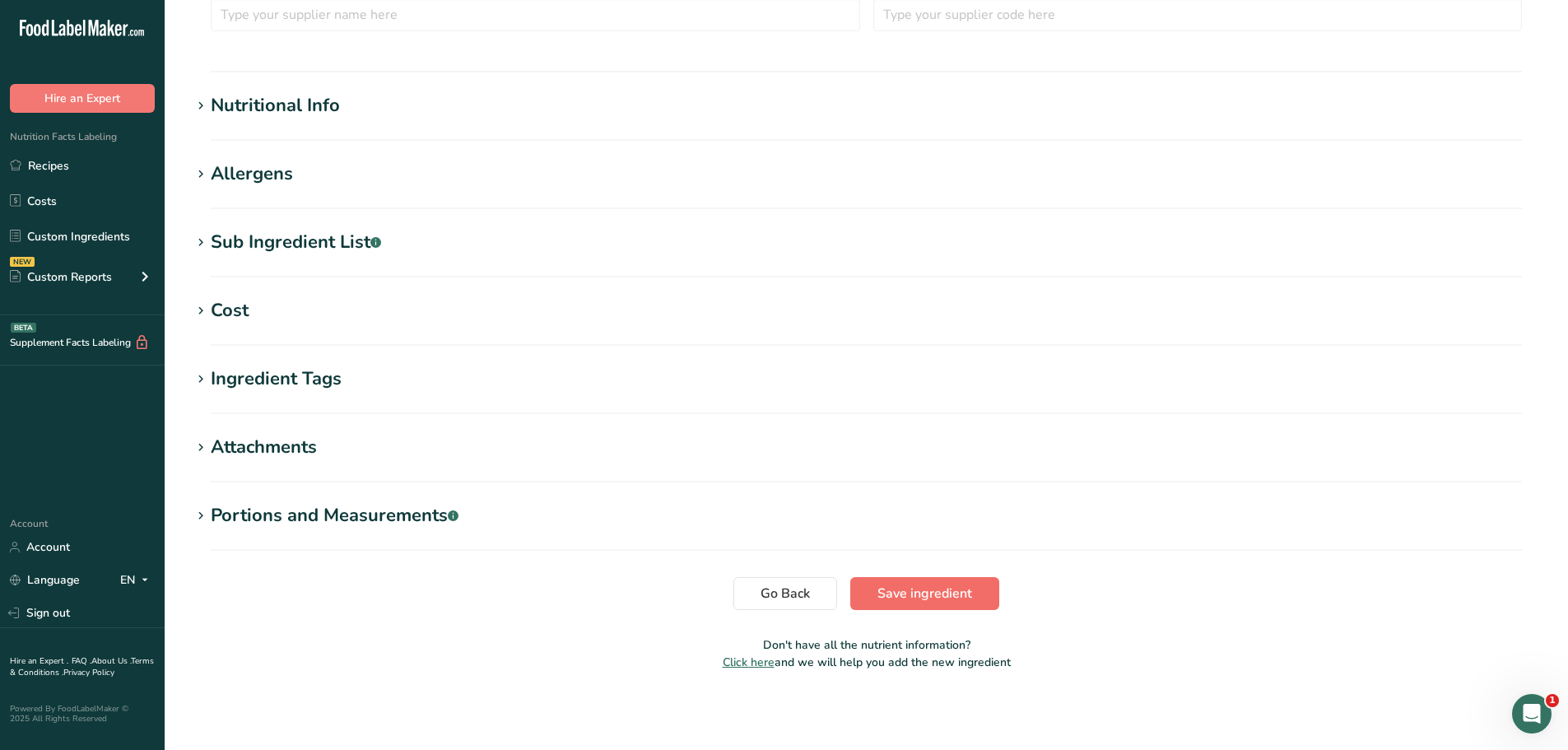
type input "espresso flavor - carcoo"
click at [943, 598] on span "Save ingredient" at bounding box center [925, 593] width 95 height 20
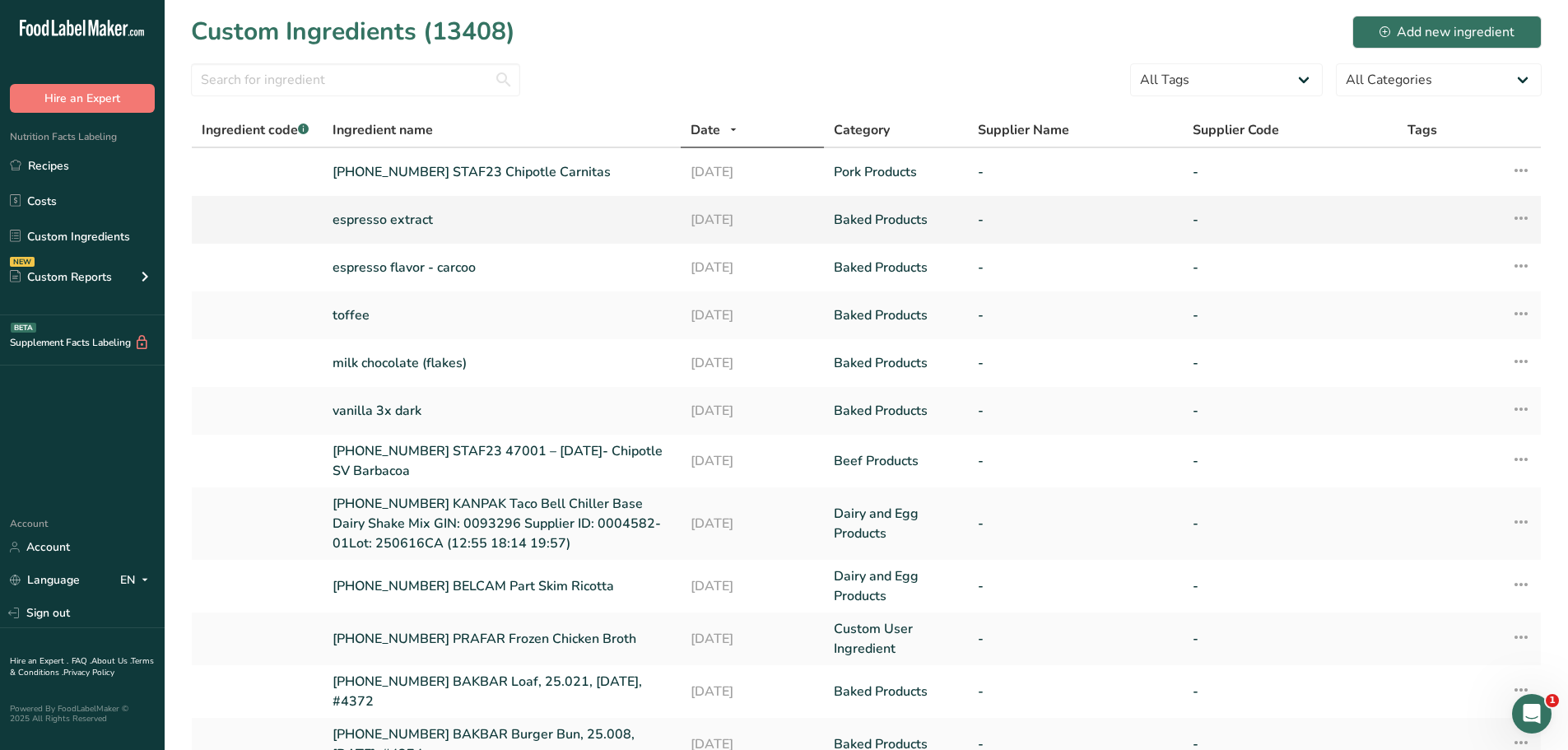
click at [1527, 222] on icon at bounding box center [1521, 218] width 20 height 30
click at [1483, 263] on span "Edit Ingredient" at bounding box center [1445, 255] width 76 height 17
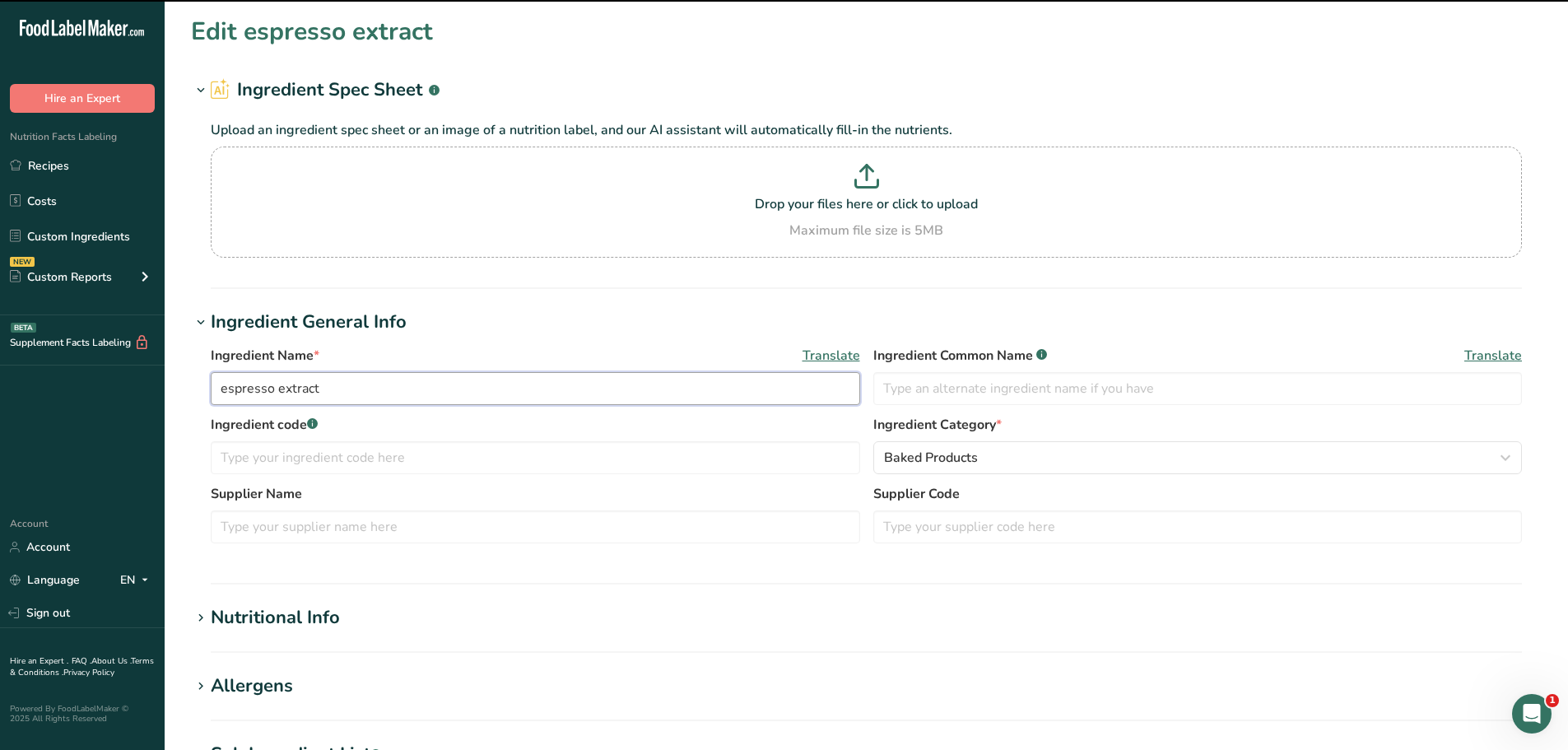
click at [383, 391] on input "espresso extract" at bounding box center [535, 389] width 649 height 33
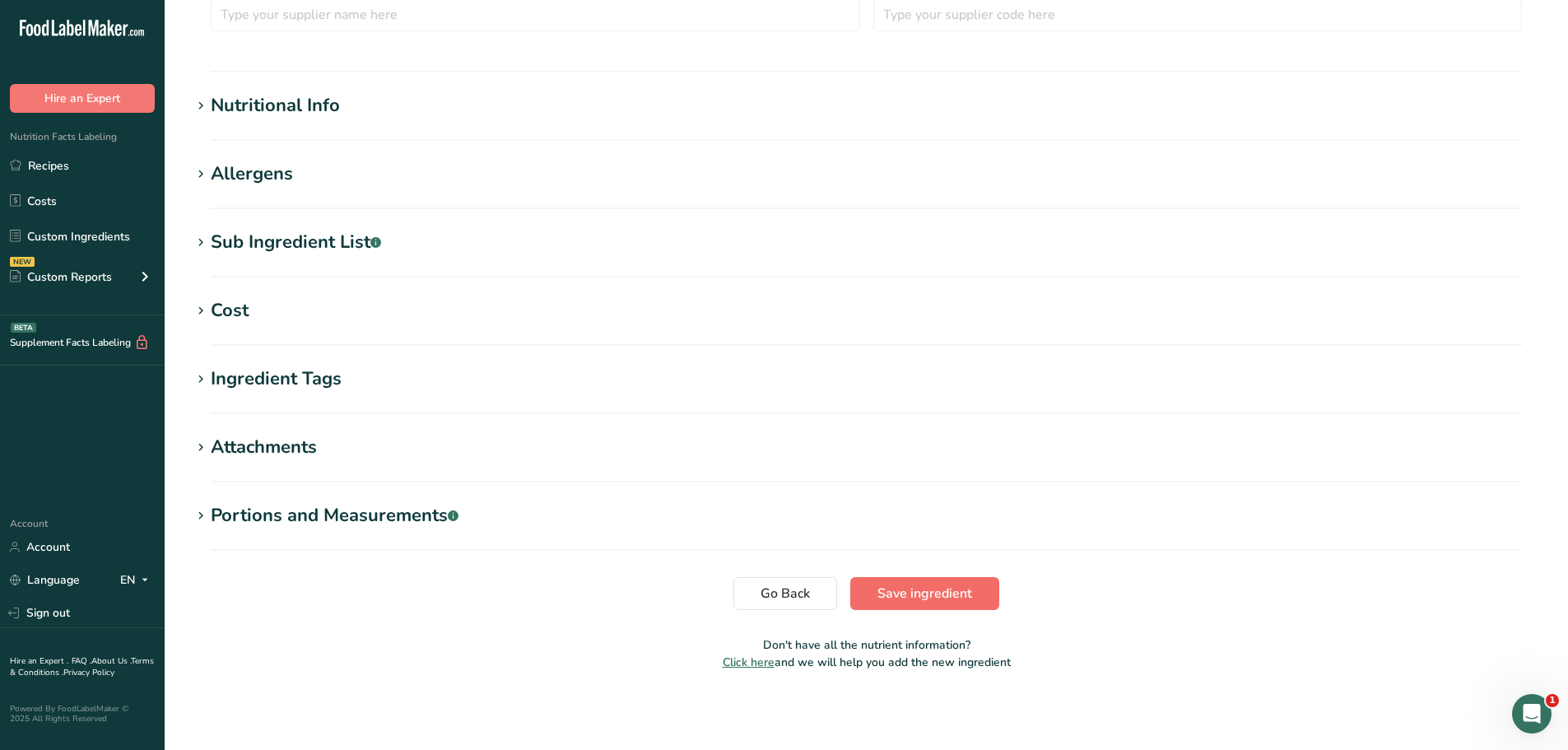
type input "espresso extract - carcoo"
click at [901, 585] on span "Save ingredient" at bounding box center [925, 593] width 95 height 20
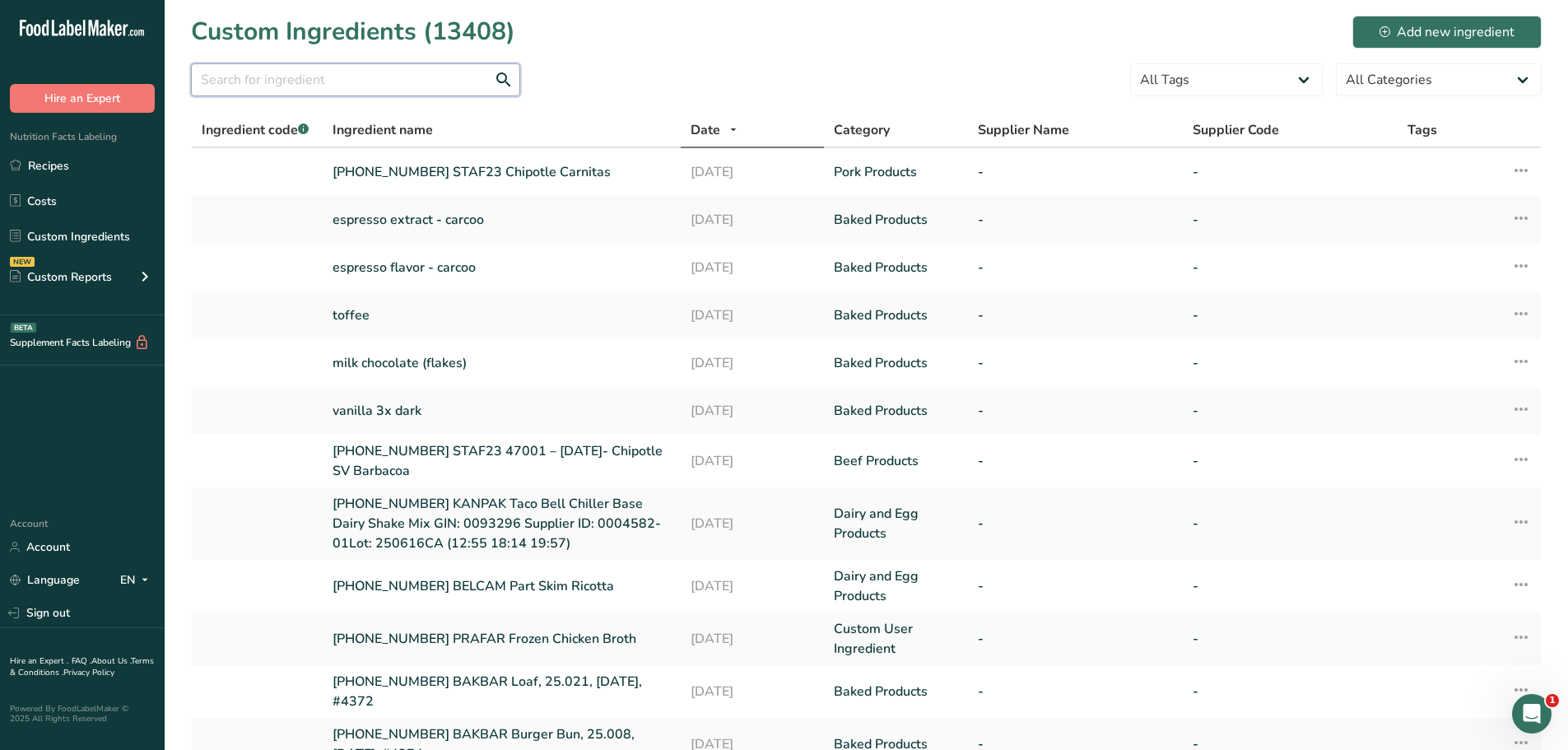
click at [412, 81] on input "text" at bounding box center [356, 79] width 329 height 33
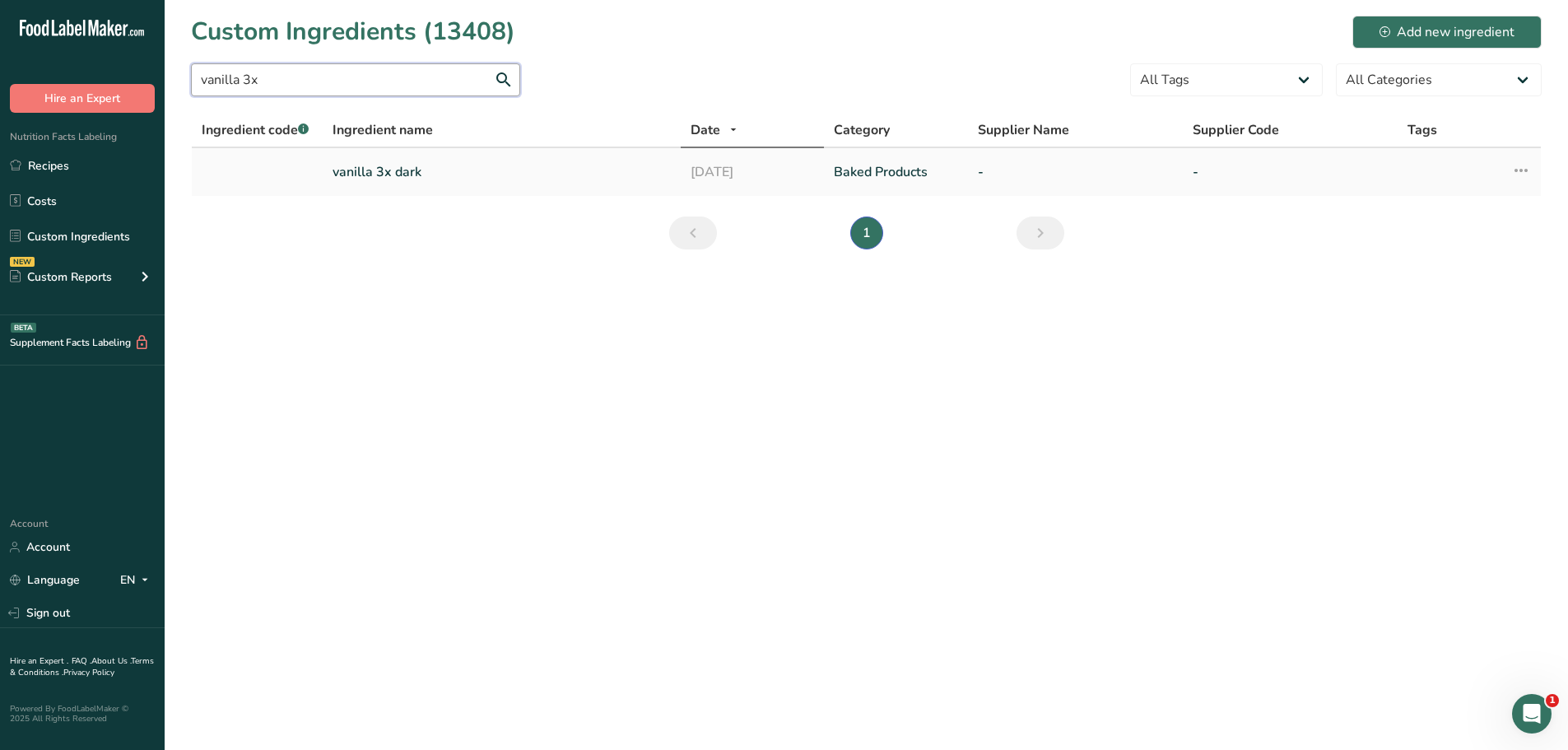
type input "vanilla 3x"
click at [1530, 177] on icon at bounding box center [1521, 170] width 20 height 30
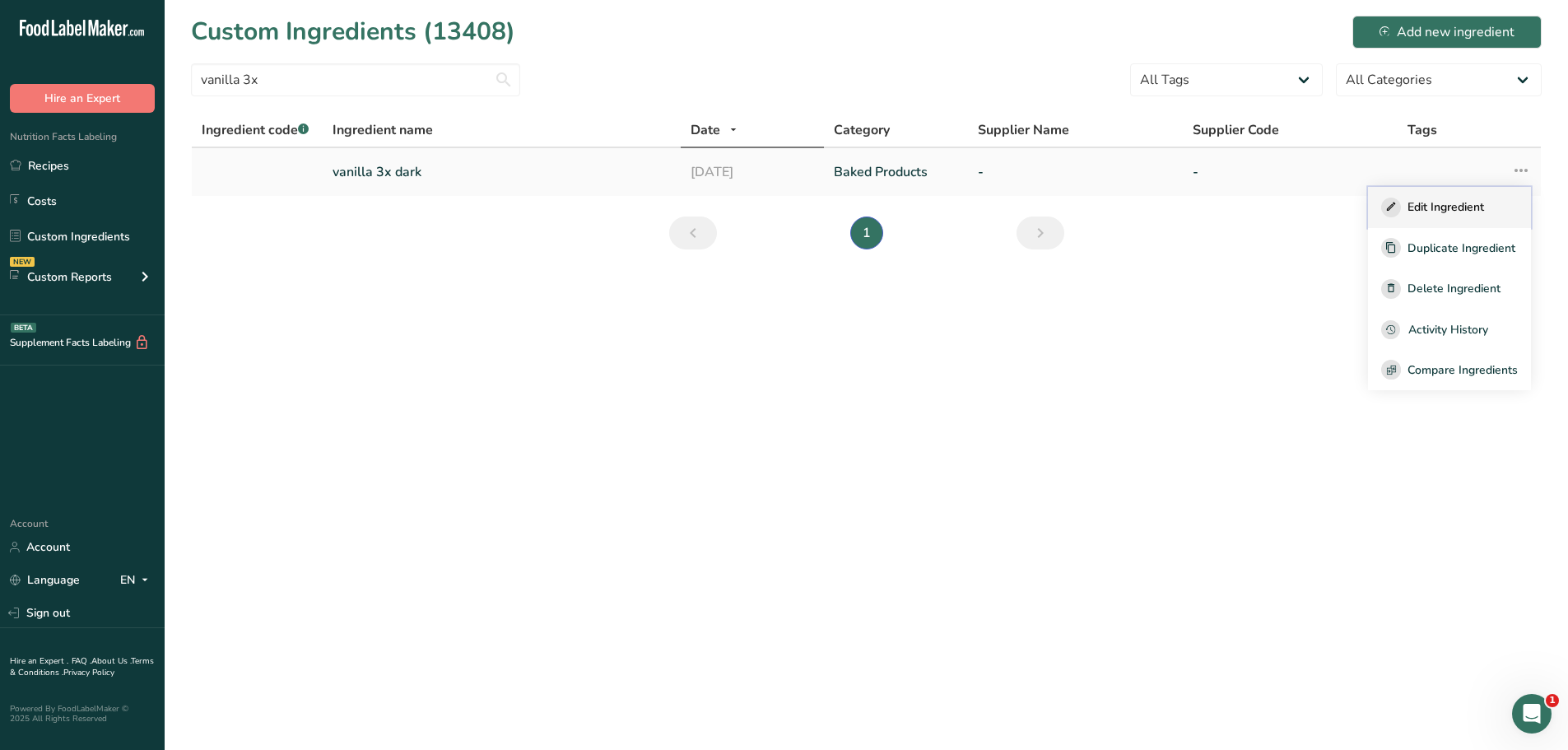
click at [1488, 210] on div "Edit Ingredient" at bounding box center [1449, 207] width 136 height 20
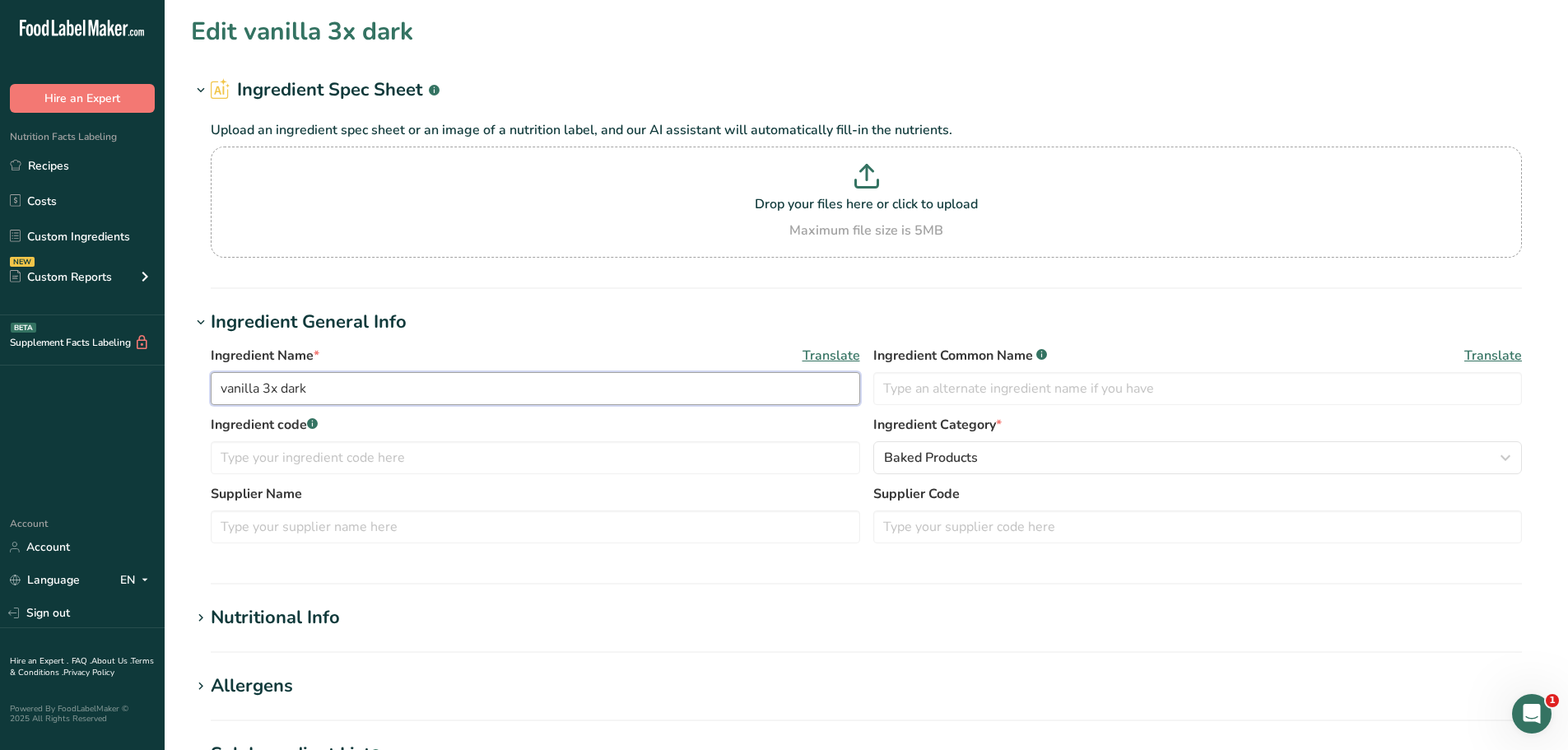
click at [430, 379] on input "vanilla 3x dark" at bounding box center [535, 389] width 649 height 33
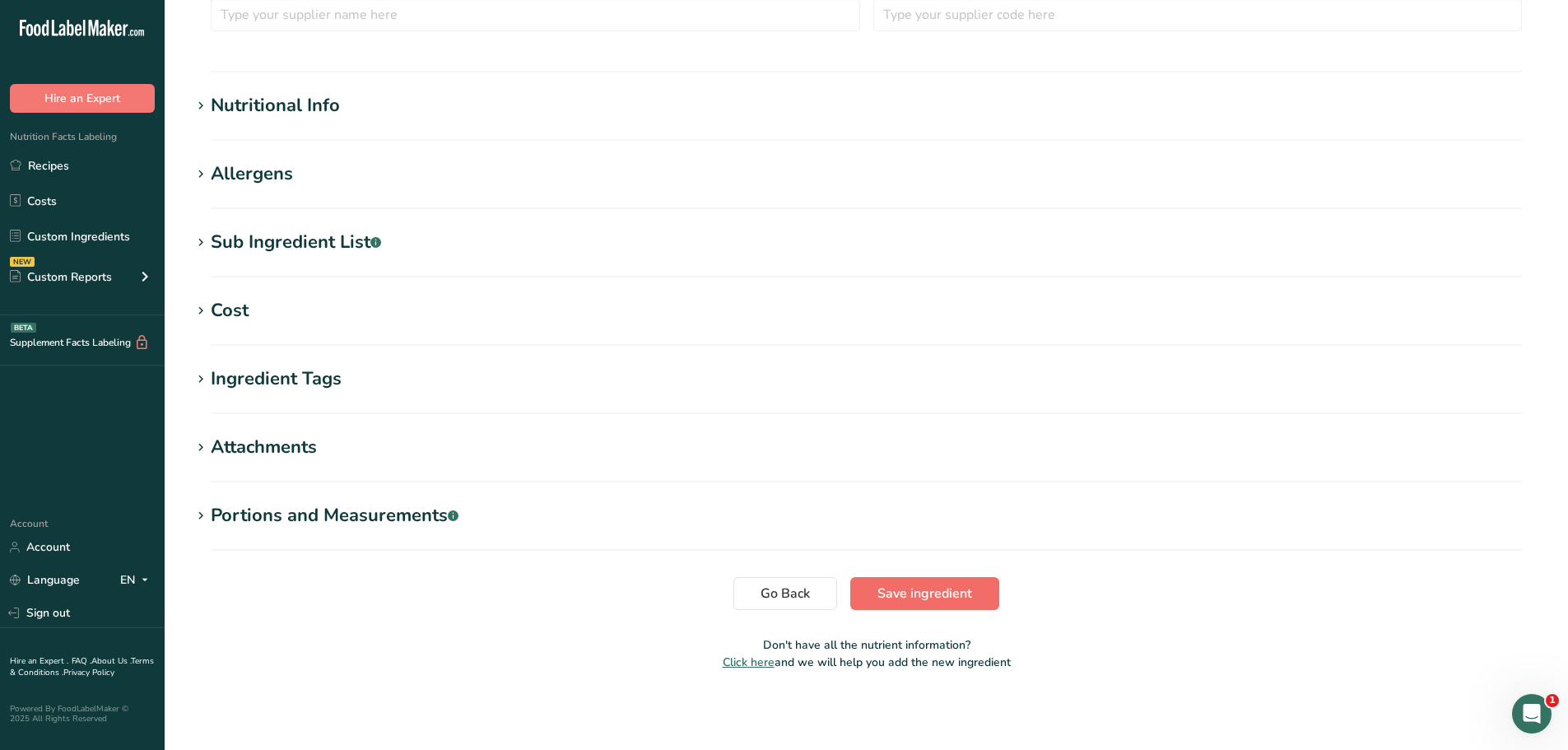
type input "vanilla 3x dark - carcoo"
click at [925, 592] on span "Save ingredient" at bounding box center [925, 593] width 95 height 20
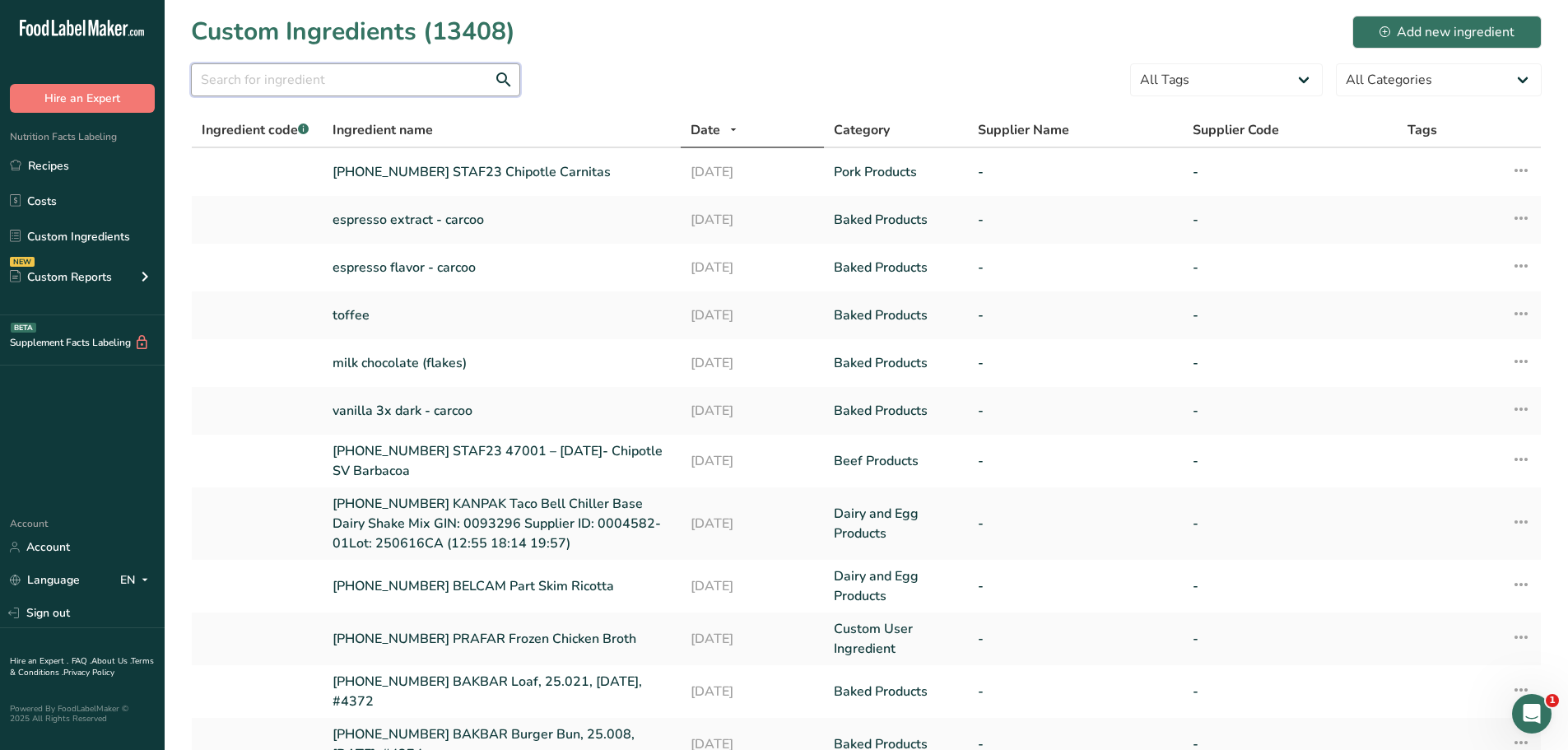
click at [293, 84] on input "text" at bounding box center [356, 79] width 329 height 33
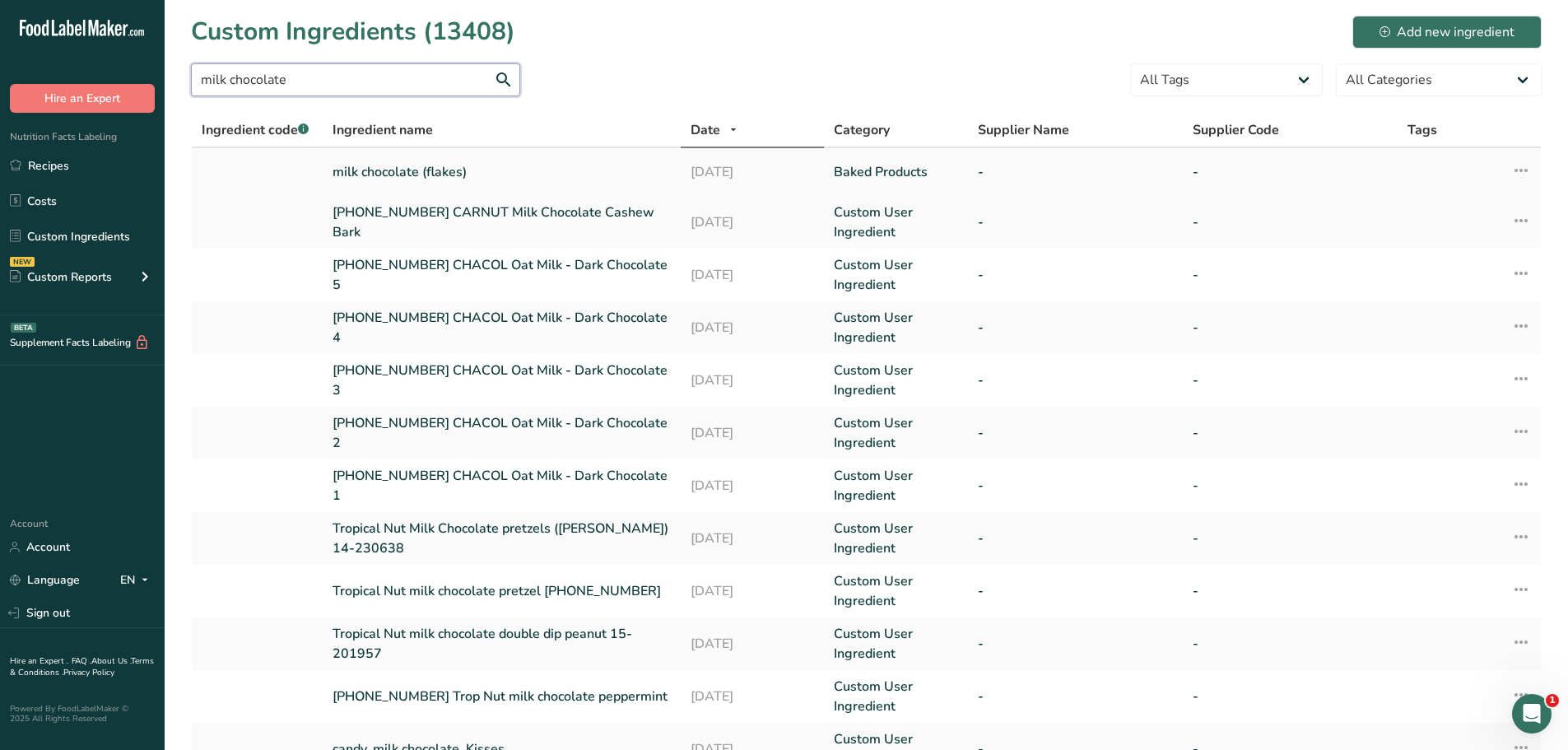
type input "milk chocolate"
click at [1528, 169] on icon at bounding box center [1521, 170] width 20 height 30
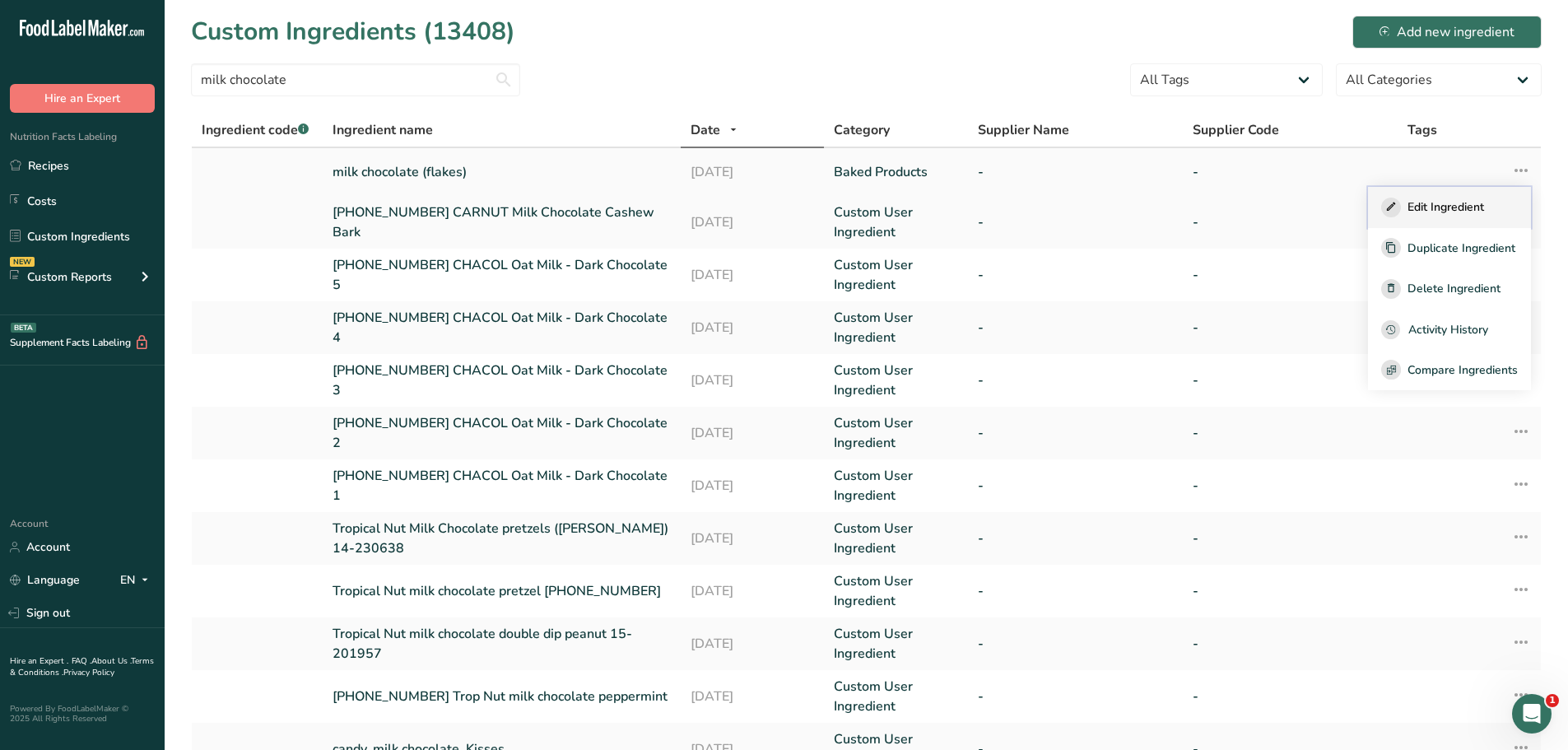
click at [1482, 212] on span "Edit Ingredient" at bounding box center [1445, 207] width 76 height 17
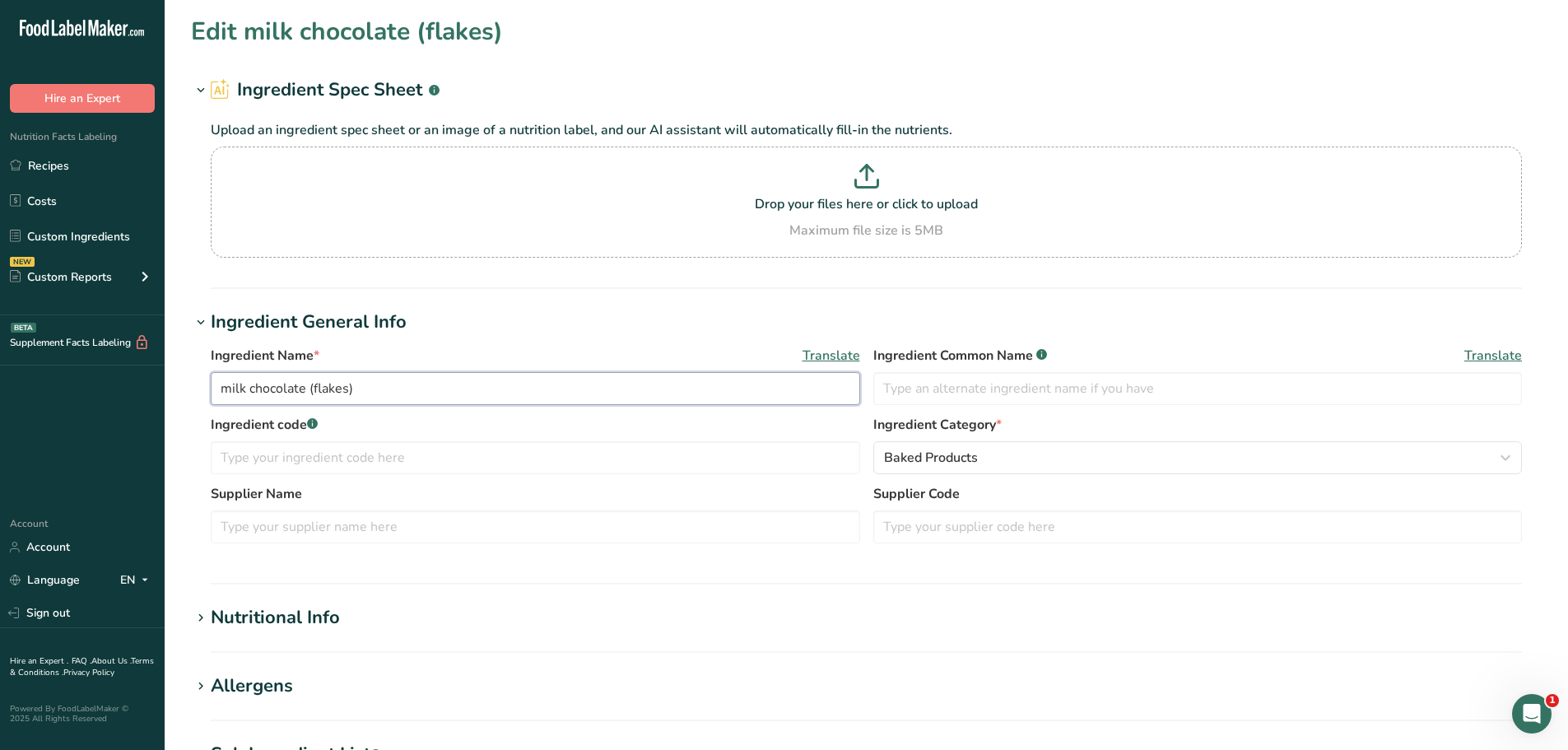
click at [443, 391] on input "milk chocolate (flakes)" at bounding box center [535, 389] width 649 height 33
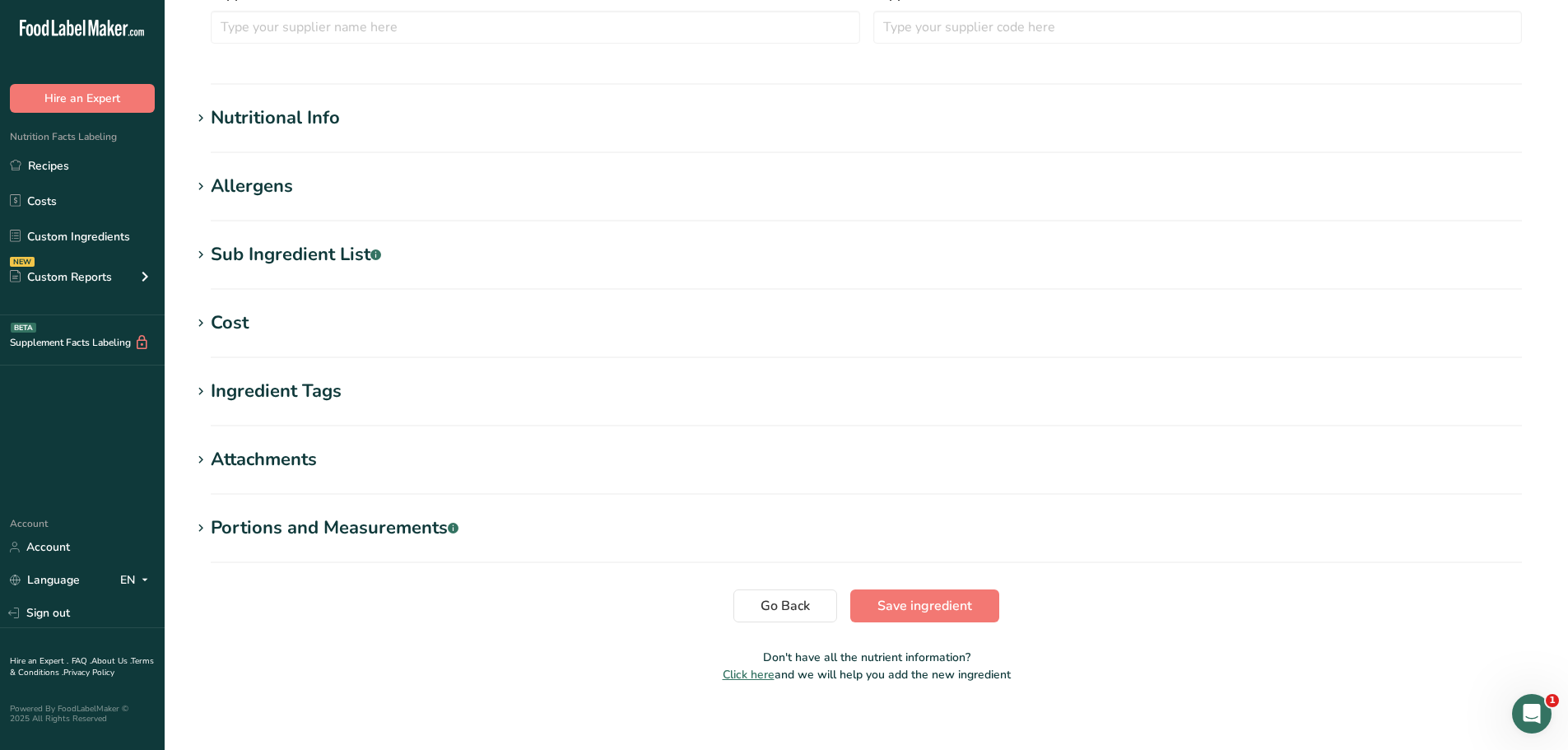
scroll to position [512, 0]
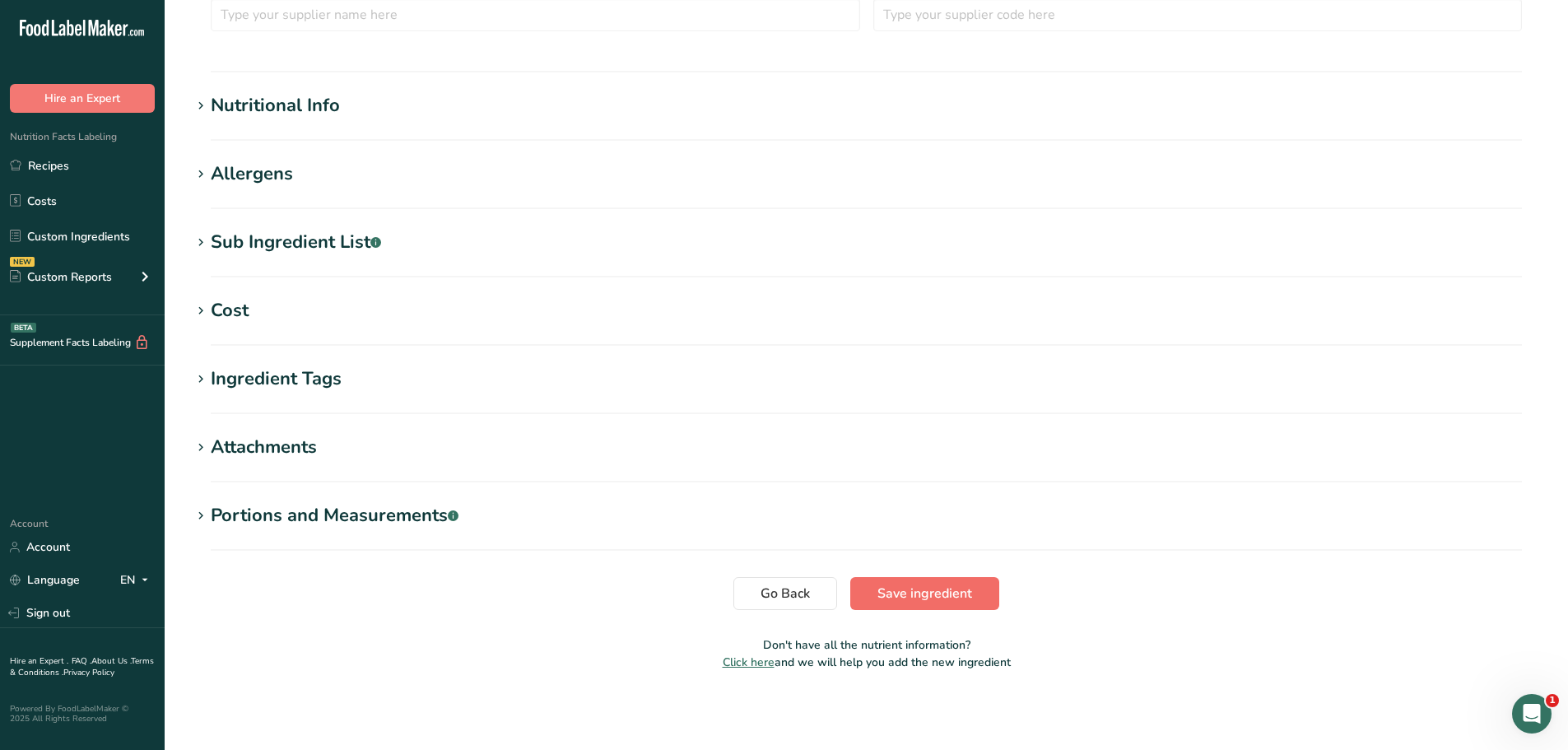
type input "milk chocolate (flakes) - carcoo"
click at [936, 597] on span "Save ingredient" at bounding box center [925, 593] width 95 height 20
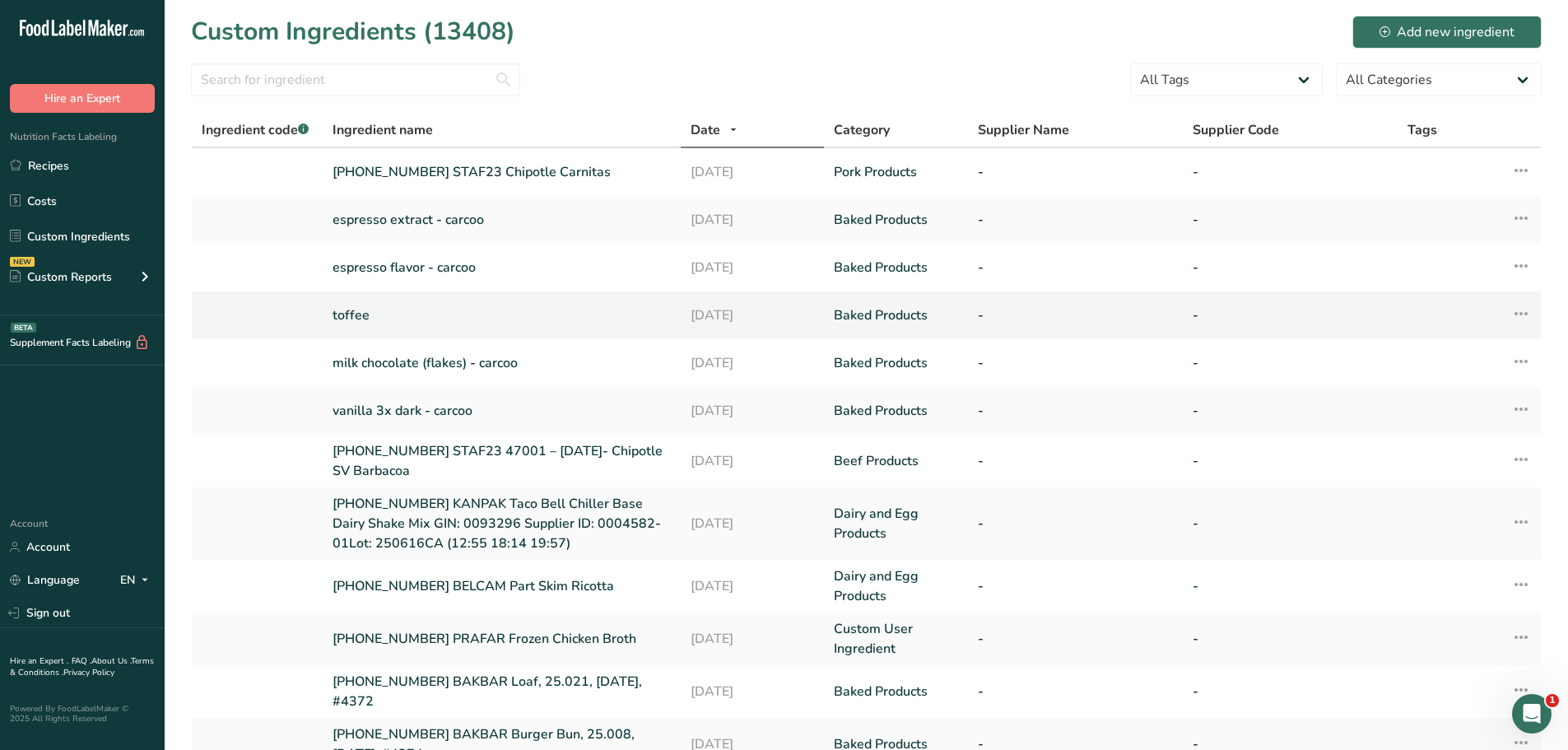
click at [354, 313] on link "toffee" at bounding box center [502, 315] width 339 height 20
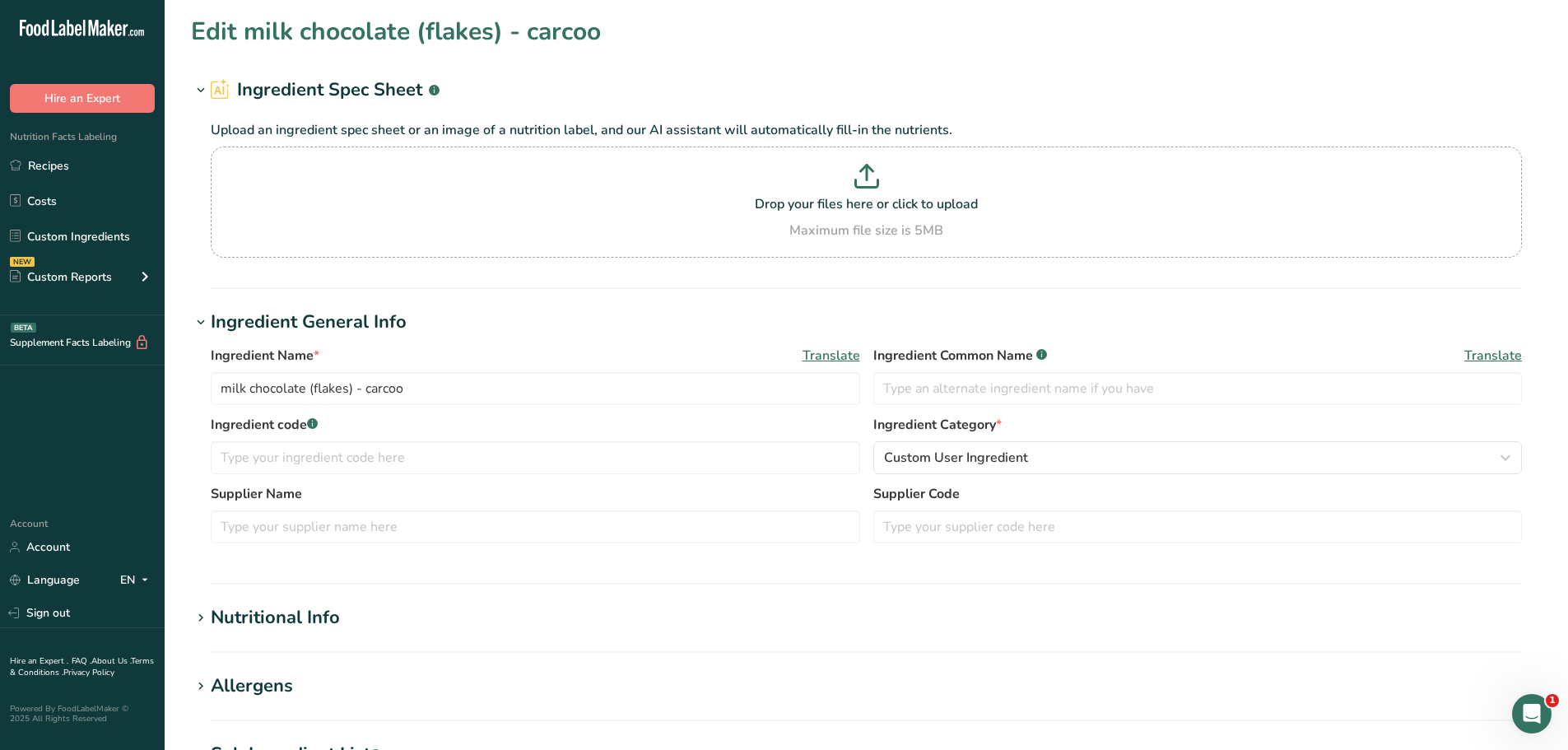
type input "toffee"
type input "170"
type KJ "711.3"
type Fat "12"
type Fat "8"
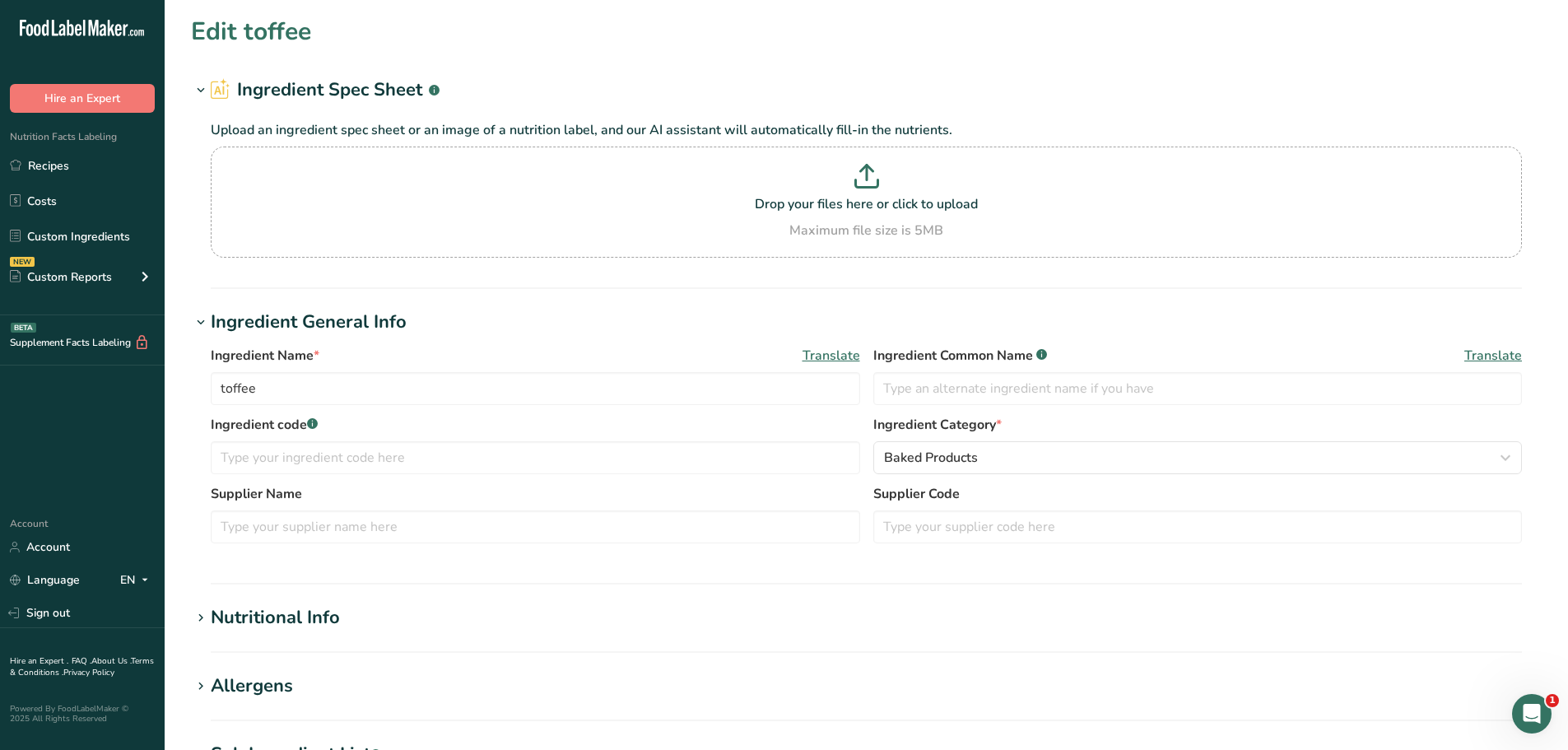
type Fat "0"
type input "30"
type input "110"
type Carbohydrates "17"
type Fiber "0"
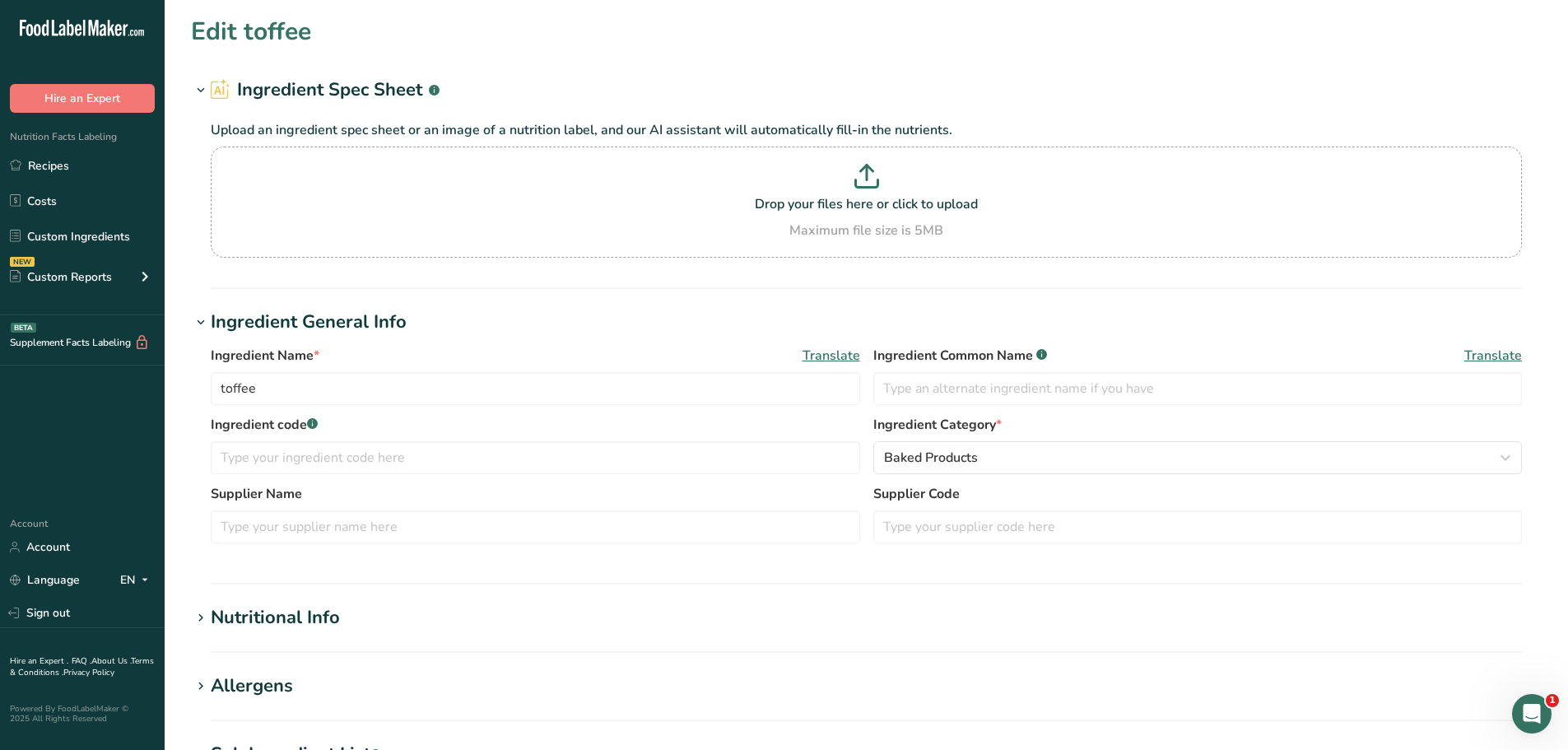
type Sugars "17"
type input "0"
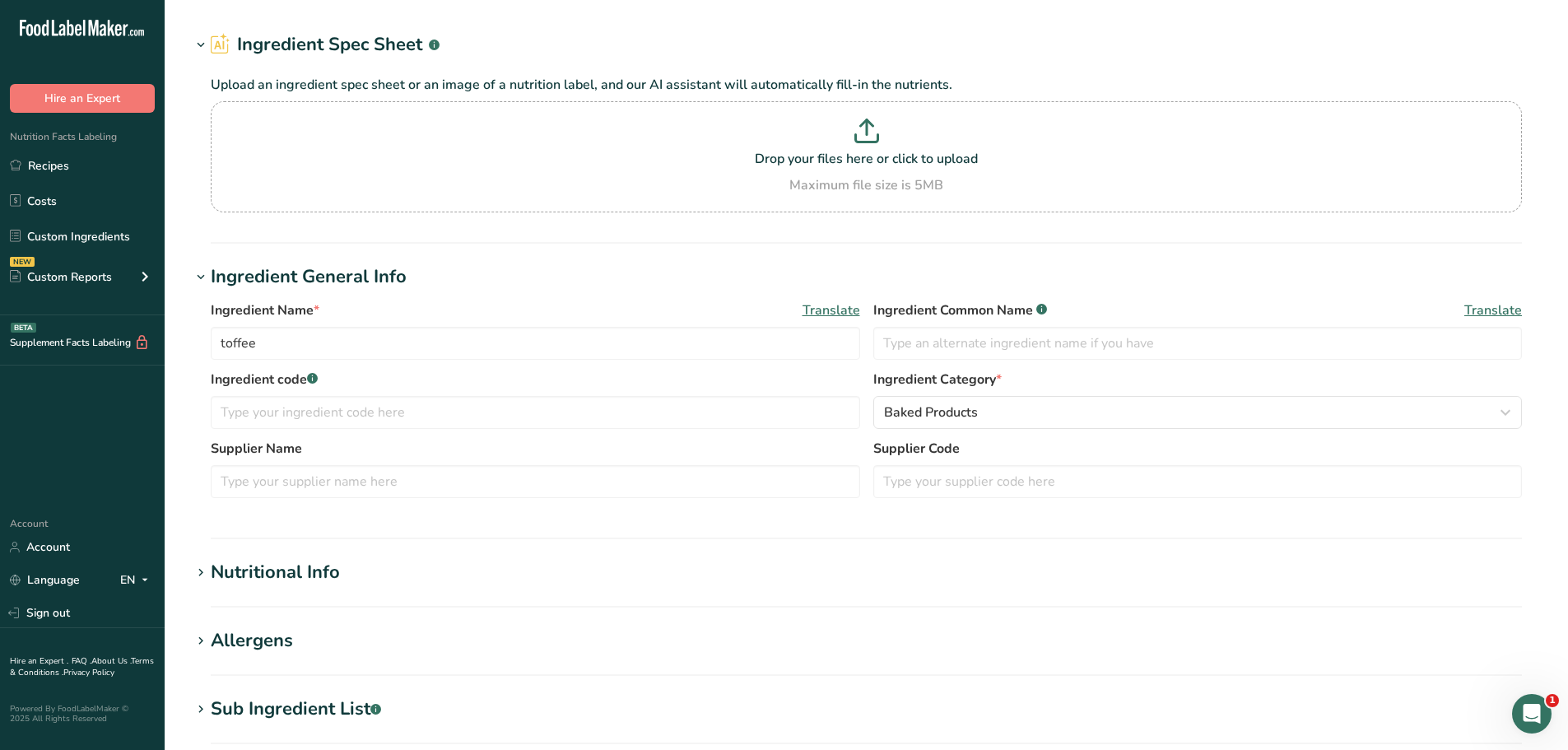
scroll to position [83, 0]
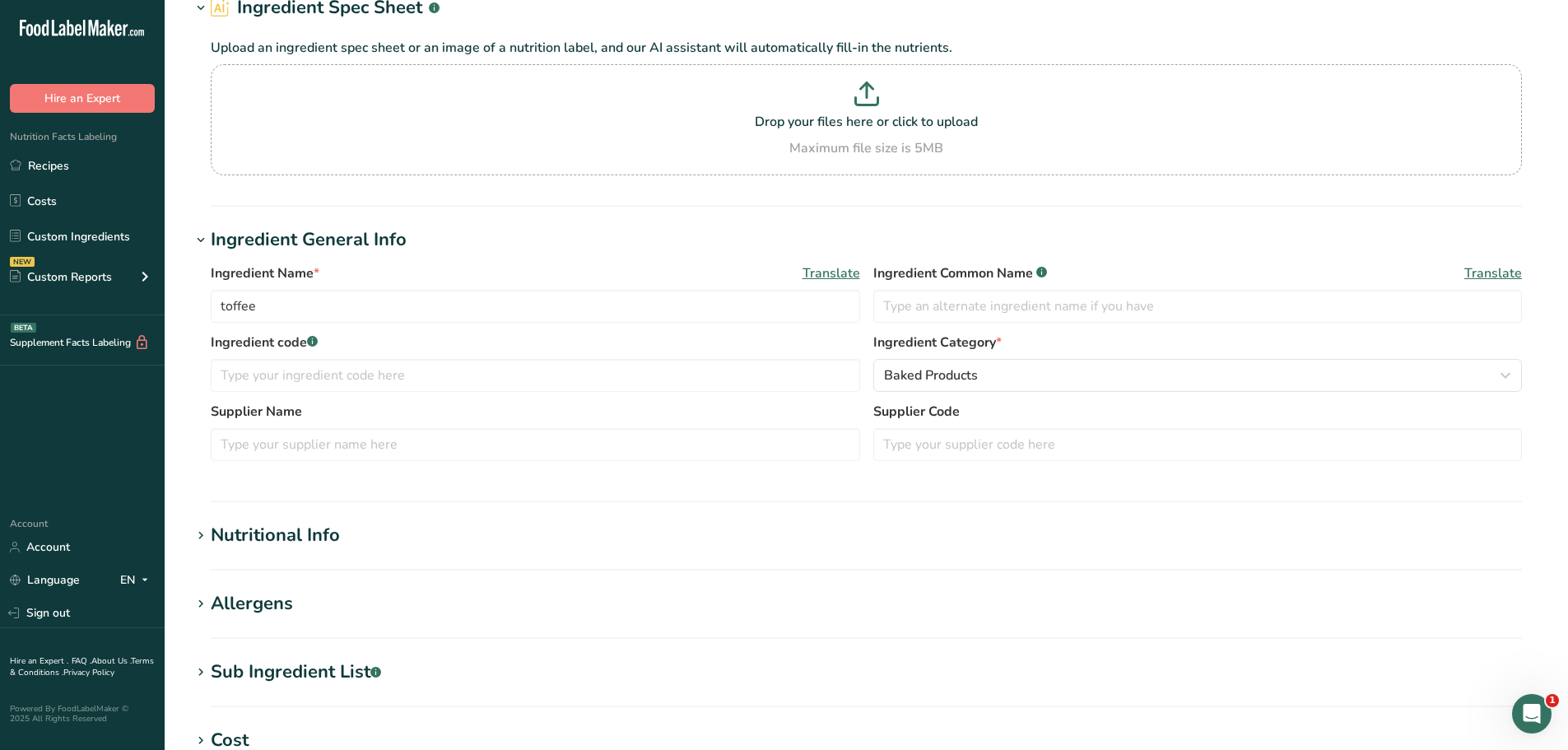
click at [405, 543] on h1 "Nutritional Info" at bounding box center [866, 535] width 1351 height 27
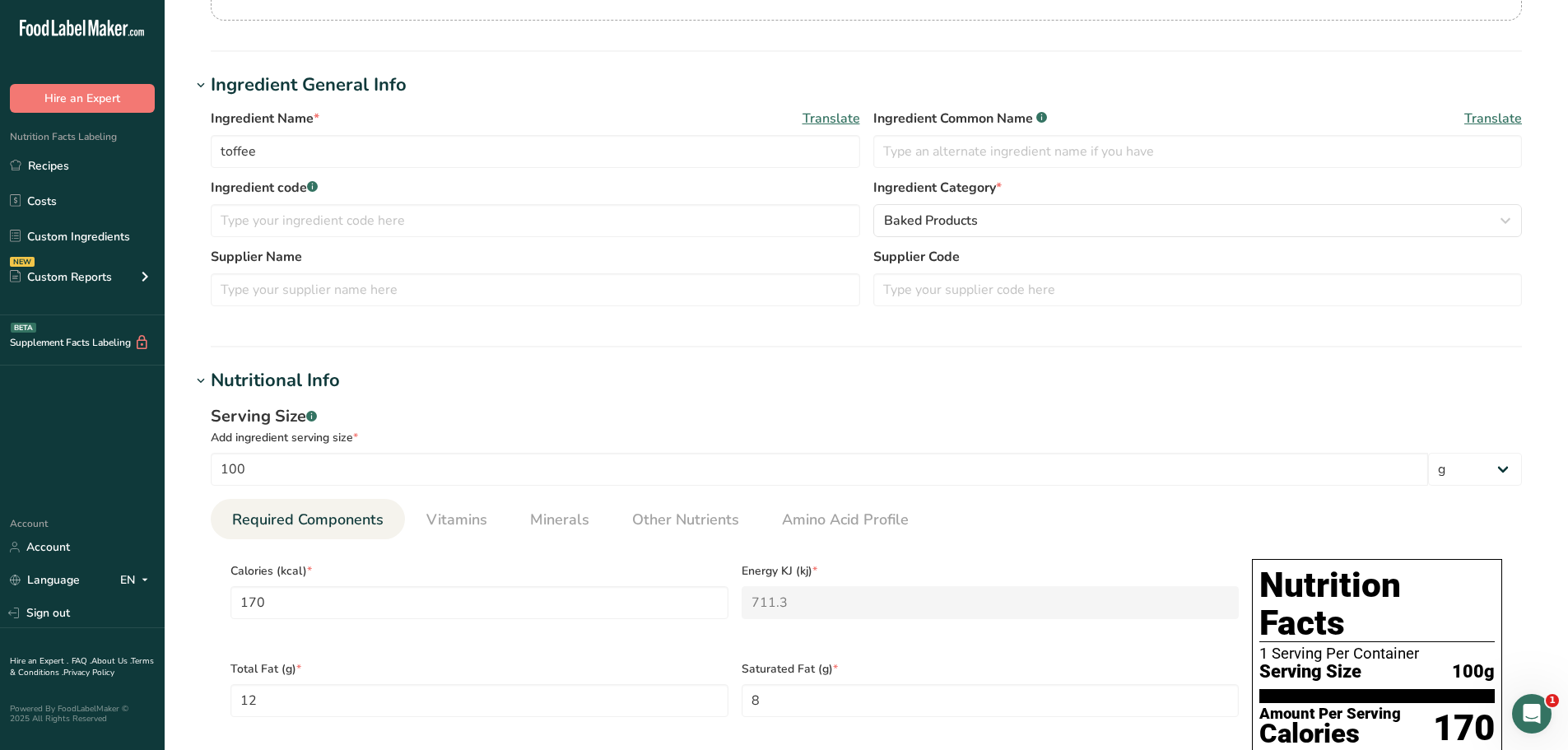
scroll to position [0, 0]
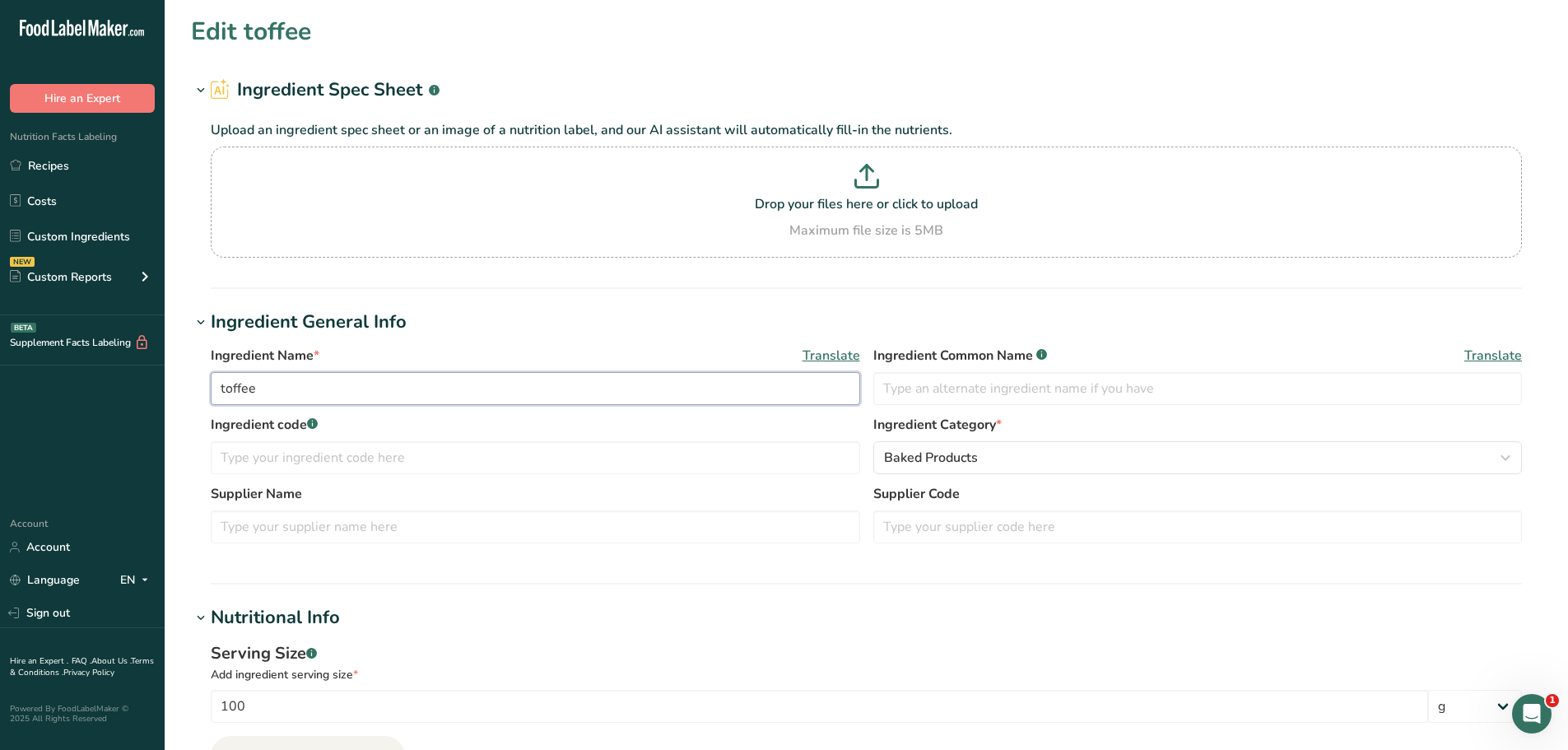
click at [392, 395] on input "toffee" at bounding box center [535, 389] width 649 height 33
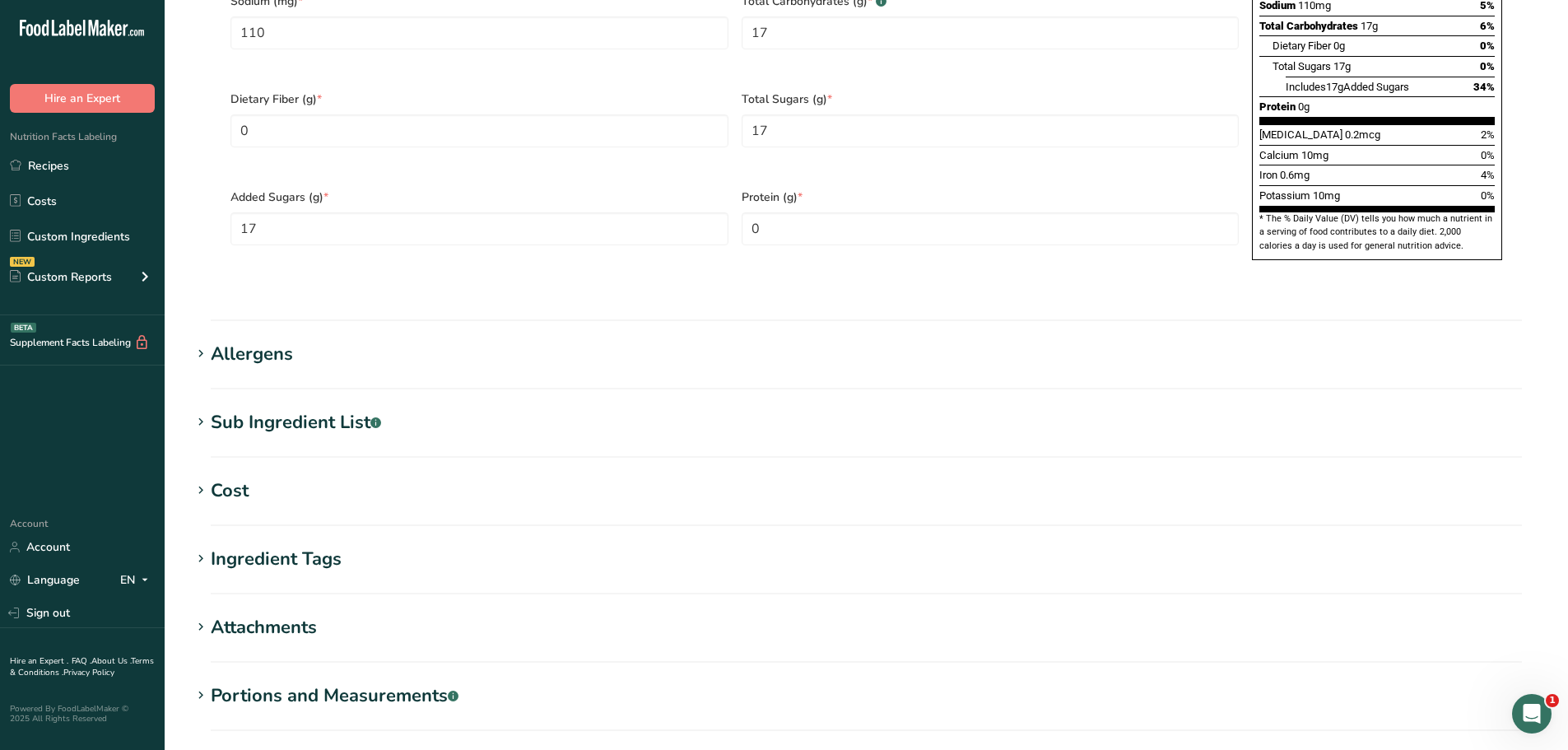
scroll to position [1243, 0]
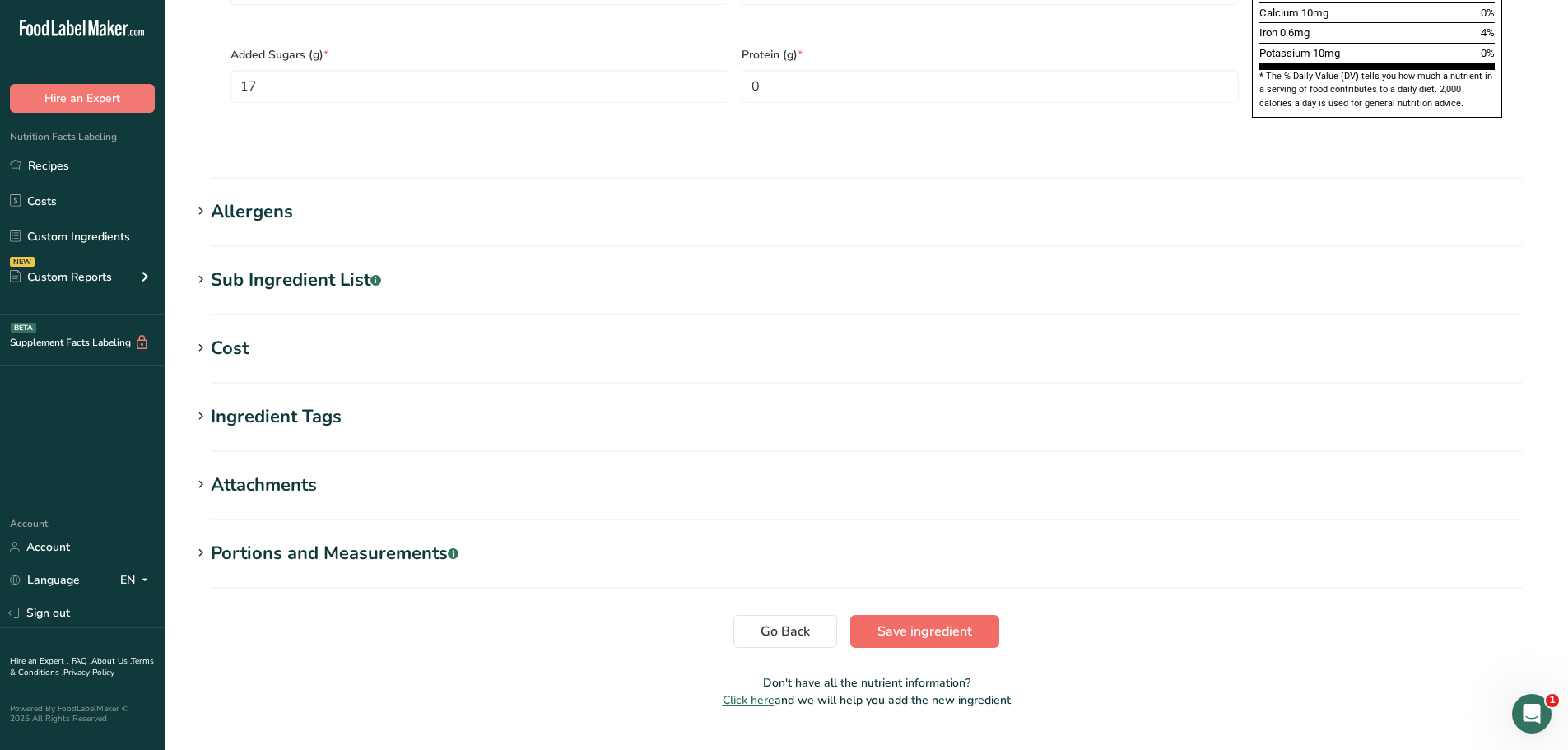
type input "toffee - carcoo"
click at [951, 615] on button "Save ingredient" at bounding box center [925, 631] width 149 height 33
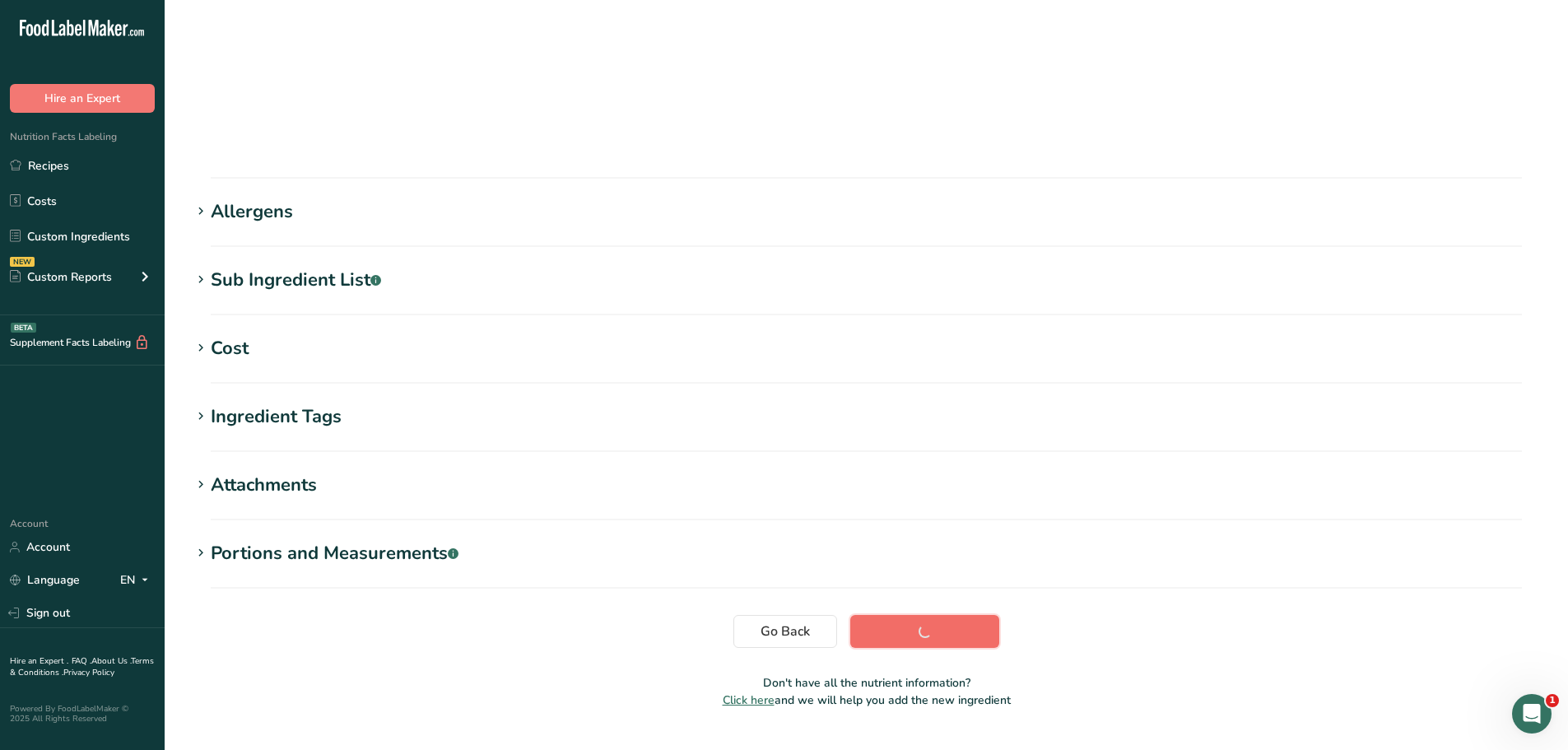
scroll to position [121, 0]
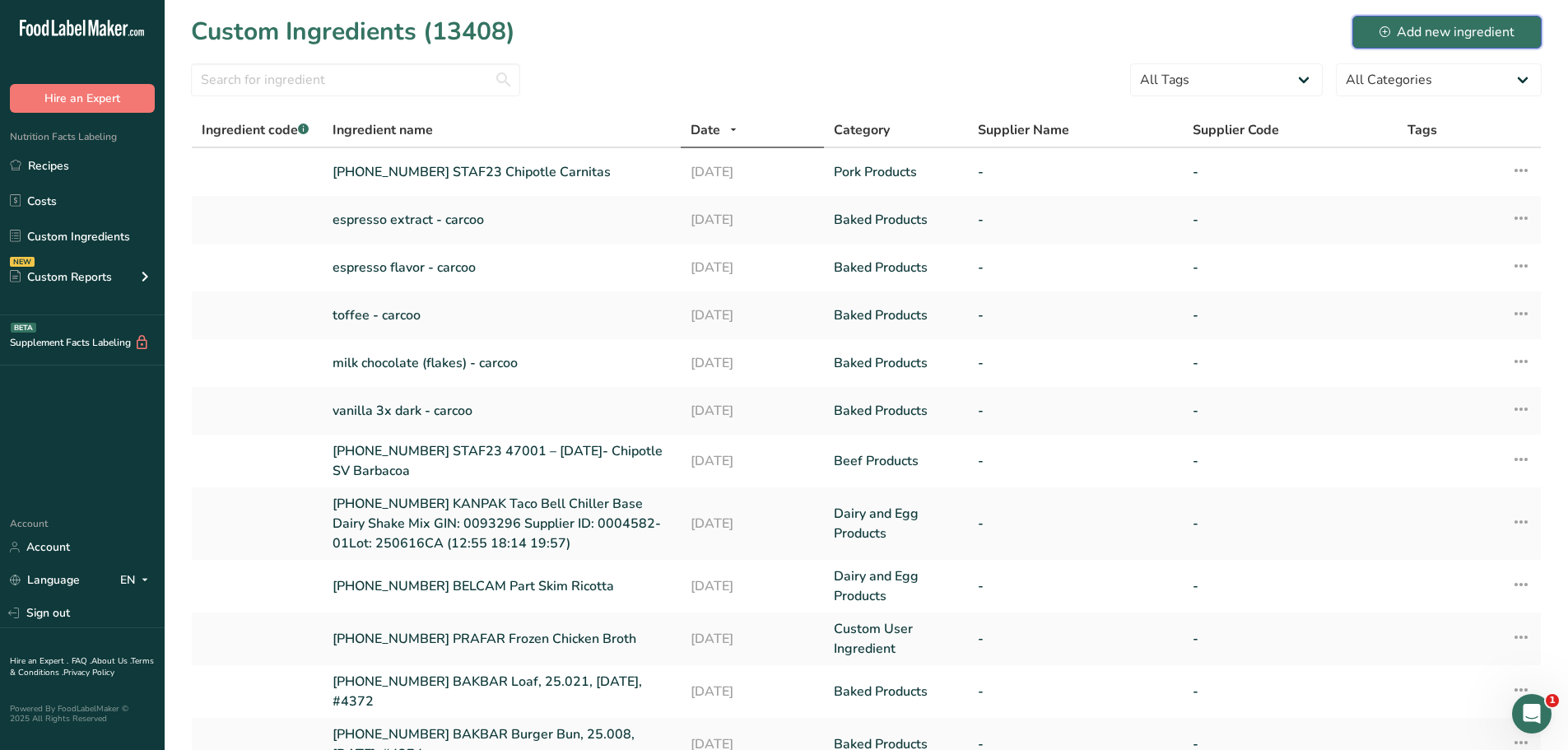
click at [1417, 37] on div "Add new ingredient" at bounding box center [1448, 32] width 135 height 20
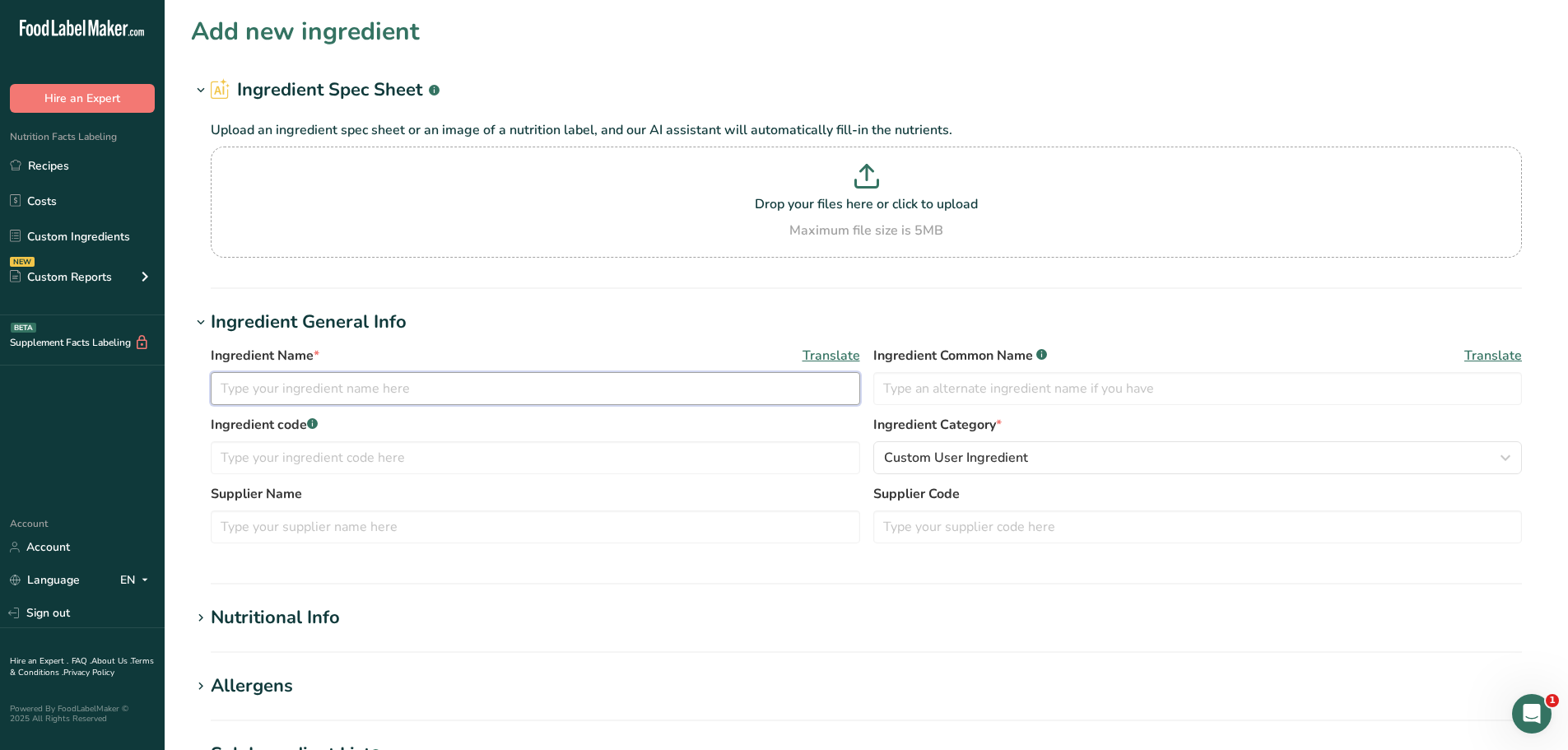
click at [344, 394] on input "text" at bounding box center [535, 389] width 649 height 33
type input "Honey - carcoo"
click at [339, 468] on input "text" at bounding box center [535, 457] width 649 height 33
click at [382, 425] on label "Ingredient code .a-a{fill:#347362;}.b-a{fill:#fff;}" at bounding box center [535, 424] width 649 height 20
click at [392, 473] on input "text" at bounding box center [535, 457] width 649 height 33
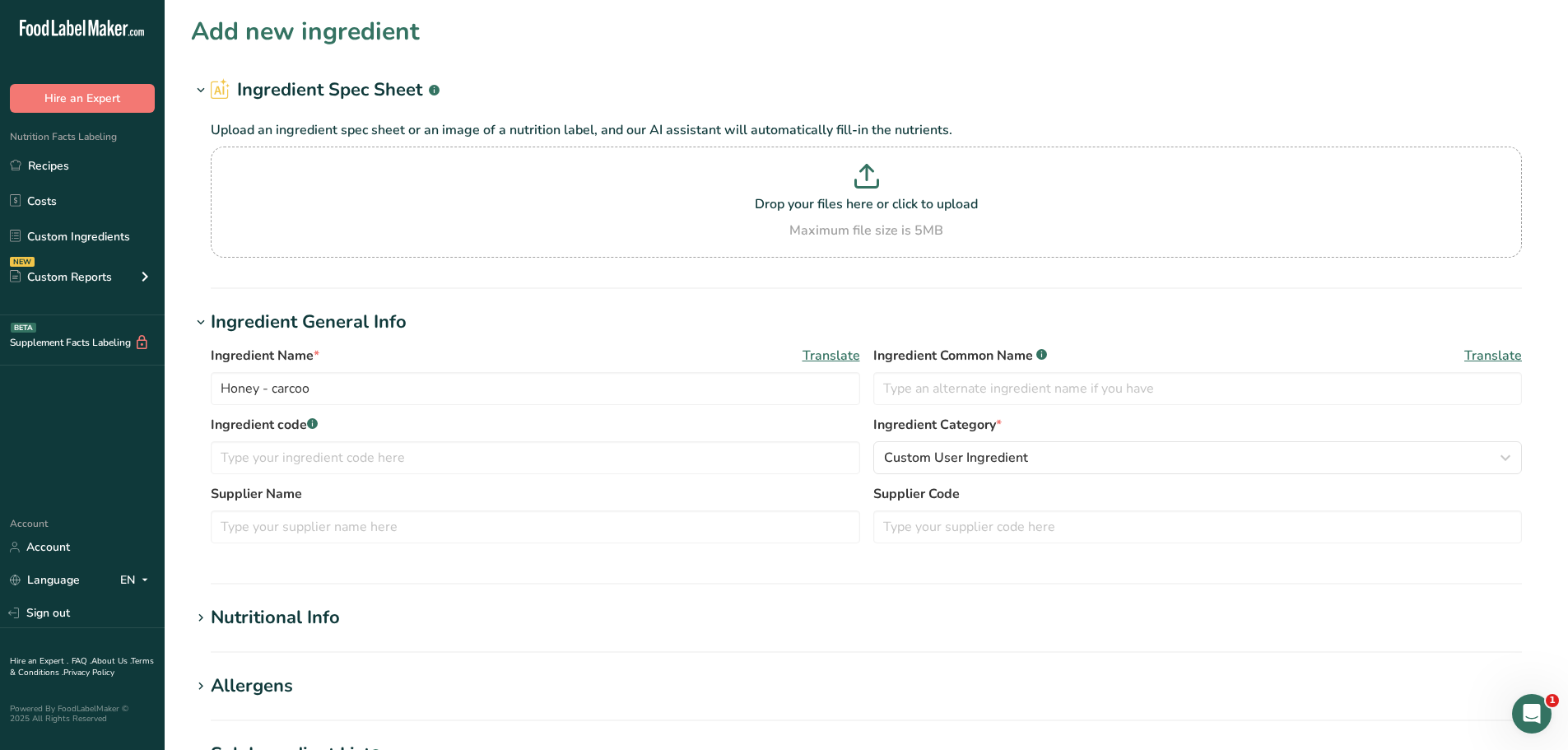
click at [529, 323] on h1 "Ingredient General Info" at bounding box center [866, 322] width 1351 height 27
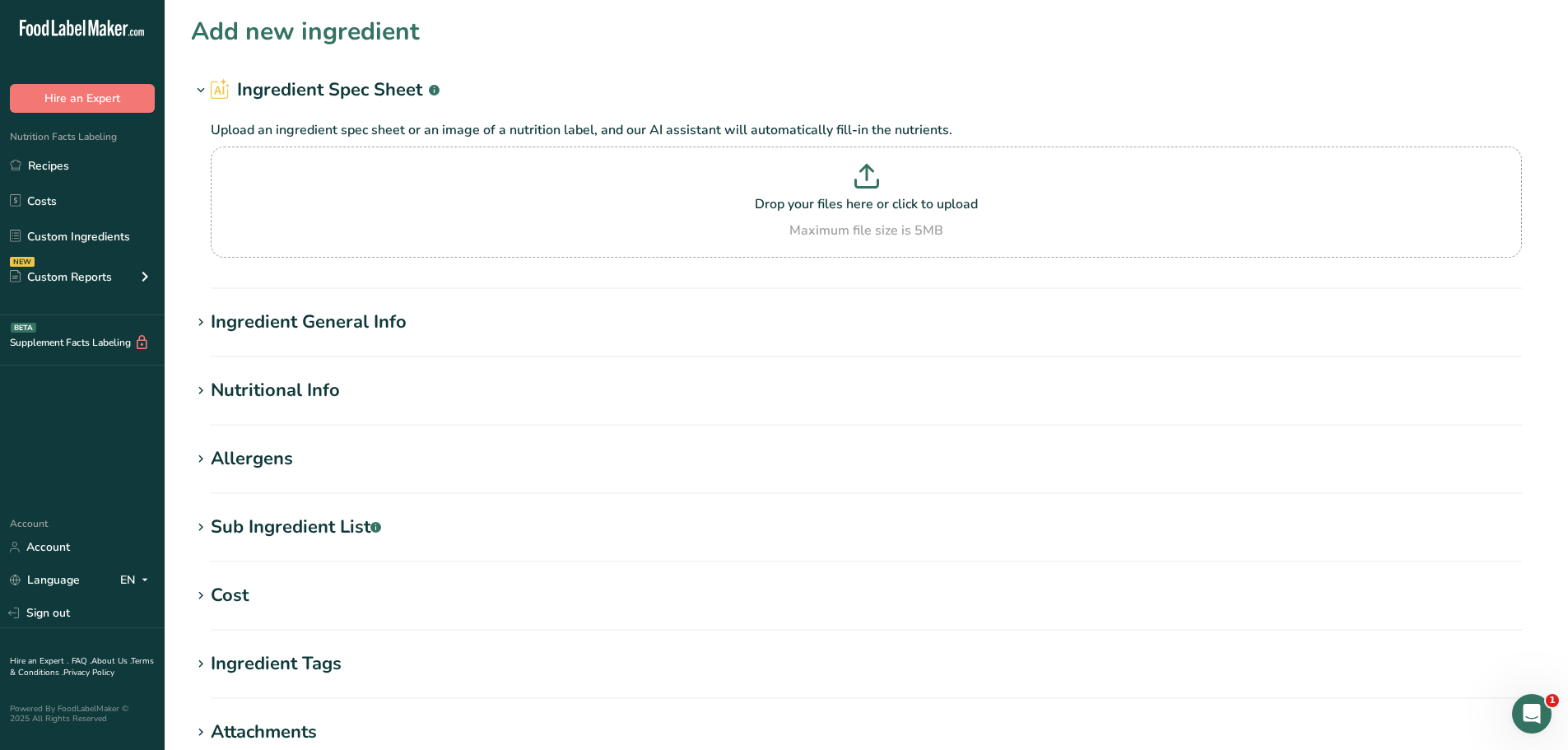
click at [324, 311] on div "Ingredient General Info" at bounding box center [309, 322] width 196 height 27
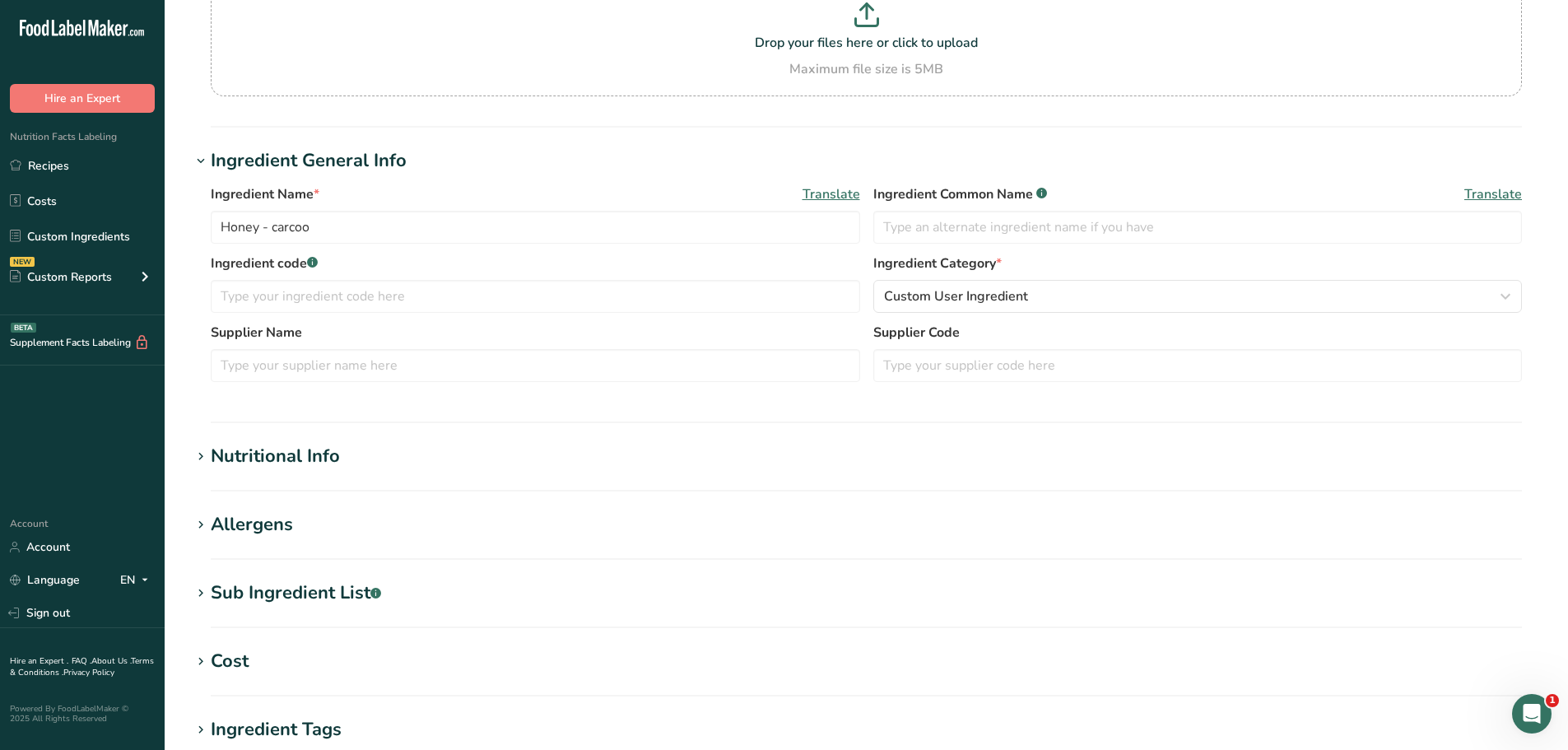
scroll to position [165, 0]
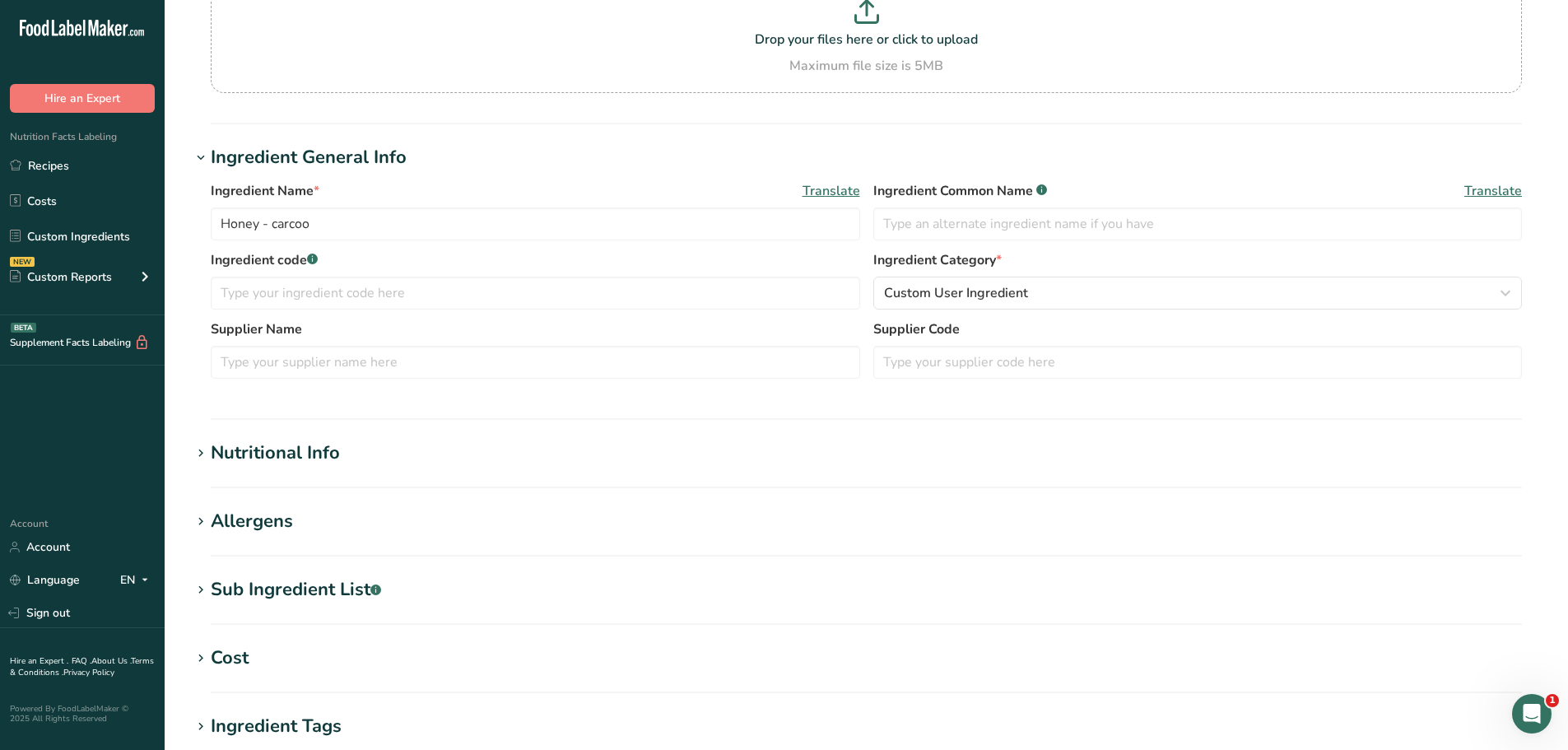
click at [325, 442] on div "Nutritional Info" at bounding box center [275, 453] width 129 height 27
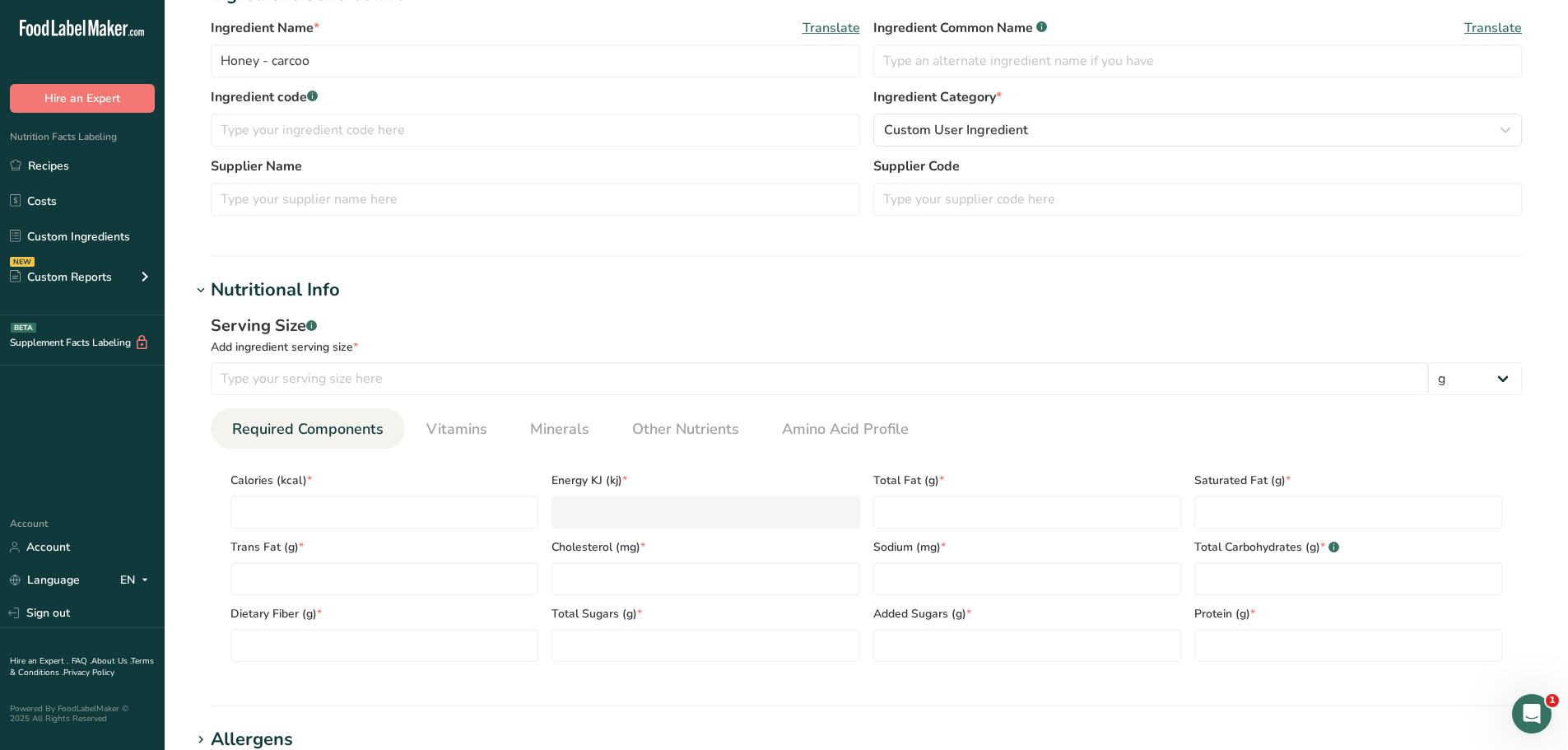
scroll to position [329, 0]
click at [410, 374] on input "number" at bounding box center [819, 376] width 1217 height 33
type input "100"
click at [469, 510] on input "number" at bounding box center [384, 510] width 308 height 33
type input "3"
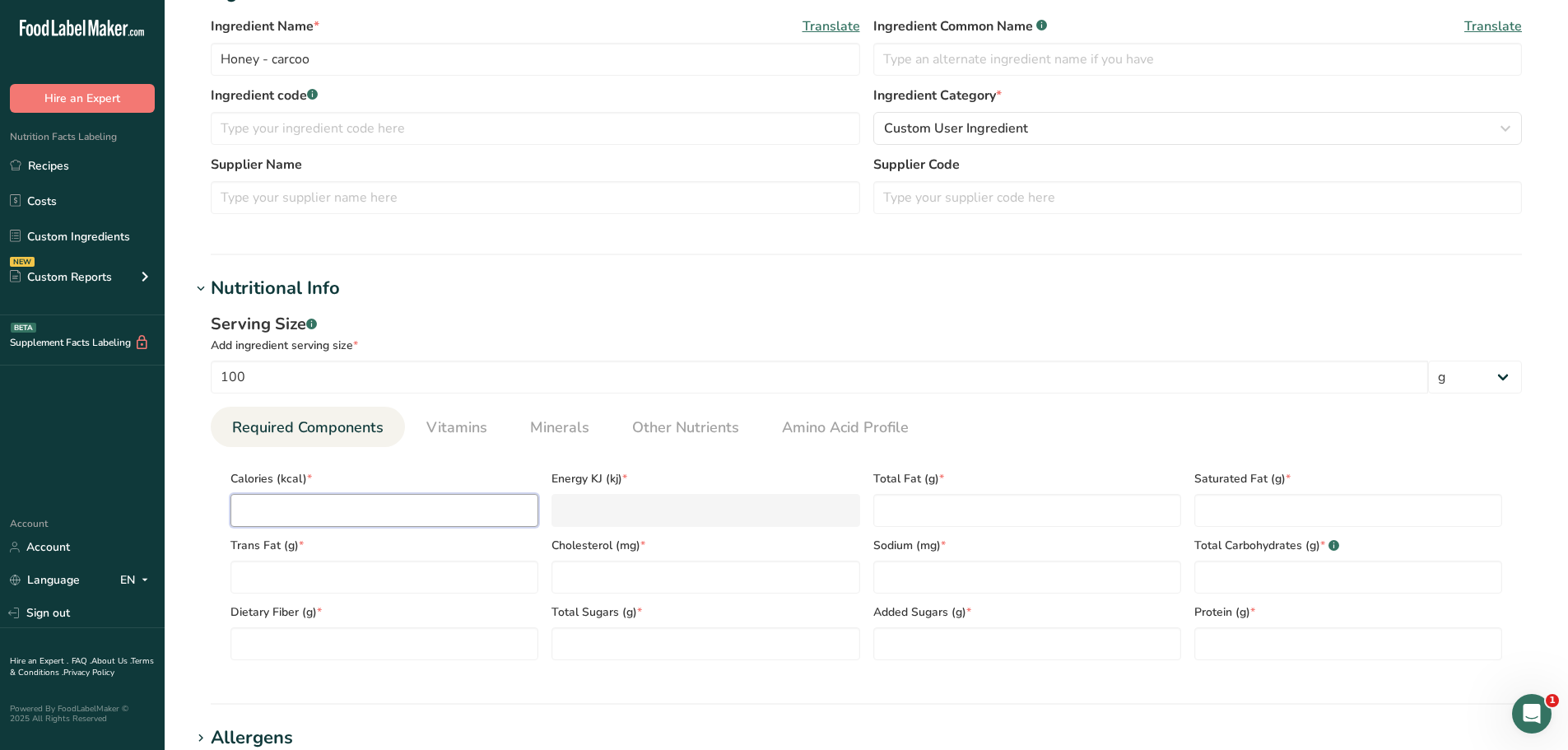
type KJ "12.6"
type input "30"
type KJ "125.5"
type input "304"
type KJ "1271.9"
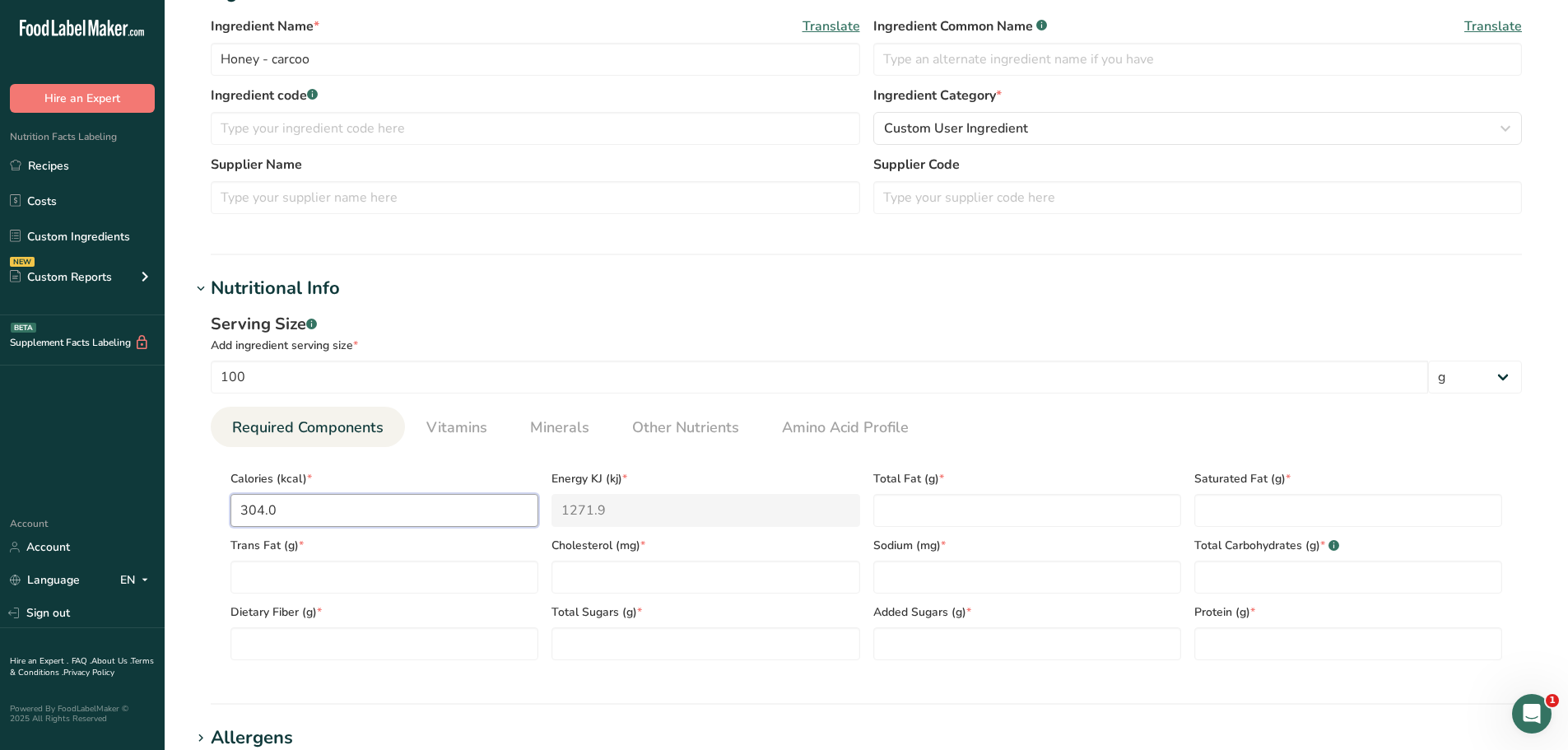
type input "304.0"
click at [956, 509] on Fat "number" at bounding box center [1027, 510] width 308 height 33
type Fat "0"
click at [671, 583] on input "number" at bounding box center [705, 577] width 308 height 33
click at [1291, 577] on Carbohydrates "number" at bounding box center [1348, 577] width 308 height 33
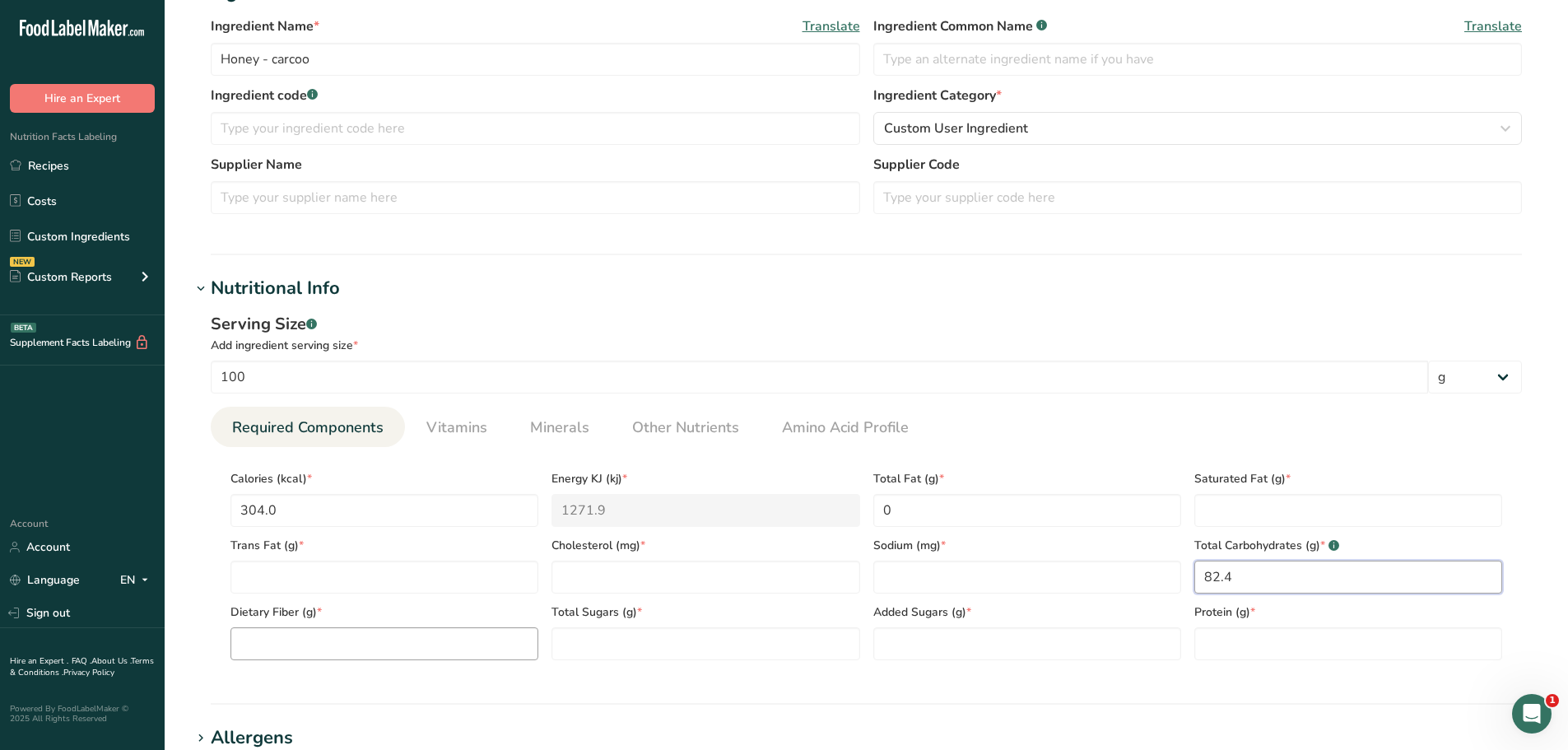
type Carbohydrates "82.4"
click at [449, 652] on Fiber "number" at bounding box center [384, 644] width 308 height 33
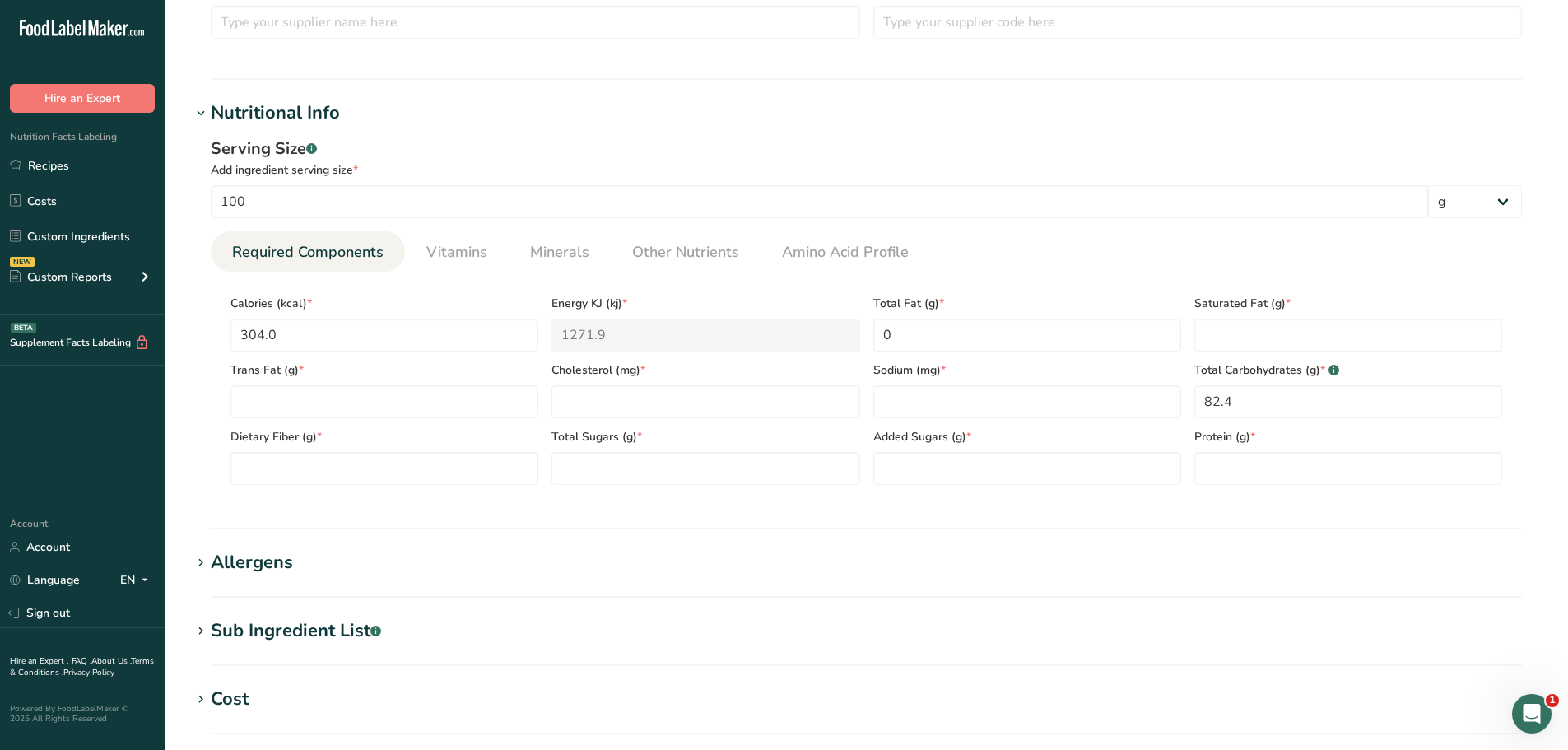
scroll to position [577, 0]
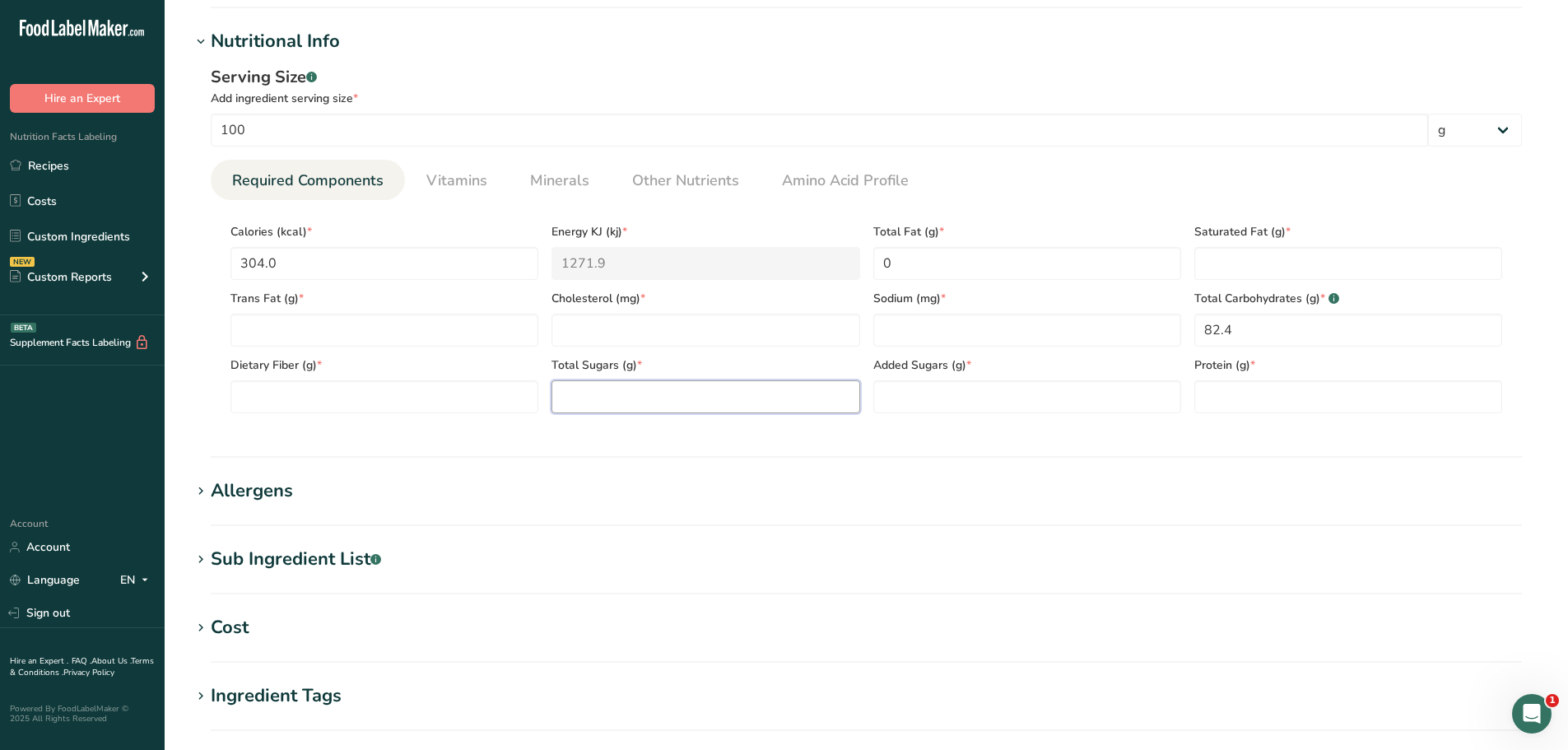
click at [615, 398] on Sugars "number" at bounding box center [705, 396] width 308 height 33
click at [329, 388] on Fiber "number" at bounding box center [384, 396] width 308 height 33
type Fiber "0.2"
click at [603, 399] on Sugars "number" at bounding box center [705, 396] width 308 height 33
type Sugars "82.12"
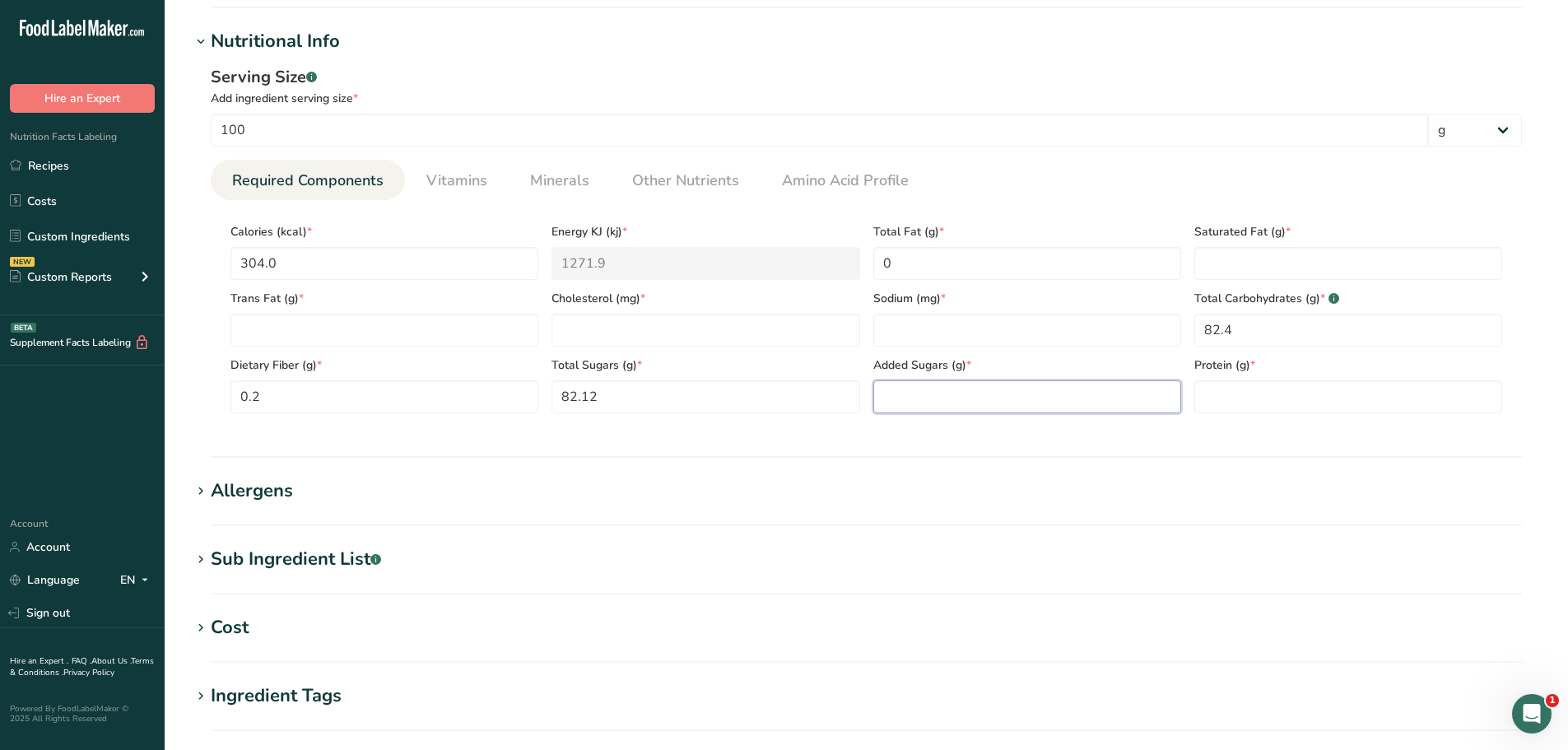
click at [1016, 399] on Sugars "number" at bounding box center [1027, 396] width 308 height 33
type Sugars "0"
click at [1280, 401] on input "number" at bounding box center [1348, 396] width 308 height 33
type input "0.30"
click at [465, 186] on span "Vitamins" at bounding box center [456, 181] width 61 height 23
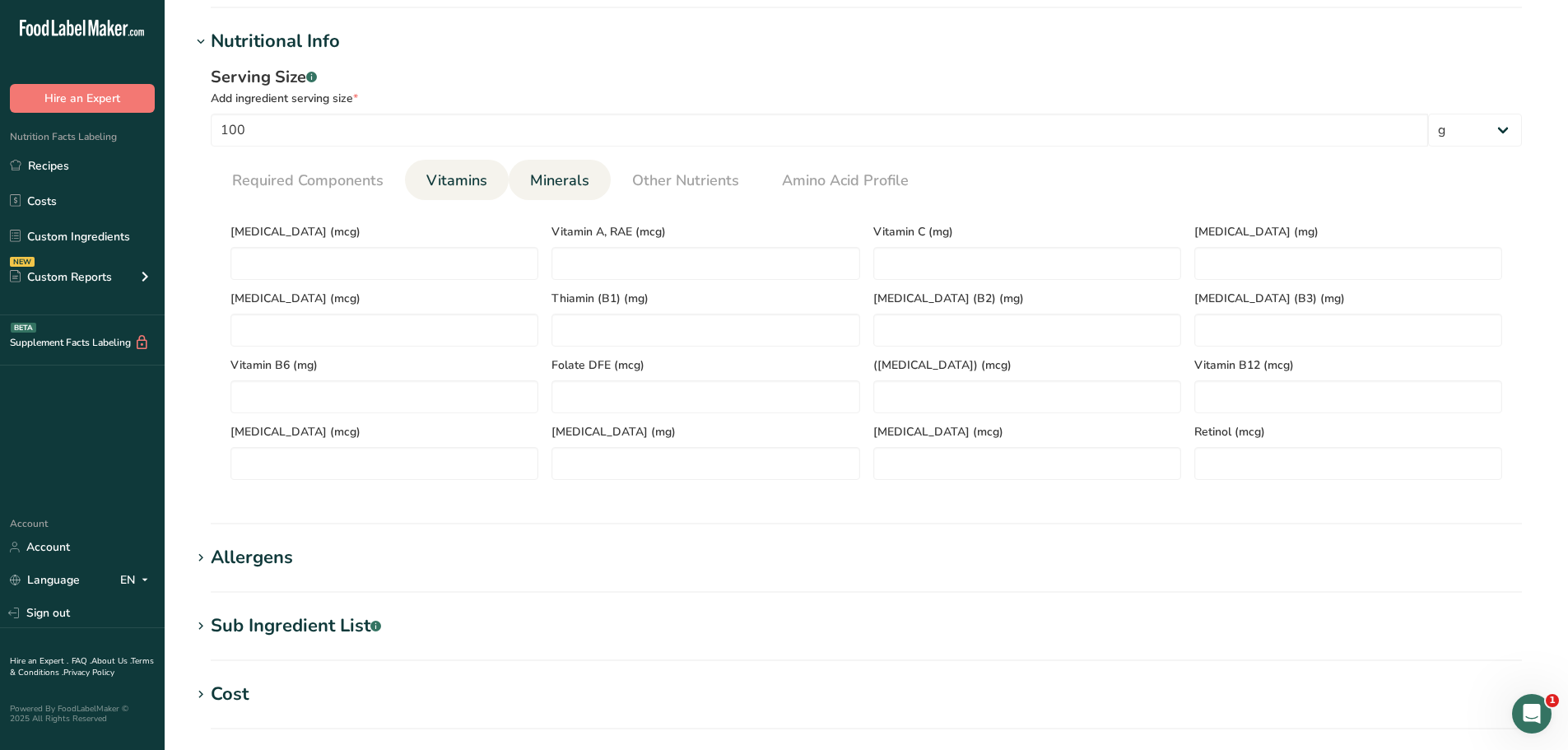
click at [569, 188] on span "Minerals" at bounding box center [560, 181] width 59 height 23
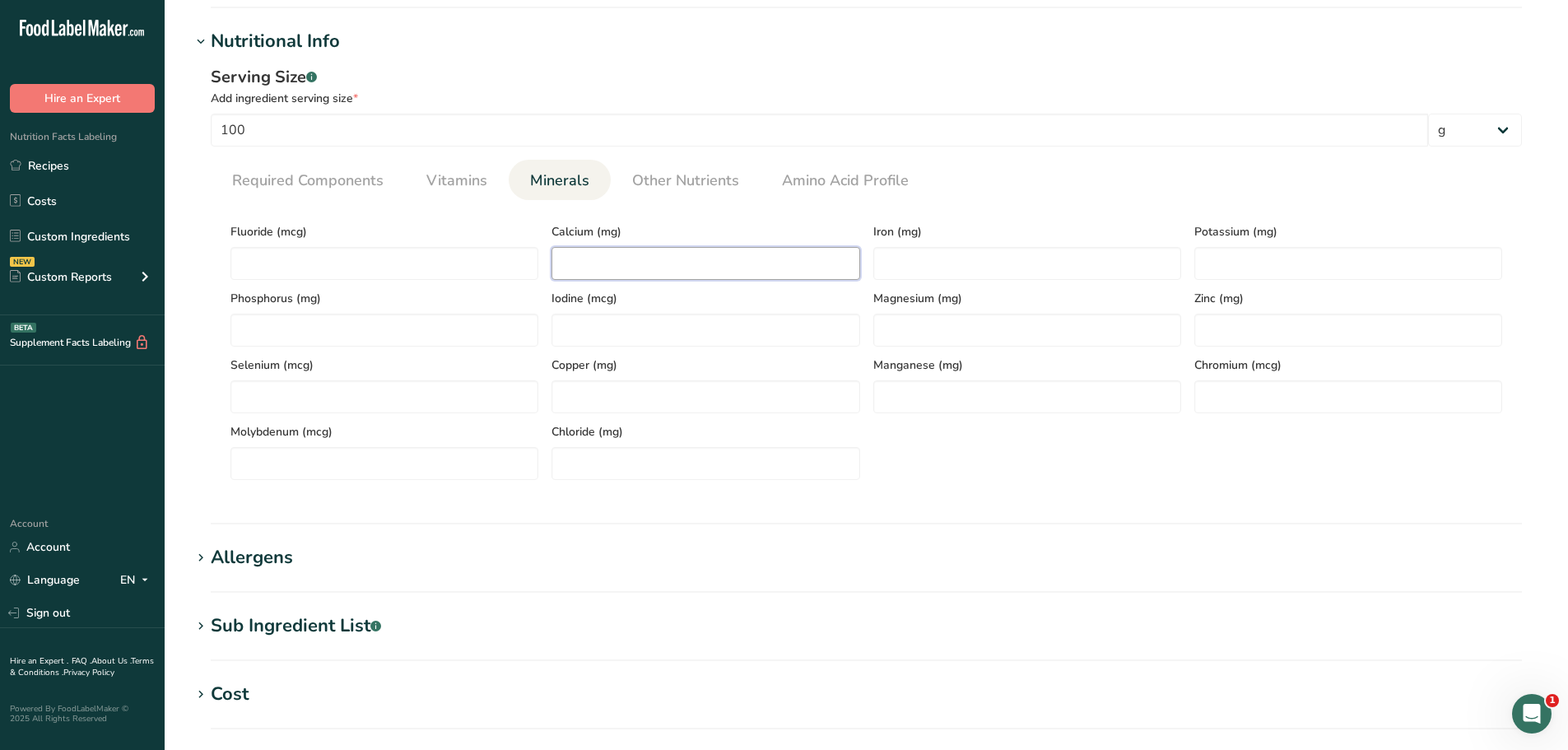
click at [597, 269] on input "number" at bounding box center [705, 263] width 308 height 33
click at [652, 279] on input "number" at bounding box center [705, 263] width 308 height 33
type input "6.0"
click at [886, 250] on input "number" at bounding box center [1027, 263] width 308 height 33
type input "0.42"
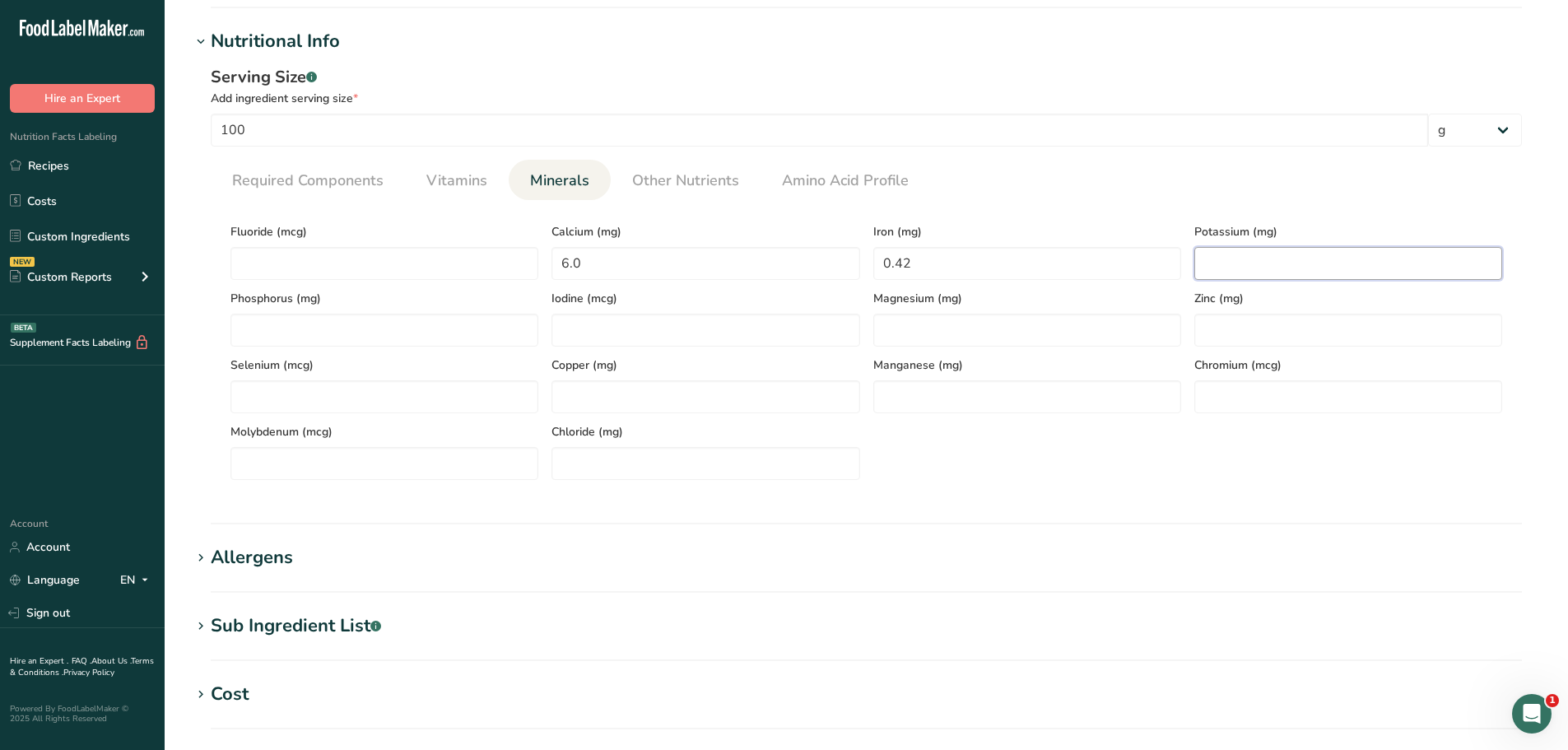
click at [1238, 258] on input "number" at bounding box center [1348, 263] width 308 height 33
type input "52.0"
click at [464, 337] on input "number" at bounding box center [384, 329] width 308 height 33
type input "5.0"
click at [932, 339] on input "number" at bounding box center [1027, 329] width 308 height 33
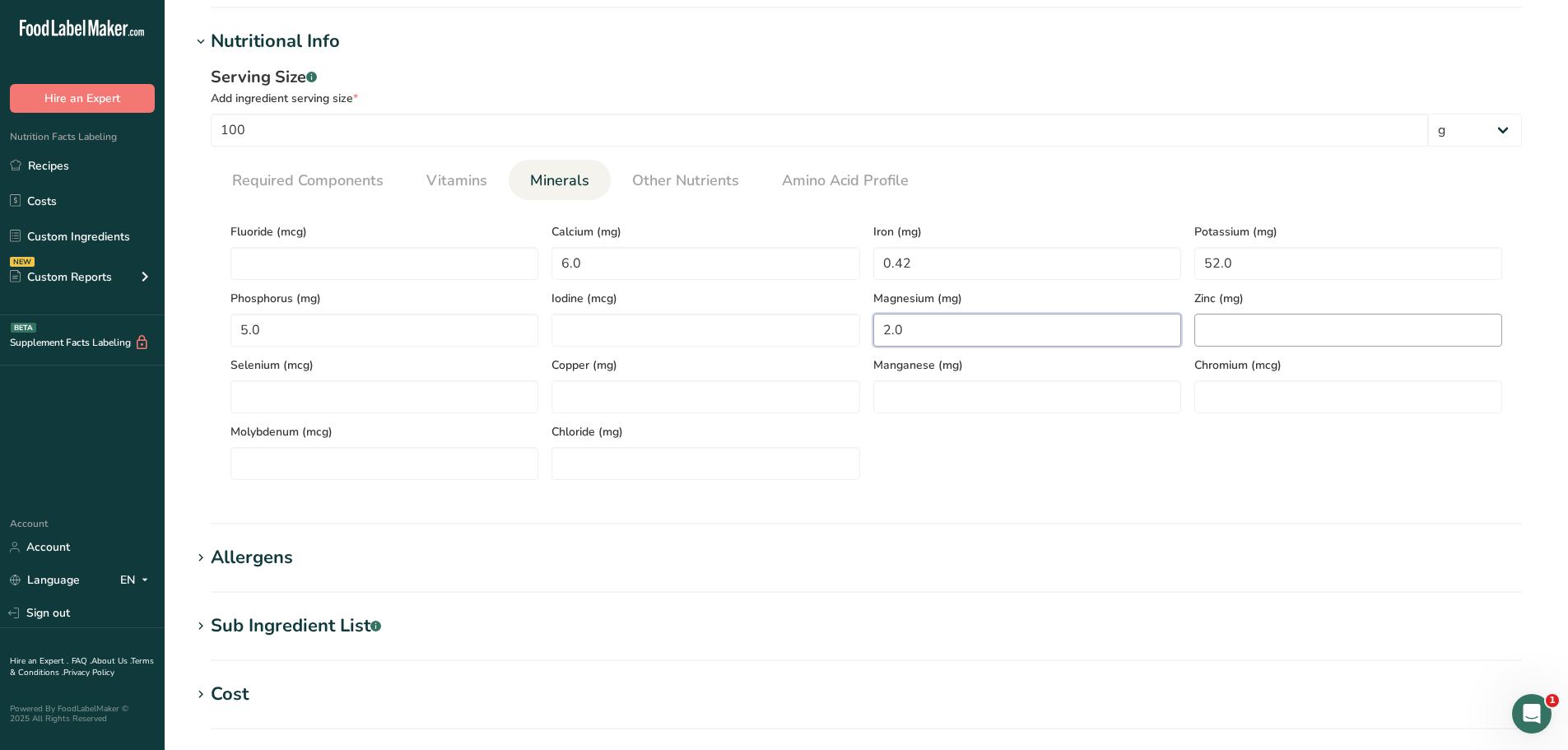
type input "2.0"
click at [1259, 324] on input "number" at bounding box center [1348, 329] width 308 height 33
type input "0.22"
click at [451, 181] on span "Vitamins" at bounding box center [456, 181] width 61 height 23
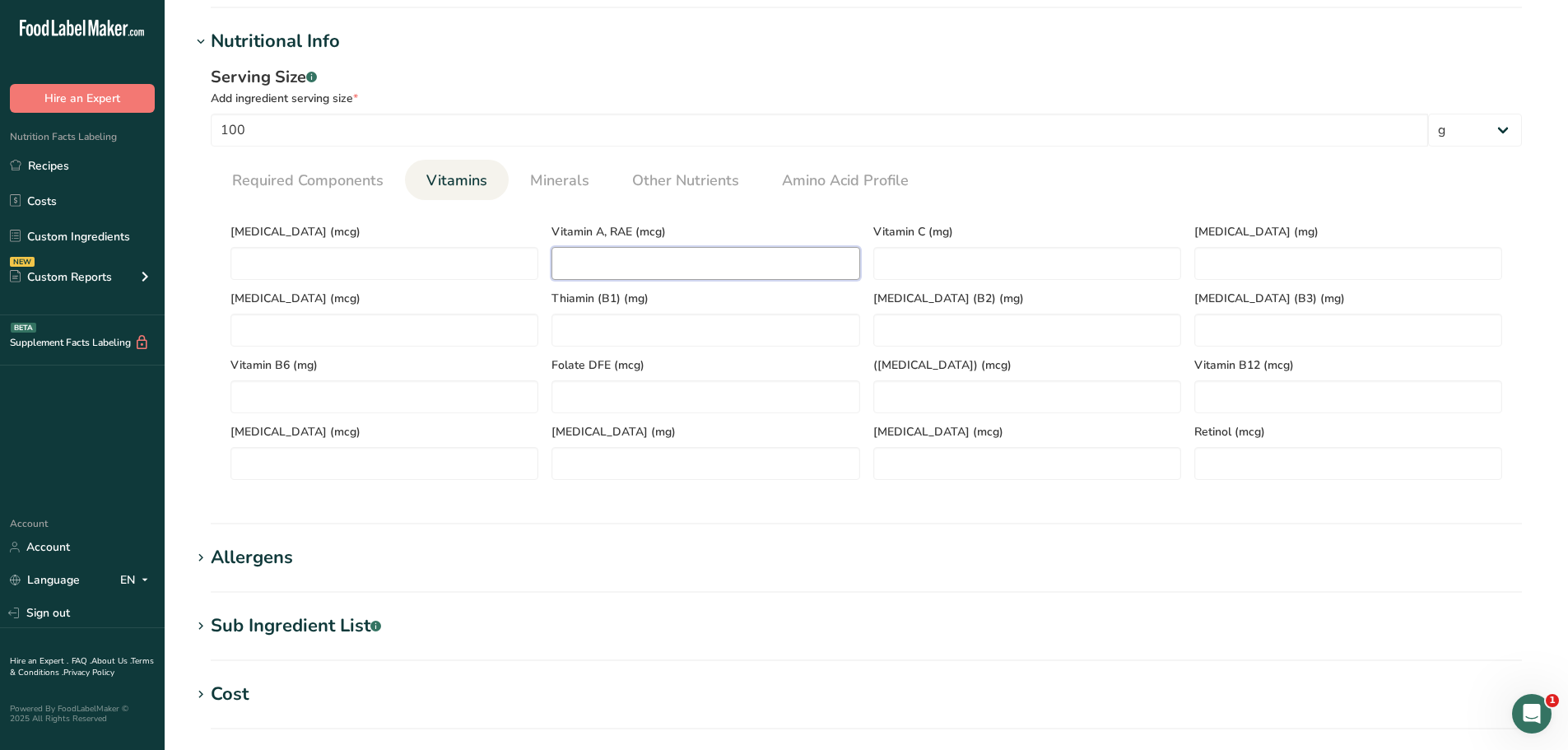
click at [640, 264] on RAE "number" at bounding box center [705, 263] width 308 height 33
type RAE "0"
click at [550, 178] on span "Minerals" at bounding box center [560, 181] width 59 height 23
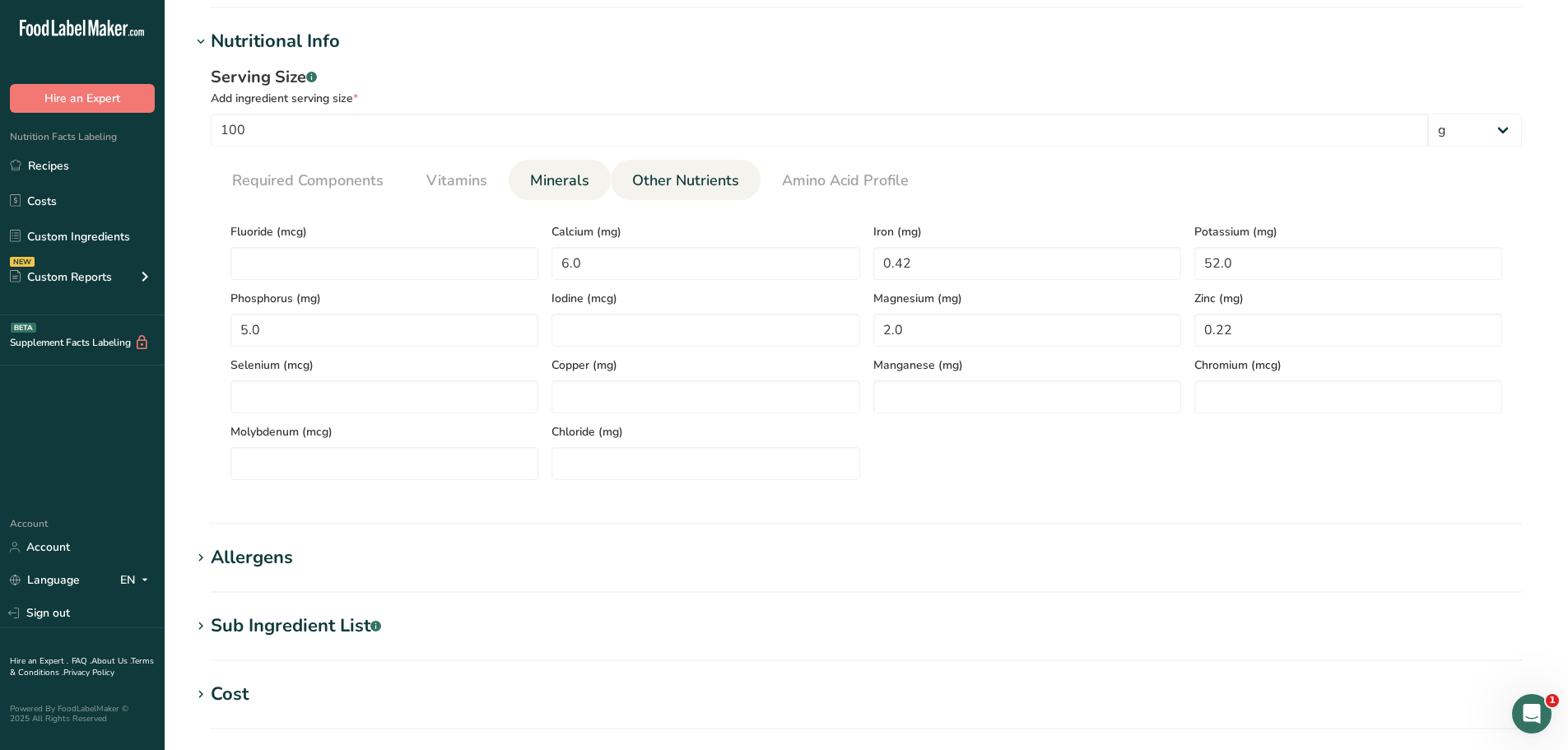
click at [676, 184] on span "Other Nutrients" at bounding box center [686, 181] width 107 height 23
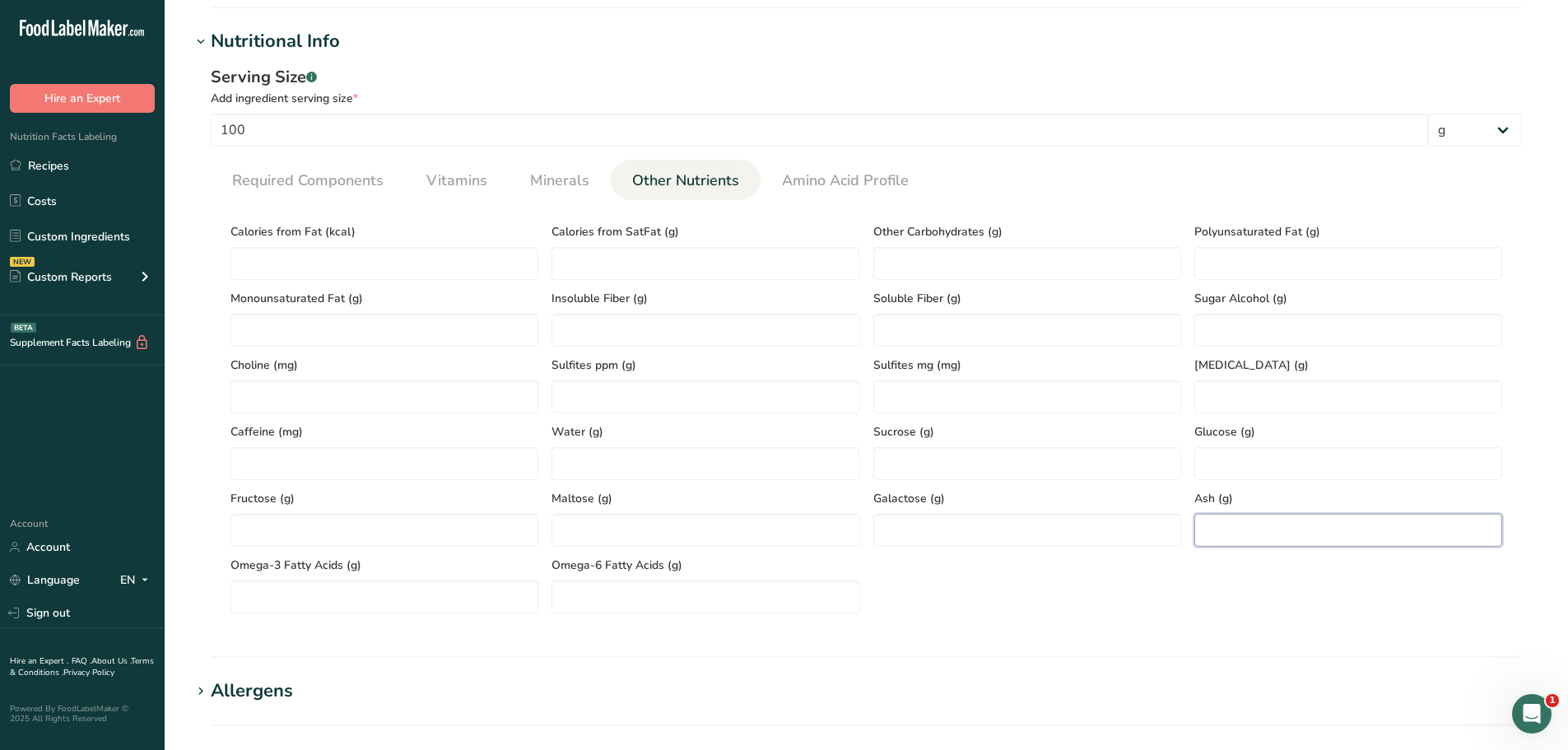
click at [1249, 526] on input "number" at bounding box center [1348, 530] width 308 height 33
type input "0.2"
click at [558, 188] on span "Minerals" at bounding box center [560, 181] width 59 height 23
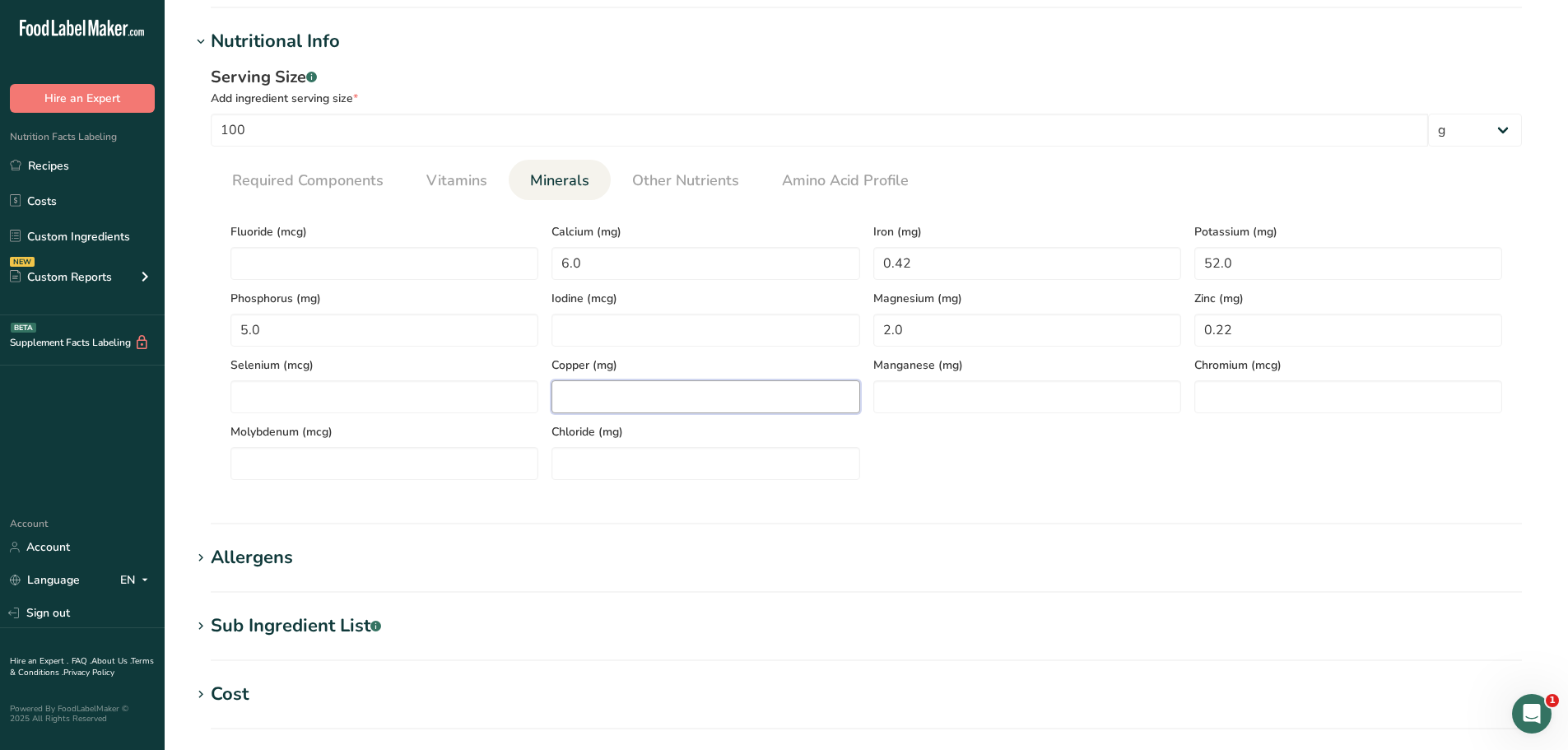
click at [665, 400] on input "number" at bounding box center [705, 396] width 308 height 33
type input "0.04"
click at [961, 469] on div "Fluoride (mcg) Calcium (mg) 6.0 Iron (mg) 0.42 Potassium (mg) 52.0 Phosphorus (…" at bounding box center [866, 347] width 1285 height 267
click at [311, 190] on span "Required Components" at bounding box center [308, 181] width 151 height 23
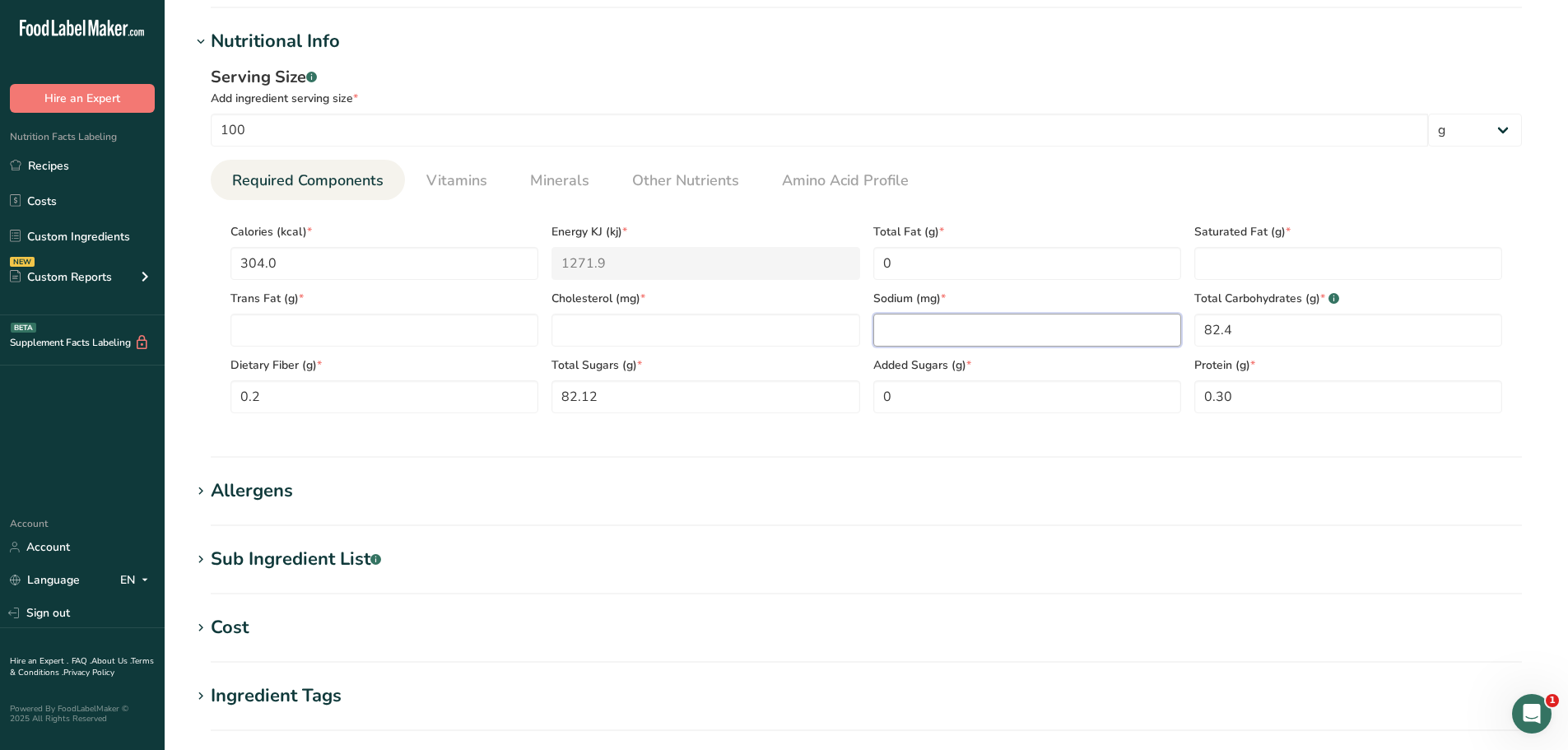
click at [920, 313] on input "number" at bounding box center [1027, 329] width 308 height 33
type input "4.00"
click at [475, 188] on span "Vitamins" at bounding box center [456, 181] width 61 height 23
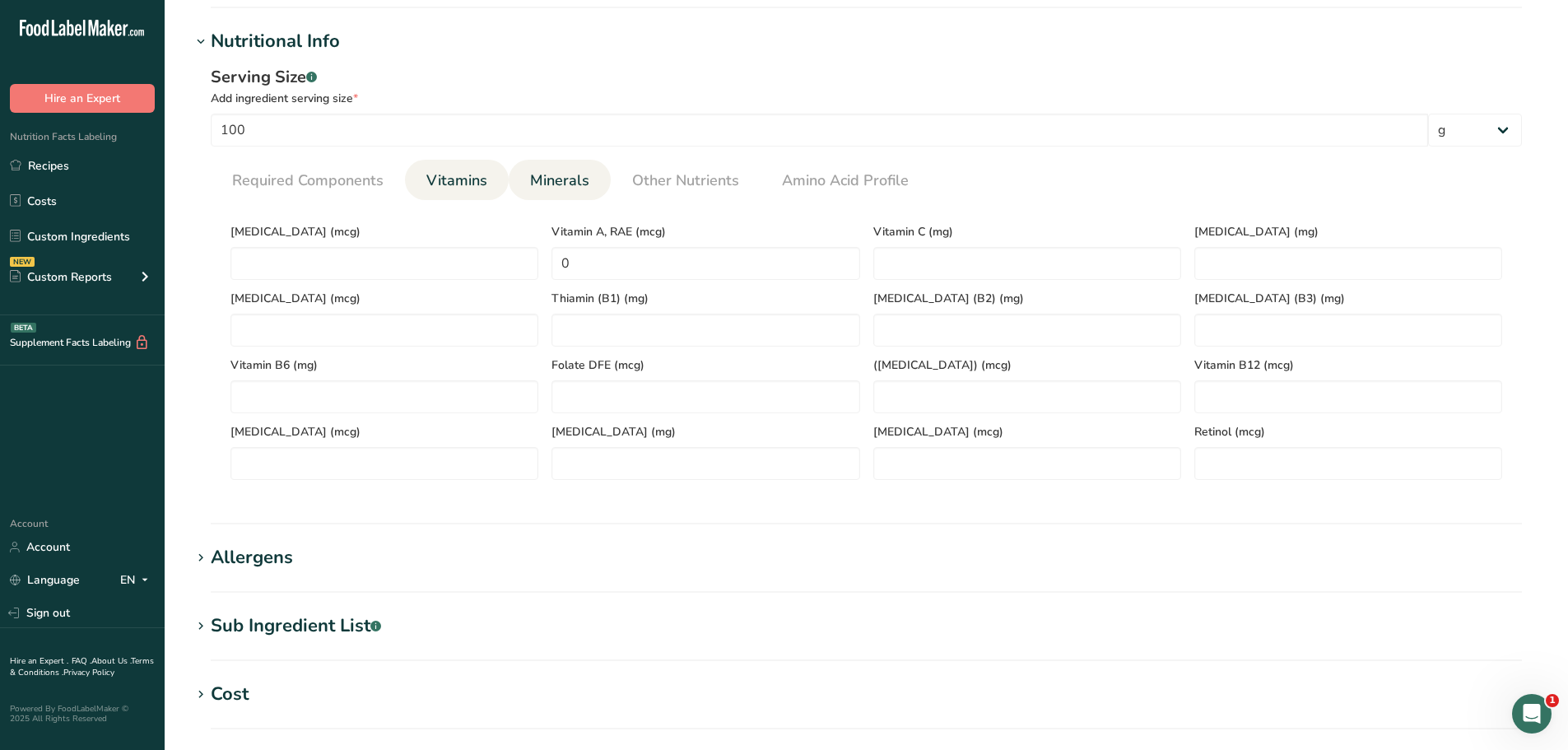
click at [564, 175] on span "Minerals" at bounding box center [560, 181] width 59 height 23
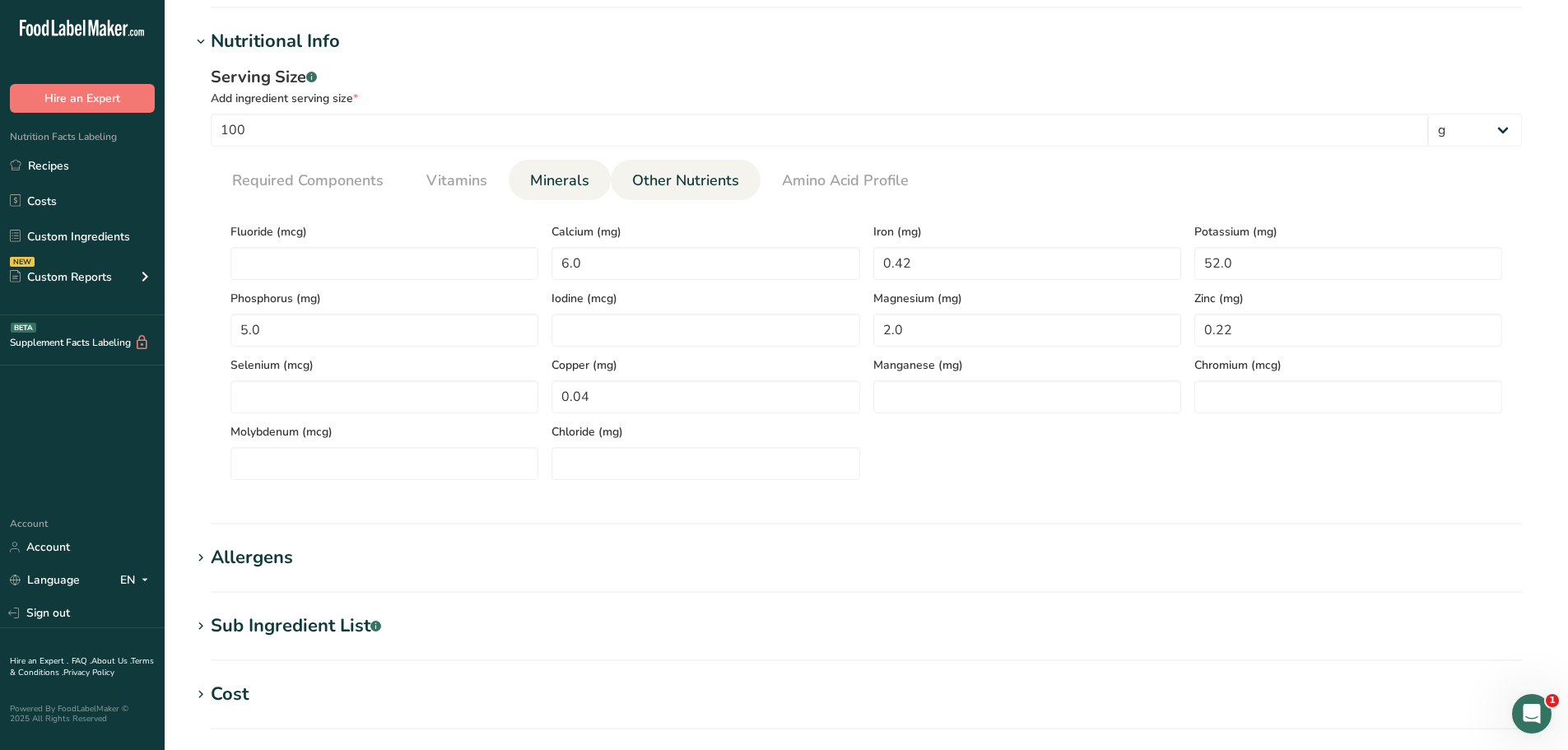
click at [682, 184] on span "Other Nutrients" at bounding box center [686, 181] width 107 height 23
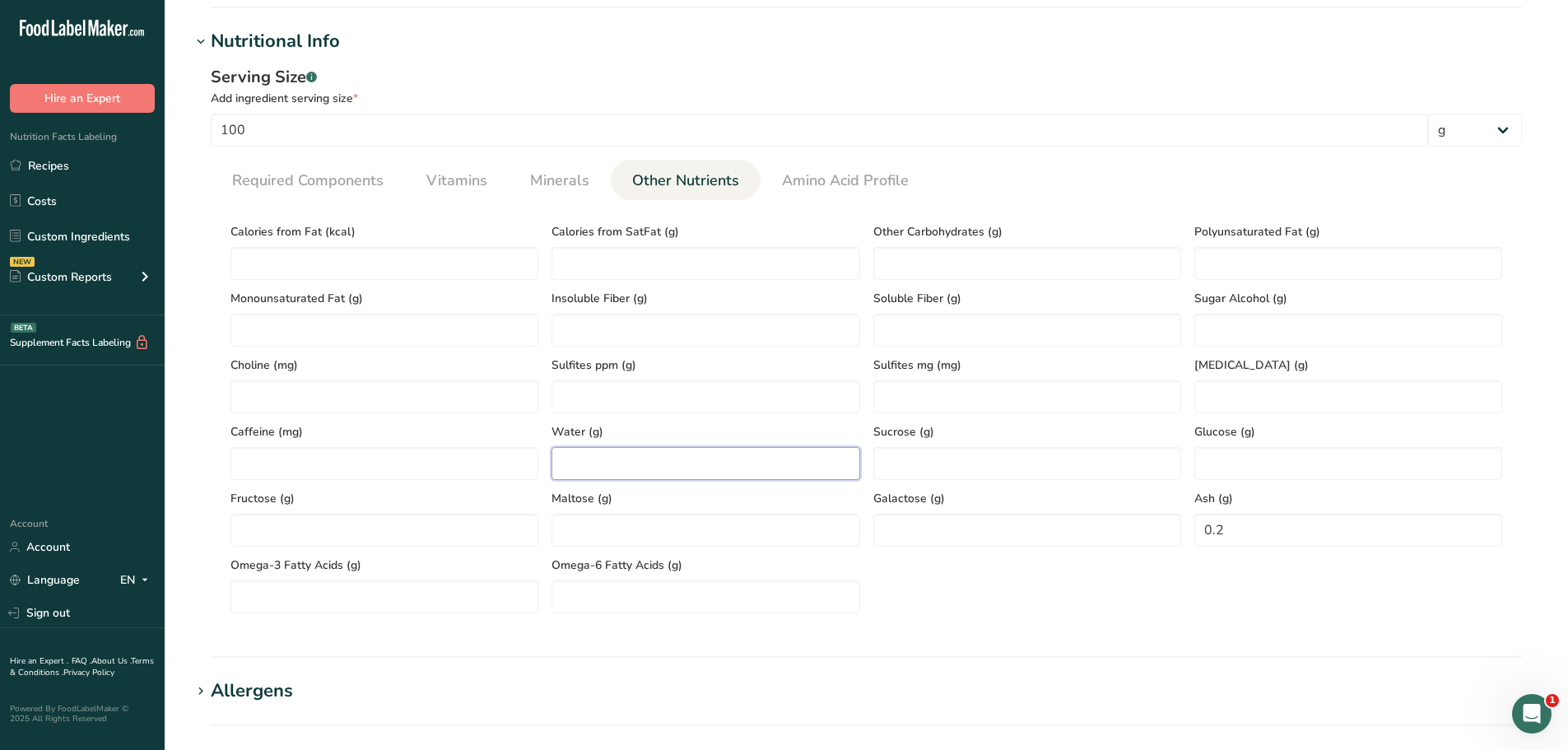
click at [671, 463] on input "number" at bounding box center [705, 463] width 308 height 33
type input "17.1"
click at [325, 184] on span "Required Components" at bounding box center [308, 181] width 151 height 23
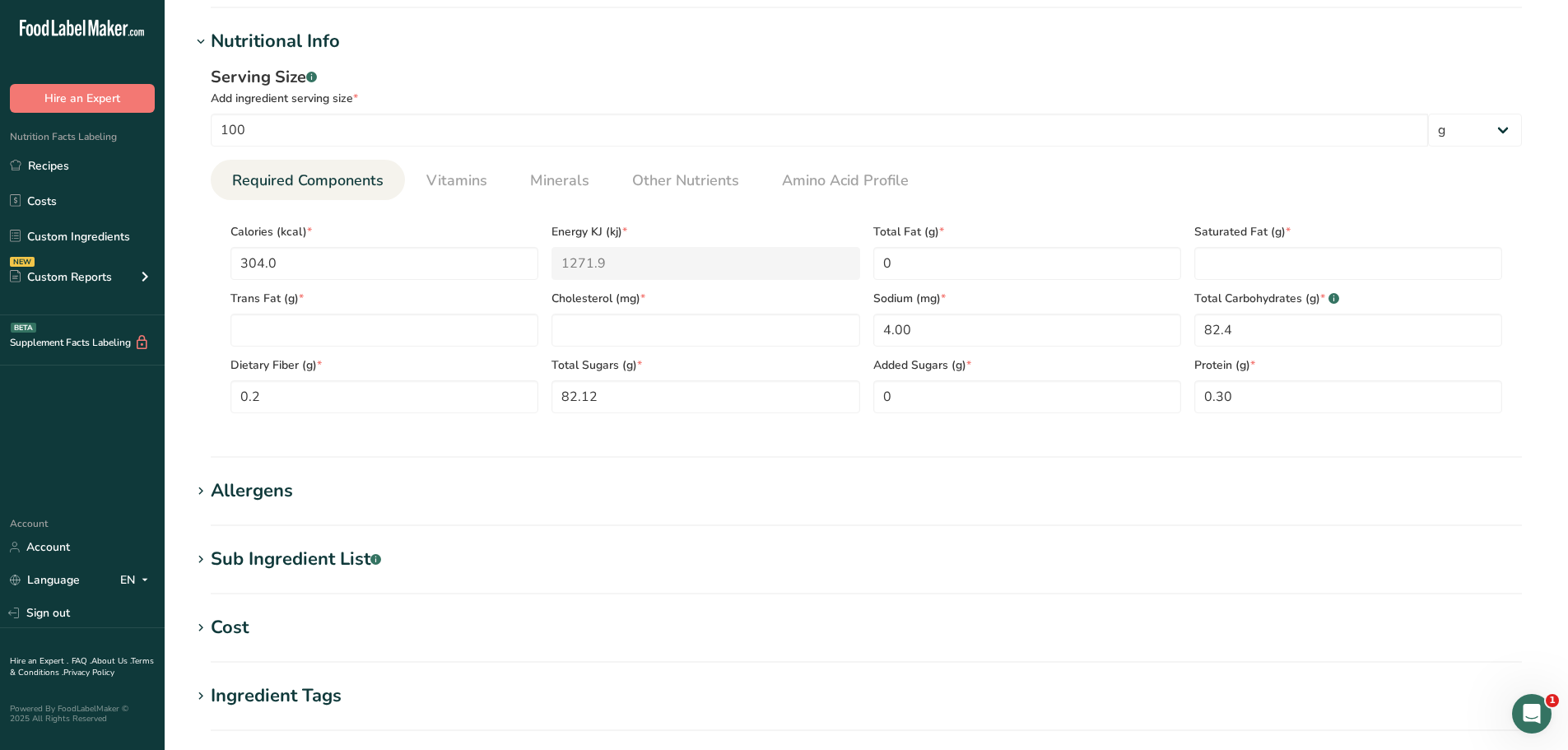
scroll to position [894, 0]
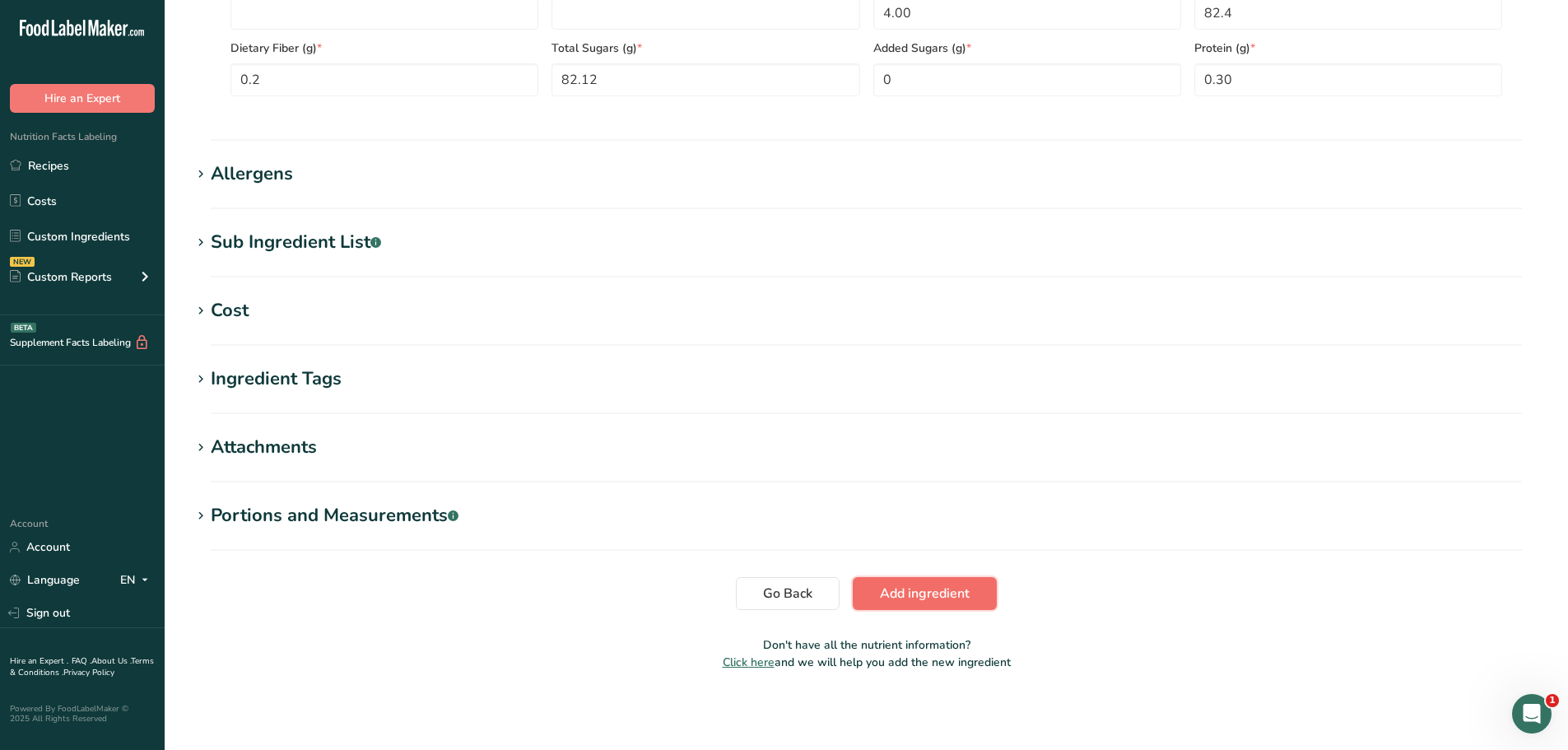
click at [926, 591] on span "Add ingredient" at bounding box center [925, 593] width 89 height 20
click at [927, 589] on span "Add ingredient" at bounding box center [925, 593] width 89 height 20
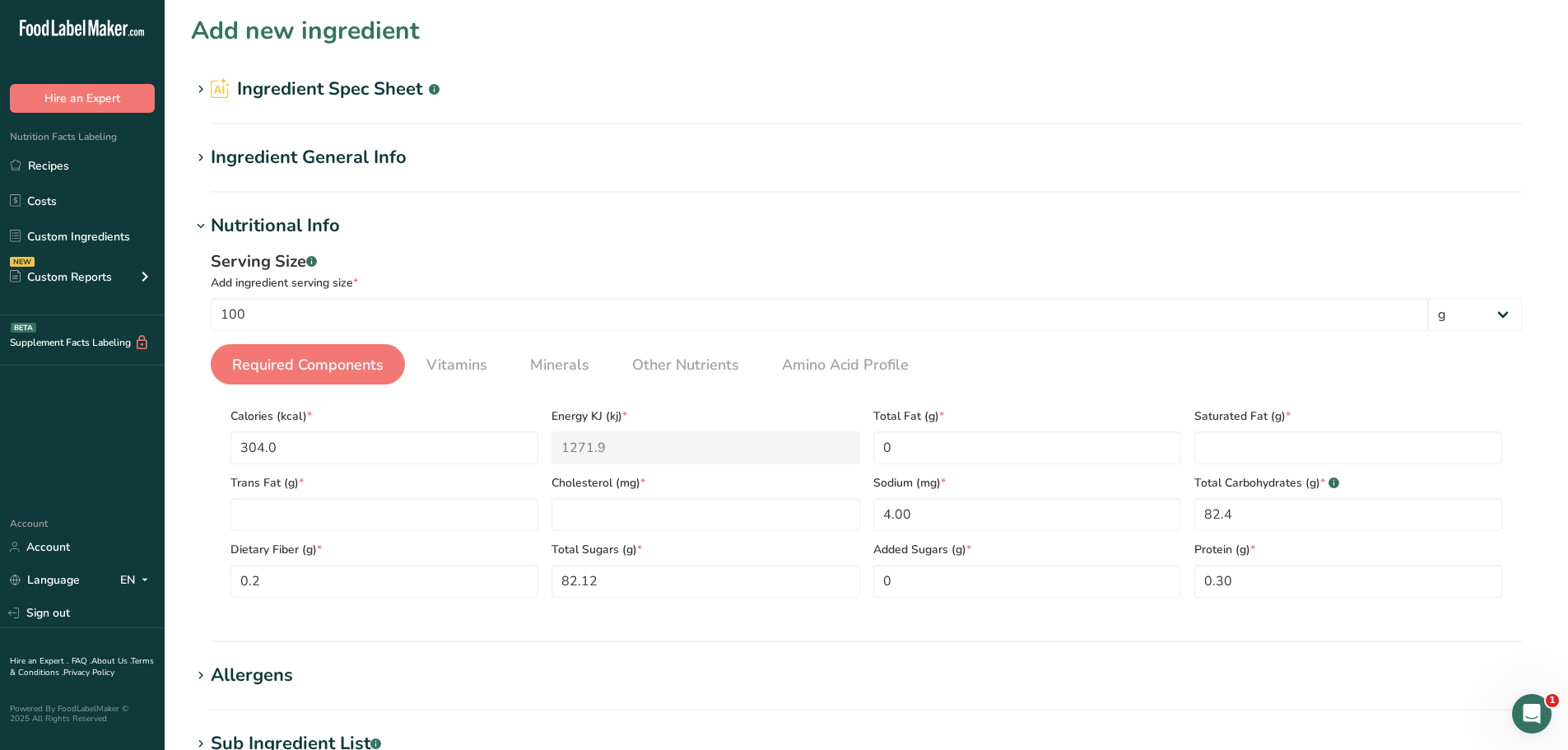
scroll to position [0, 0]
click at [493, 98] on h1 "Ingredient Spec Sheet .a-a{fill:#347362;}.b-a{fill:#fff;}" at bounding box center [866, 89] width 1351 height 27
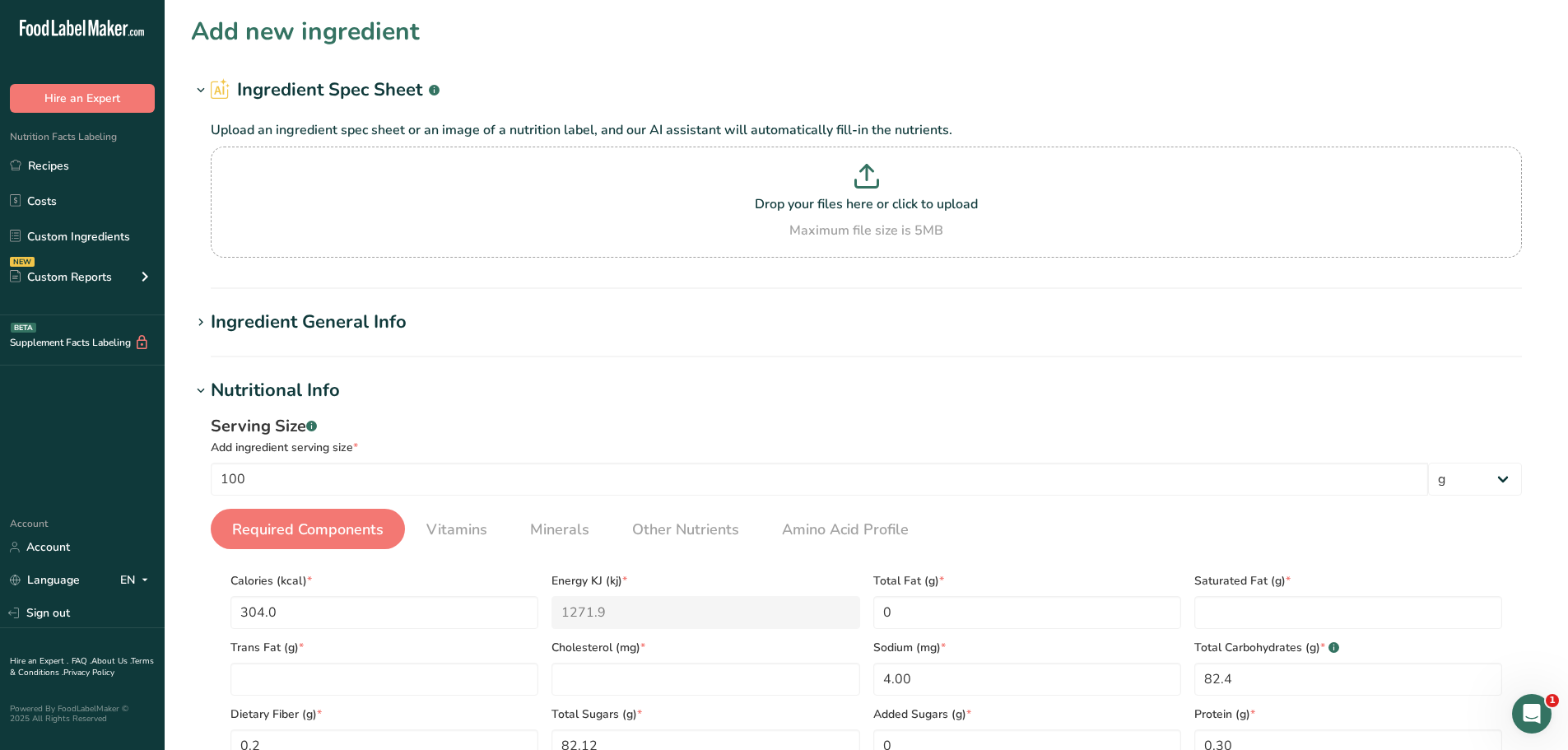
click at [451, 403] on h1 "Nutritional Info" at bounding box center [866, 391] width 1351 height 27
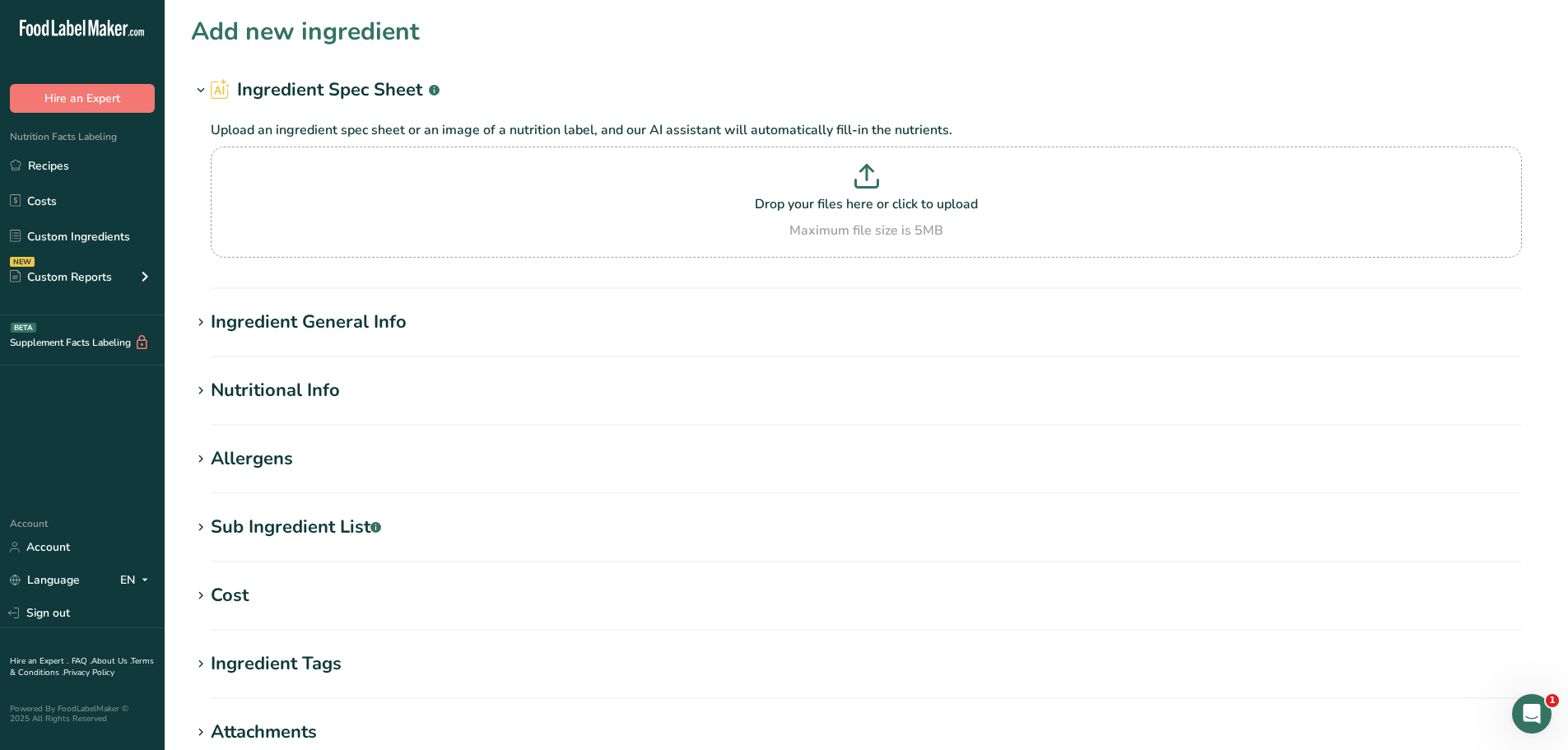
click at [452, 330] on h1 "Ingredient General Info" at bounding box center [866, 322] width 1351 height 27
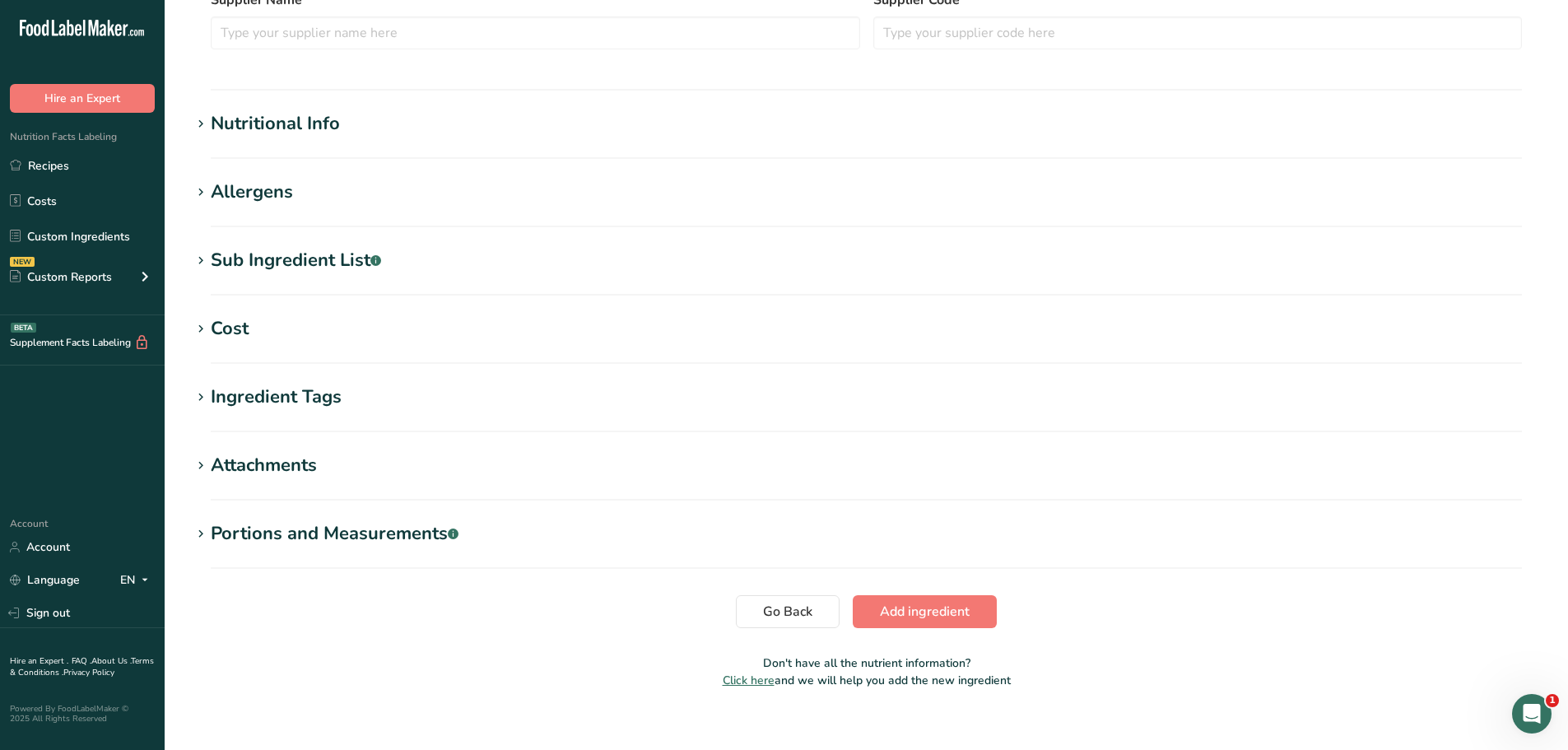
scroll to position [512, 0]
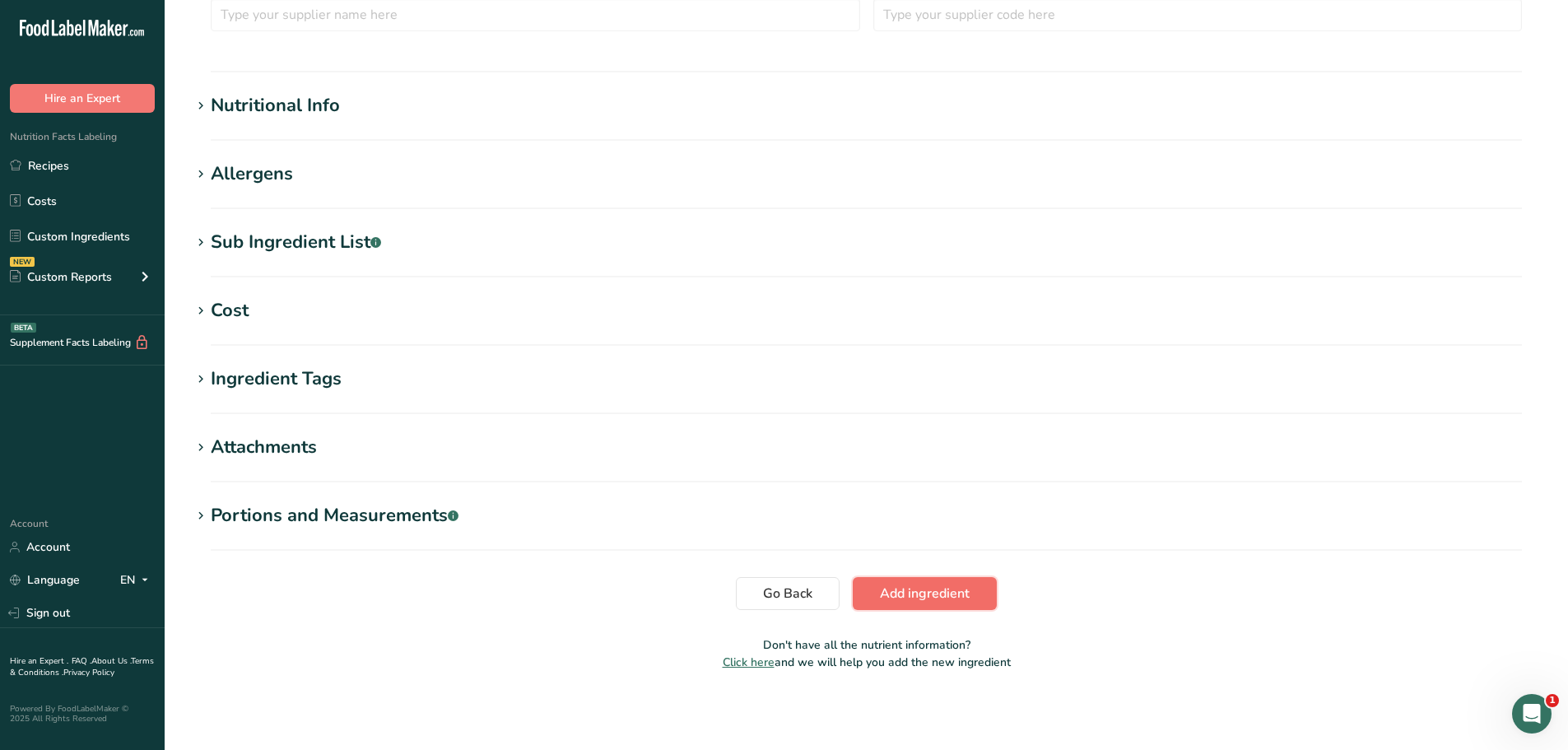
click at [877, 595] on button "Add ingredient" at bounding box center [925, 593] width 144 height 33
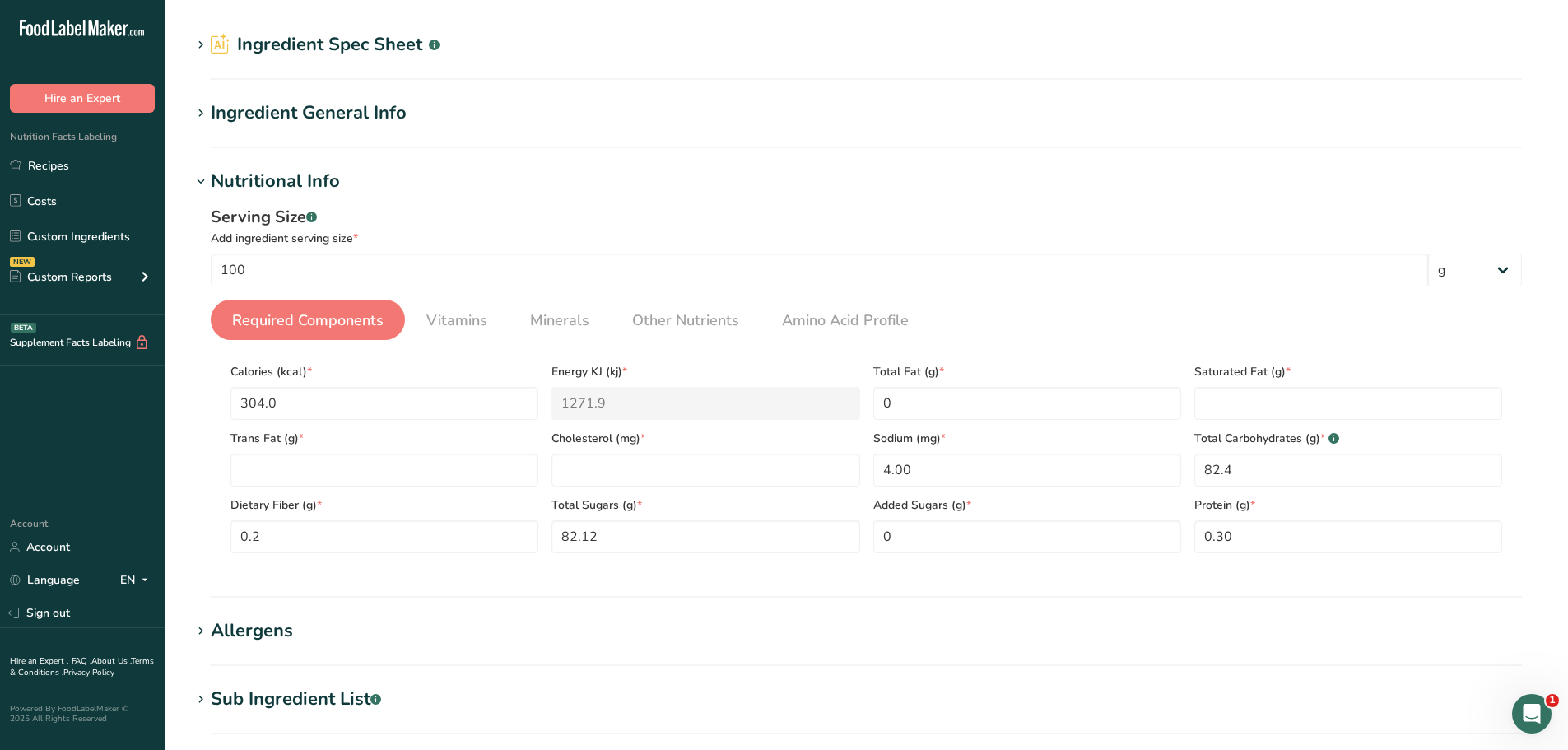
scroll to position [19, 0]
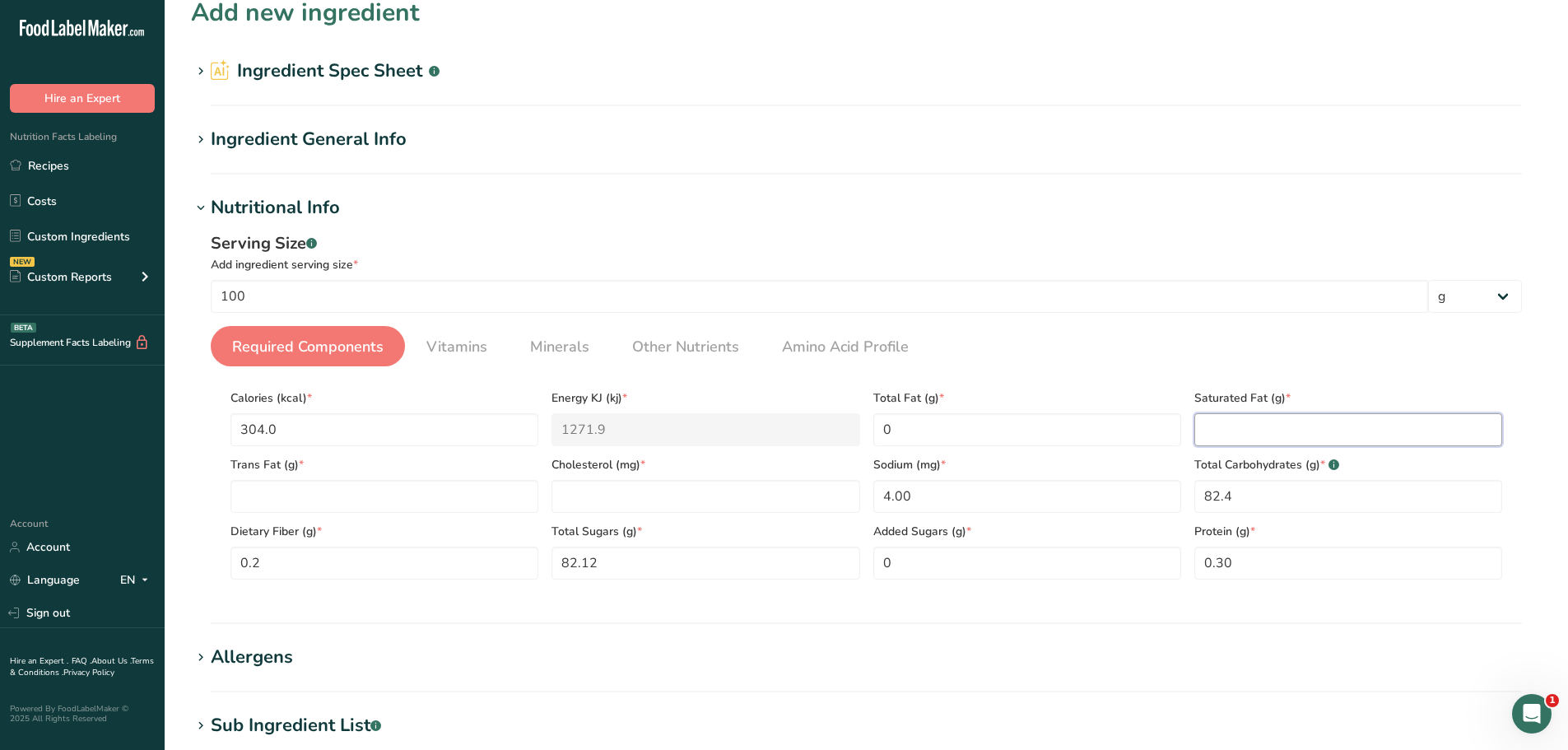
click at [1289, 430] on Fat "number" at bounding box center [1348, 429] width 308 height 33
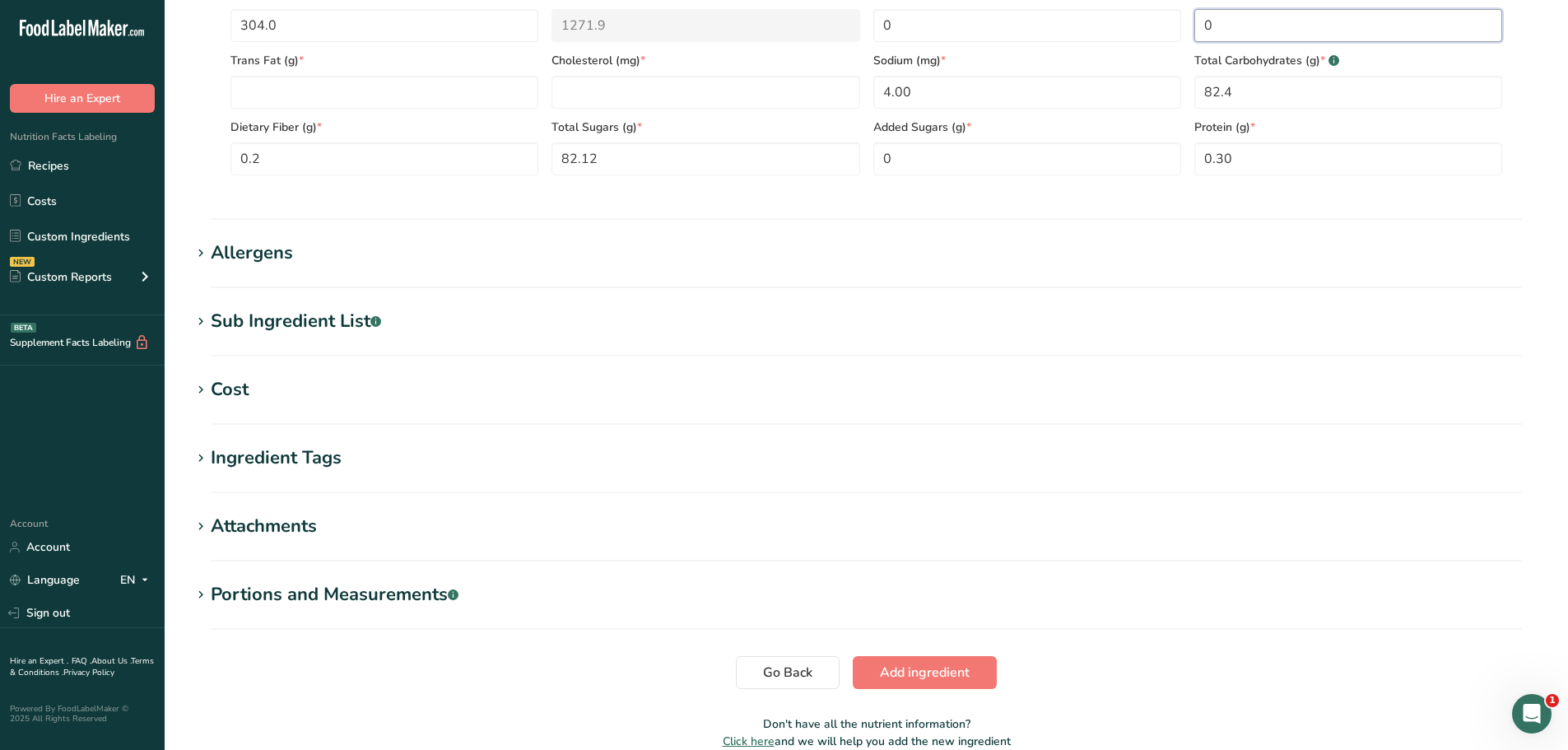
scroll to position [503, 0]
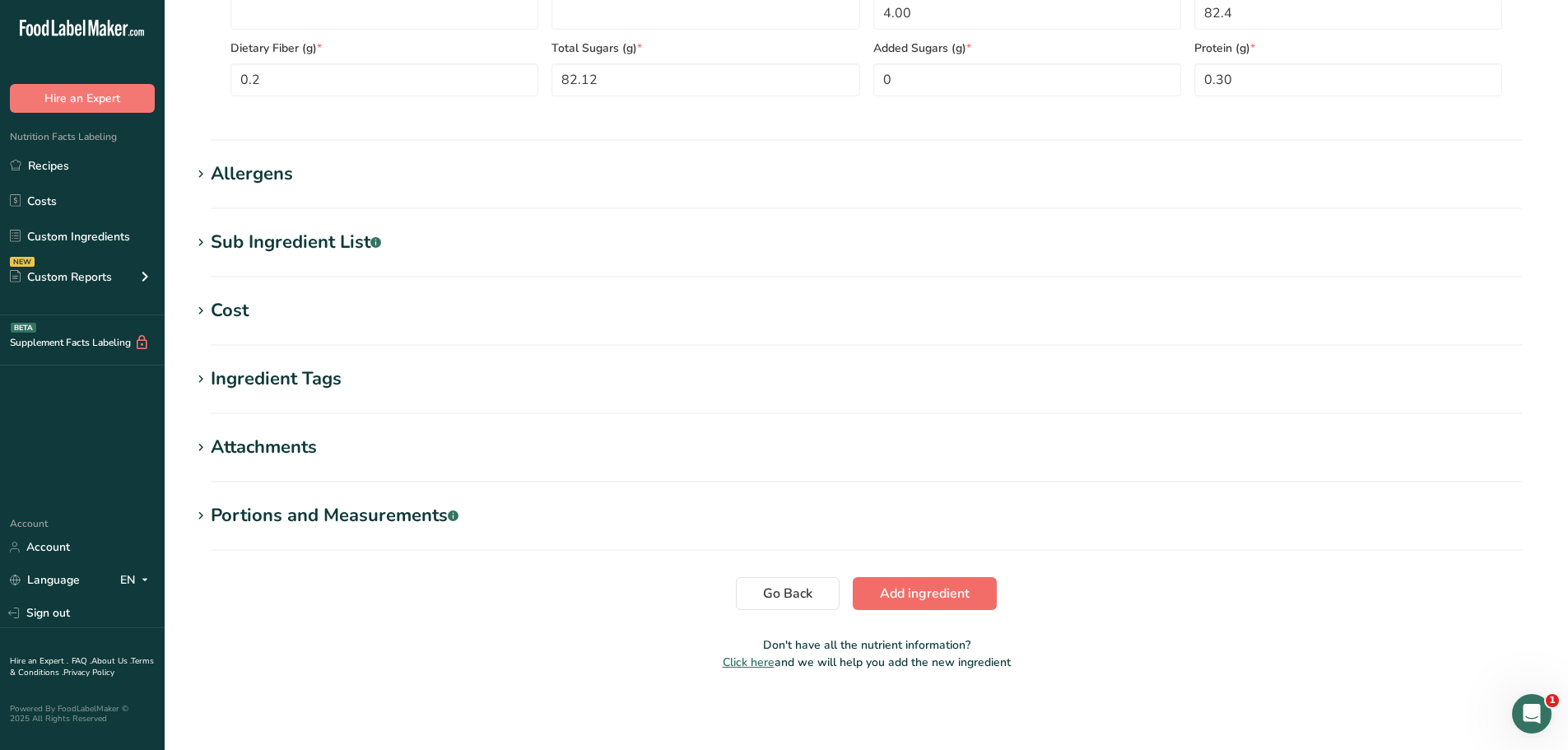
type Fat "0"
click at [947, 595] on span "Add ingredient" at bounding box center [925, 593] width 89 height 20
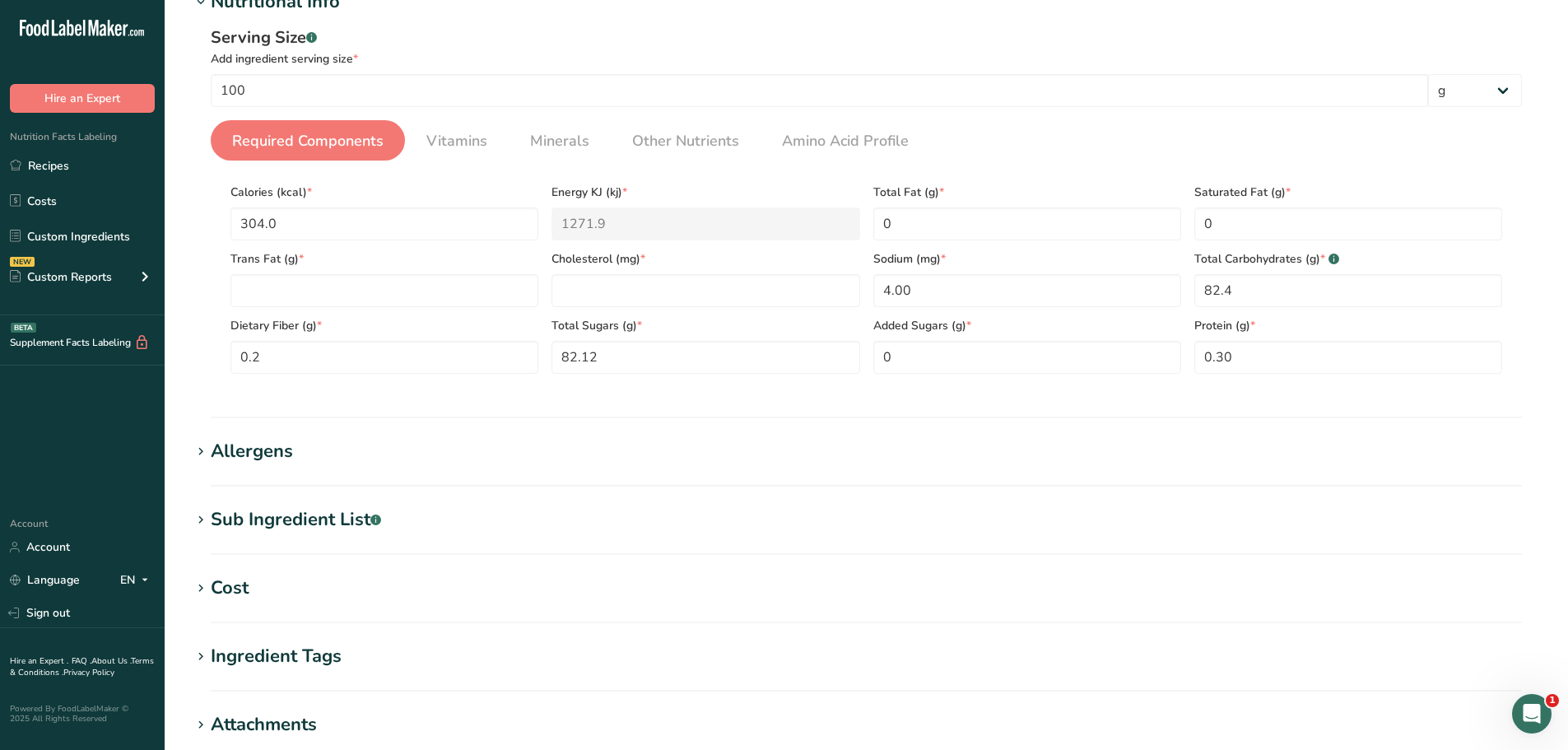
scroll to position [214, 0]
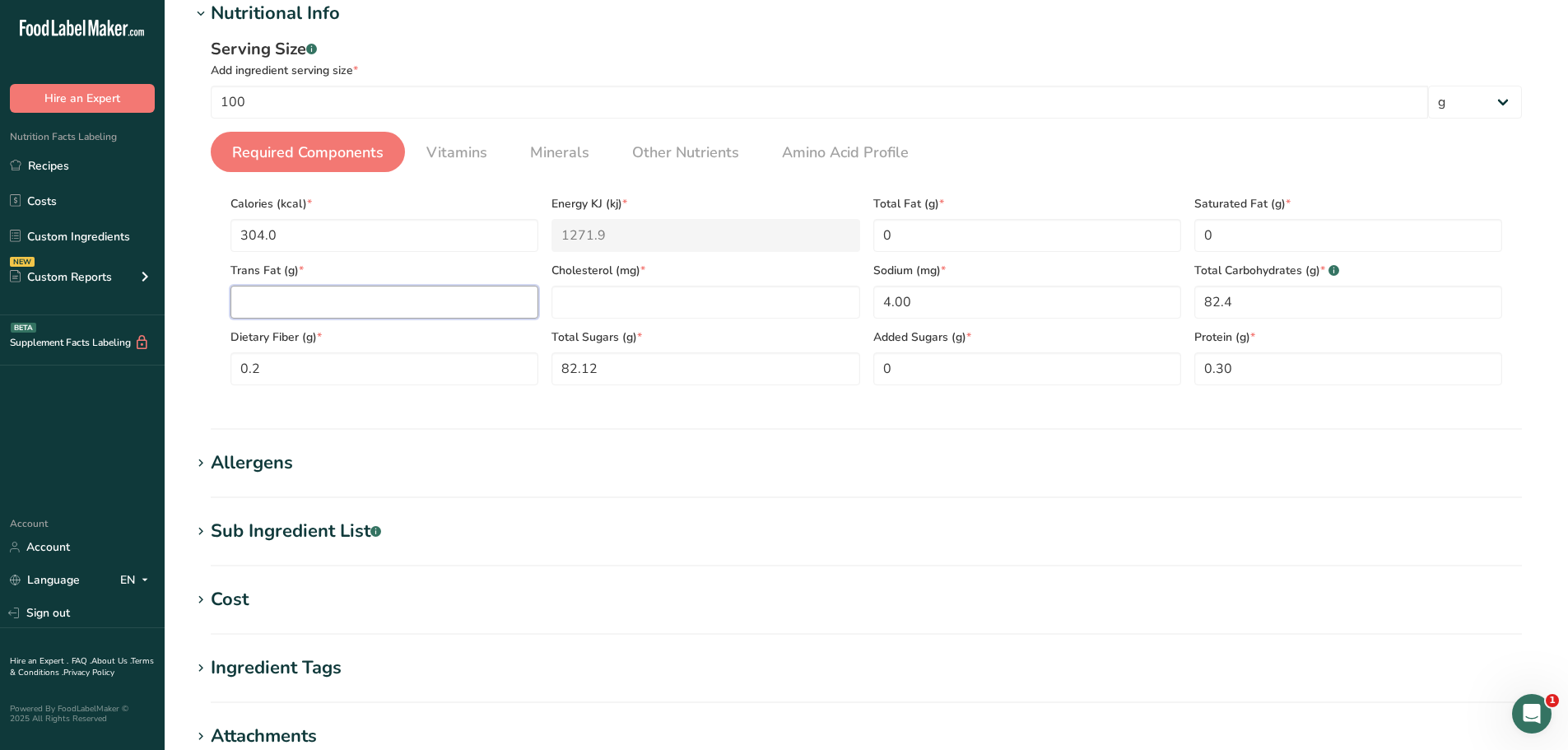
click at [517, 307] on Fat "number" at bounding box center [384, 302] width 308 height 33
type Fat "0"
click at [715, 301] on input "number" at bounding box center [705, 302] width 308 height 33
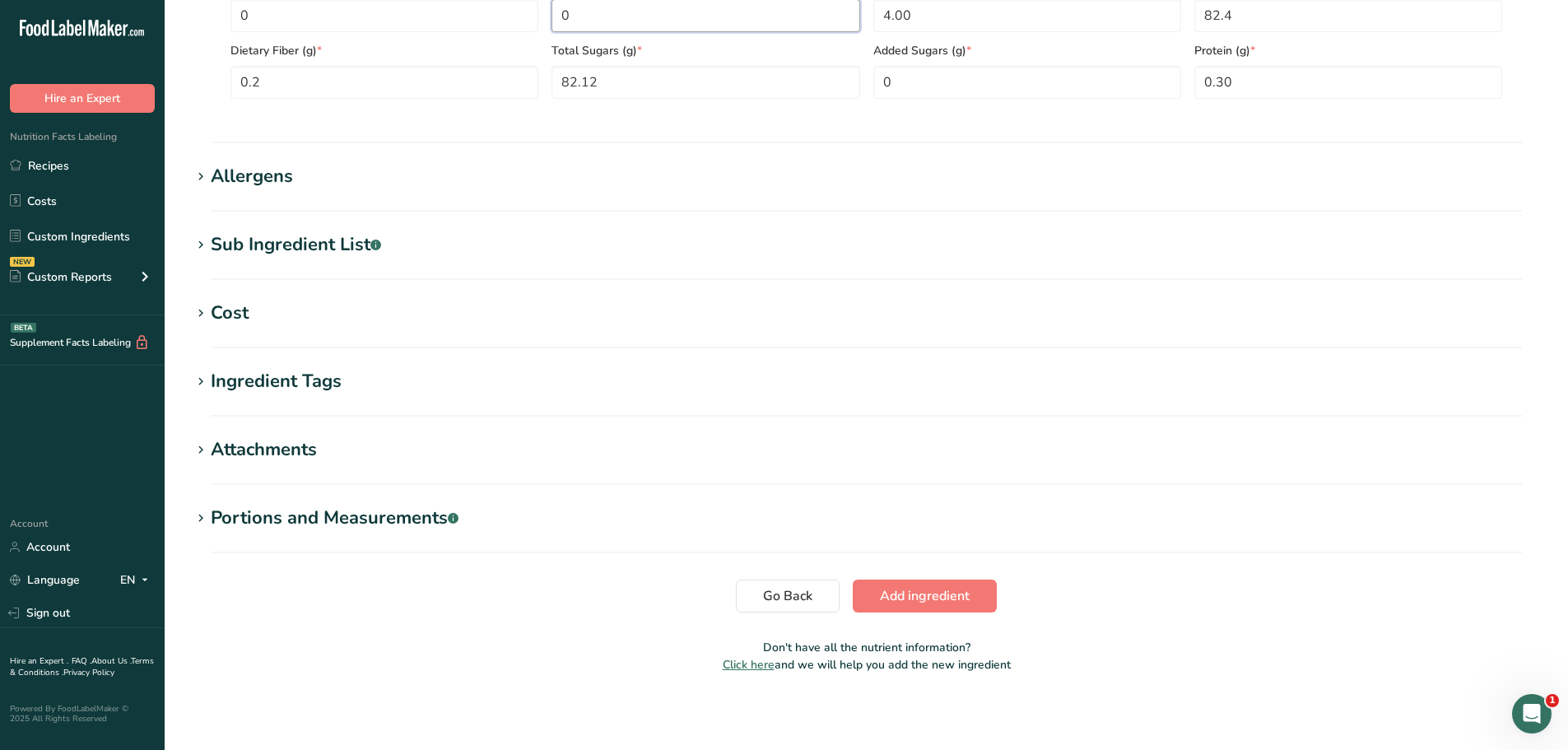
scroll to position [503, 0]
type input "0"
click at [910, 598] on span "Add ingredient" at bounding box center [925, 593] width 89 height 20
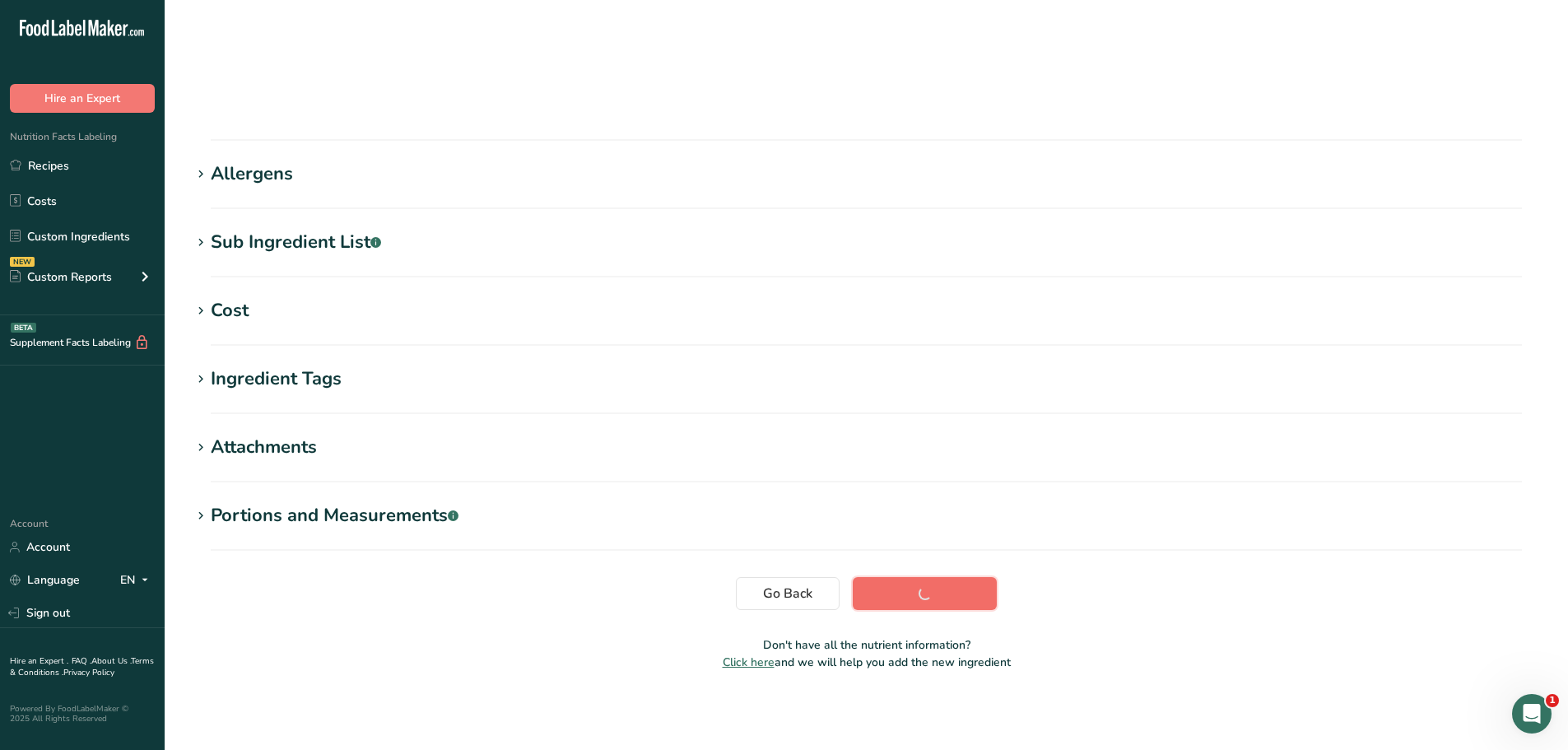
scroll to position [121, 0]
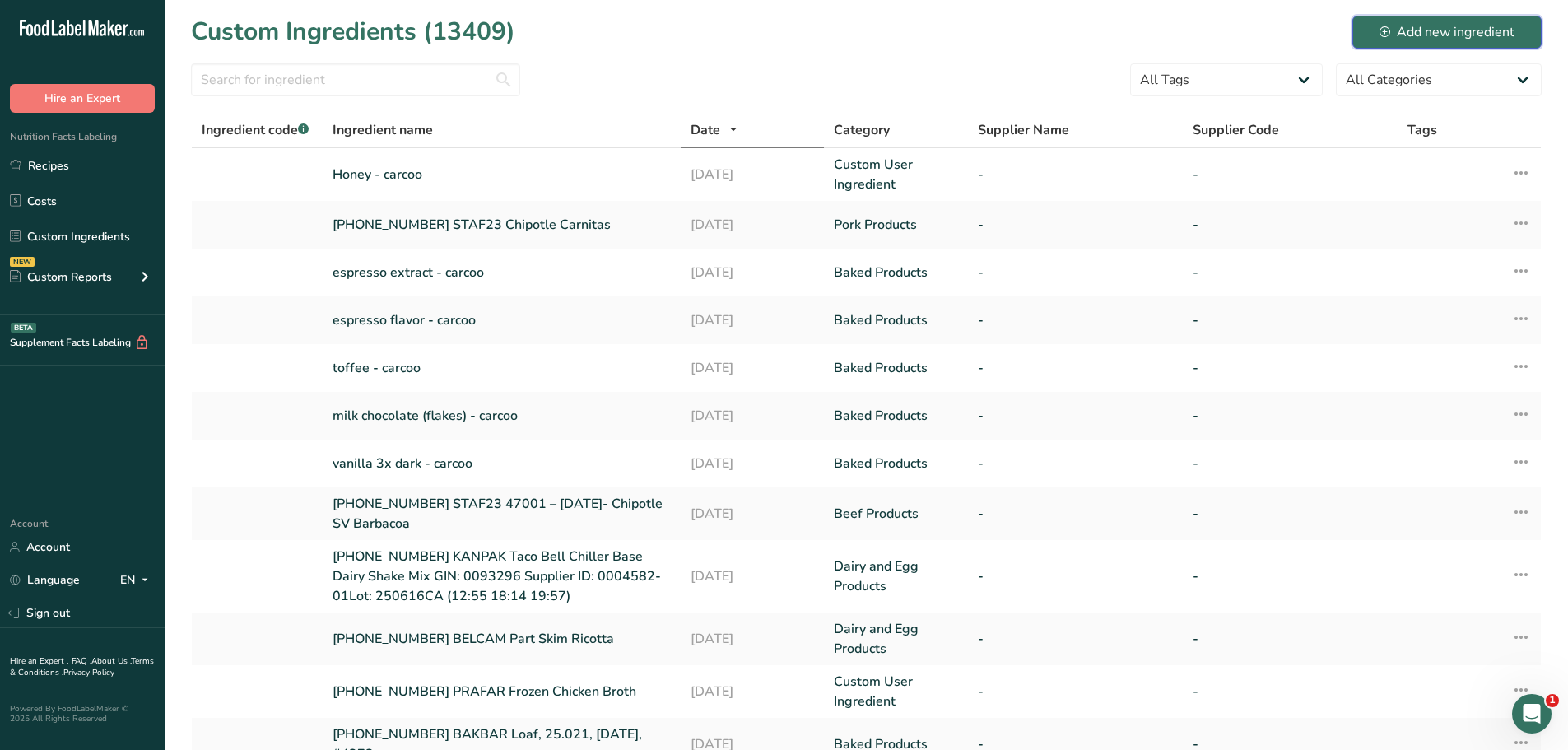
click at [1426, 26] on div "Add new ingredient" at bounding box center [1448, 32] width 135 height 20
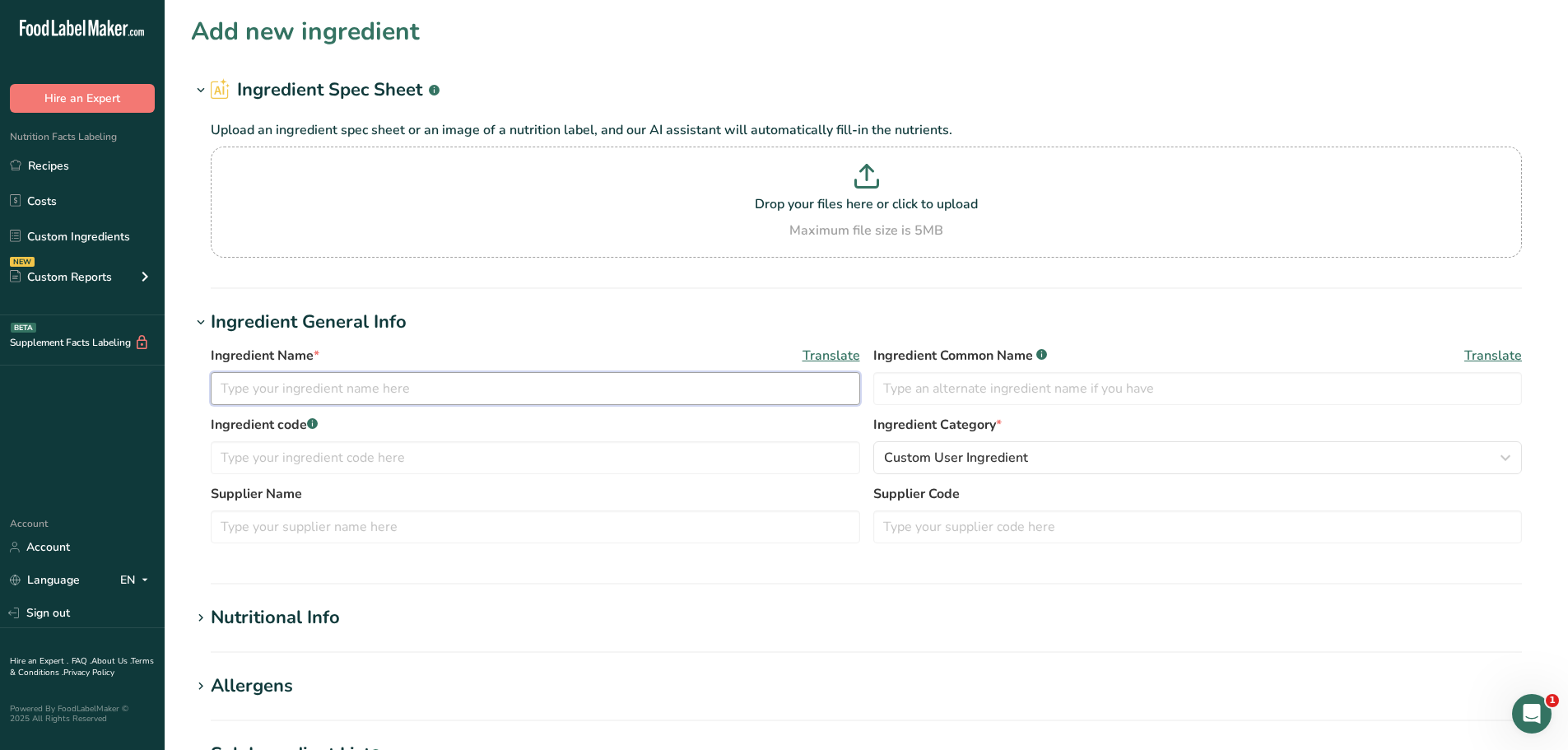
click at [319, 386] on input "text" at bounding box center [535, 389] width 649 height 33
type input "cinnamon - carcoo"
click at [463, 457] on input "text" at bounding box center [535, 457] width 649 height 33
click at [419, 530] on input "text" at bounding box center [535, 527] width 649 height 33
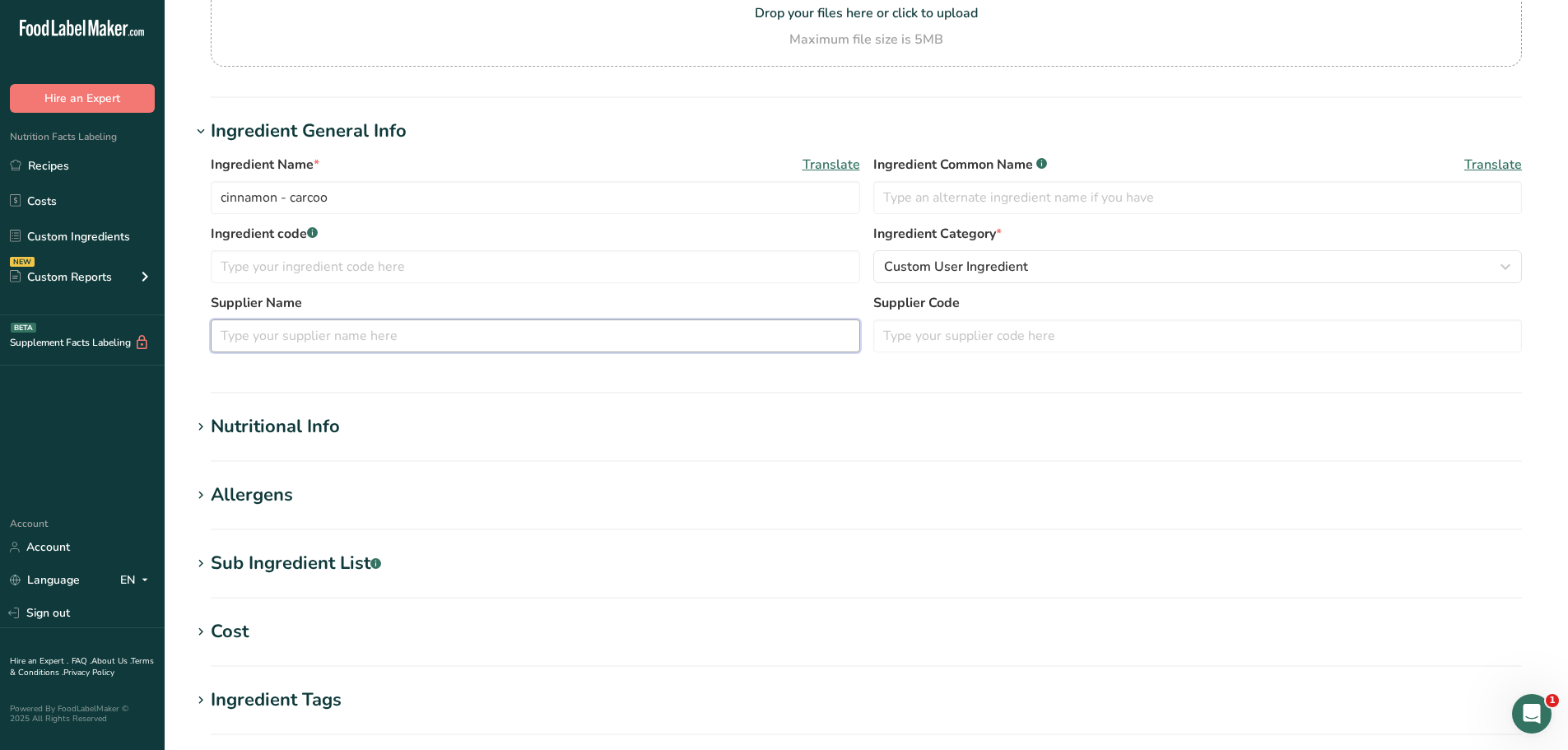
scroll to position [247, 0]
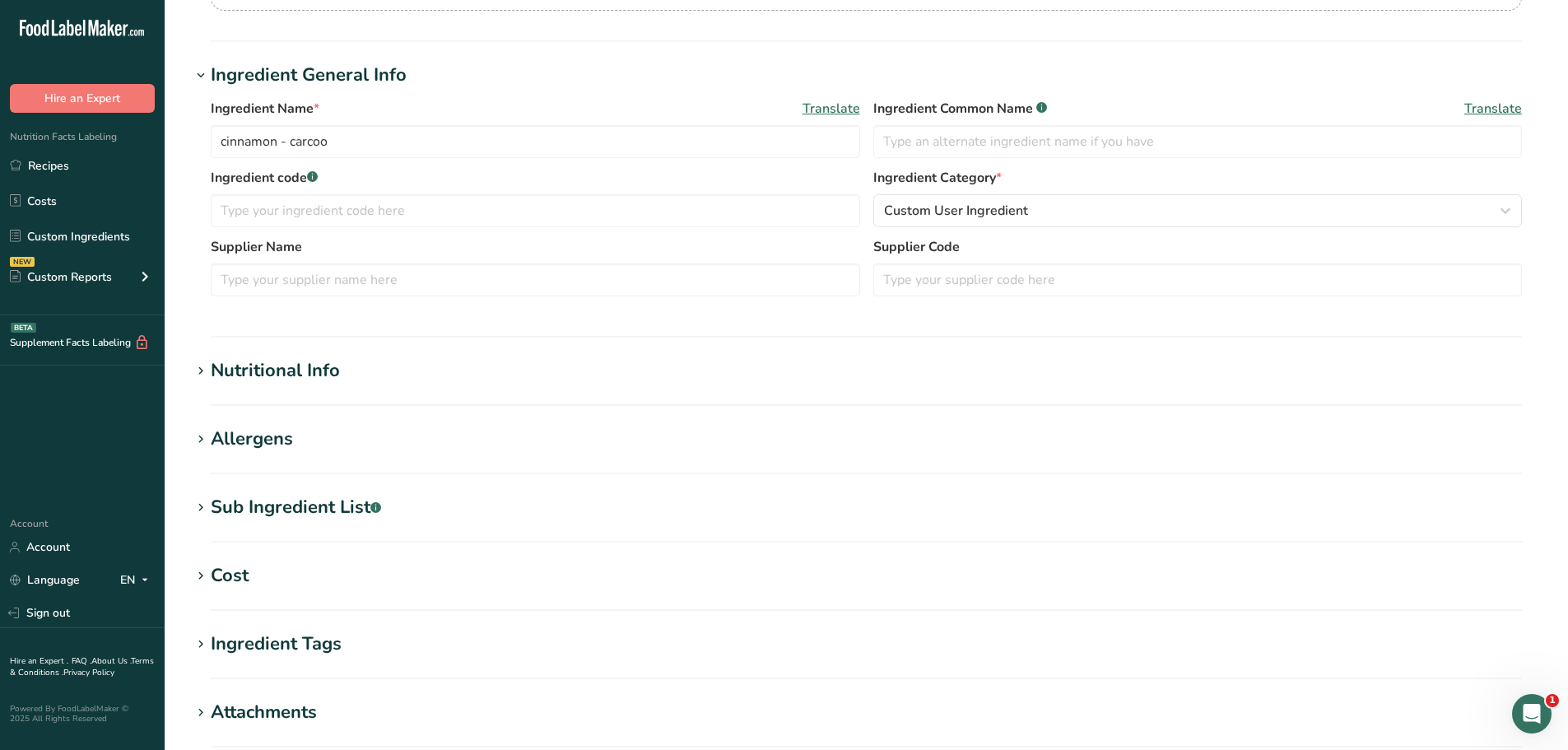
click at [353, 391] on section "Nutritional Info Serving Size .a-a{fill:#347362;}.b-a{fill:#fff;} Add ingredien…" at bounding box center [866, 382] width 1351 height 49
click at [386, 379] on h1 "Nutritional Info" at bounding box center [866, 371] width 1351 height 27
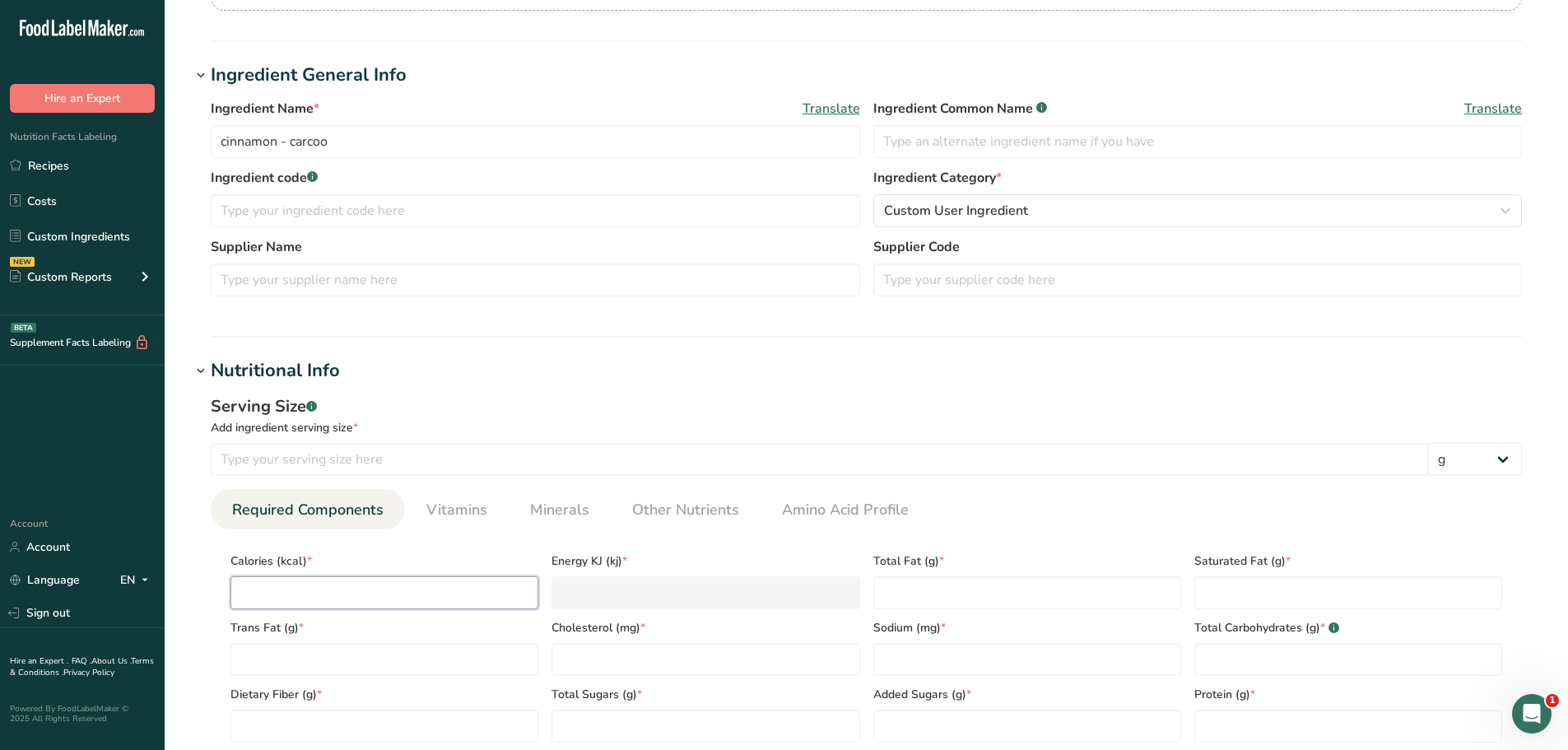
click at [326, 597] on input "number" at bounding box center [384, 593] width 308 height 33
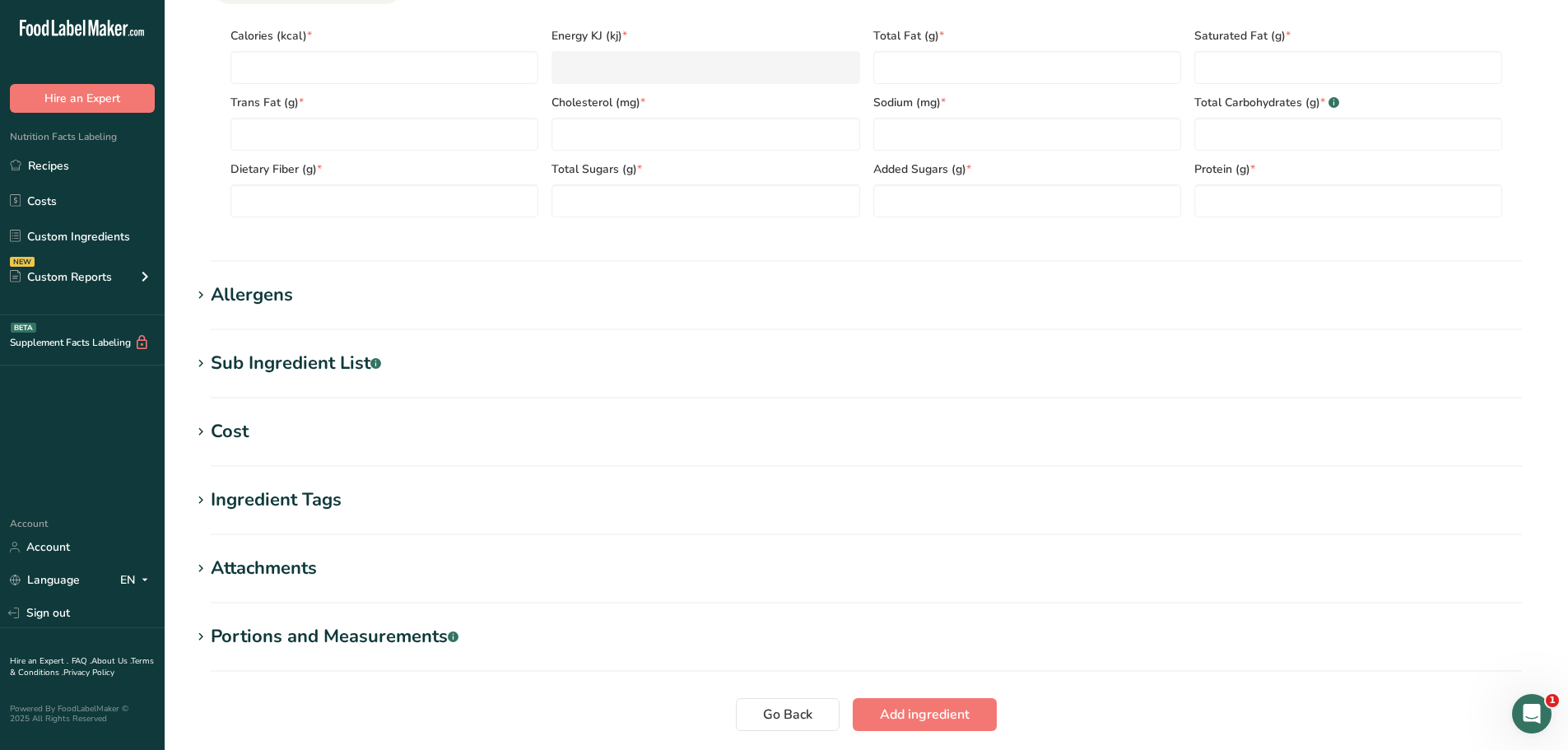
scroll to position [894, 0]
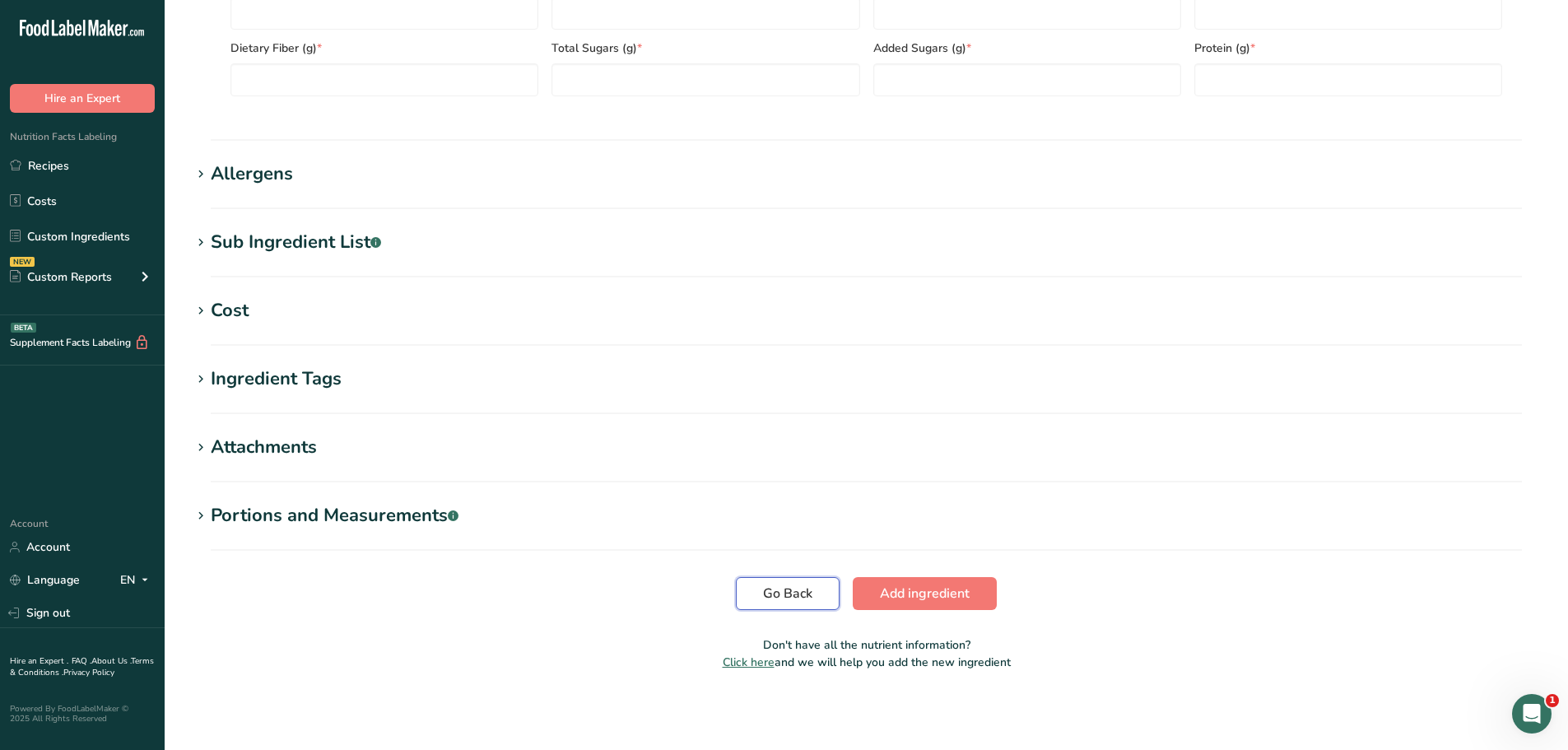
click at [781, 593] on span "Go Back" at bounding box center [787, 593] width 50 height 20
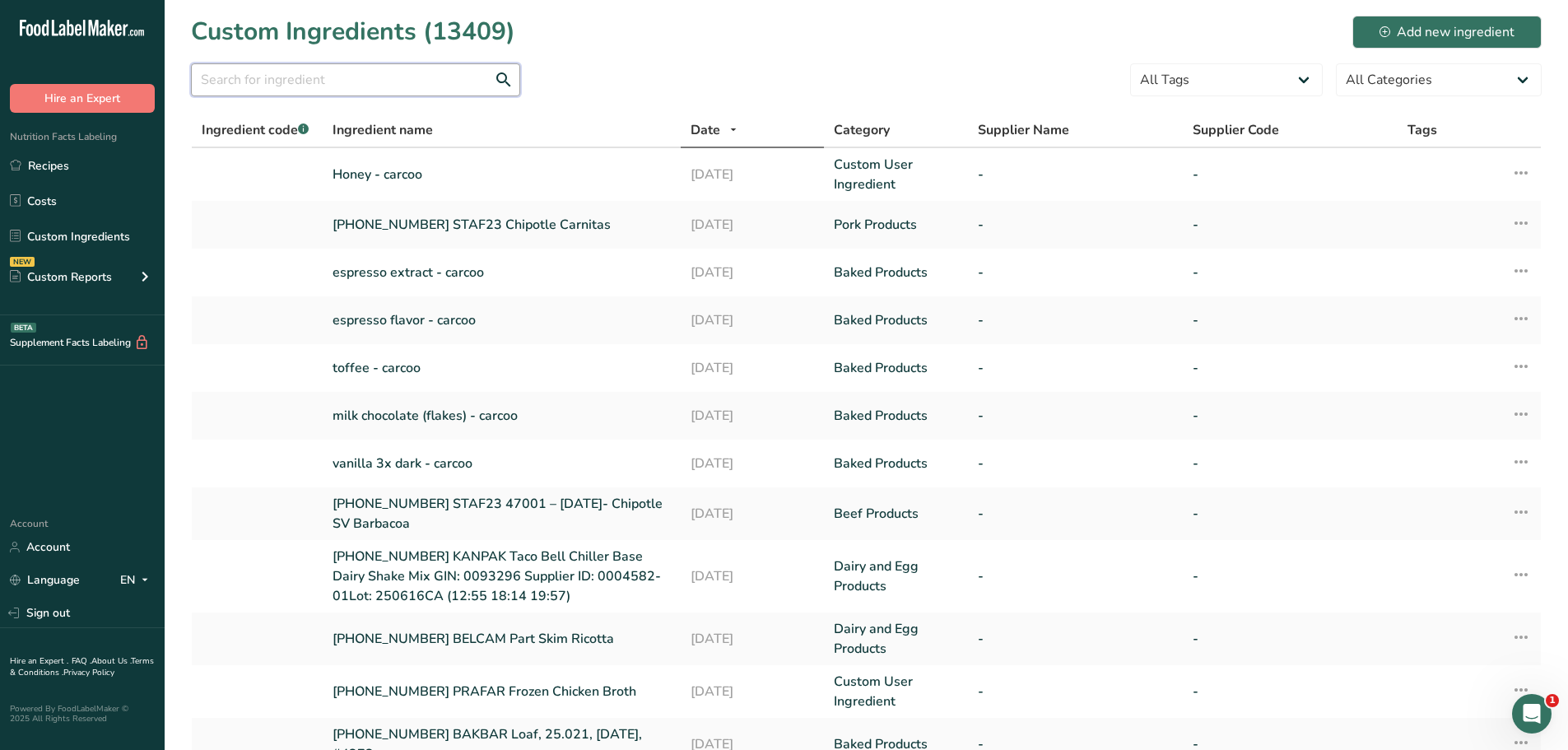
click at [447, 78] on input "text" at bounding box center [356, 79] width 329 height 33
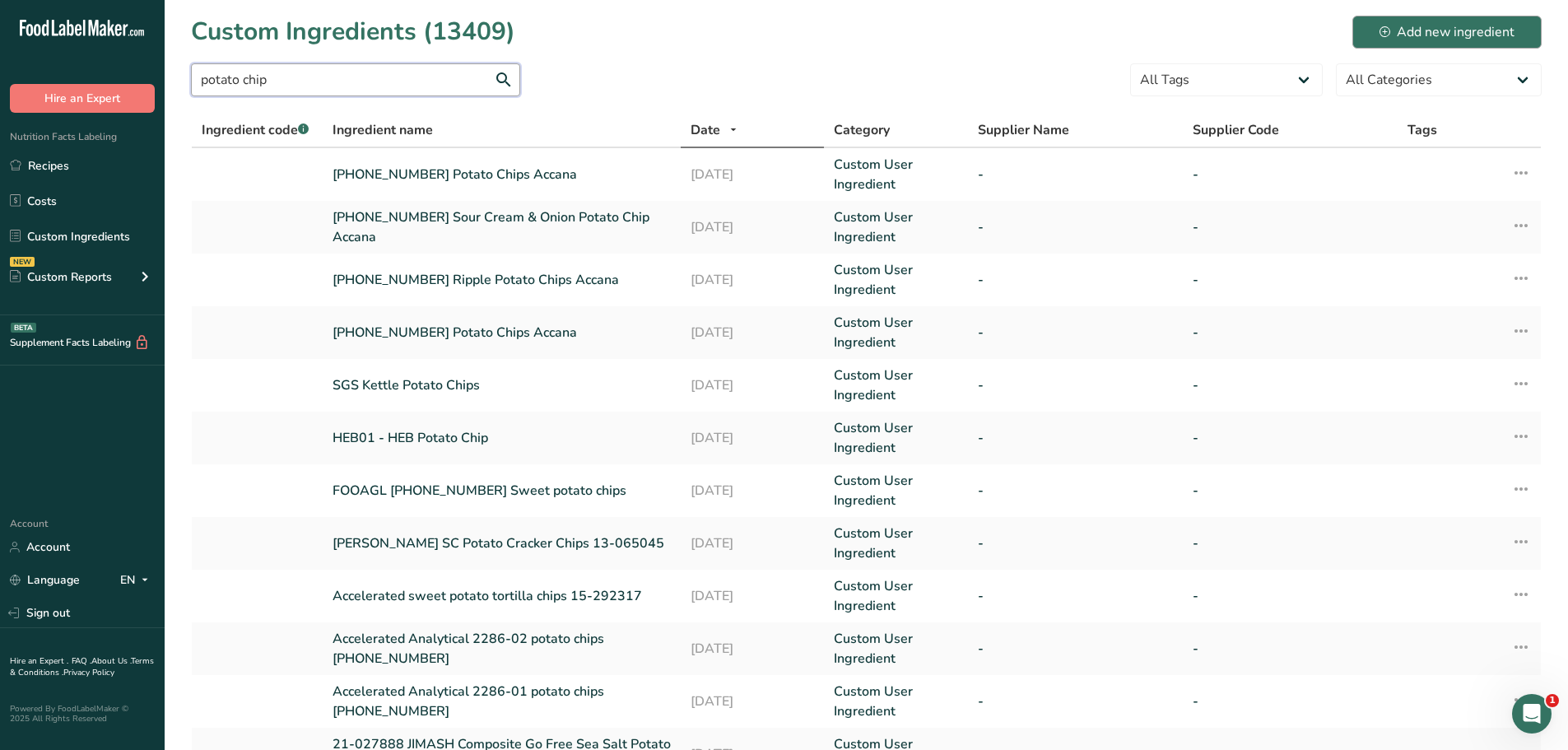
type input "potato chip"
click at [1442, 36] on div "Add new ingredient" at bounding box center [1448, 32] width 135 height 20
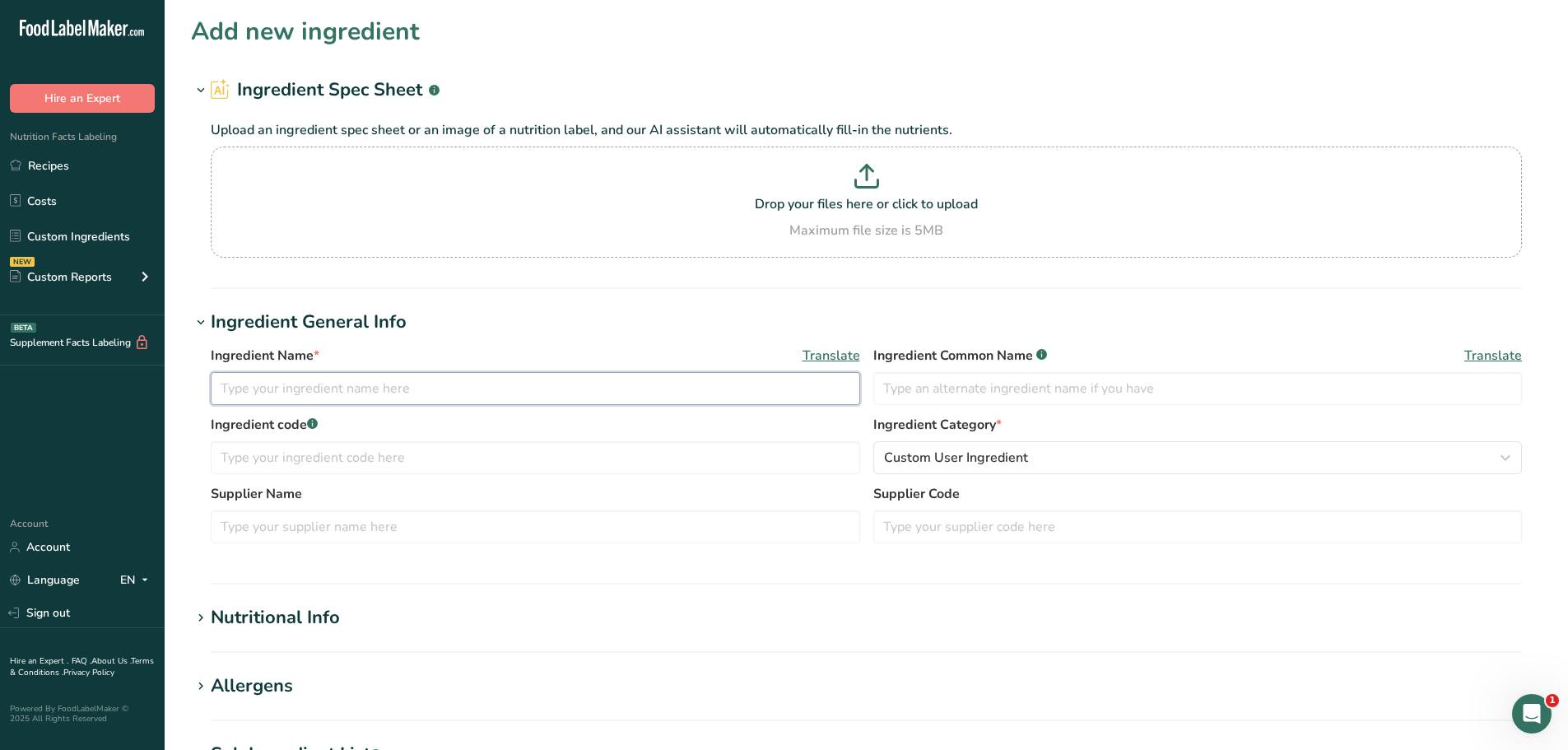
click at [406, 391] on input "text" at bounding box center [535, 389] width 649 height 33
type input "potato chip - carcoo"
click at [979, 410] on div "Ingredient Name * Translate potato chip - carcoo Ingredient Common Name .a-a{fi…" at bounding box center [866, 381] width 1311 height 70
click at [973, 383] on input "text" at bounding box center [1198, 389] width 649 height 33
click at [524, 469] on input "text" at bounding box center [535, 457] width 649 height 33
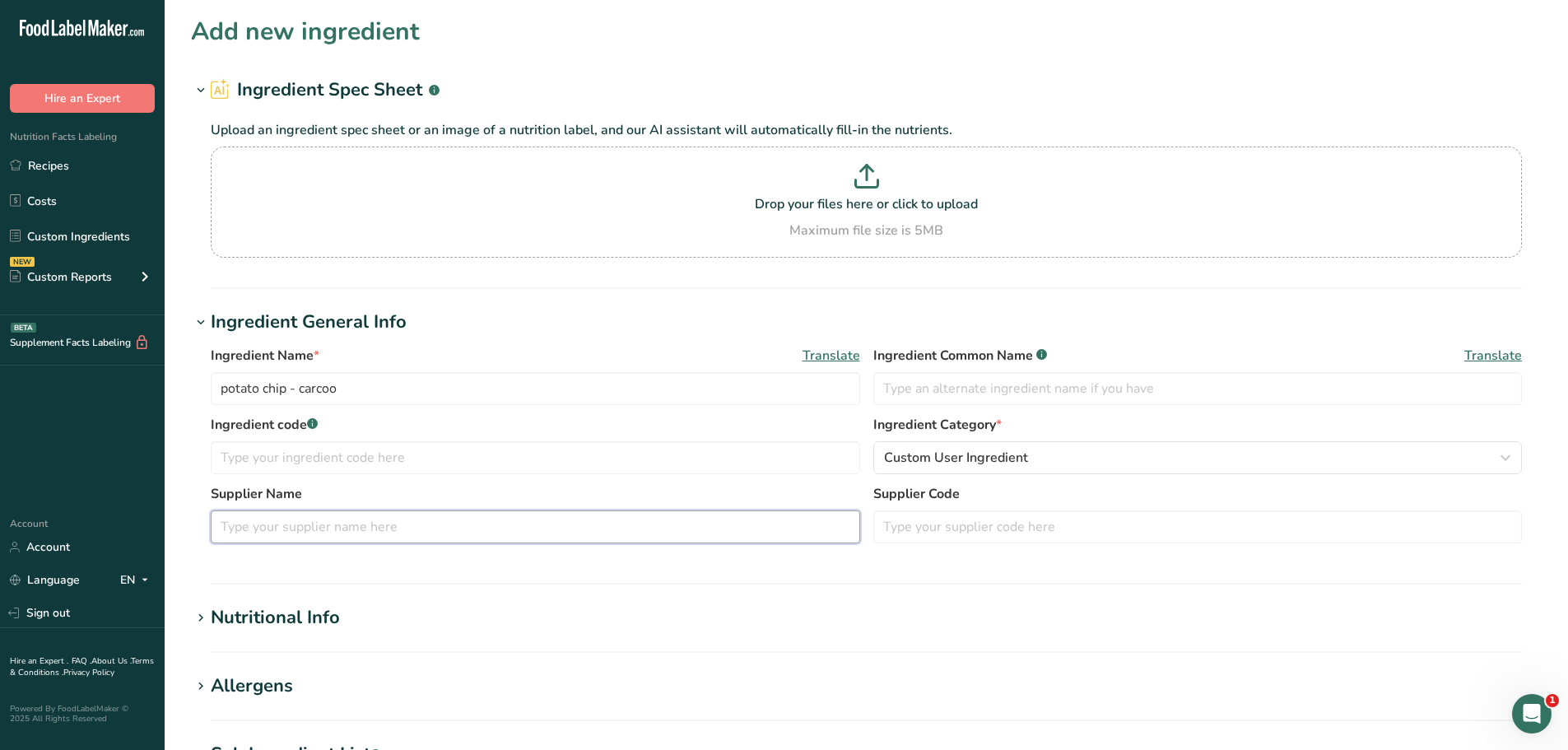
click at [384, 522] on input "text" at bounding box center [535, 527] width 649 height 33
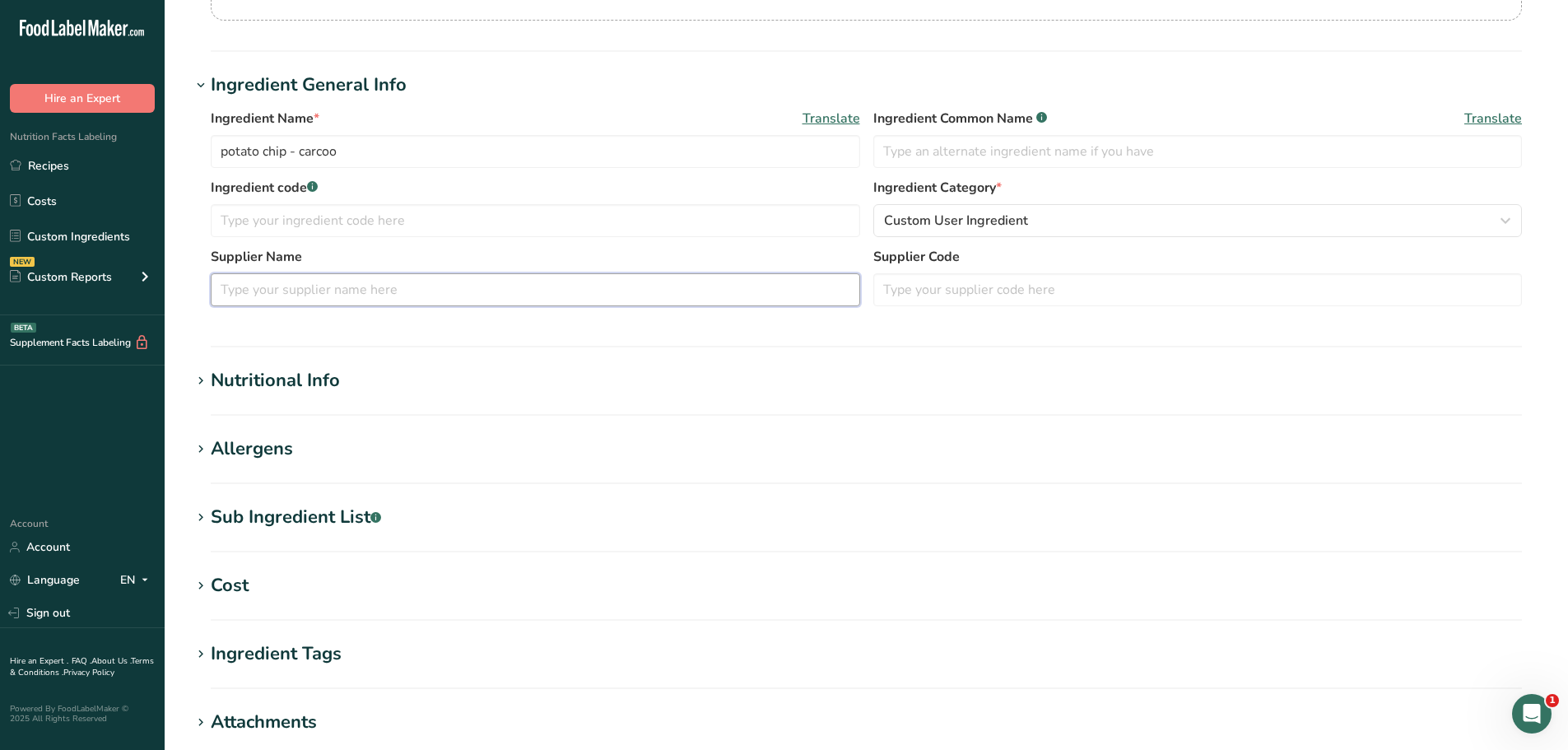
scroll to position [247, 0]
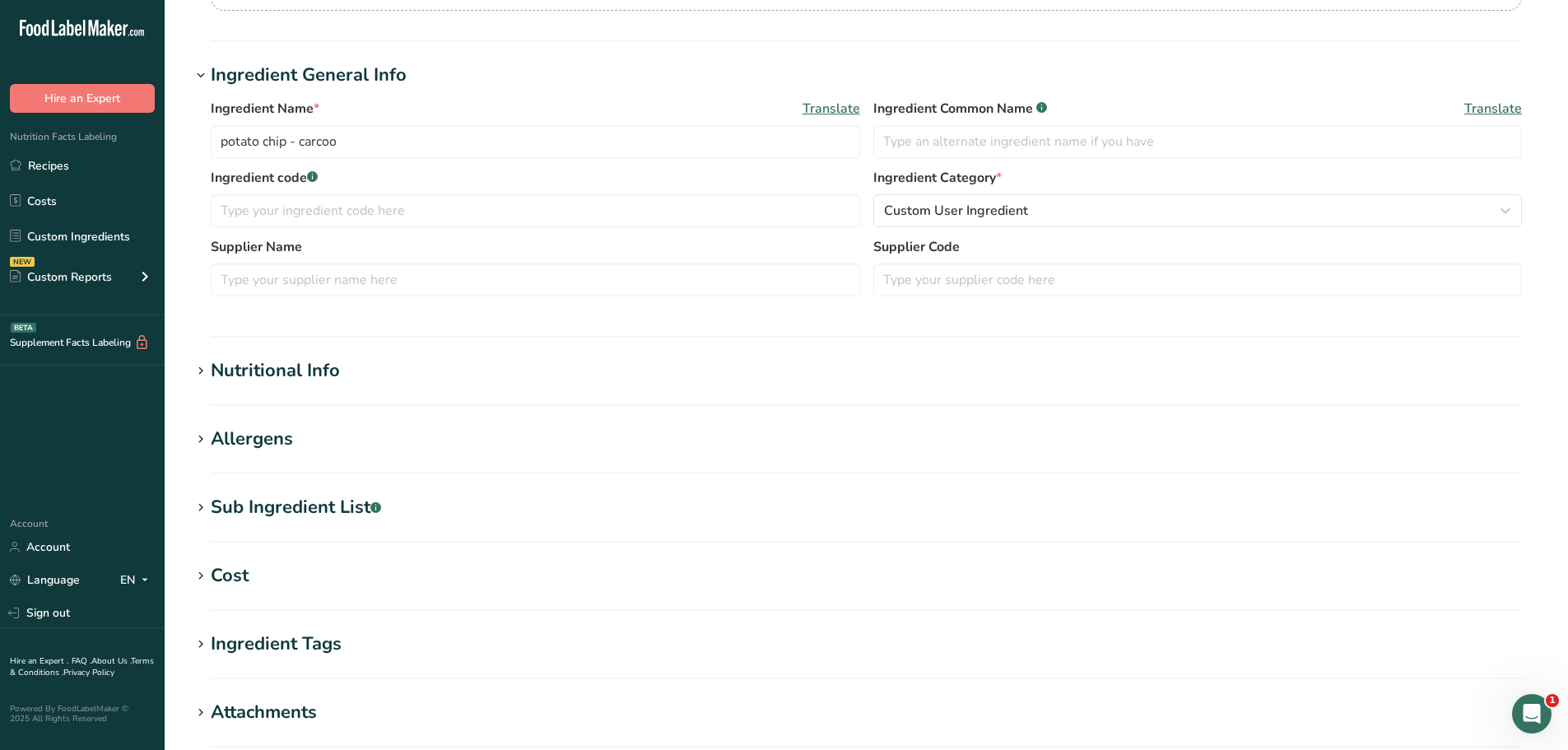
click at [251, 385] on section "Nutritional Info Serving Size .a-a{fill:#347362;}.b-a{fill:#fff;} Add ingredien…" at bounding box center [866, 382] width 1351 height 49
click at [263, 370] on div "Nutritional Info" at bounding box center [275, 371] width 129 height 27
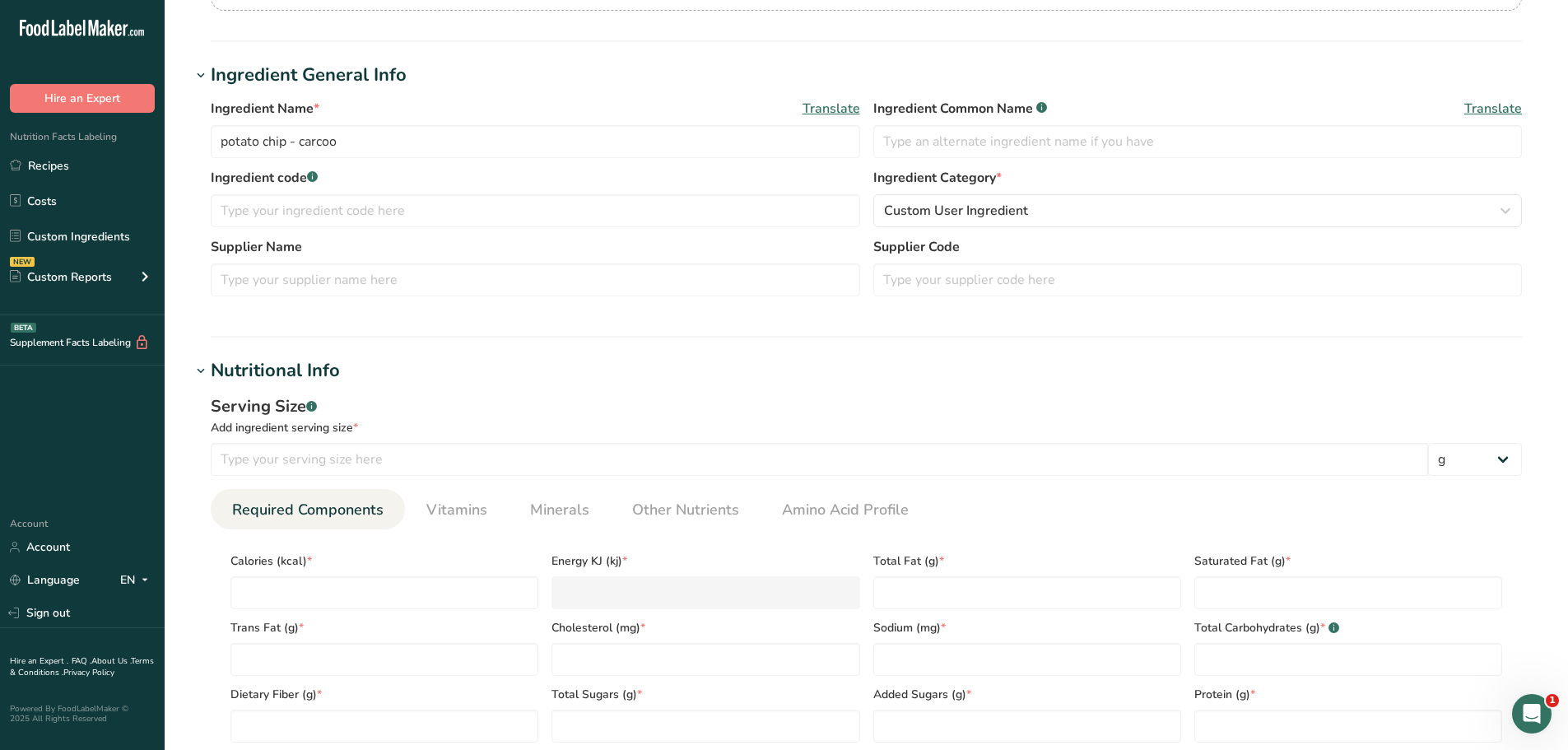
scroll to position [329, 0]
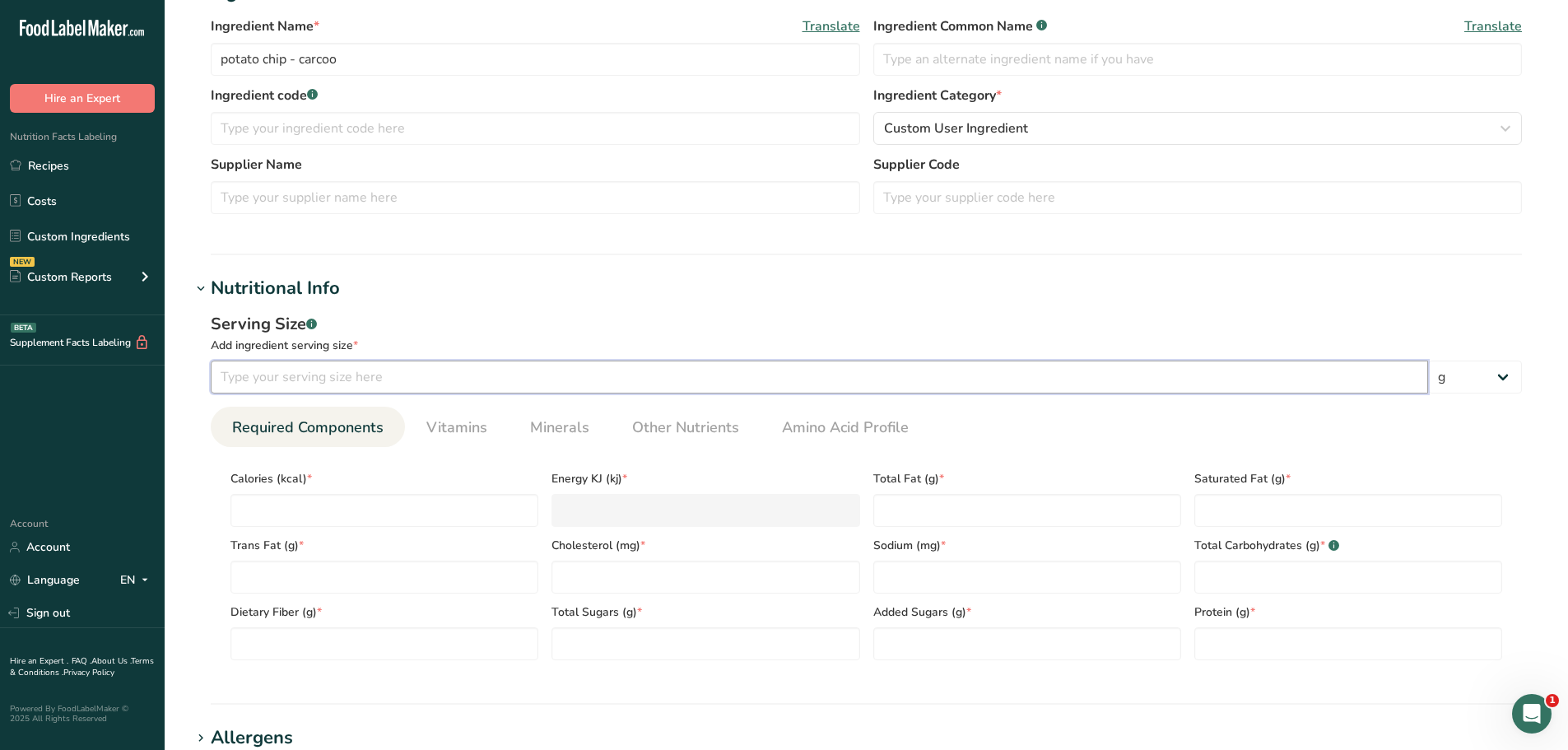
click at [394, 368] on input "number" at bounding box center [819, 376] width 1217 height 33
type input "100"
click at [348, 505] on input "number" at bounding box center [384, 510] width 308 height 33
type input "1"
type KJ "4.2"
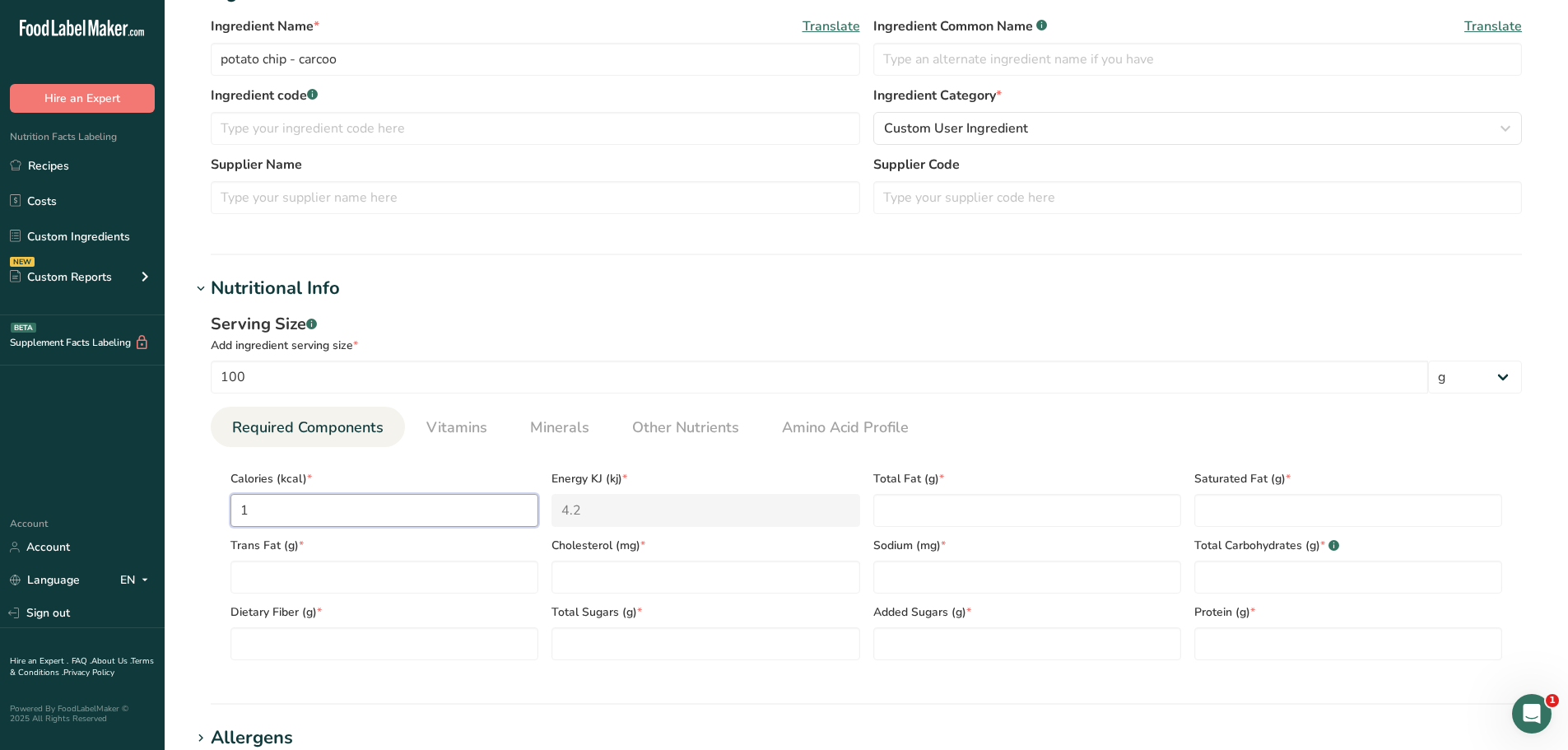
type input "15"
type KJ "62.8"
type input "150"
type KJ "627.6"
type input "150"
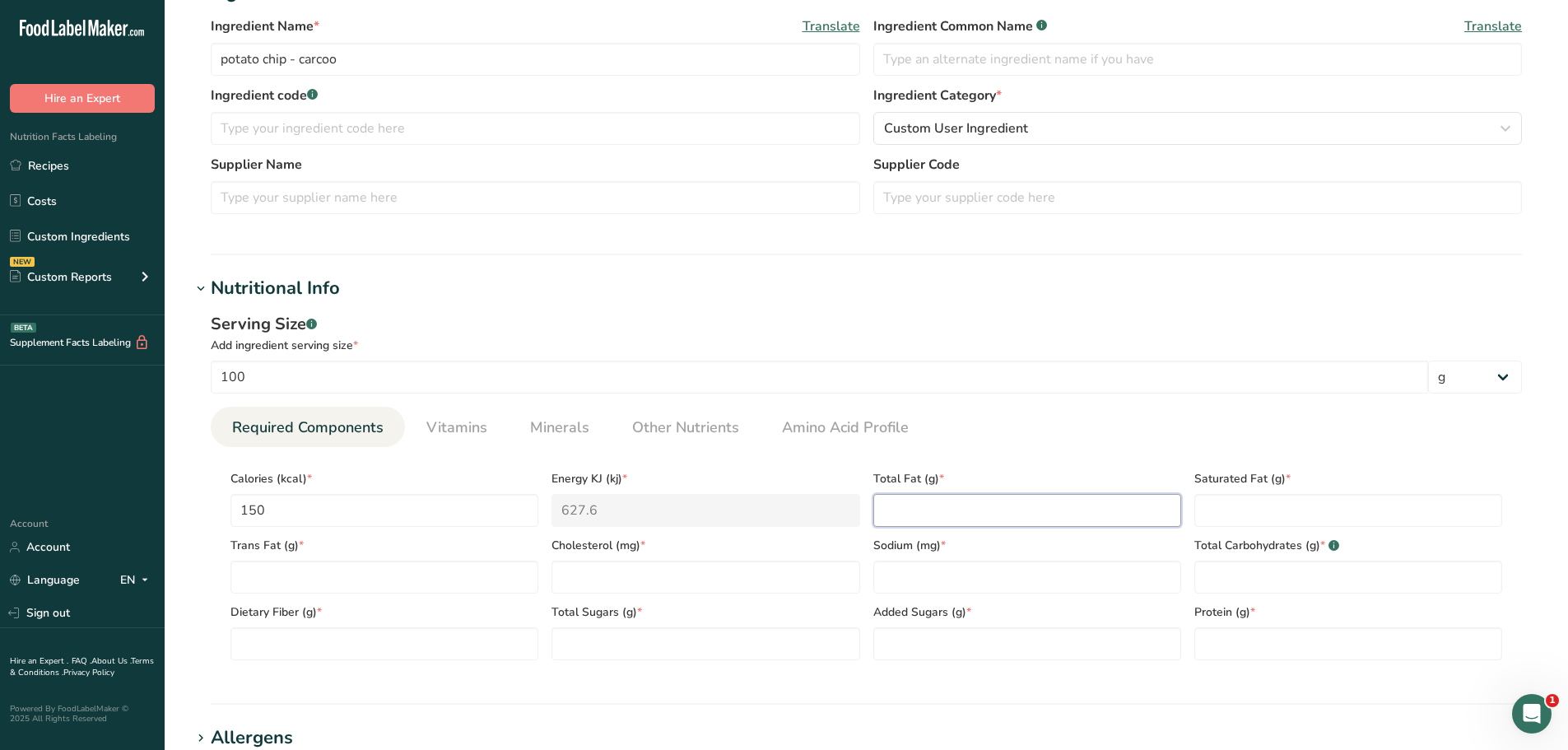
click at [1046, 498] on Fat "number" at bounding box center [1027, 510] width 308 height 33
type Fat "9"
type Fat "1"
click at [436, 565] on Fat "number" at bounding box center [384, 577] width 308 height 33
type Fat "0"
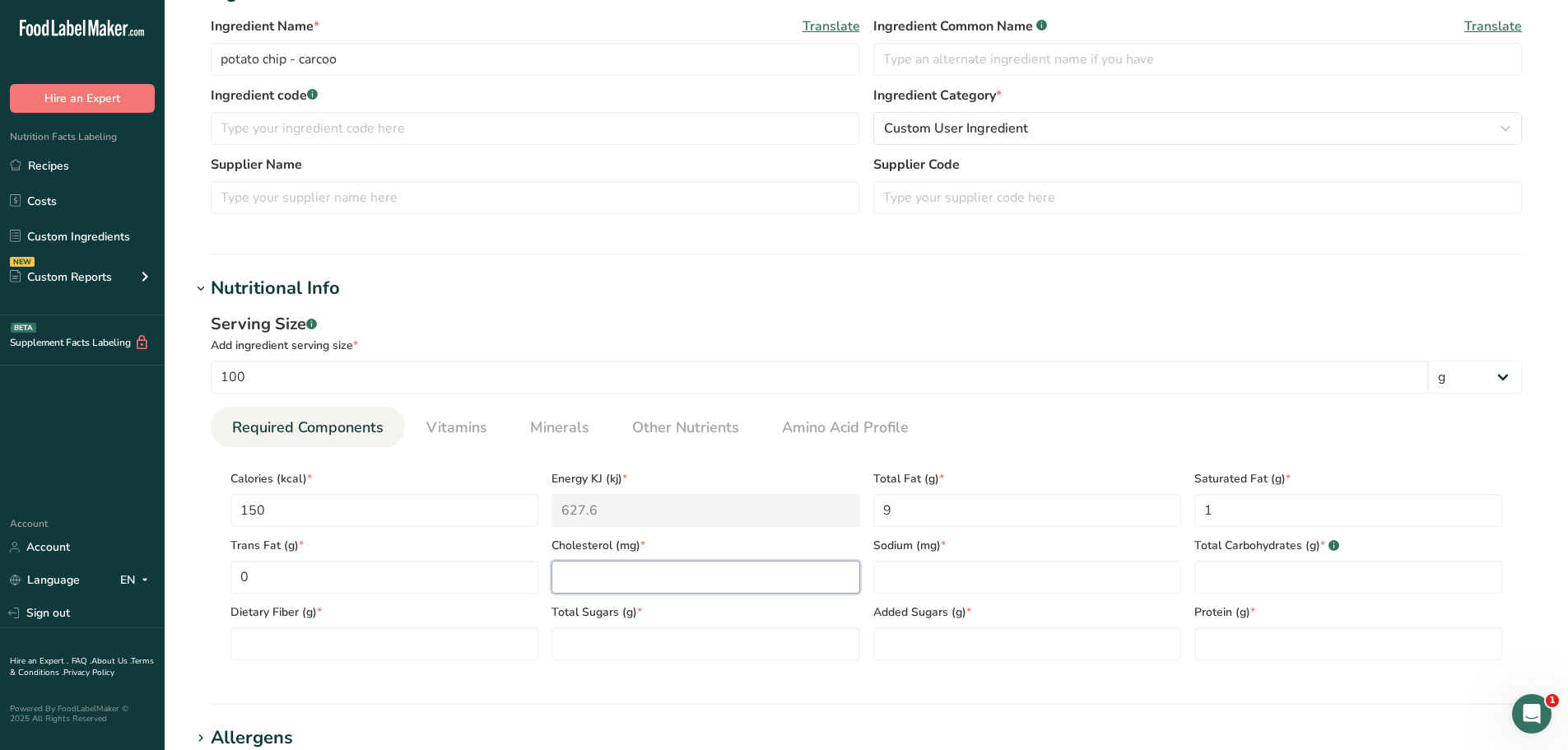
click at [808, 582] on input "number" at bounding box center [705, 577] width 308 height 33
type input "0"
type input "90"
type Carbohydrates "17"
click at [469, 645] on Fiber "number" at bounding box center [384, 644] width 308 height 33
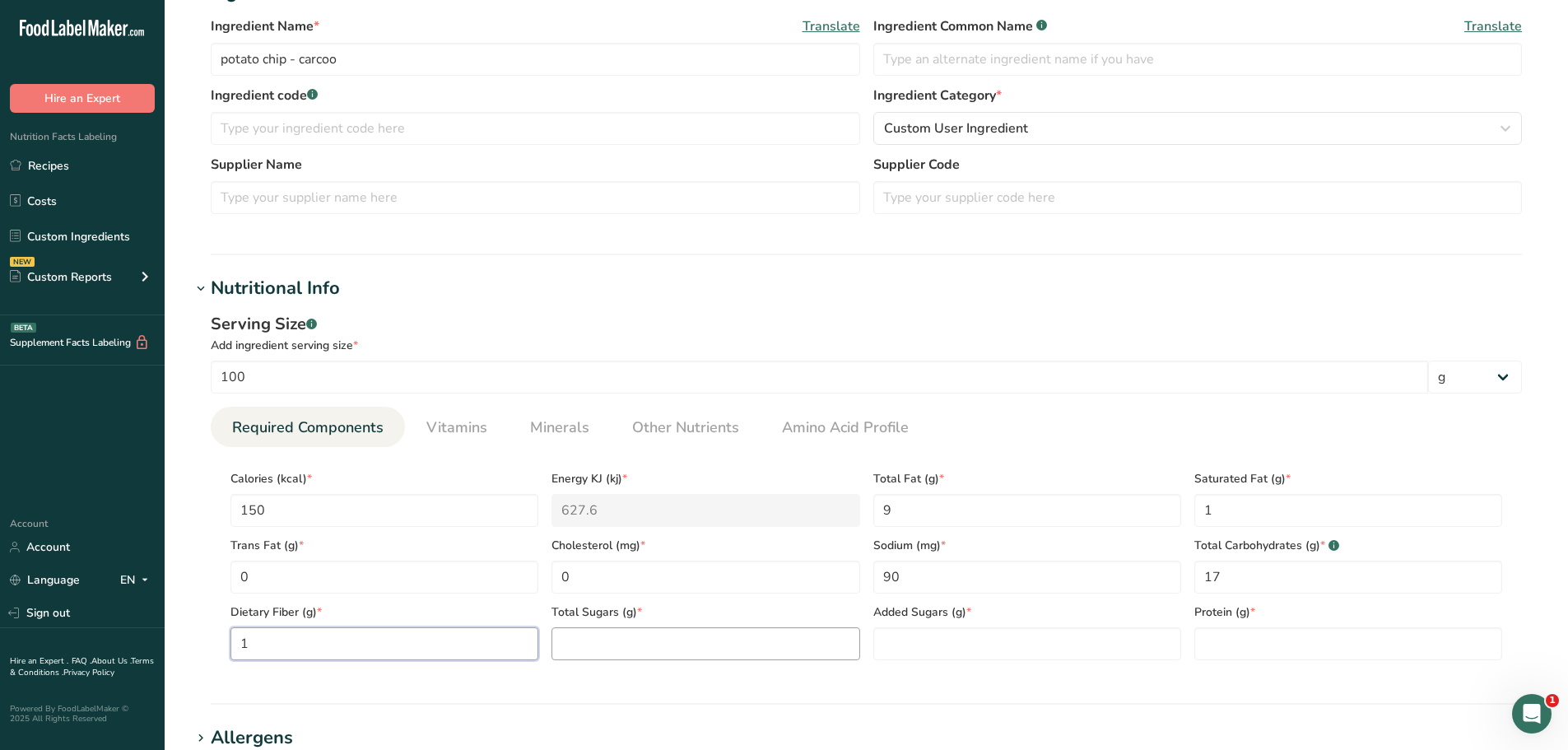
type Fiber "1"
click at [672, 644] on Sugars "number" at bounding box center [705, 644] width 308 height 33
type Sugars "0"
type input "2"
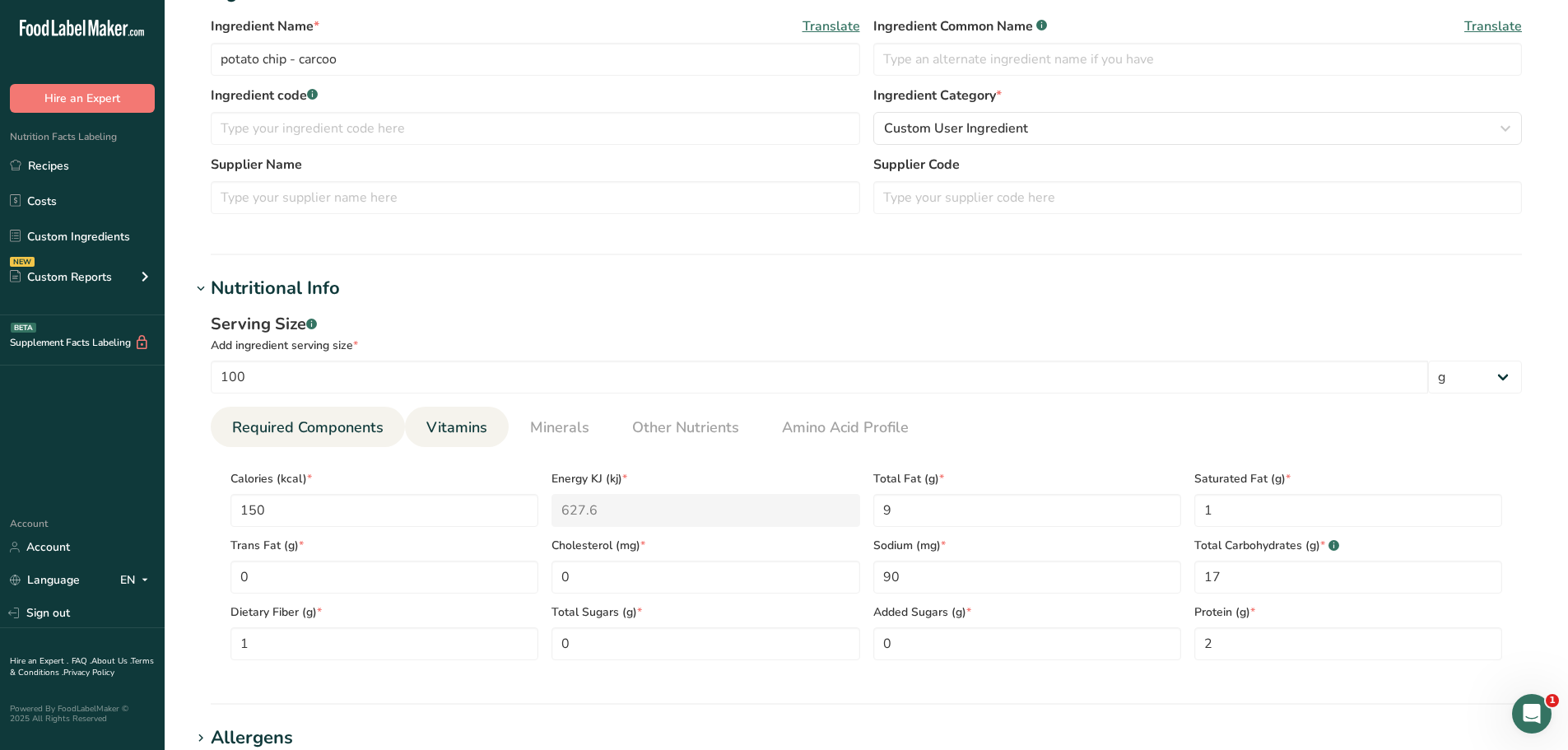
click at [469, 427] on span "Vitamins" at bounding box center [456, 428] width 61 height 23
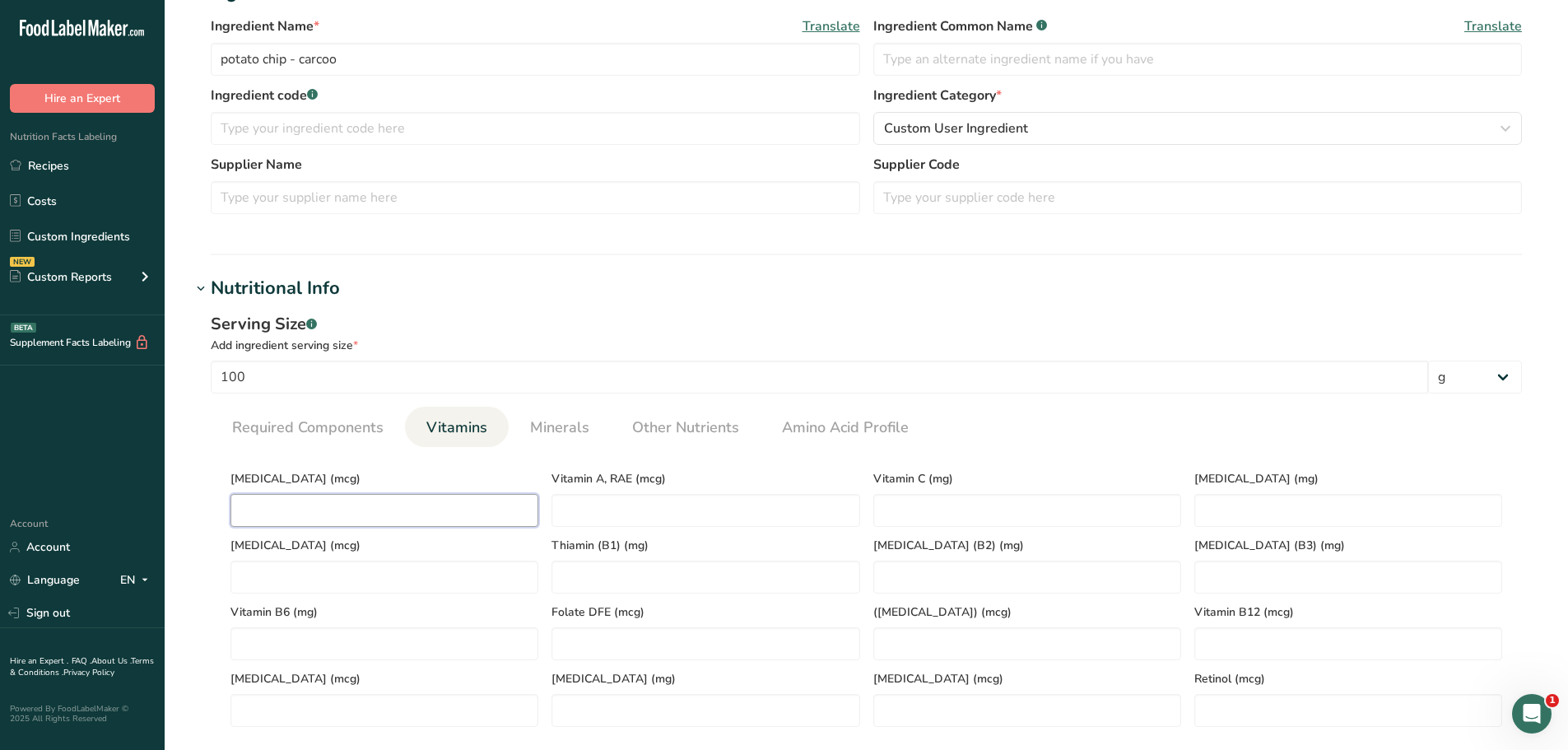
click at [418, 505] on D "number" at bounding box center [384, 510] width 308 height 33
type D "0"
click at [565, 426] on span "Minerals" at bounding box center [560, 428] width 59 height 23
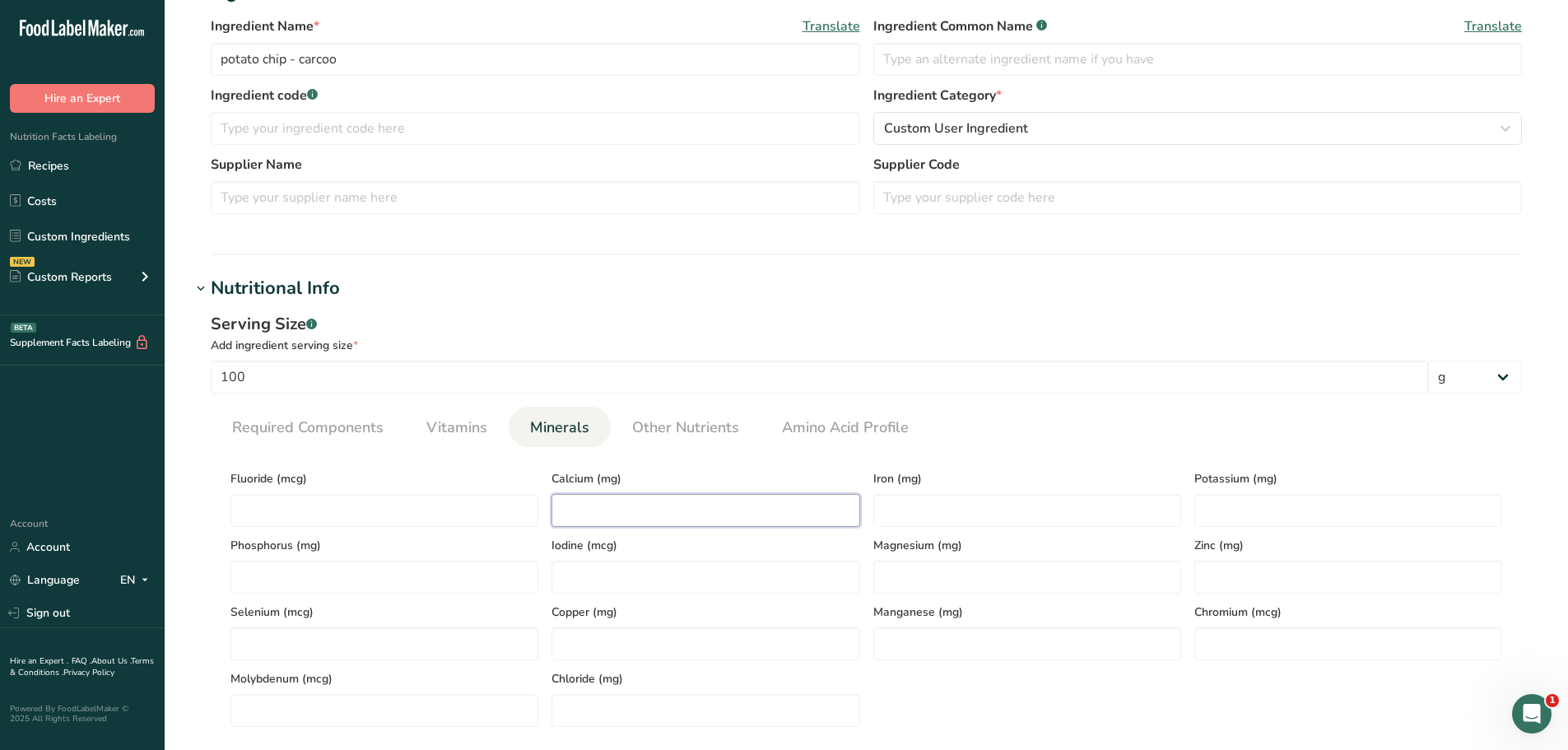
click at [625, 511] on input "number" at bounding box center [705, 510] width 308 height 33
type input "0"
click at [1060, 510] on input "number" at bounding box center [1027, 510] width 308 height 33
type input "0"
click at [1339, 523] on input "number" at bounding box center [1348, 510] width 308 height 33
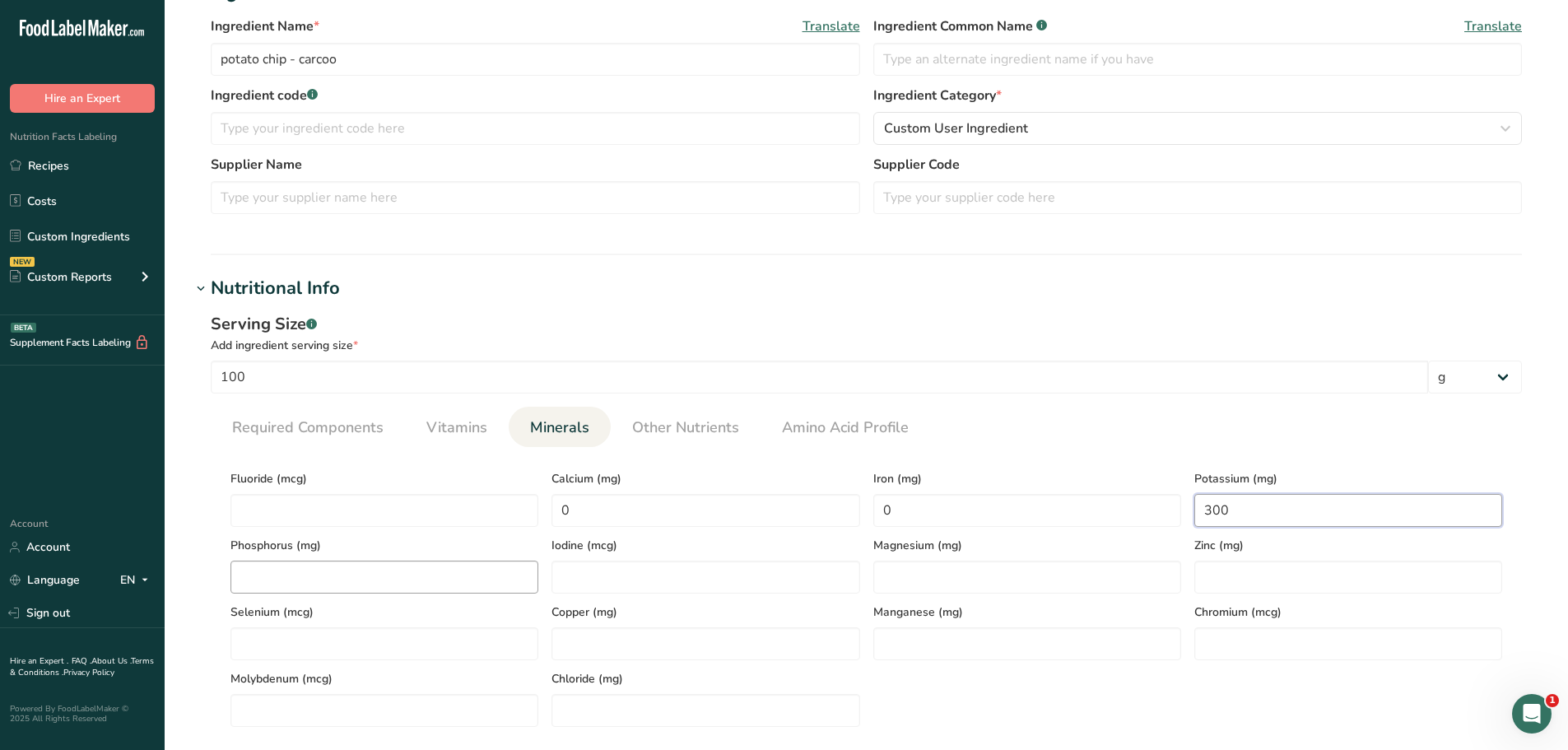
scroll to position [412, 0]
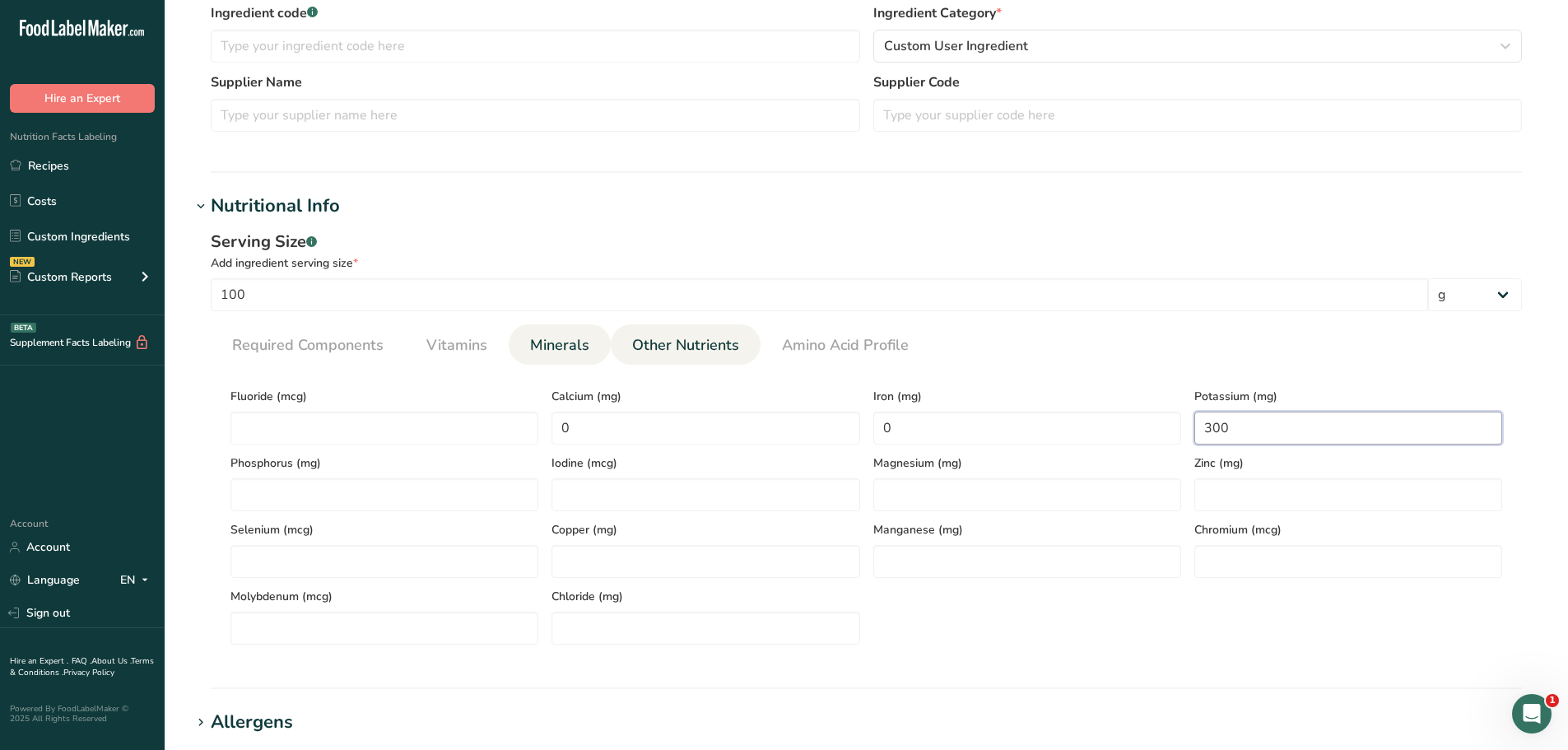
type input "300"
click at [668, 342] on span "Other Nutrients" at bounding box center [686, 345] width 107 height 23
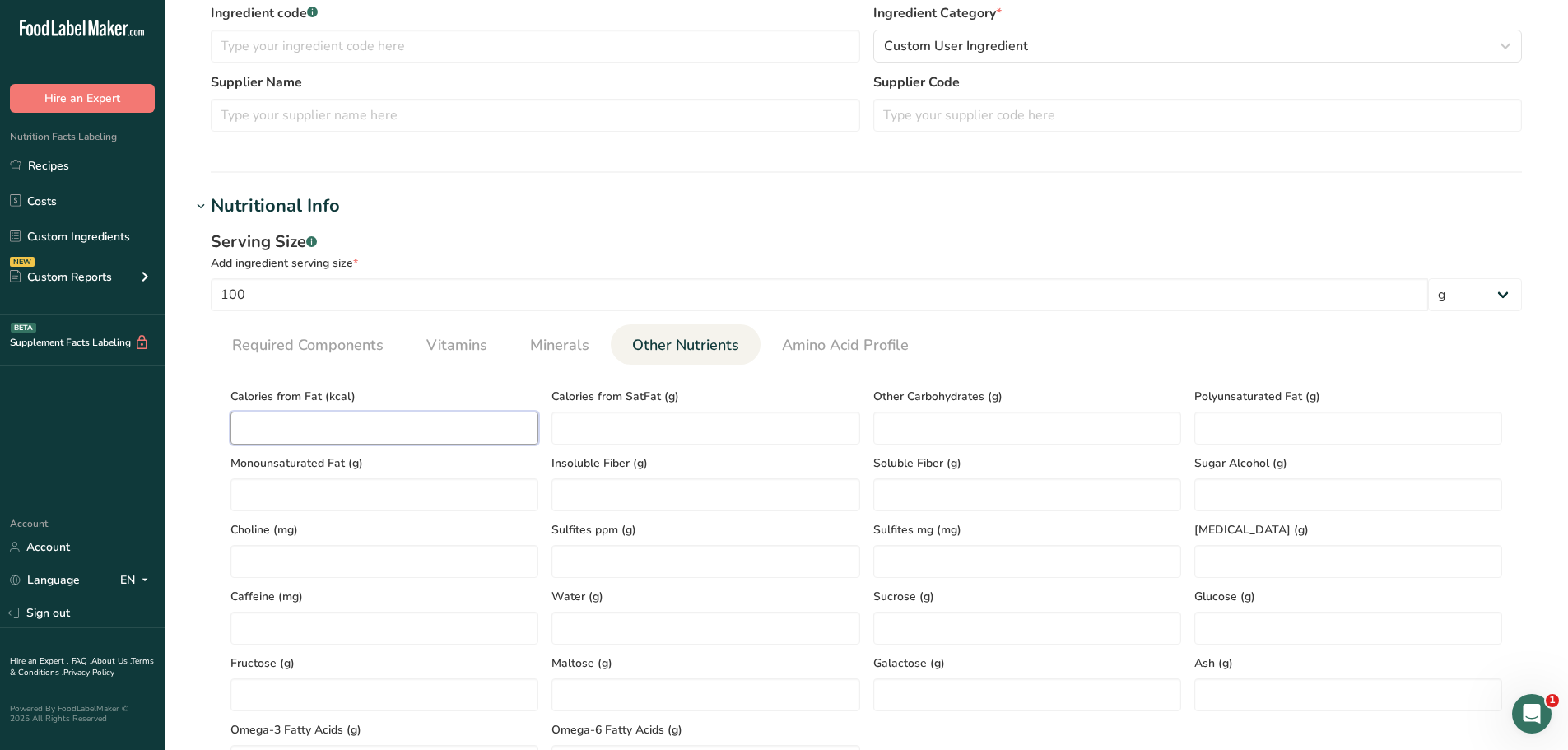
click at [435, 437] on Fat "number" at bounding box center [384, 428] width 308 height 33
type Fat "150"
click at [1244, 430] on Fat "number" at bounding box center [1348, 428] width 308 height 33
type Fat "2.5"
click at [469, 493] on Fat "number" at bounding box center [384, 494] width 308 height 33
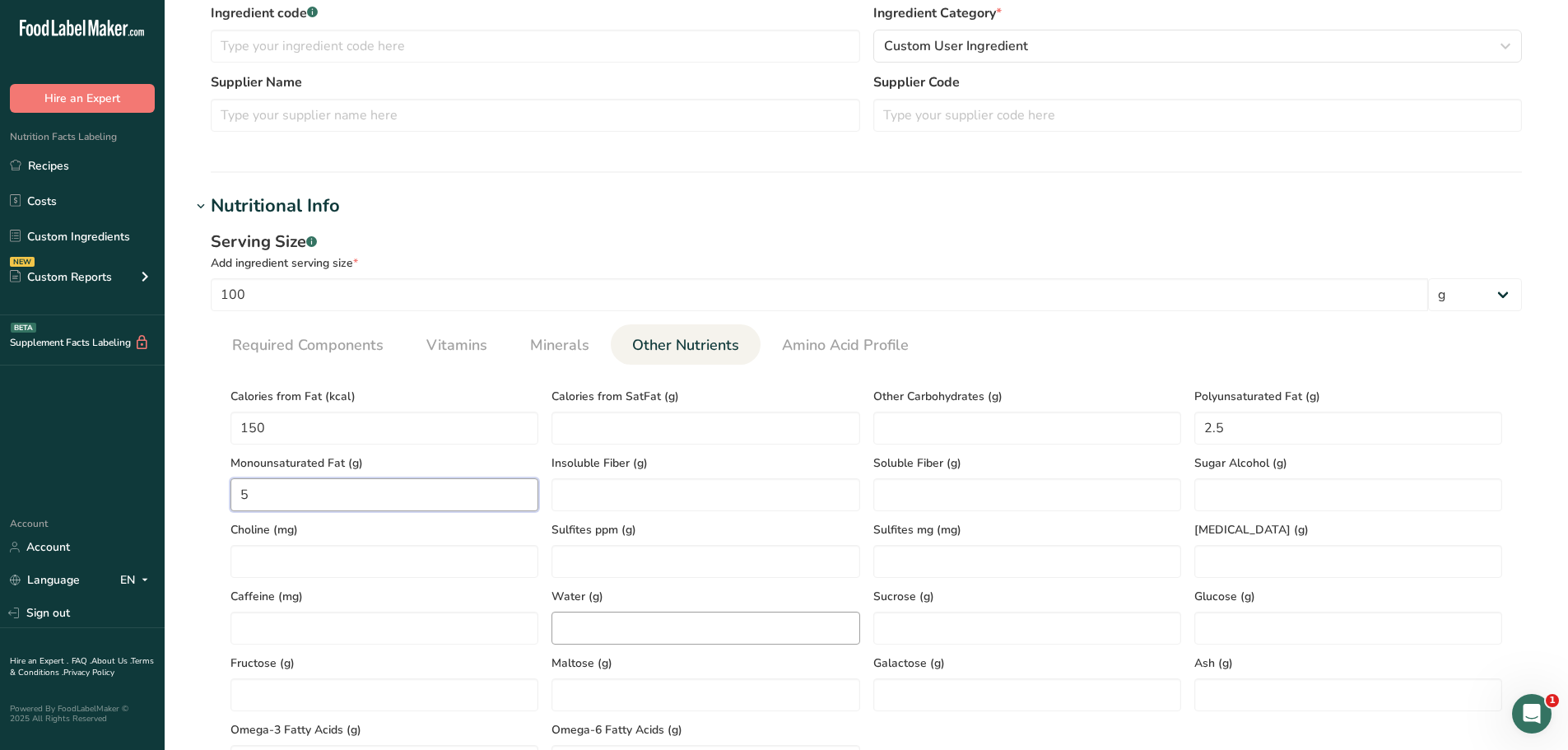
type Fat "5"
click at [636, 616] on input "number" at bounding box center [705, 628] width 308 height 33
click at [329, 352] on span "Required Components" at bounding box center [308, 345] width 151 height 23
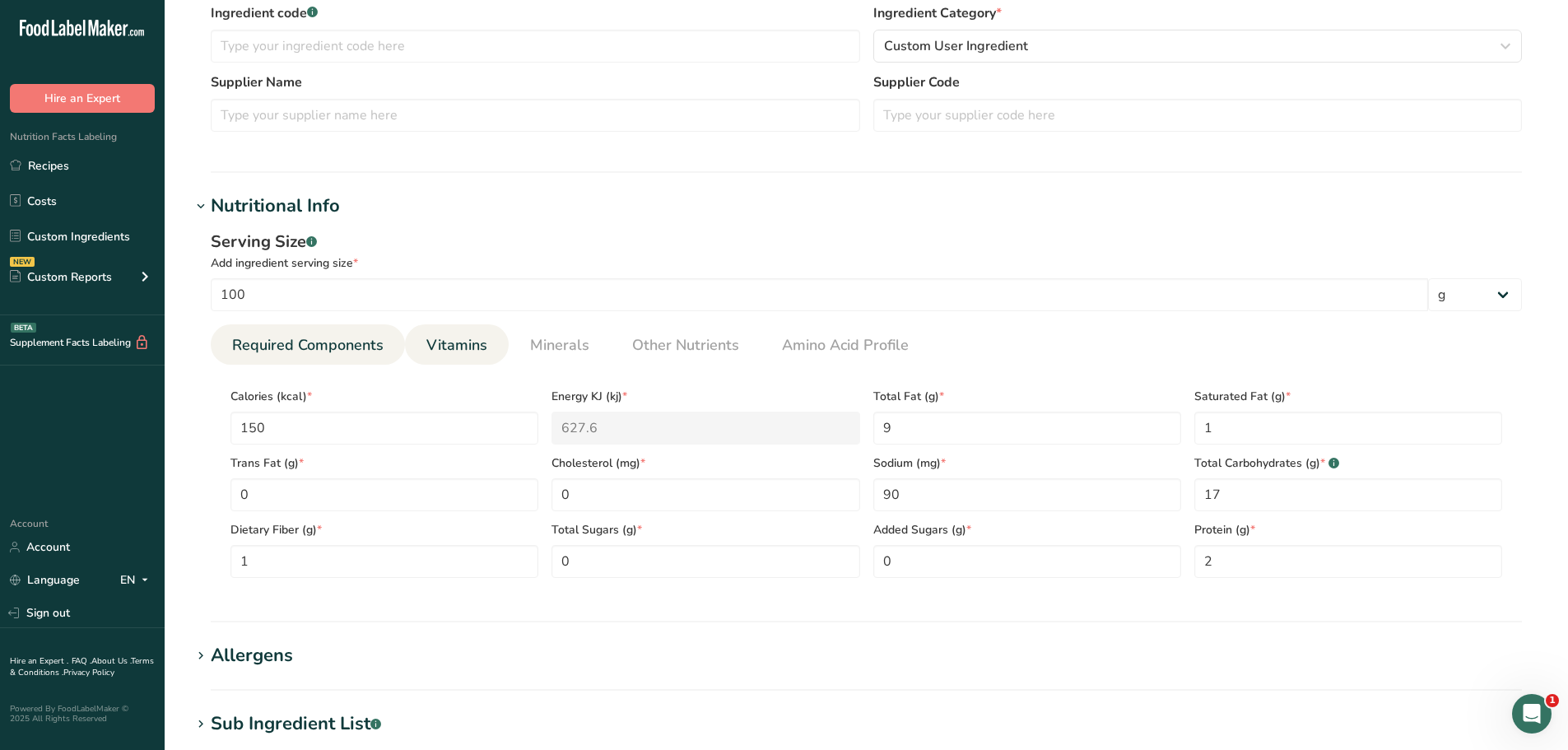
click at [442, 351] on span "Vitamins" at bounding box center [456, 345] width 61 height 23
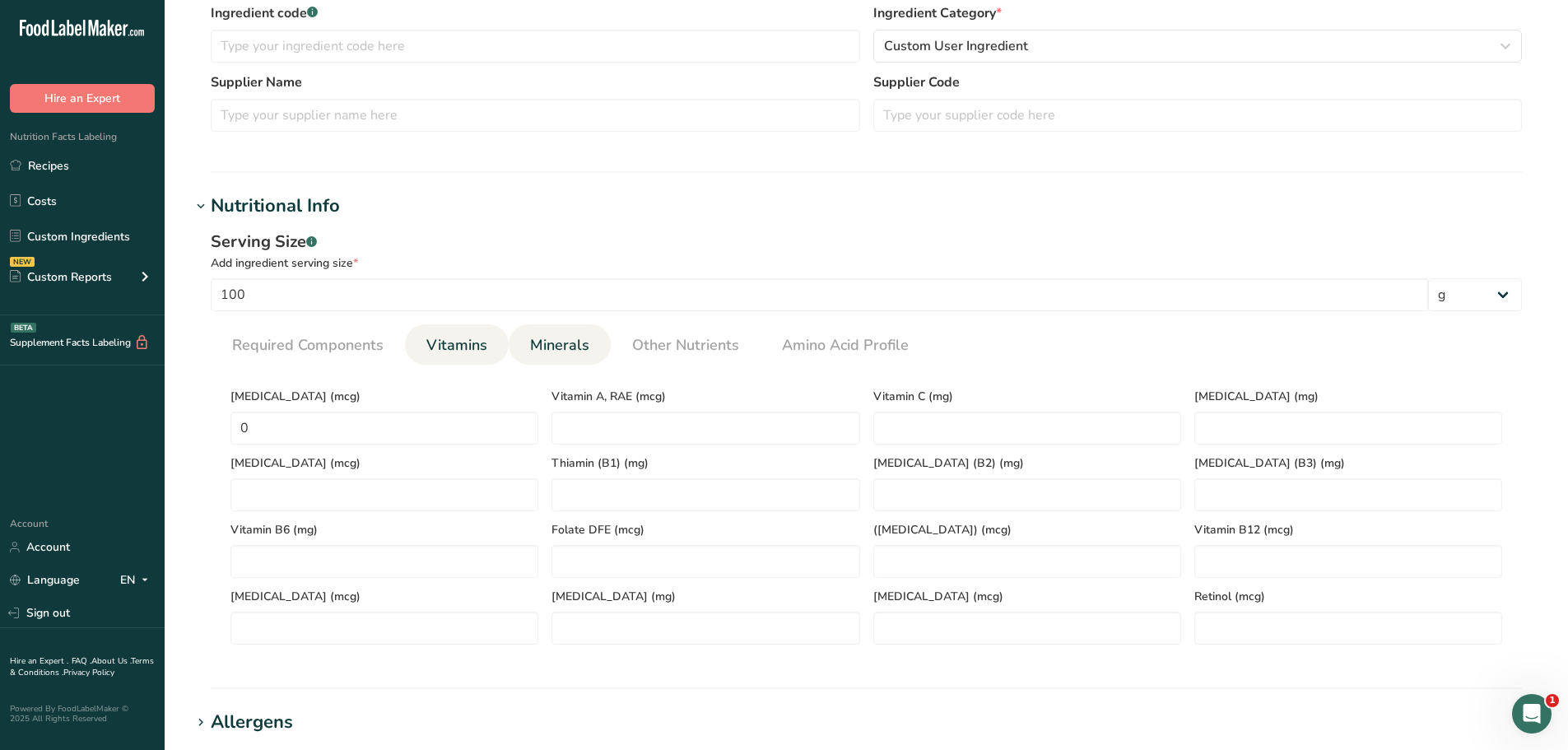
click at [542, 345] on span "Minerals" at bounding box center [560, 345] width 59 height 23
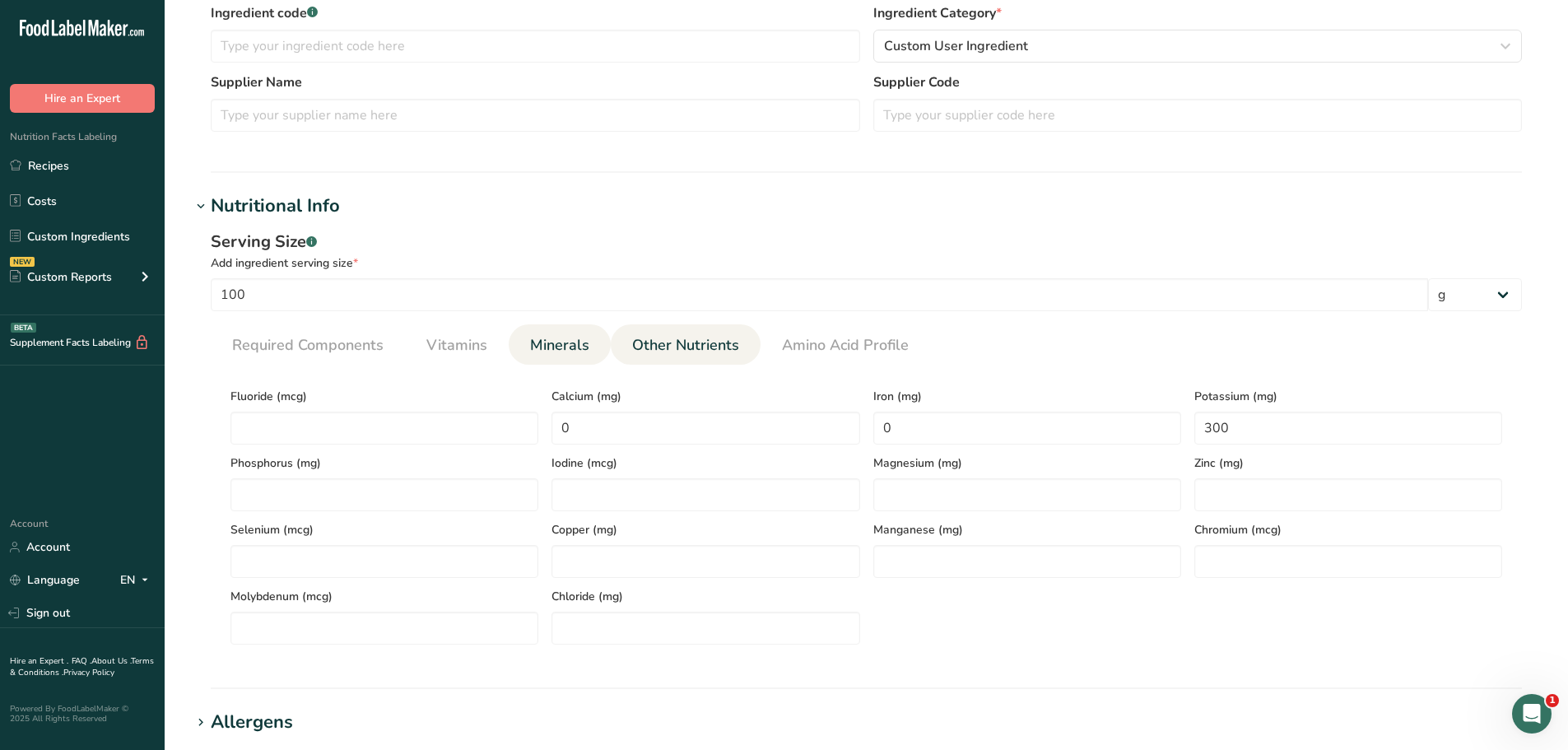
click at [686, 340] on span "Other Nutrients" at bounding box center [686, 345] width 107 height 23
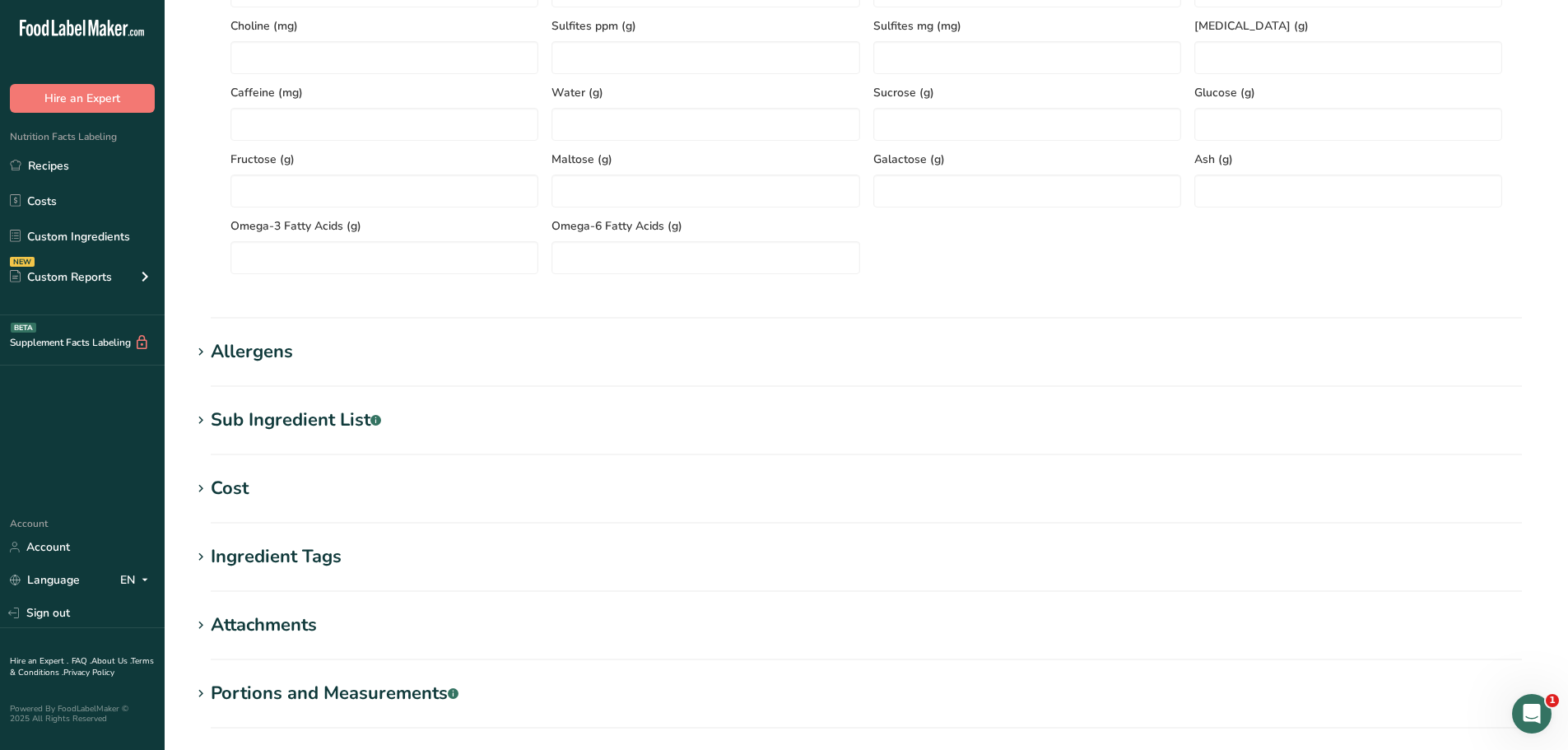
scroll to position [1093, 0]
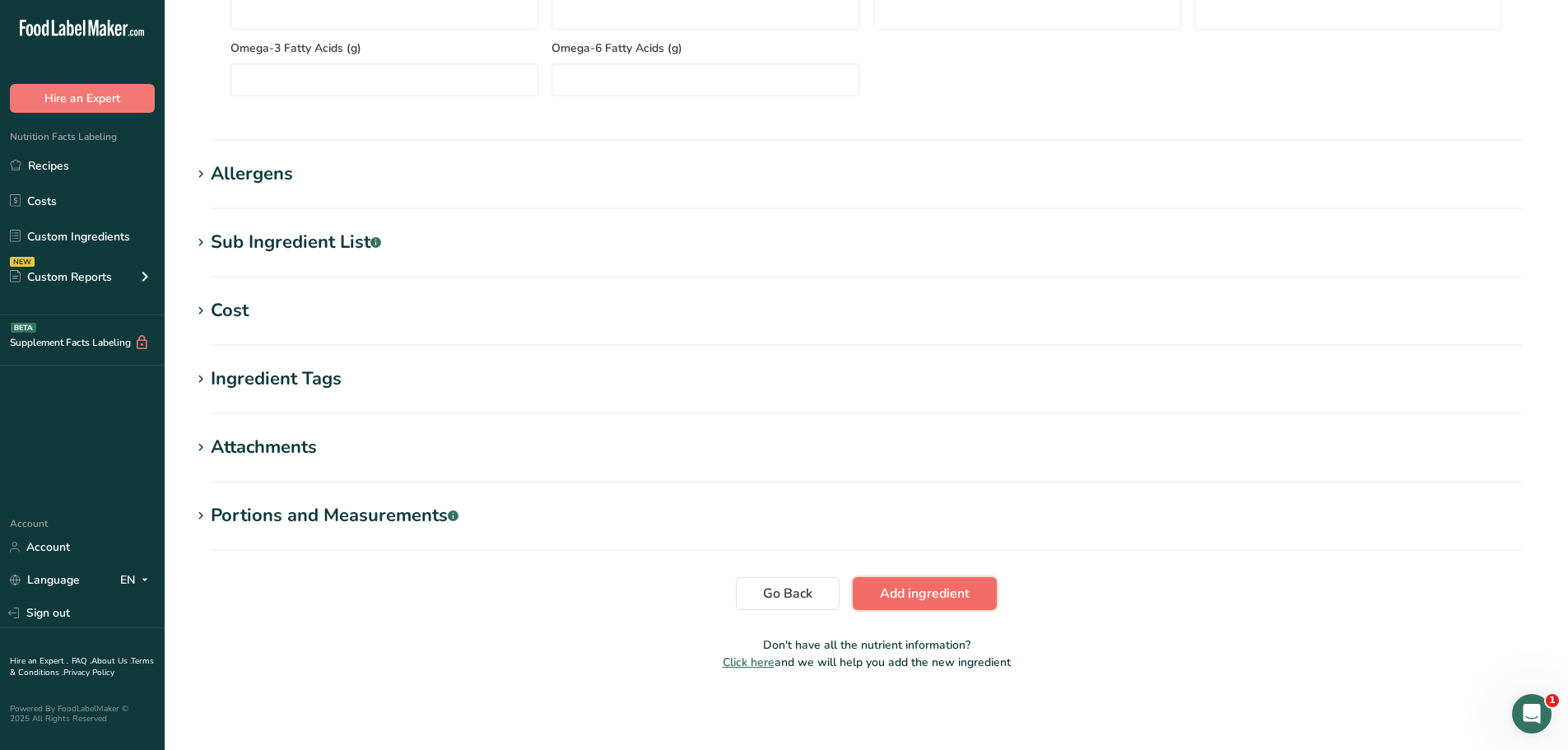
click at [936, 590] on span "Add ingredient" at bounding box center [925, 593] width 89 height 20
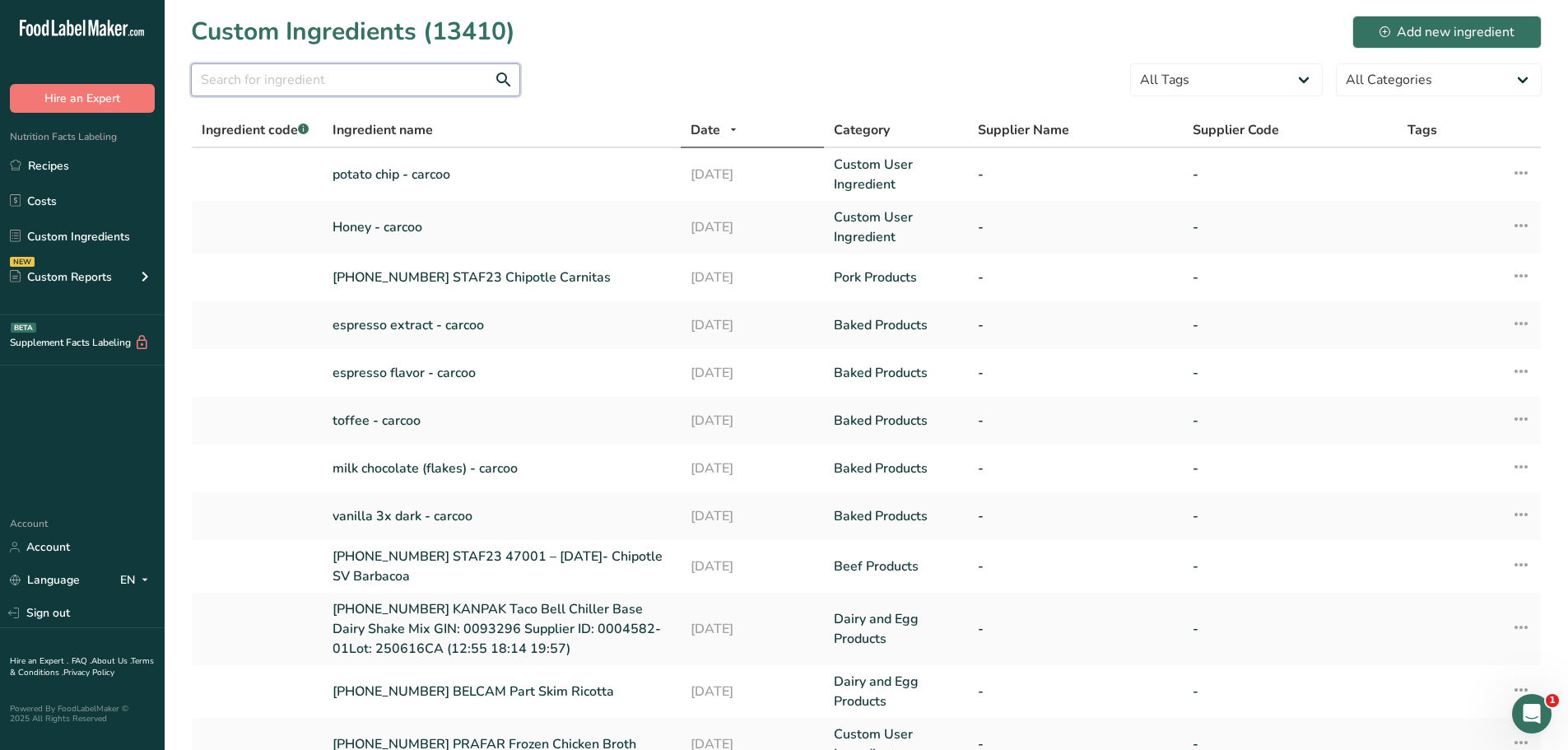
click at [426, 83] on input "text" at bounding box center [356, 79] width 329 height 33
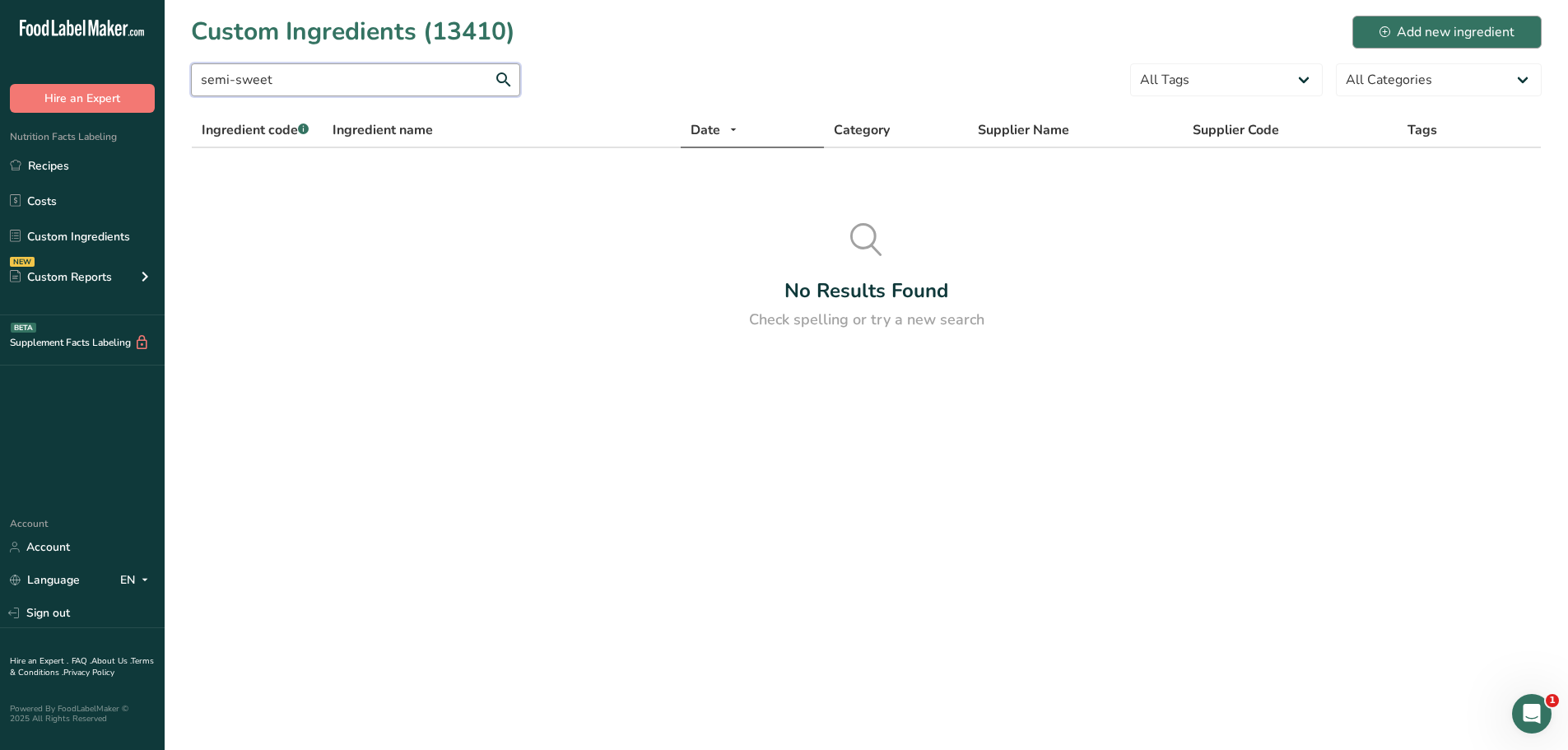
type input "semi-sweet"
click at [1462, 29] on div "Add new ingredient" at bounding box center [1448, 32] width 135 height 20
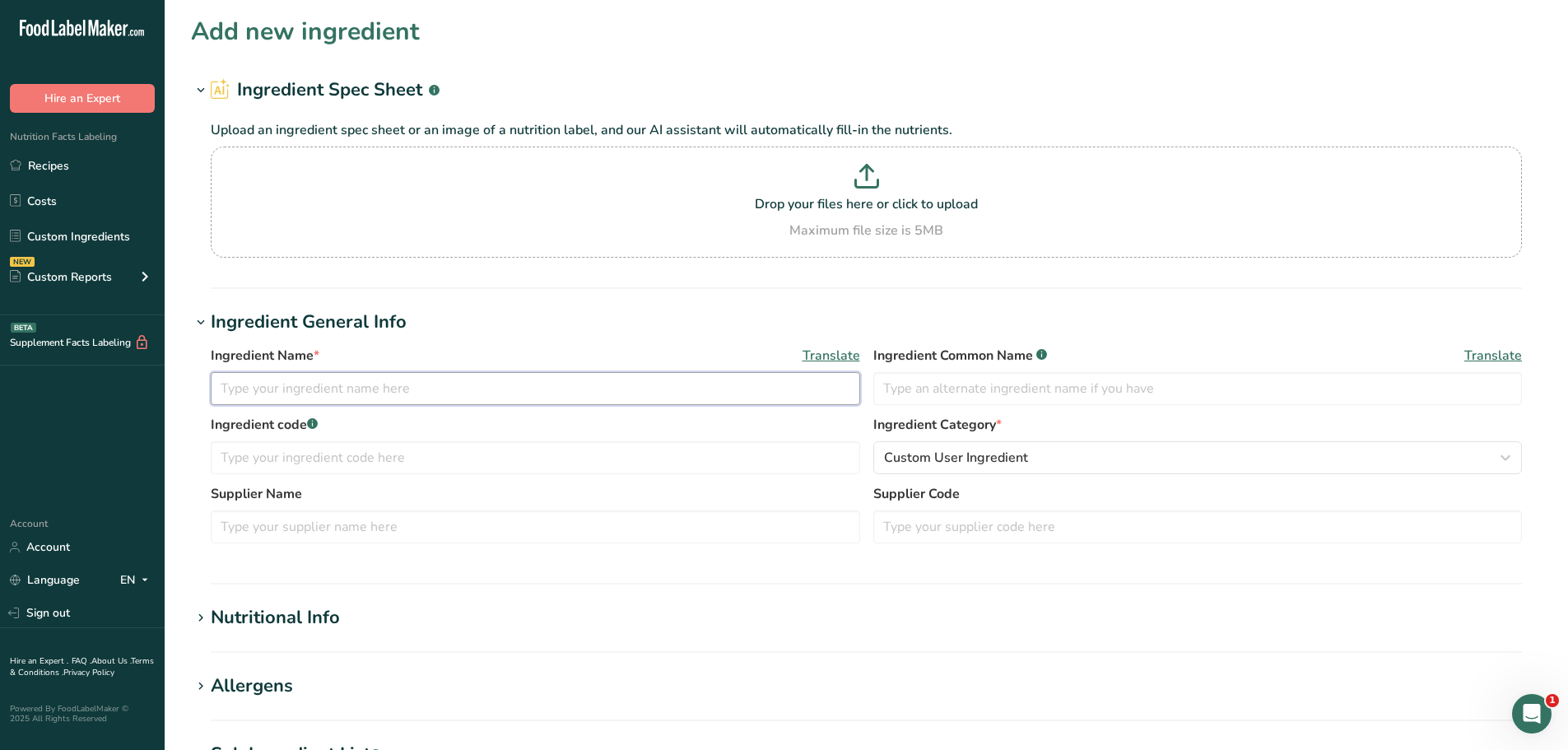
click at [329, 392] on input "text" at bounding box center [535, 389] width 649 height 33
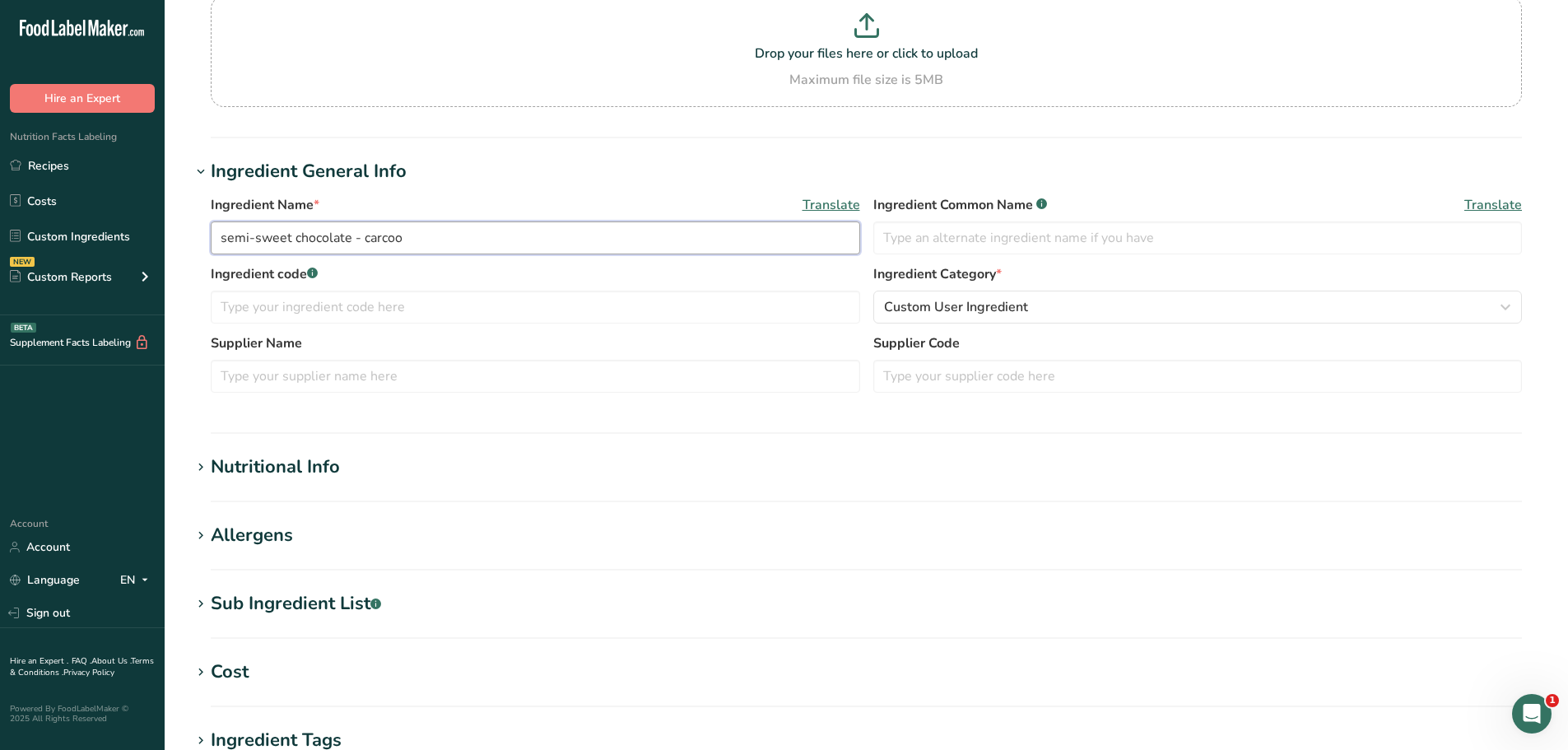
scroll to position [165, 0]
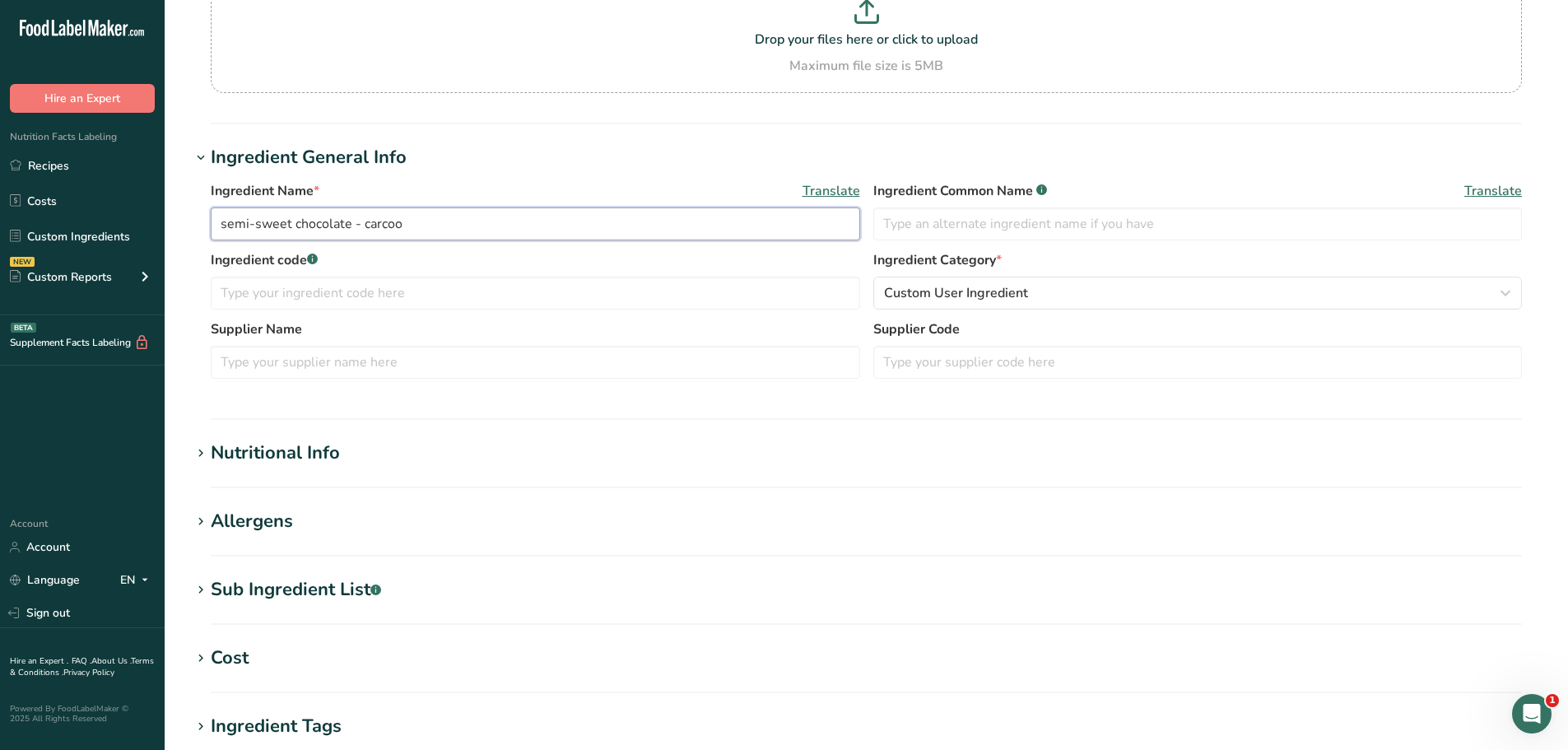
type input "semi-sweet chocolate - carcoo"
click at [325, 462] on div "Nutritional Info" at bounding box center [275, 453] width 129 height 27
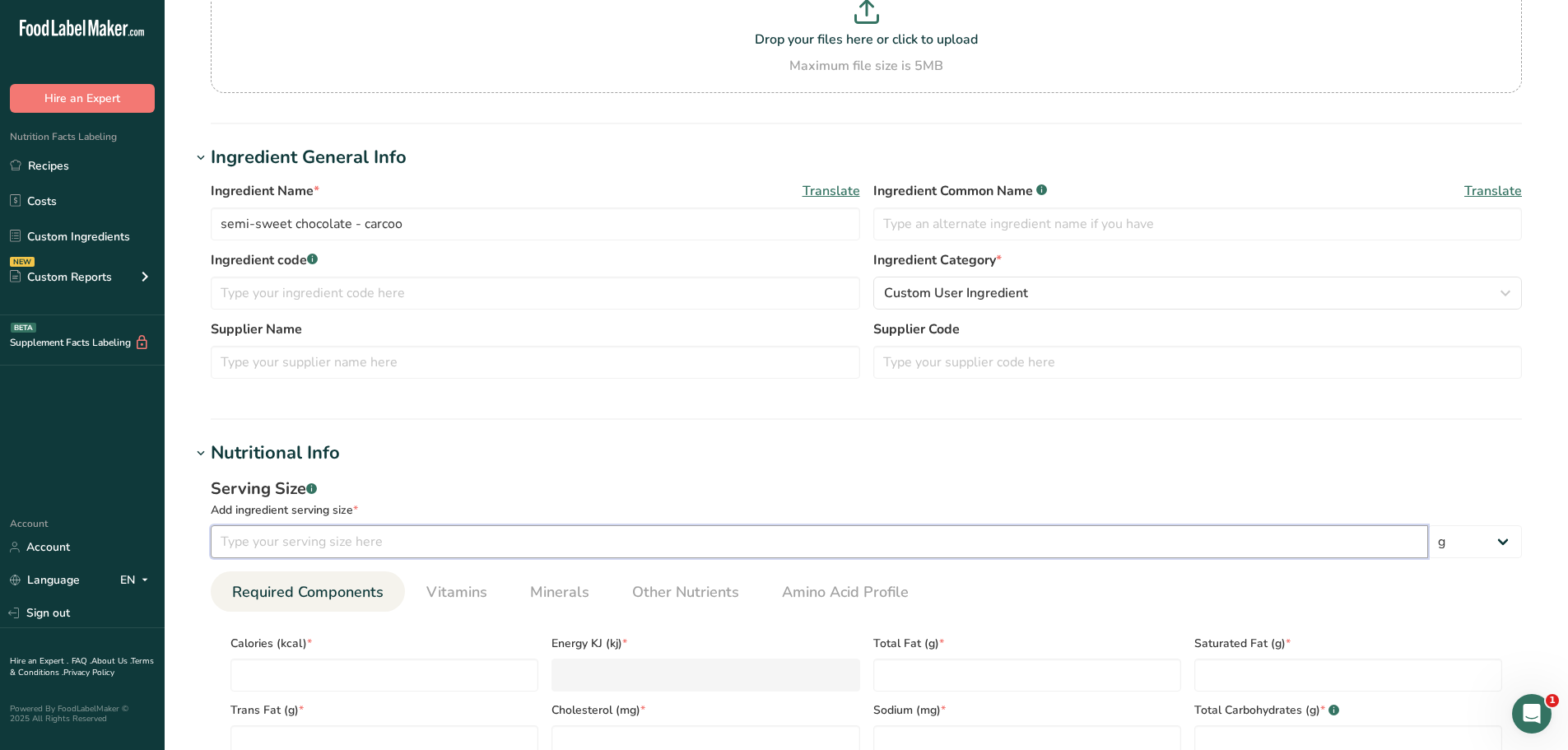
click at [359, 544] on input "number" at bounding box center [819, 541] width 1217 height 33
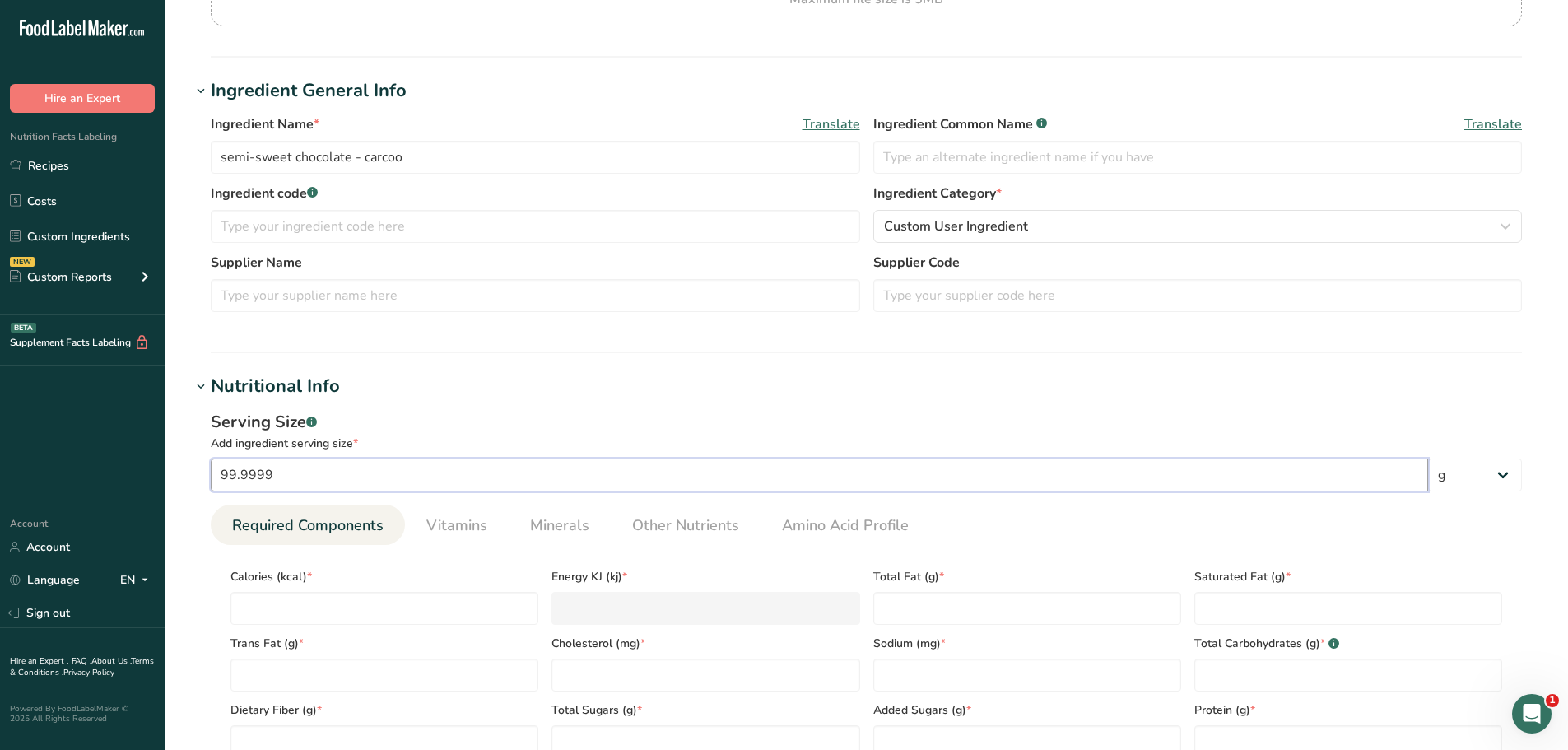
scroll to position [412, 0]
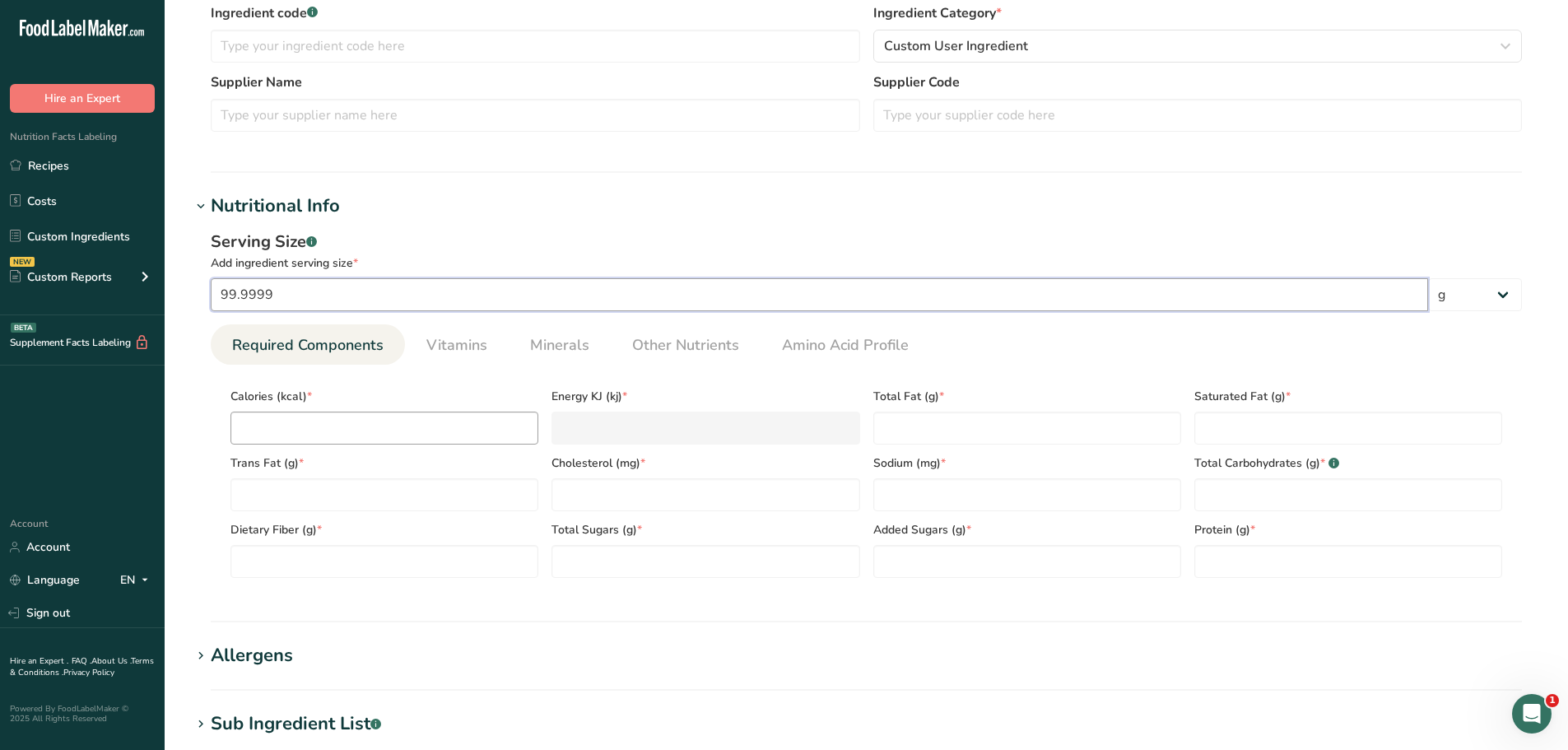
type input "99.9999"
click at [369, 414] on input "number" at bounding box center [384, 428] width 308 height 33
type input "2"
type KJ "8.4"
type input "23"
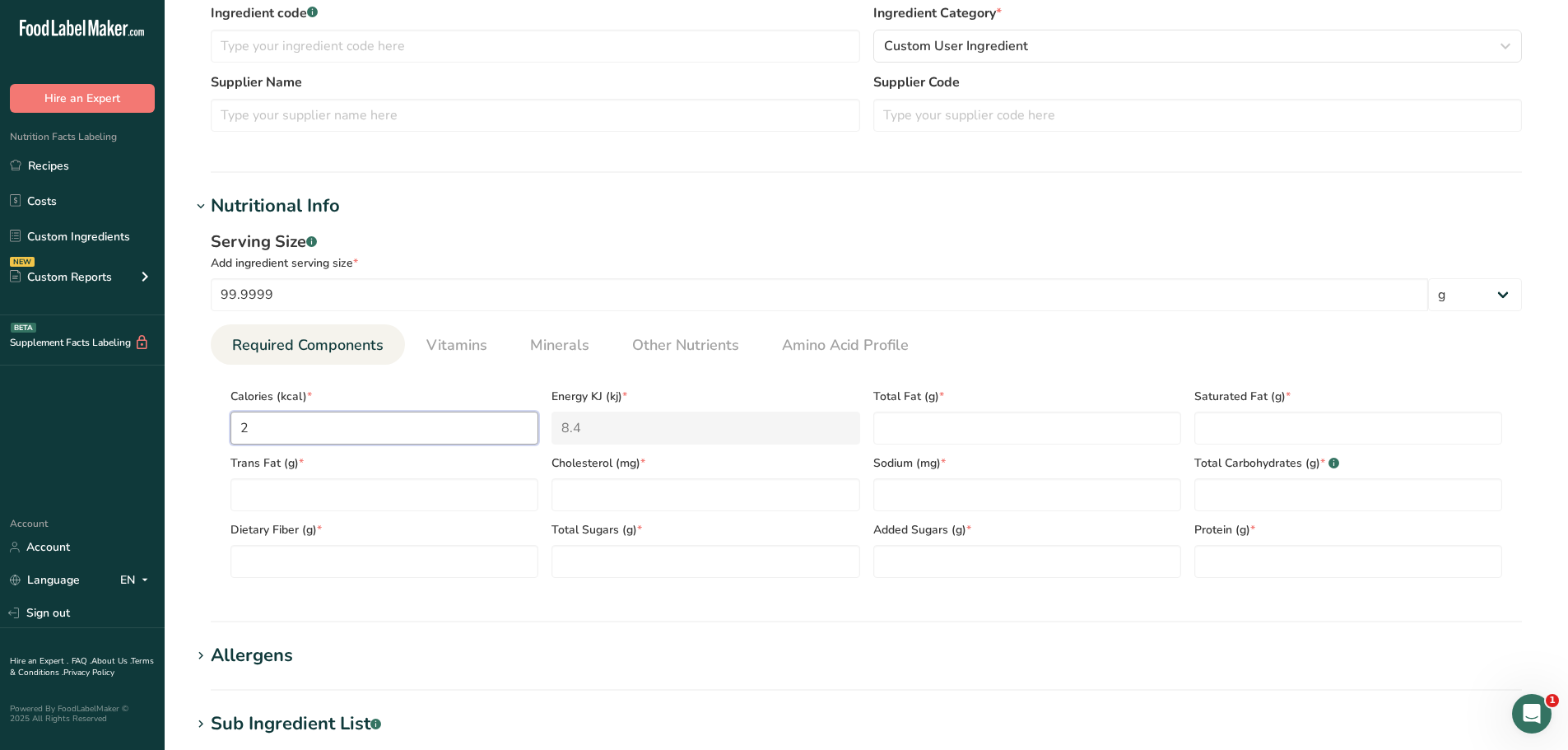
type KJ "96.2"
type input "233"
type KJ "974.9"
type input "233"
click at [1114, 432] on Fat "number" at bounding box center [1027, 428] width 308 height 33
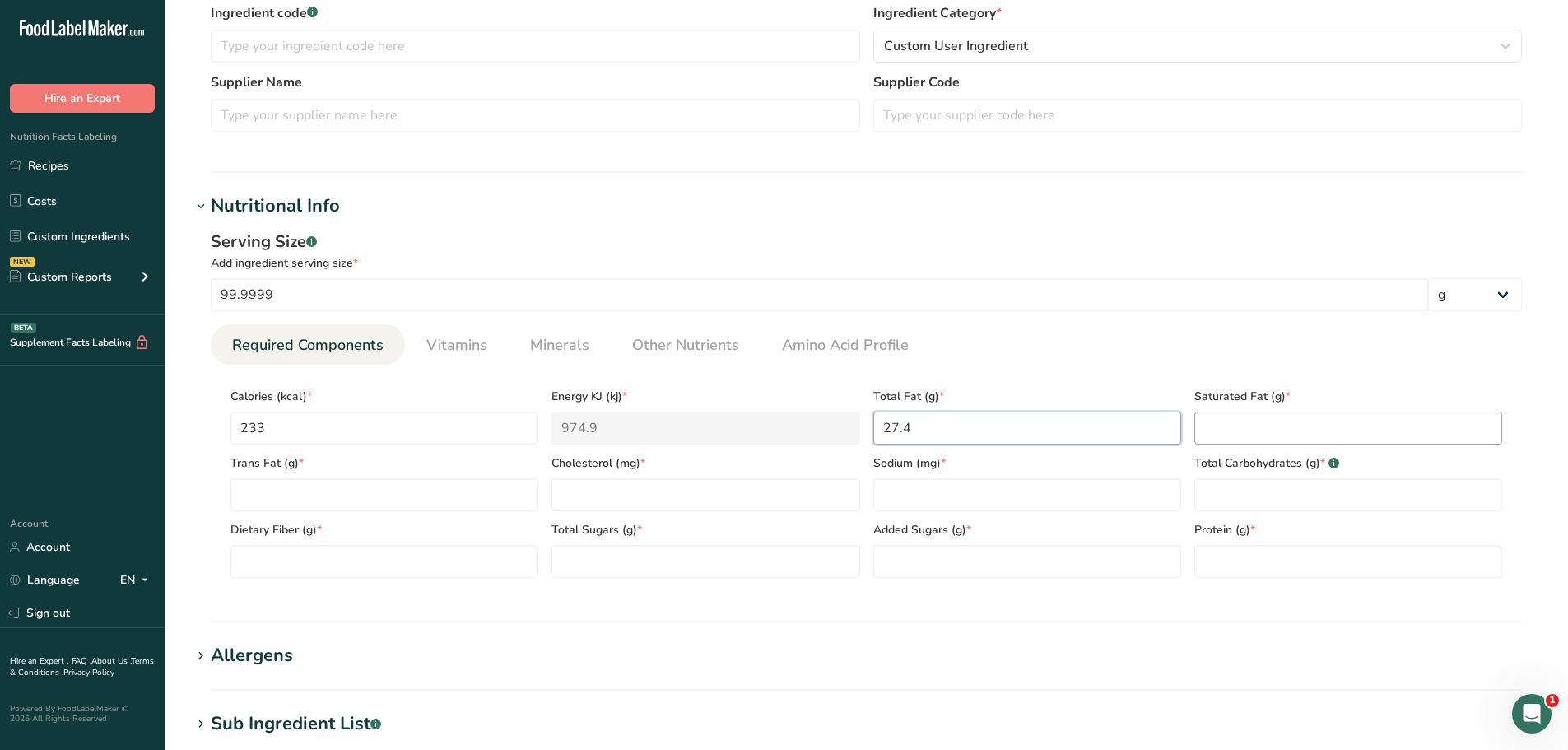
type Fat "27.4"
click at [1230, 436] on Fat "number" at bounding box center [1348, 428] width 308 height 33
type Fat "16.4"
click at [431, 496] on Fat "number" at bounding box center [384, 494] width 308 height 33
type Fat "0"
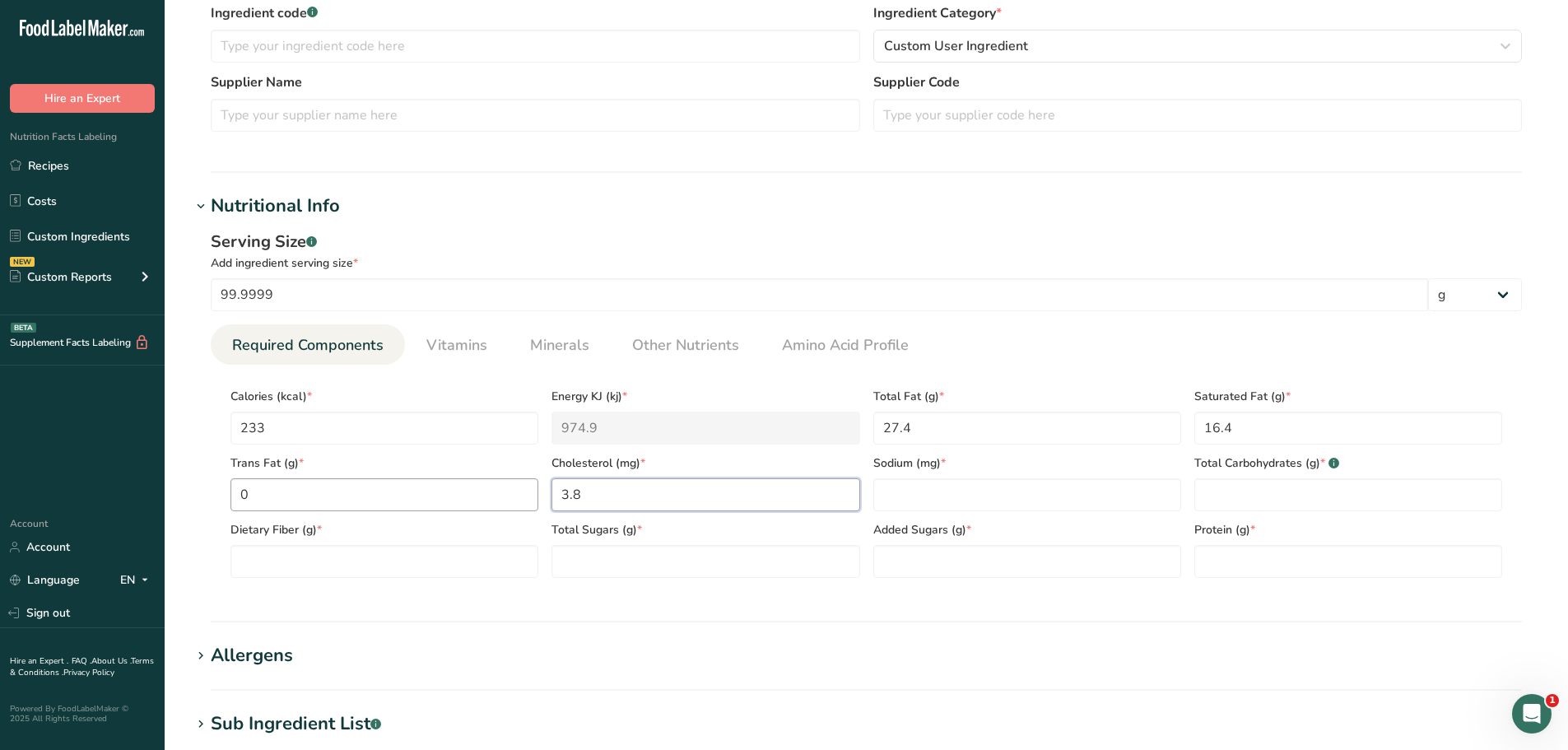
type input "3.8"
type input "0.2"
type Carbohydrates "66.9"
type Fiber "6.5"
type Sugars "56.2"
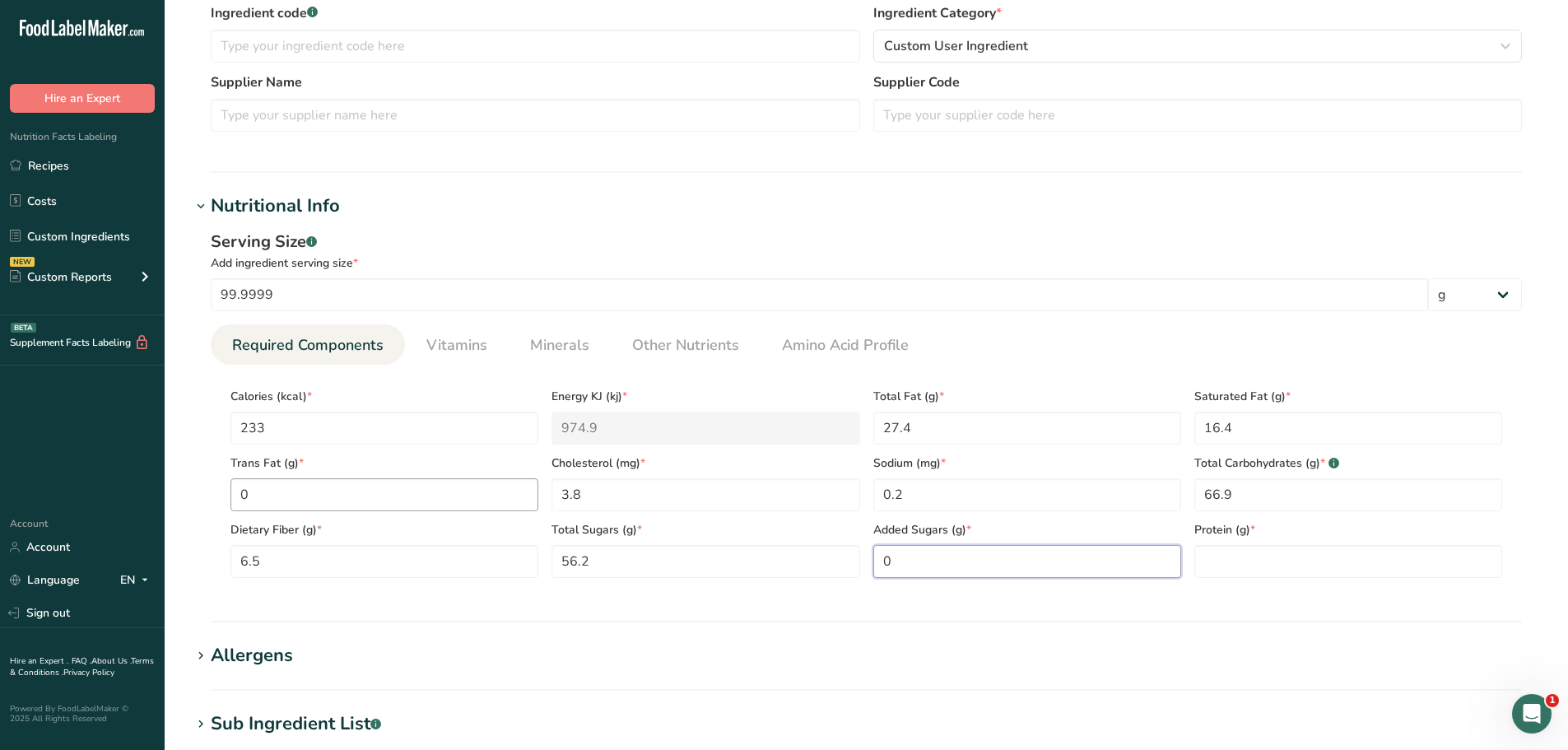
type Sugars "0"
type input "4.2"
click at [467, 351] on span "Vitamins" at bounding box center [456, 345] width 61 height 23
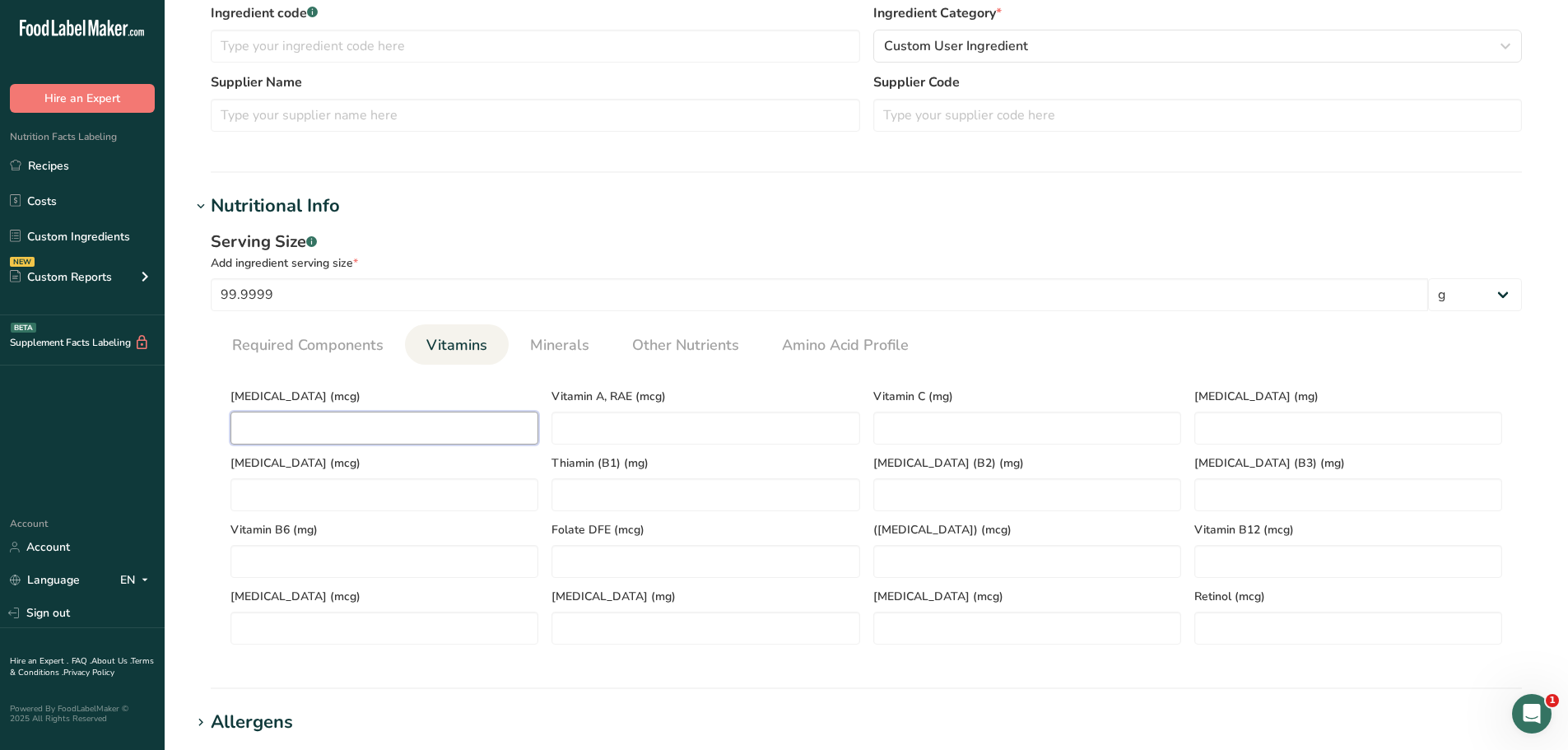
click at [489, 439] on D "number" at bounding box center [384, 428] width 308 height 33
click at [573, 359] on link "Minerals" at bounding box center [560, 345] width 72 height 42
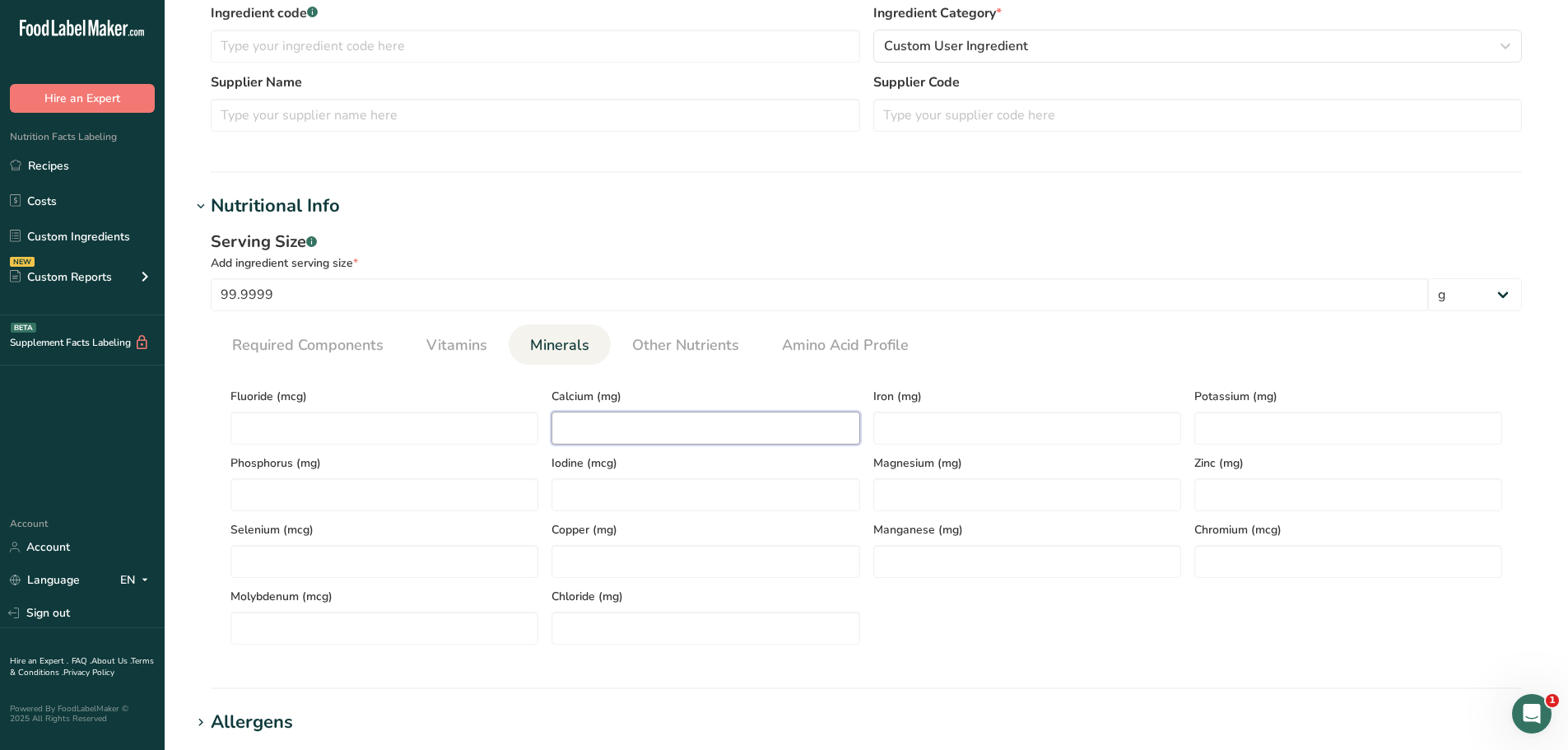
click at [646, 420] on input "number" at bounding box center [705, 428] width 308 height 33
type input "31.7"
type input "7.14"
type input "128.7"
type input "104.3"
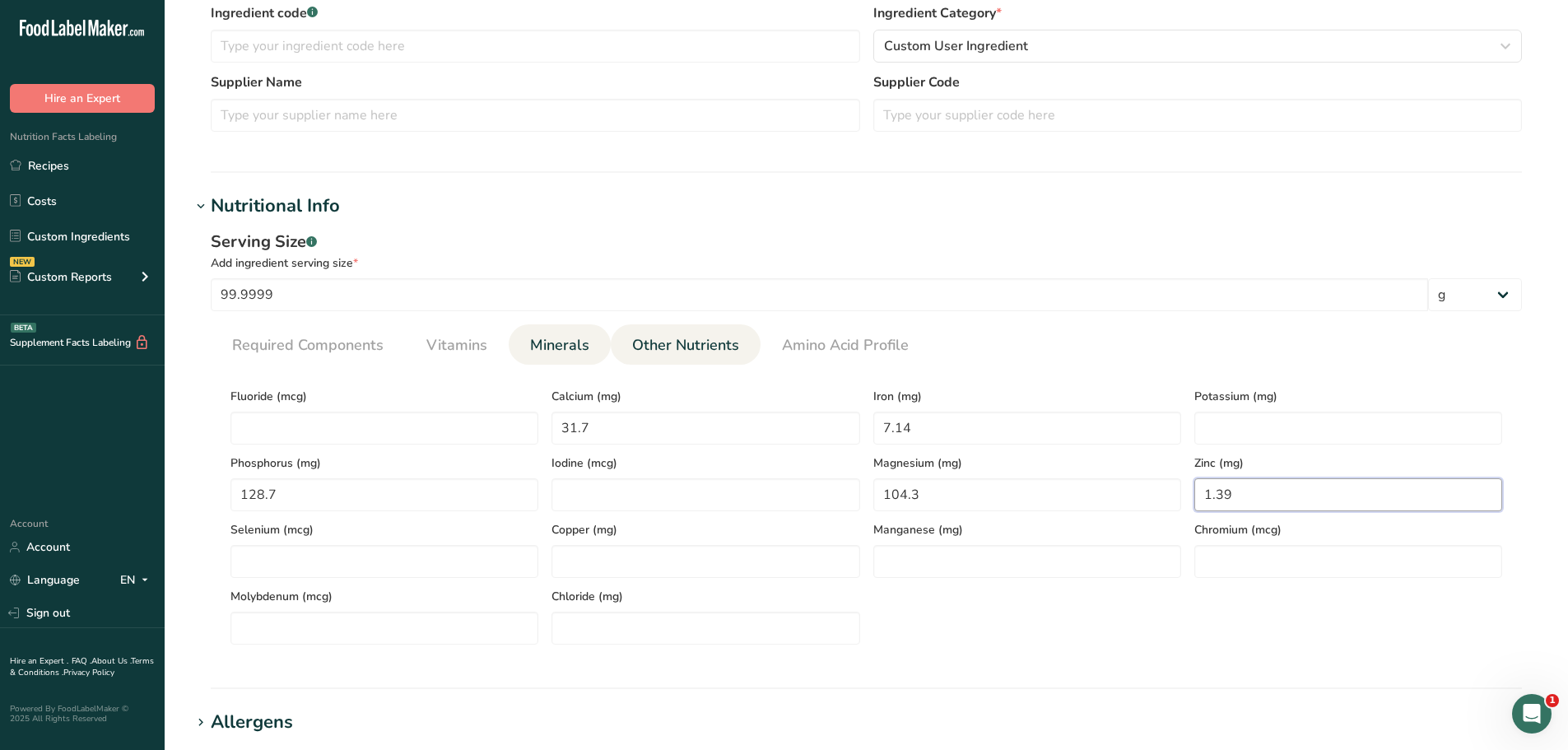
type input "1.39"
click at [679, 348] on span "Other Nutrients" at bounding box center [686, 345] width 107 height 23
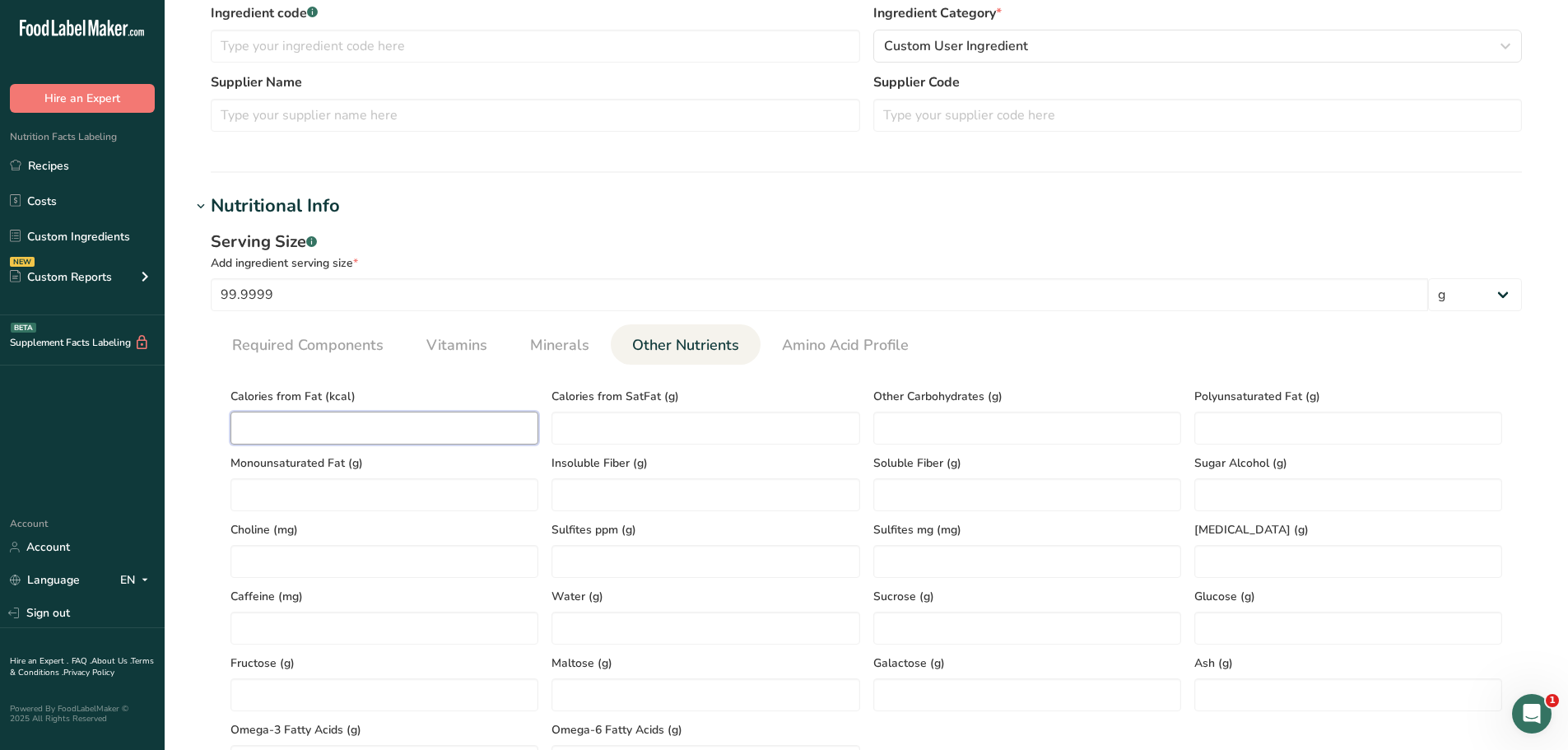
click at [384, 430] on Fat "number" at bounding box center [384, 428] width 308 height 33
type Fat "233"
type Fat "0.7"
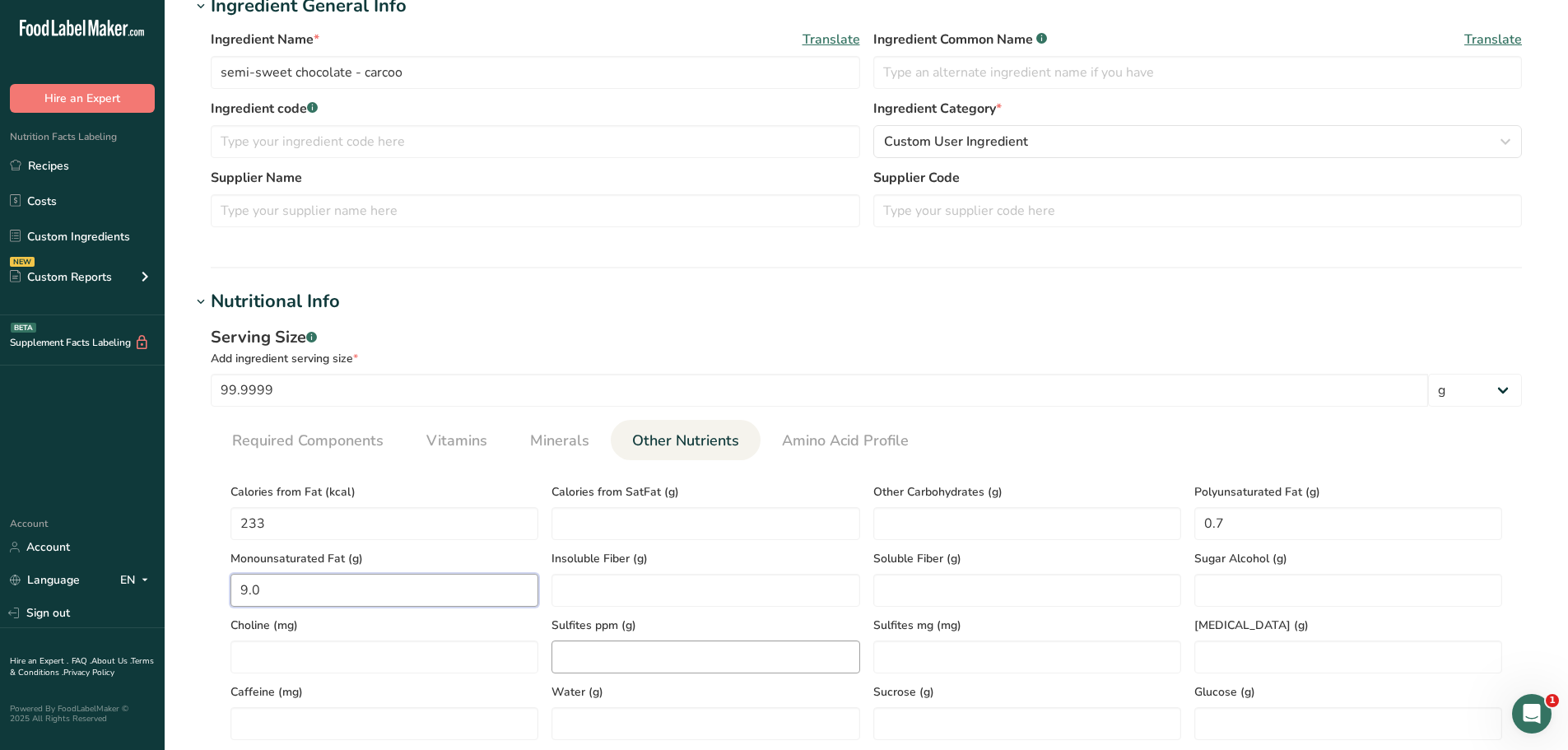
scroll to position [165, 0]
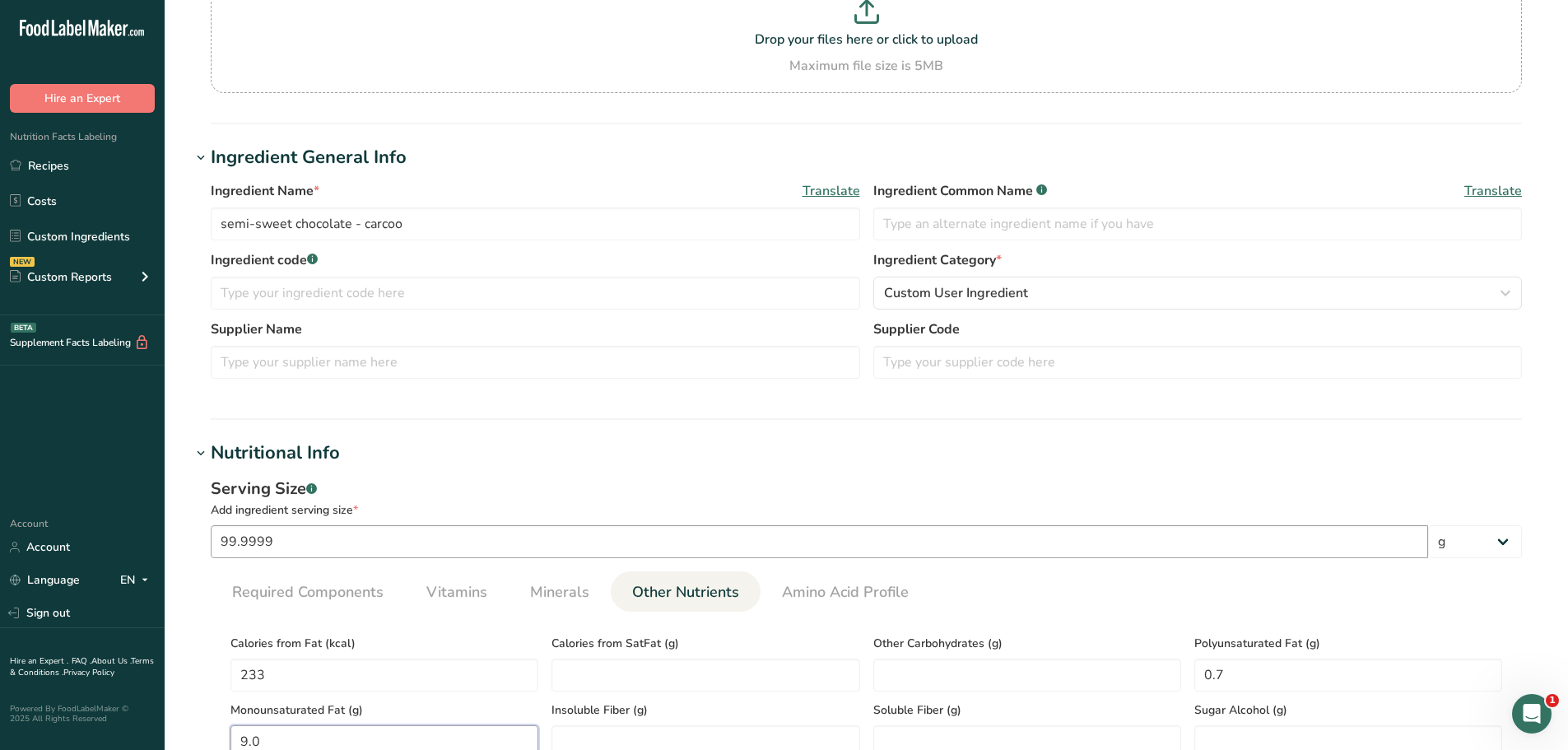
type Fat "9.0"
click at [424, 540] on input "99.9999" at bounding box center [819, 541] width 1217 height 33
click at [424, 539] on input "99.9999" at bounding box center [819, 541] width 1217 height 33
type input "9"
type input "100"
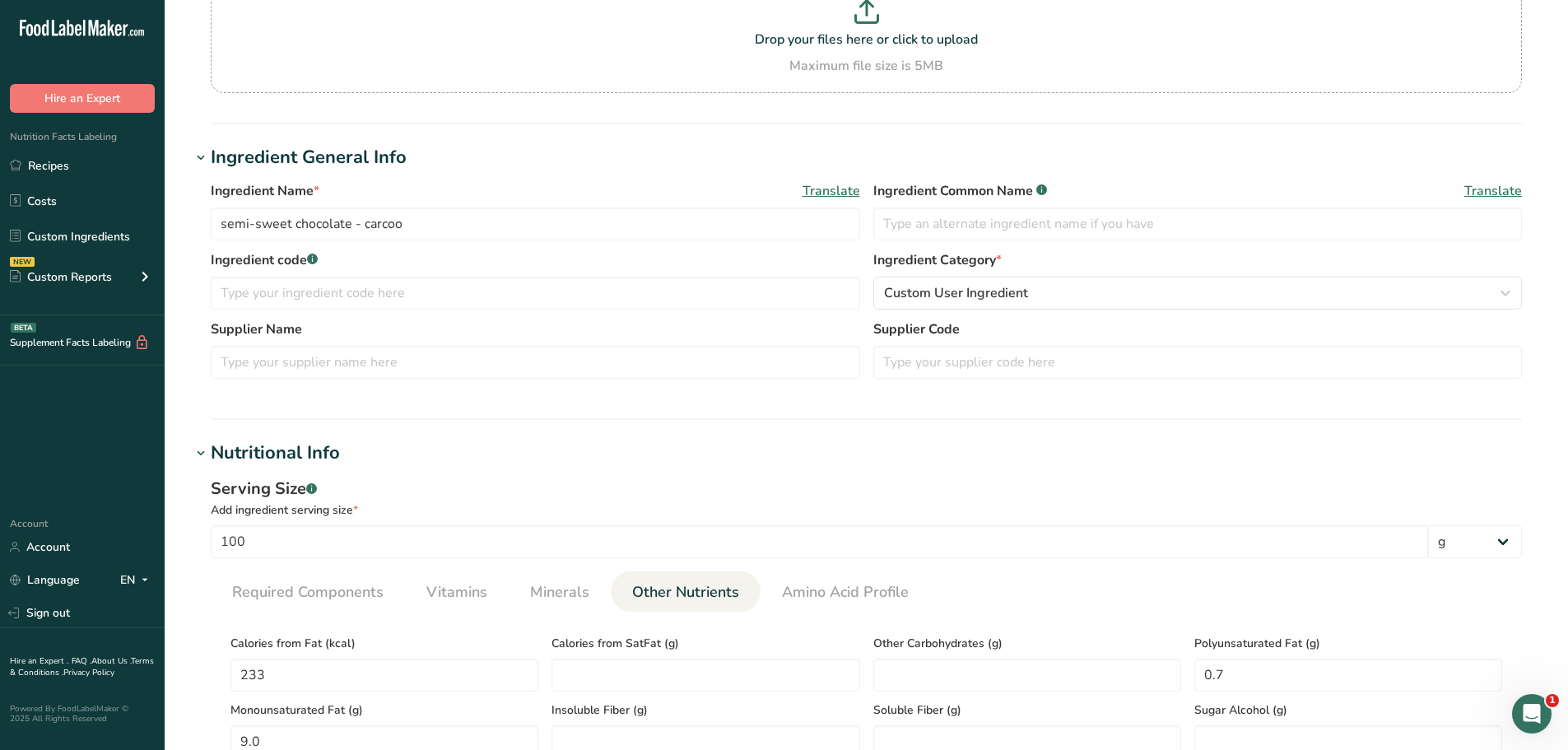
click at [597, 460] on h1 "Nutritional Info" at bounding box center [866, 453] width 1351 height 27
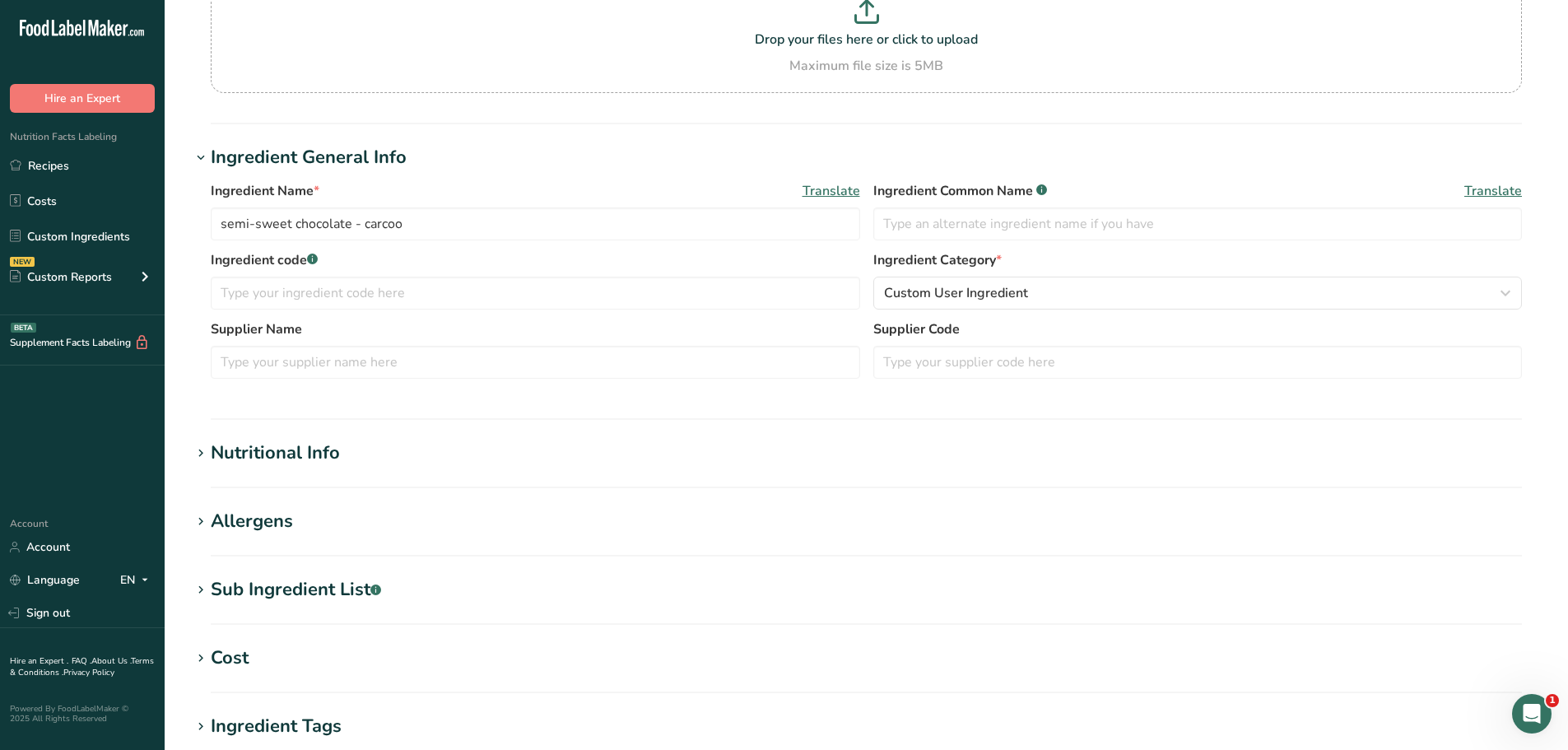
click at [607, 447] on h1 "Nutritional Info" at bounding box center [866, 453] width 1351 height 27
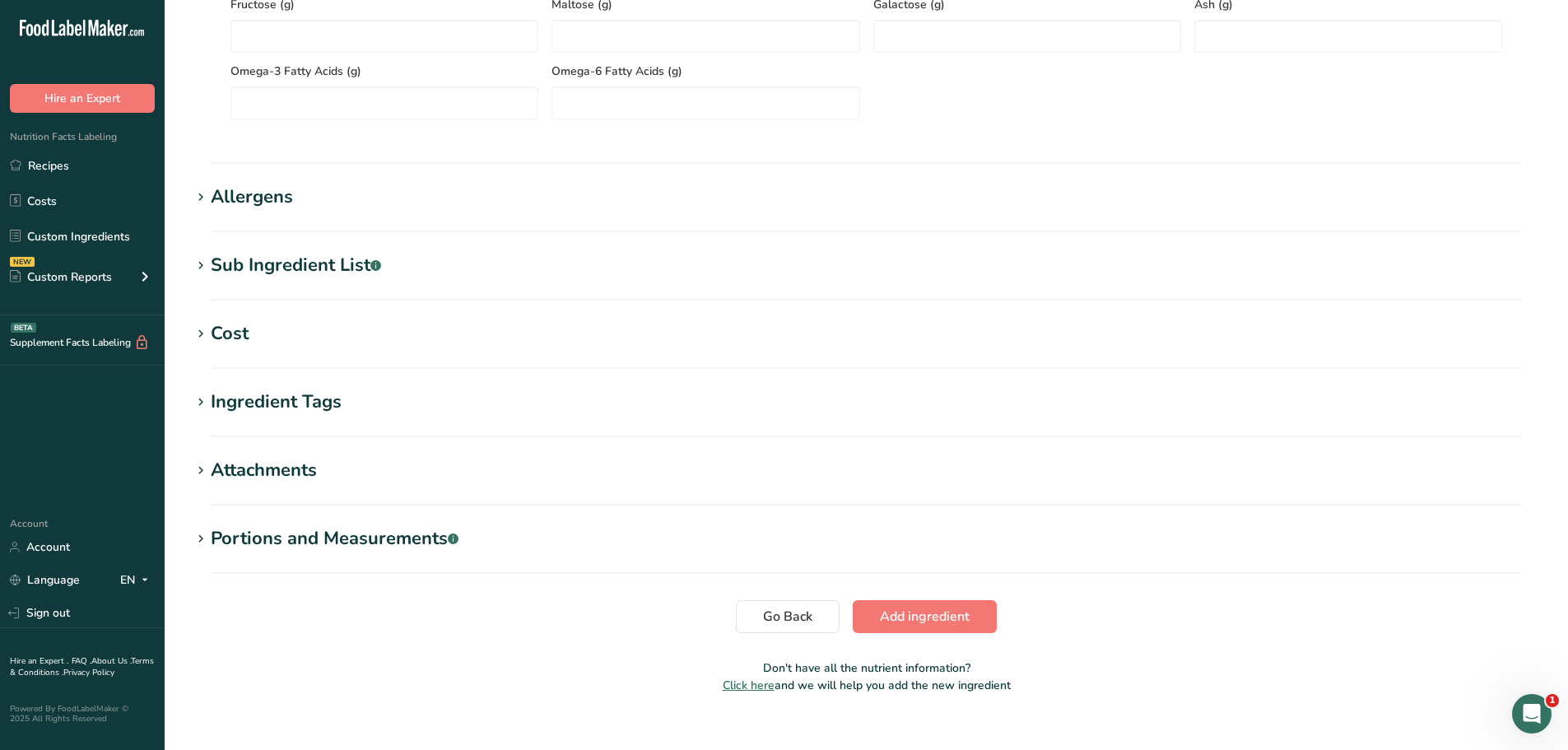
scroll to position [1093, 0]
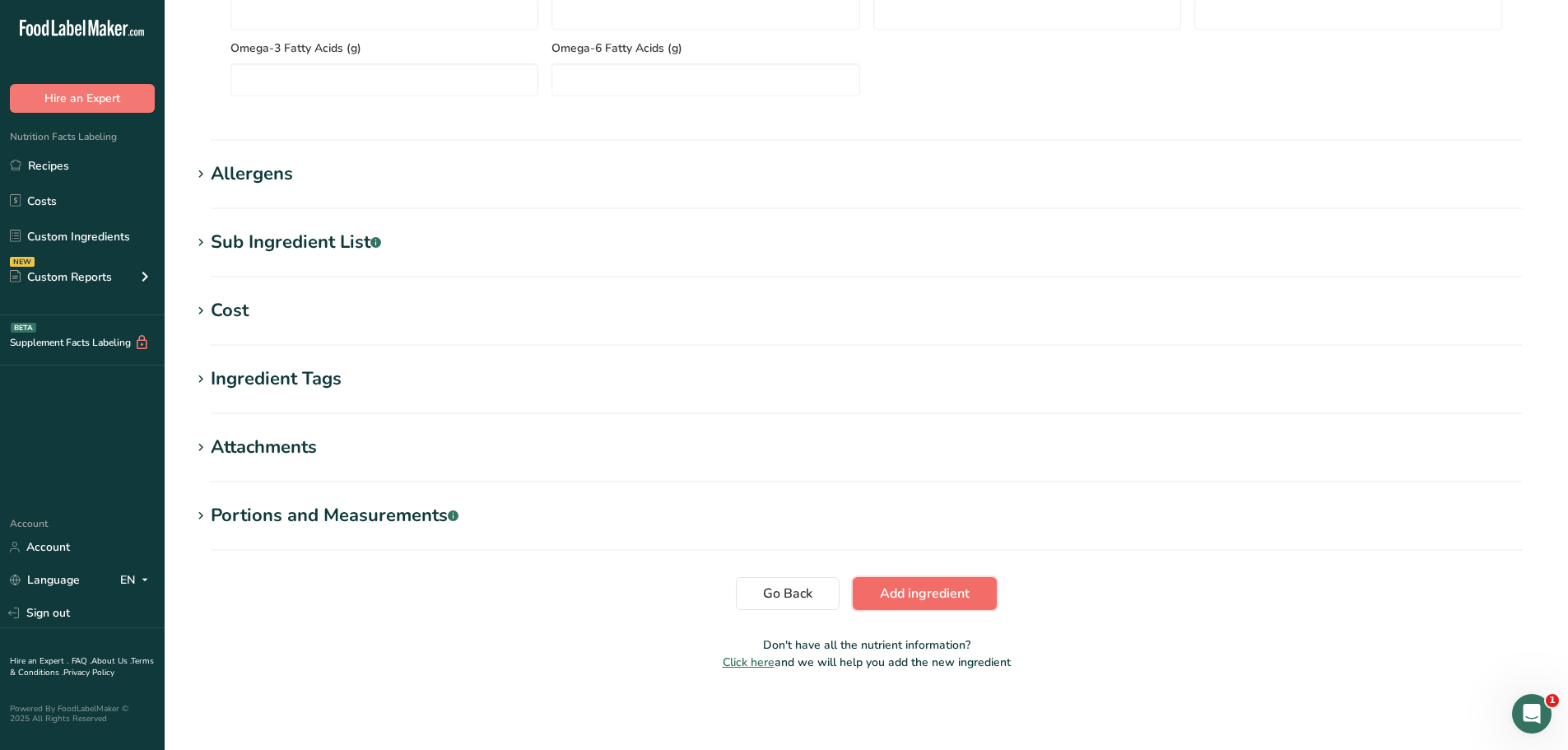
click at [955, 590] on span "Add ingredient" at bounding box center [925, 593] width 89 height 20
